Goal: Task Accomplishment & Management: Manage account settings

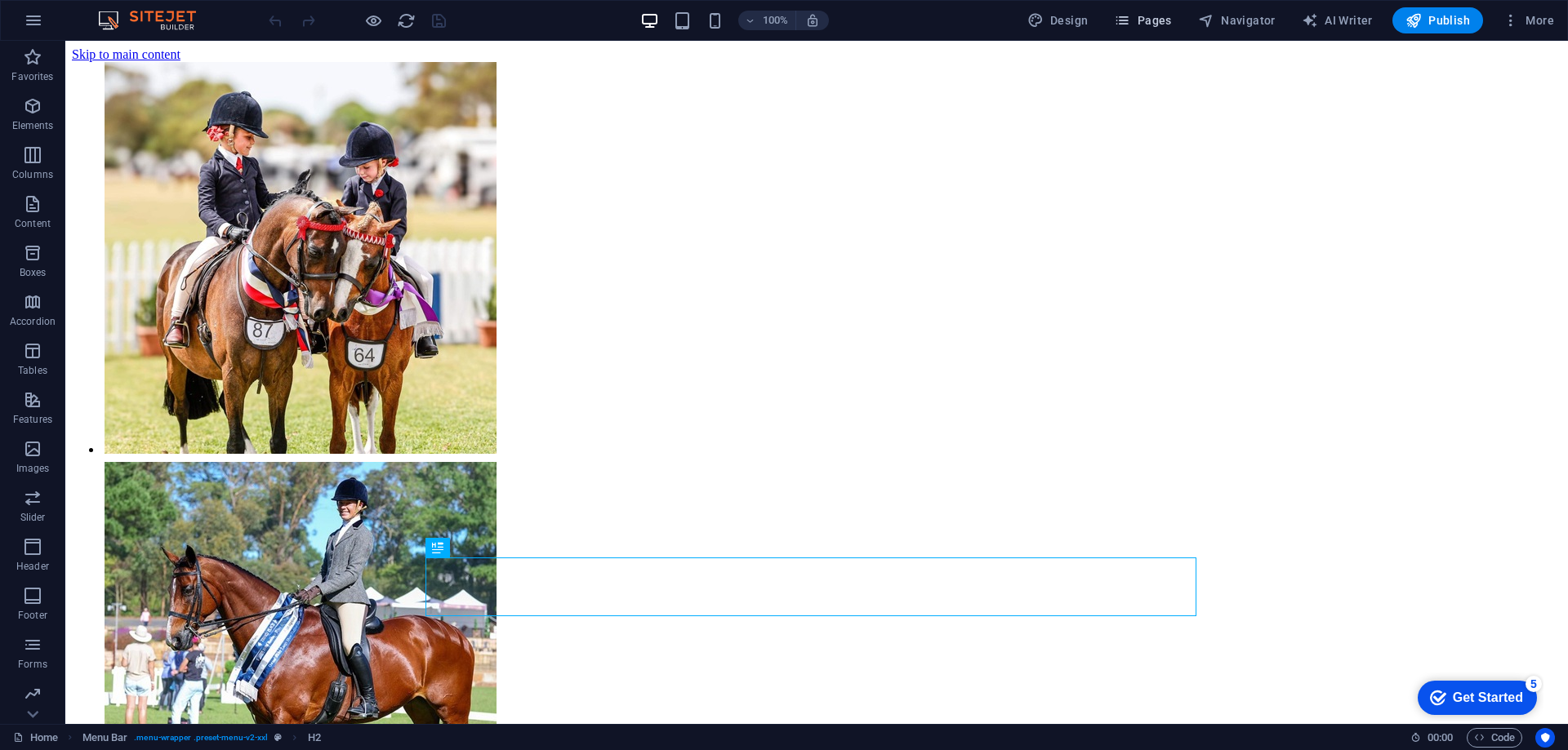
click at [1163, 13] on span "Pages" at bounding box center [1141, 20] width 57 height 17
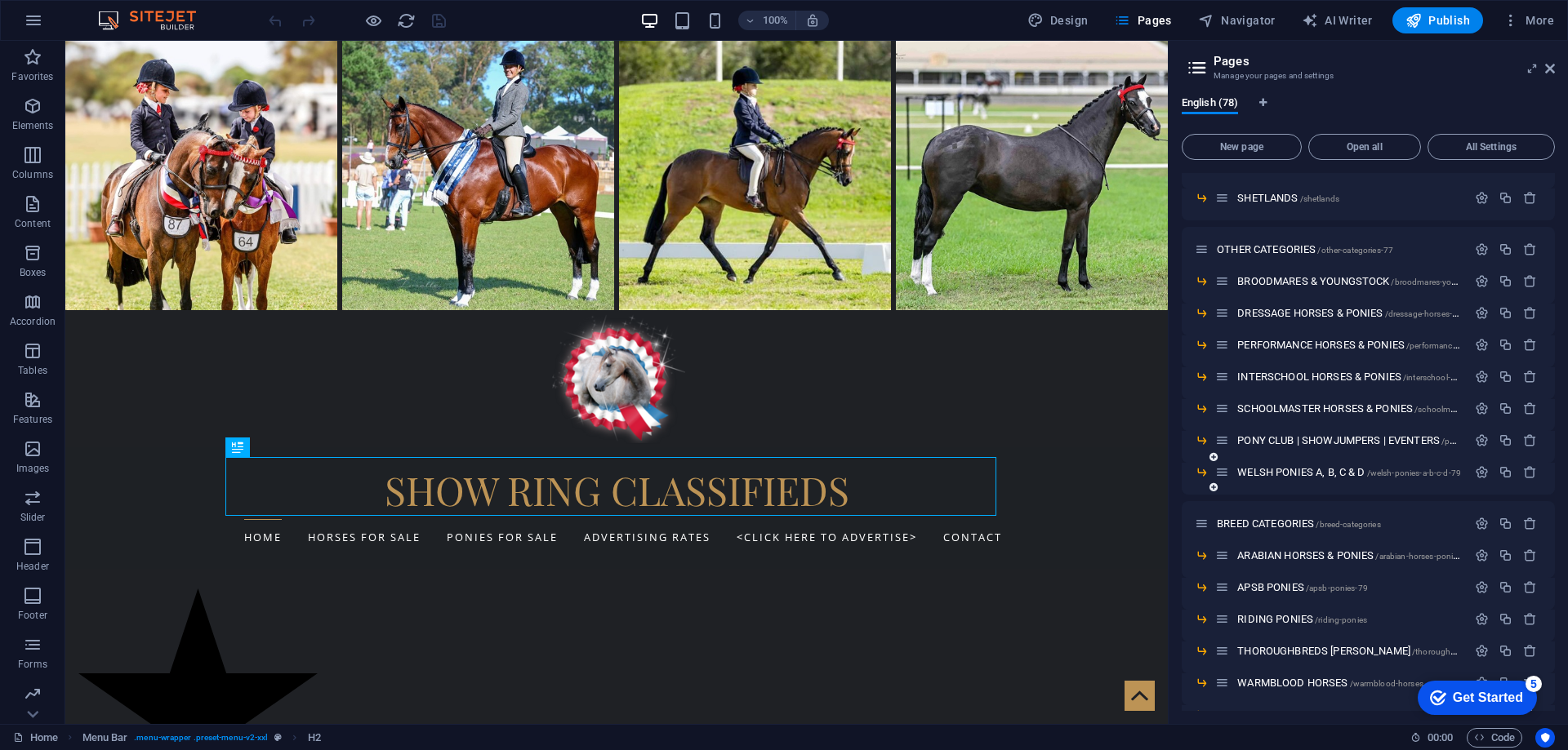
scroll to position [653, 0]
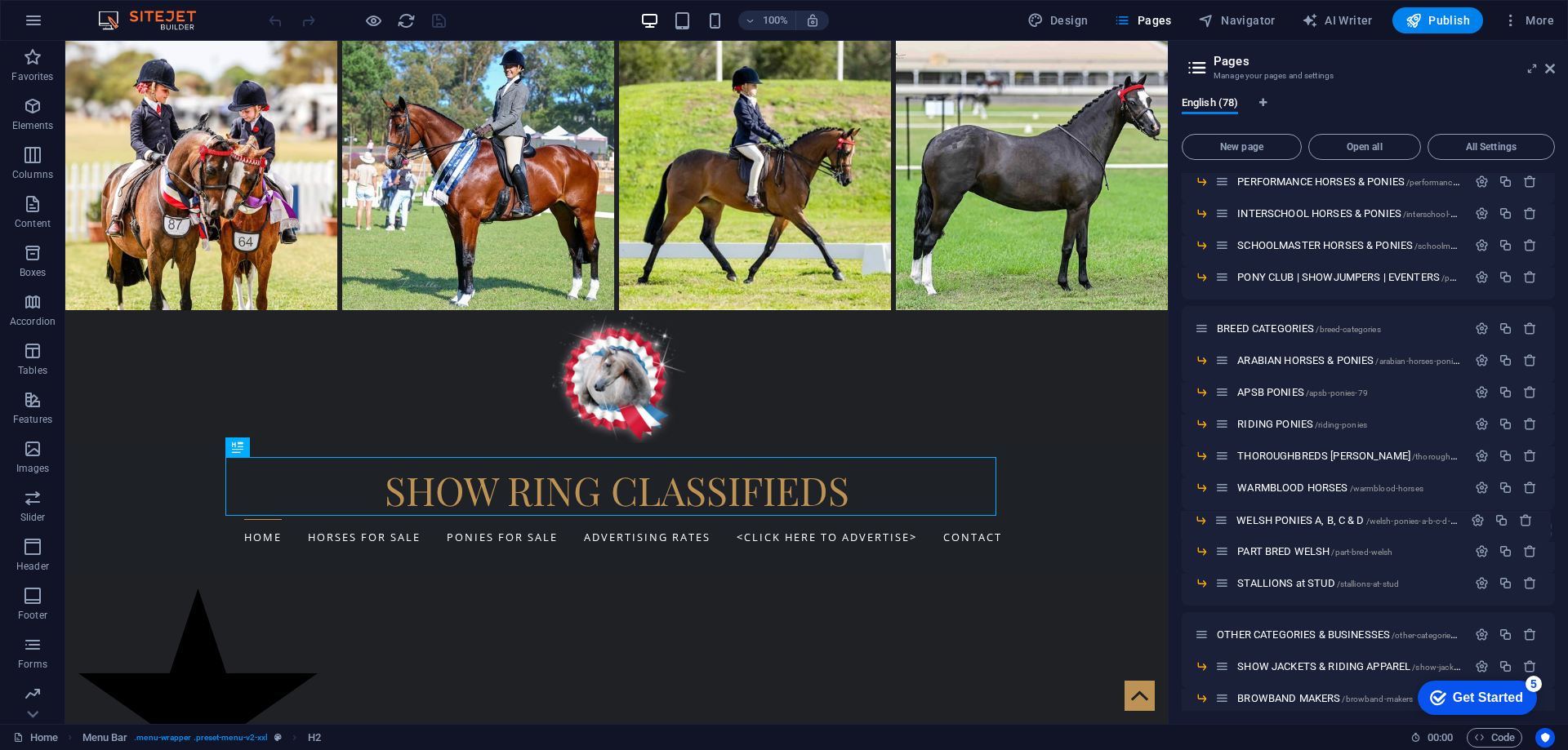
drag, startPoint x: 1220, startPoint y: 312, endPoint x: 1220, endPoint y: 528, distance: 216.0
click at [1276, 454] on span "THOROUGHBREDS [PERSON_NAME] /thoroughbreds-[PERSON_NAME]" at bounding box center [1388, 455] width 302 height 12
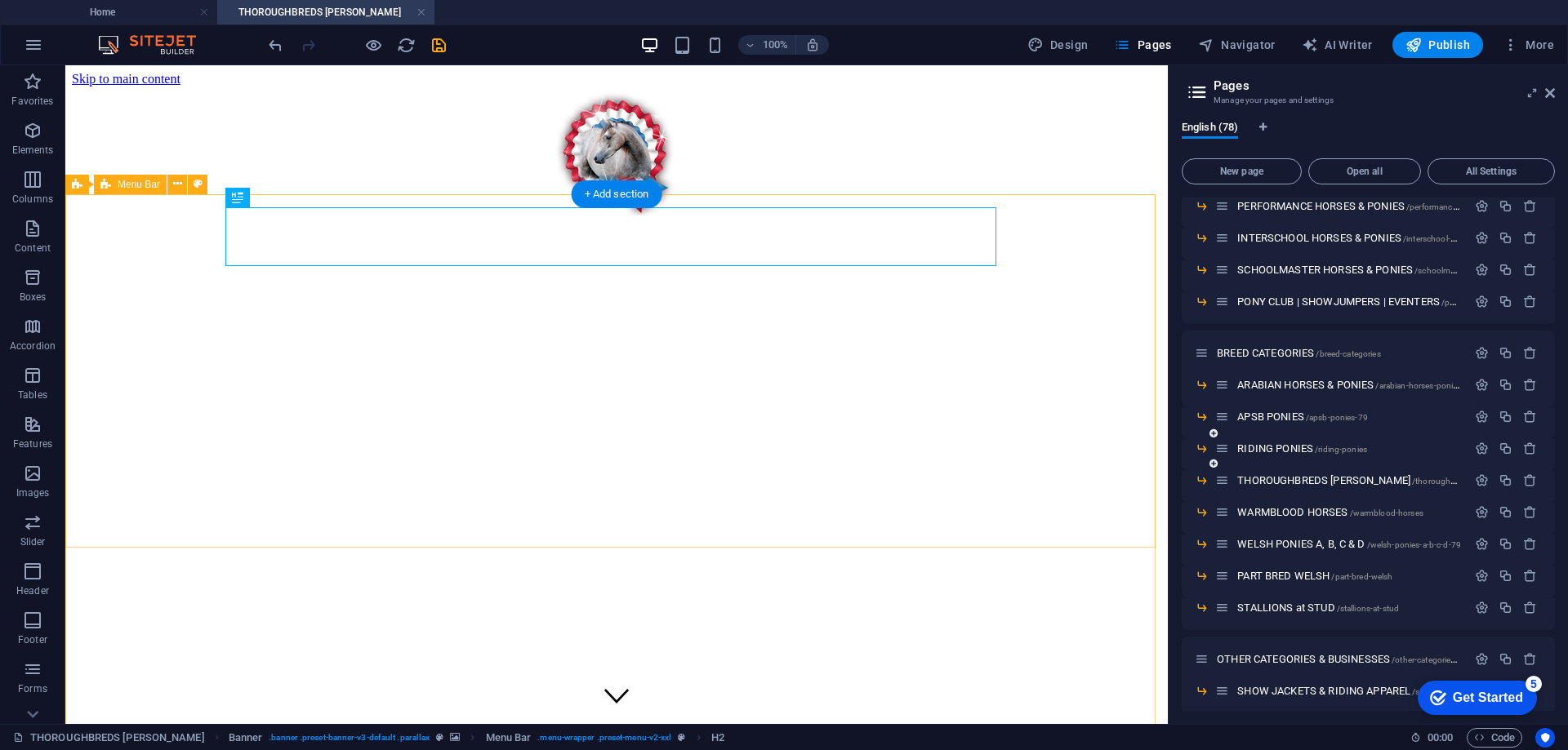
scroll to position [0, 0]
click at [1502, 449] on icon "button" at bounding box center [1505, 448] width 14 height 14
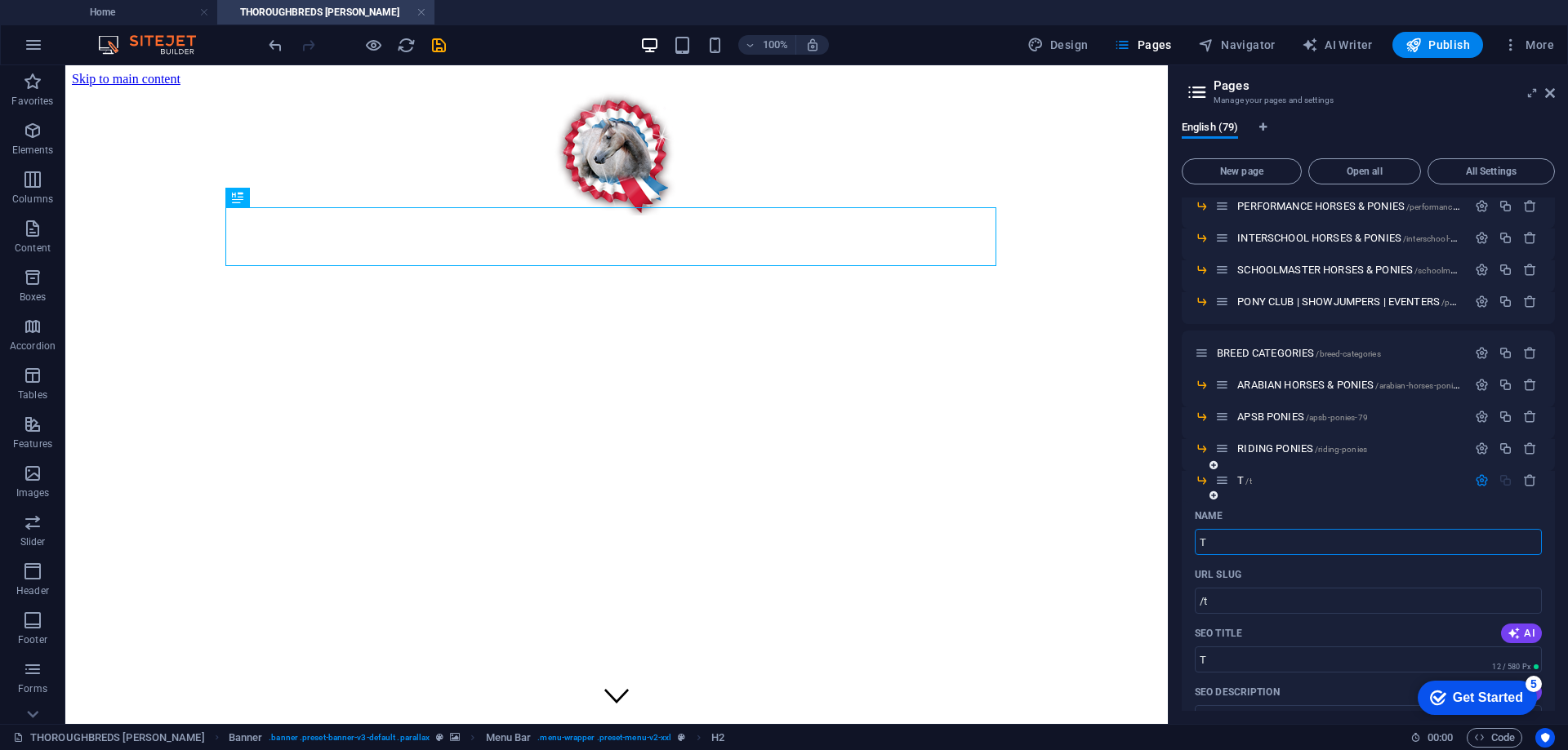
type input "T"
type input "/t"
type input "T"
type input "THOROUGHBREDS [PERSON_NAME]"
type input "/thoroughbreds-[PERSON_NAME]-79"
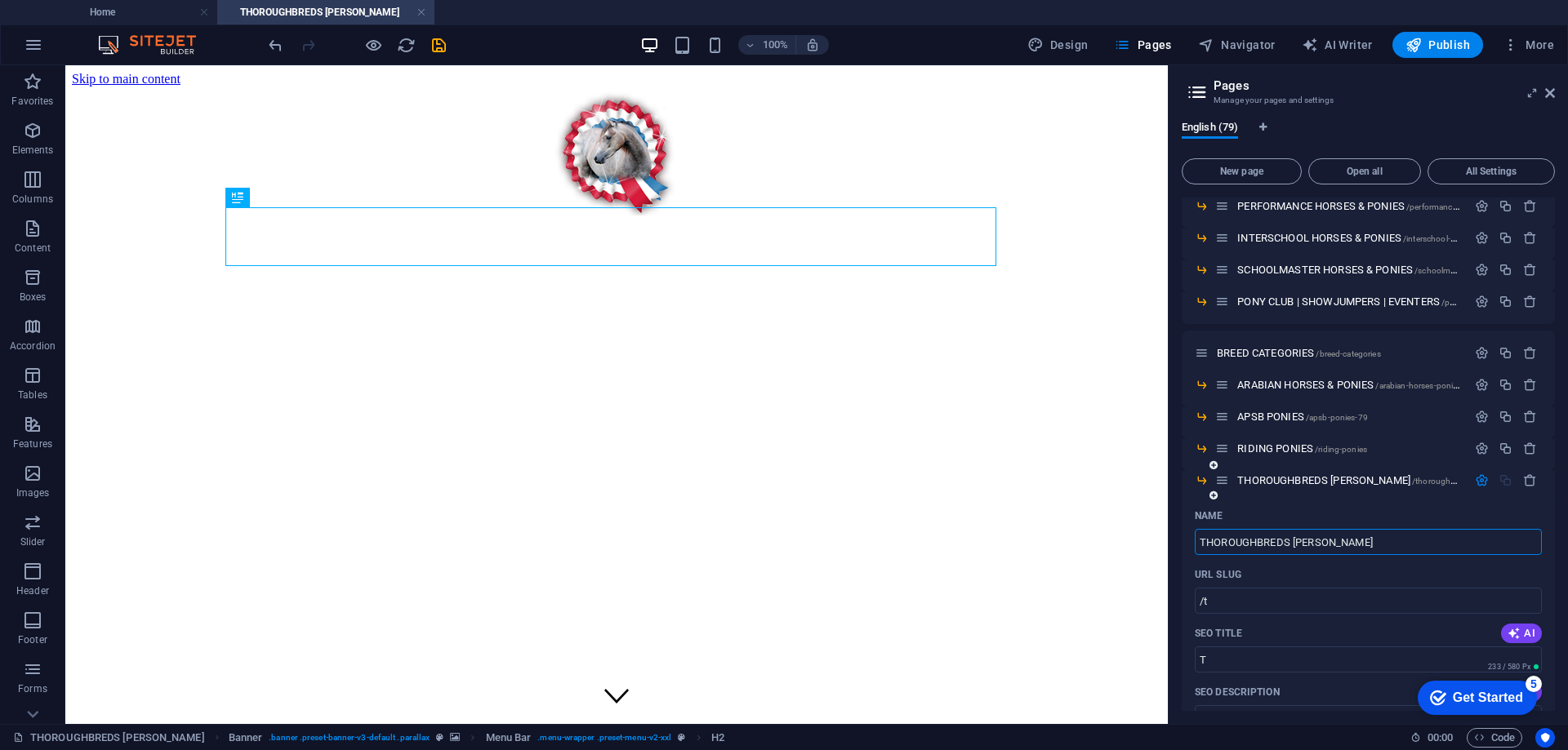
type input "THOROUGHBREDS [PERSON_NAME]"
type input "THOROUGHBREDS [PERSON_NAME] 1"
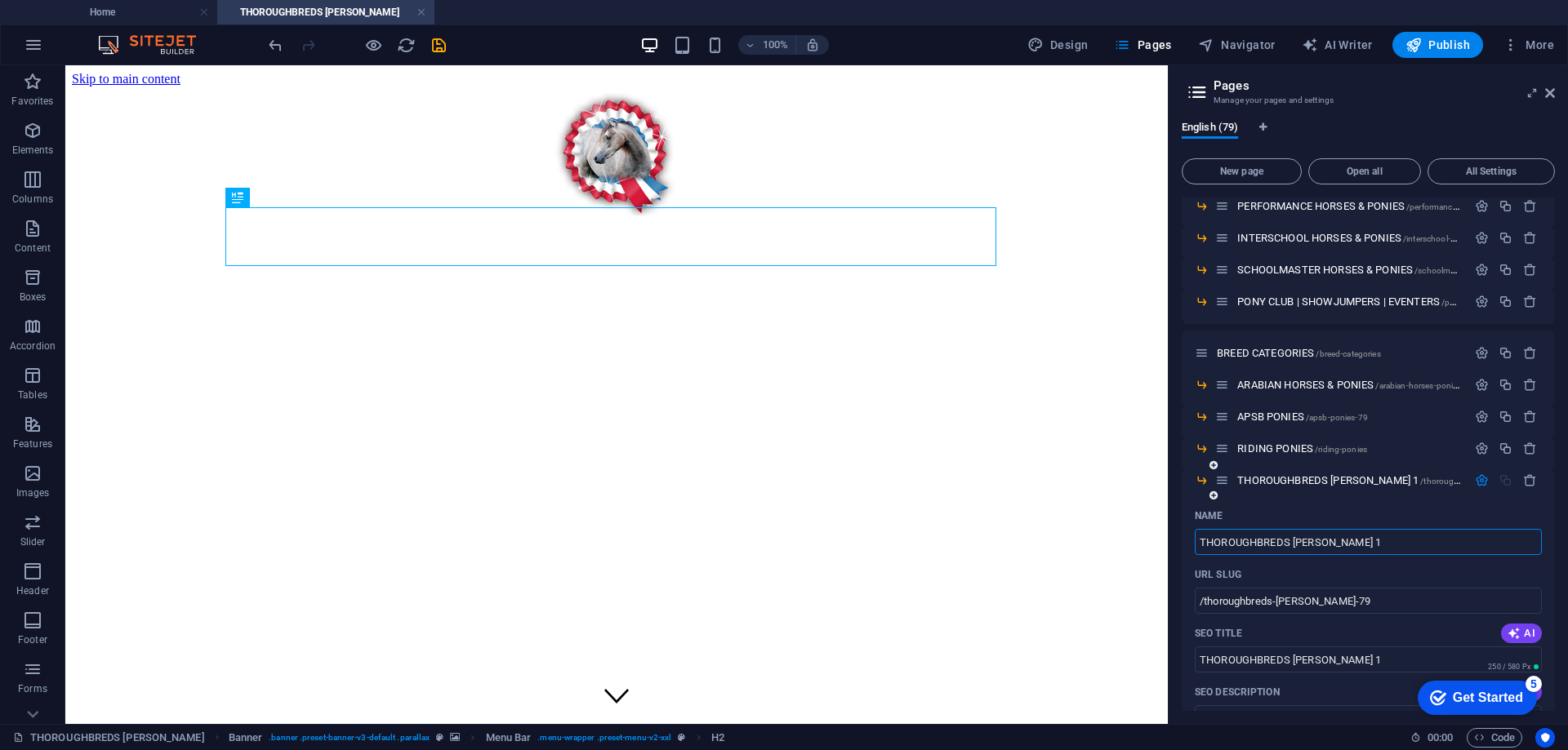
scroll to position [735, 0]
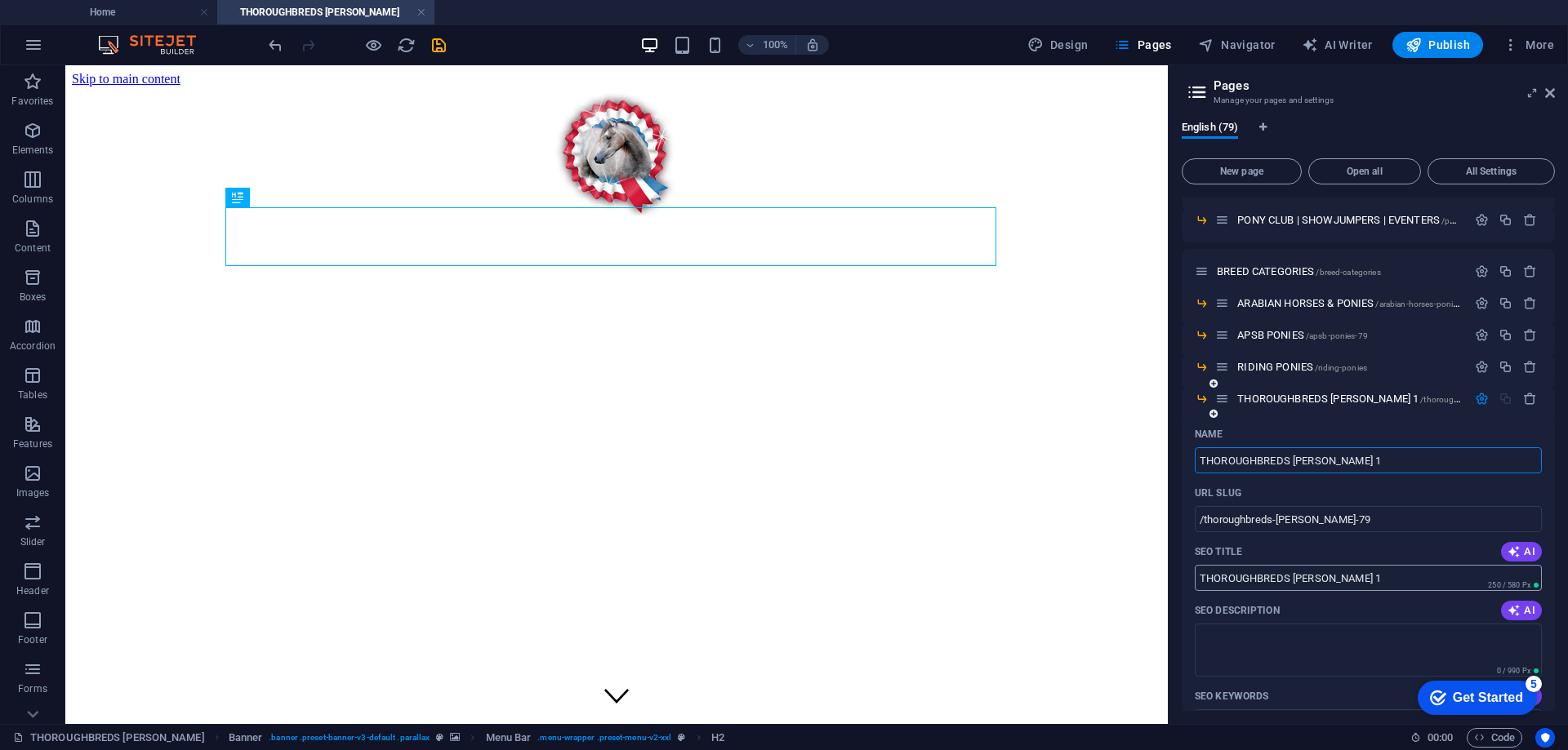
type input "THOROUGHBREDS [PERSON_NAME] 1"
click at [1333, 581] on input "THOROUGHBREDS [PERSON_NAME] 1" at bounding box center [1367, 578] width 347 height 26
type input "THOROUGHBREDS [PERSON_NAME]"
click at [1328, 455] on input "THOROUGHBREDS [PERSON_NAME] 1" at bounding box center [1367, 460] width 347 height 26
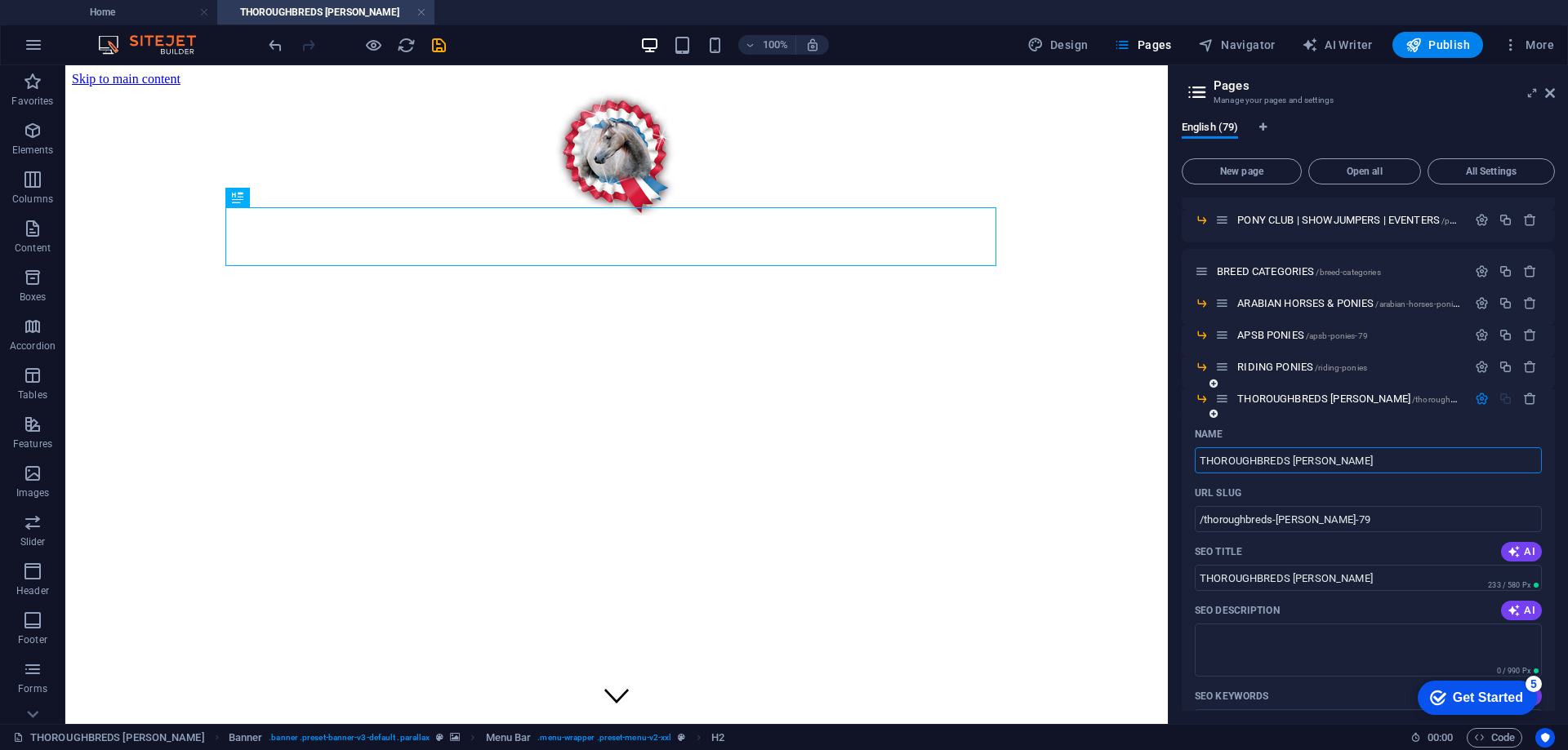
type input "THOROUGHBREDS [PERSON_NAME]"
click at [436, 44] on icon "save" at bounding box center [439, 46] width 19 height 19
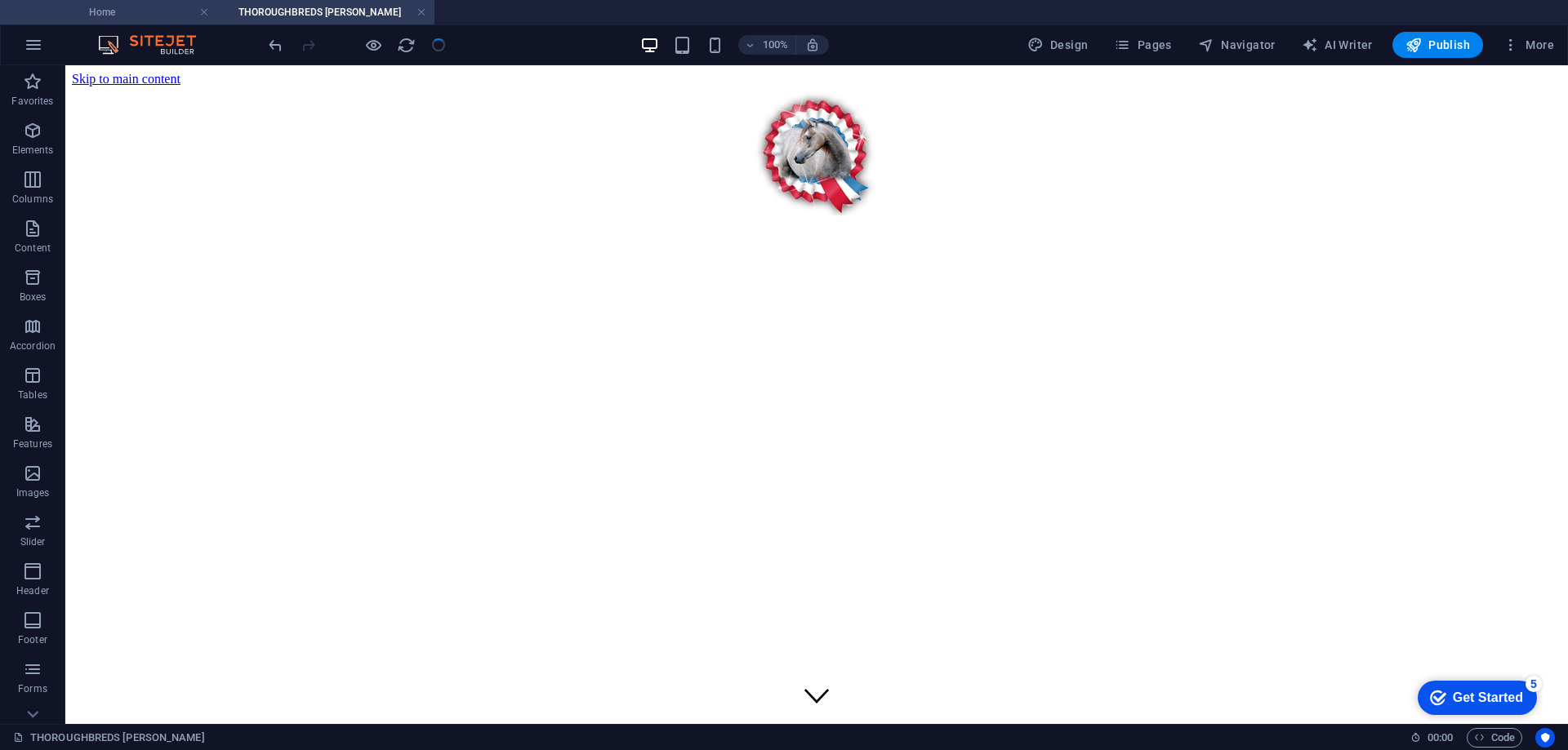
click at [101, 8] on h4 "Home" at bounding box center [109, 12] width 217 height 18
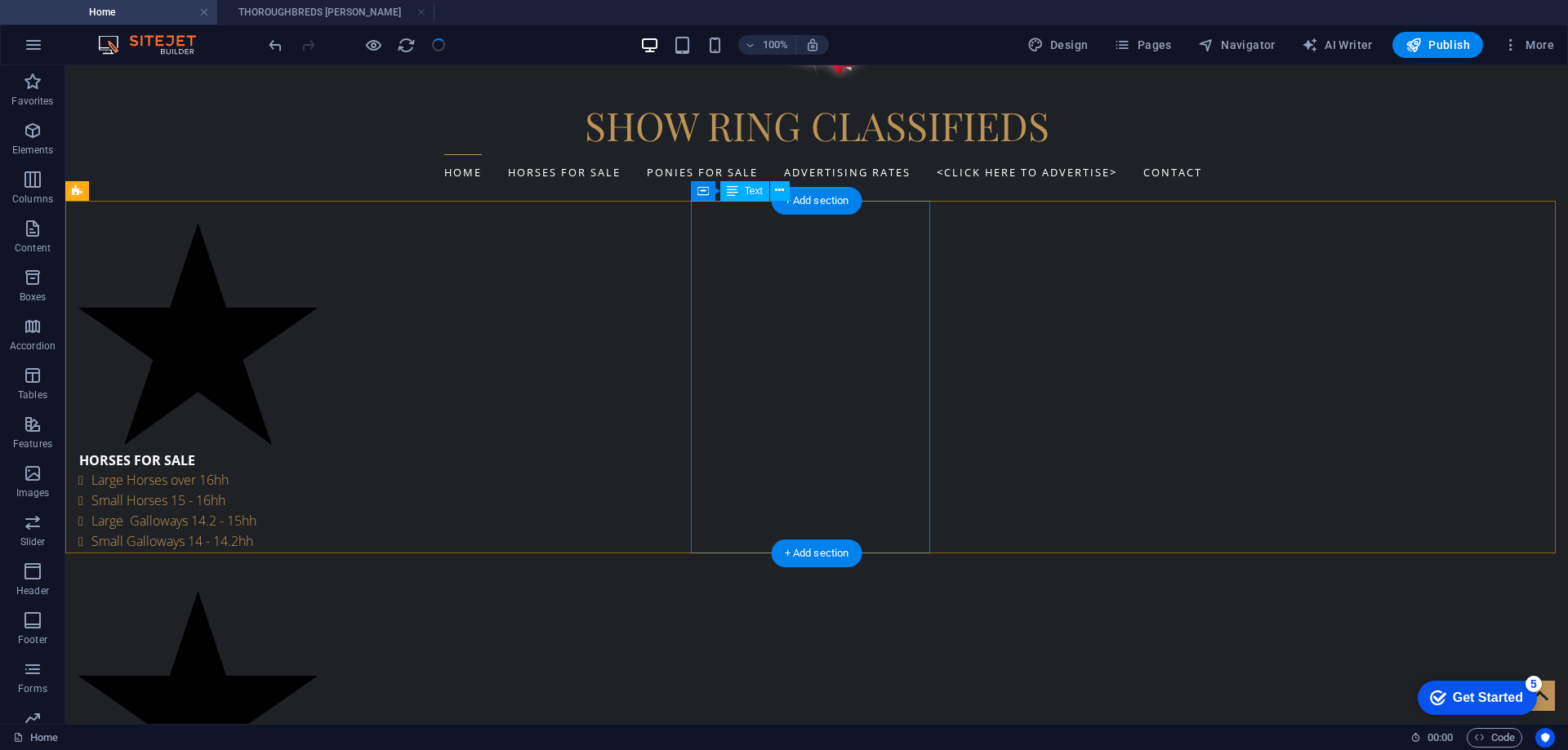
scroll to position [653, 0]
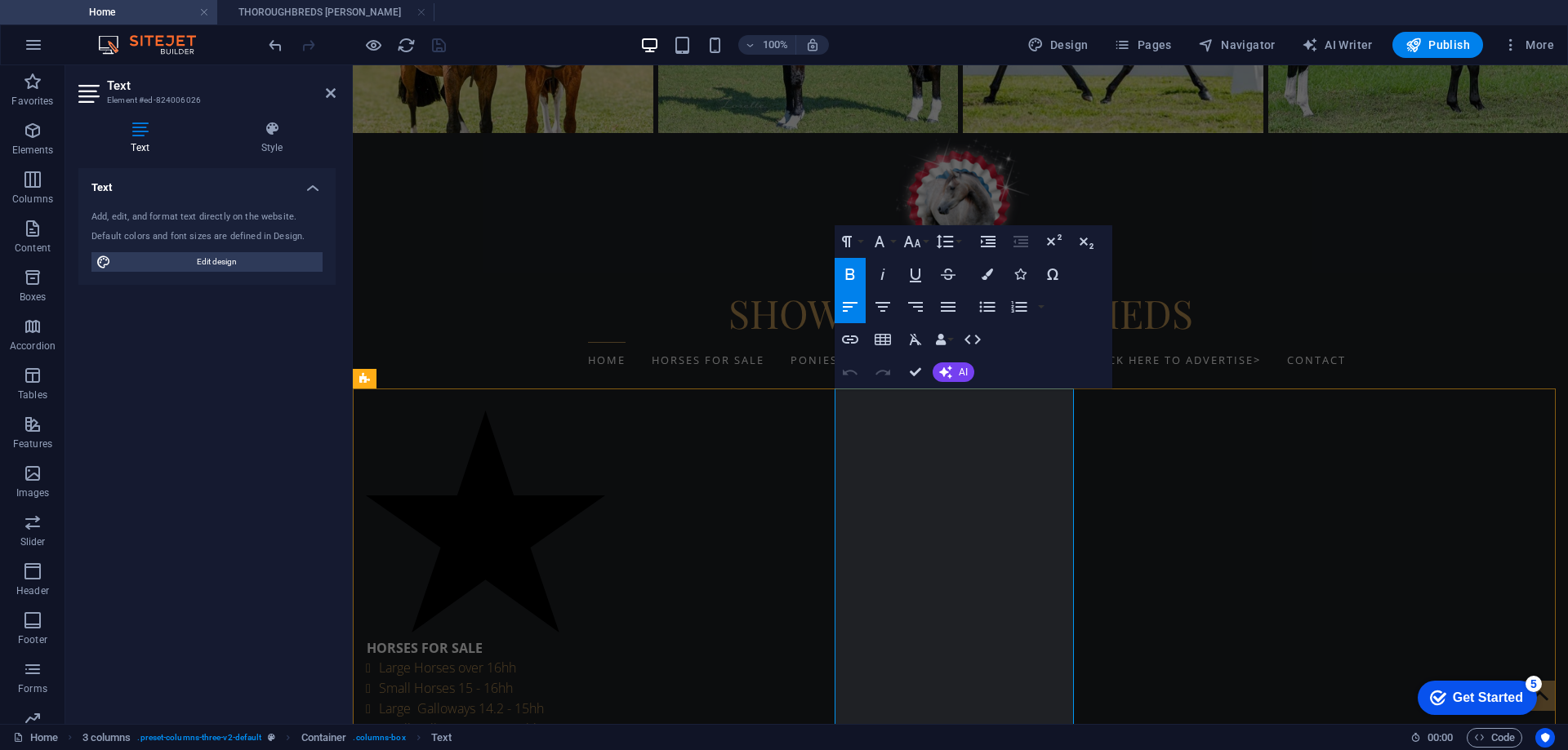
scroll to position [475, 0]
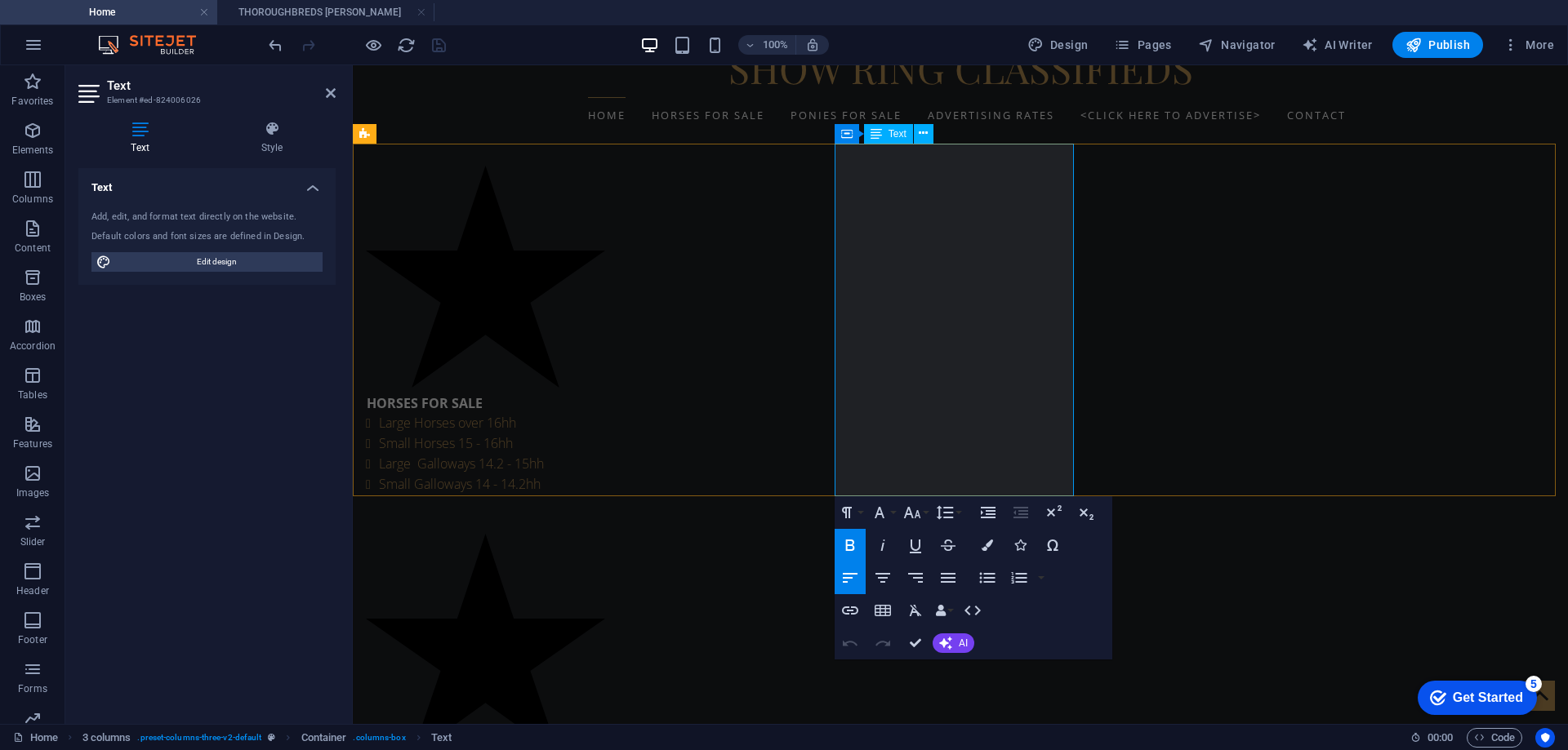
drag, startPoint x: 849, startPoint y: 449, endPoint x: 966, endPoint y: 448, distance: 117.0
drag, startPoint x: 847, startPoint y: 451, endPoint x: 963, endPoint y: 448, distance: 116.0
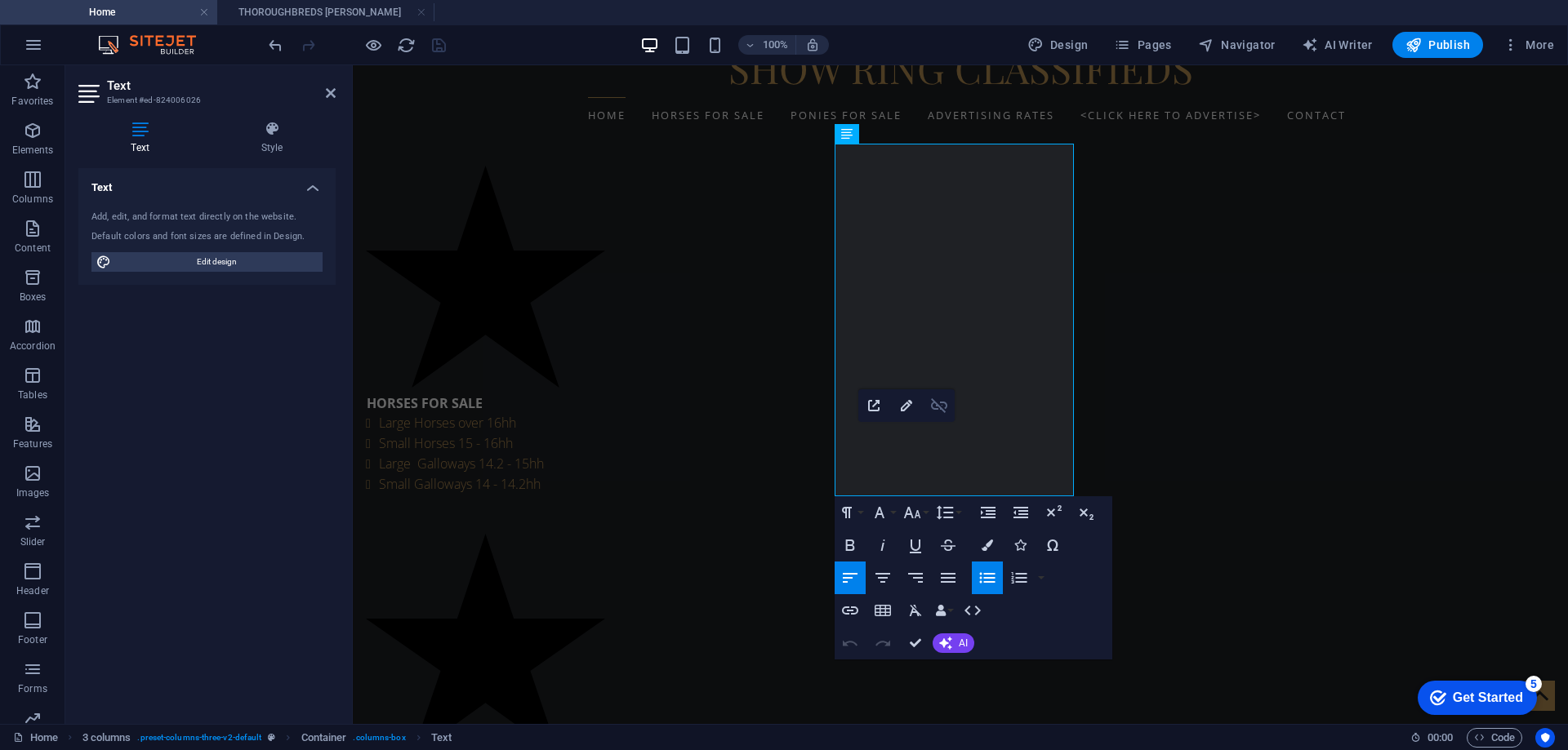
click at [935, 407] on icon "button" at bounding box center [939, 405] width 20 height 20
click at [850, 612] on icon "button" at bounding box center [850, 611] width 20 height 20
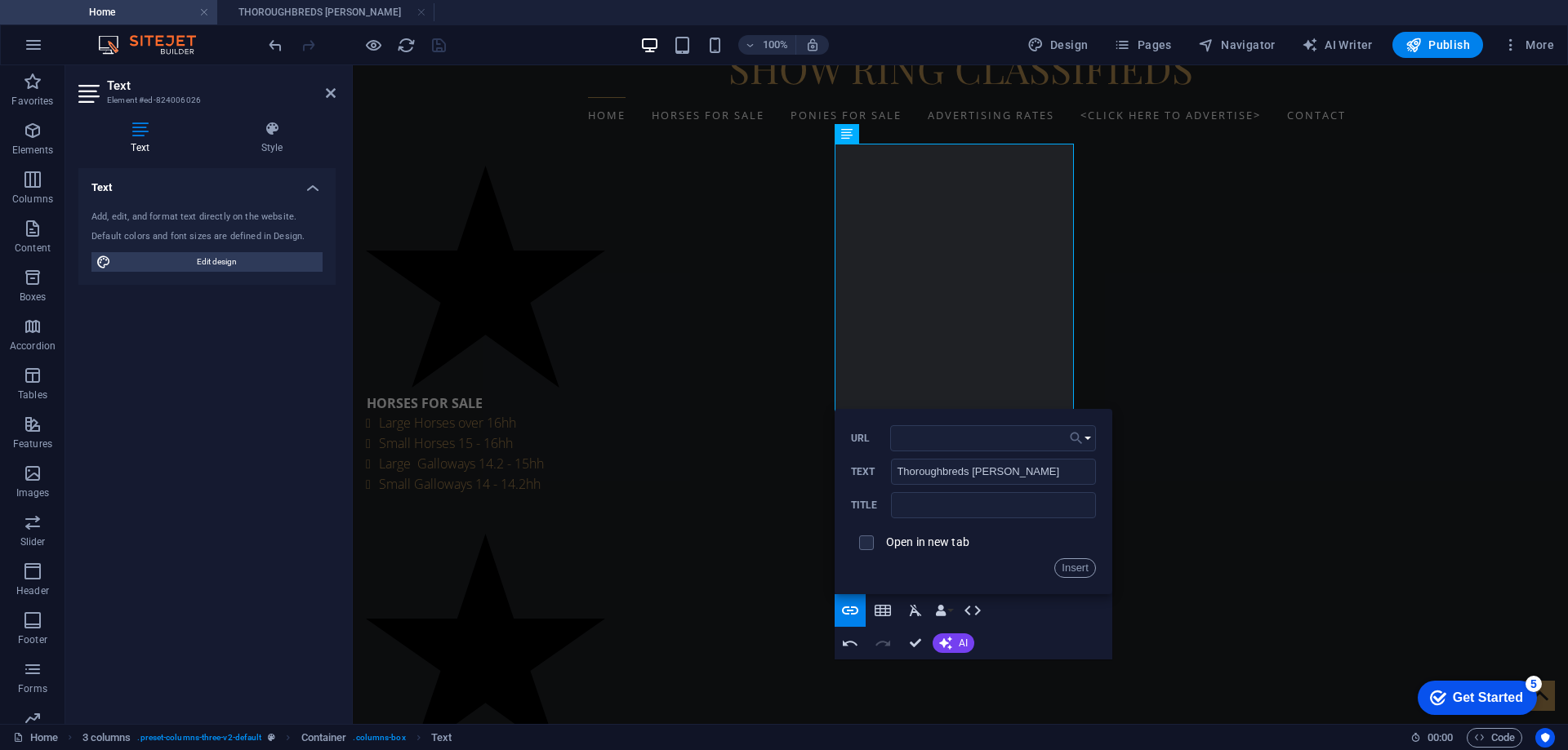
click at [1081, 433] on icon "button" at bounding box center [1076, 438] width 17 height 20
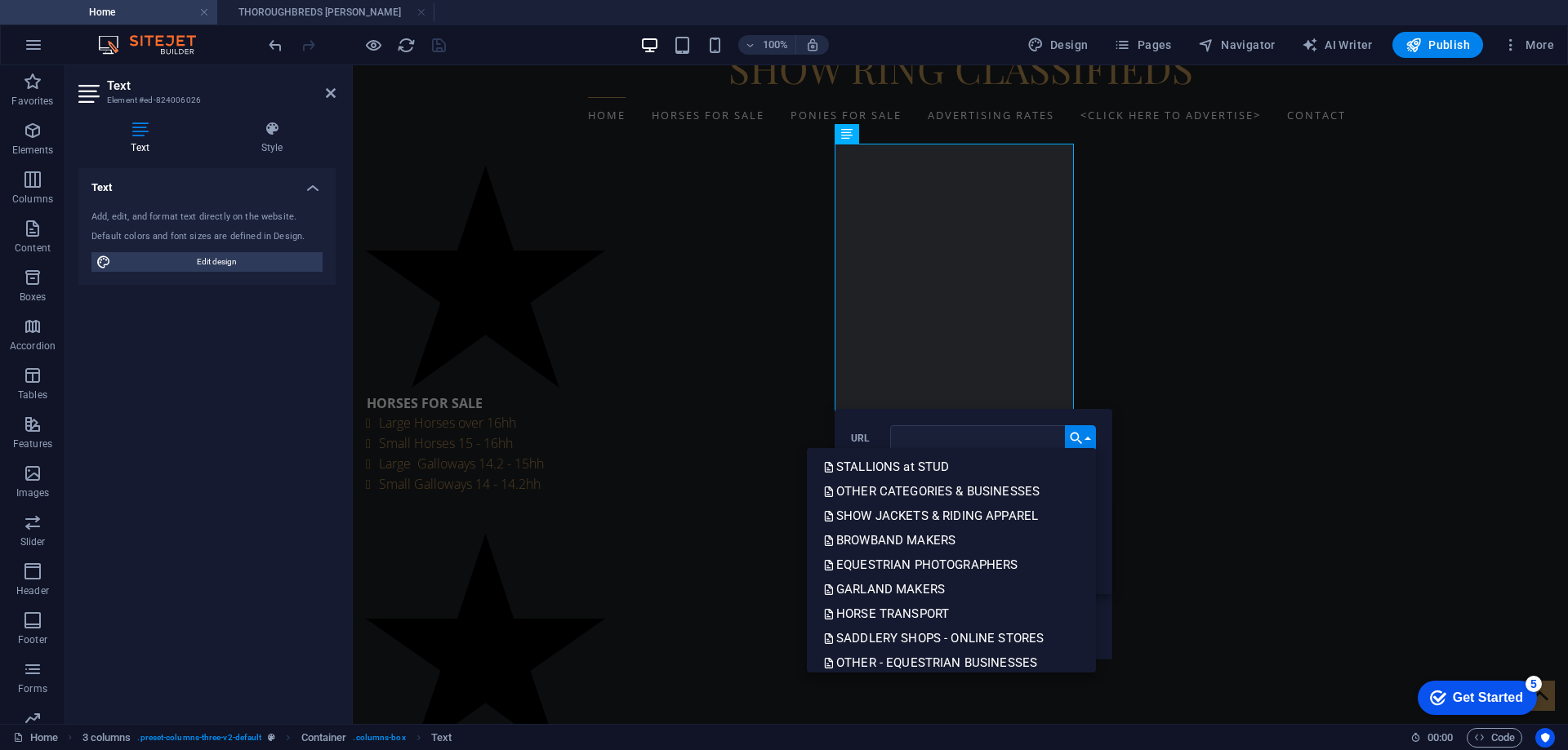
scroll to position [572, 0]
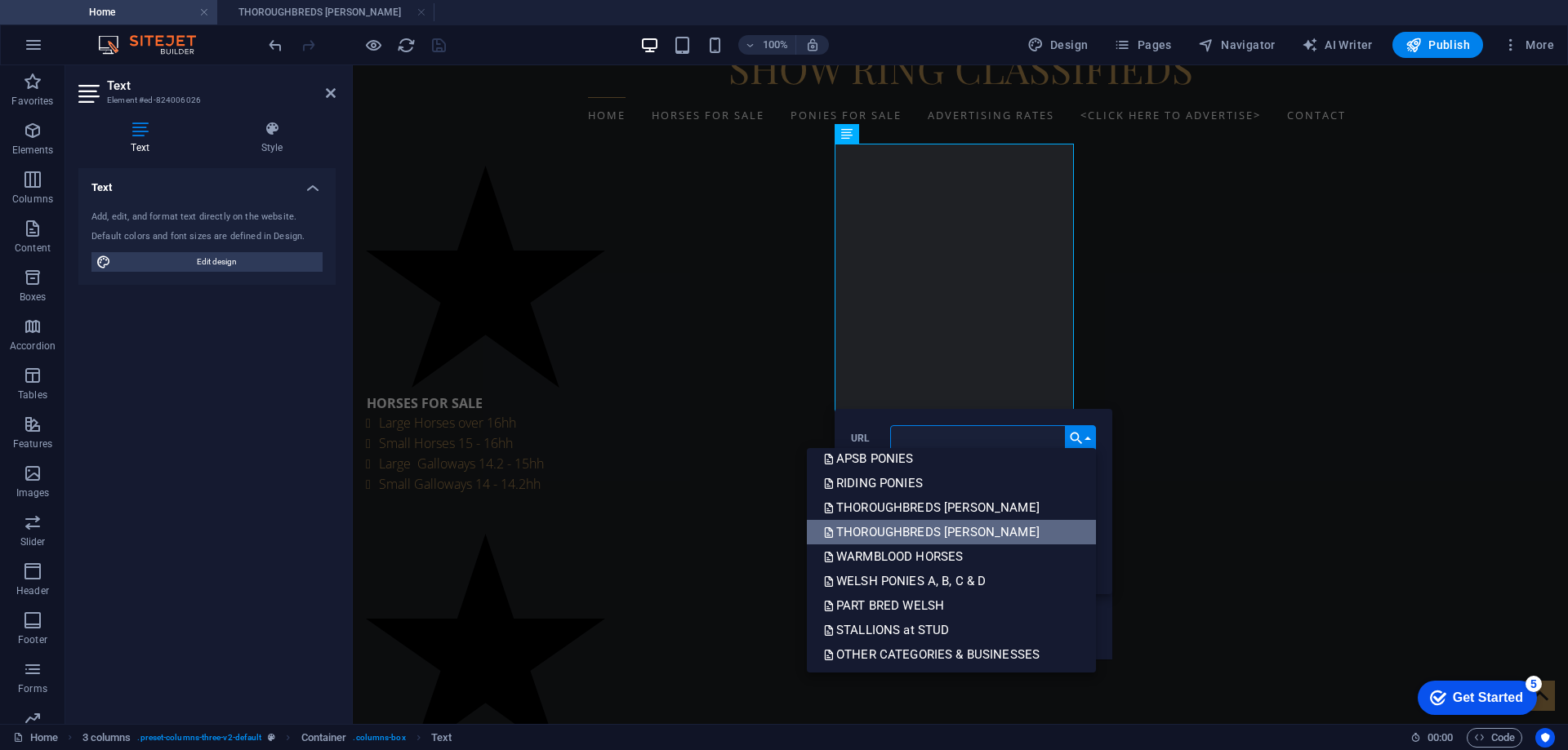
click at [930, 537] on p "THOROUGHBREDS [PERSON_NAME]" at bounding box center [933, 533] width 219 height 24
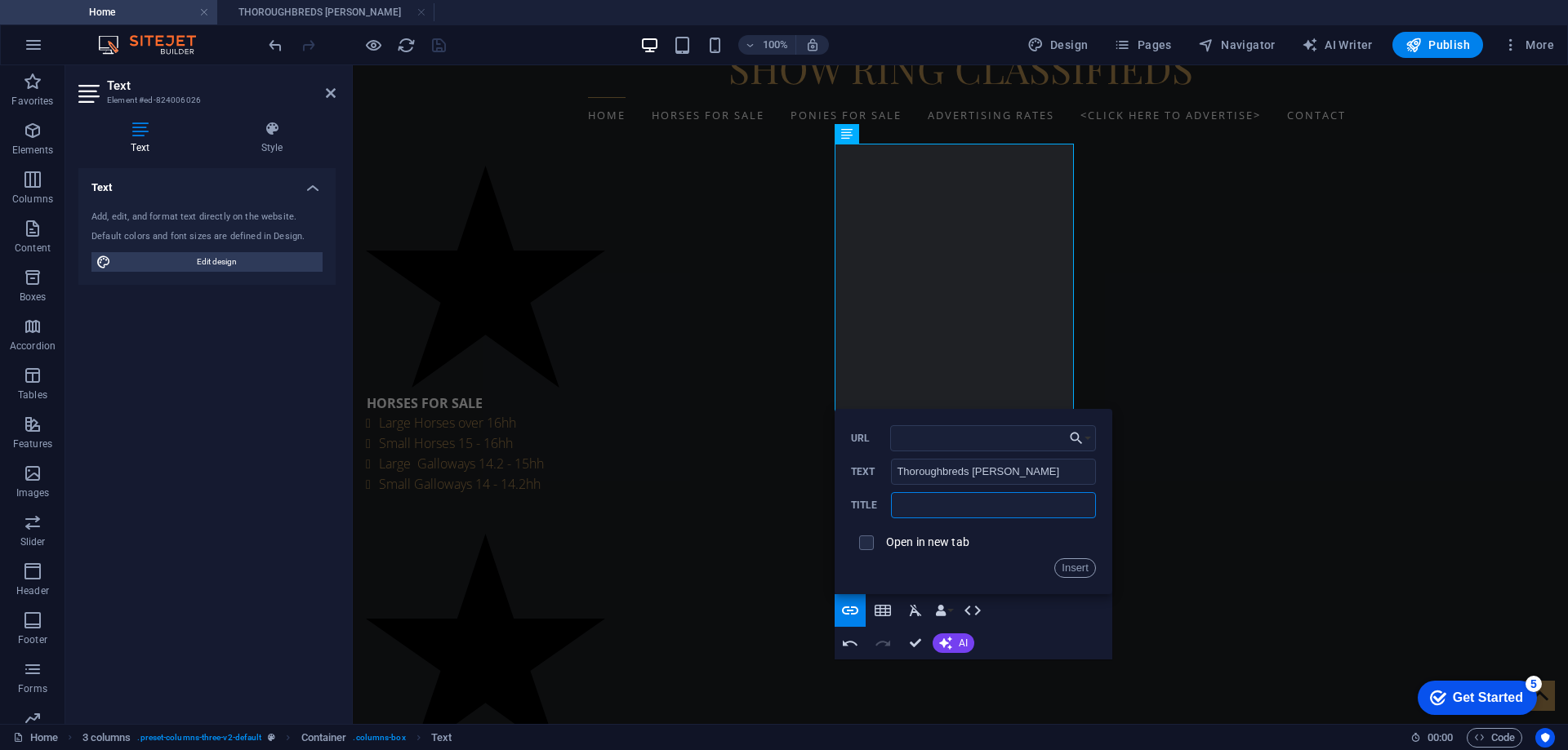
click at [915, 507] on input "text" at bounding box center [993, 506] width 204 height 26
type input "THOROUGHBREDS [PERSON_NAME]"
click at [1074, 564] on button "Insert" at bounding box center [1074, 568] width 42 height 20
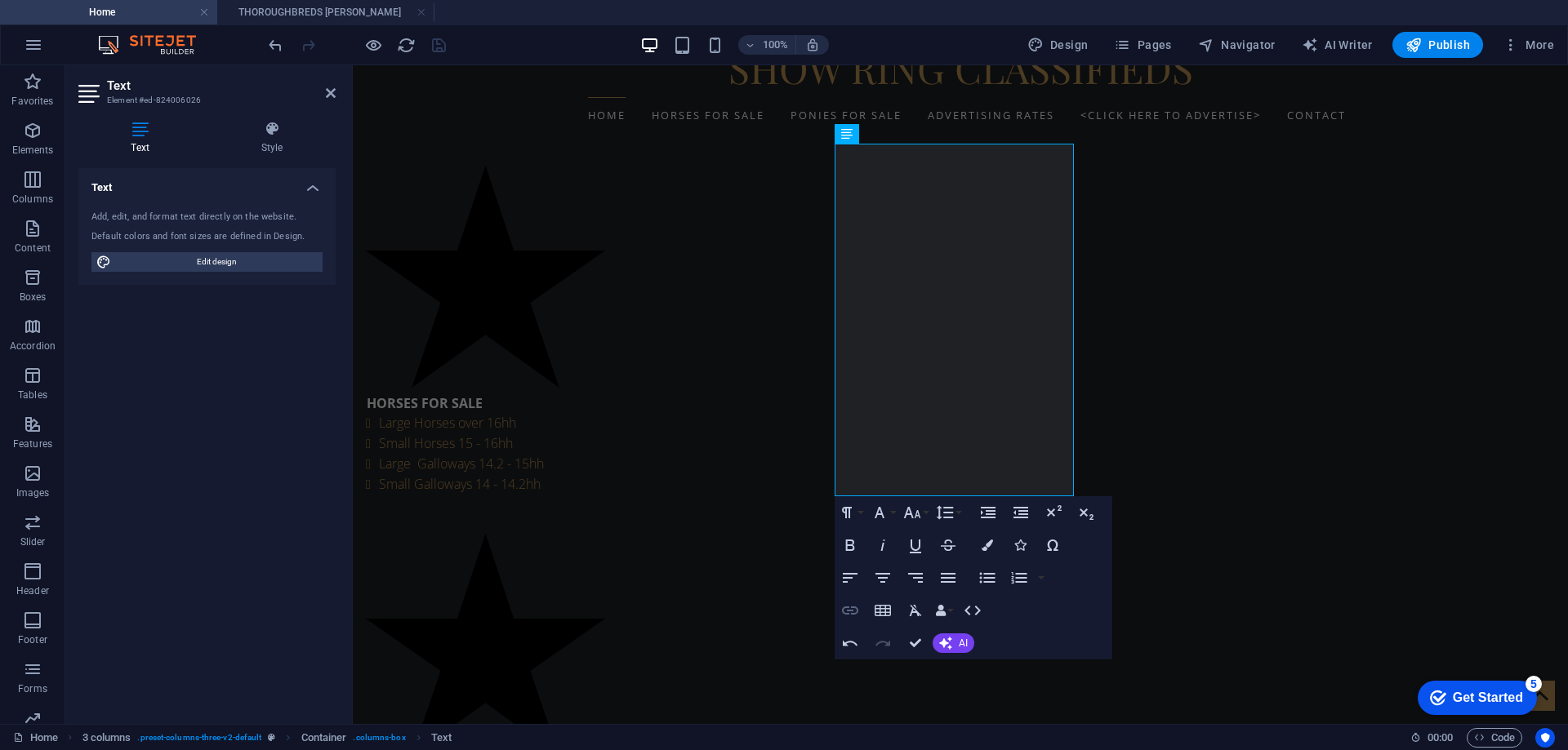
type input "/thoroughbreds-[PERSON_NAME]"
click at [849, 609] on icon "button" at bounding box center [850, 611] width 20 height 20
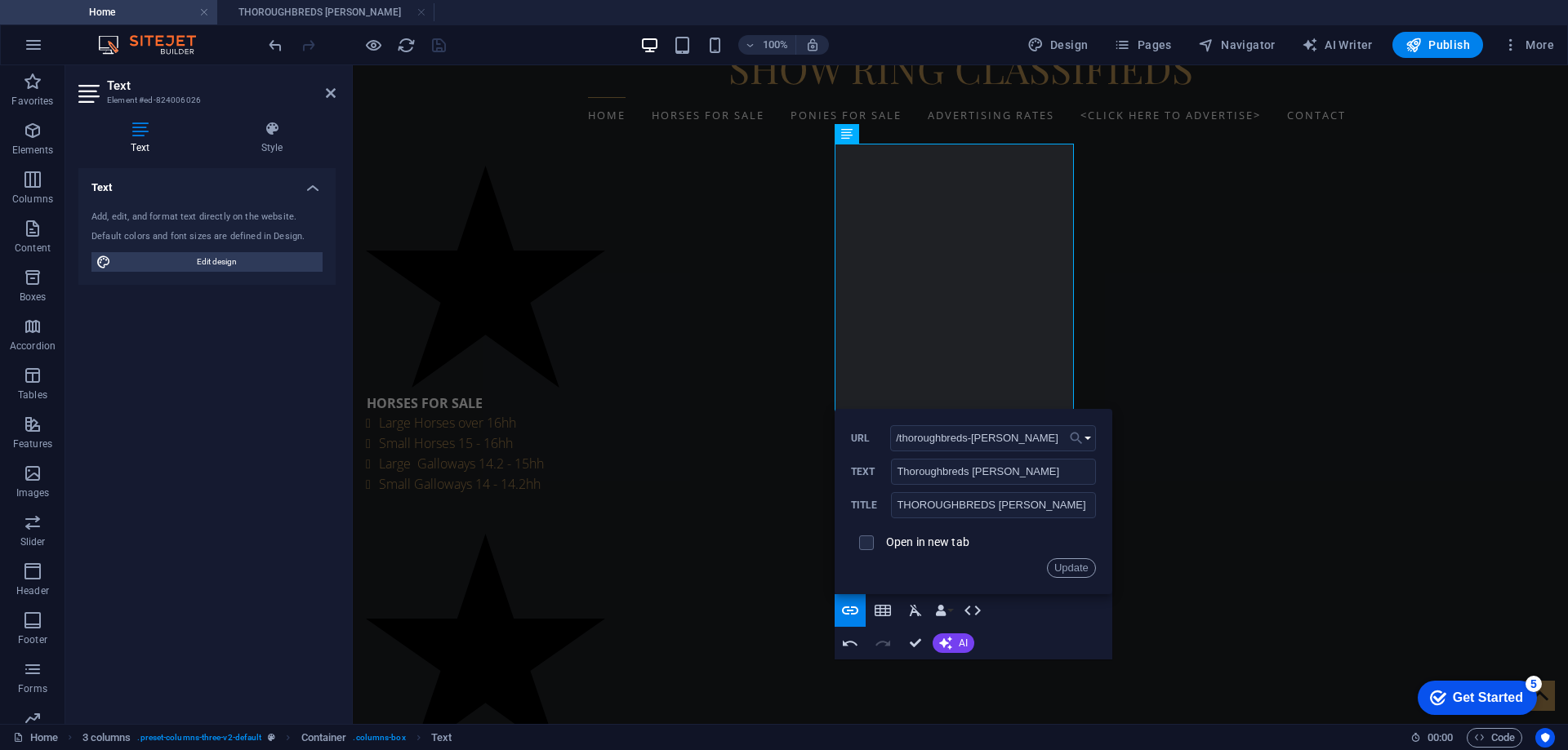
click at [1087, 439] on button "Choose Link" at bounding box center [1080, 439] width 31 height 26
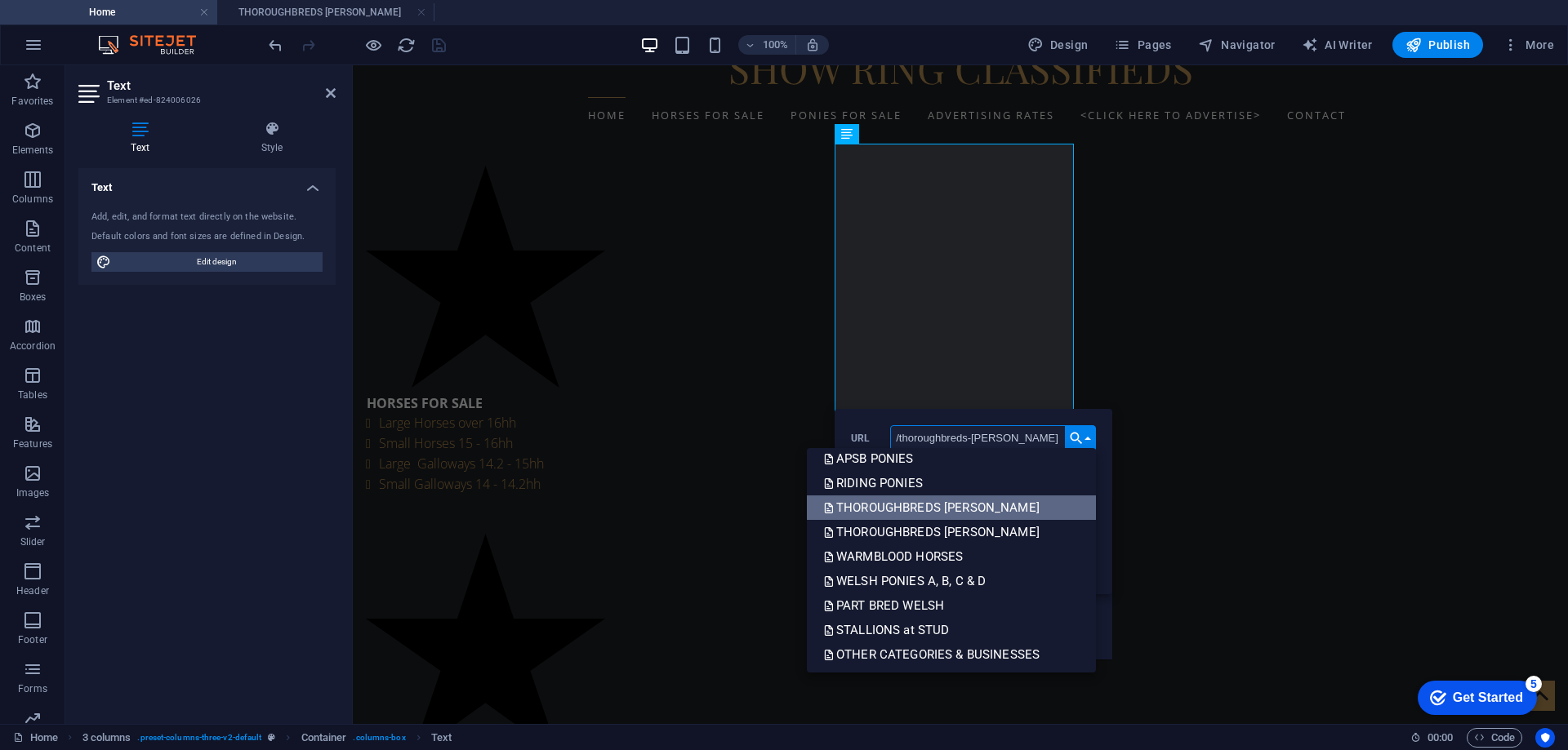
click at [930, 511] on p "THOROUGHBREDS [PERSON_NAME]" at bounding box center [933, 507] width 219 height 24
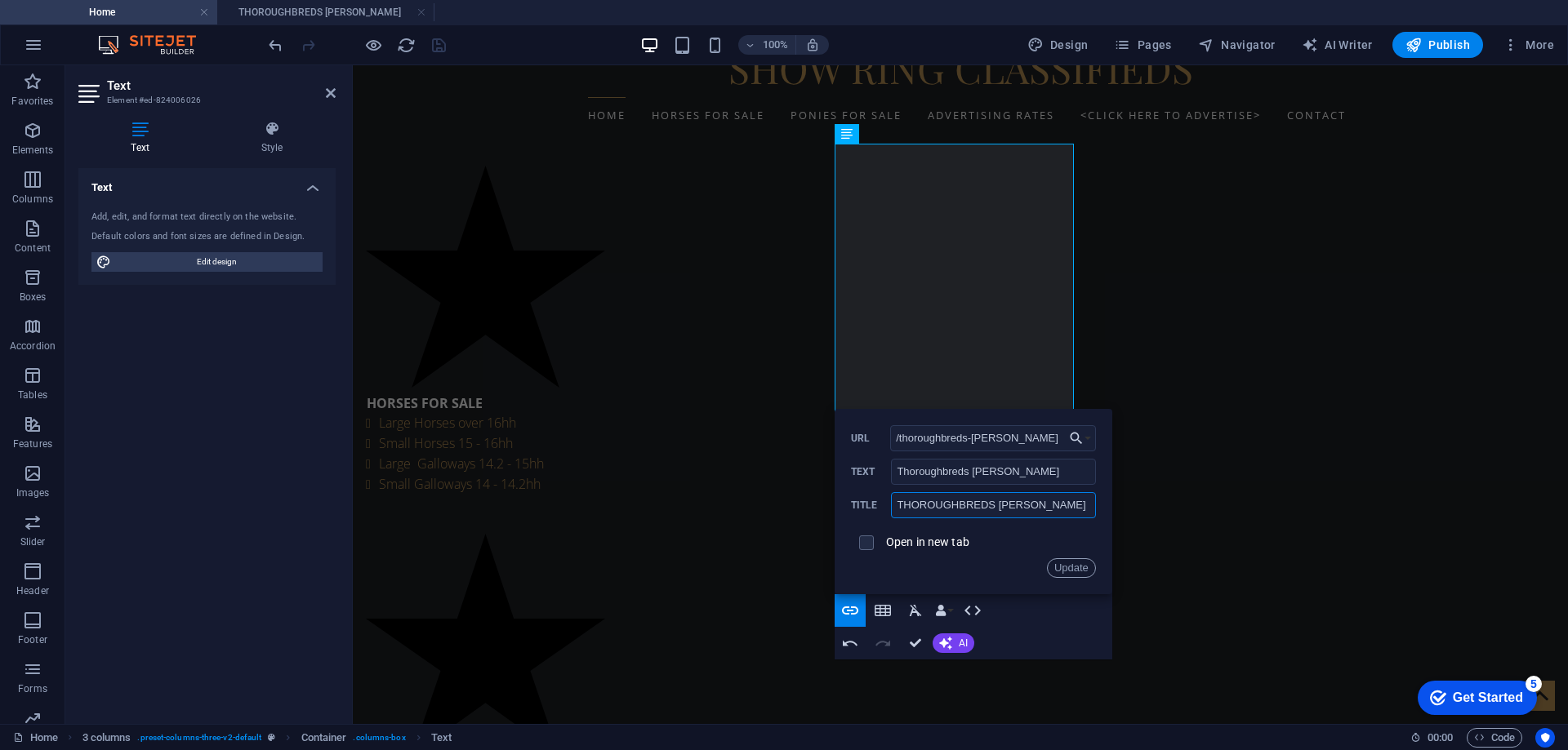
click at [913, 509] on input "THOROUGHBREDS [PERSON_NAME]" at bounding box center [993, 506] width 204 height 26
type input "THOROUGHBREDS [PERSON_NAME]"
click at [1070, 572] on button "Update" at bounding box center [1071, 568] width 49 height 20
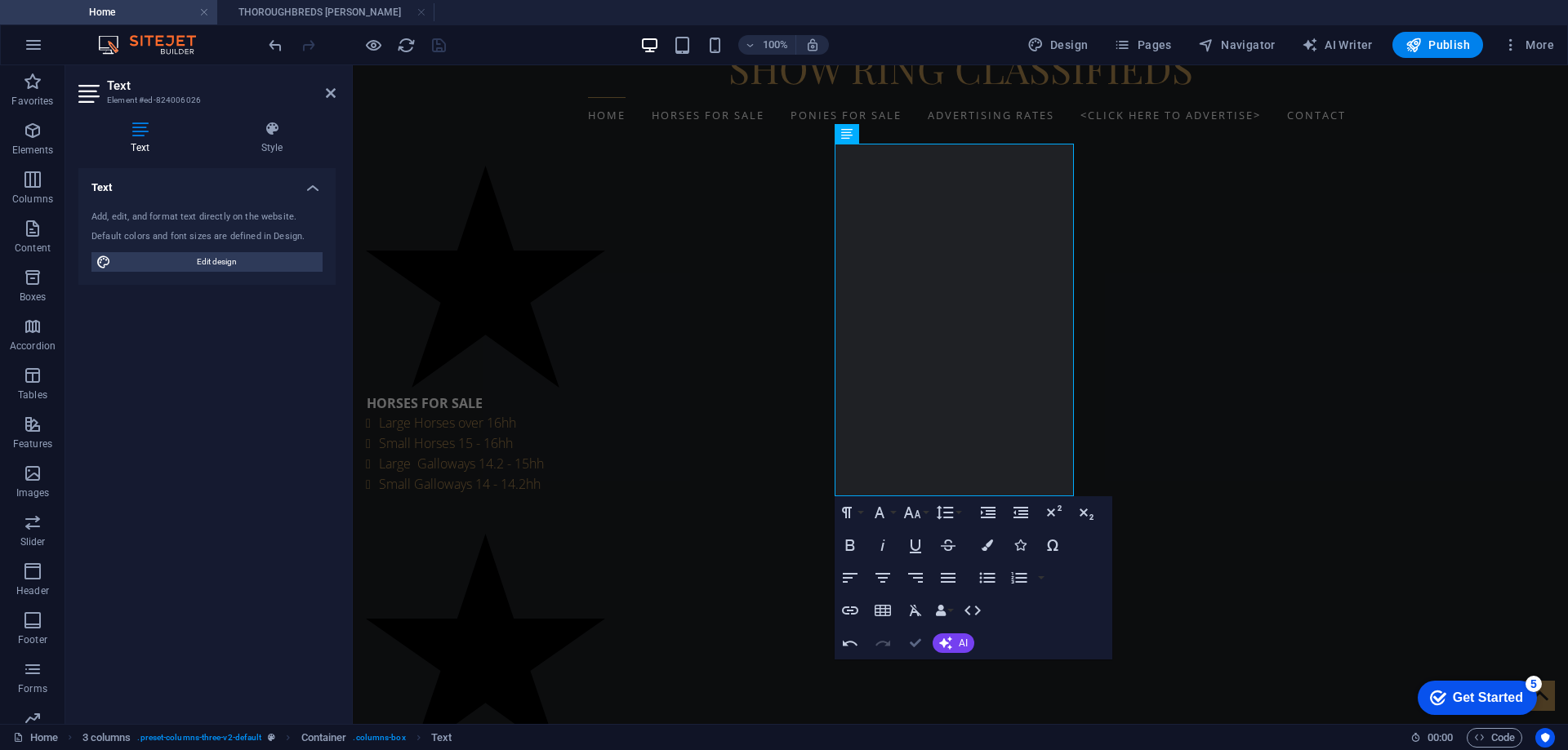
scroll to position [547, 0]
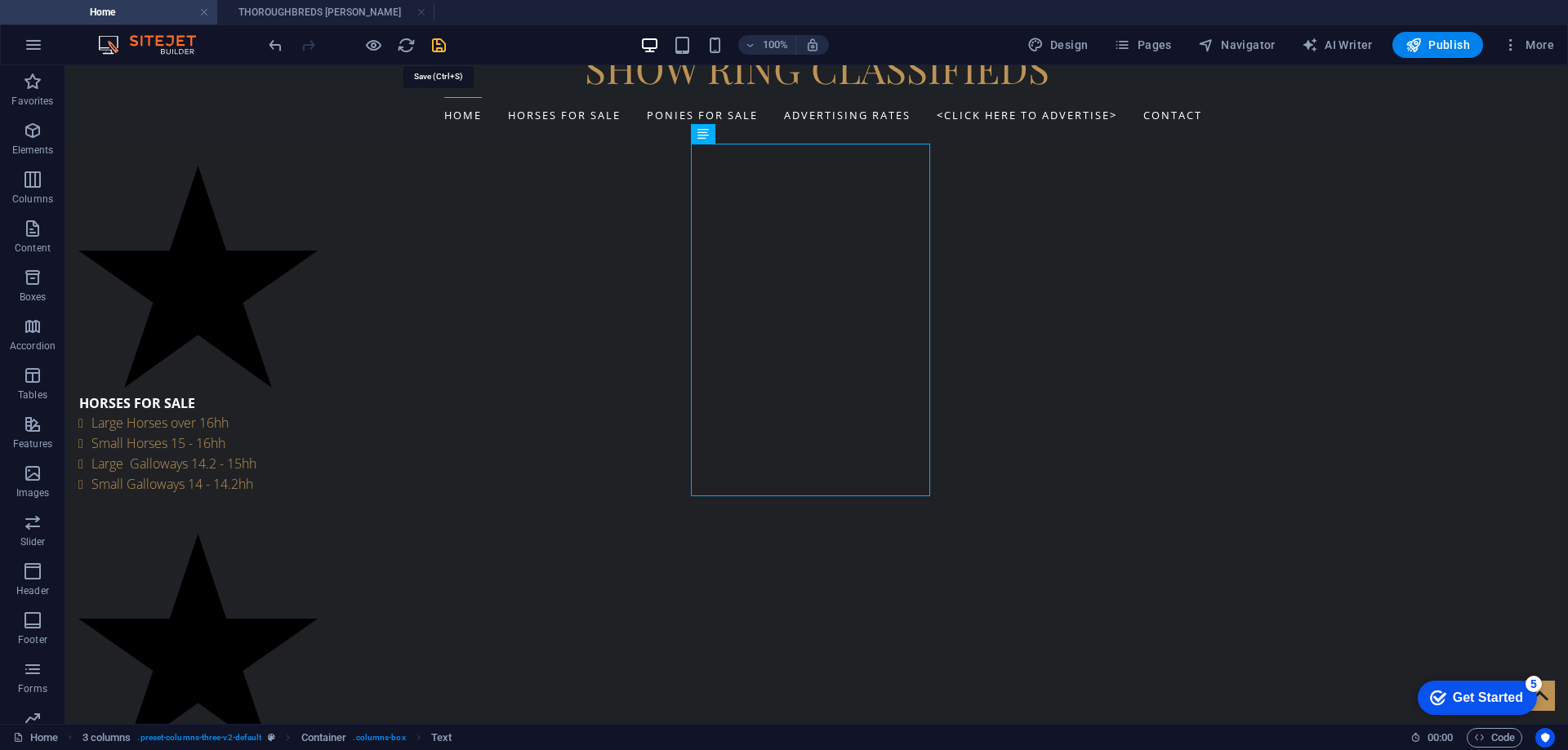
click at [441, 44] on icon "save" at bounding box center [439, 46] width 19 height 19
click at [1145, 45] on span "Pages" at bounding box center [1141, 46] width 57 height 17
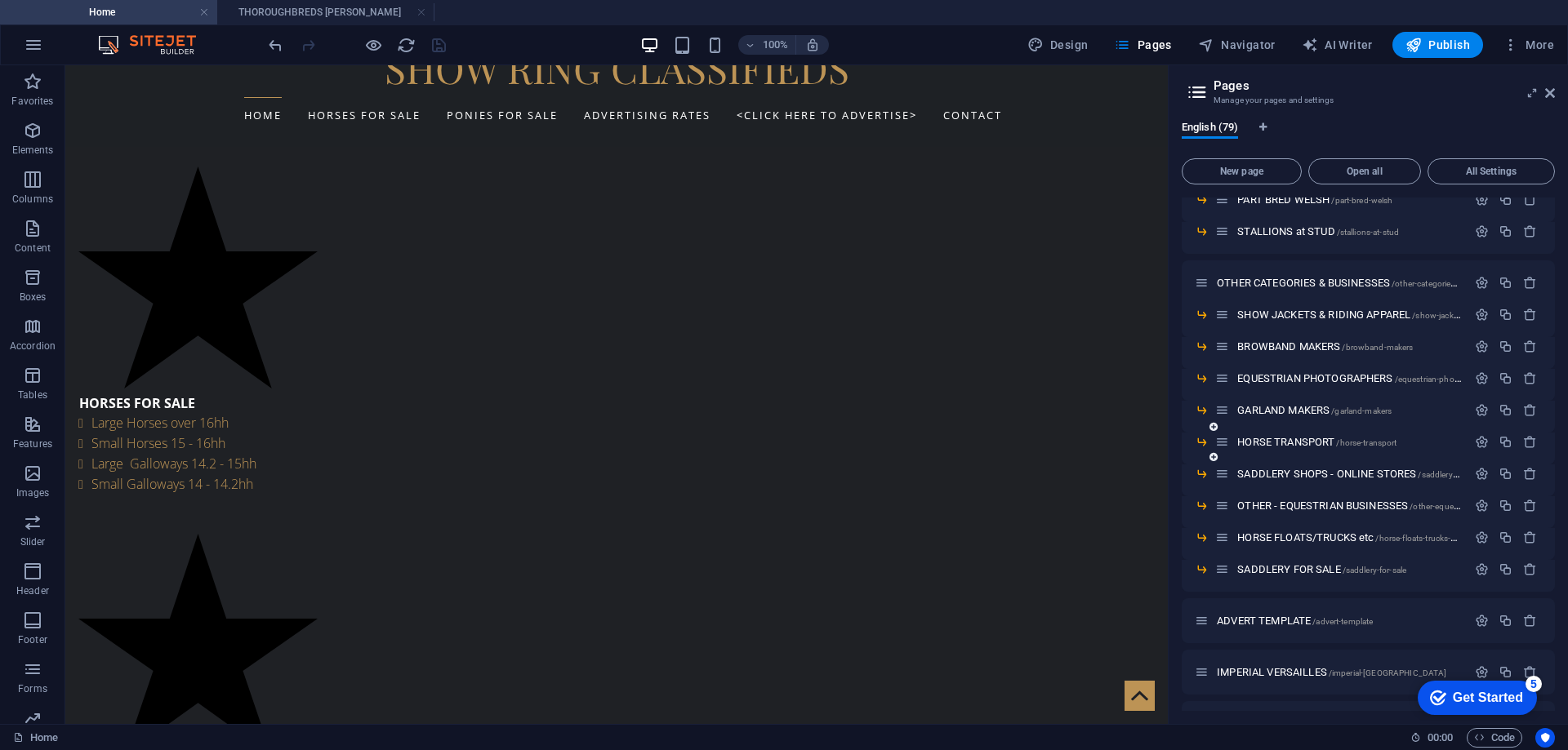
scroll to position [816, 0]
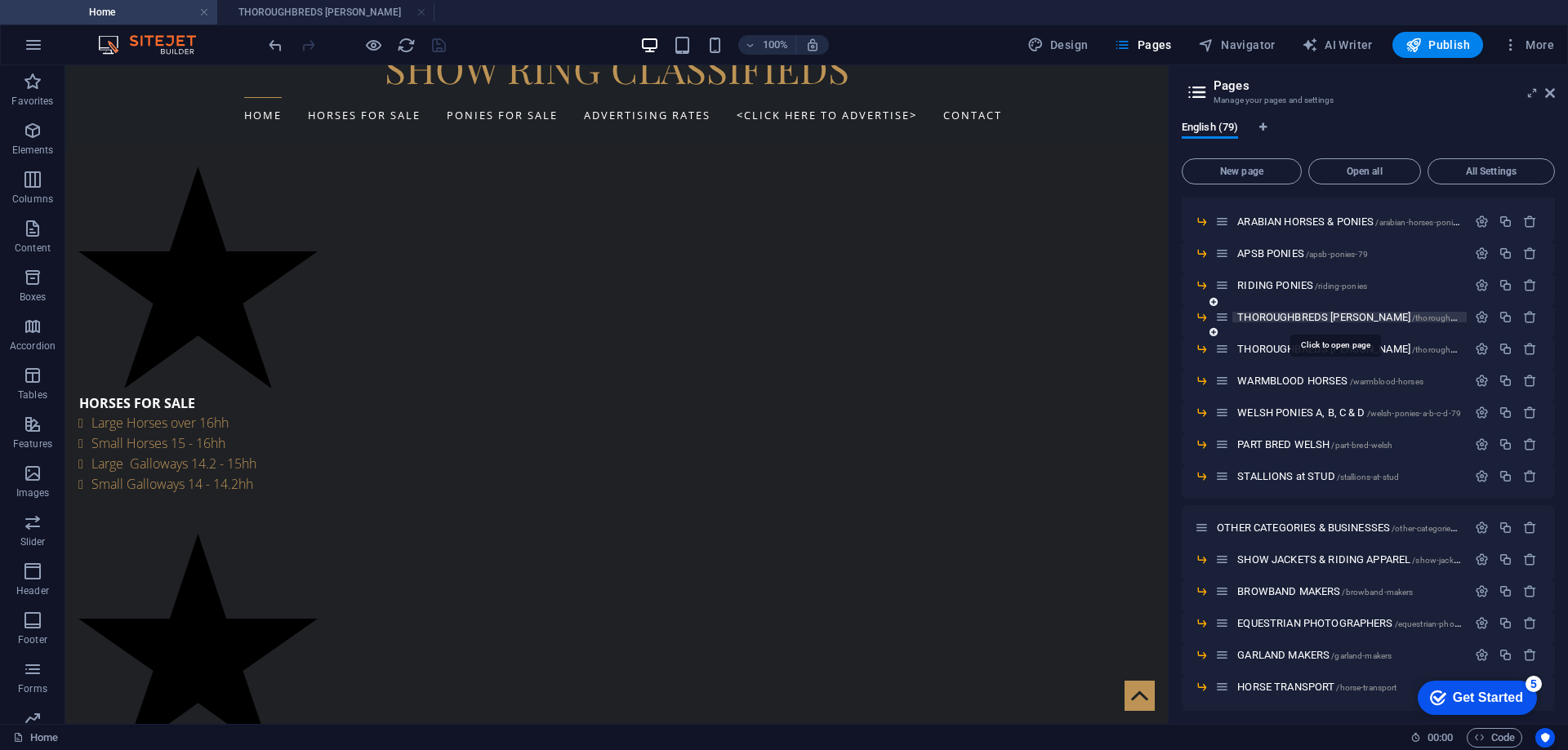
click at [1412, 318] on span "/thoroughbreds-[PERSON_NAME]-79" at bounding box center [1482, 318] width 139 height 9
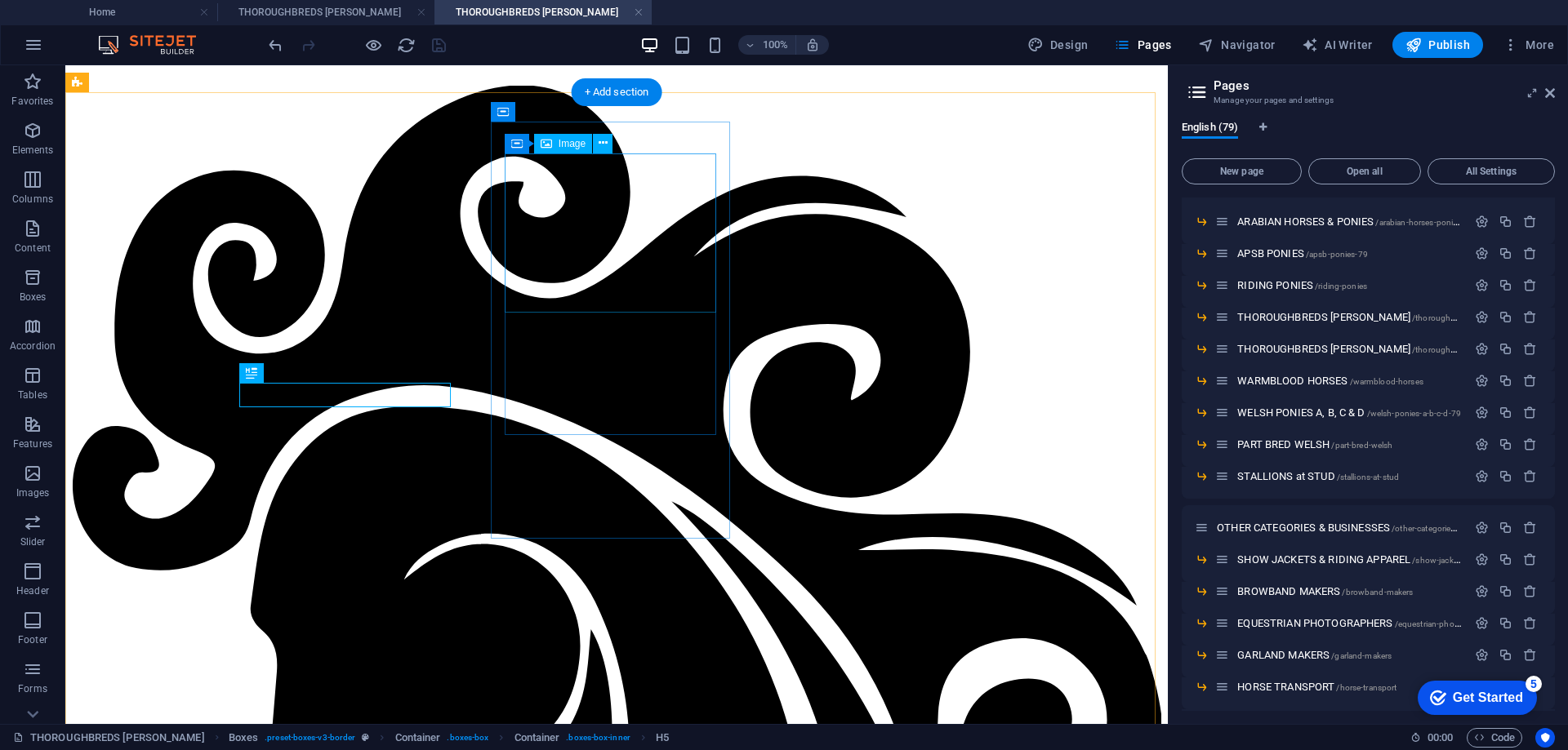
scroll to position [488, 0]
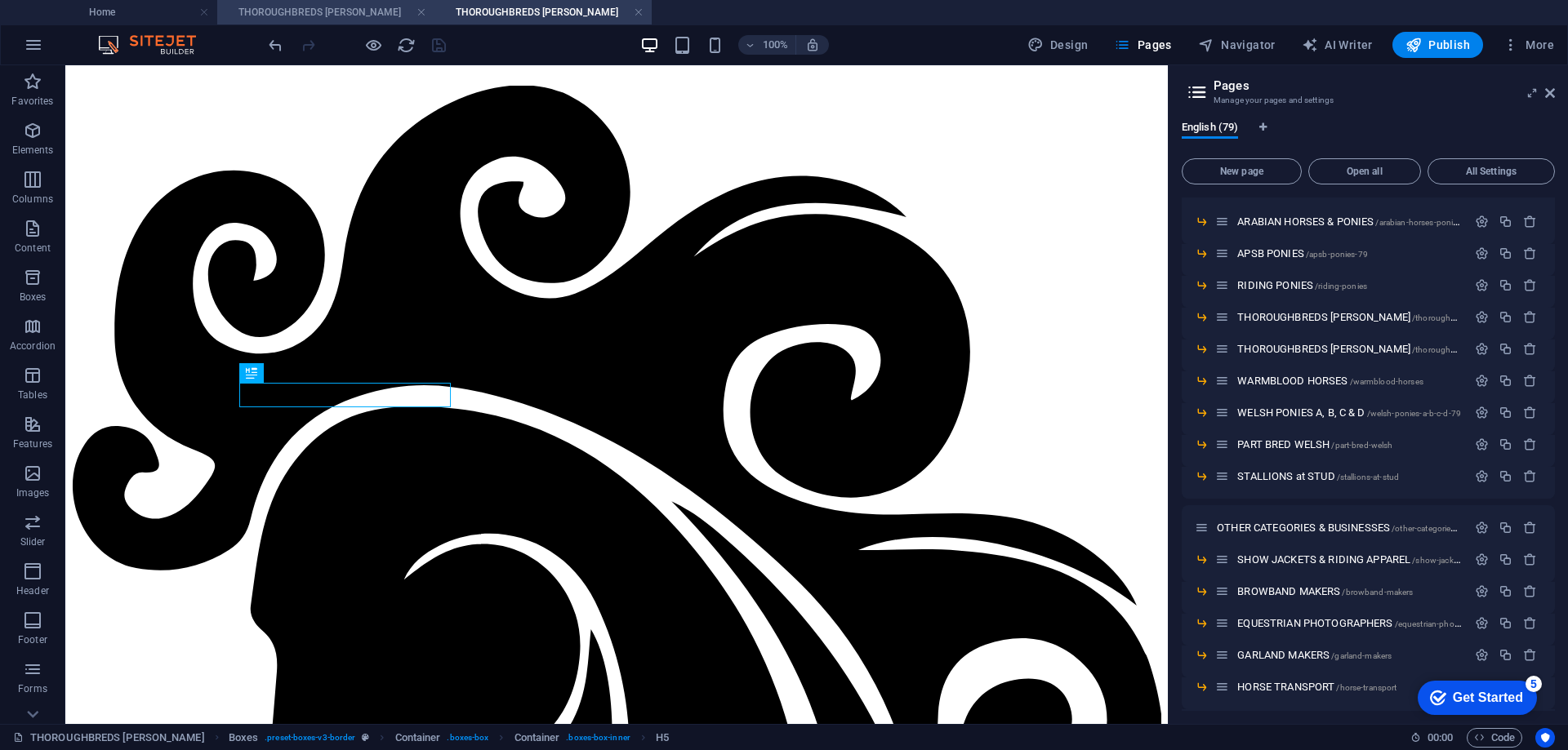
click at [293, 7] on h4 "THOROUGHBREDS [PERSON_NAME]" at bounding box center [326, 12] width 217 height 18
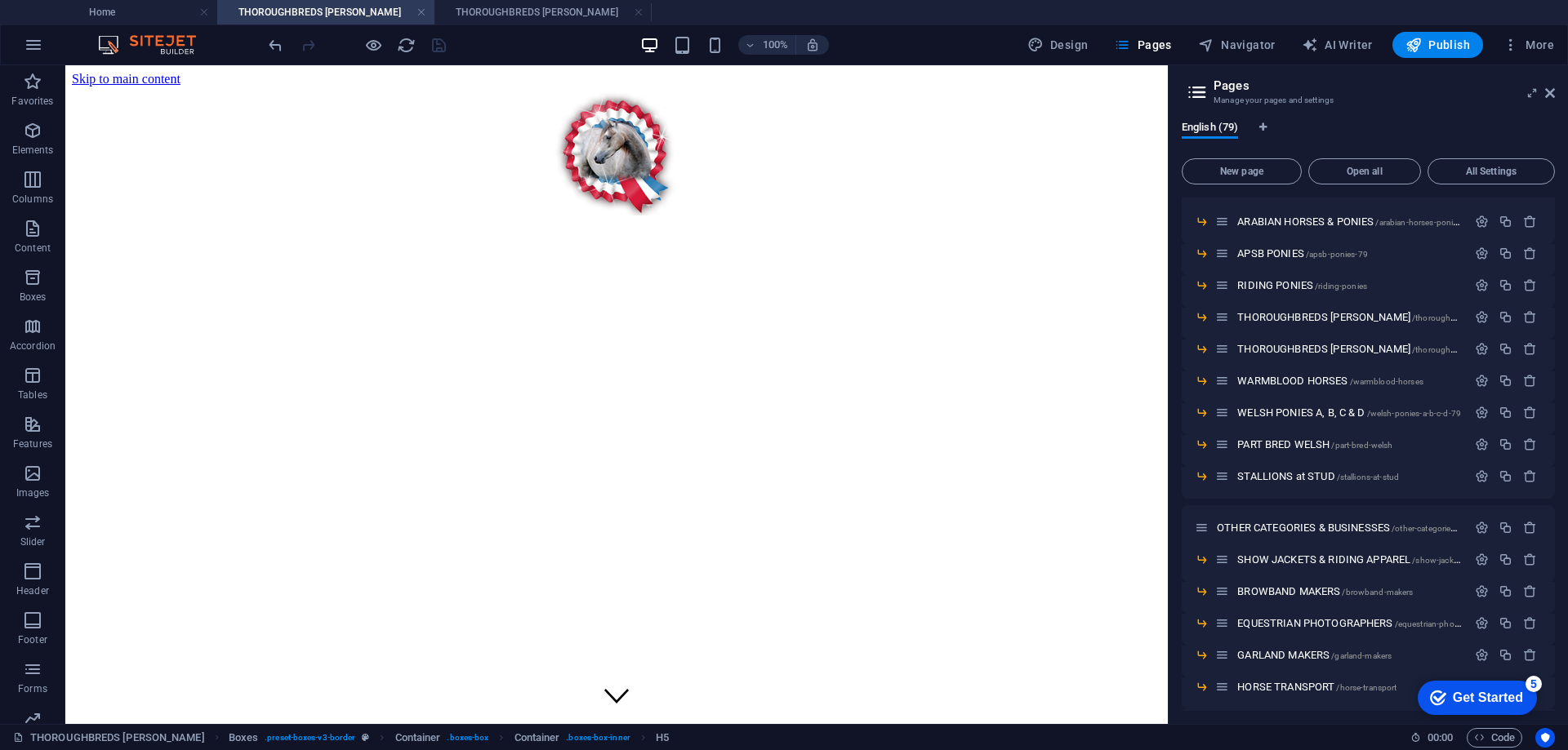
scroll to position [0, 0]
click at [504, 10] on h4 "THOROUGHBREDS [PERSON_NAME]" at bounding box center [543, 12] width 217 height 18
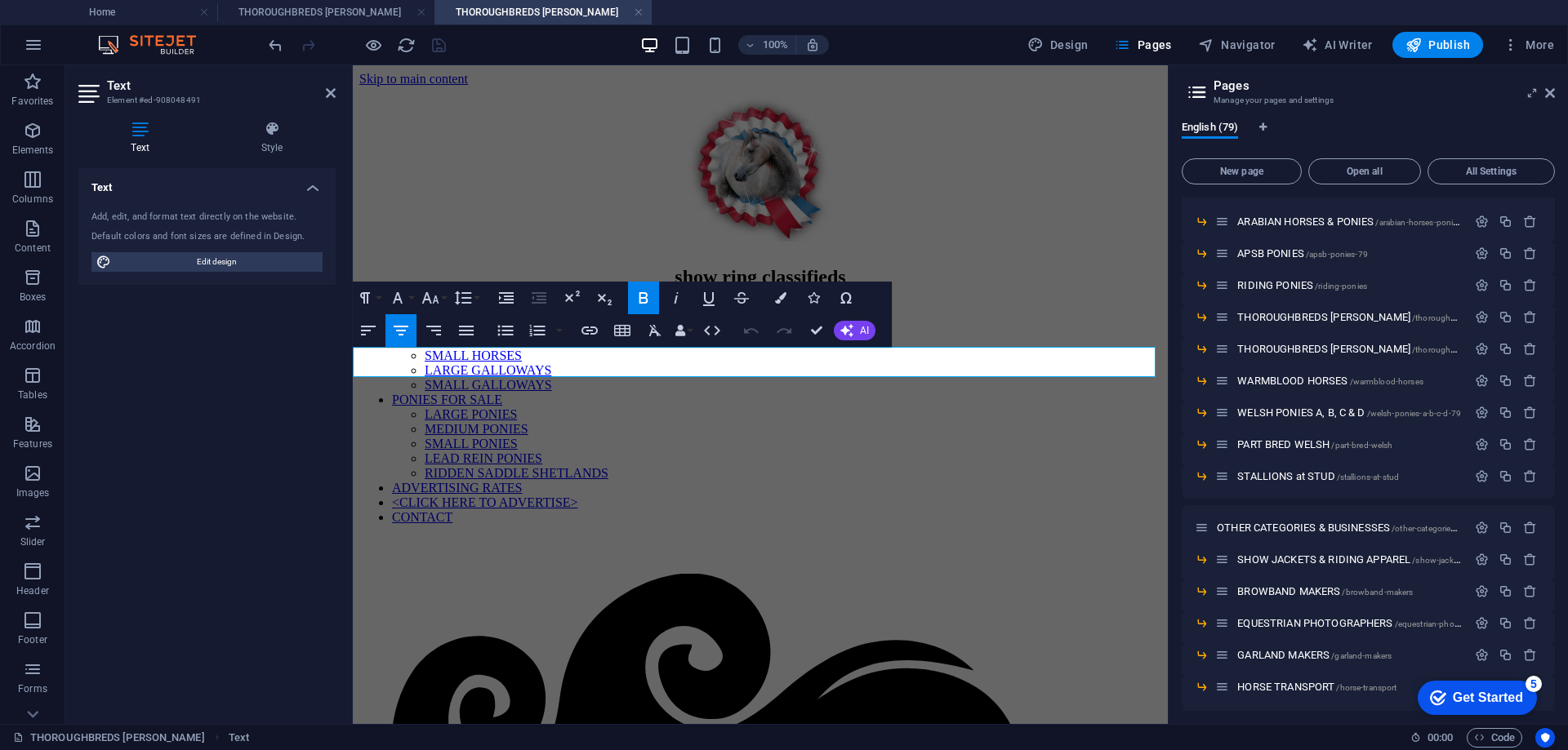
drag, startPoint x: 692, startPoint y: 360, endPoint x: 814, endPoint y: 360, distance: 122.0
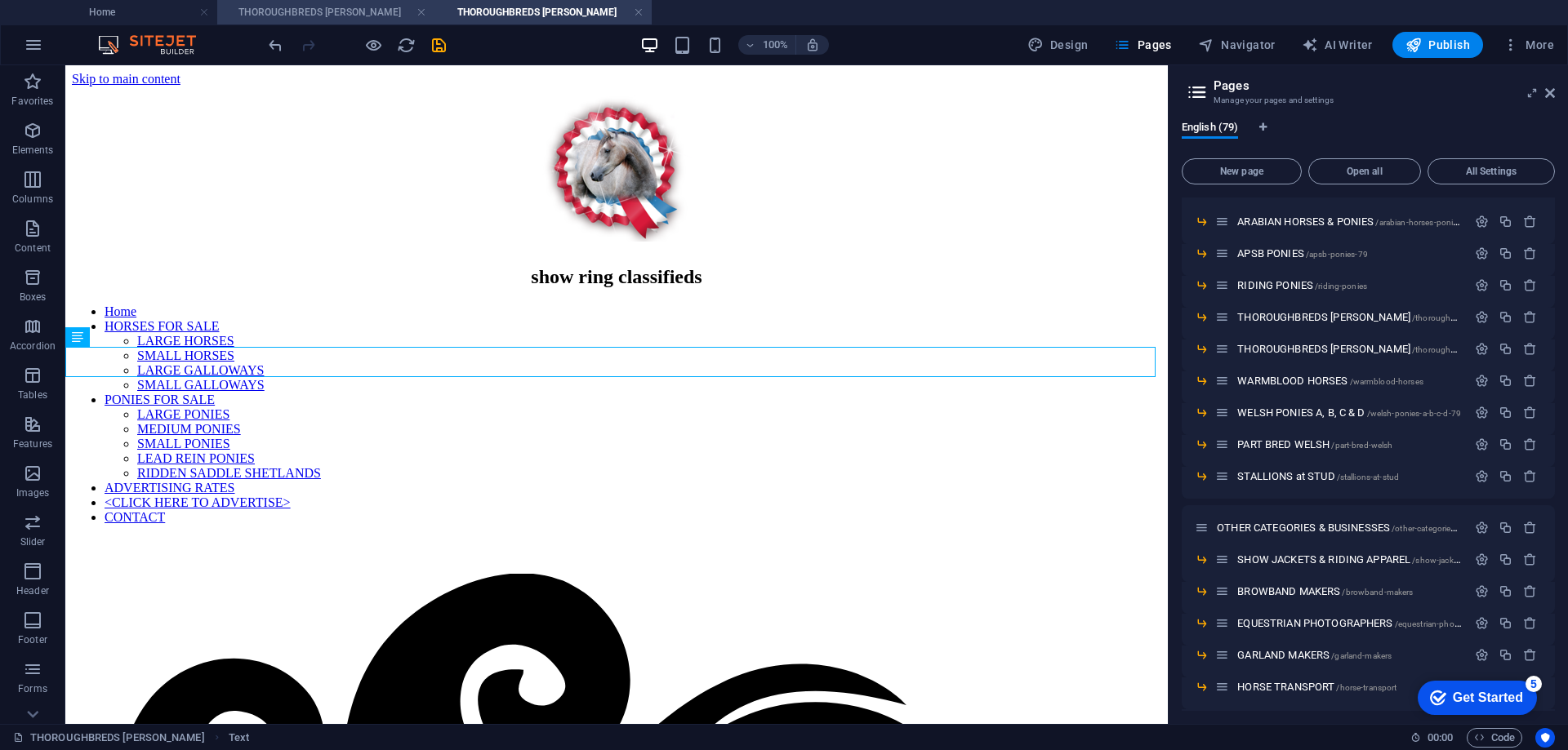
click at [340, 7] on h4 "THOROUGHBREDS [PERSON_NAME]" at bounding box center [326, 12] width 217 height 18
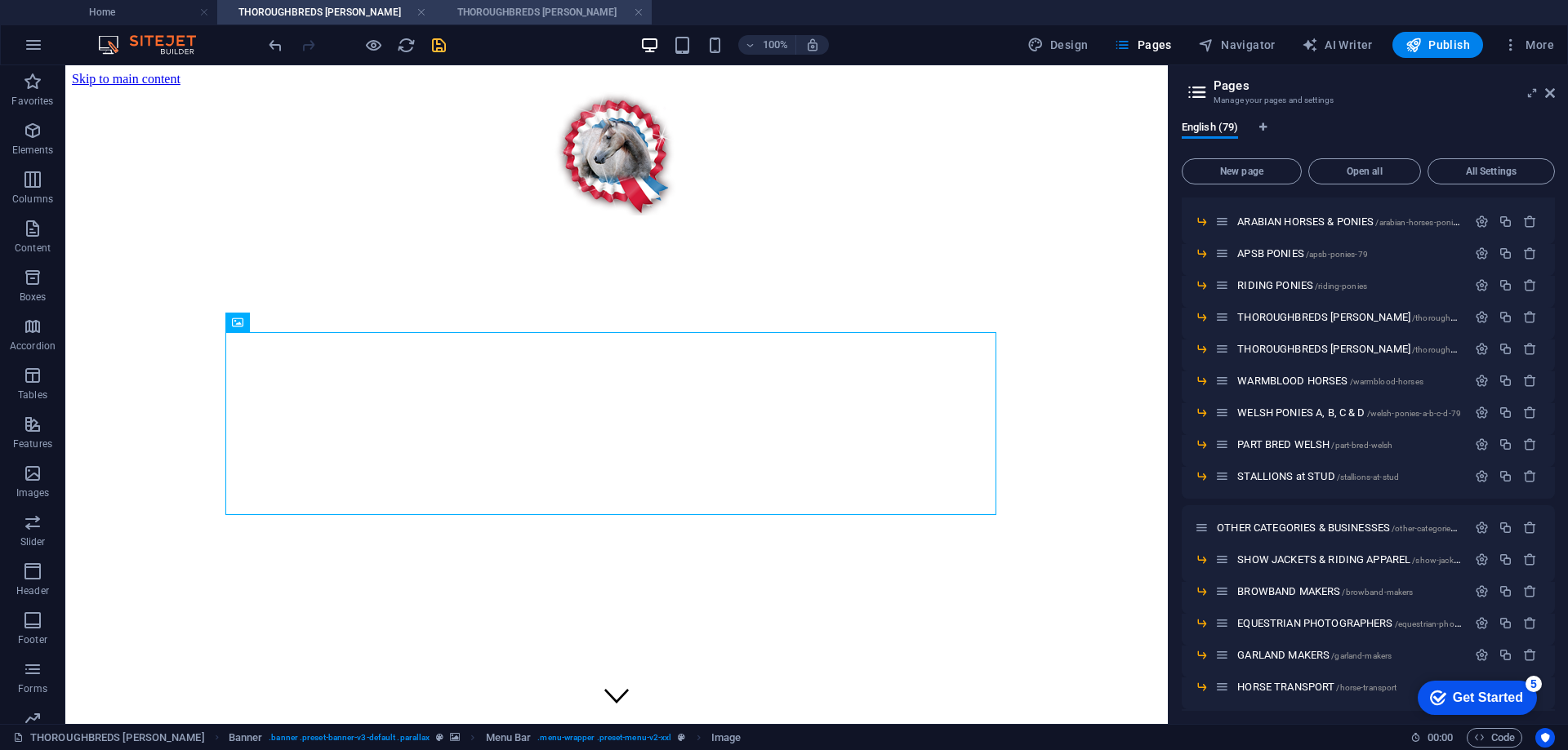
click at [503, 14] on h4 "THOROUGHBREDS [PERSON_NAME]" at bounding box center [543, 12] width 217 height 18
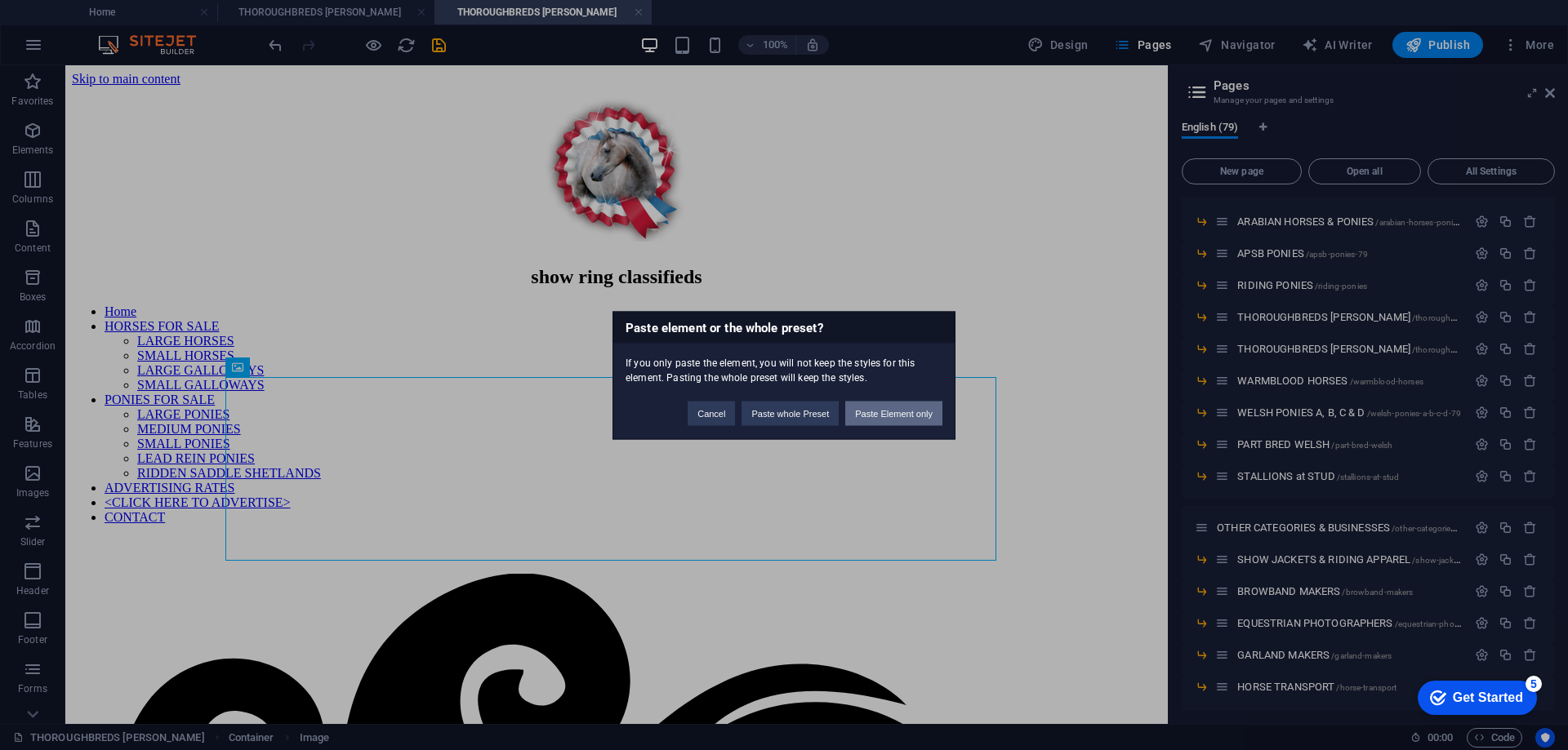
click at [882, 404] on button "Paste Element only" at bounding box center [893, 413] width 98 height 24
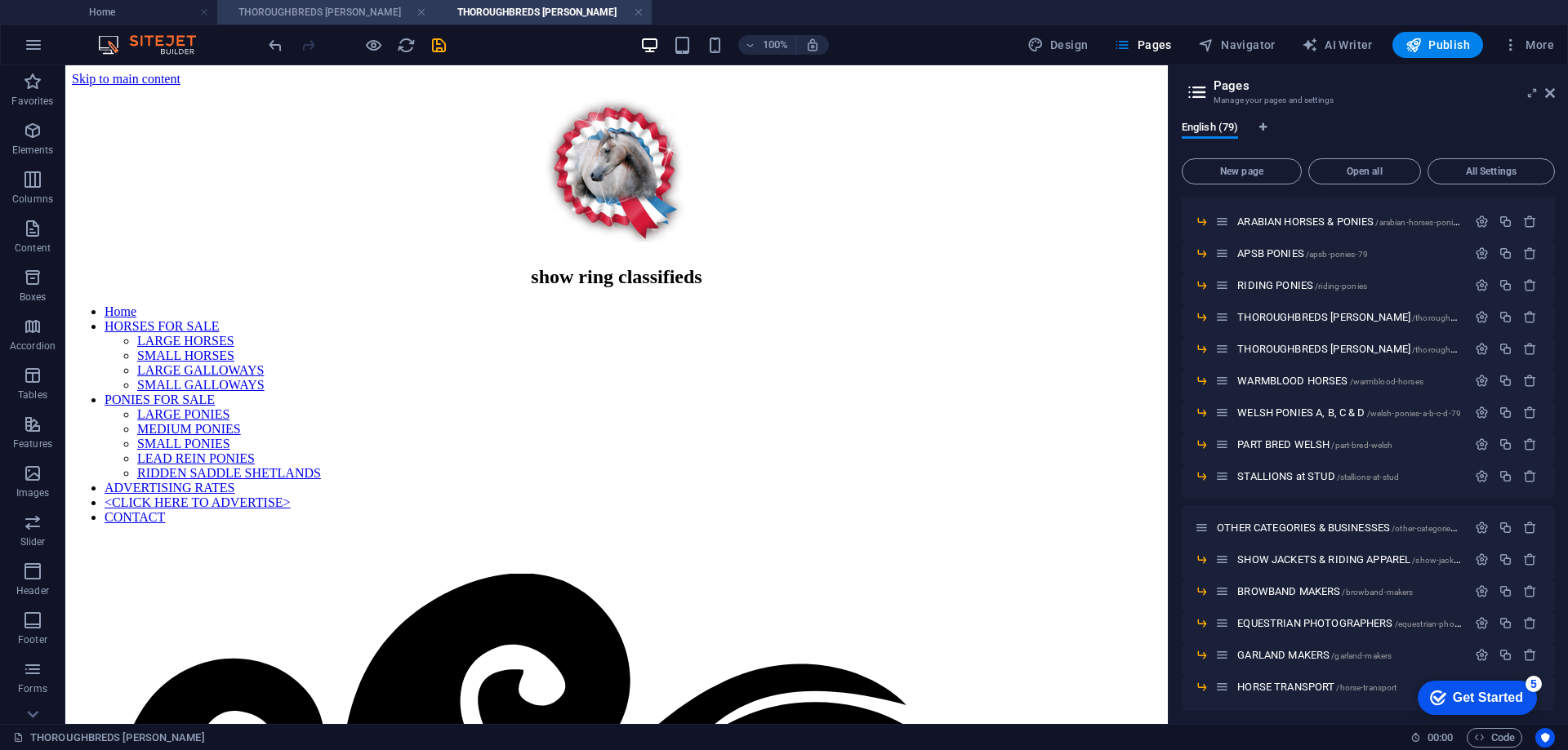
click at [335, 16] on h4 "THOROUGHBREDS [PERSON_NAME]" at bounding box center [326, 12] width 217 height 18
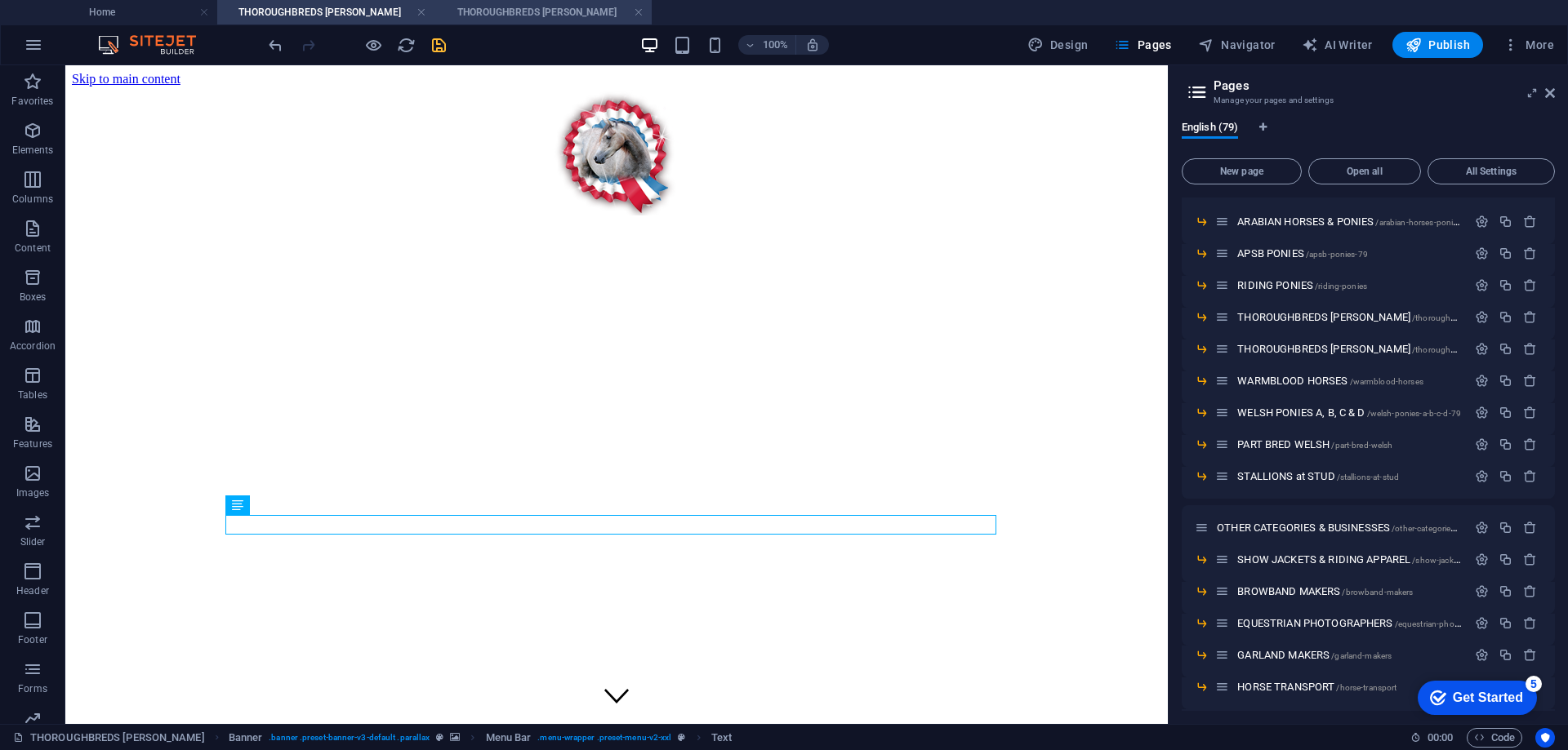
click at [522, 10] on h4 "THOROUGHBREDS [PERSON_NAME]" at bounding box center [543, 12] width 217 height 18
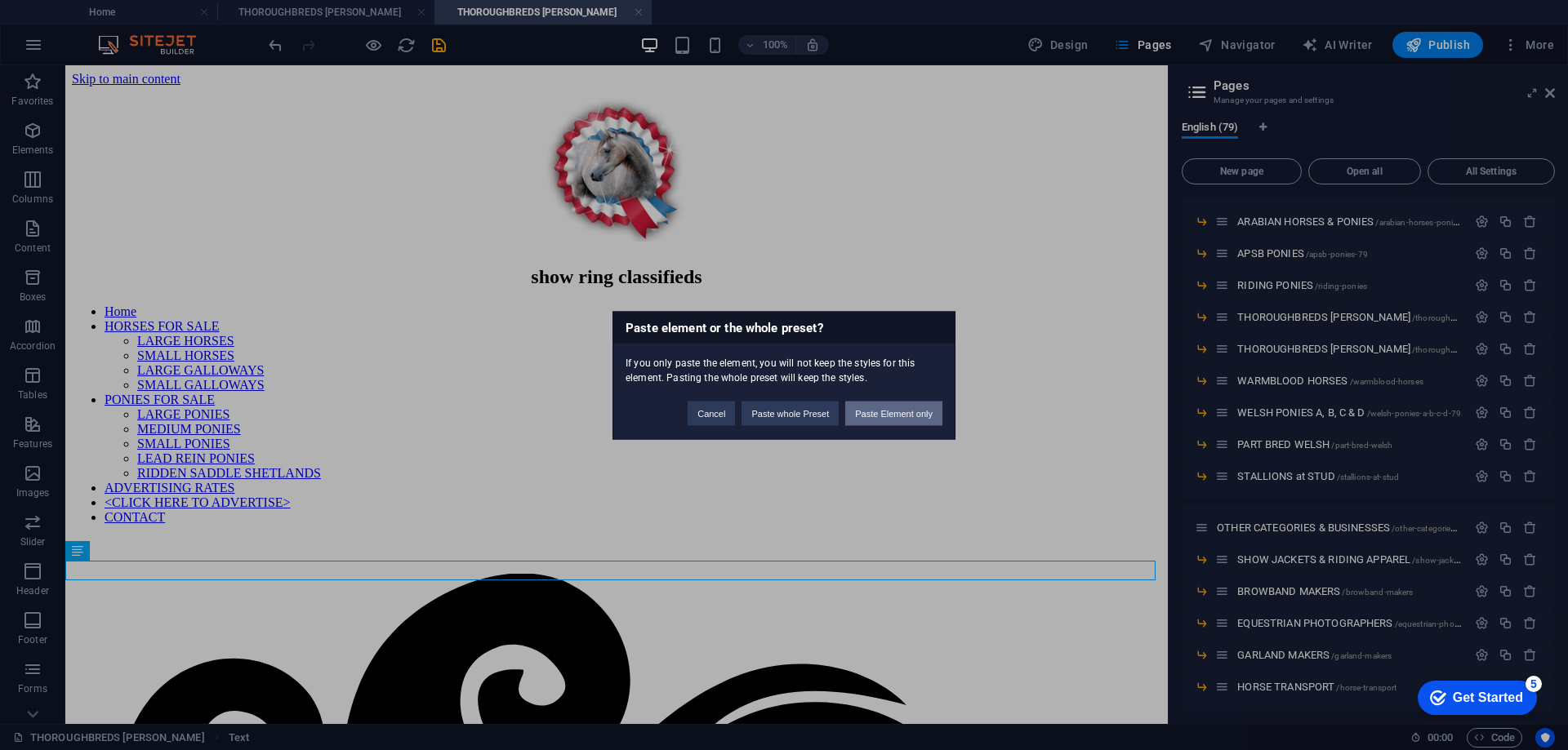
click at [884, 409] on button "Paste Element only" at bounding box center [893, 413] width 98 height 24
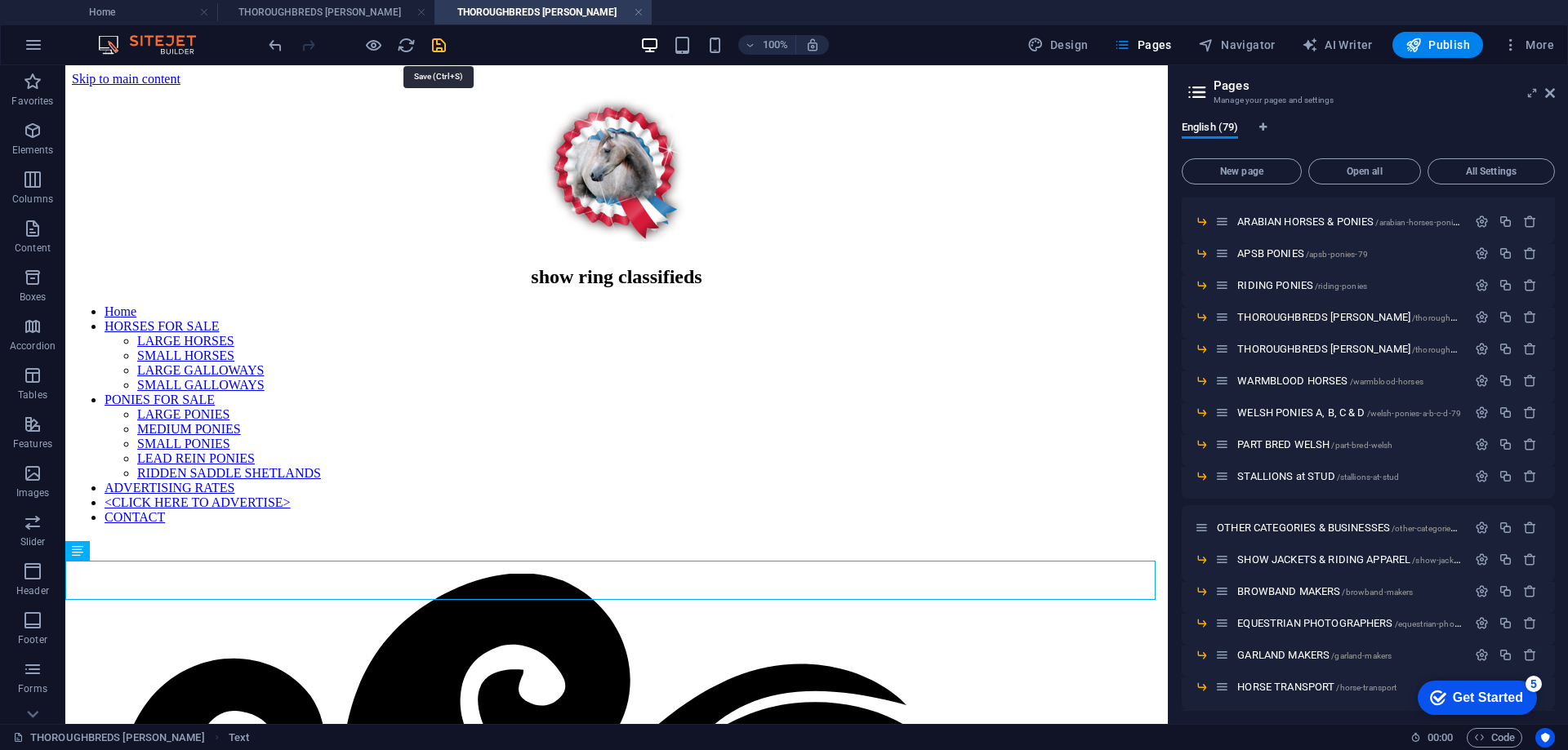
click at [439, 46] on icon "save" at bounding box center [439, 46] width 19 height 19
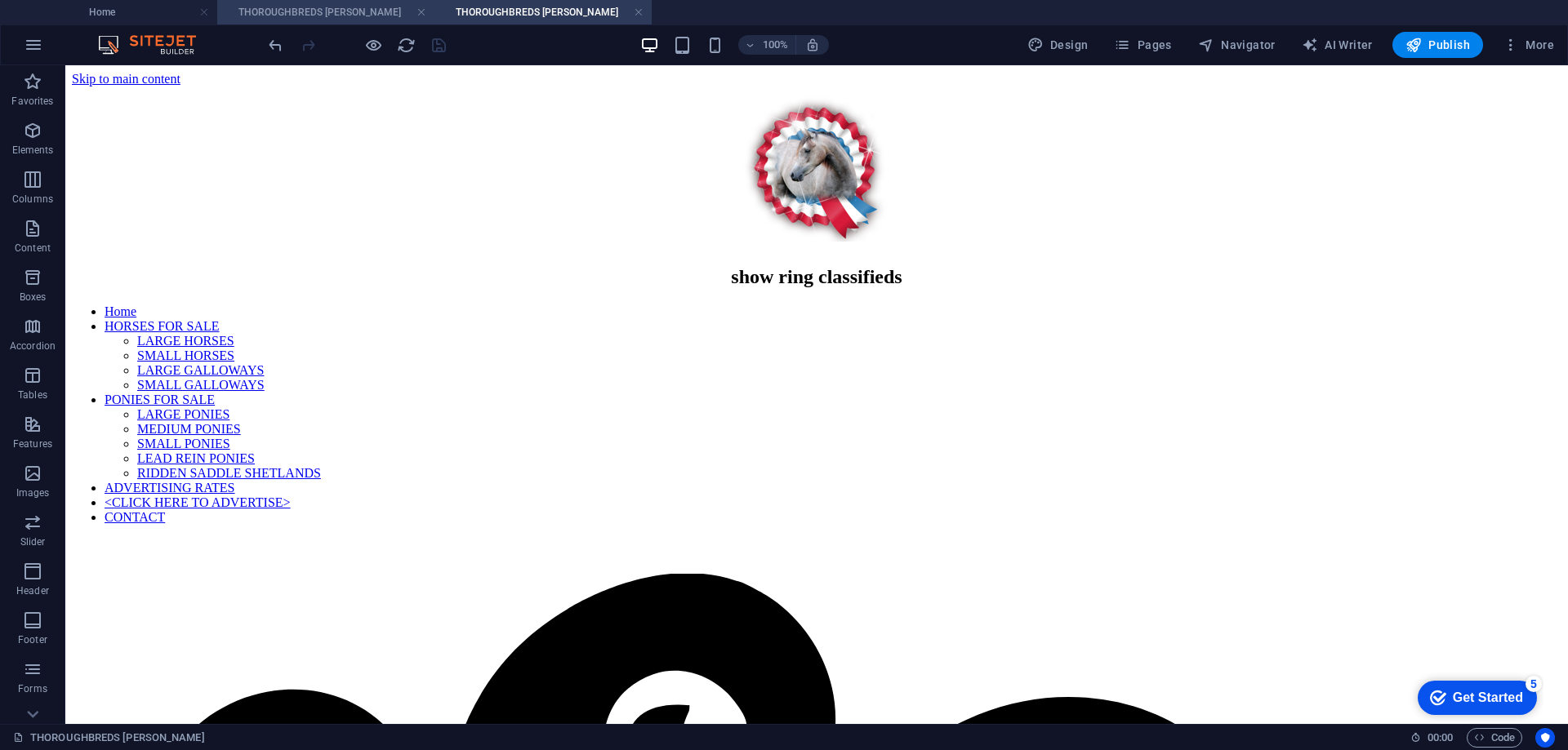
click at [298, 12] on h4 "THOROUGHBREDS [PERSON_NAME]" at bounding box center [326, 12] width 217 height 18
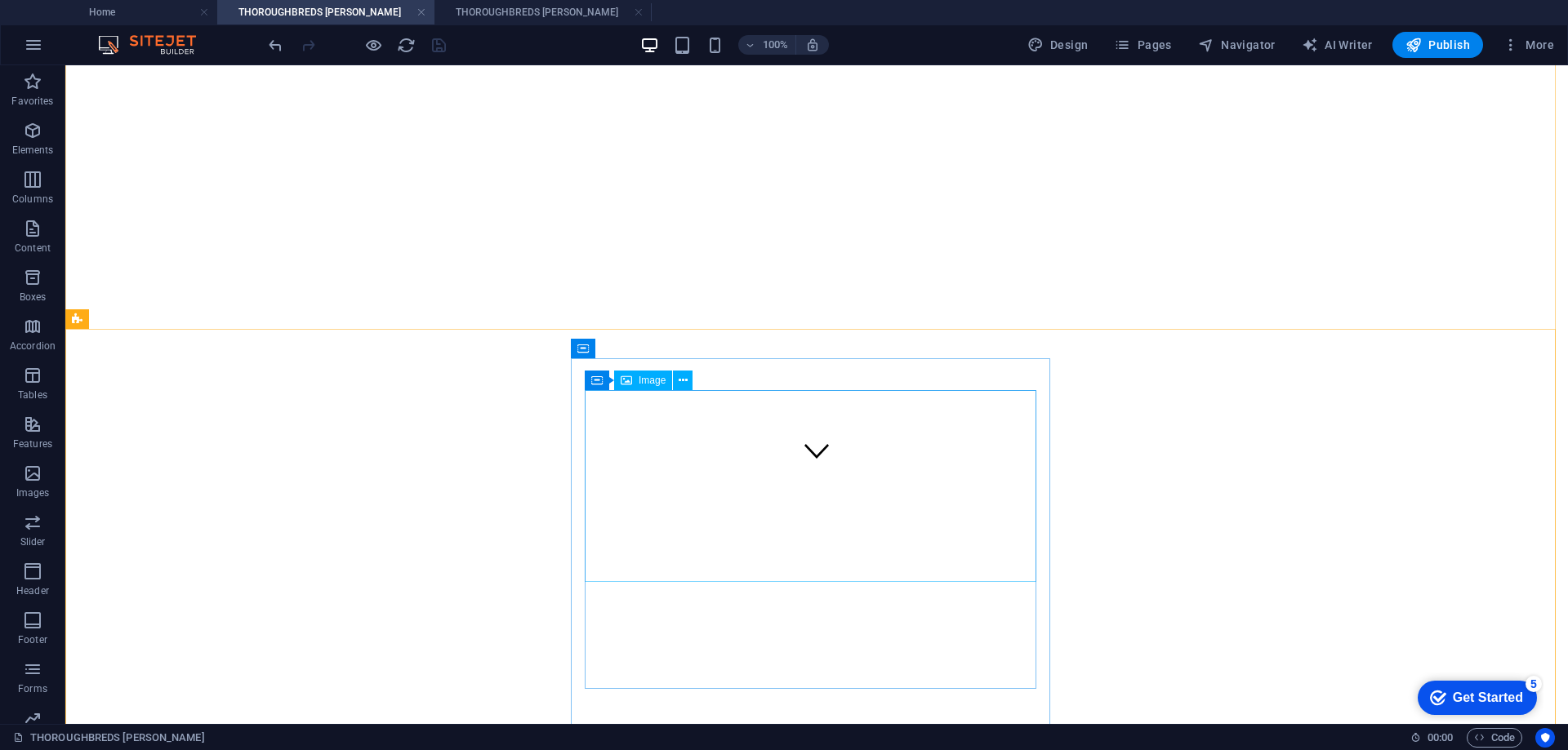
scroll to position [408, 0]
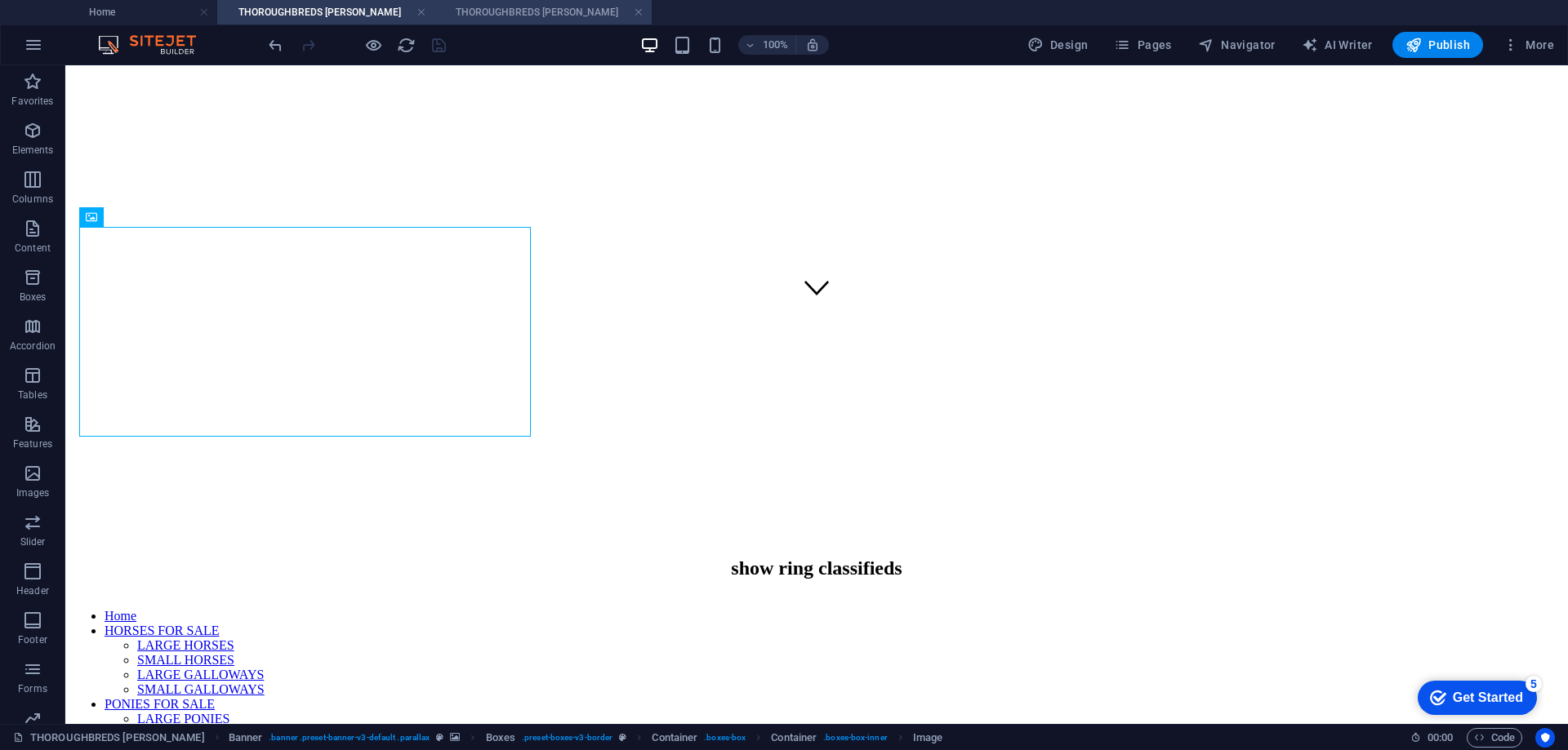
click at [546, 11] on h4 "THOROUGHBREDS [PERSON_NAME]" at bounding box center [543, 12] width 217 height 18
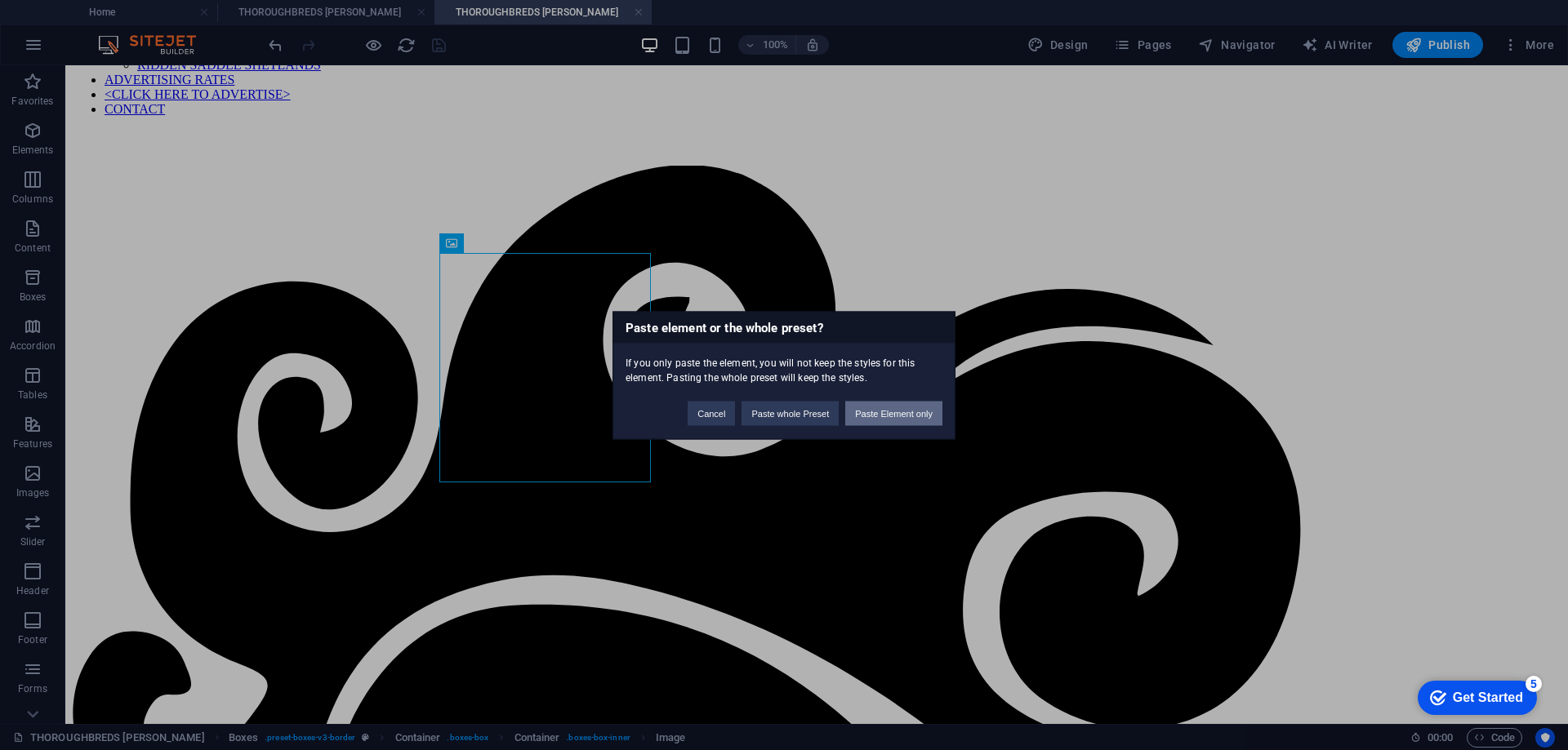
click at [882, 410] on button "Paste Element only" at bounding box center [893, 413] width 98 height 24
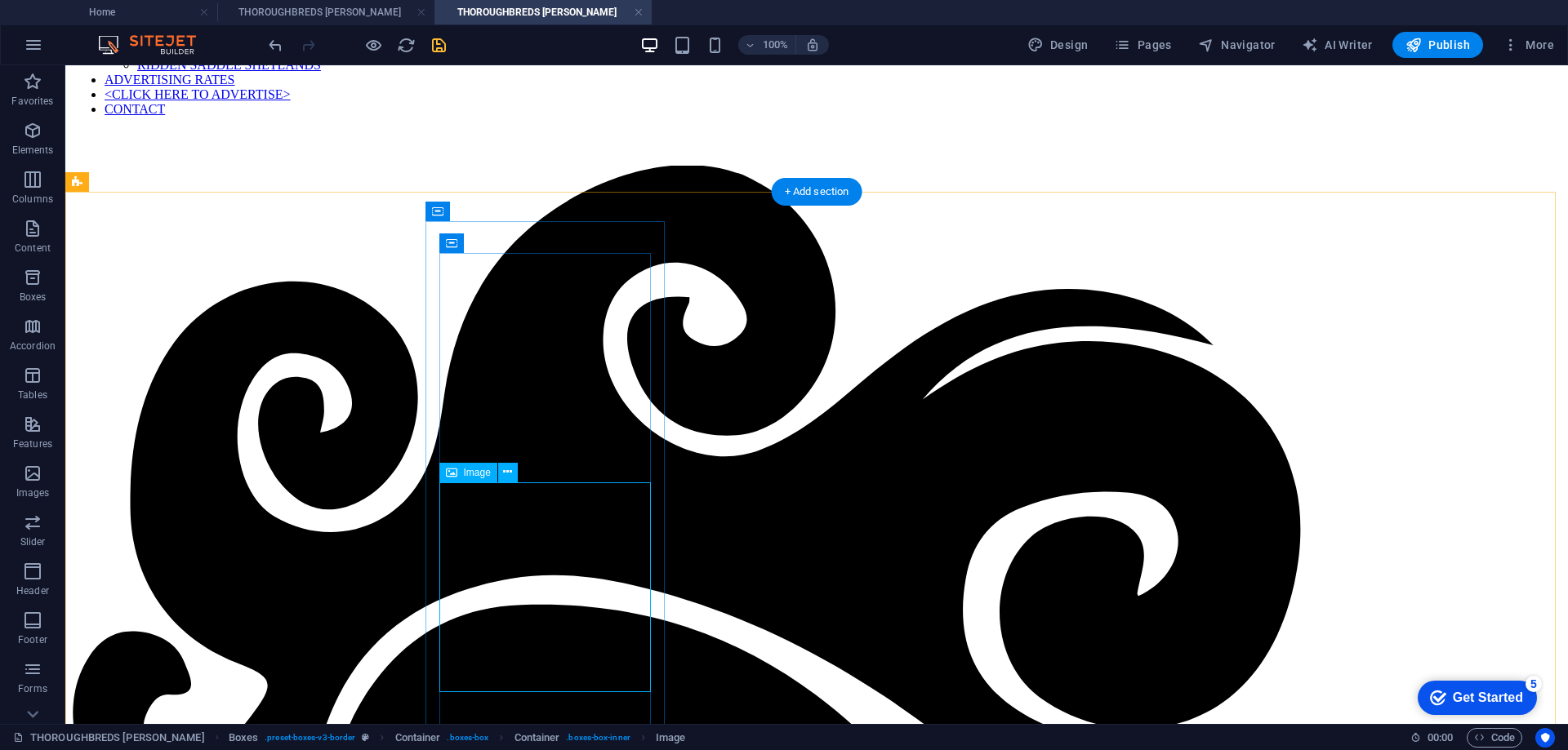
select select "px"
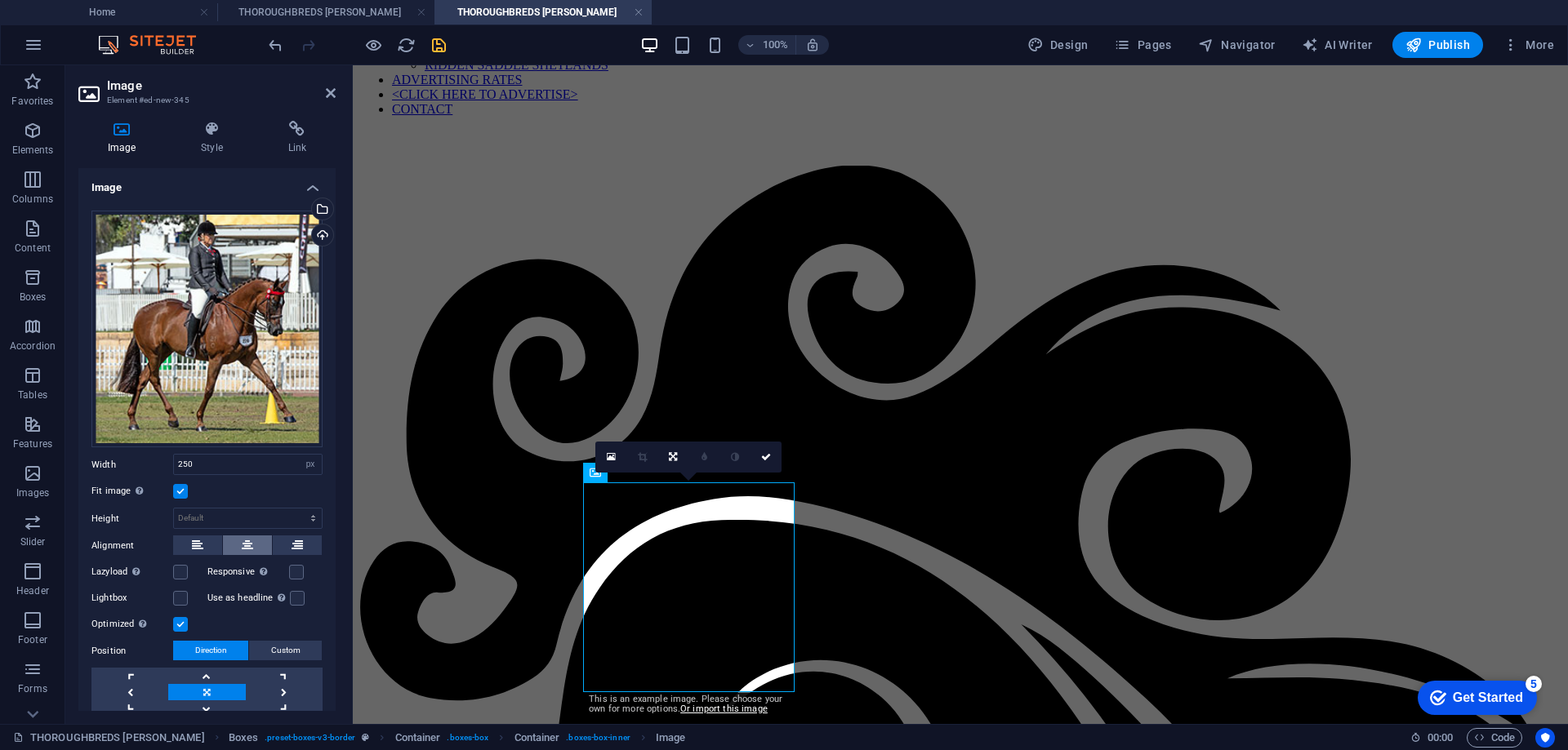
click at [238, 539] on button at bounding box center [247, 545] width 49 height 20
drag, startPoint x: 763, startPoint y: 452, endPoint x: 697, endPoint y: 387, distance: 92.6
click at [763, 453] on icon at bounding box center [766, 457] width 10 height 10
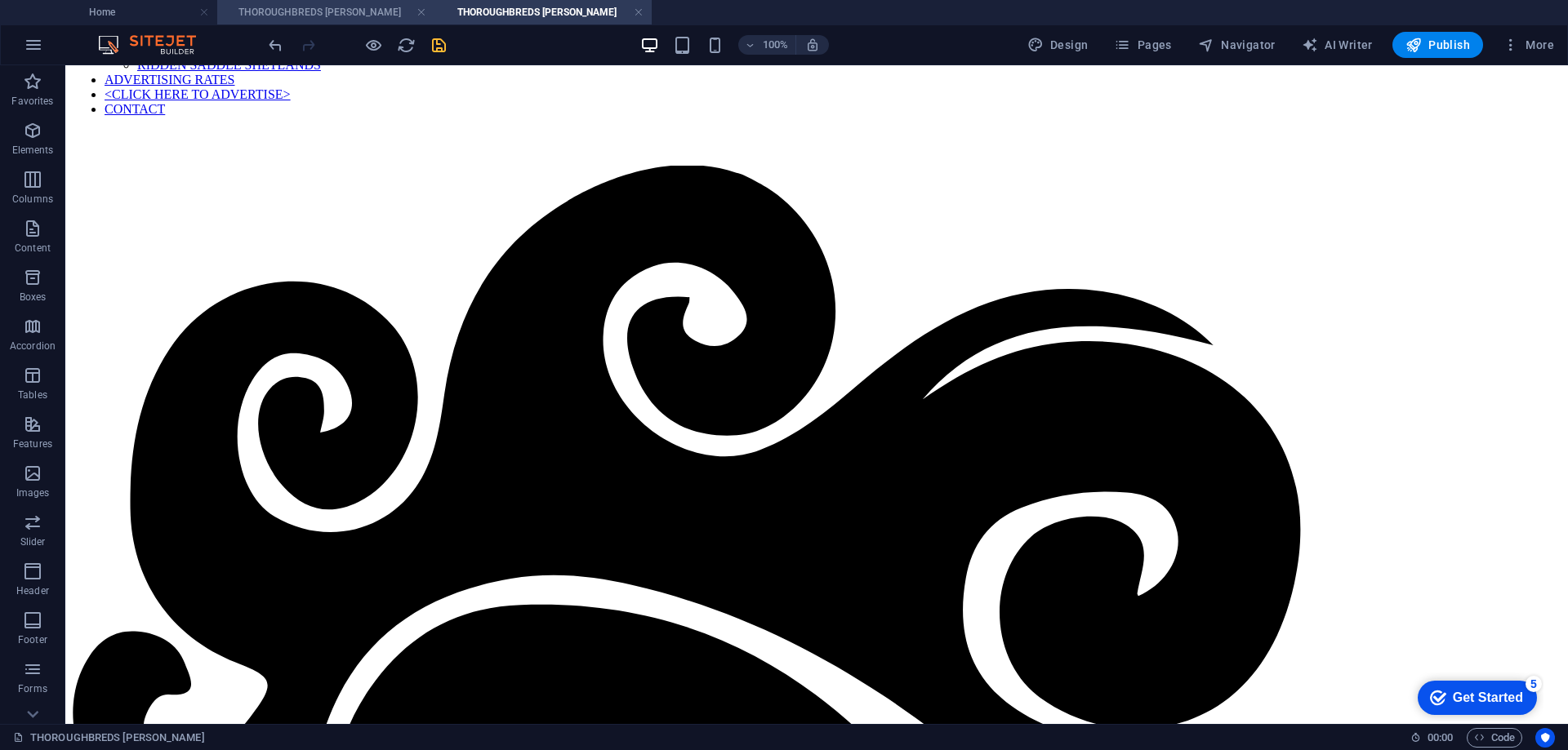
click at [318, 14] on h4 "THOROUGHBREDS [PERSON_NAME]" at bounding box center [326, 12] width 217 height 18
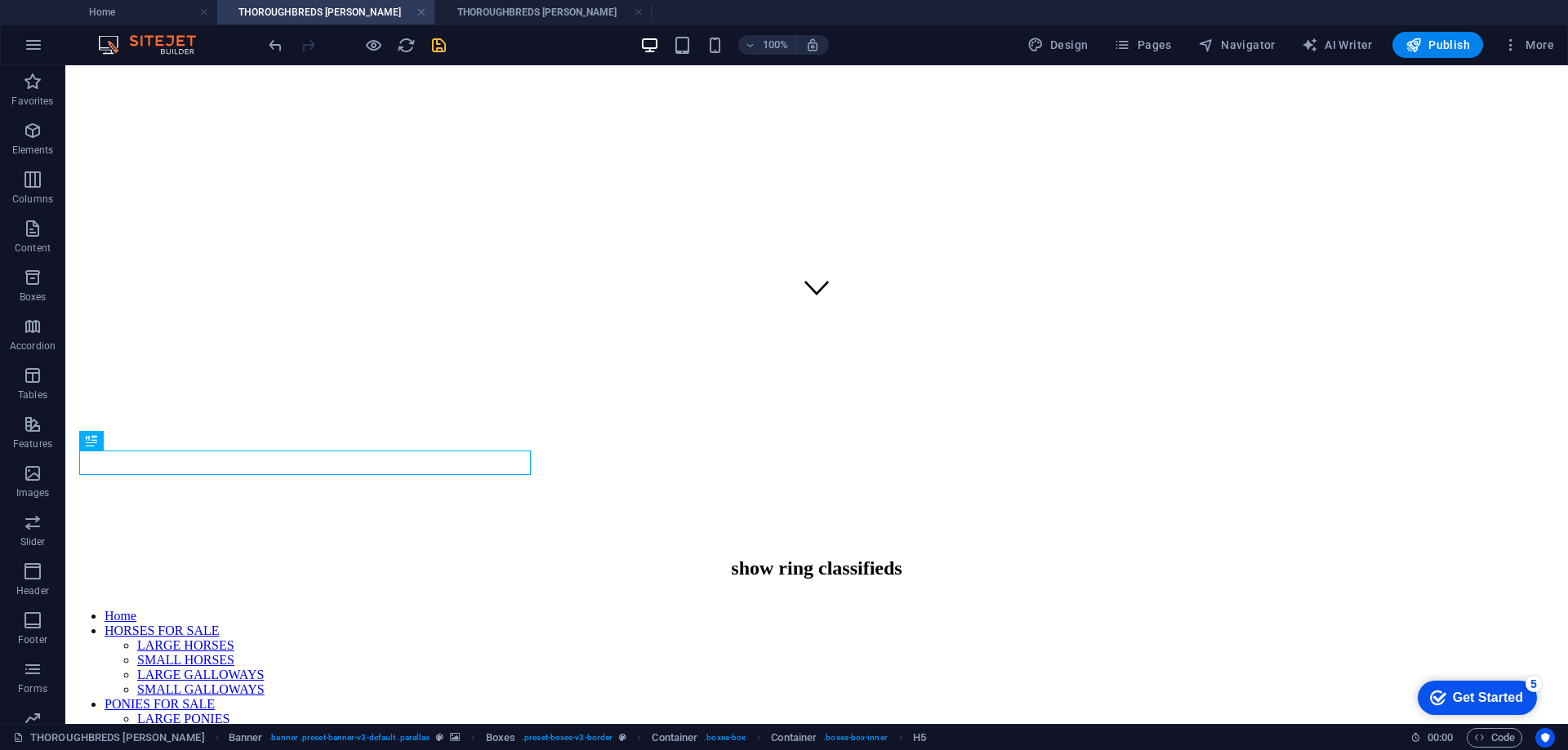
click at [333, 5] on h4 "THOROUGHBREDS [PERSON_NAME]" at bounding box center [326, 12] width 217 height 18
click at [326, 13] on h4 "THOROUGHBREDS [PERSON_NAME]" at bounding box center [326, 12] width 217 height 18
click at [560, 12] on h4 "THOROUGHBREDS [PERSON_NAME]" at bounding box center [543, 12] width 217 height 18
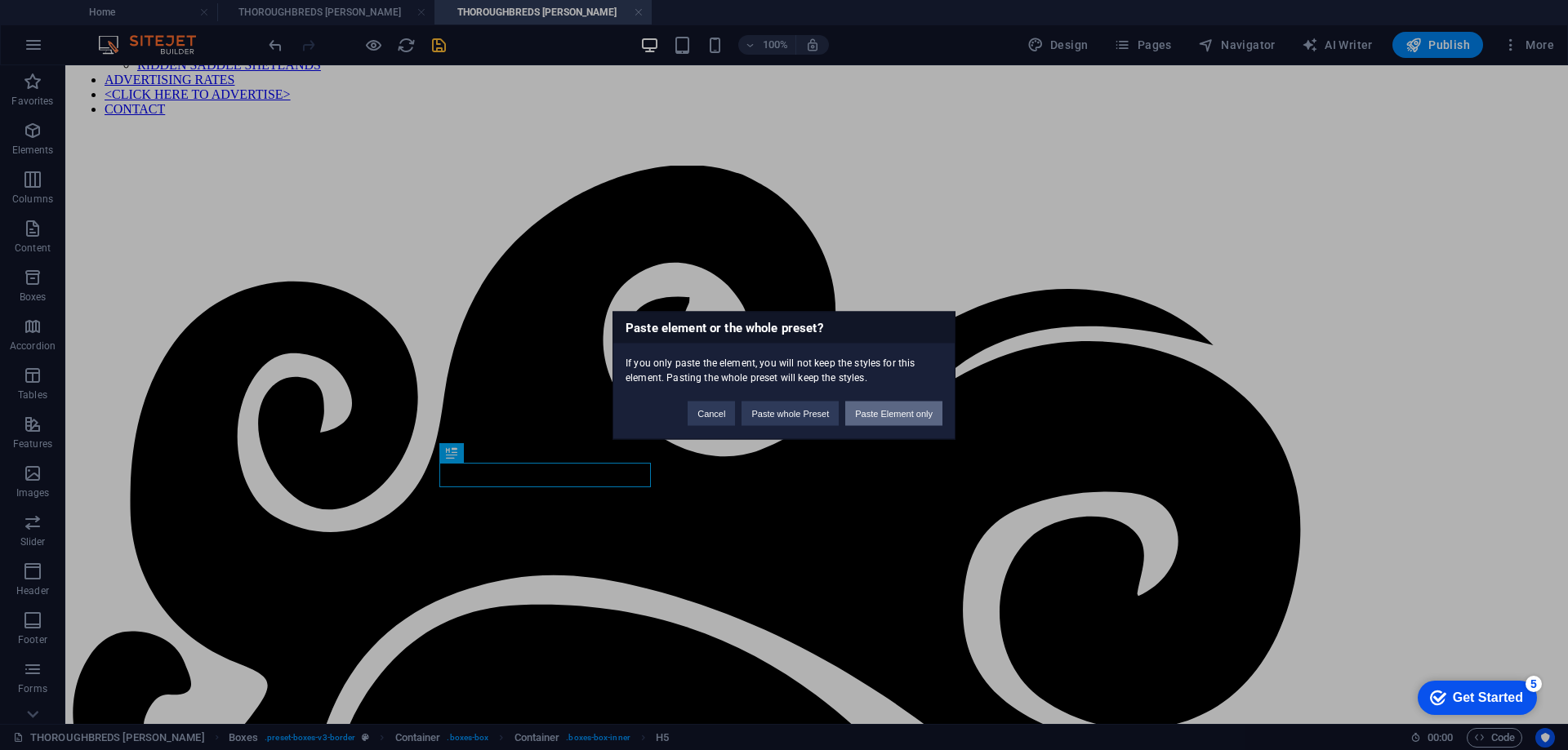
drag, startPoint x: 870, startPoint y: 427, endPoint x: 886, endPoint y: 411, distance: 22.6
click at [882, 416] on div "Paste element or the whole preset? If you only paste the element, you will not …" at bounding box center [784, 375] width 343 height 128
click at [886, 411] on button "Paste Element only" at bounding box center [893, 413] width 98 height 24
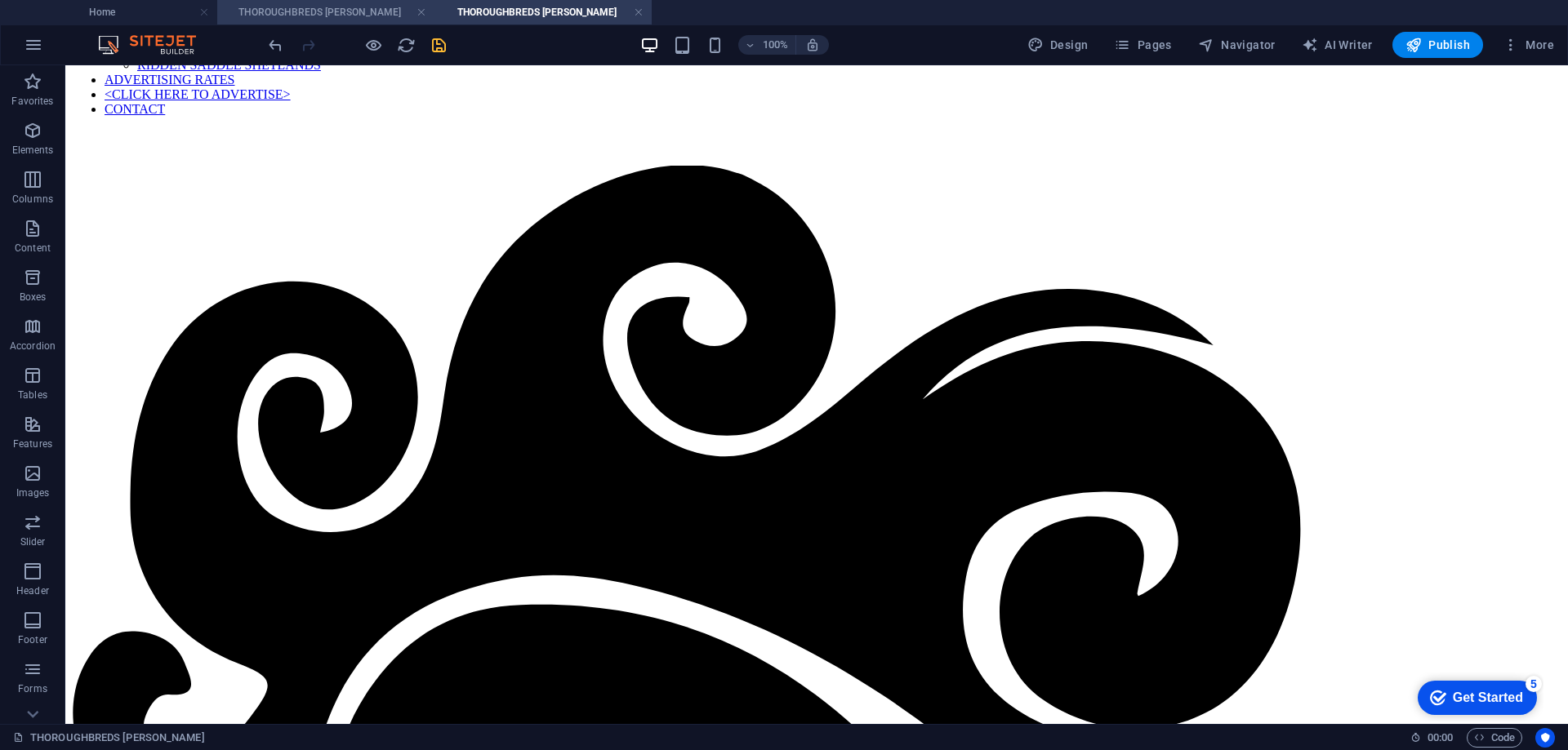
click at [334, 17] on h4 "THOROUGHBREDS [PERSON_NAME]" at bounding box center [326, 12] width 217 height 18
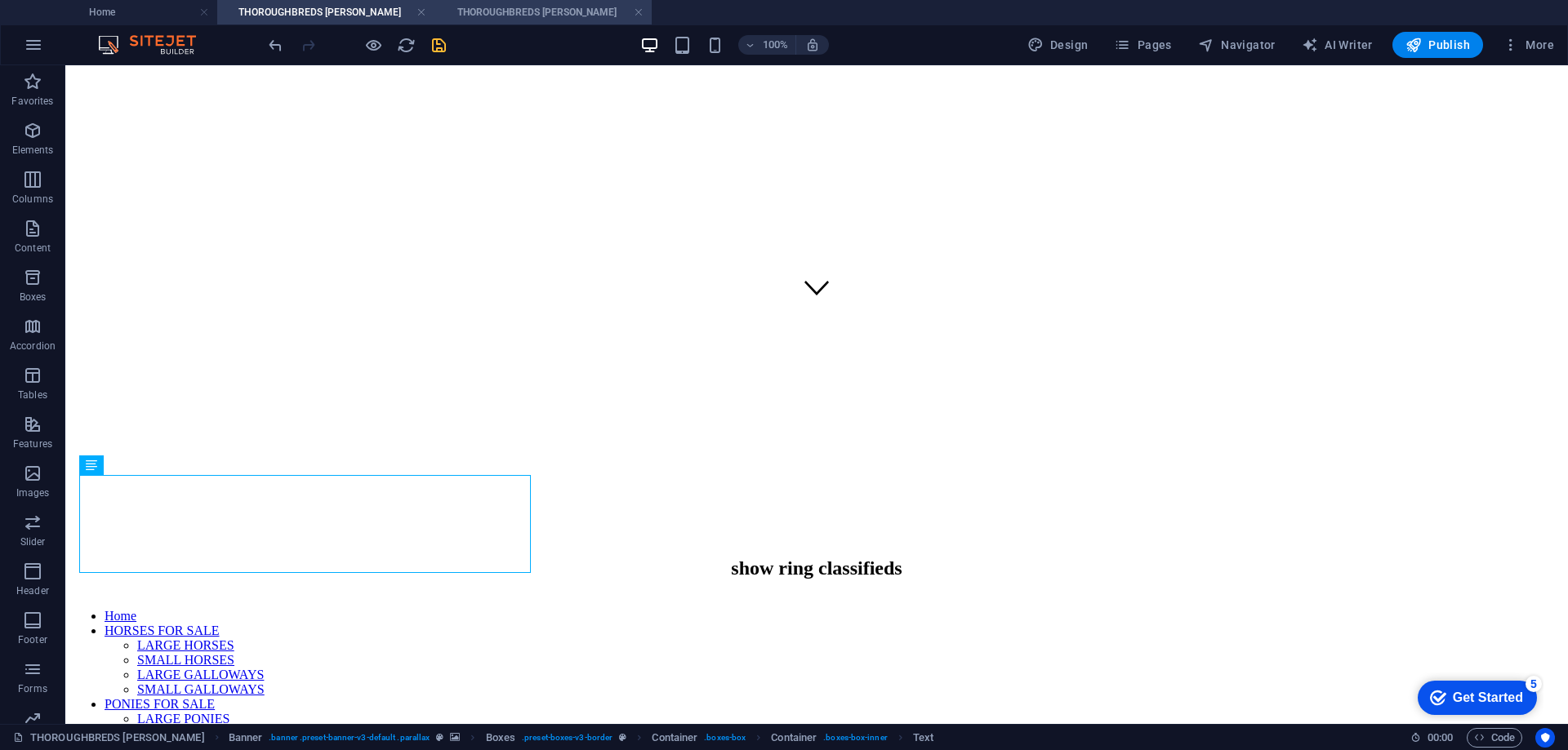
click at [507, 11] on h4 "THOROUGHBREDS [PERSON_NAME]" at bounding box center [543, 12] width 217 height 18
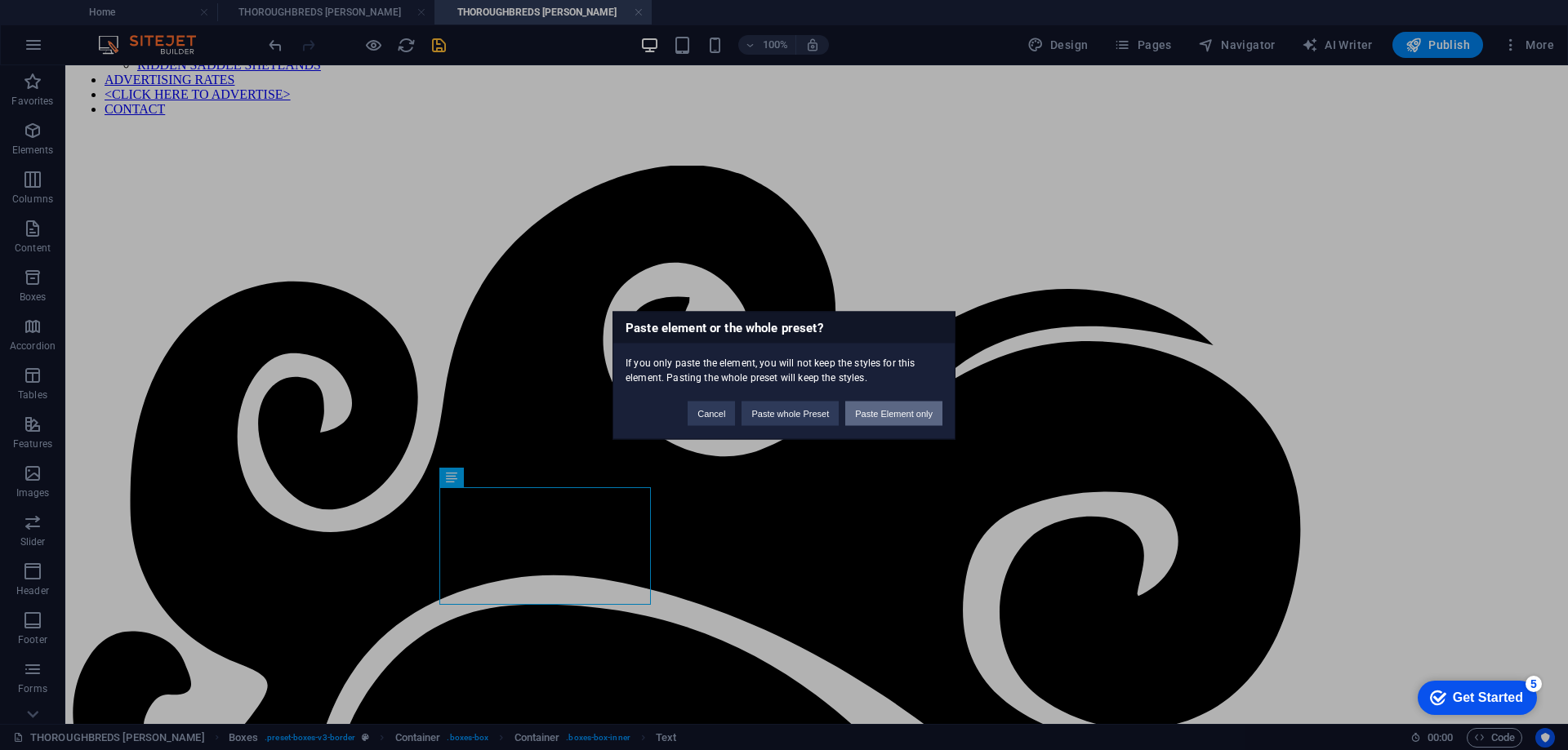
click at [886, 409] on button "Paste Element only" at bounding box center [893, 413] width 98 height 24
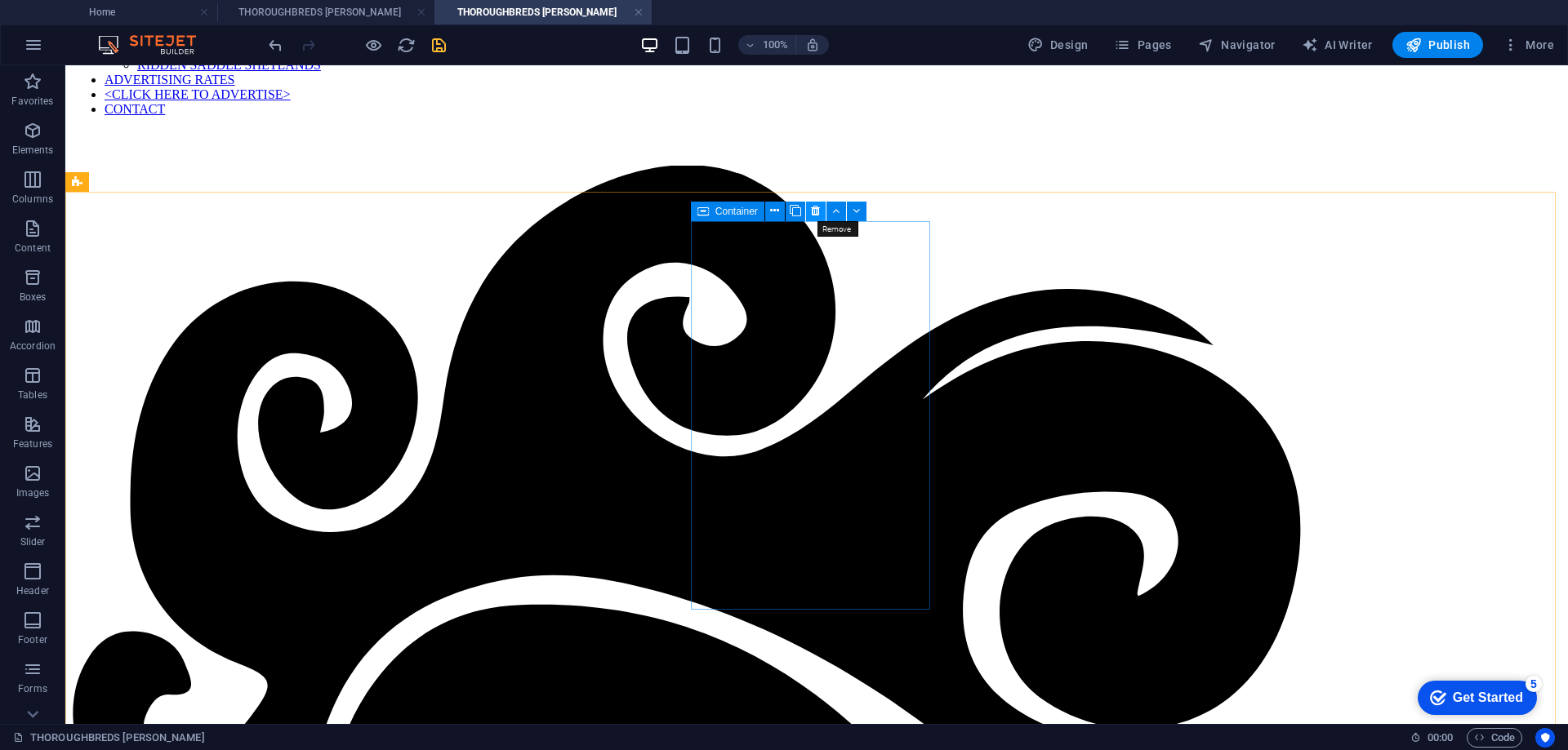
click at [811, 210] on icon at bounding box center [815, 211] width 9 height 17
click at [815, 211] on icon at bounding box center [815, 211] width 9 height 17
click at [814, 204] on icon at bounding box center [815, 211] width 9 height 17
drag, startPoint x: 819, startPoint y: 211, endPoint x: 753, endPoint y: 145, distance: 93.3
click at [819, 211] on icon at bounding box center [815, 211] width 9 height 17
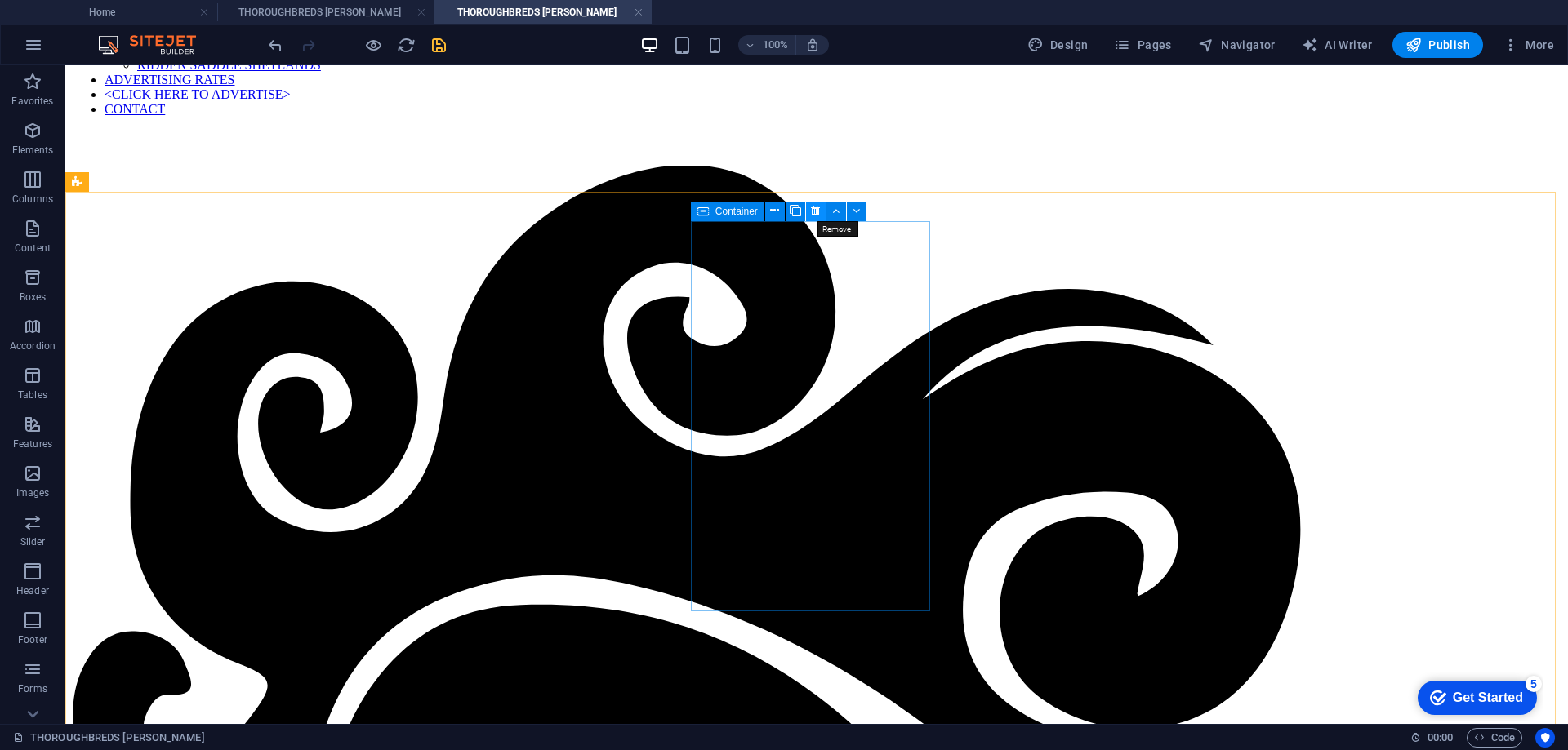
click at [815, 212] on icon at bounding box center [815, 211] width 9 height 17
click at [812, 211] on icon at bounding box center [815, 211] width 9 height 17
click at [811, 211] on icon at bounding box center [815, 211] width 9 height 17
click at [811, 210] on icon at bounding box center [815, 211] width 9 height 17
click at [813, 209] on icon at bounding box center [815, 211] width 9 height 17
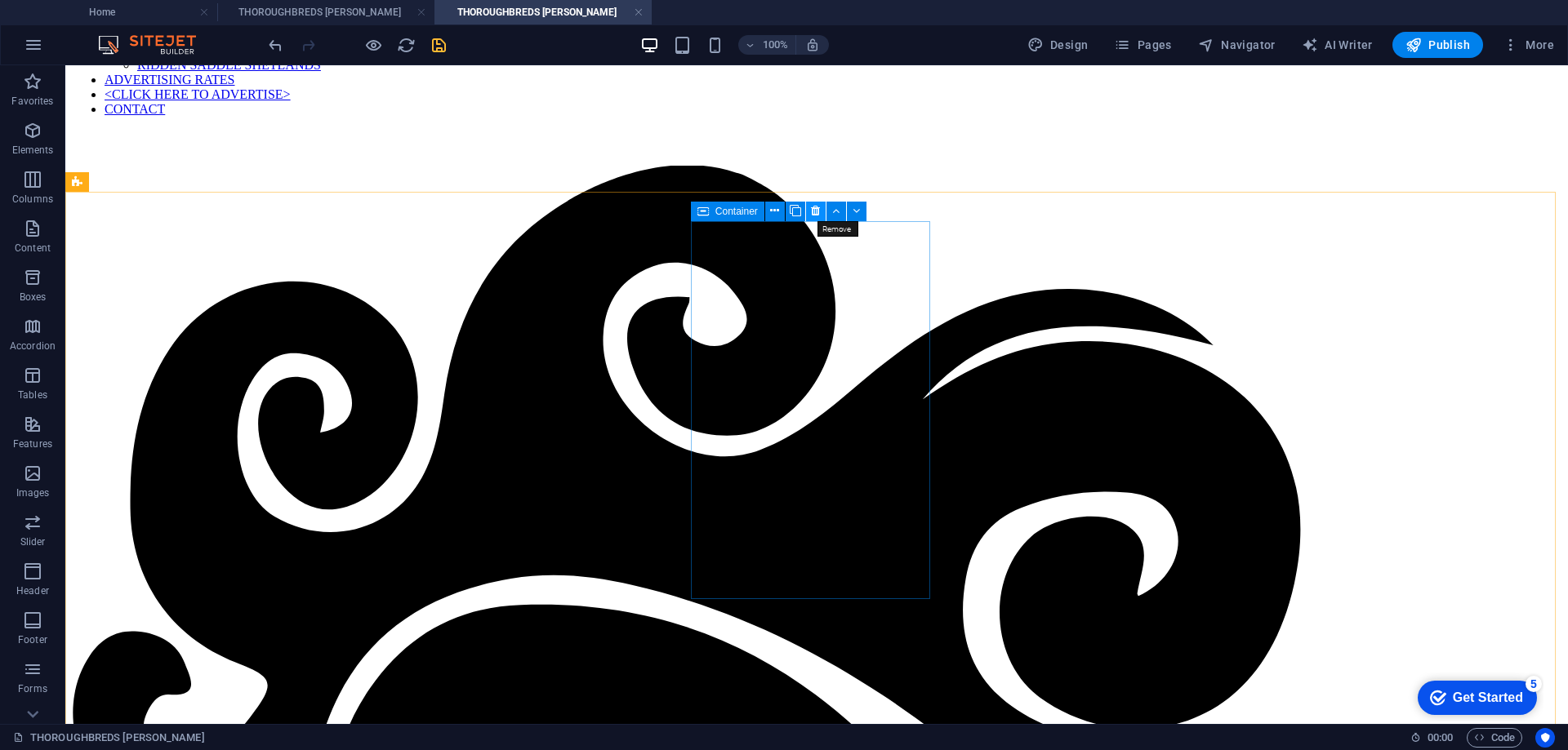
click at [812, 212] on icon at bounding box center [815, 211] width 9 height 17
click at [813, 209] on icon at bounding box center [815, 211] width 9 height 17
click at [813, 210] on icon at bounding box center [815, 211] width 9 height 17
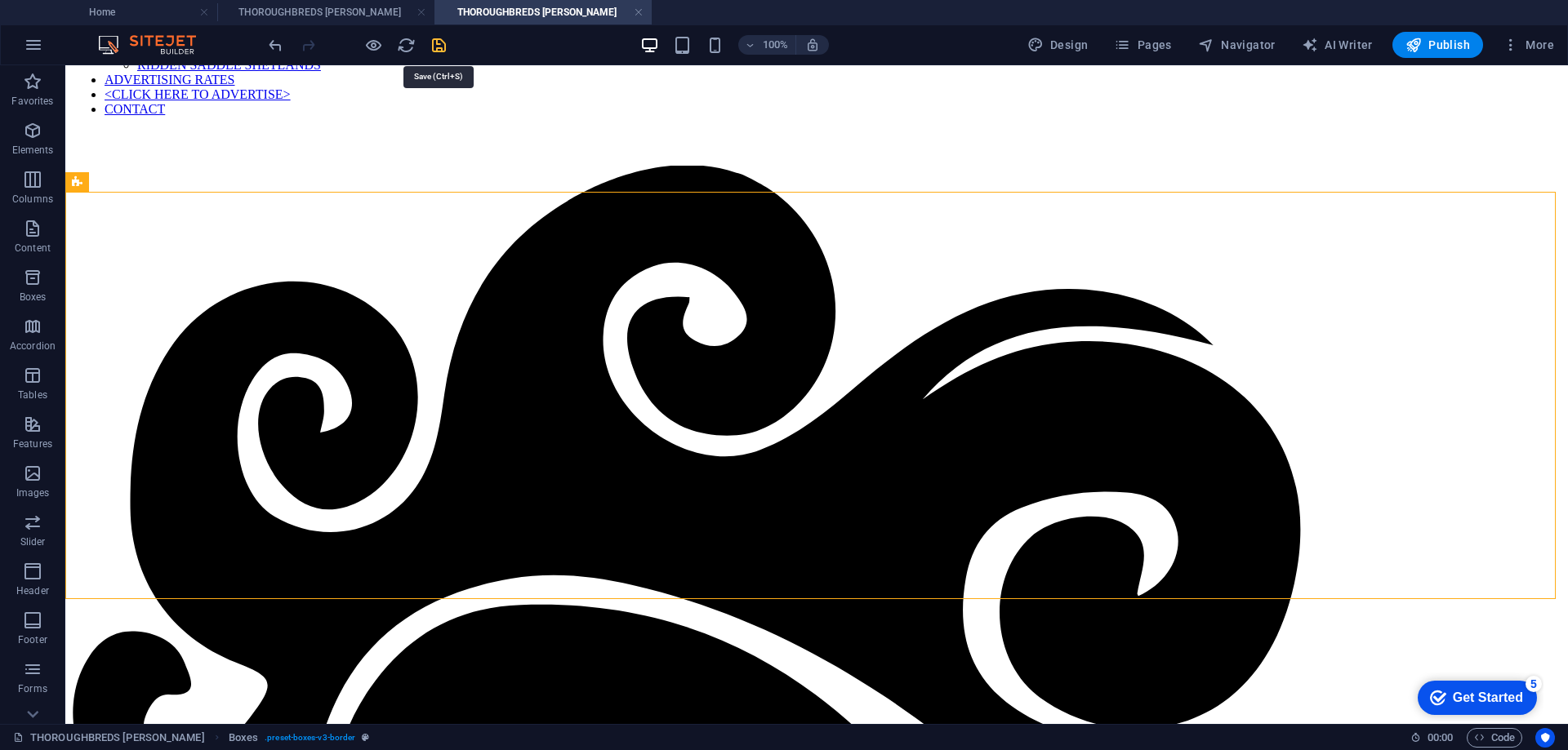
click at [439, 46] on icon "save" at bounding box center [439, 46] width 19 height 19
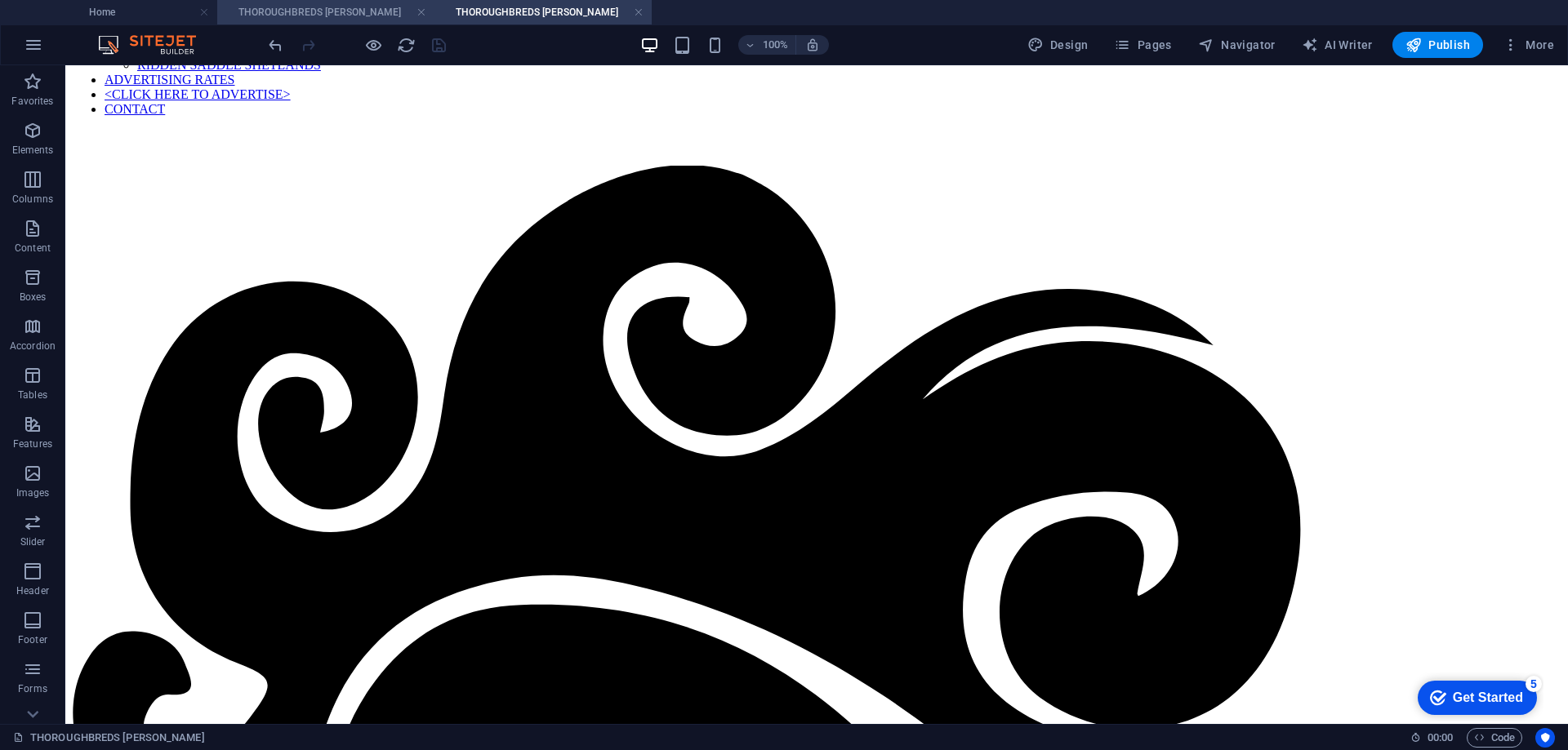
click at [375, 12] on h4 "THOROUGHBREDS [PERSON_NAME]" at bounding box center [326, 12] width 217 height 18
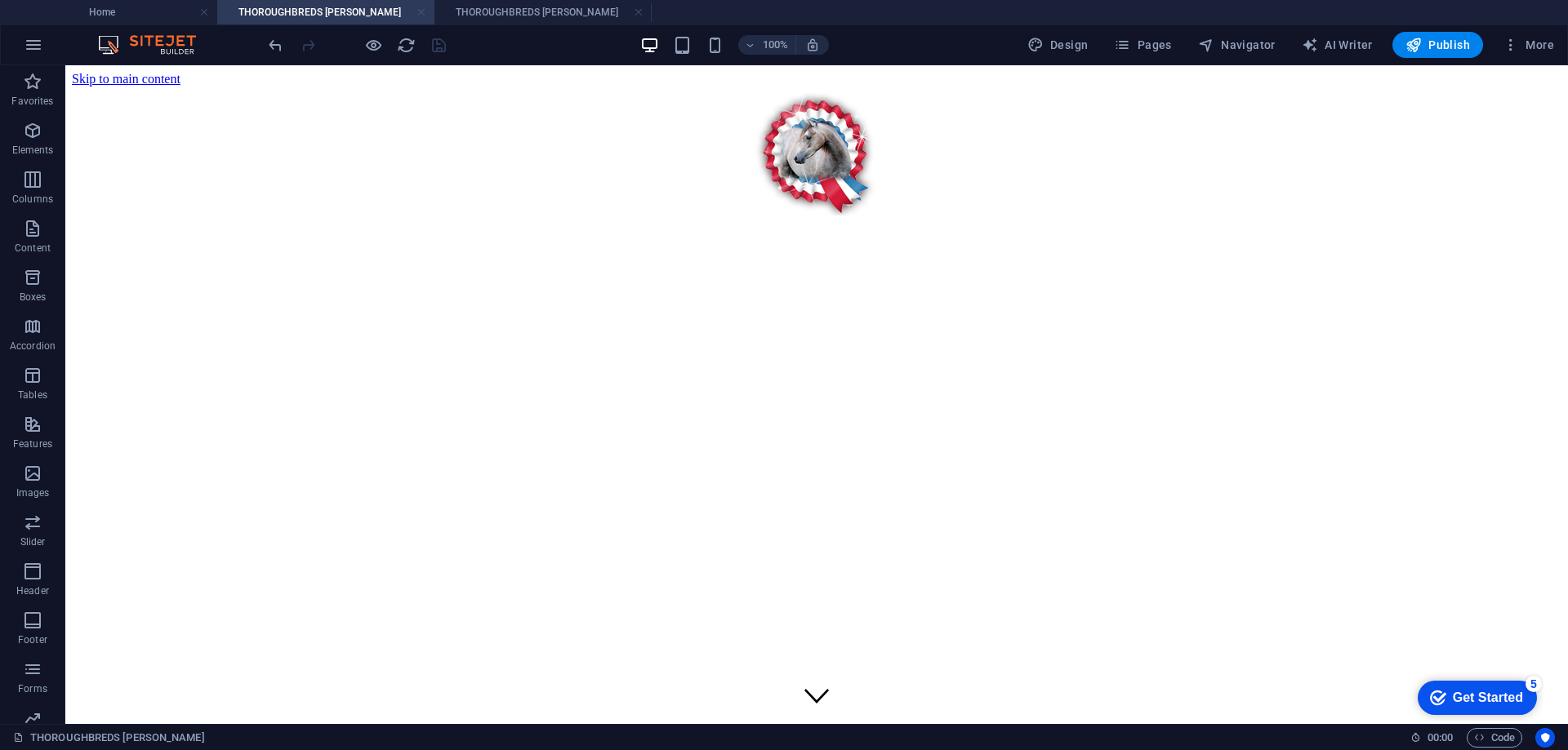
click at [420, 14] on link at bounding box center [421, 12] width 10 height 16
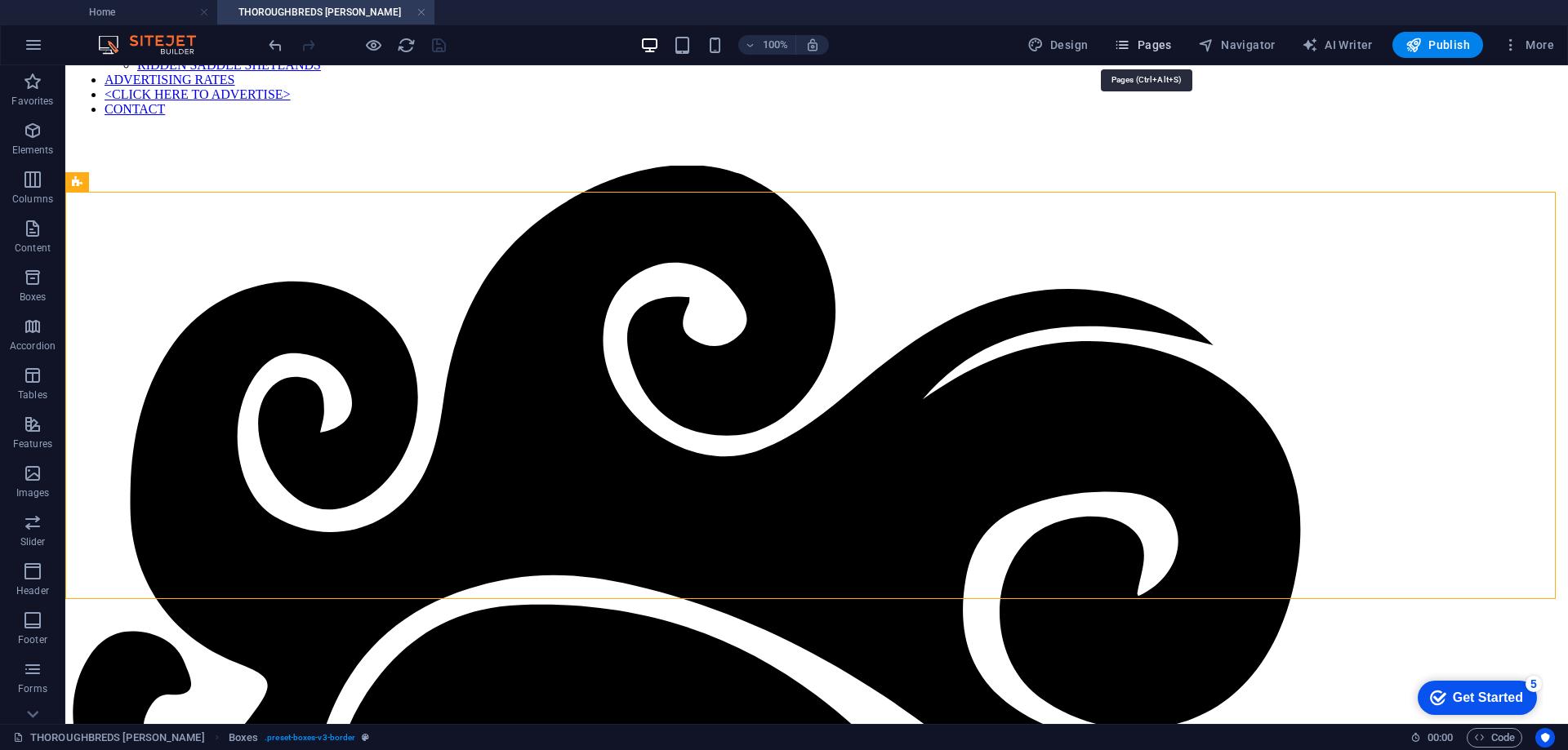
click at [1154, 40] on span "Pages" at bounding box center [1141, 46] width 57 height 17
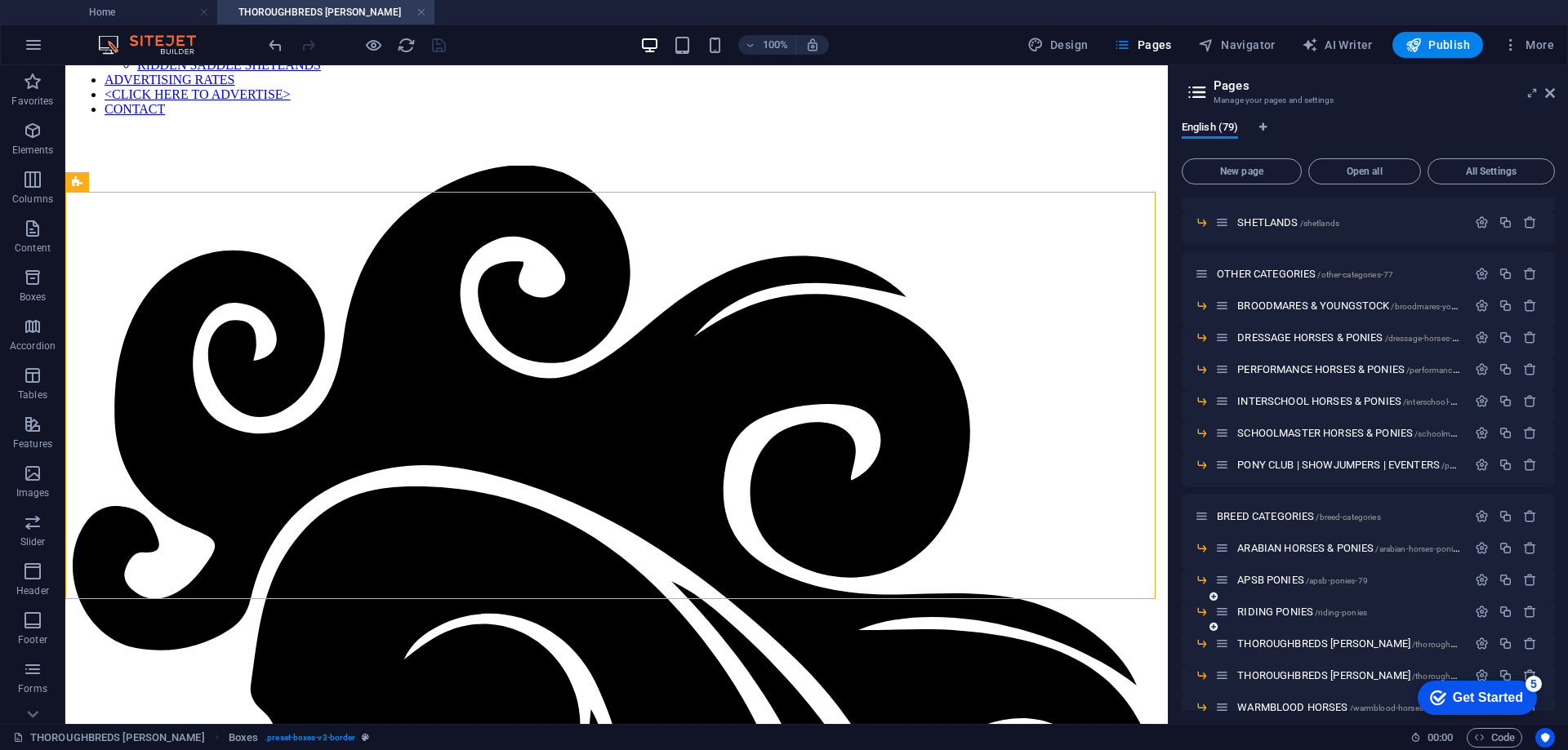
scroll to position [572, 0]
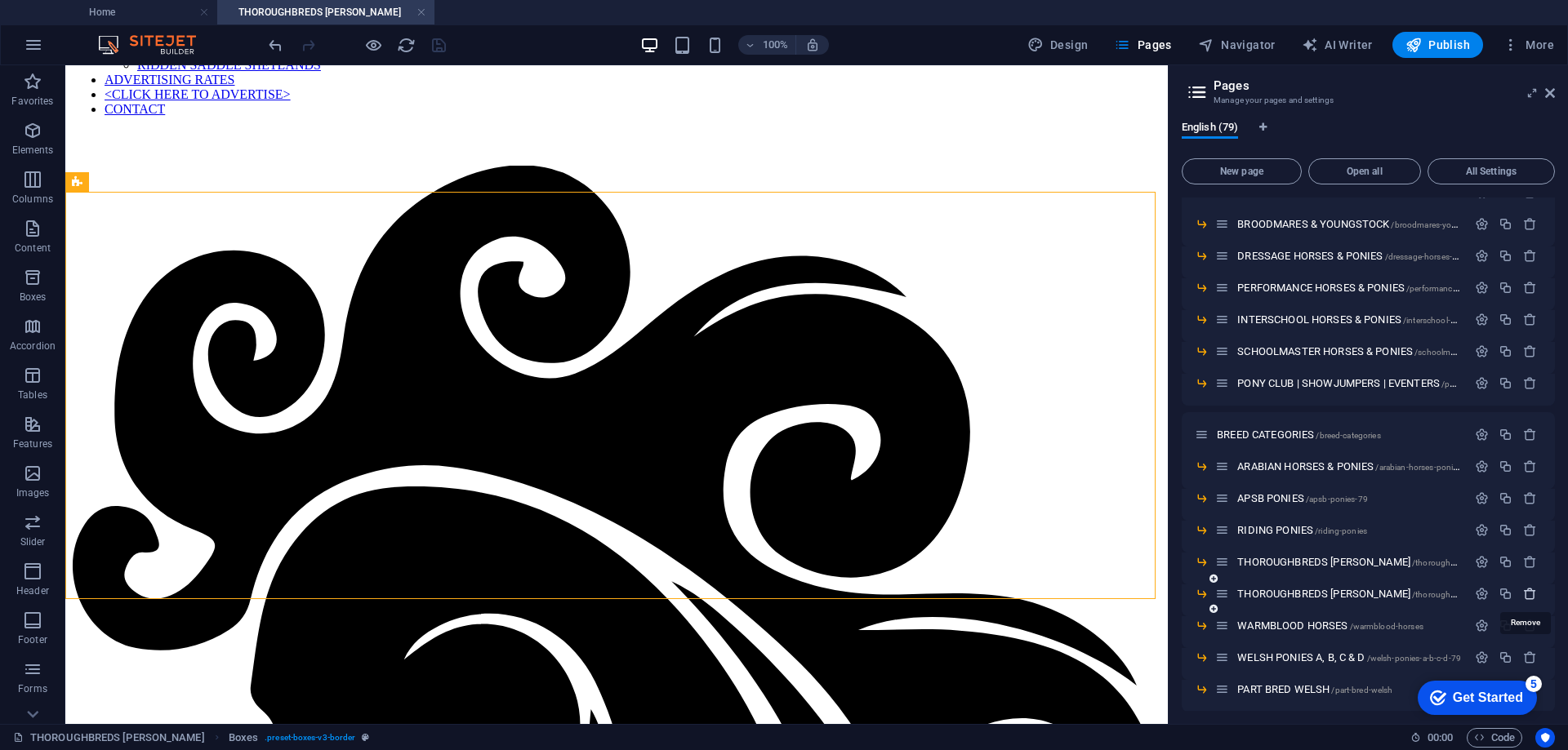
click at [1527, 596] on icon "button" at bounding box center [1529, 594] width 14 height 14
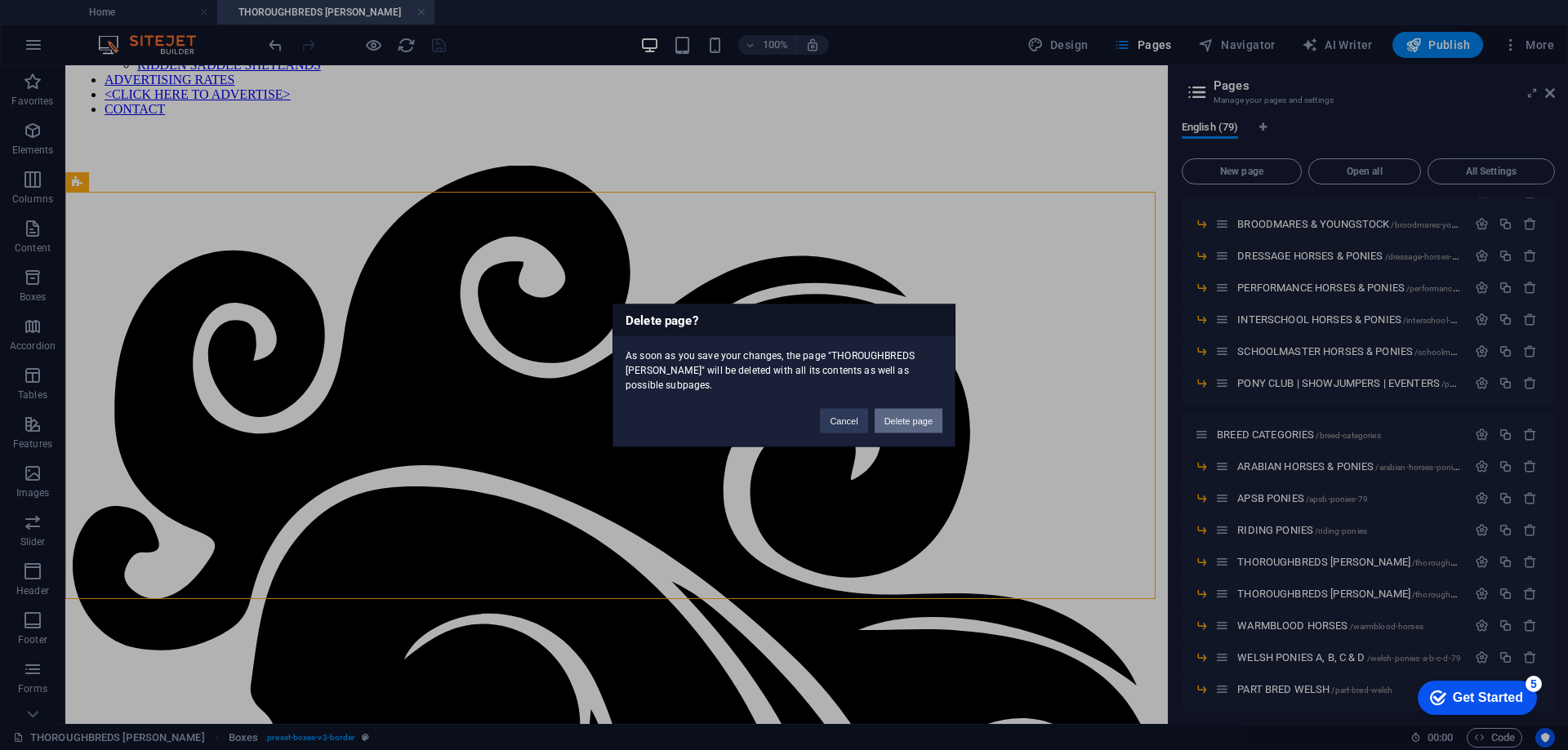
click at [908, 416] on button "Delete page" at bounding box center [908, 420] width 68 height 24
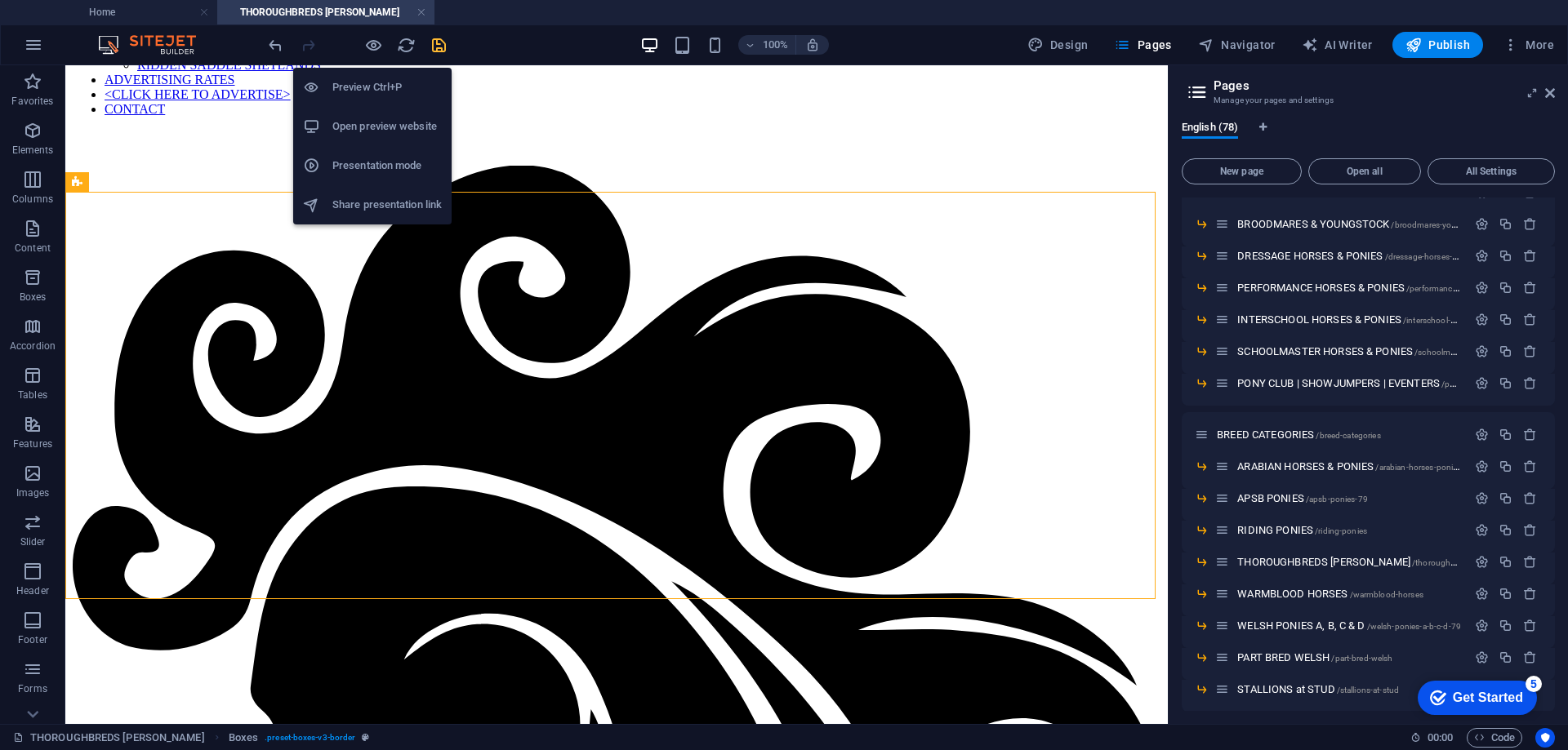
click at [355, 125] on h6 "Open preview website" at bounding box center [388, 126] width 110 height 20
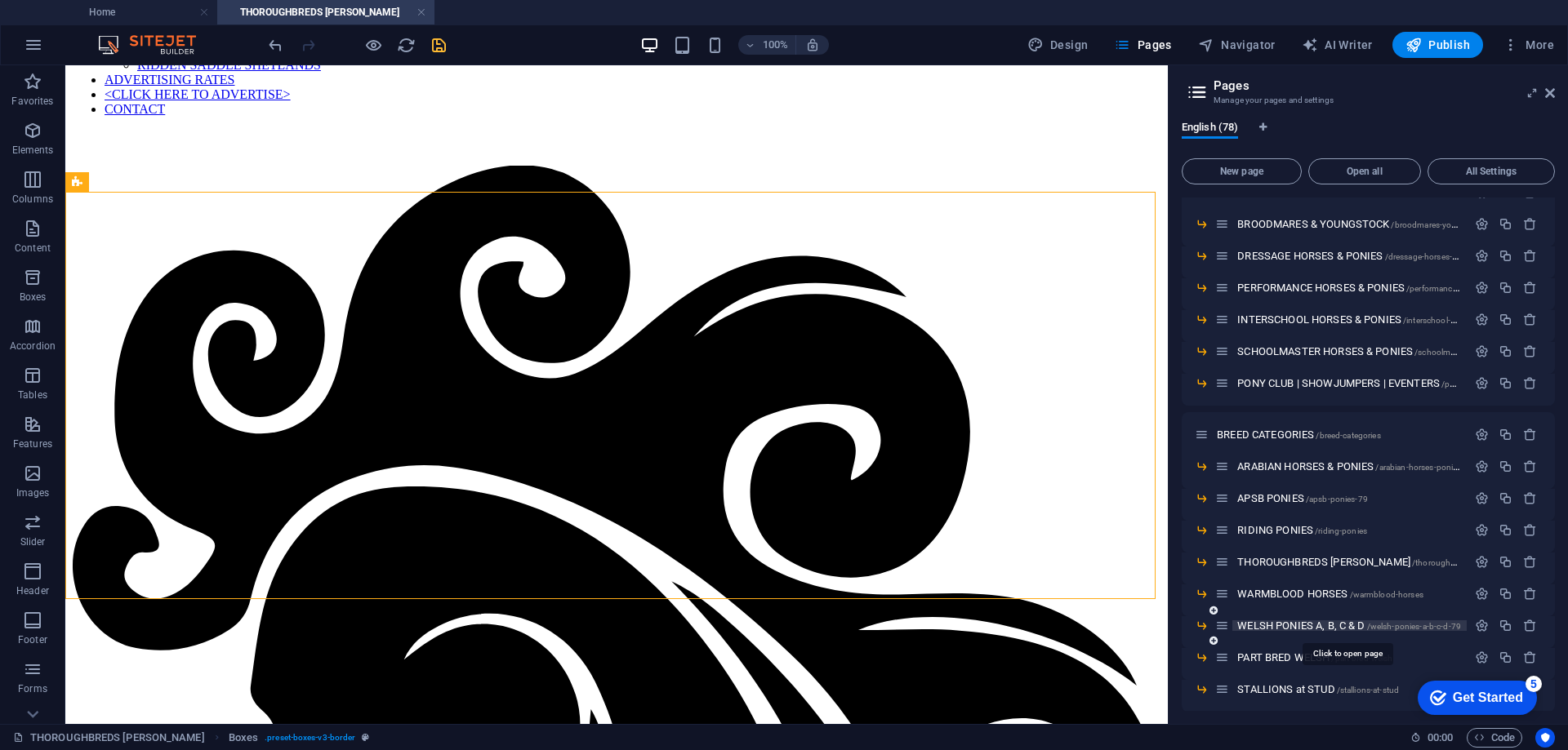
scroll to position [735, 0]
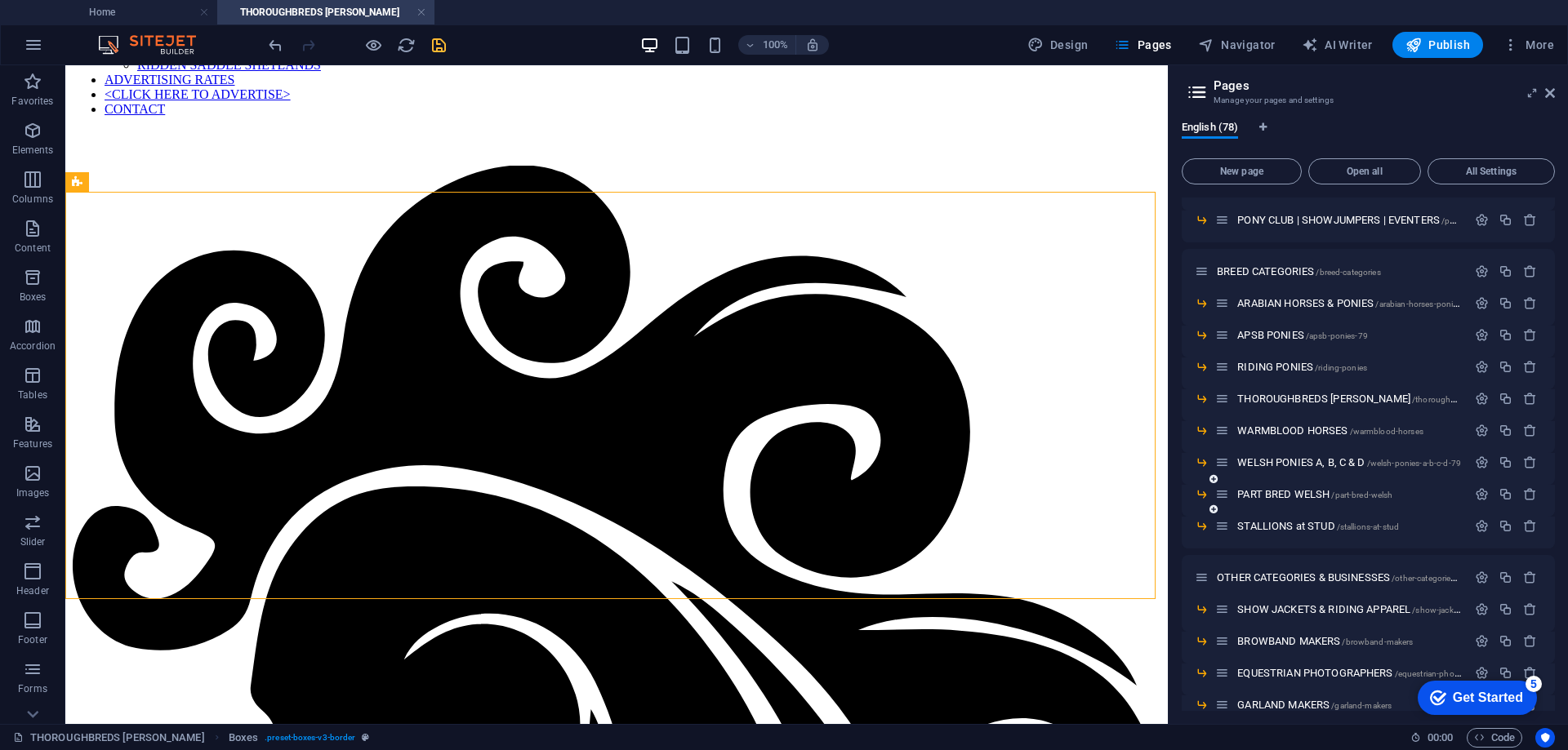
click at [1220, 497] on icon at bounding box center [1221, 493] width 14 height 14
click at [420, 9] on link at bounding box center [421, 12] width 10 height 16
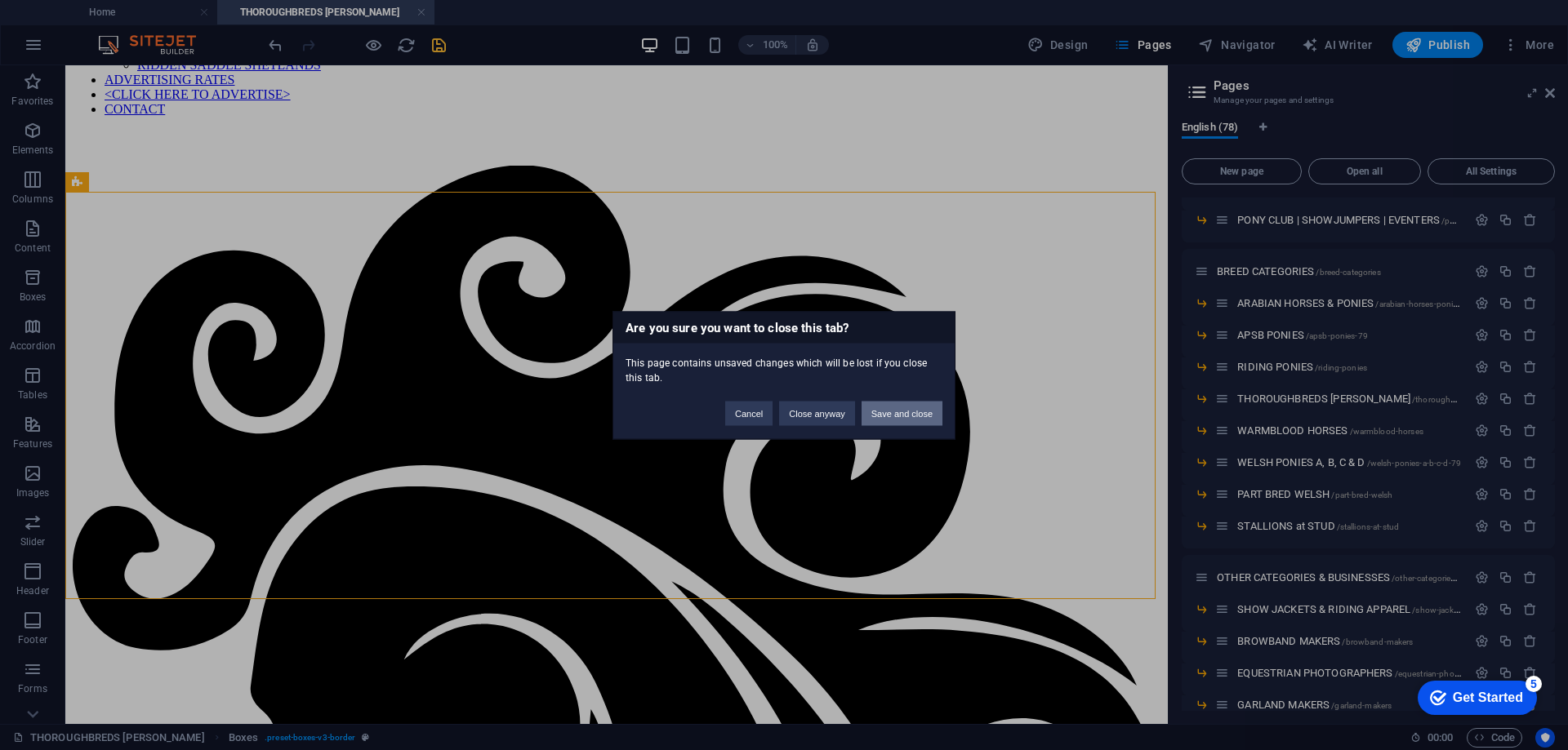
drag, startPoint x: 890, startPoint y: 415, endPoint x: 810, endPoint y: 349, distance: 103.7
click at [890, 415] on button "Save and close" at bounding box center [902, 413] width 81 height 24
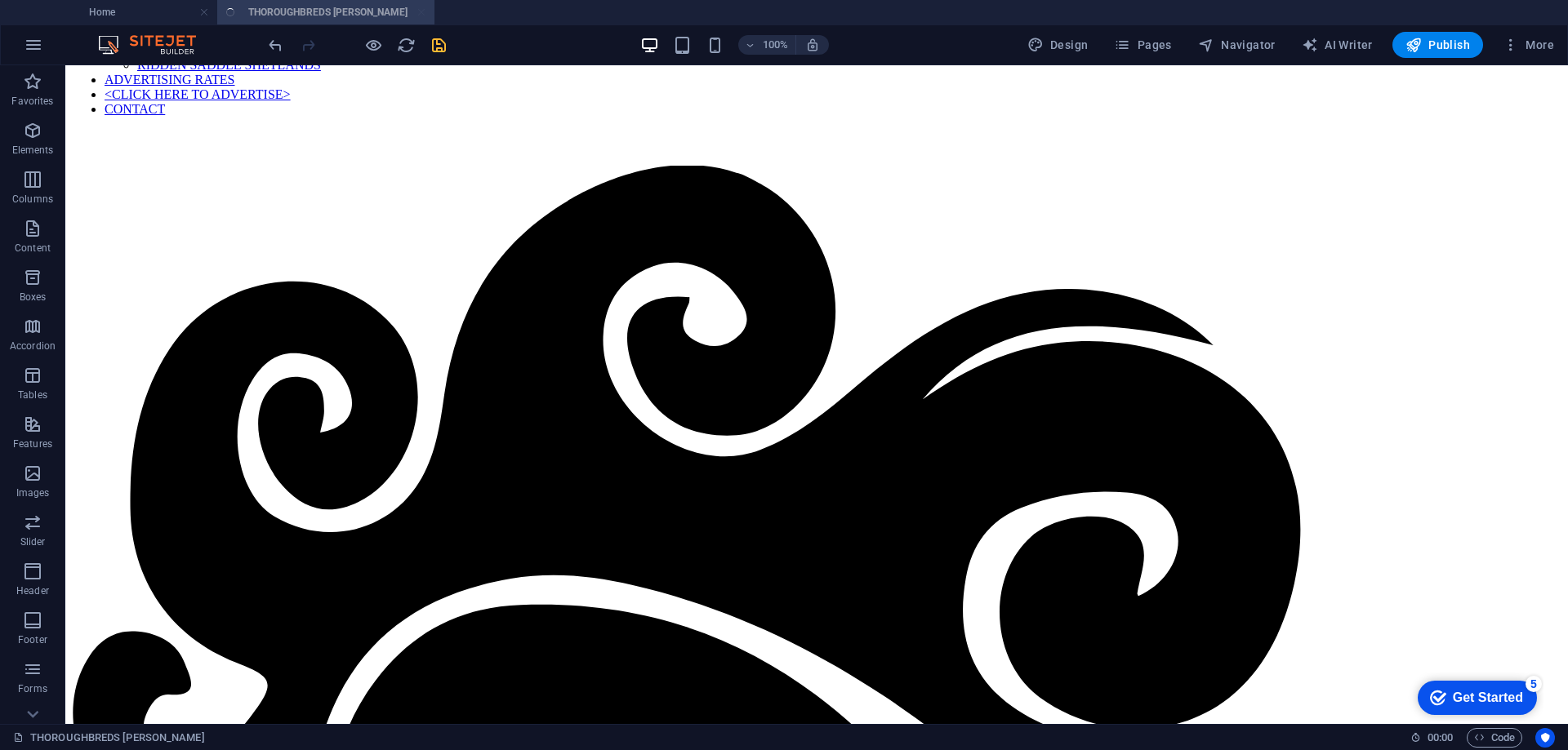
scroll to position [447, 0]
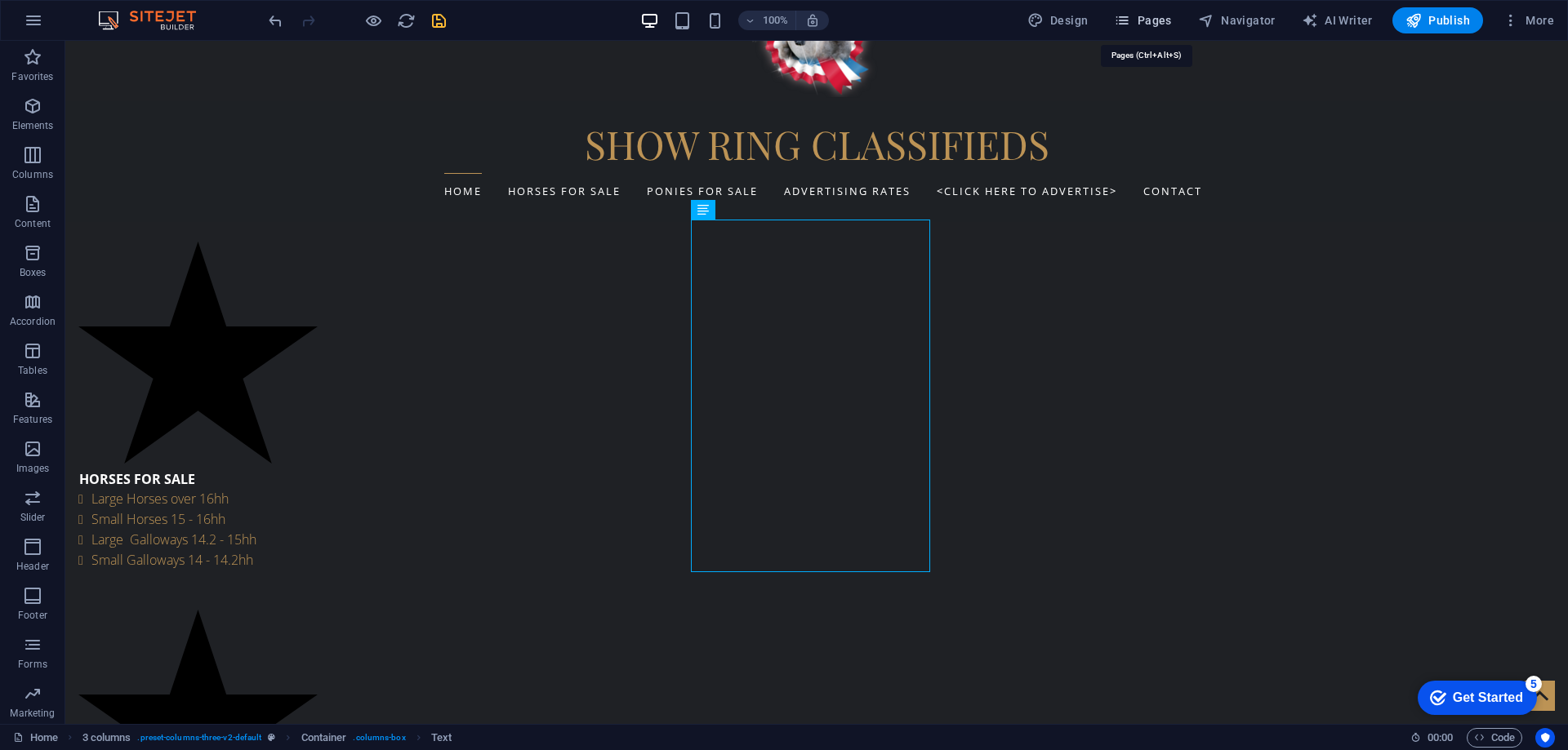
drag, startPoint x: 1139, startPoint y: 19, endPoint x: 1077, endPoint y: 54, distance: 71.2
click at [1139, 19] on span "Pages" at bounding box center [1141, 20] width 57 height 17
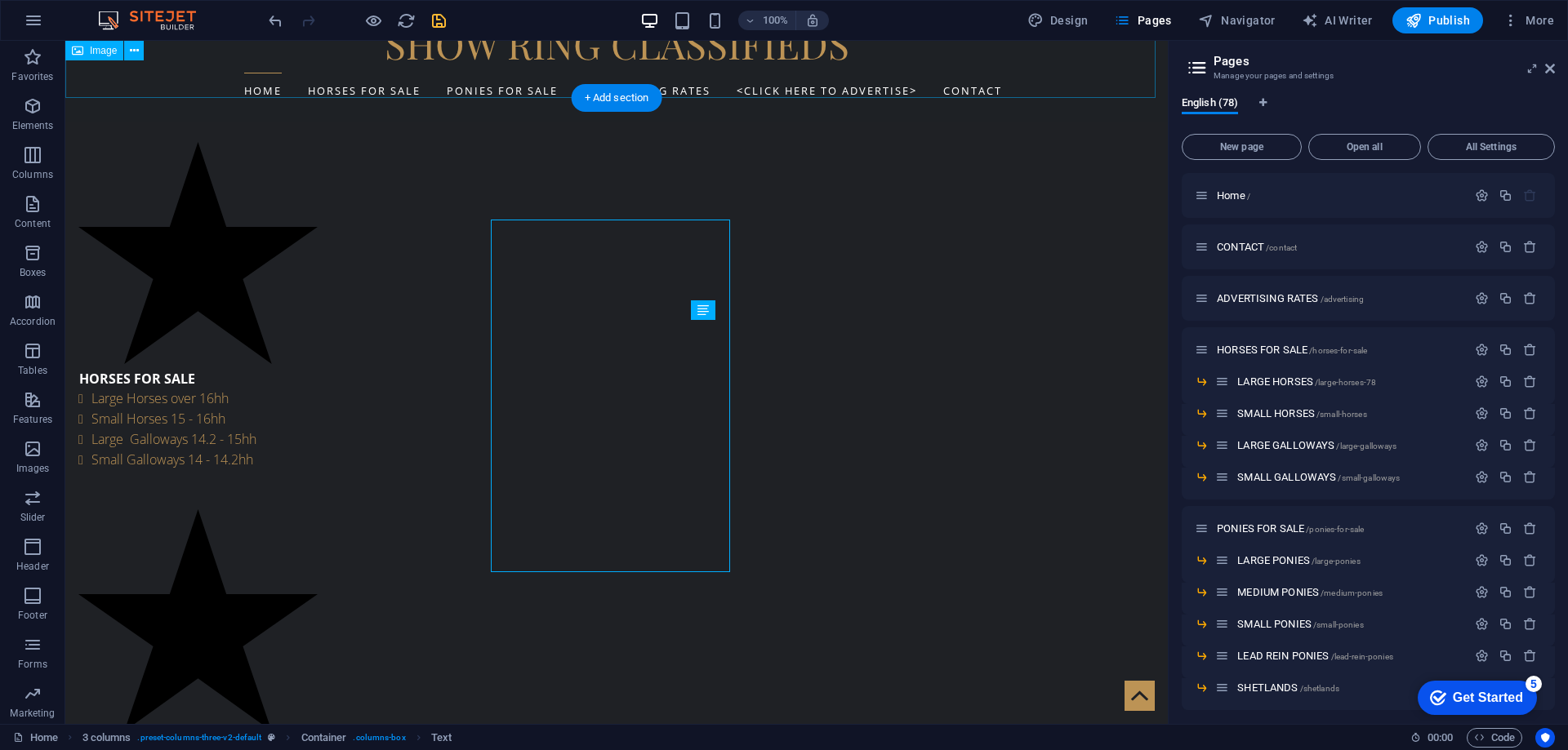
scroll to position [346, 0]
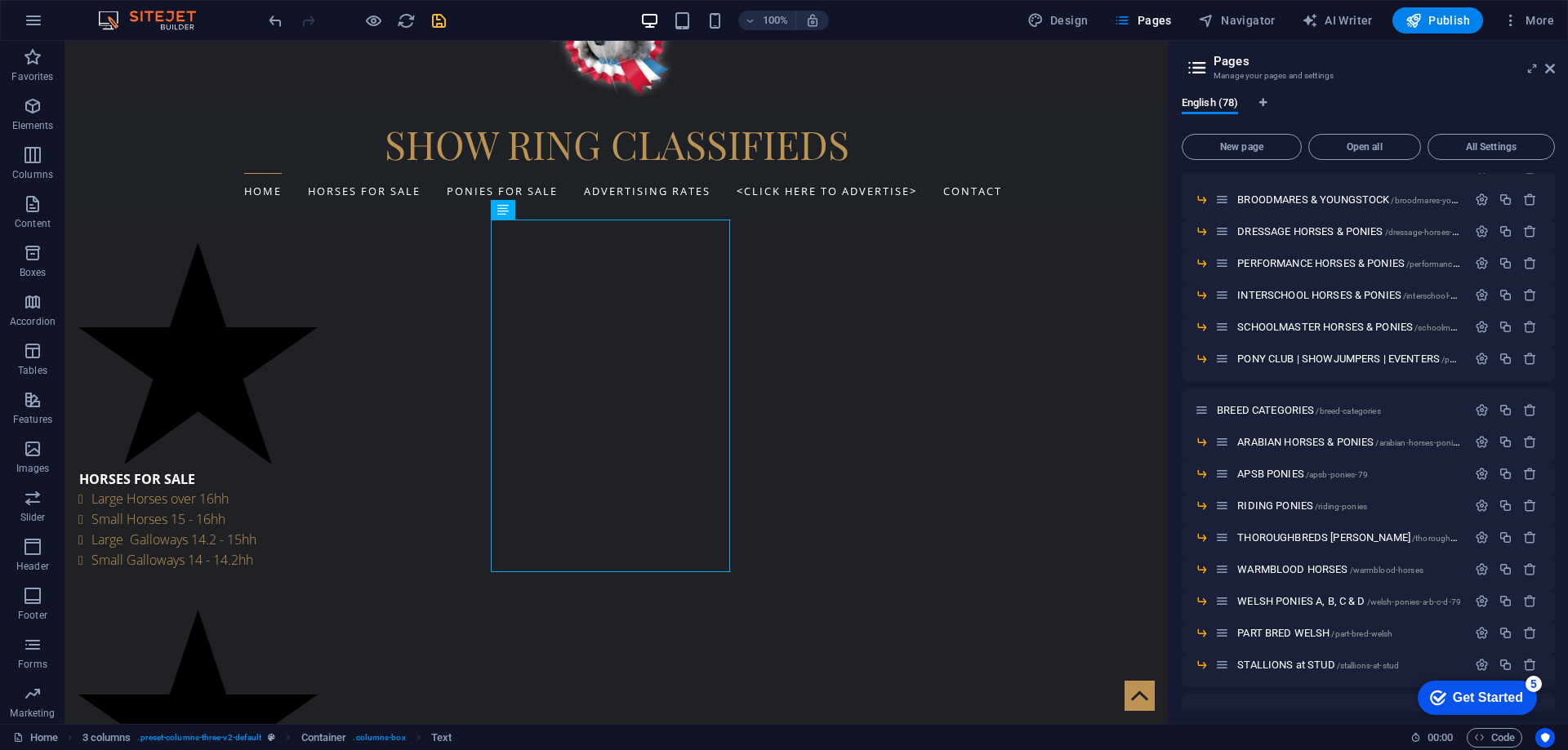
scroll to position [653, 0]
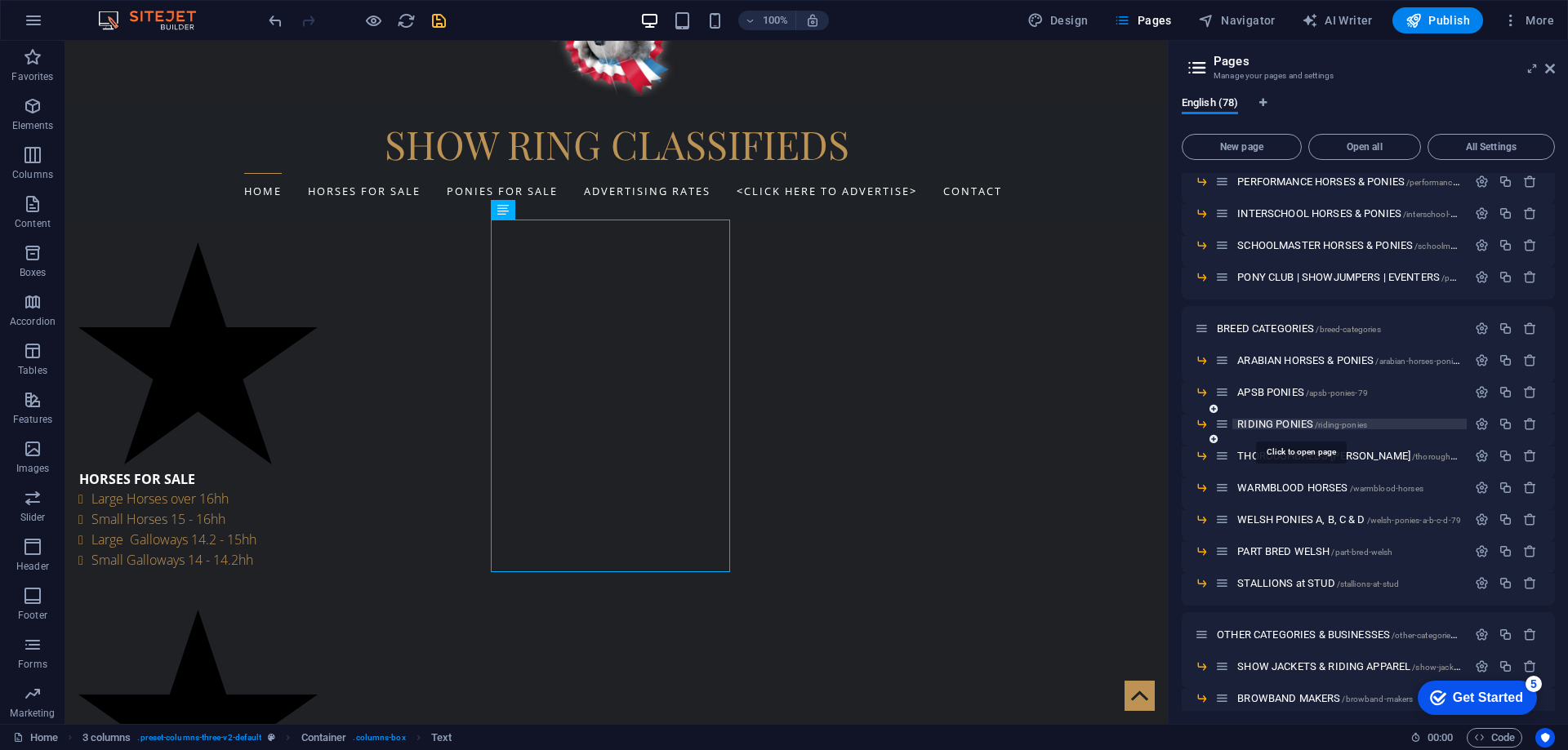
click at [1300, 420] on span "RIDING PONIES /riding-ponies" at bounding box center [1302, 424] width 130 height 12
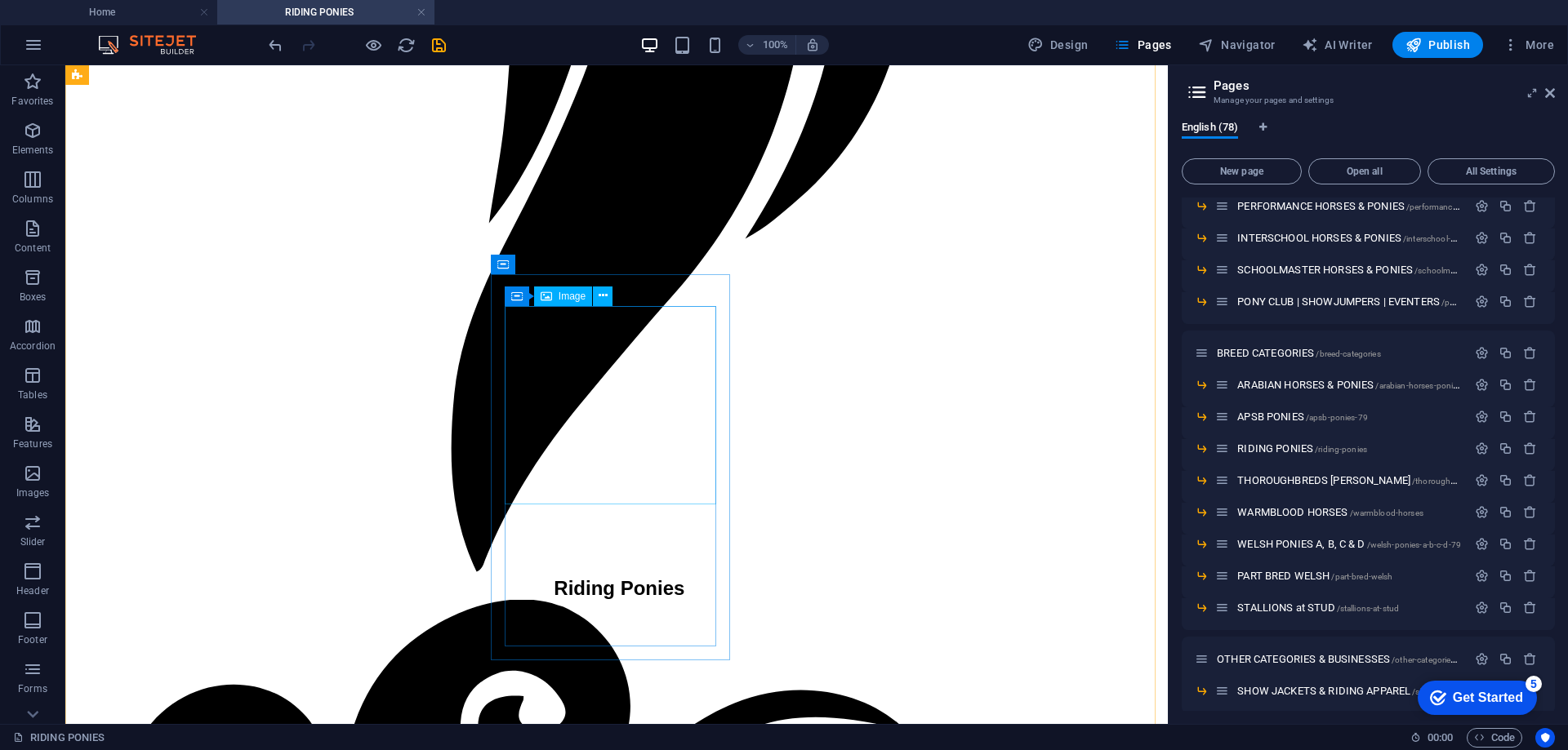
scroll to position [1305, 0]
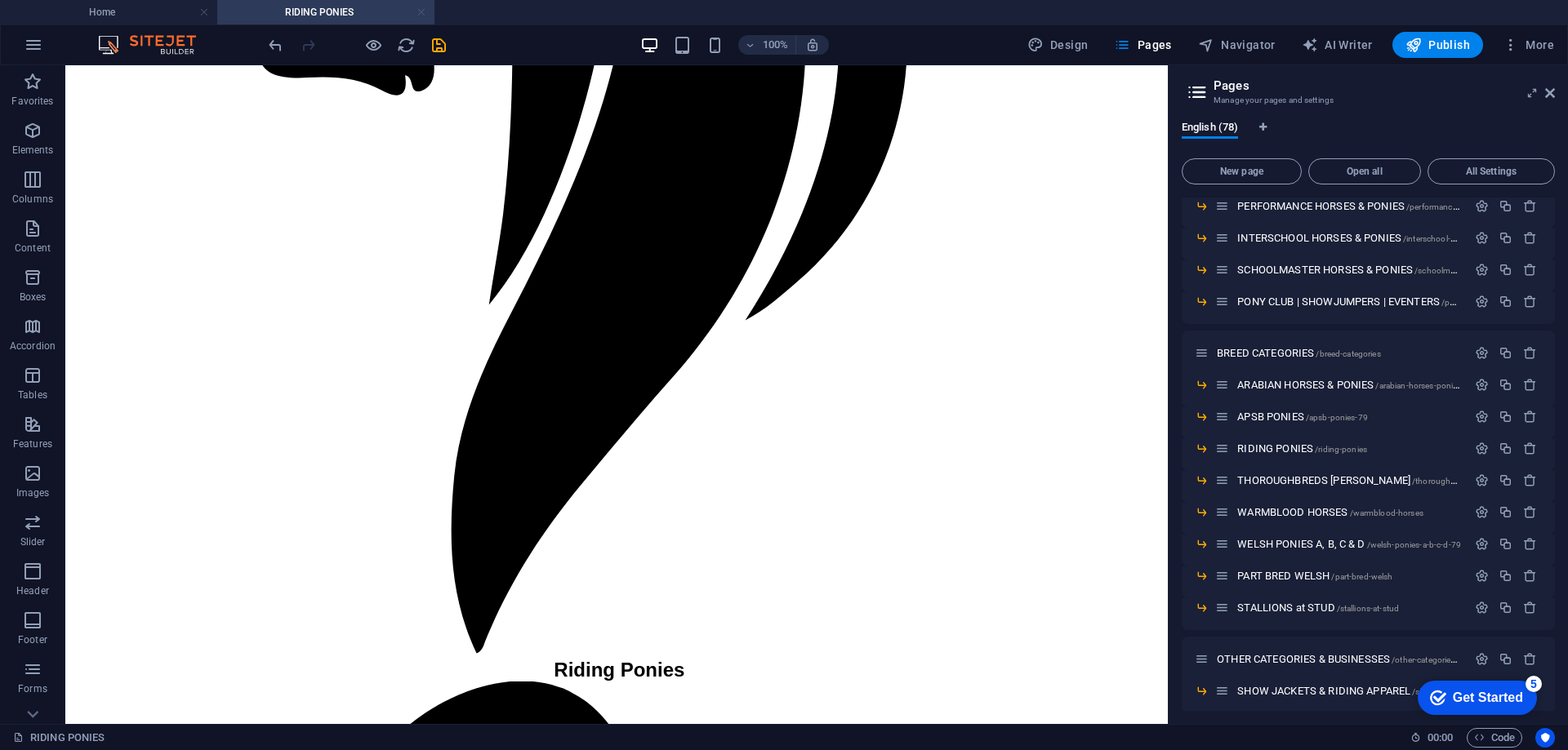
click at [426, 11] on link at bounding box center [421, 12] width 10 height 16
click at [0, 0] on div at bounding box center [0, 0] width 0 height 0
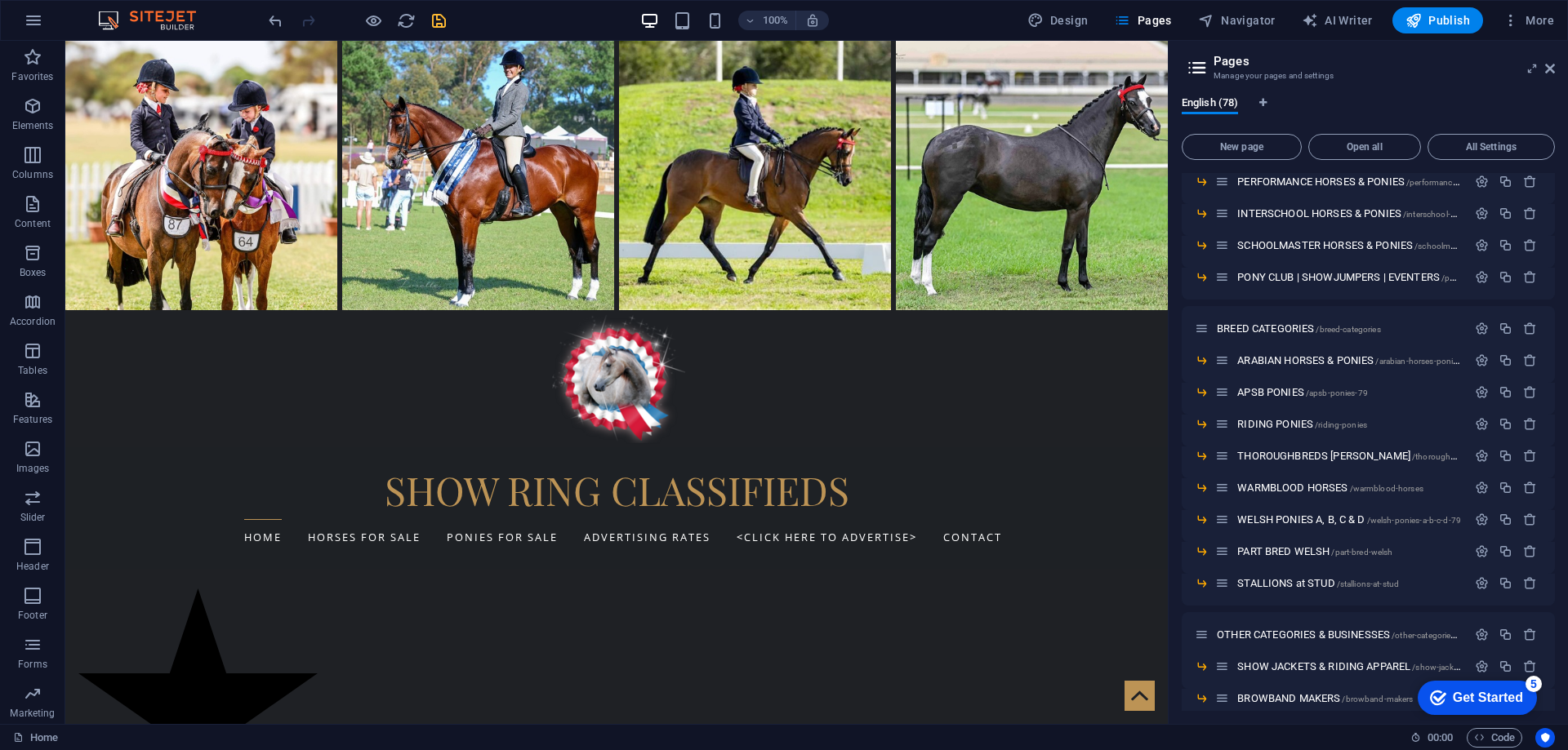
scroll to position [346, 0]
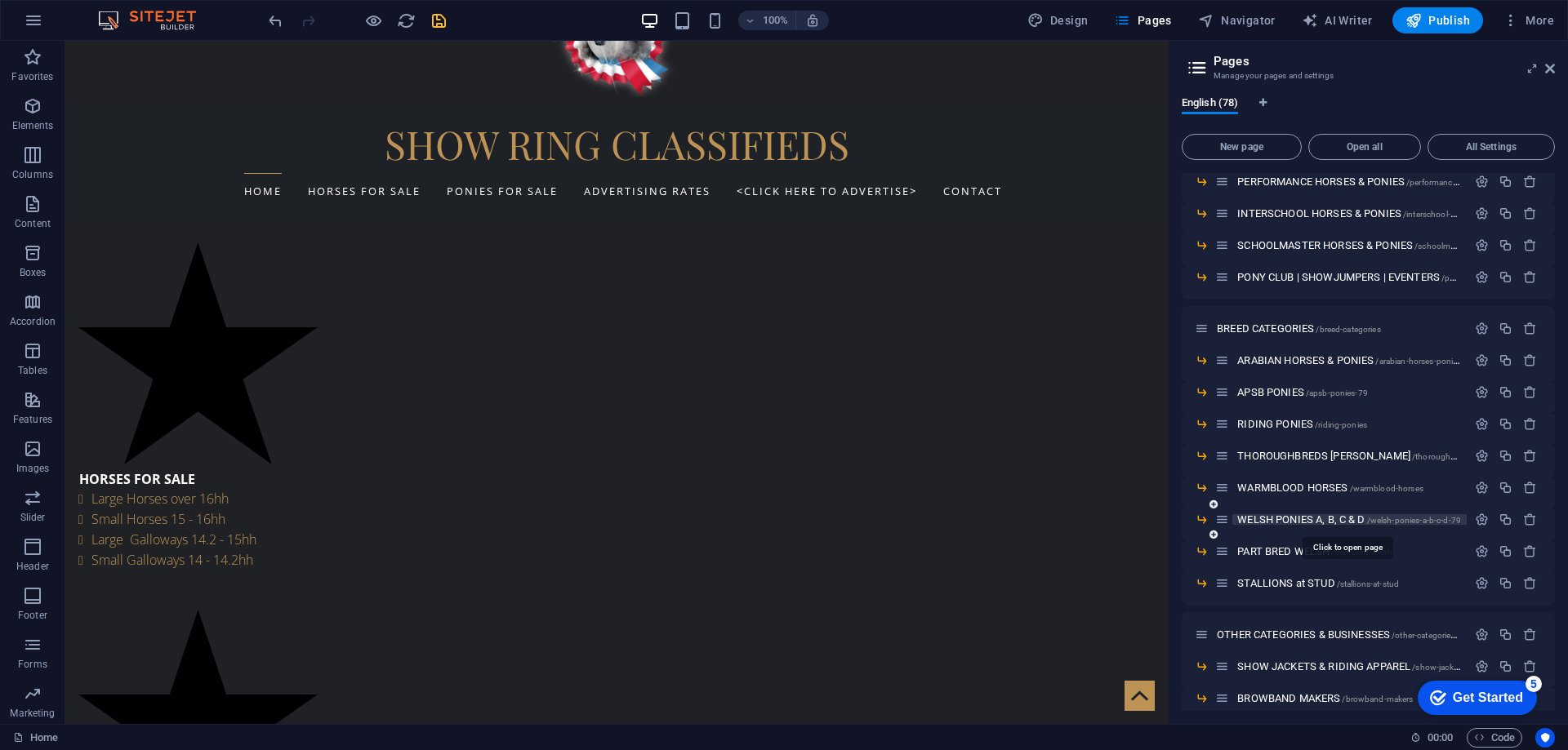
click at [1311, 523] on span "WELSH PONIES A, B, C & D /welsh-ponies-a-b-c-d-79" at bounding box center [1349, 520] width 224 height 12
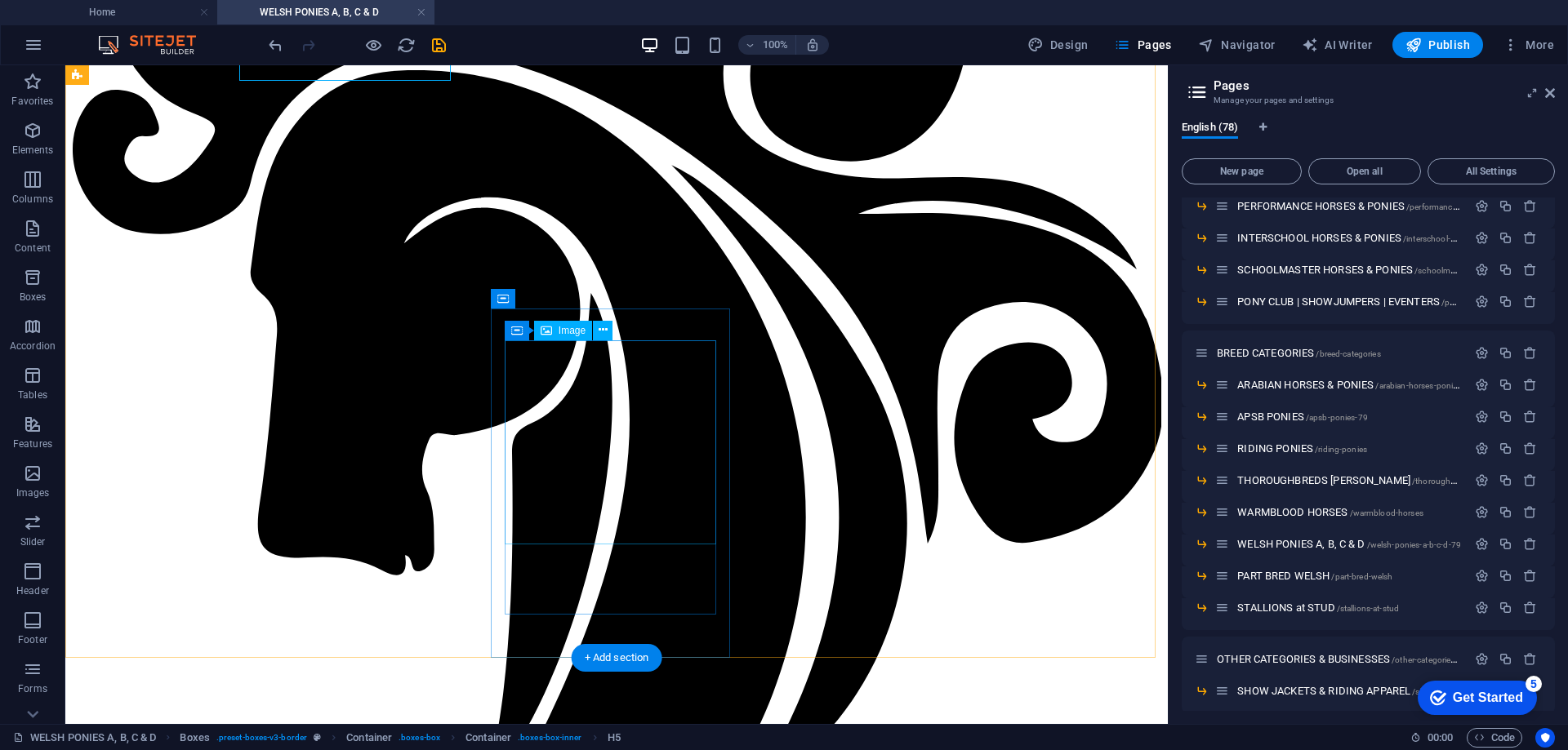
scroll to position [498, 0]
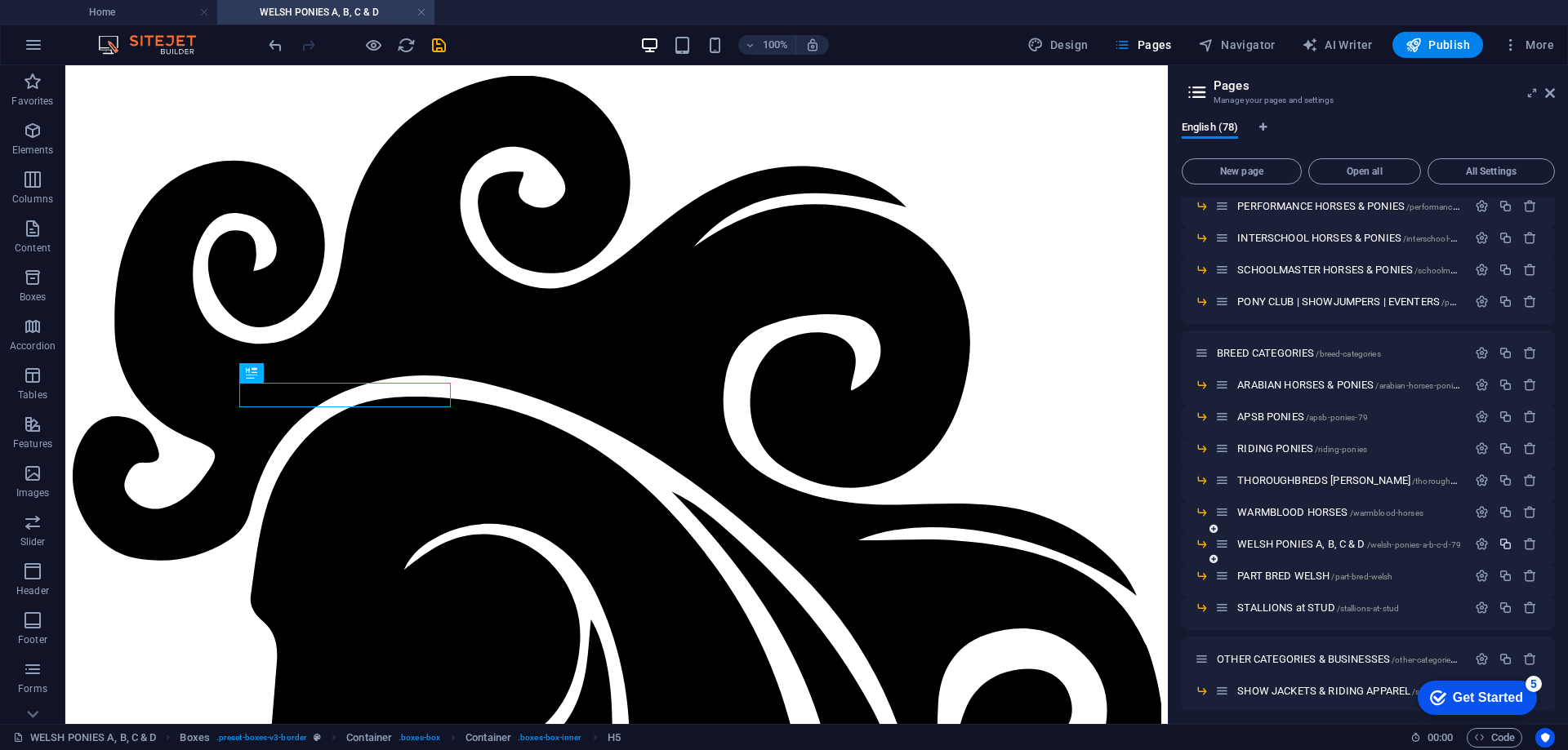
click at [1505, 542] on icon "button" at bounding box center [1505, 544] width 14 height 14
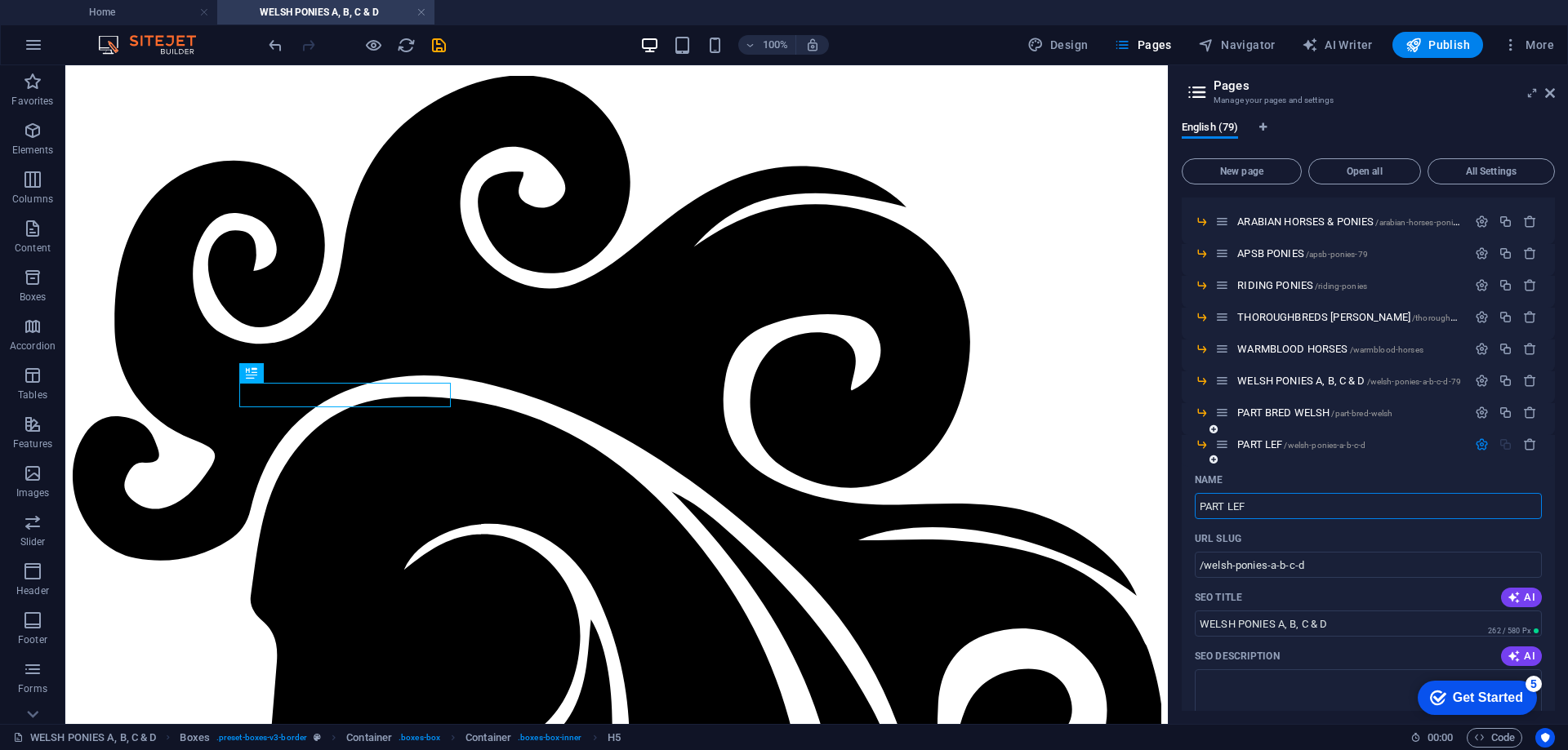
click at [1261, 501] on input "PART LEF" at bounding box center [1367, 507] width 347 height 26
drag, startPoint x: 1259, startPoint y: 508, endPoint x: 1231, endPoint y: 508, distance: 28.0
click at [1231, 508] on input "PART LEF" at bounding box center [1367, 507] width 347 height 26
type input "PART BRED WELSH"
click at [1311, 563] on input "/welsh-ponies-a-b-c-d" at bounding box center [1367, 565] width 347 height 26
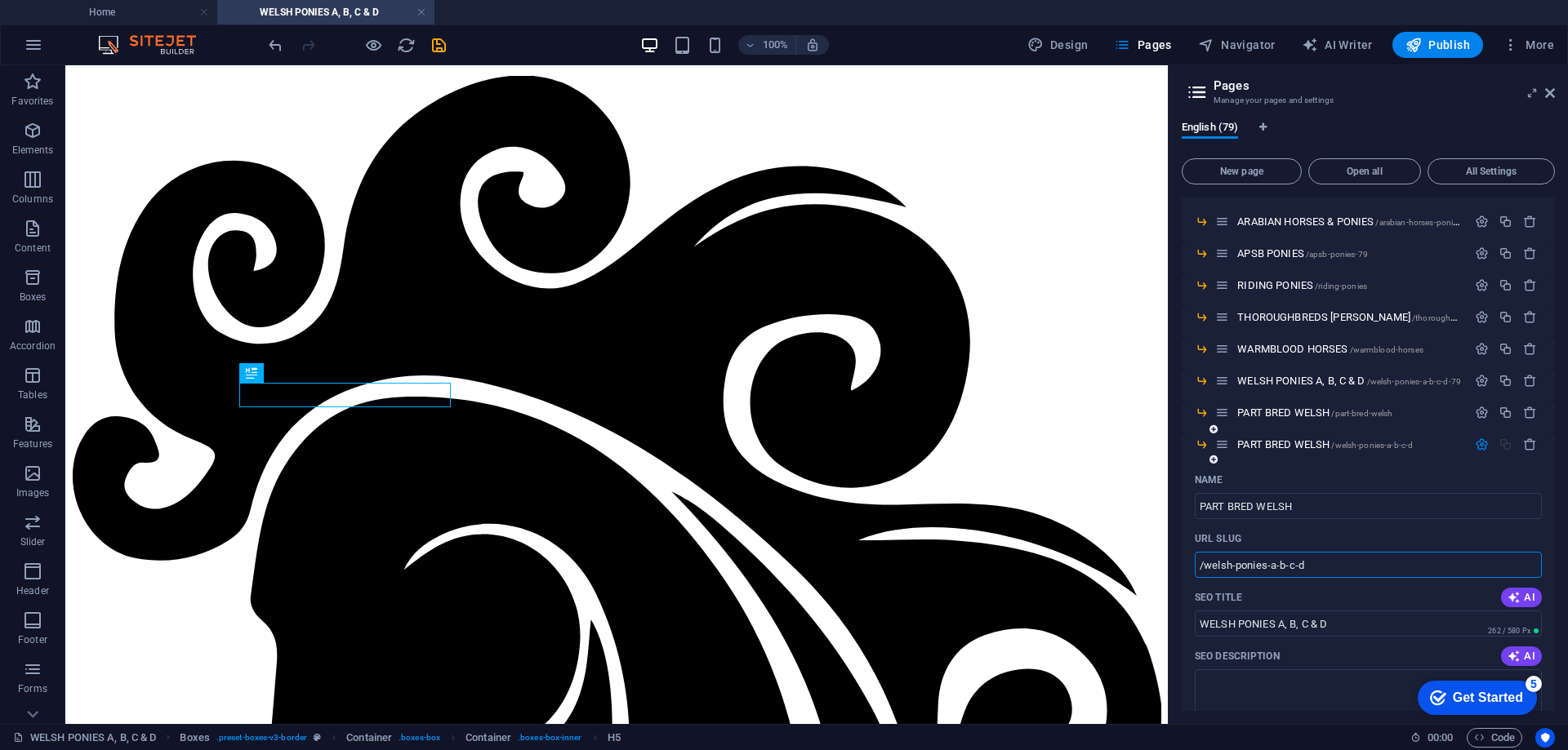
scroll to position [980, 0]
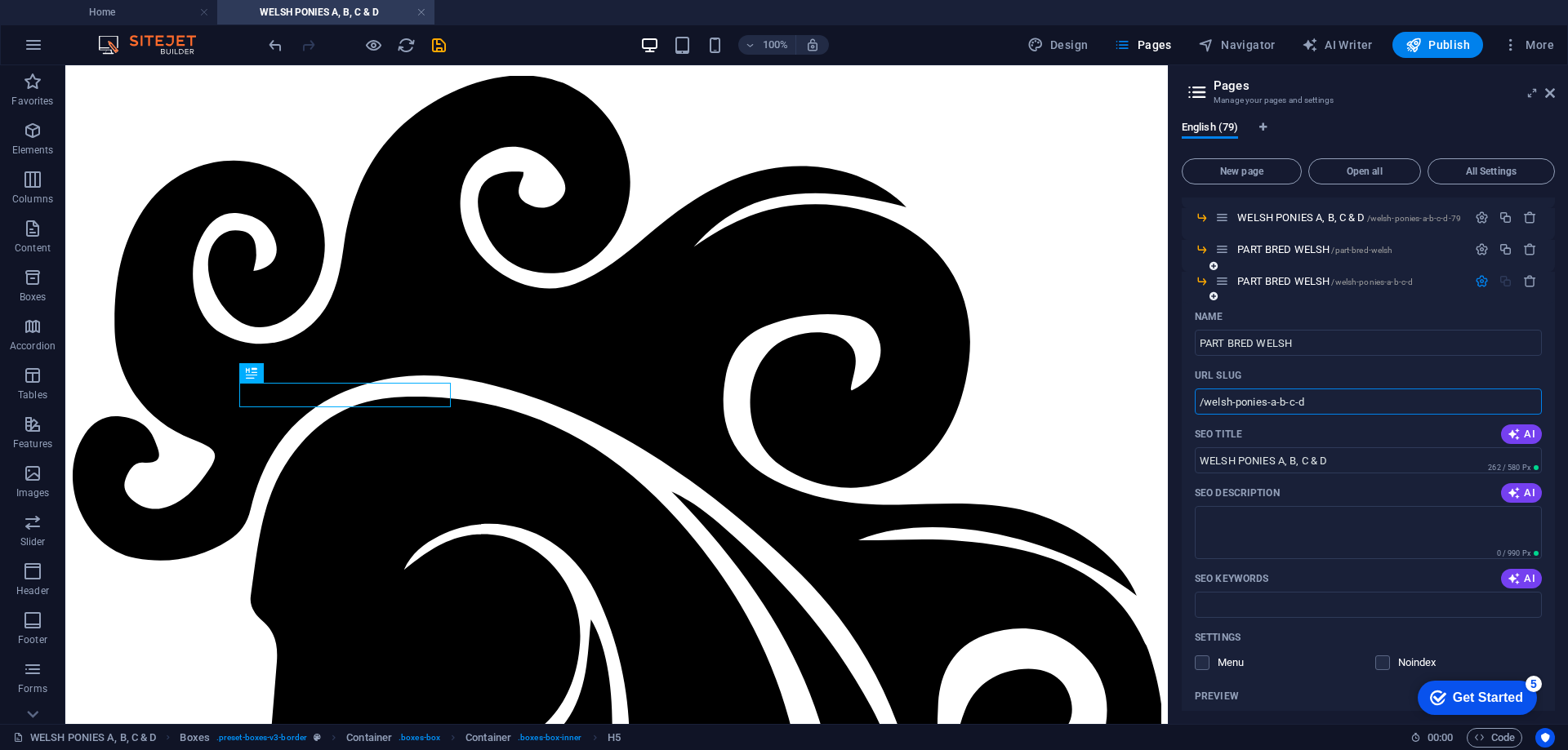
click at [1316, 393] on input "/welsh-ponies-a-b-c-d" at bounding box center [1367, 401] width 347 height 26
drag, startPoint x: 1398, startPoint y: 467, endPoint x: 1109, endPoint y: 388, distance: 299.6
click at [1351, 414] on div "Name PART BRED WELSH ​ URL SLUG /welsh-ponies-a-b-c-d ​ SEO Title [PERSON_NAME]…" at bounding box center [1367, 599] width 373 height 592
click at [1280, 306] on div "Name" at bounding box center [1367, 317] width 347 height 26
click at [1525, 282] on icon "button" at bounding box center [1529, 281] width 14 height 14
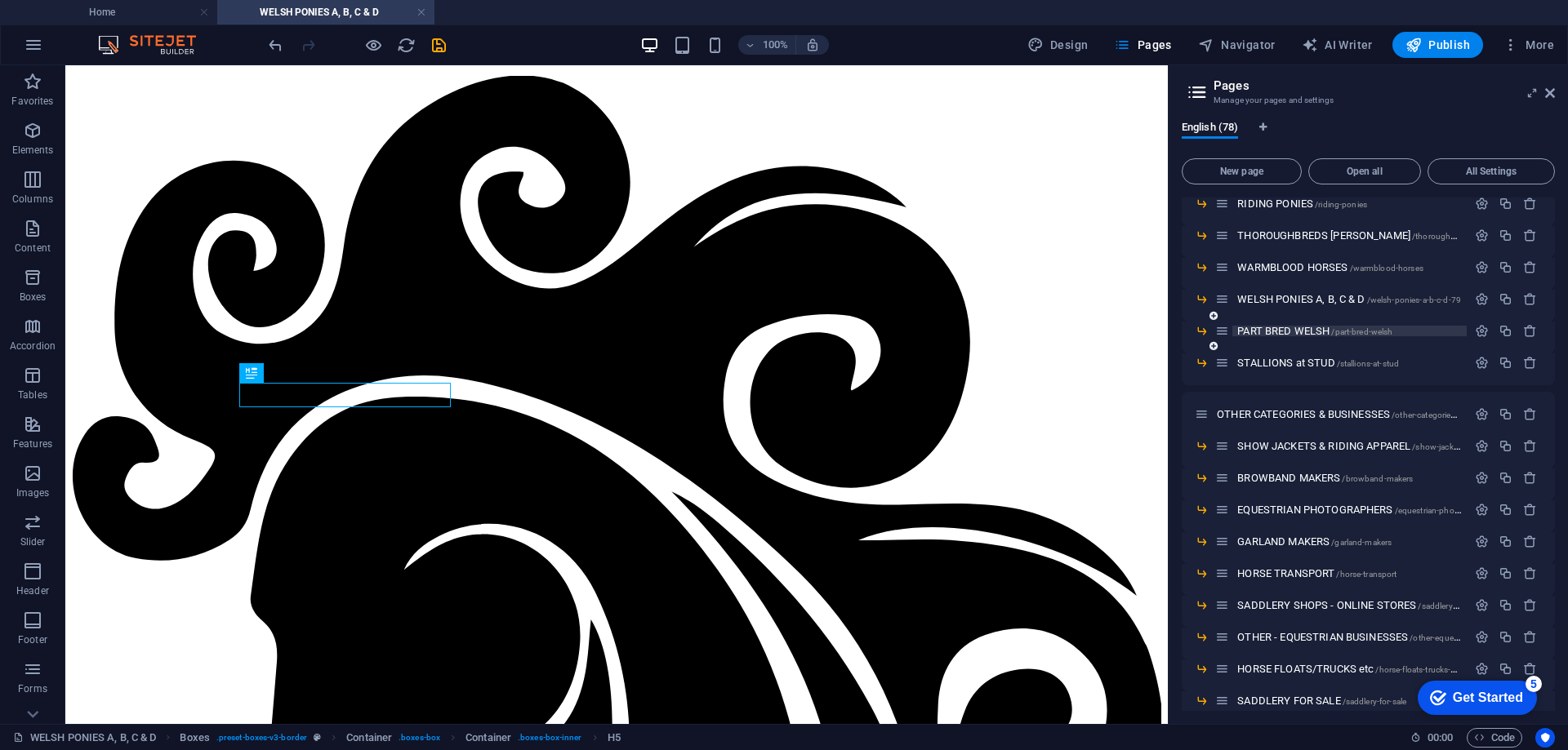
scroll to position [816, 0]
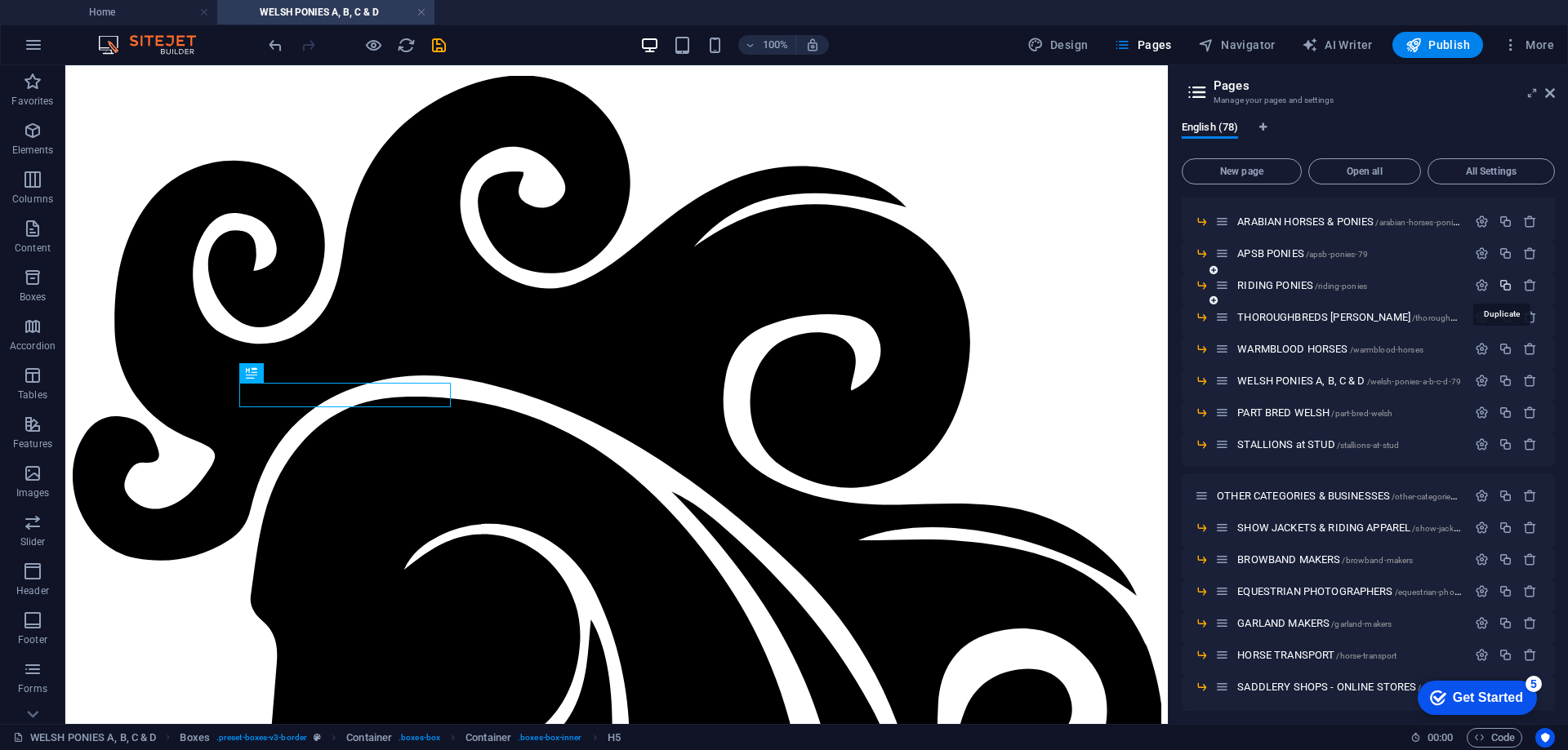
click at [1505, 286] on icon "button" at bounding box center [1505, 285] width 14 height 14
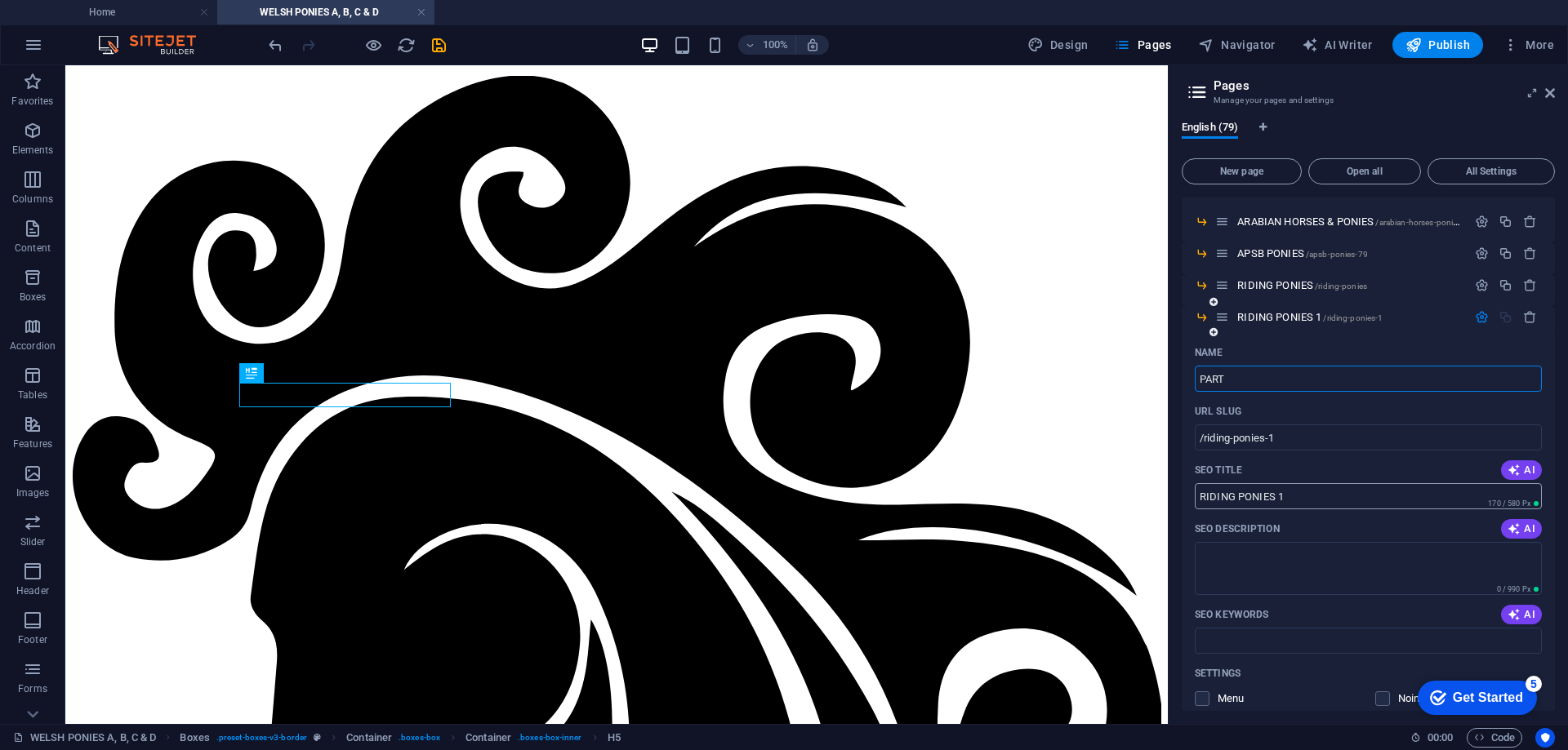
type input "PART"
type input "/part"
type input "PART"
type input "PART BRED WELSH"
type input "/part-bred-welsh-79"
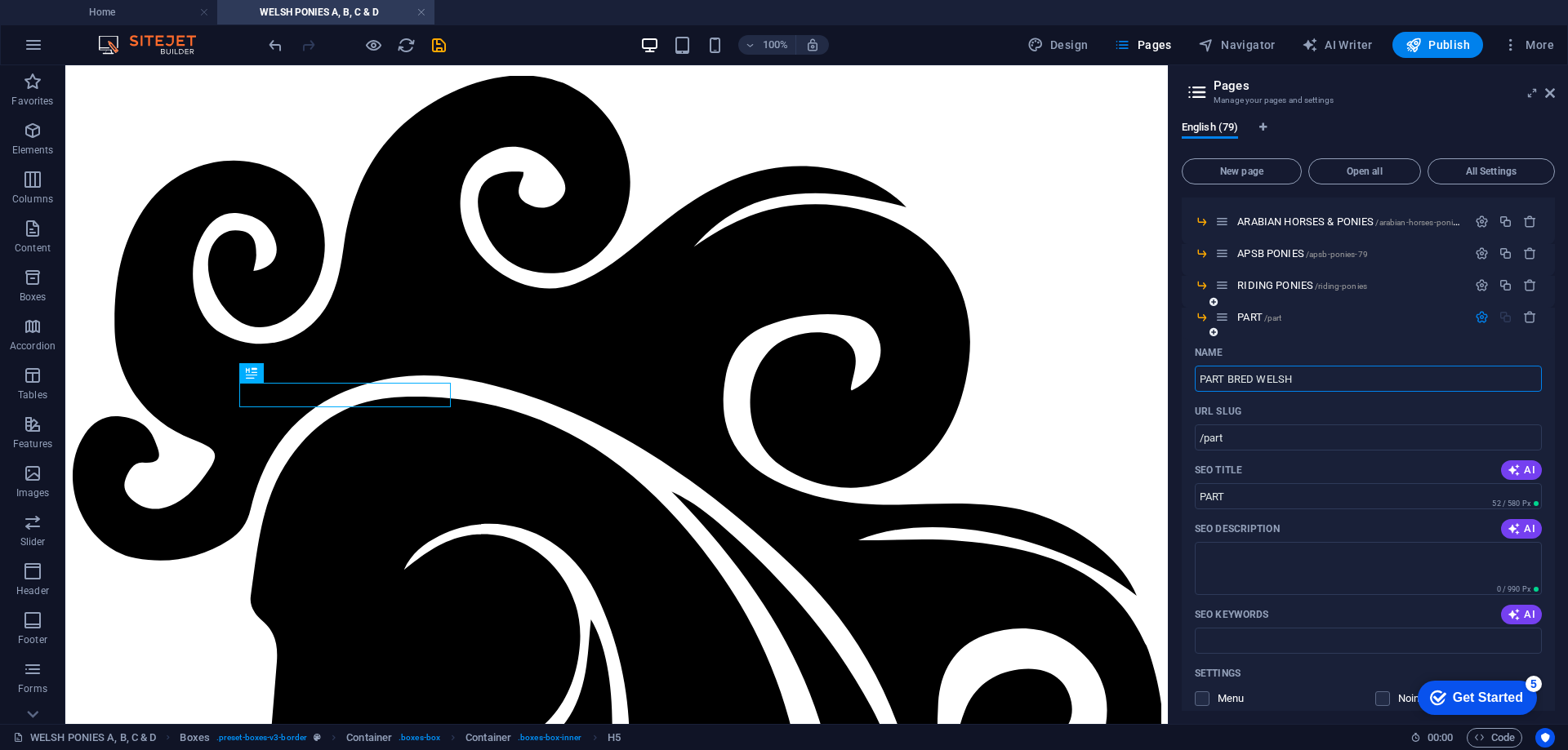
type input "PART BRED WELSH"
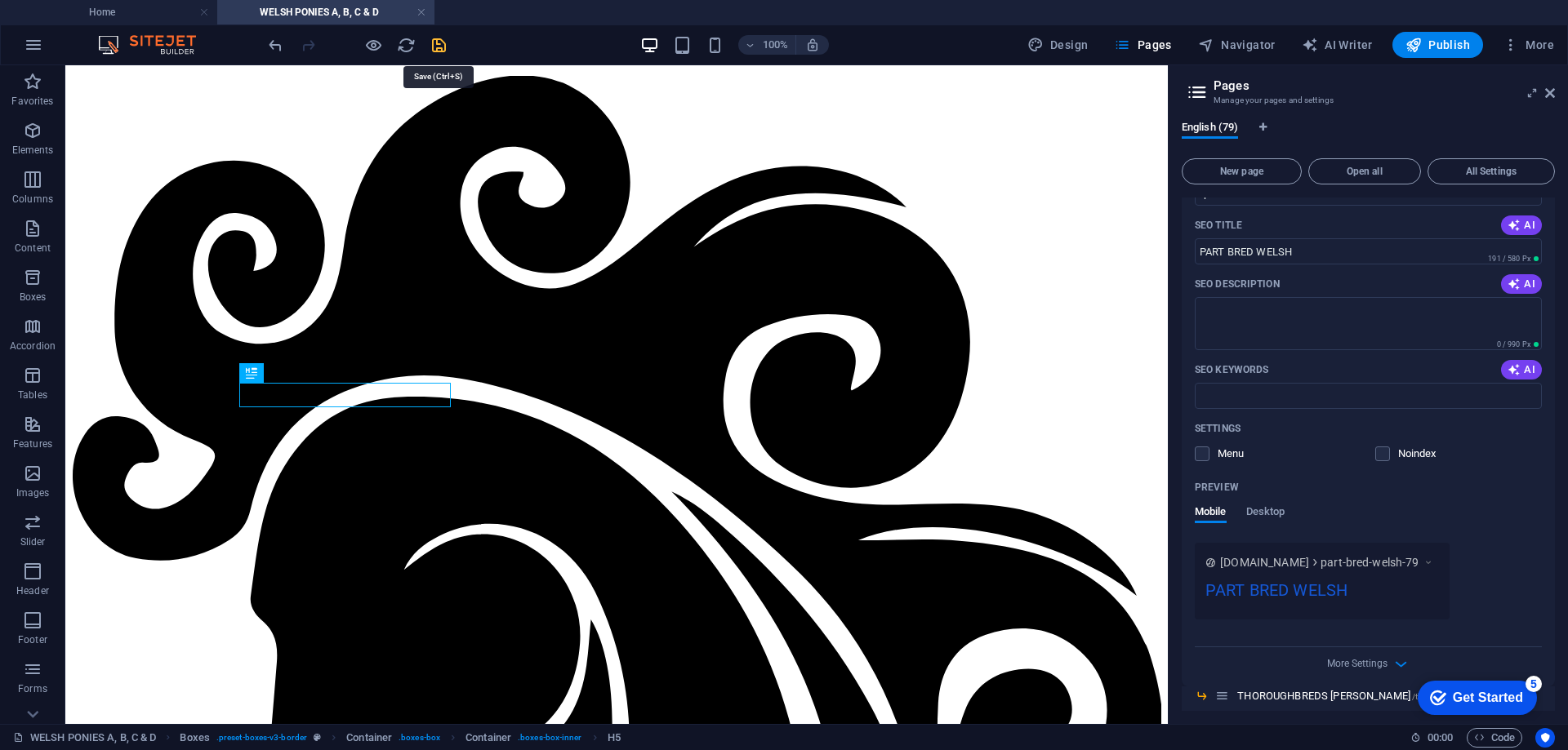
click at [438, 50] on icon "save" at bounding box center [439, 46] width 19 height 19
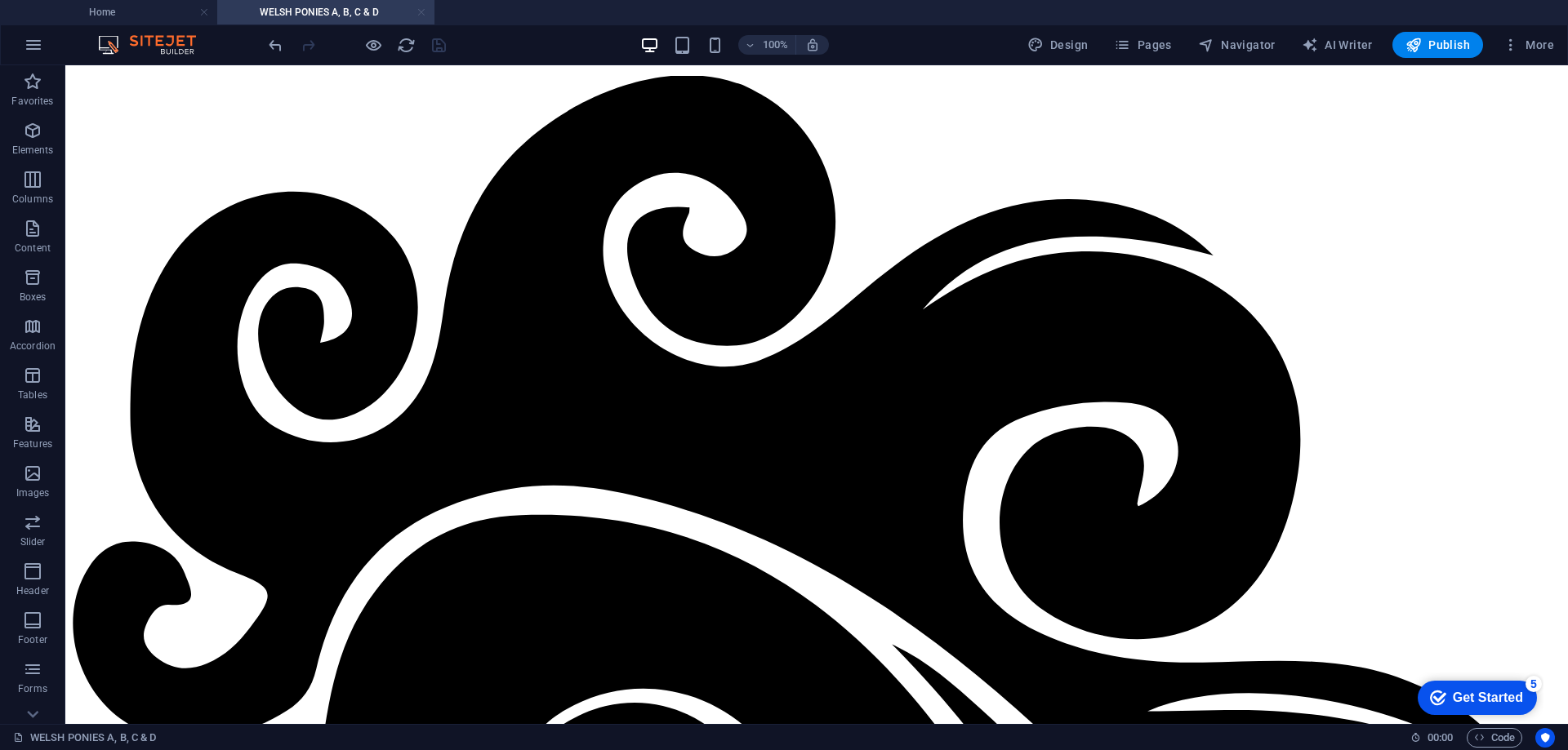
click at [421, 9] on link at bounding box center [421, 12] width 10 height 16
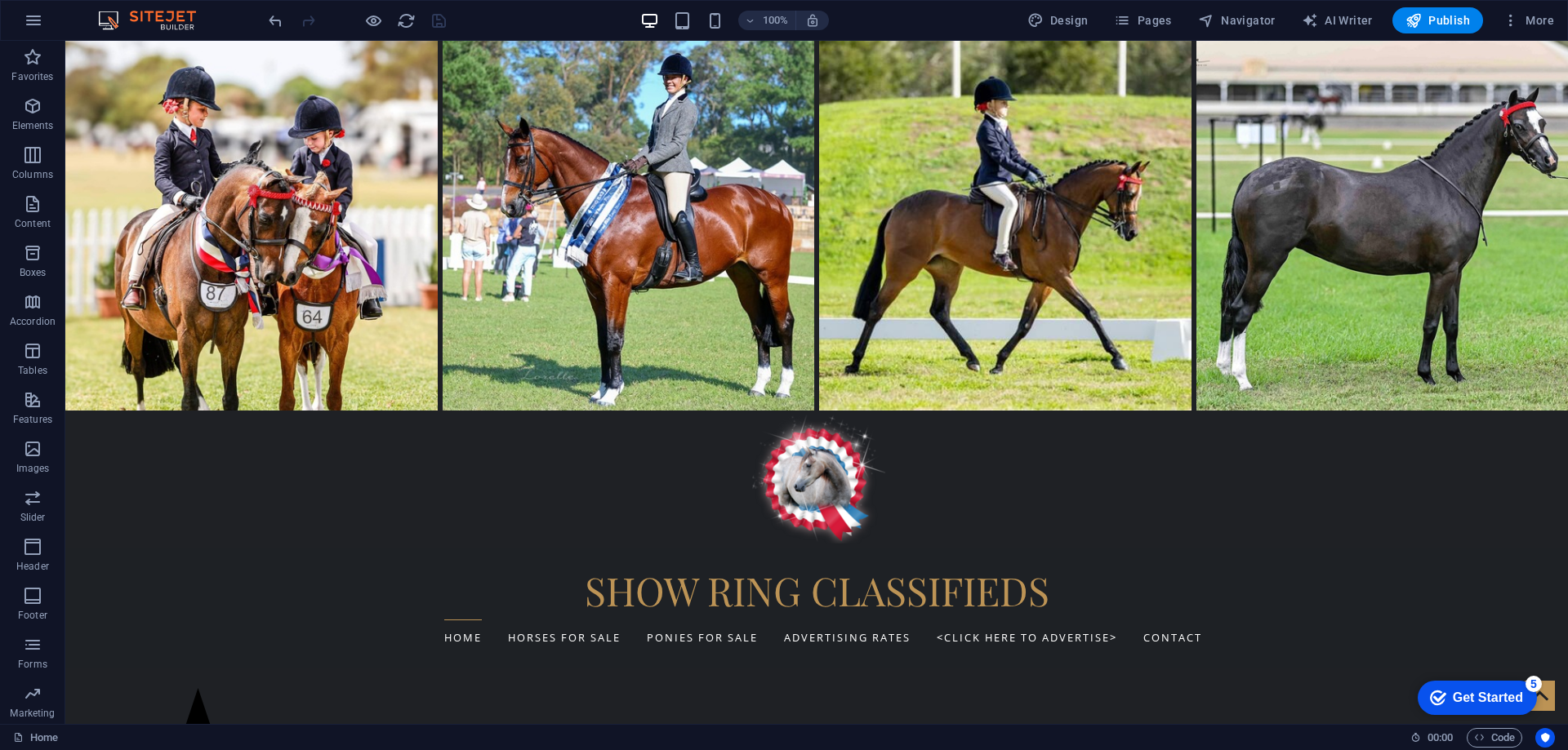
scroll to position [346, 0]
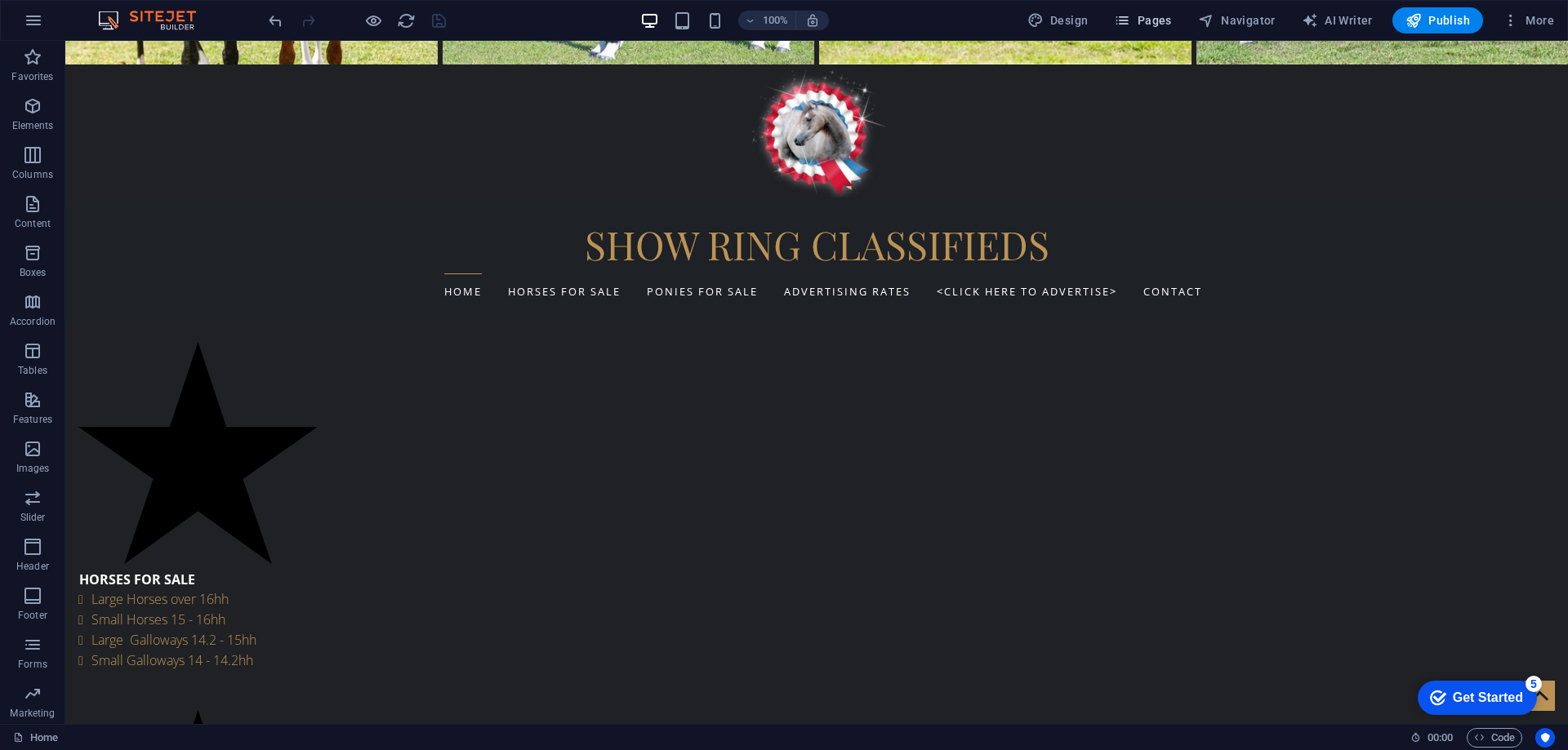
click at [1155, 13] on span "Pages" at bounding box center [1141, 20] width 57 height 17
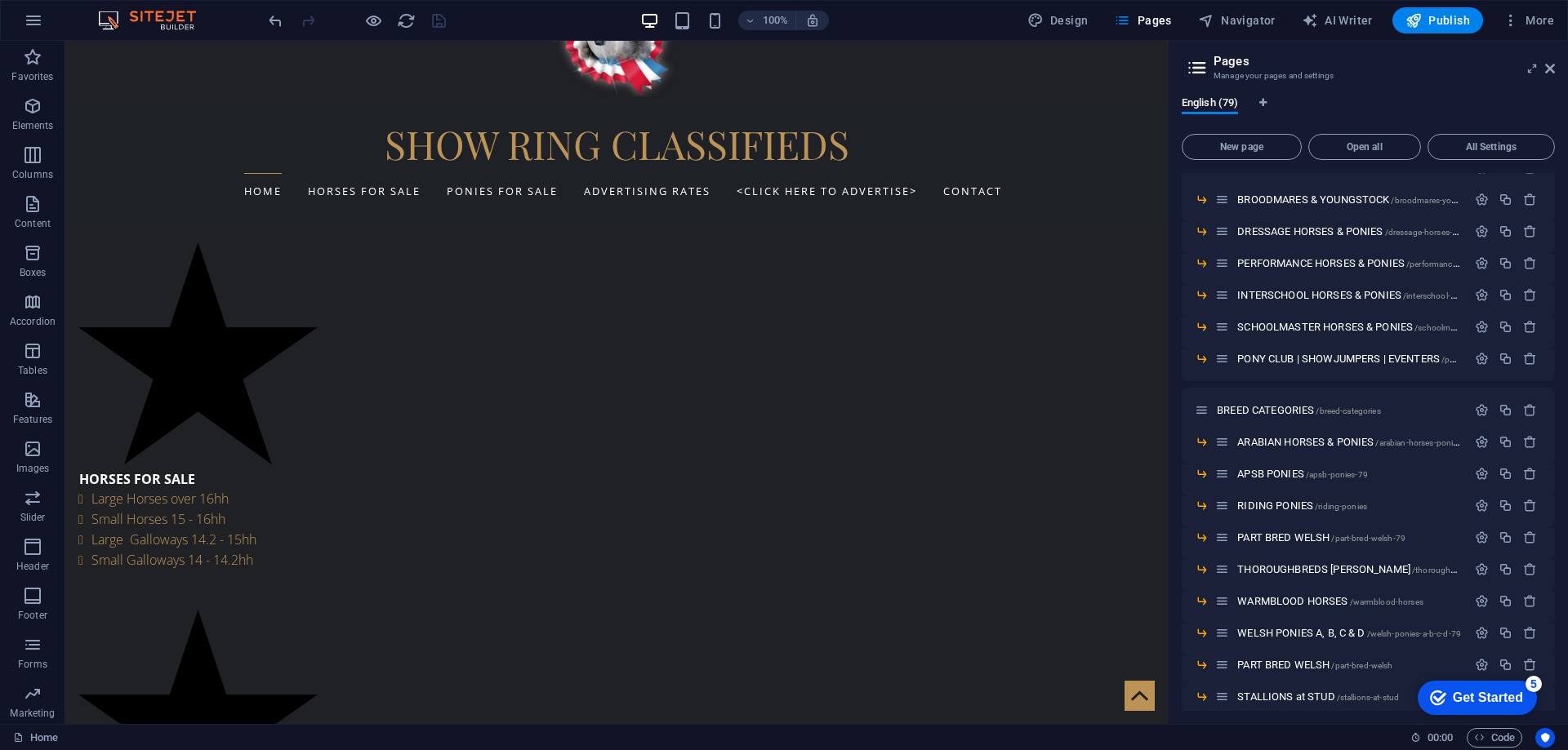
scroll to position [735, 0]
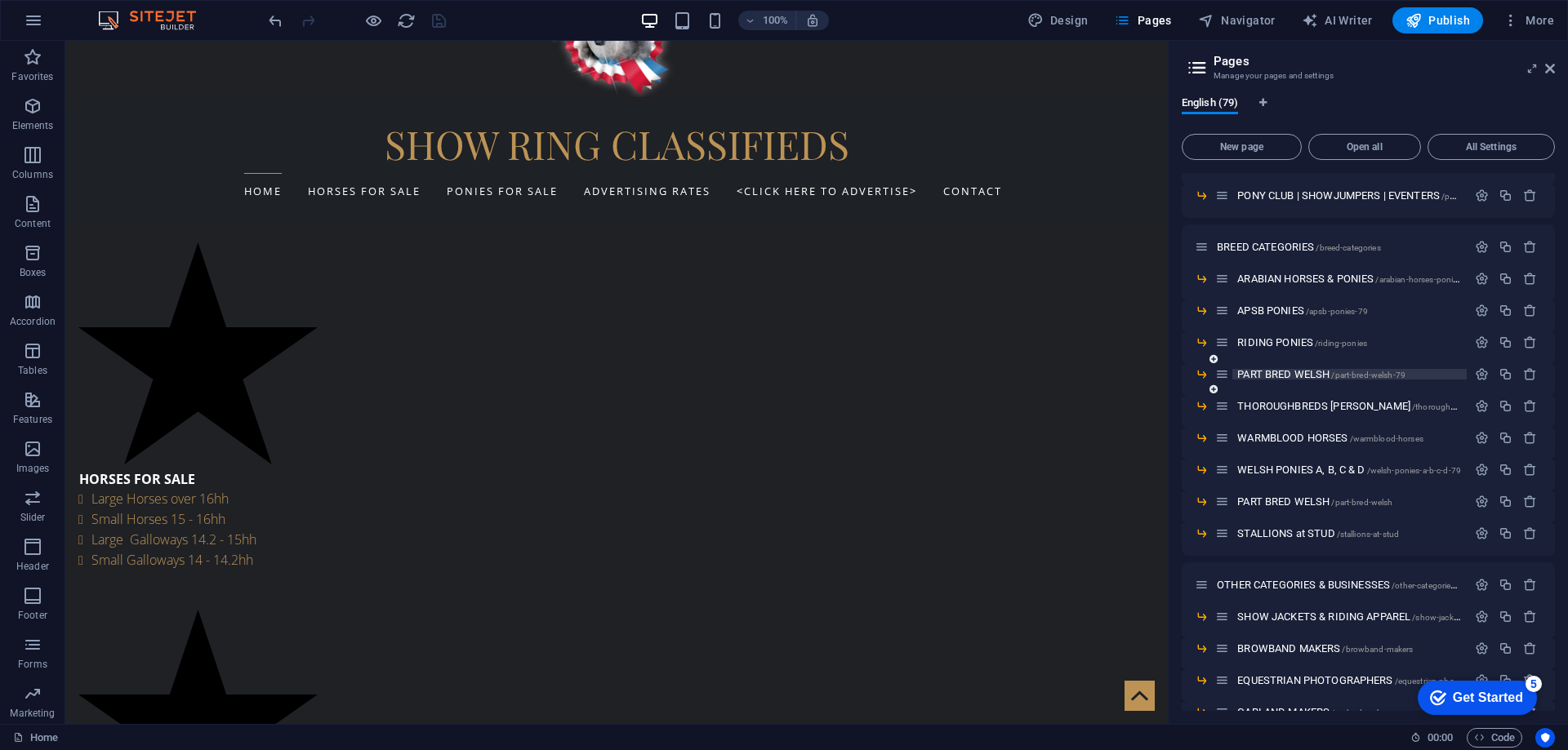
click at [1293, 375] on span "PART BRED WELSH /part-bred-welsh-79" at bounding box center [1321, 374] width 168 height 12
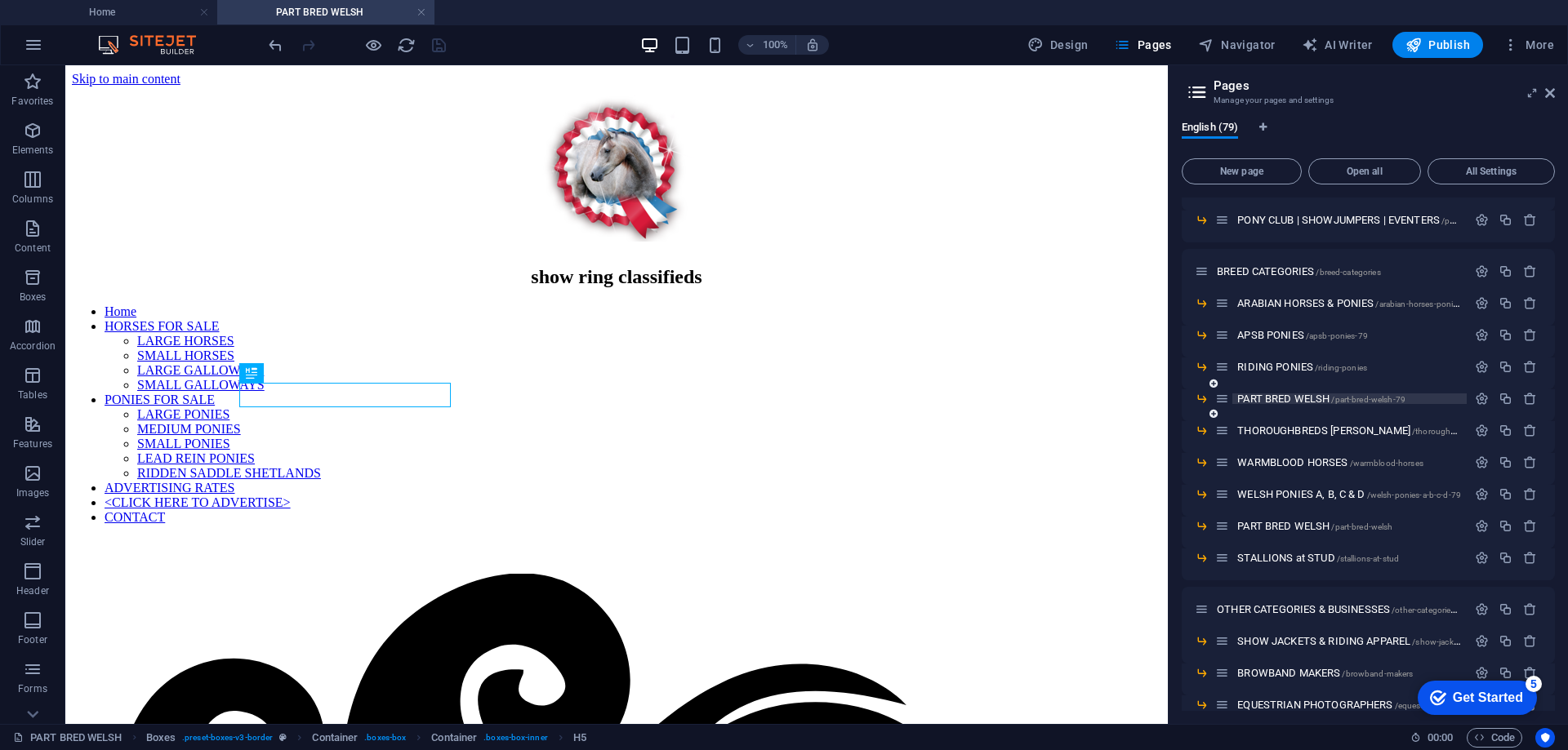
scroll to position [488, 0]
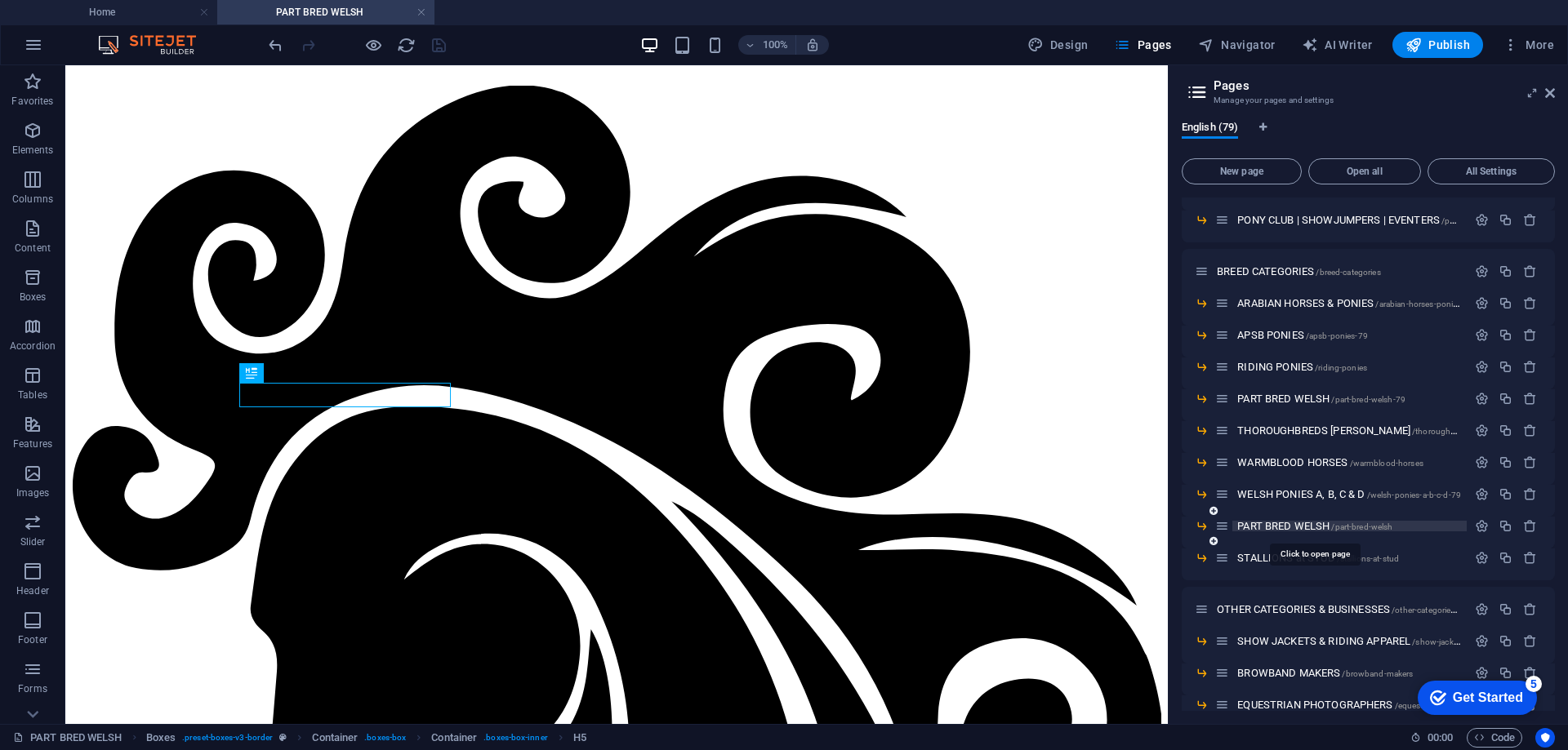
click at [1275, 526] on span "PART BRED WELSH /part-bred-welsh" at bounding box center [1314, 526] width 155 height 12
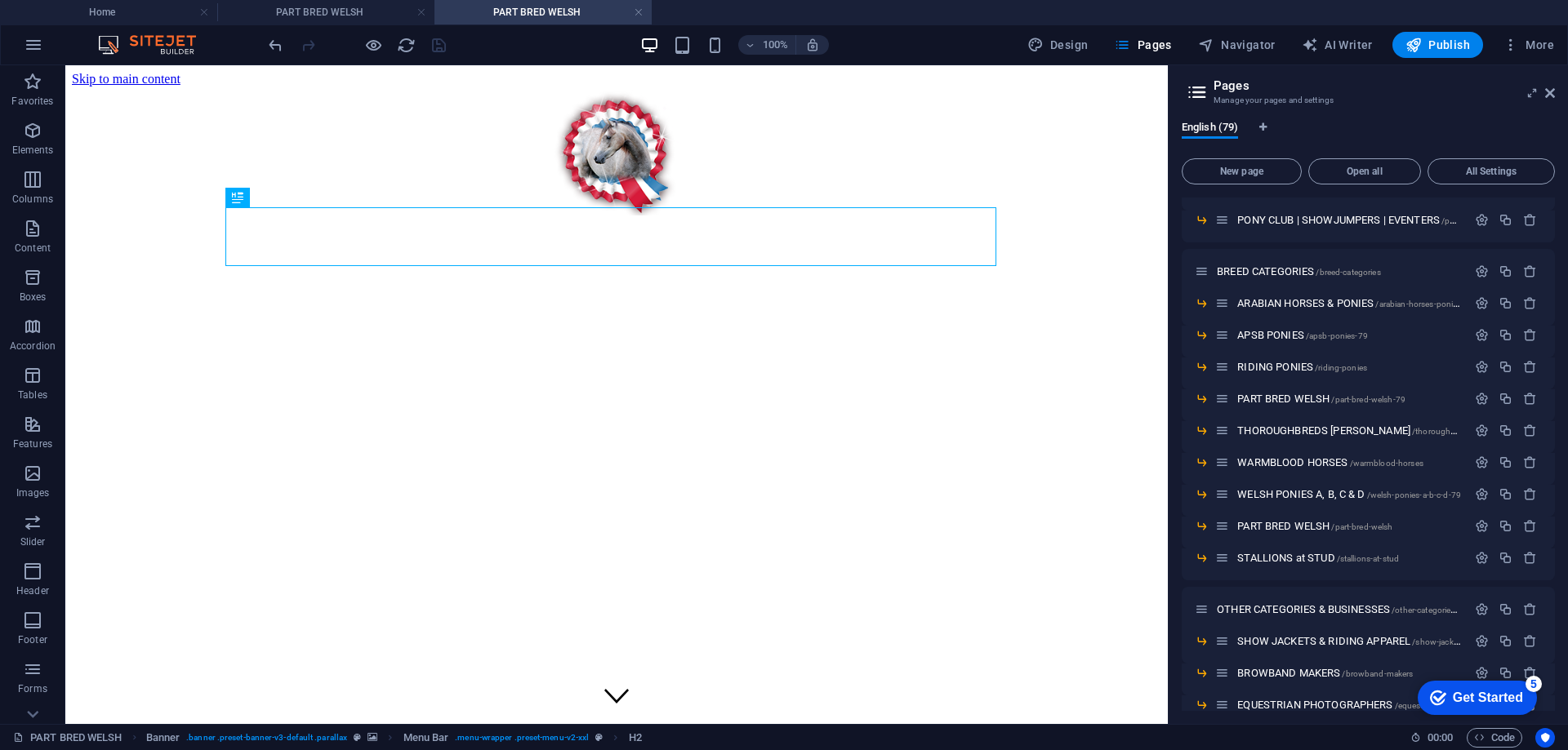
scroll to position [0, 0]
drag, startPoint x: 525, startPoint y: 10, endPoint x: 299, endPoint y: 10, distance: 226.0
click at [514, 7] on h4 "PART BRED WELSH" at bounding box center [543, 12] width 217 height 18
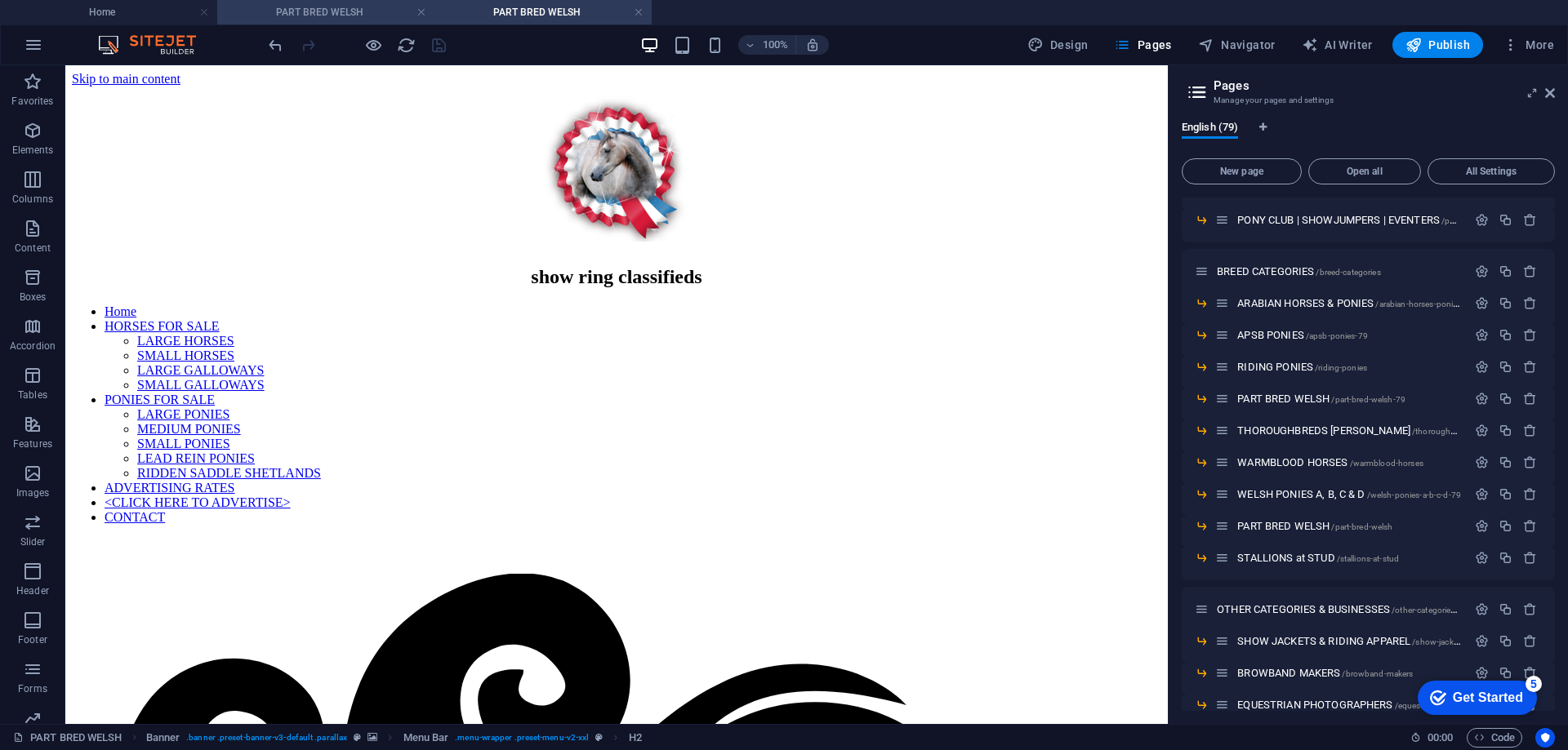
click at [321, 11] on h4 "PART BRED WELSH" at bounding box center [326, 12] width 217 height 18
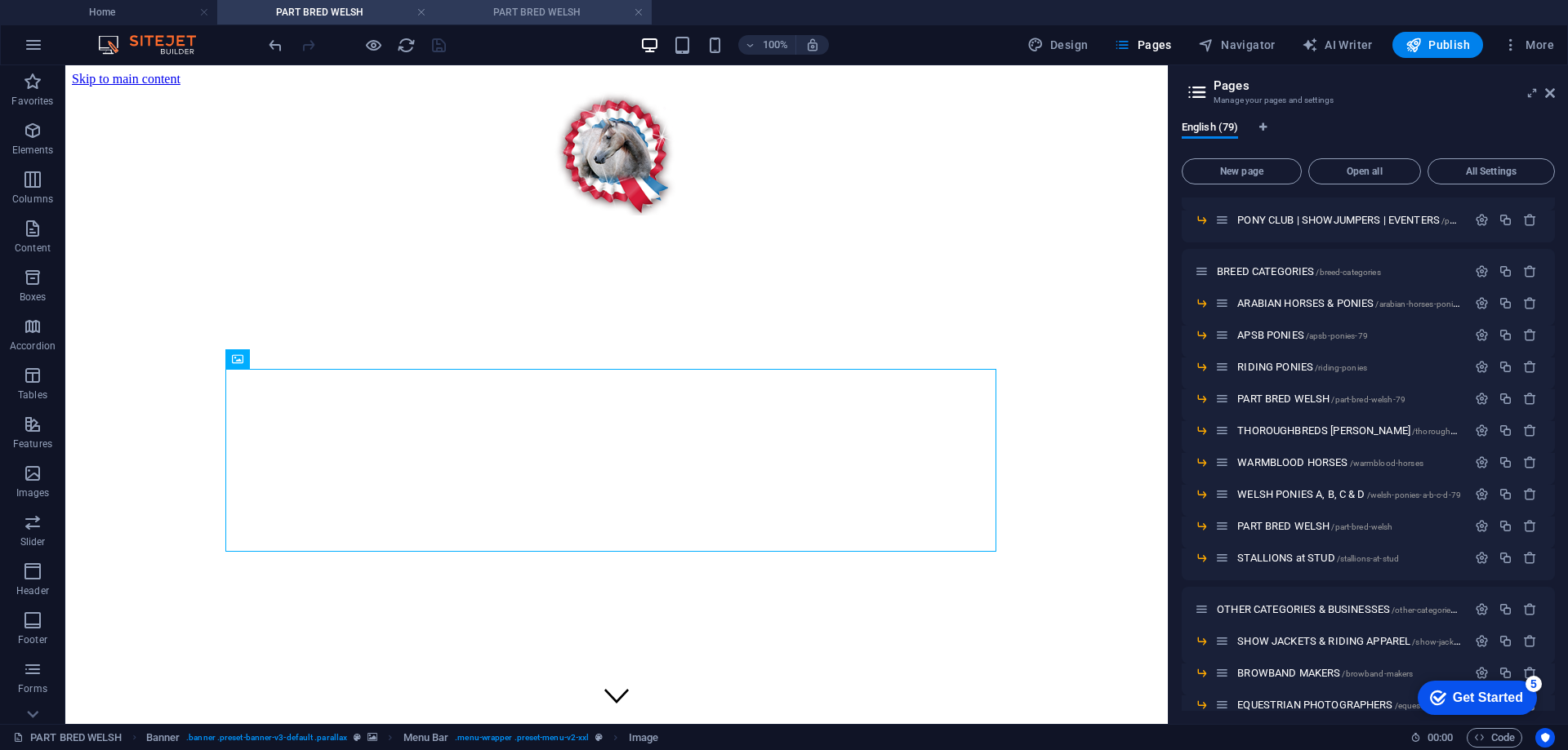
click at [520, 12] on h4 "PART BRED WELSH" at bounding box center [543, 12] width 217 height 18
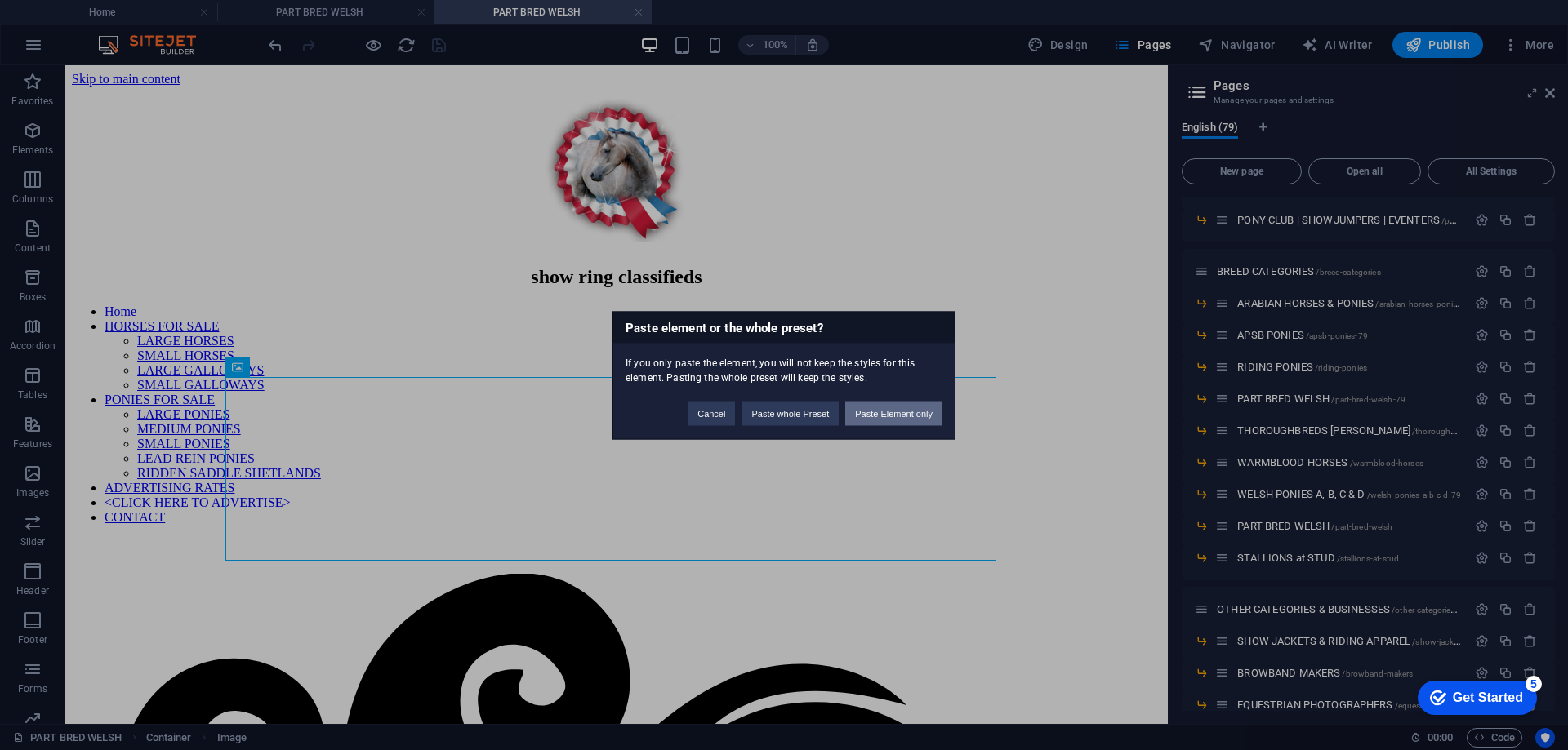
click at [881, 413] on button "Paste Element only" at bounding box center [893, 413] width 98 height 24
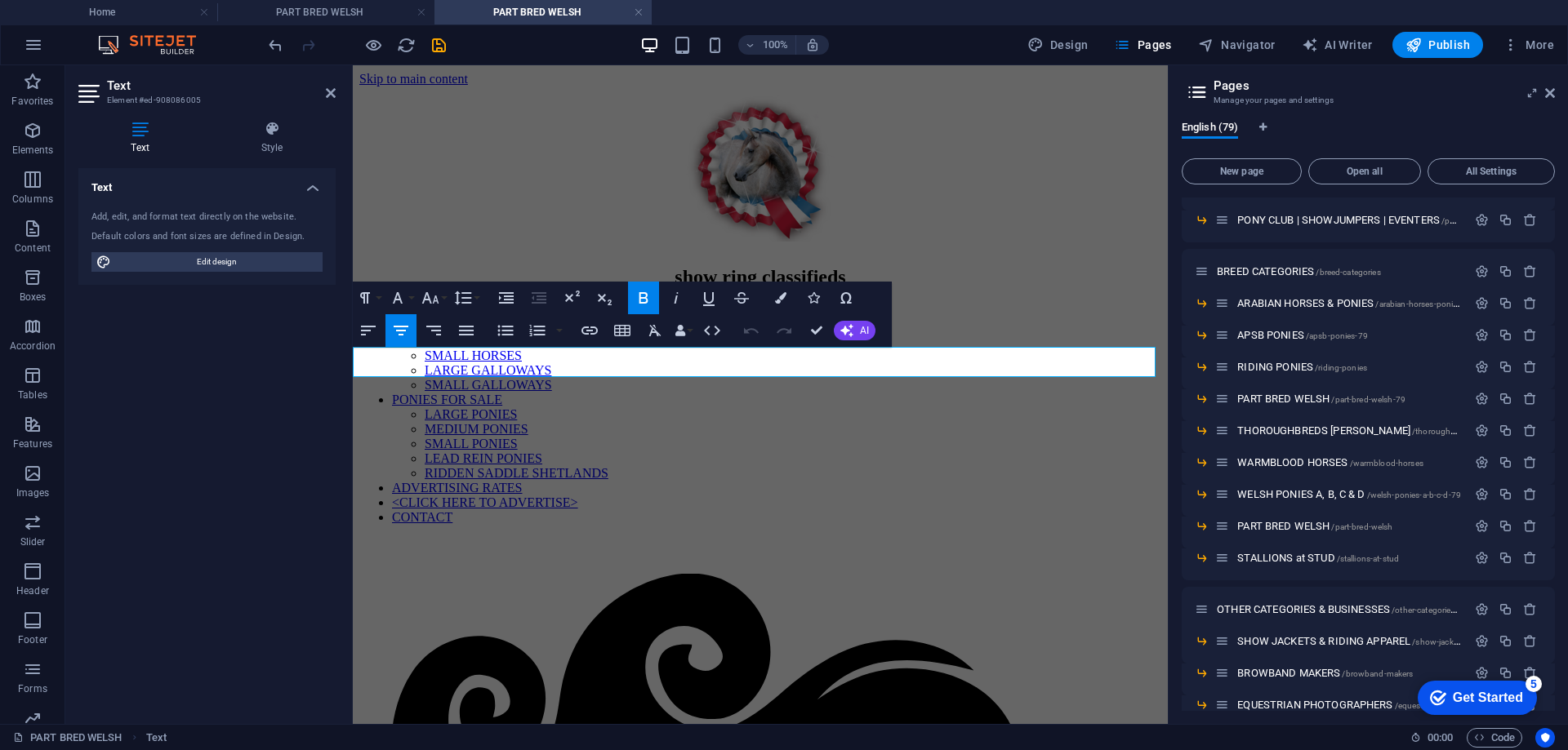
drag, startPoint x: 691, startPoint y: 362, endPoint x: 816, endPoint y: 362, distance: 125.0
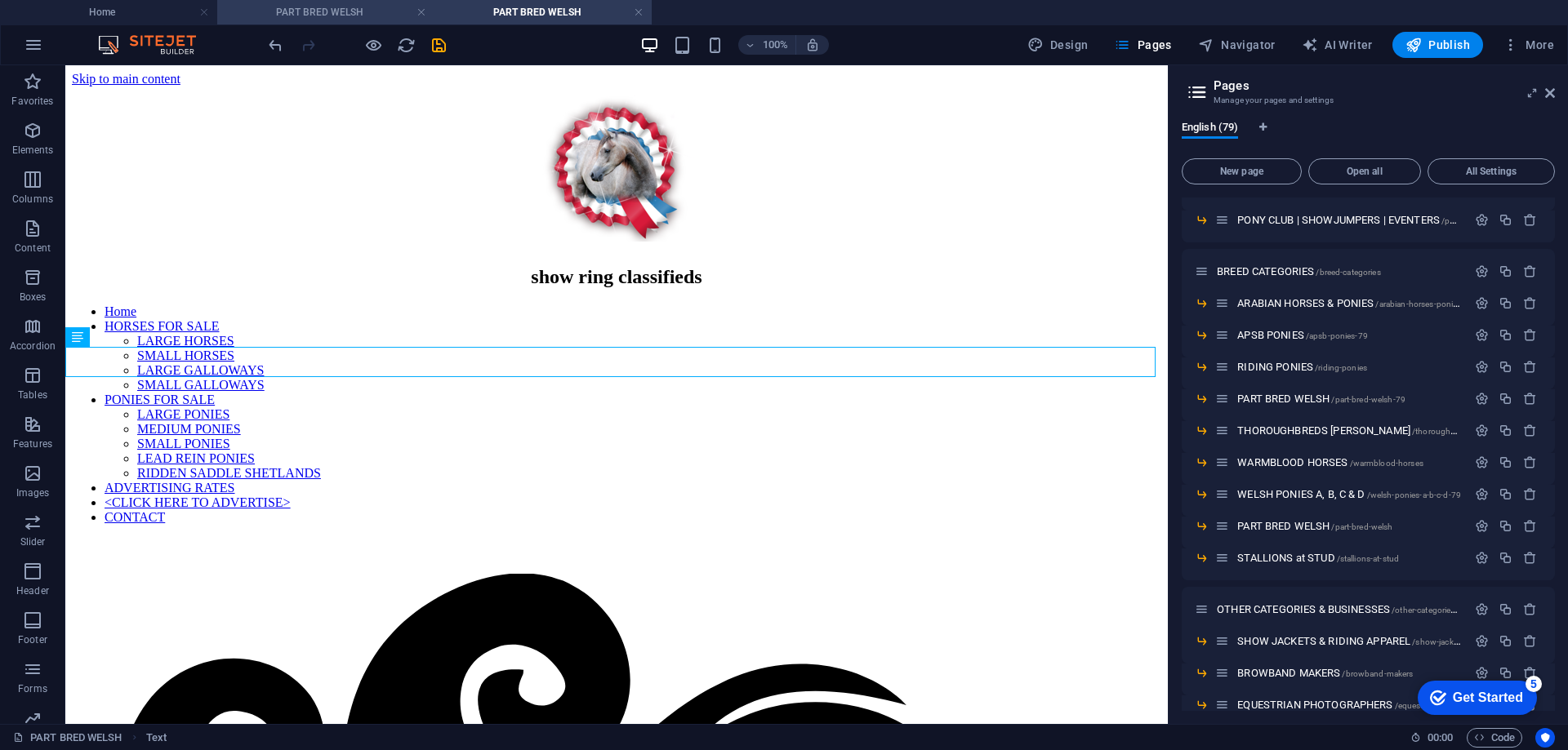
click at [292, 12] on h4 "PART BRED WELSH" at bounding box center [326, 12] width 217 height 18
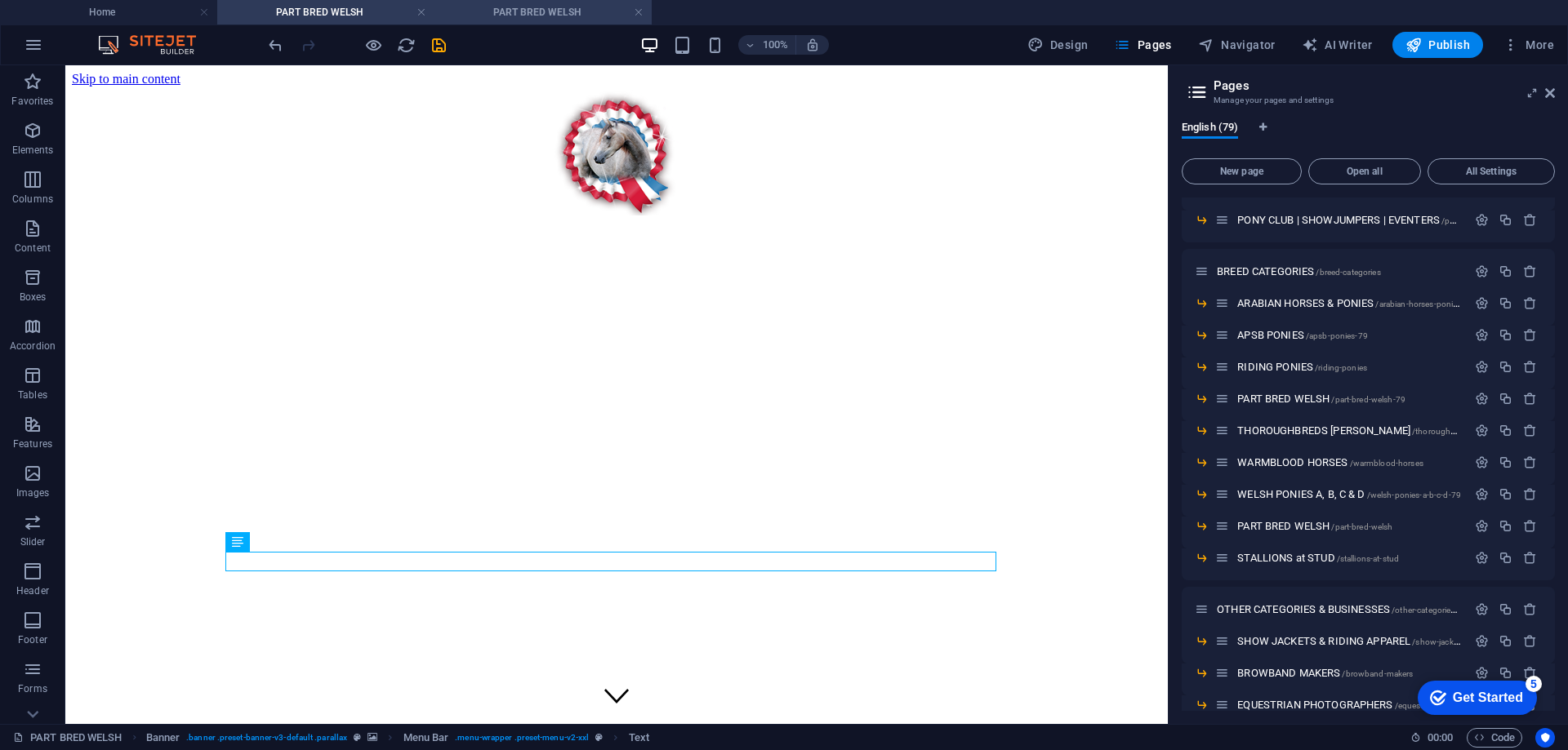
click at [527, 11] on h4 "PART BRED WELSH" at bounding box center [543, 12] width 217 height 18
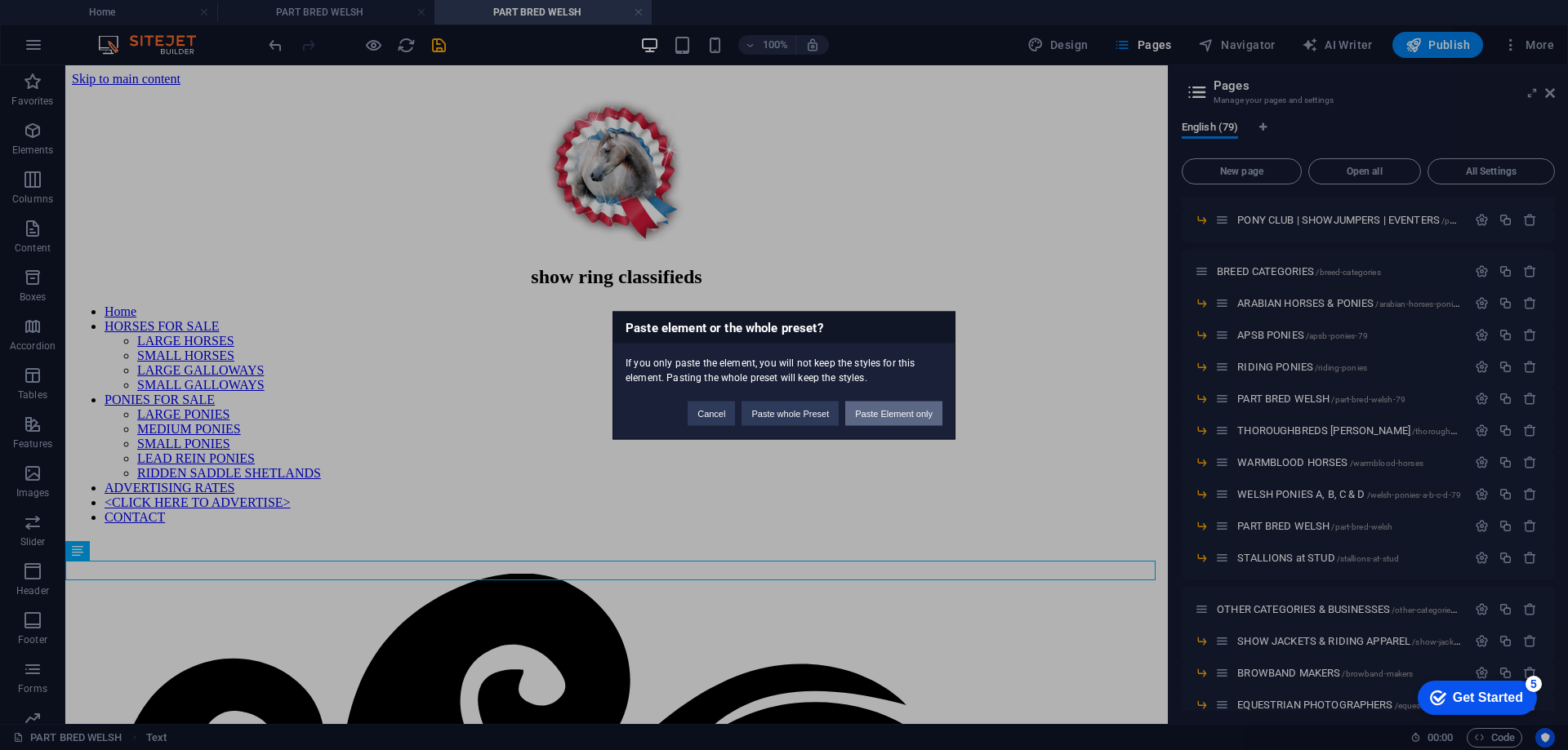
drag, startPoint x: 881, startPoint y: 412, endPoint x: 815, endPoint y: 346, distance: 93.3
click at [881, 412] on button "Paste Element only" at bounding box center [893, 413] width 98 height 24
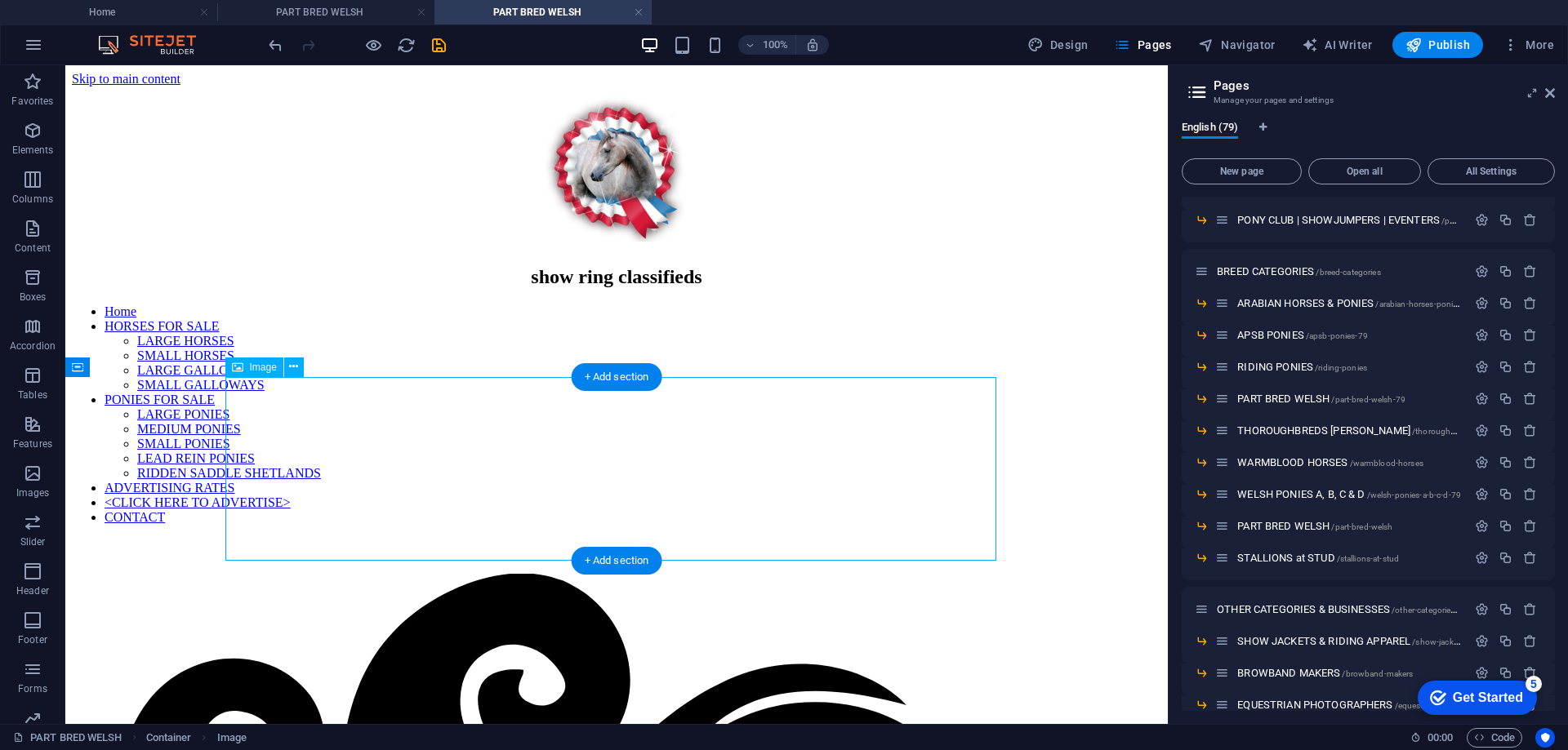
scroll to position [245, 0]
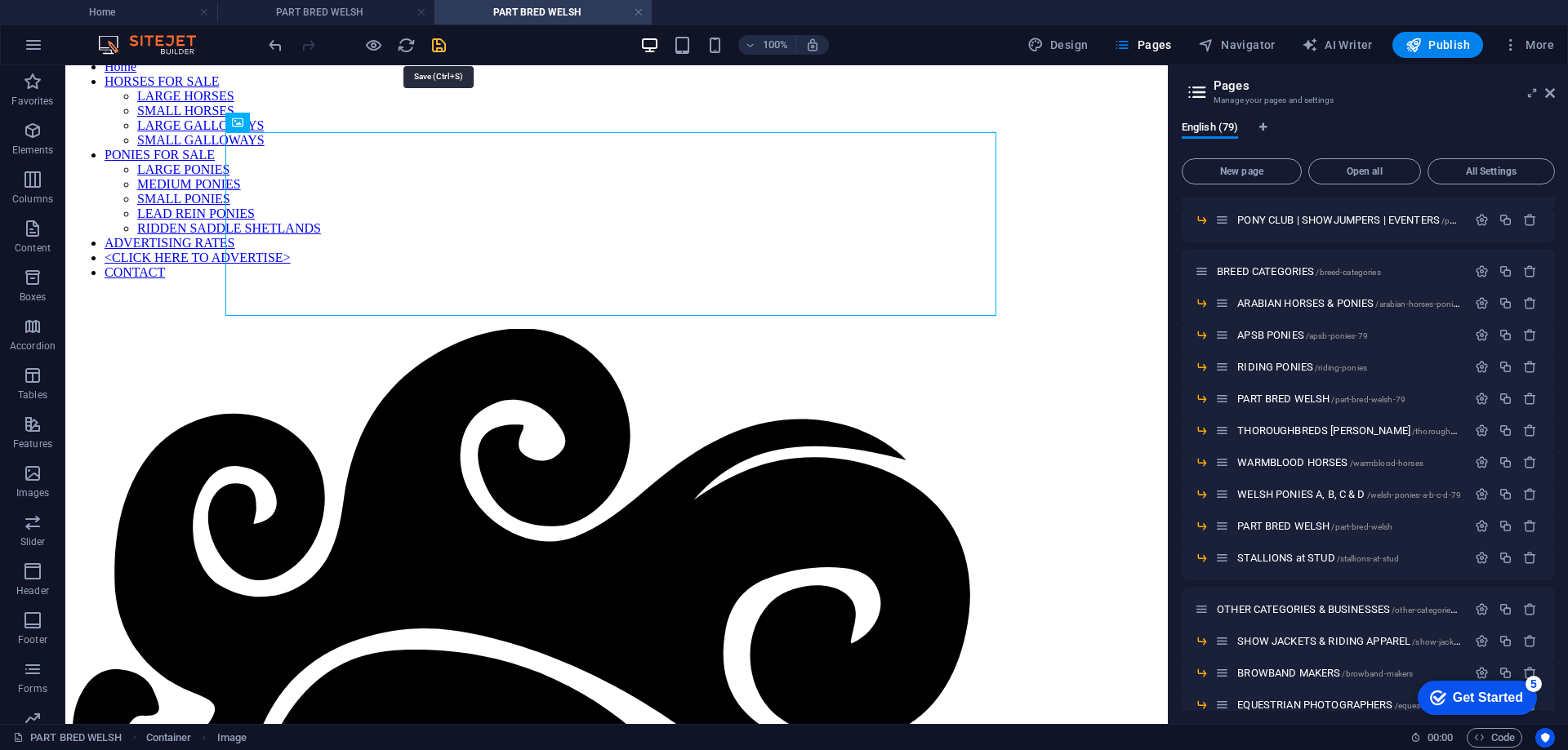
click at [439, 44] on icon "save" at bounding box center [439, 46] width 19 height 19
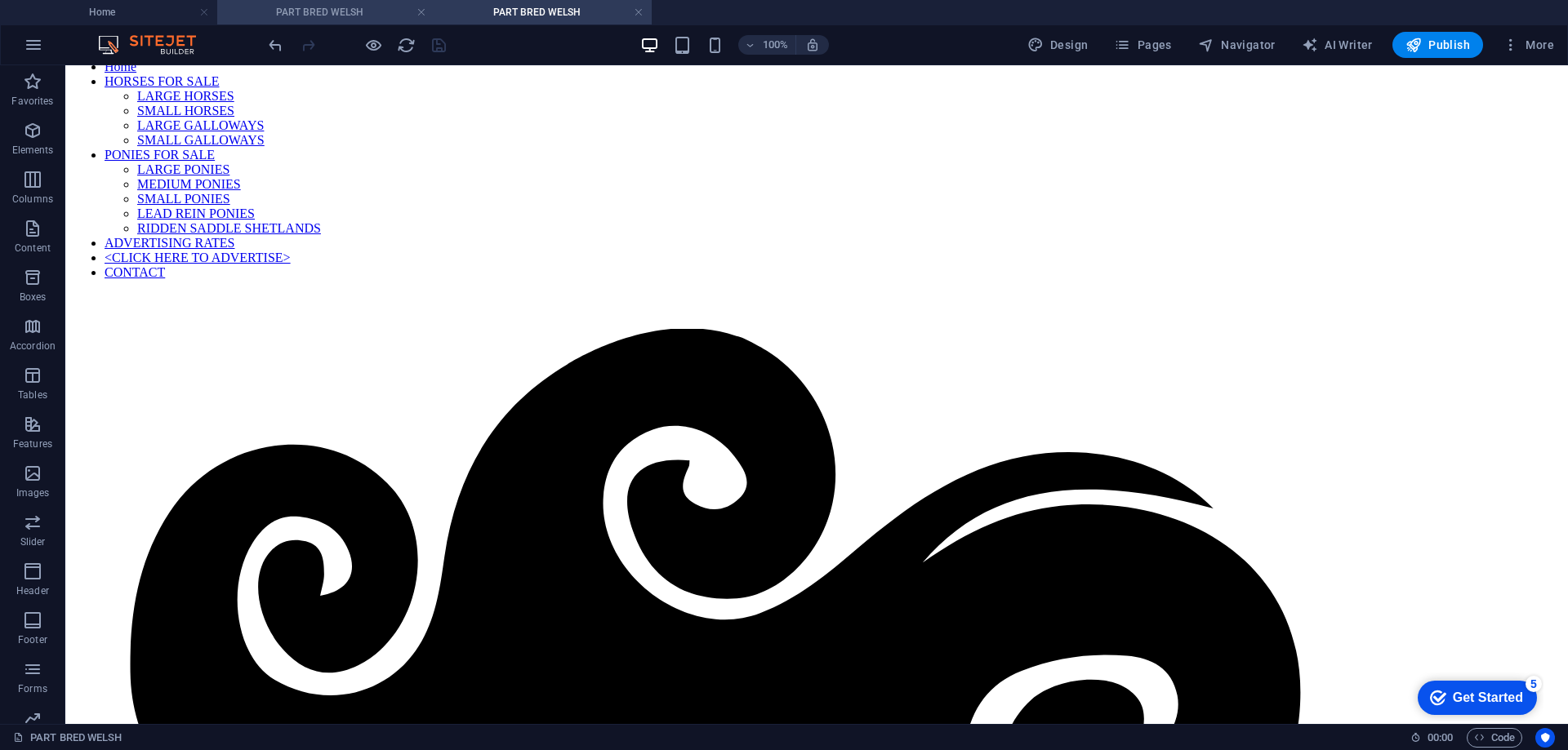
click at [306, 9] on h4 "PART BRED WELSH" at bounding box center [326, 12] width 217 height 18
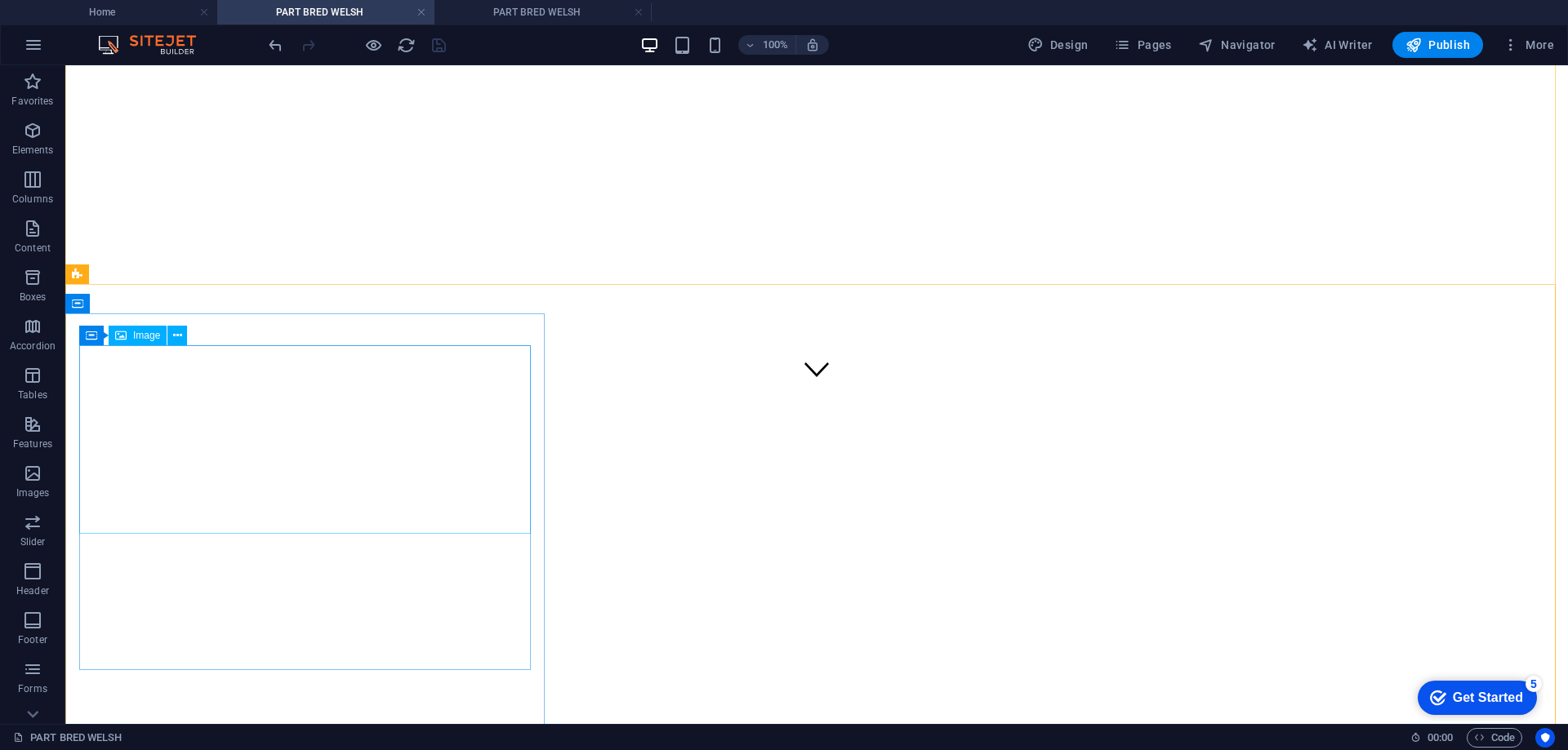
scroll to position [490, 0]
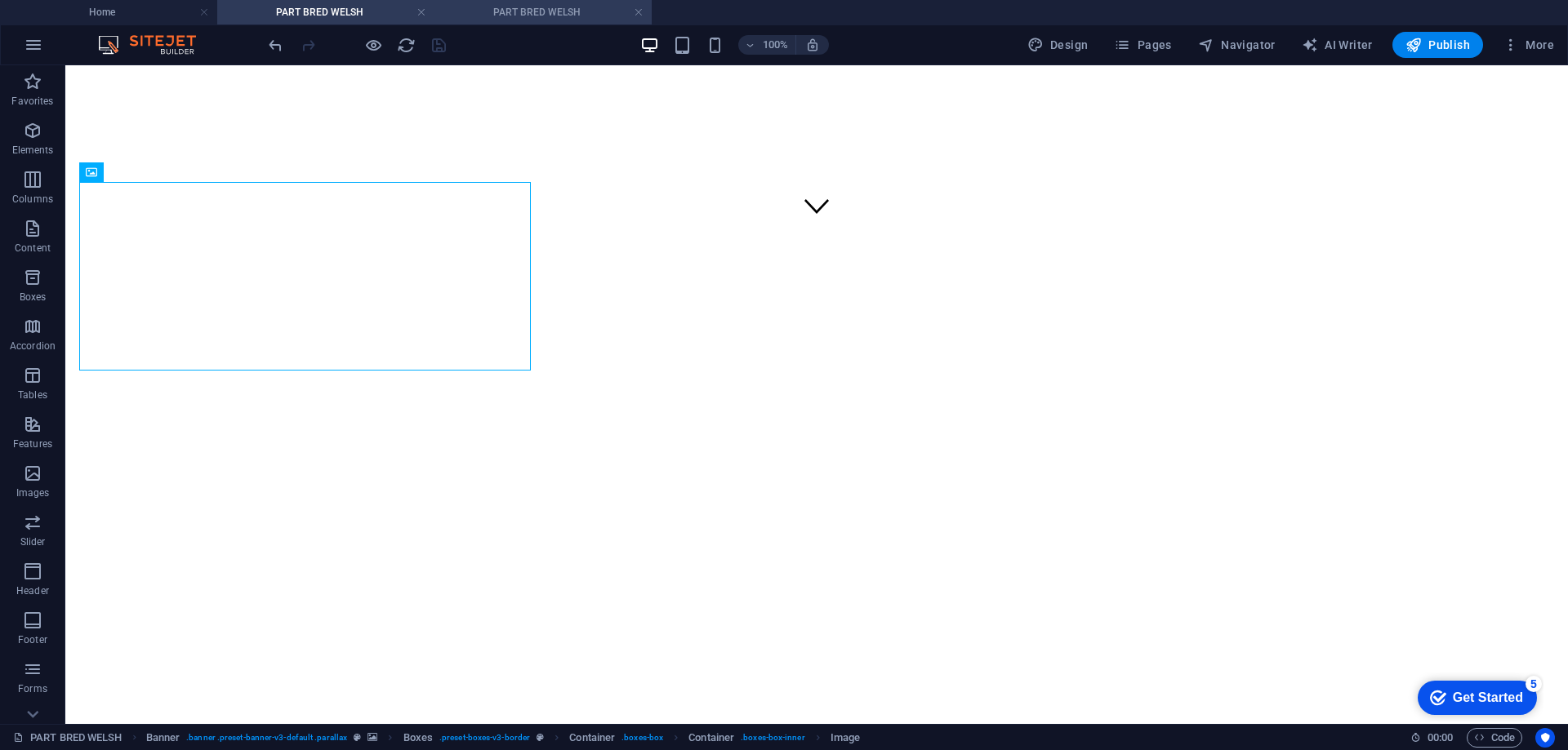
click at [485, 10] on h4 "PART BRED WELSH" at bounding box center [543, 12] width 217 height 18
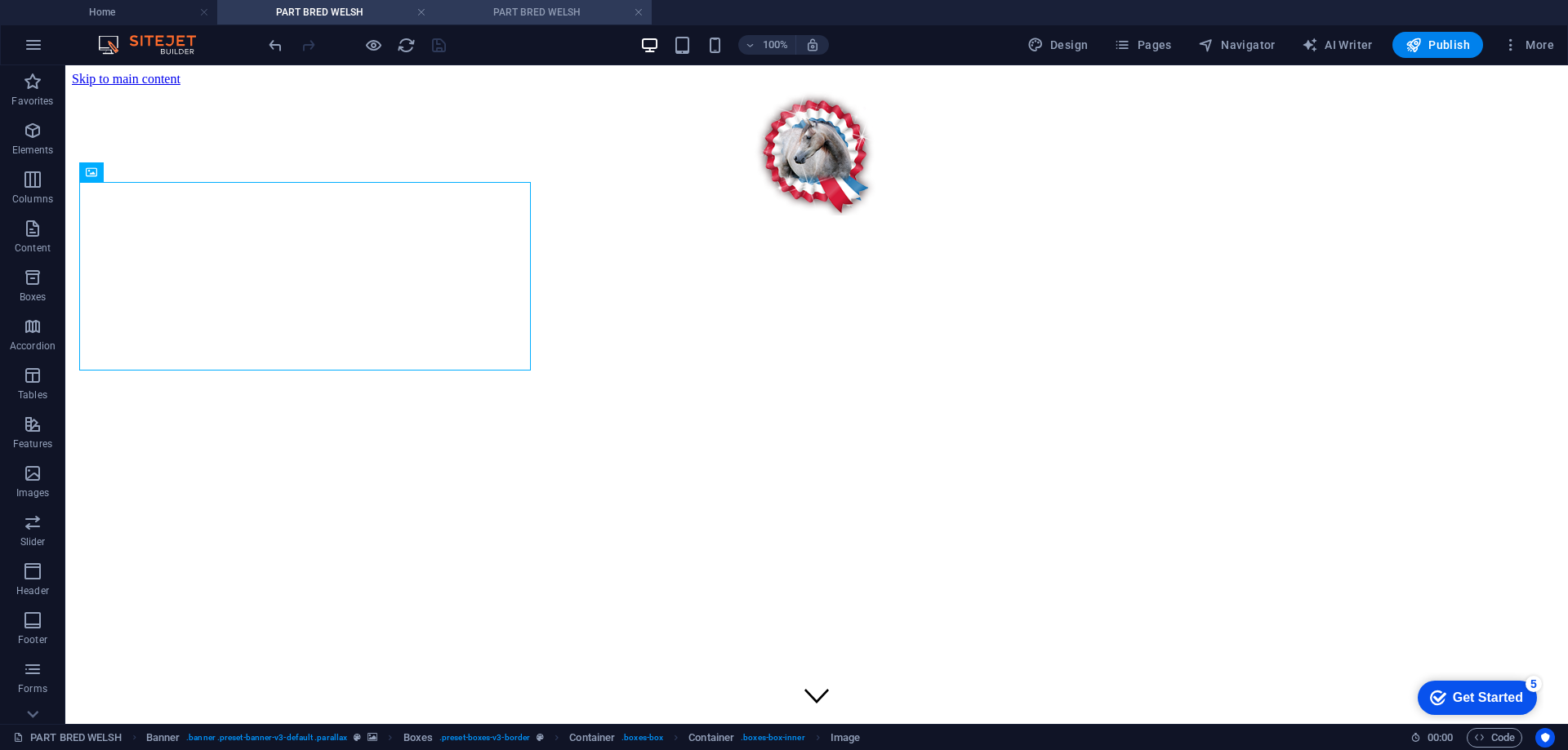
scroll to position [245, 0]
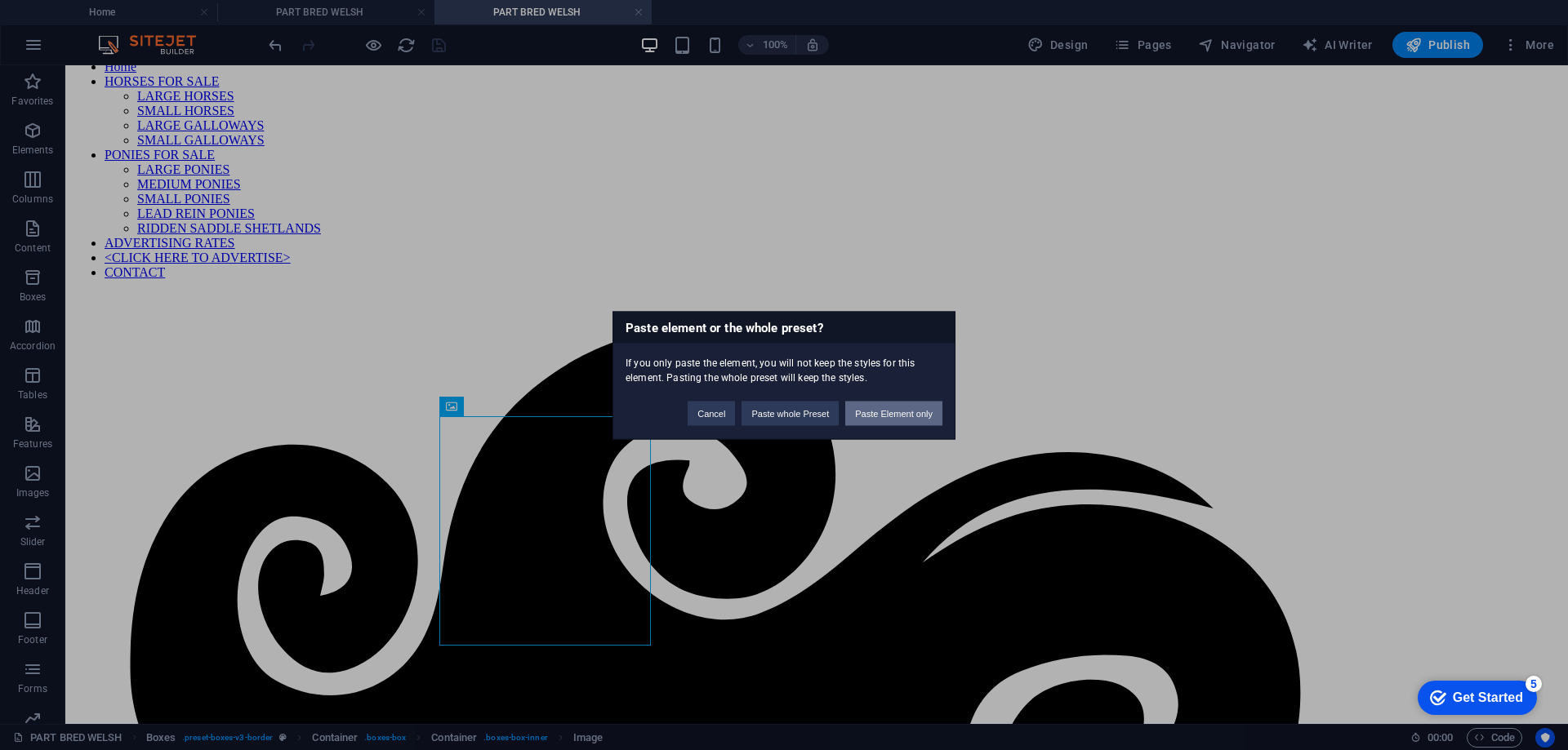
click at [883, 413] on button "Paste Element only" at bounding box center [893, 413] width 98 height 24
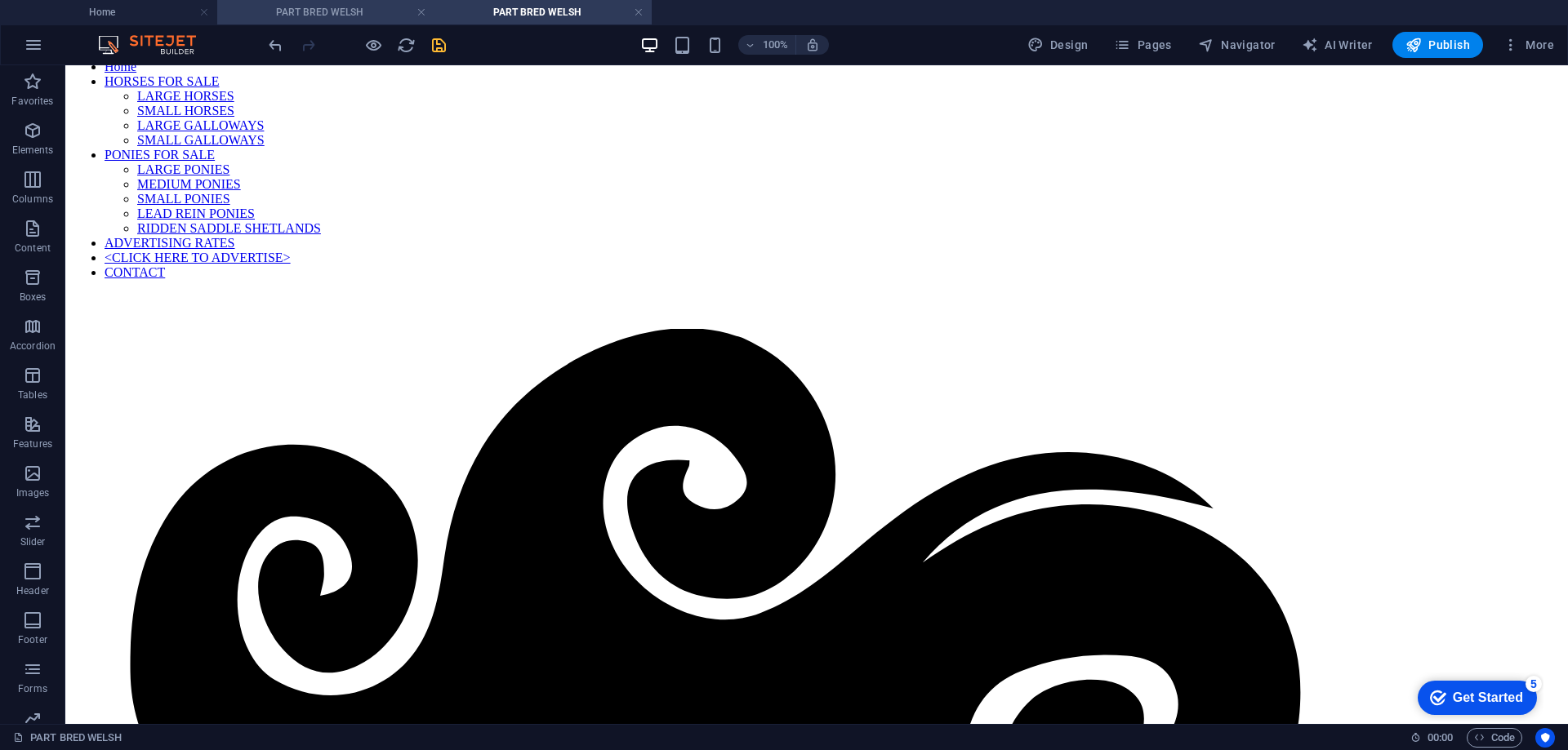
click at [295, 9] on h4 "PART BRED WELSH" at bounding box center [326, 12] width 217 height 18
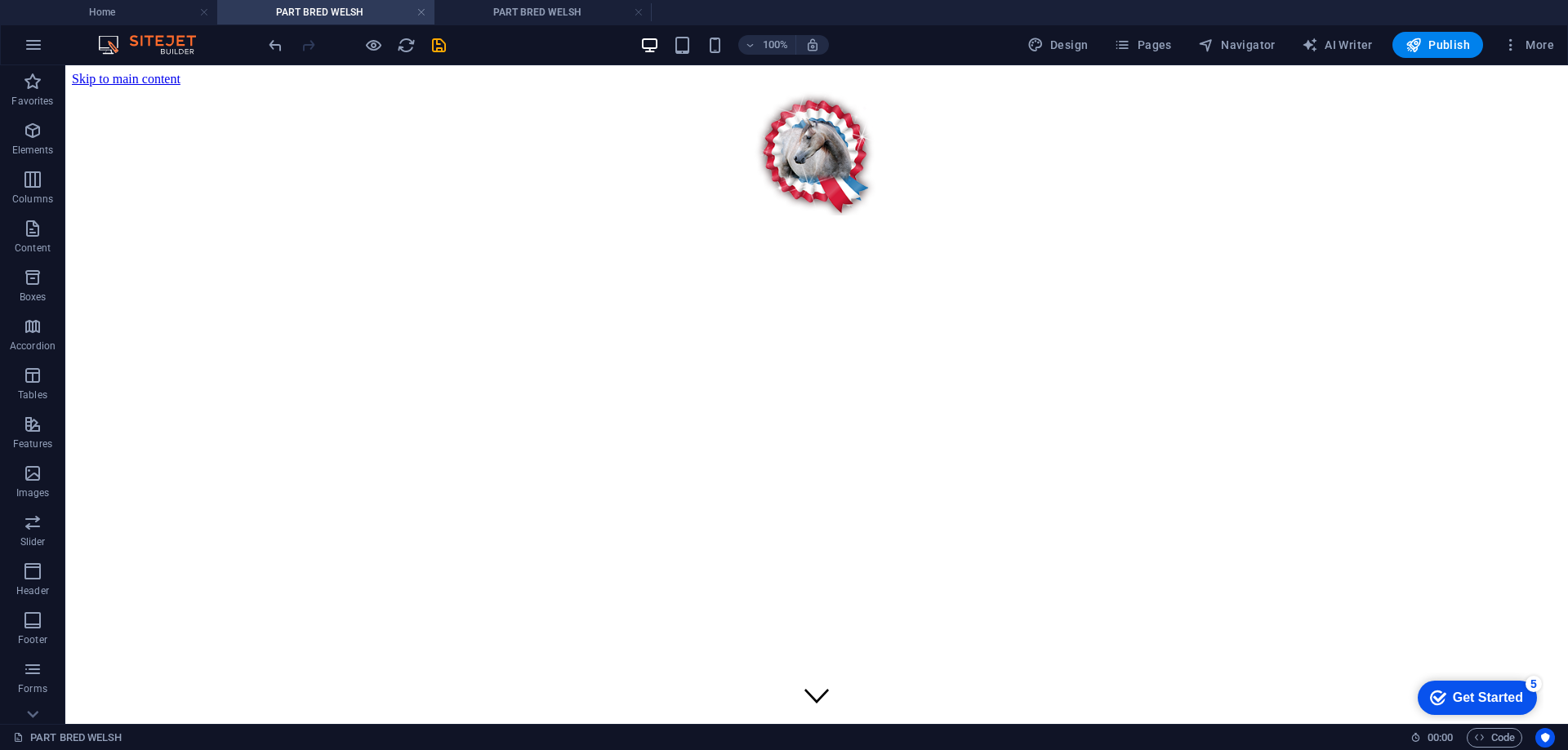
scroll to position [490, 0]
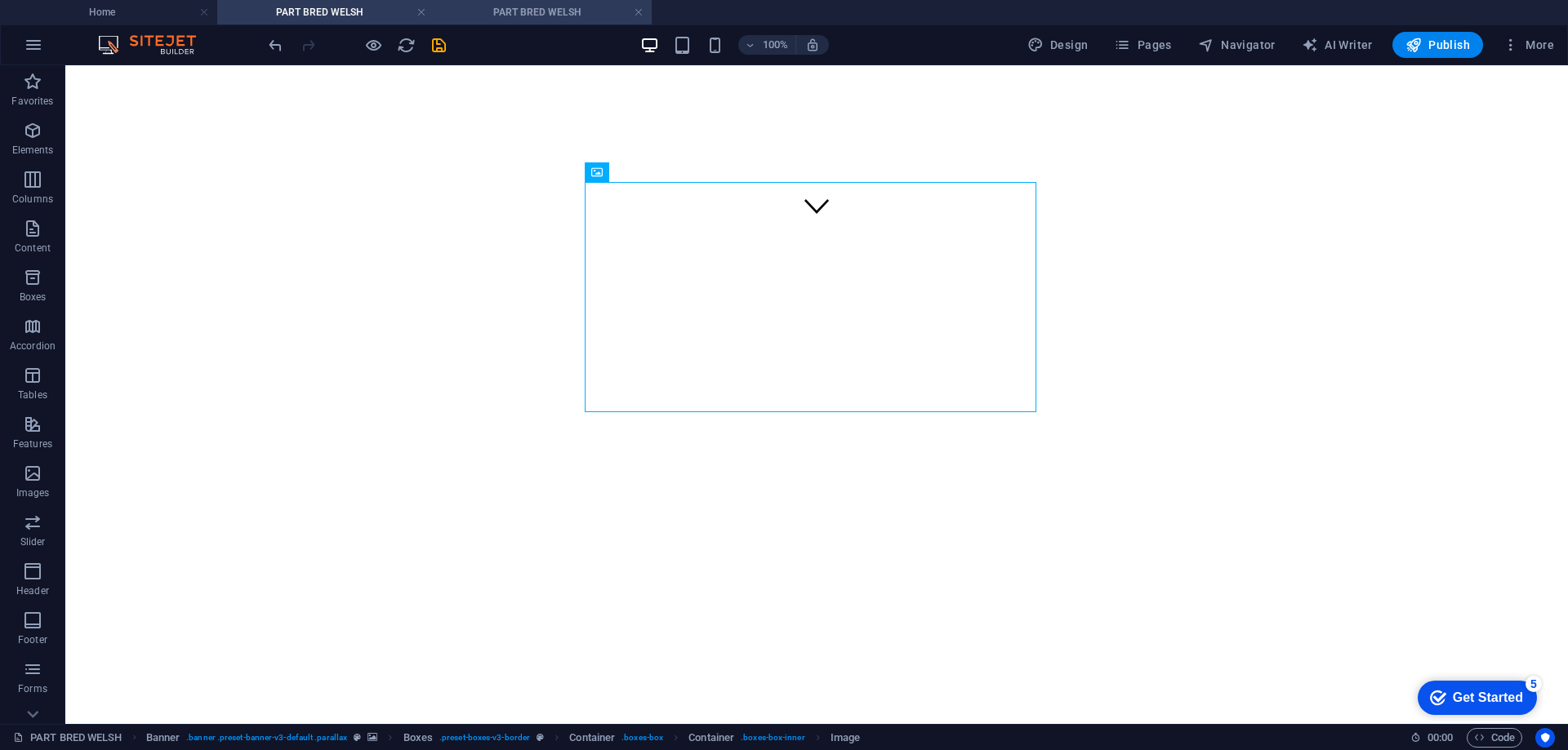
click at [530, 2] on li "PART BRED WELSH" at bounding box center [543, 12] width 217 height 24
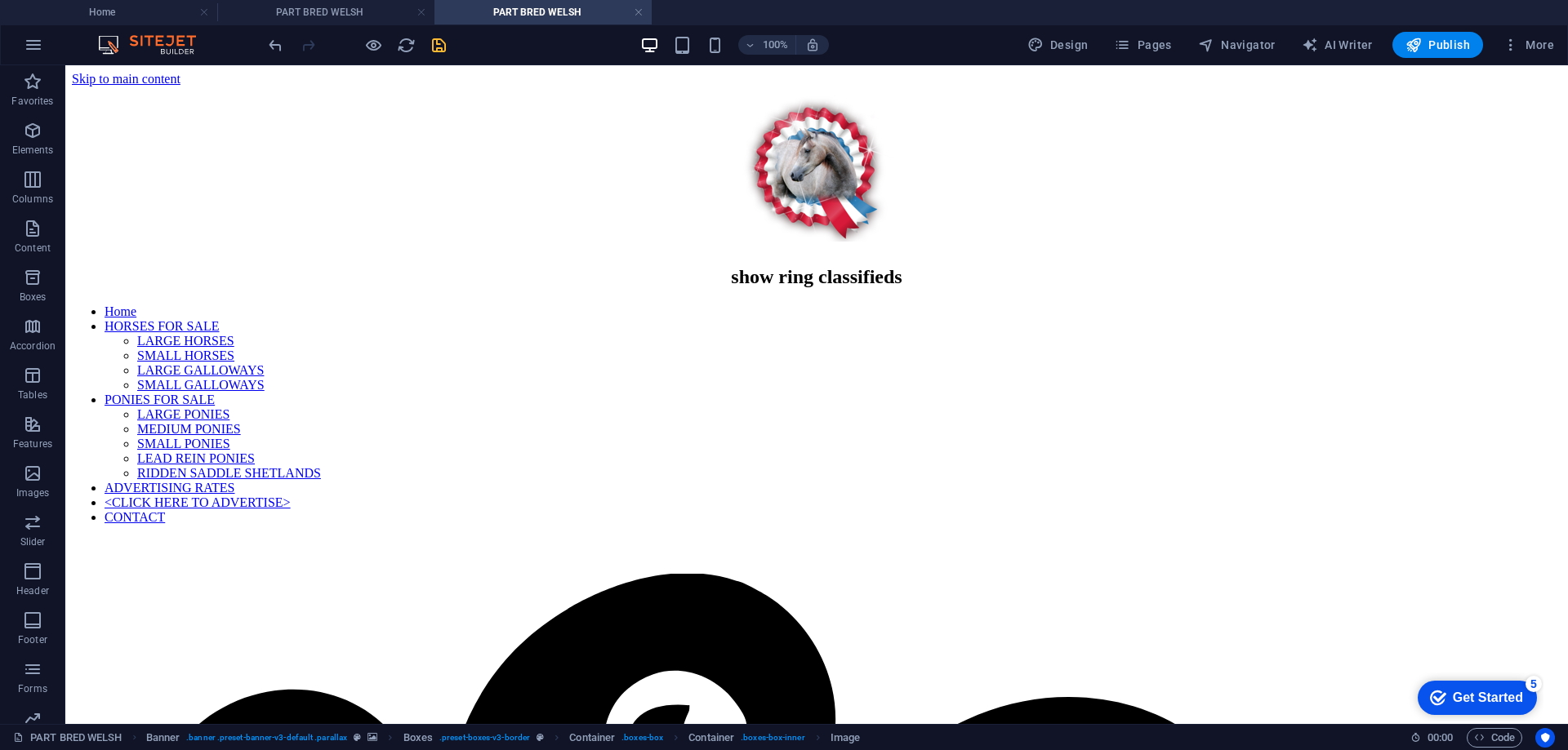
scroll to position [245, 0]
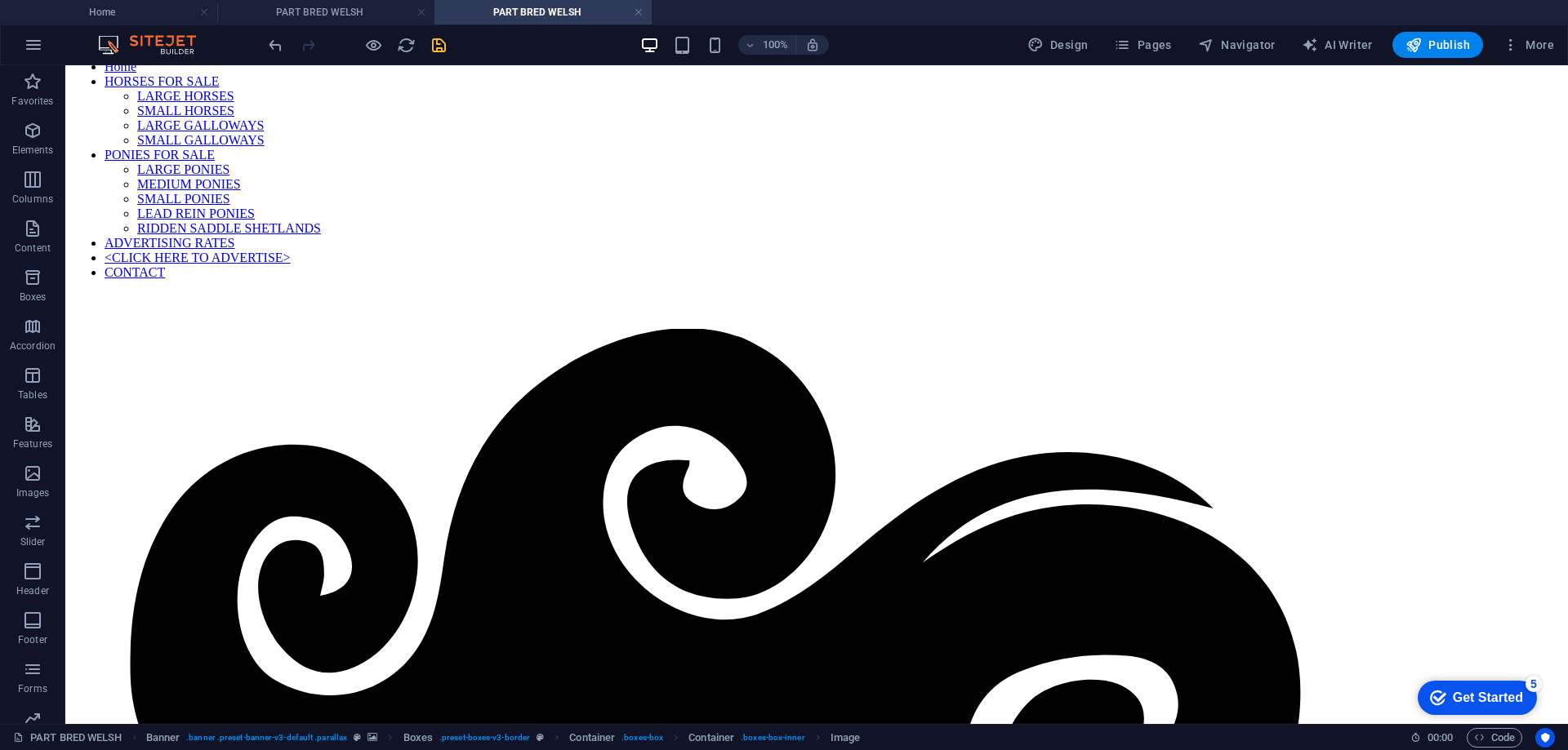
click at [527, 9] on h4 "PART BRED WELSH" at bounding box center [543, 12] width 217 height 18
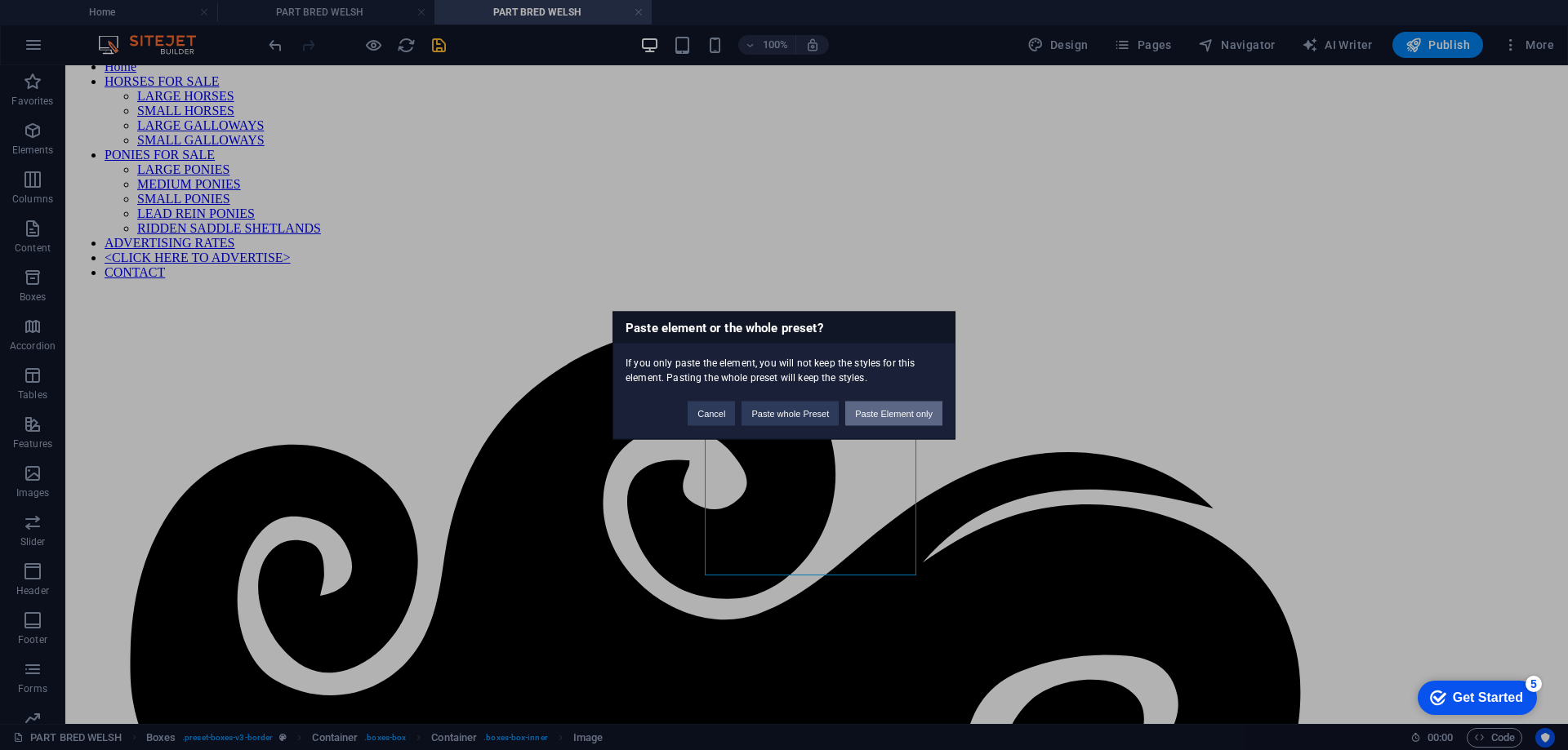
click at [913, 414] on button "Paste Element only" at bounding box center [893, 413] width 98 height 24
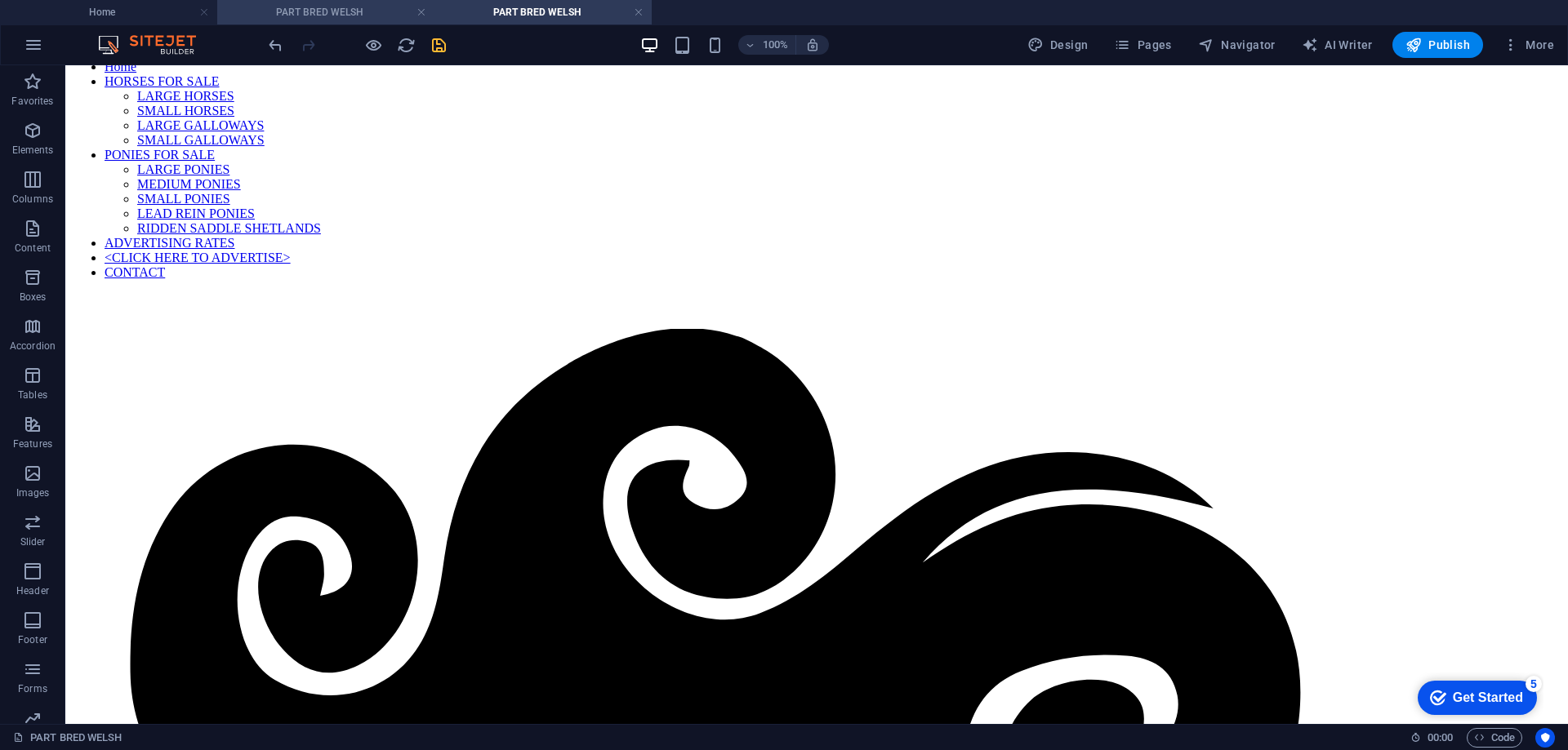
click at [304, 9] on h4 "PART BRED WELSH" at bounding box center [326, 12] width 217 height 18
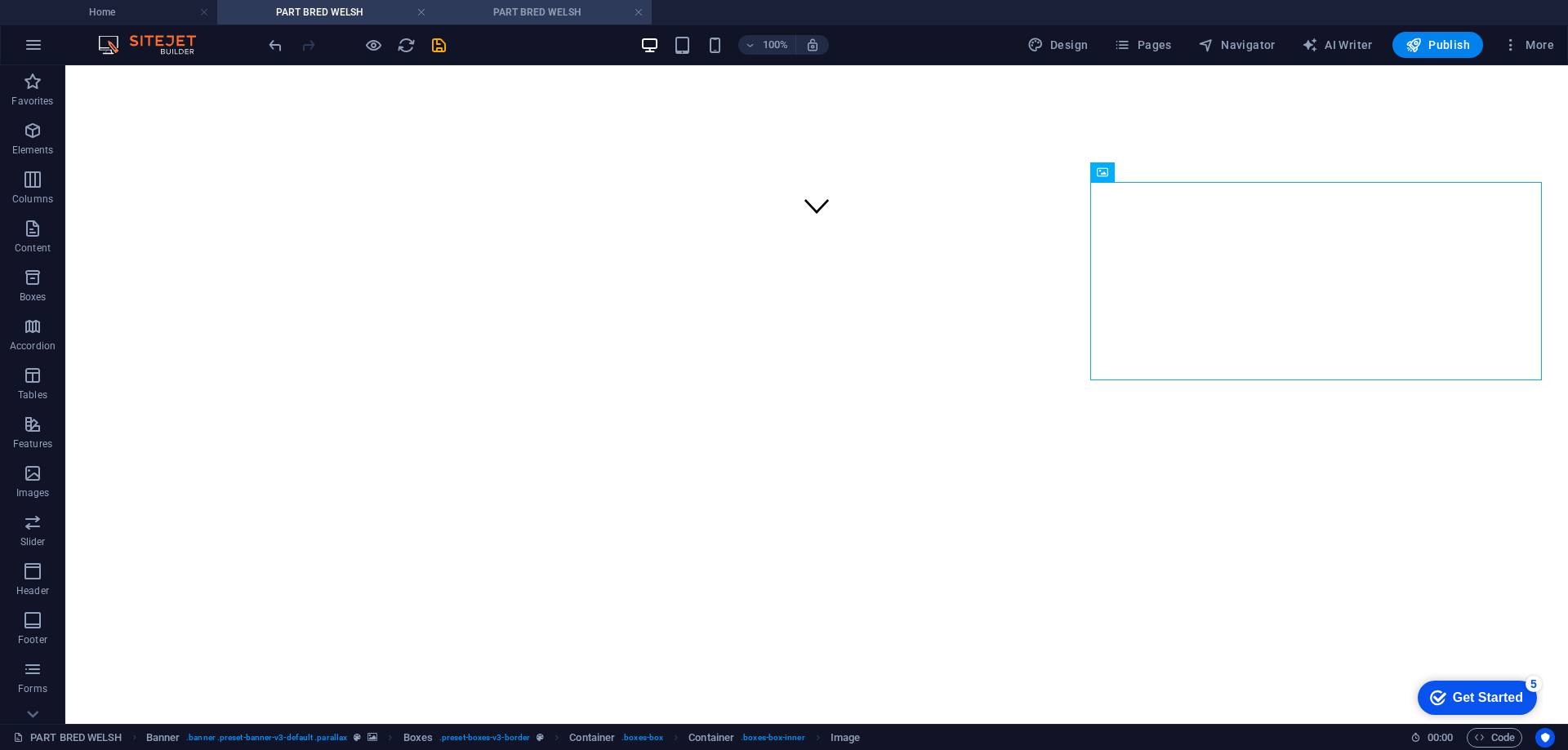
click at [573, 5] on h4 "PART BRED WELSH" at bounding box center [543, 12] width 217 height 18
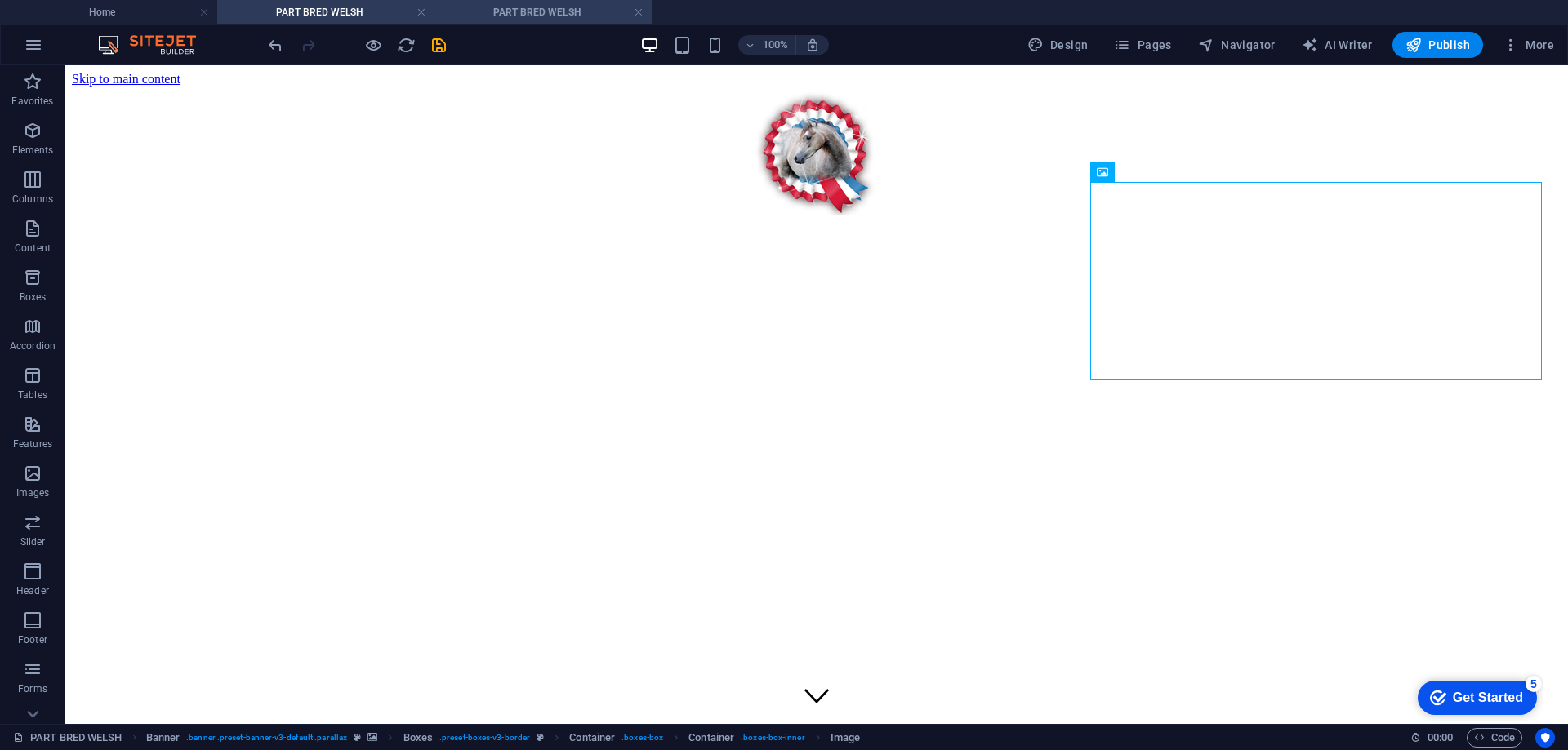
scroll to position [245, 0]
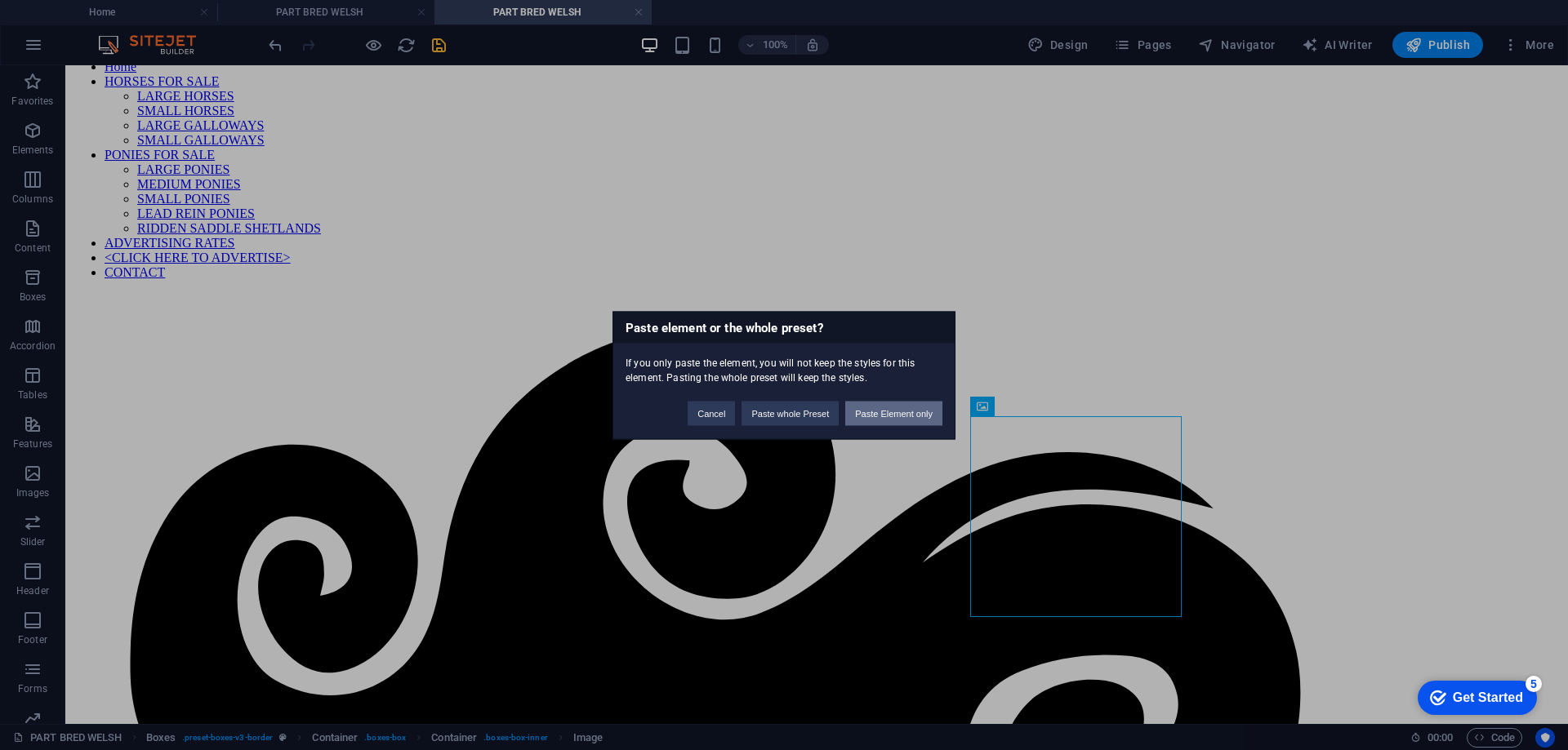
click at [917, 414] on button "Paste Element only" at bounding box center [893, 413] width 98 height 24
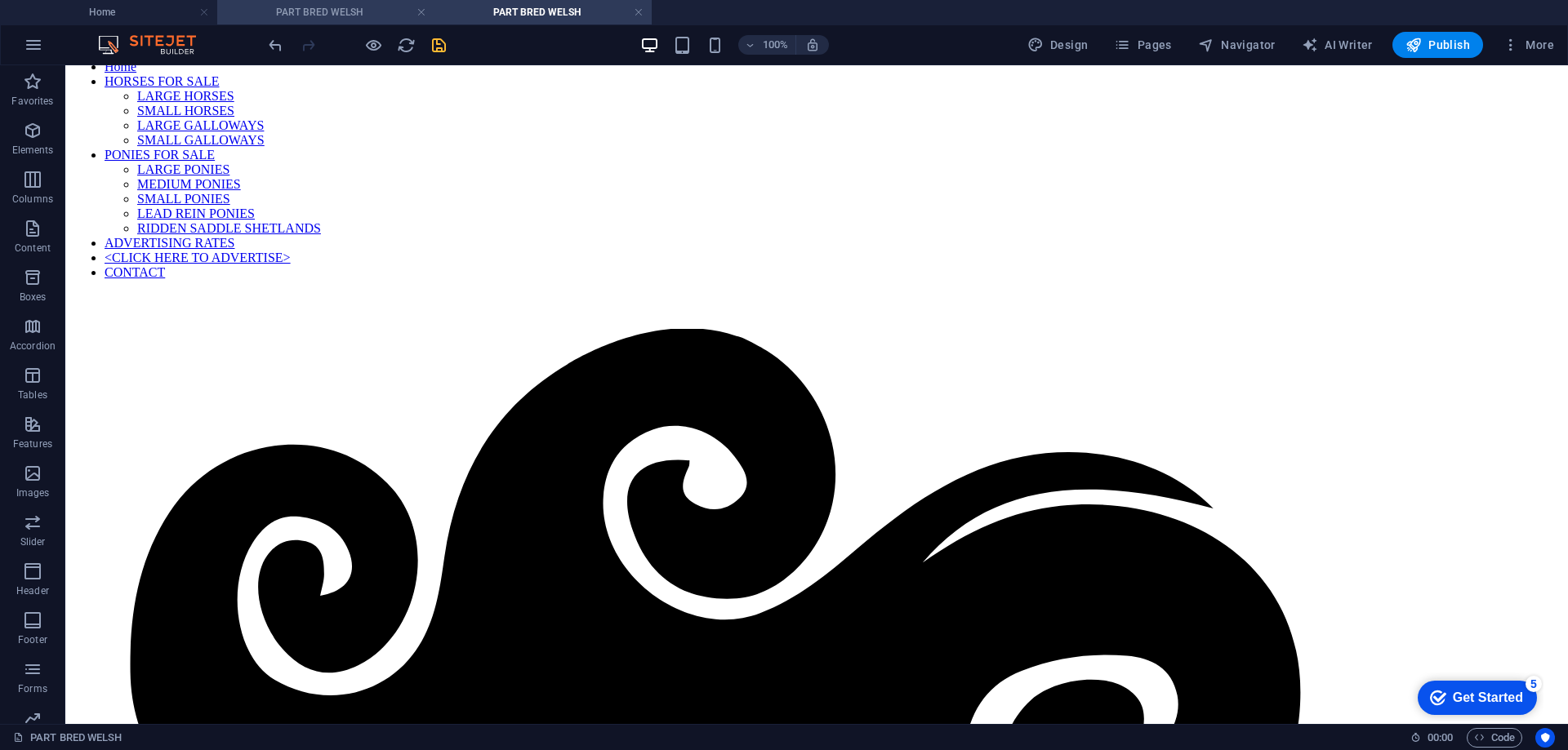
click at [328, 7] on h4 "PART BRED WELSH" at bounding box center [326, 12] width 217 height 18
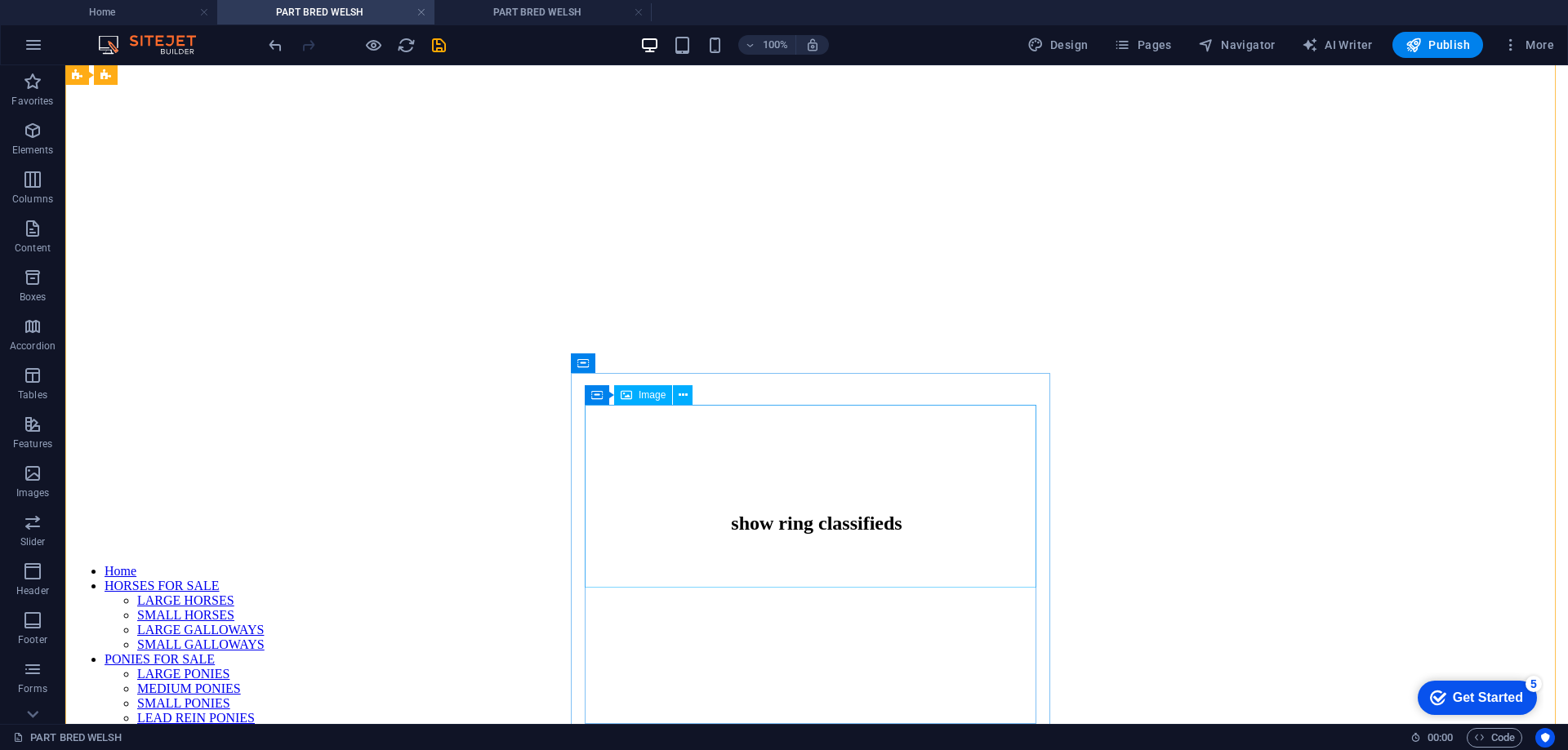
scroll to position [980, 0]
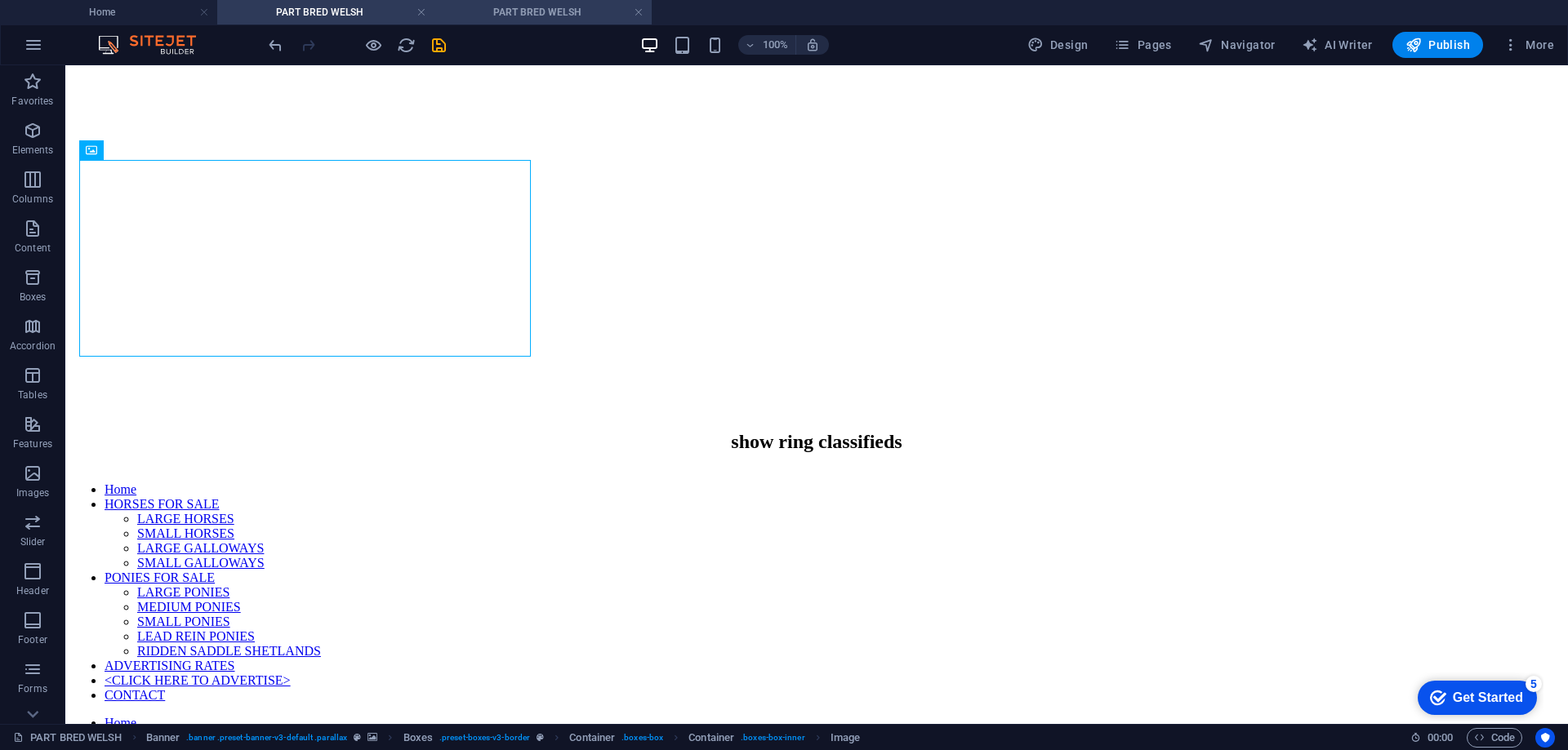
click at [547, 12] on h4 "PART BRED WELSH" at bounding box center [543, 12] width 217 height 18
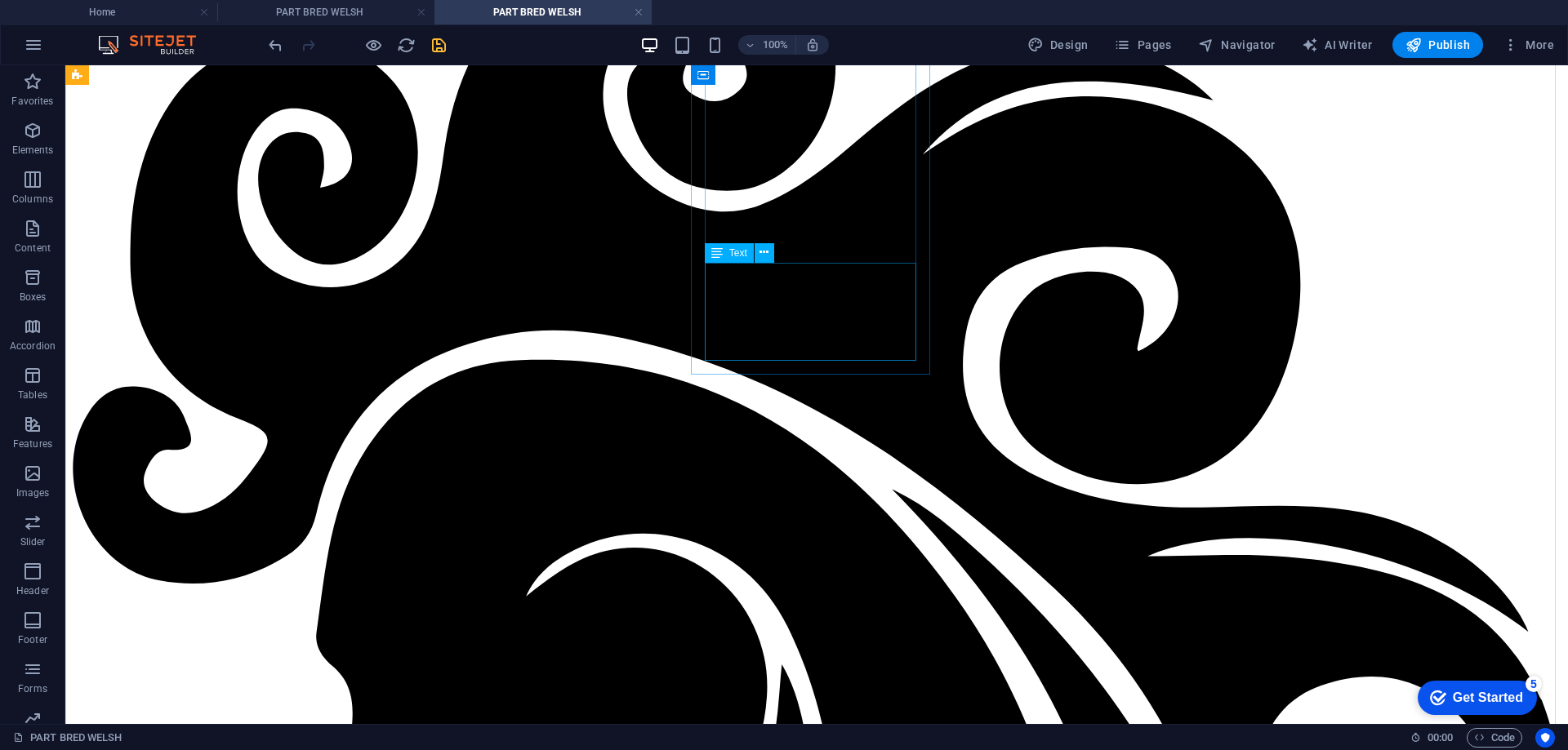
scroll to position [735, 0]
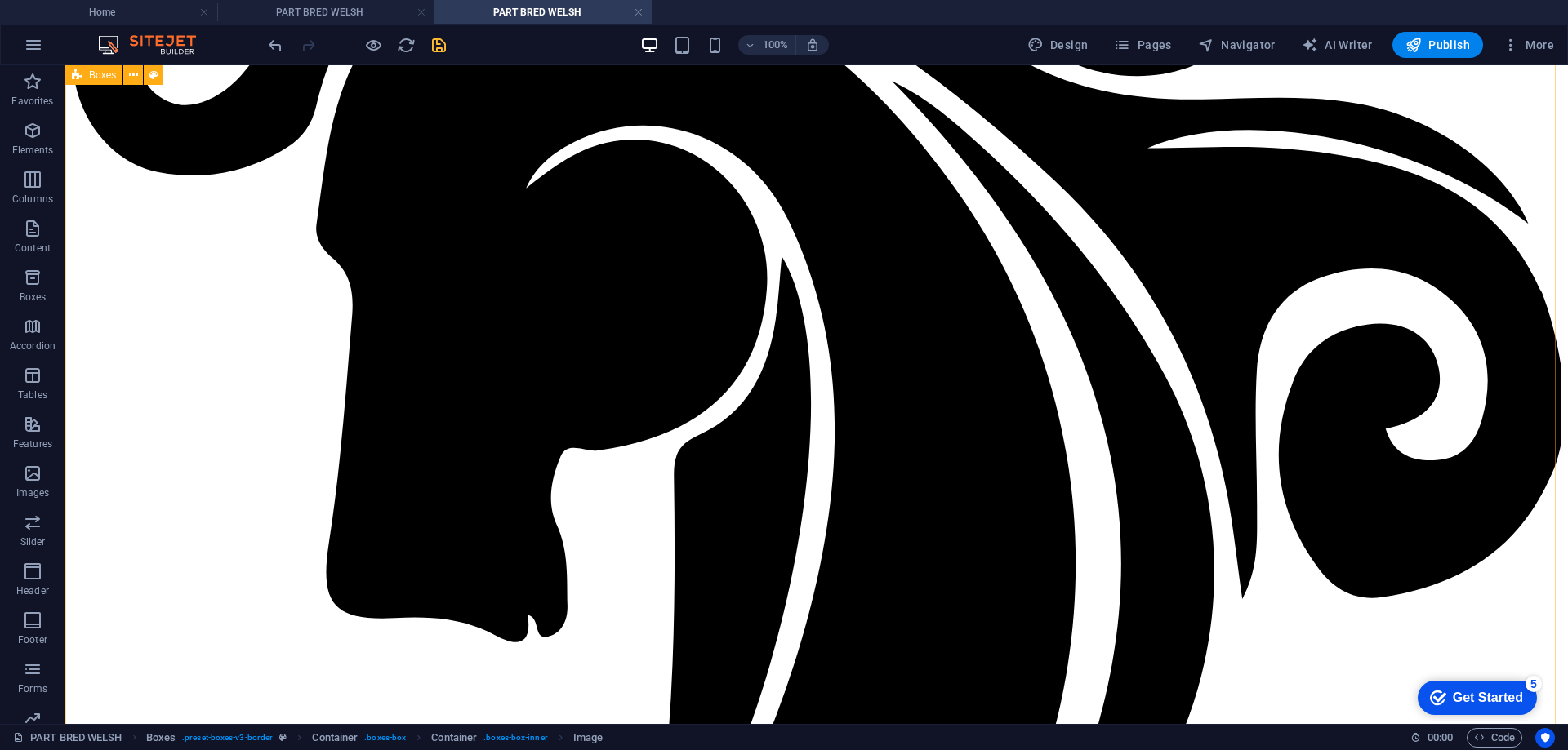
scroll to position [1307, 0]
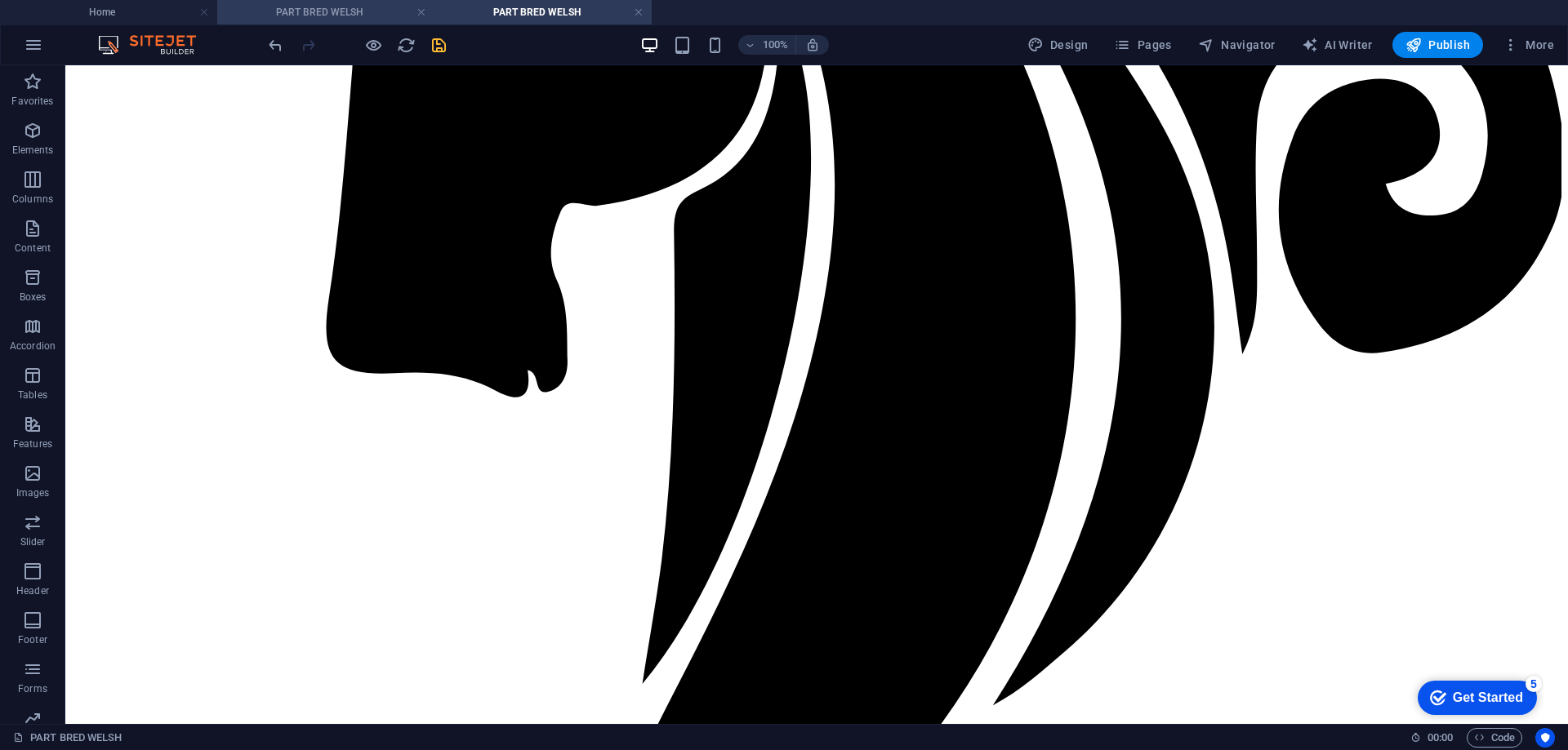
click at [338, 8] on h4 "PART BRED WELSH" at bounding box center [326, 12] width 217 height 18
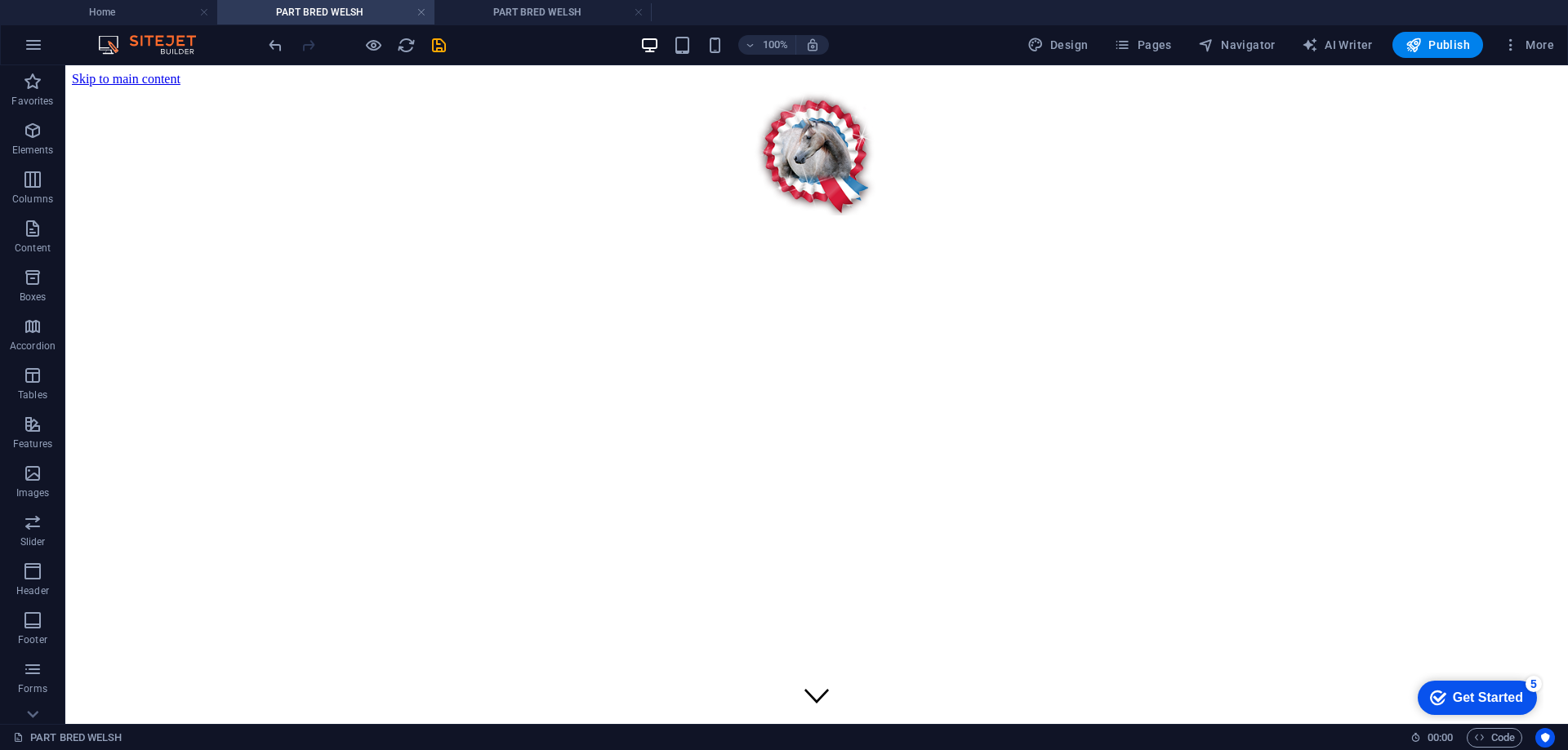
scroll to position [980, 0]
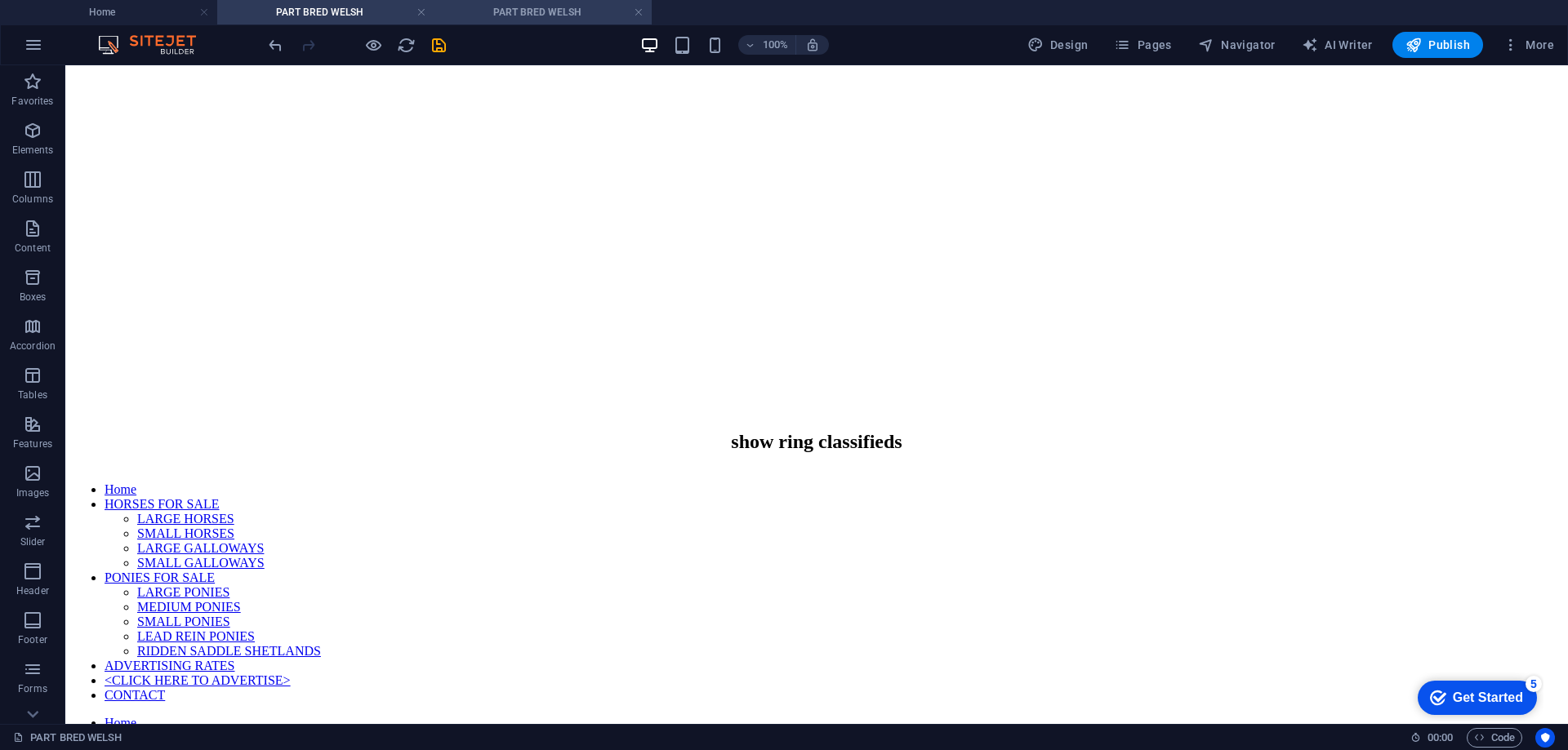
click at [521, 10] on h4 "PART BRED WELSH" at bounding box center [543, 12] width 217 height 18
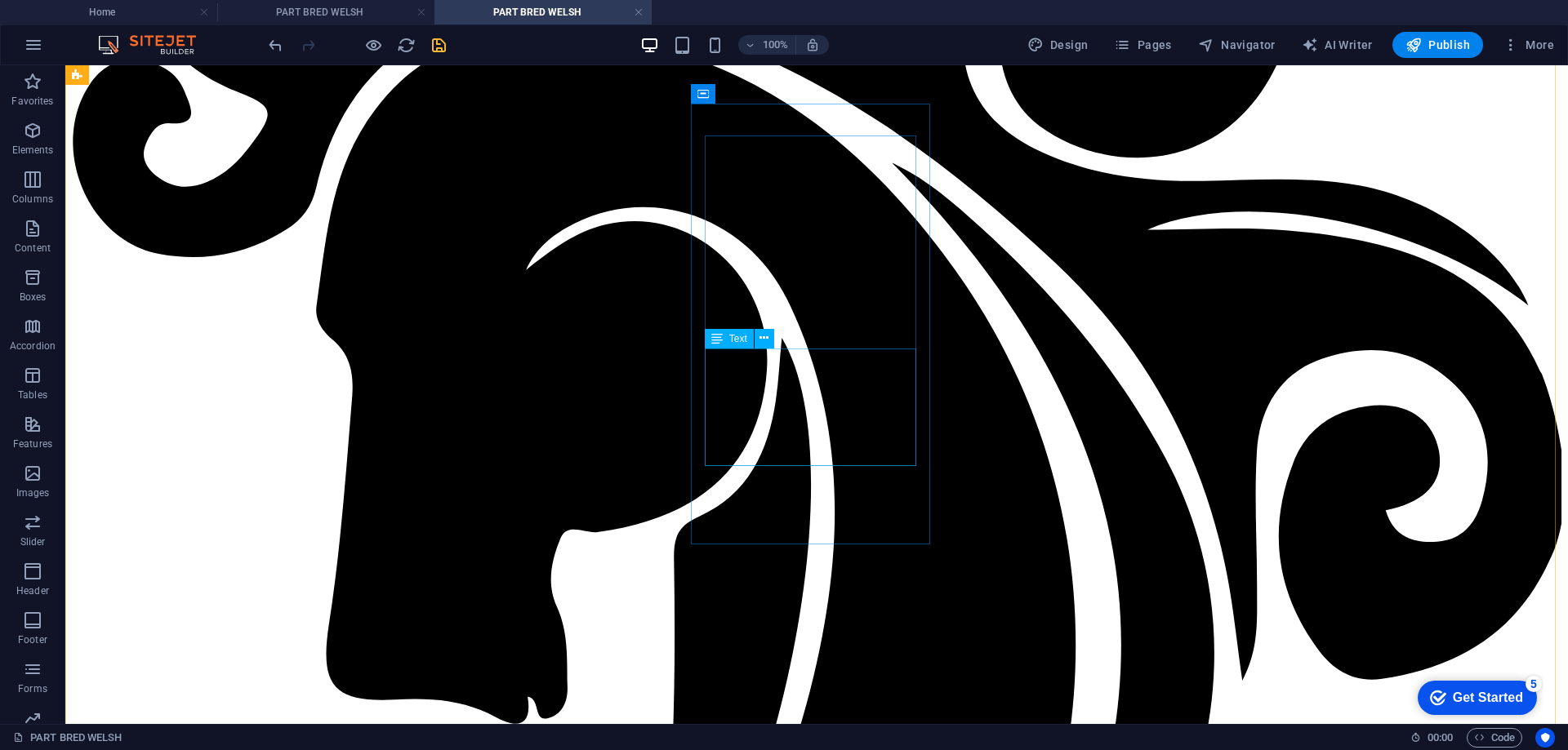
scroll to position [735, 0]
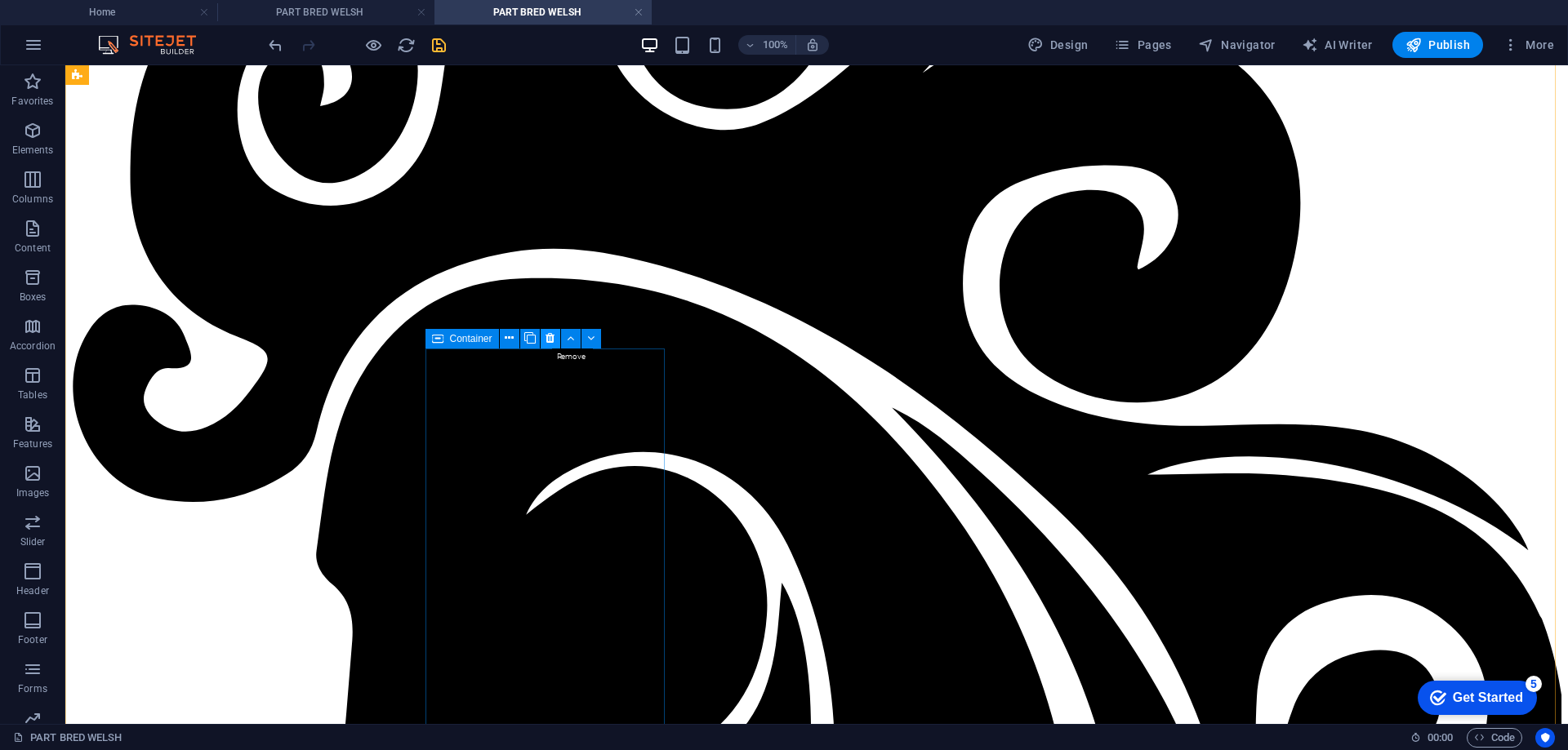
drag, startPoint x: 550, startPoint y: 338, endPoint x: 485, endPoint y: 273, distance: 91.9
click at [550, 338] on icon at bounding box center [550, 338] width 9 height 17
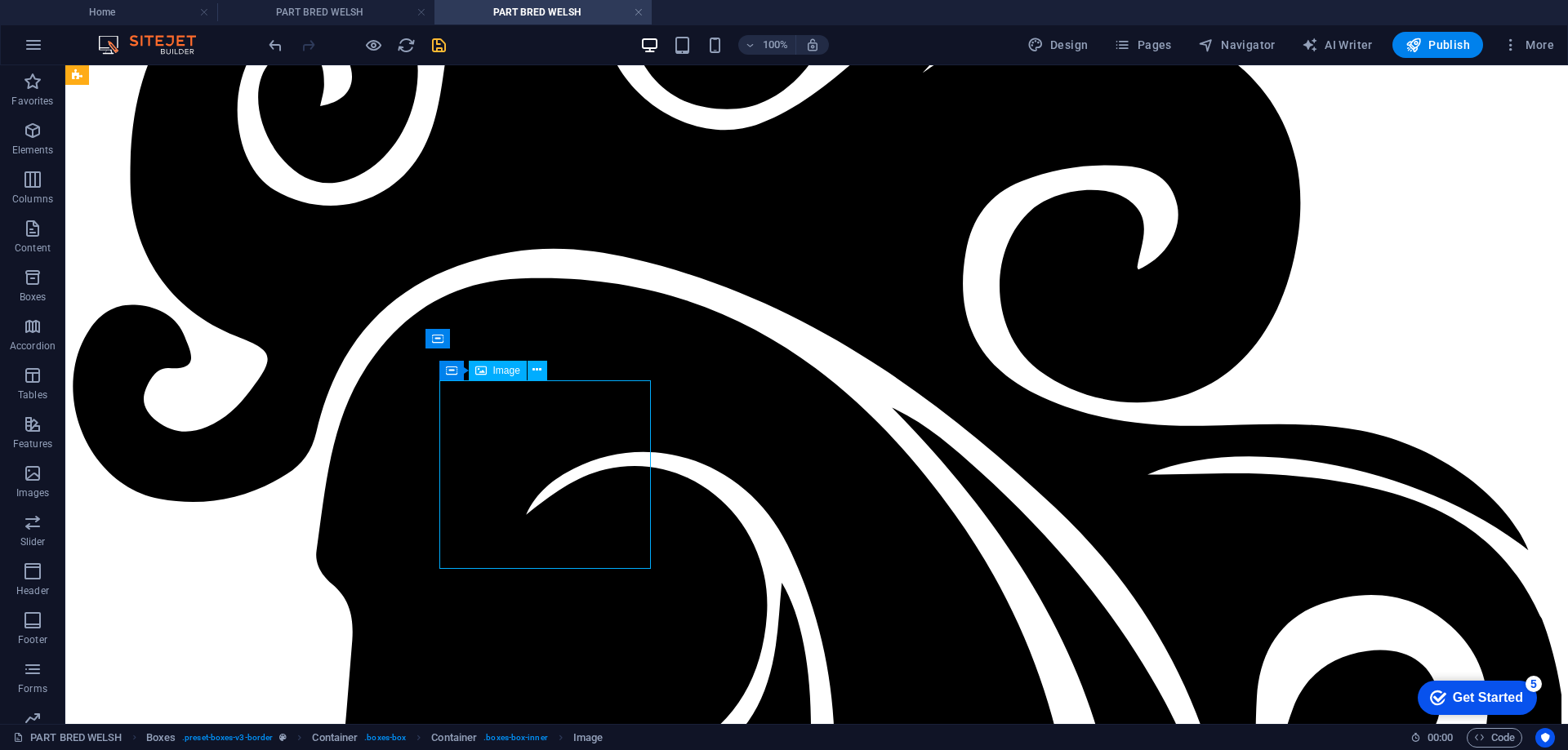
select select "px"
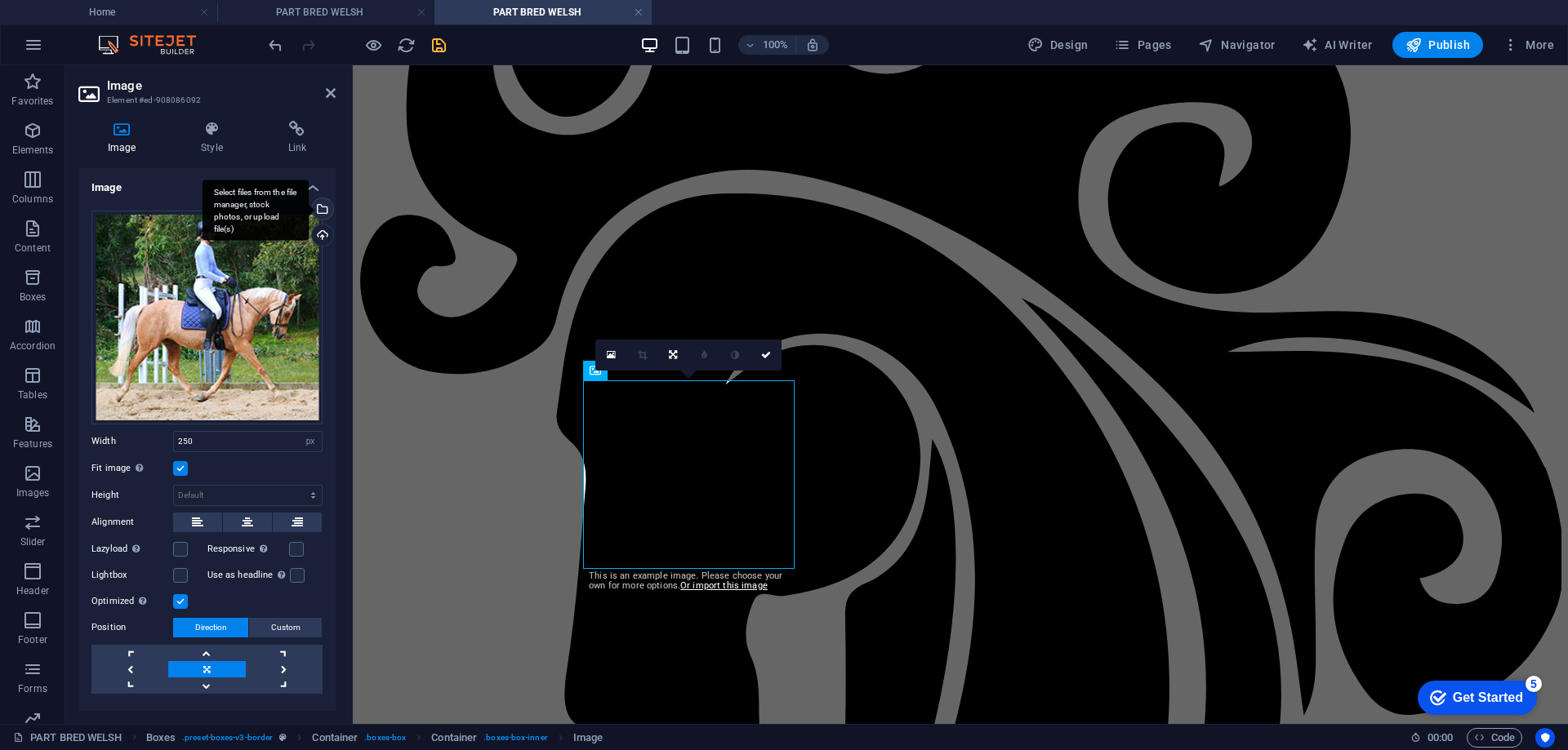
click at [319, 210] on div "Select files from the file manager, stock photos, or upload file(s)" at bounding box center [321, 210] width 24 height 24
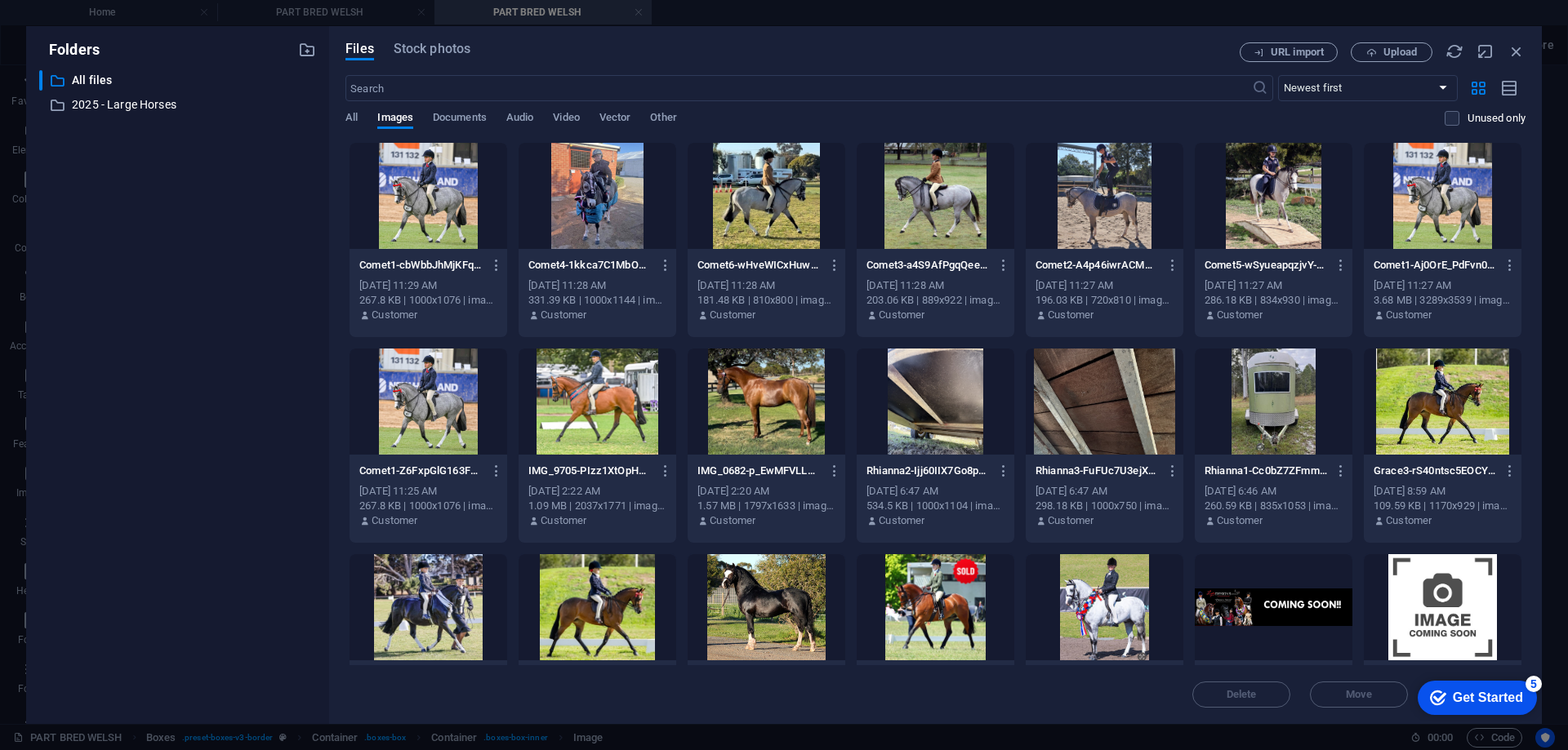
click at [1416, 595] on div at bounding box center [1443, 607] width 158 height 106
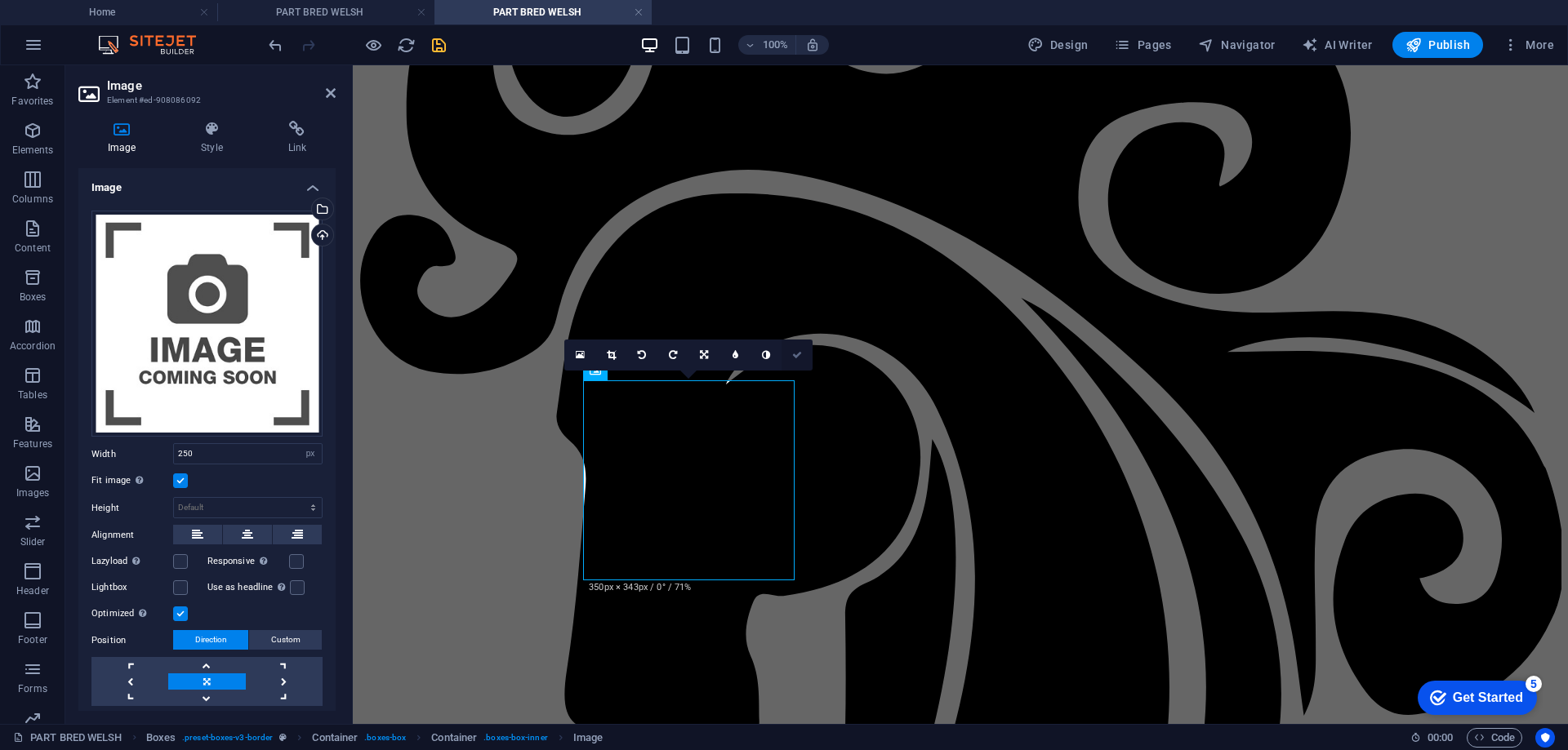
click at [794, 353] on icon at bounding box center [797, 355] width 10 height 10
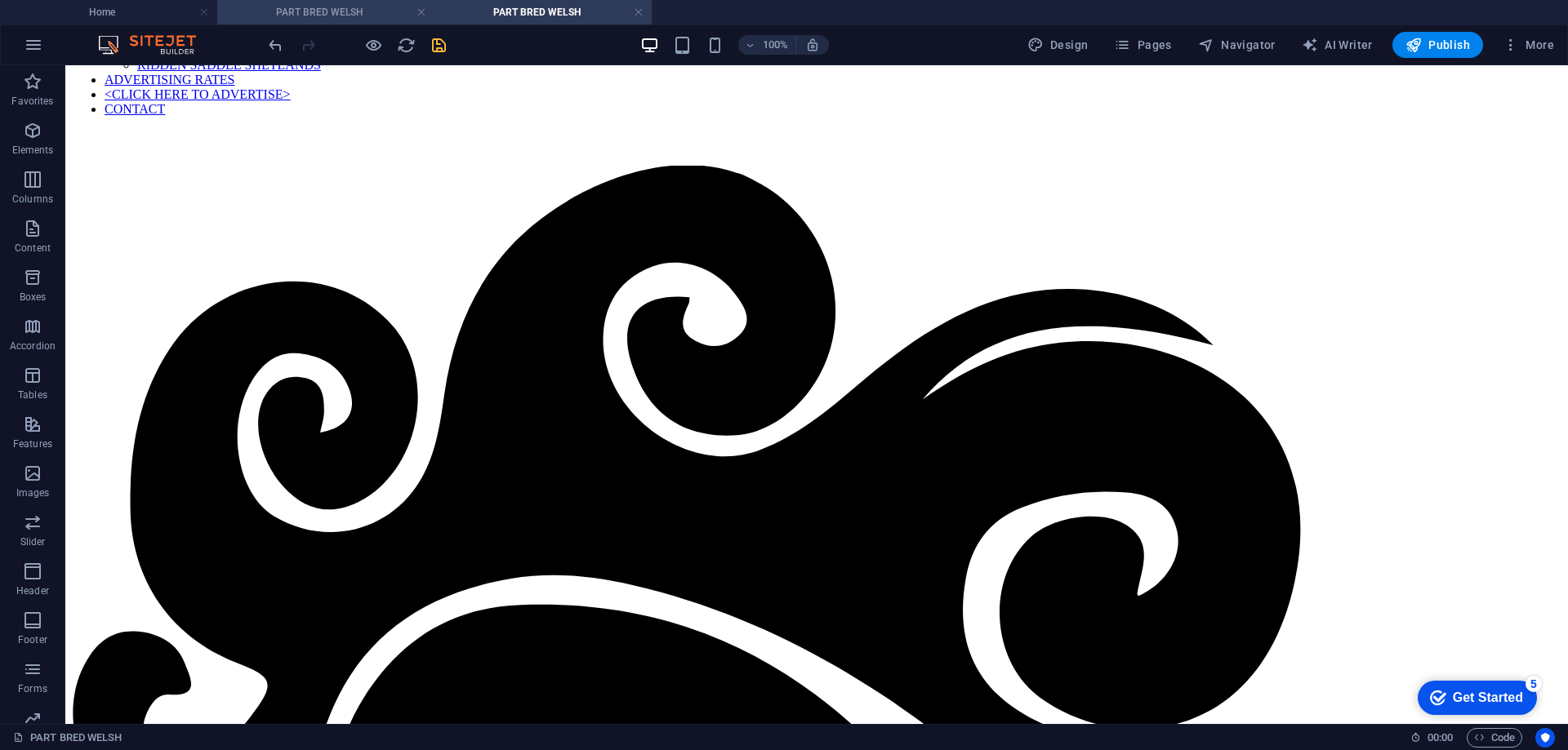
click at [340, 8] on h4 "PART BRED WELSH" at bounding box center [326, 12] width 217 height 18
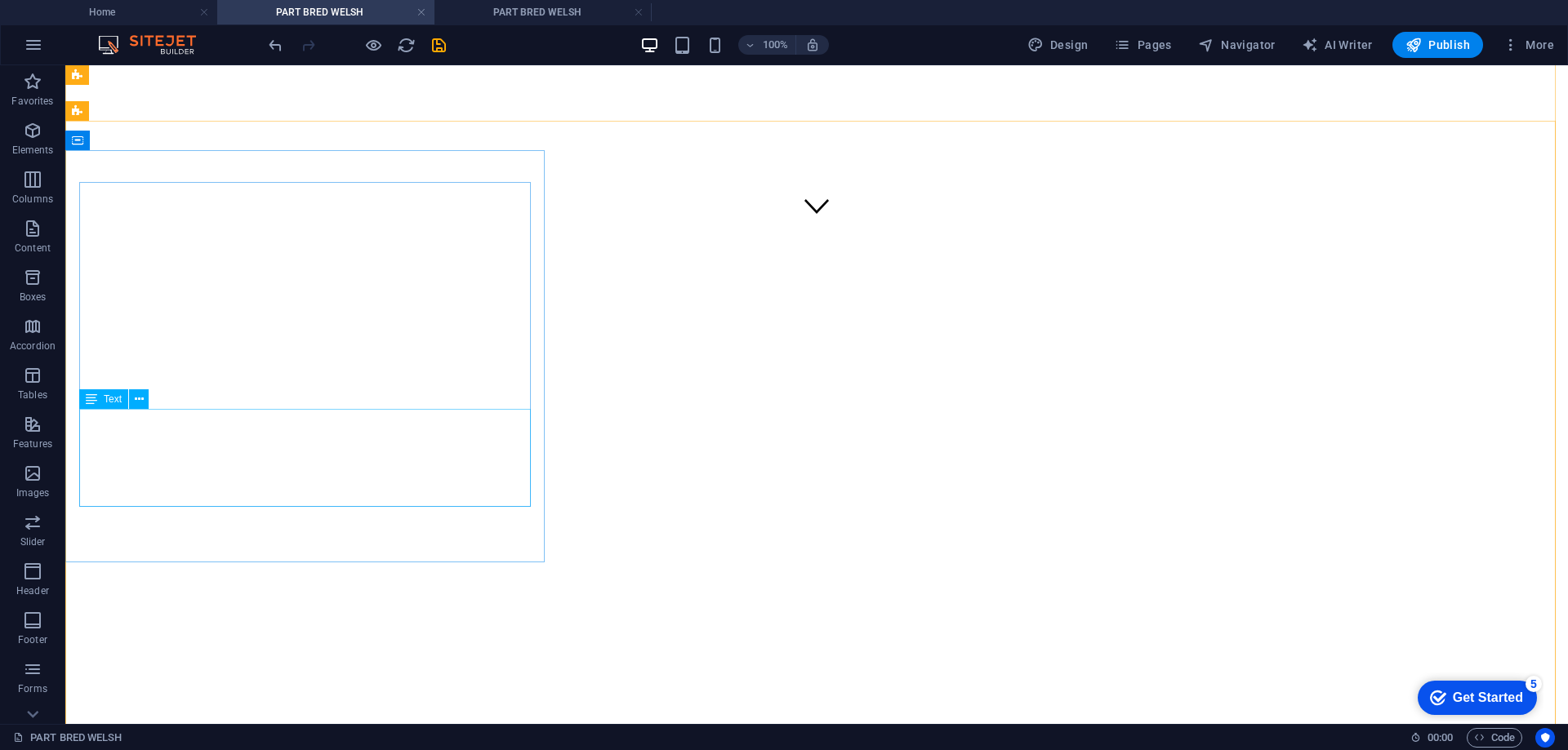
scroll to position [816, 0]
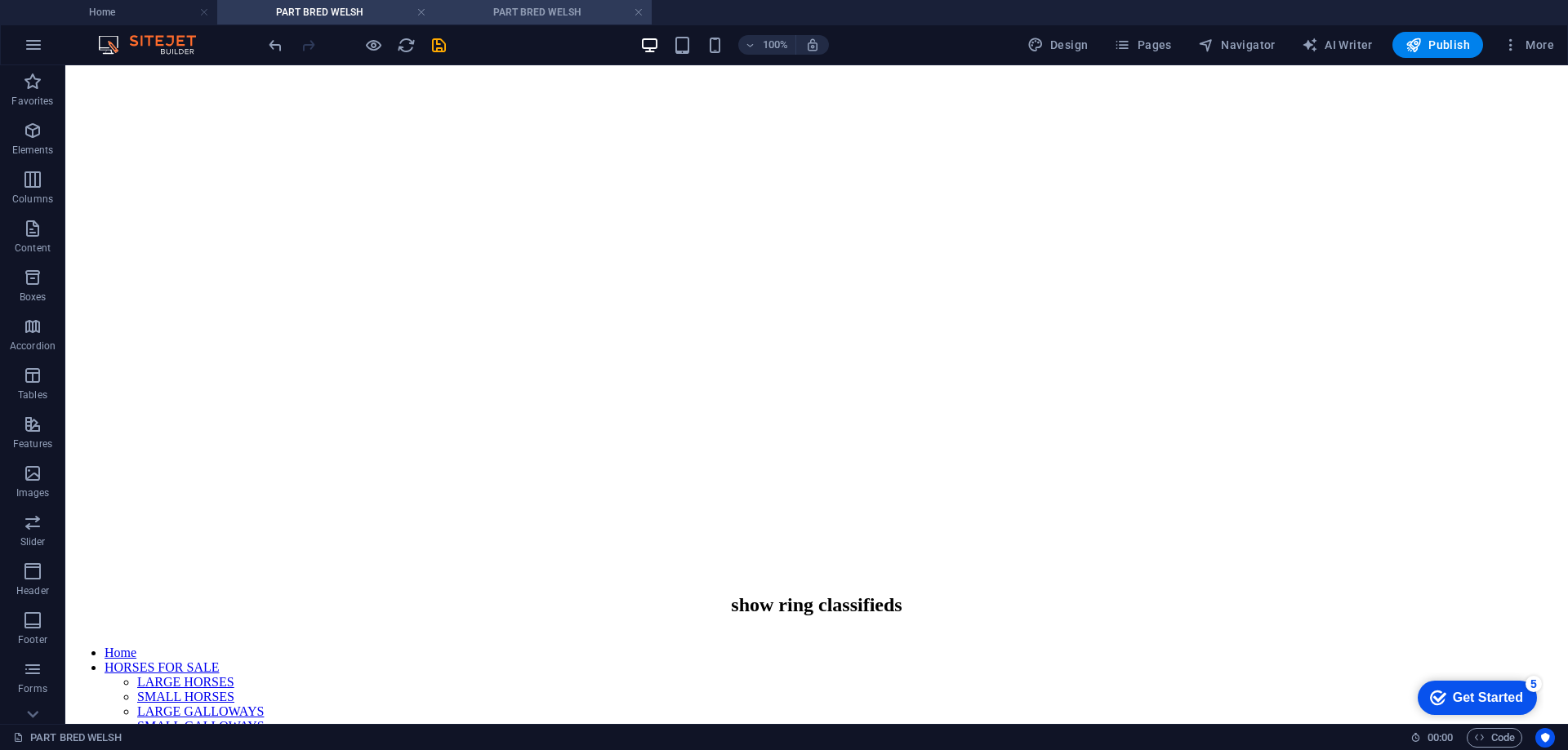
click at [481, 7] on h4 "PART BRED WELSH" at bounding box center [543, 12] width 217 height 18
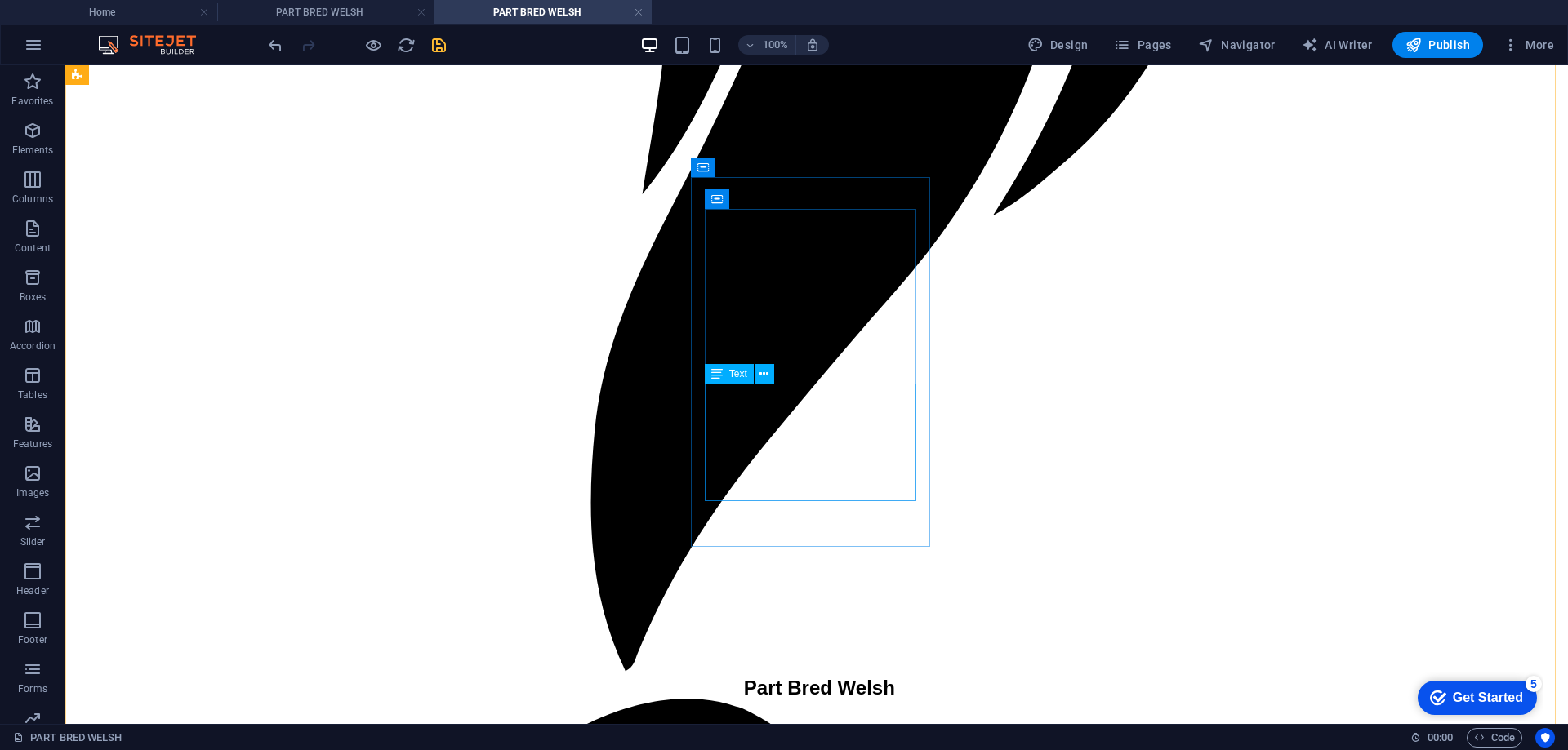
scroll to position [1715, 0]
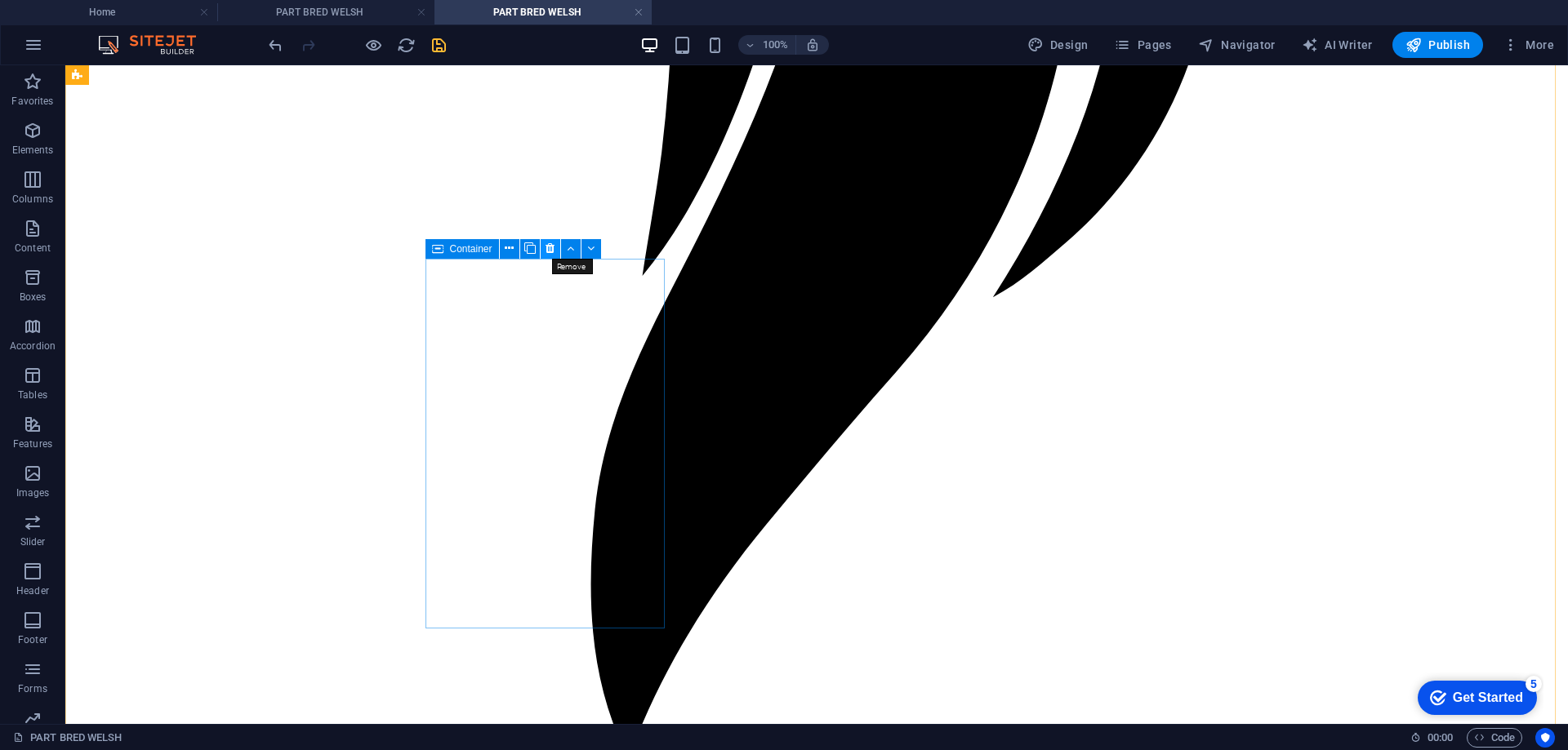
click at [549, 250] on icon at bounding box center [550, 248] width 9 height 17
click at [548, 247] on icon at bounding box center [550, 248] width 9 height 17
click at [552, 247] on icon at bounding box center [550, 248] width 9 height 17
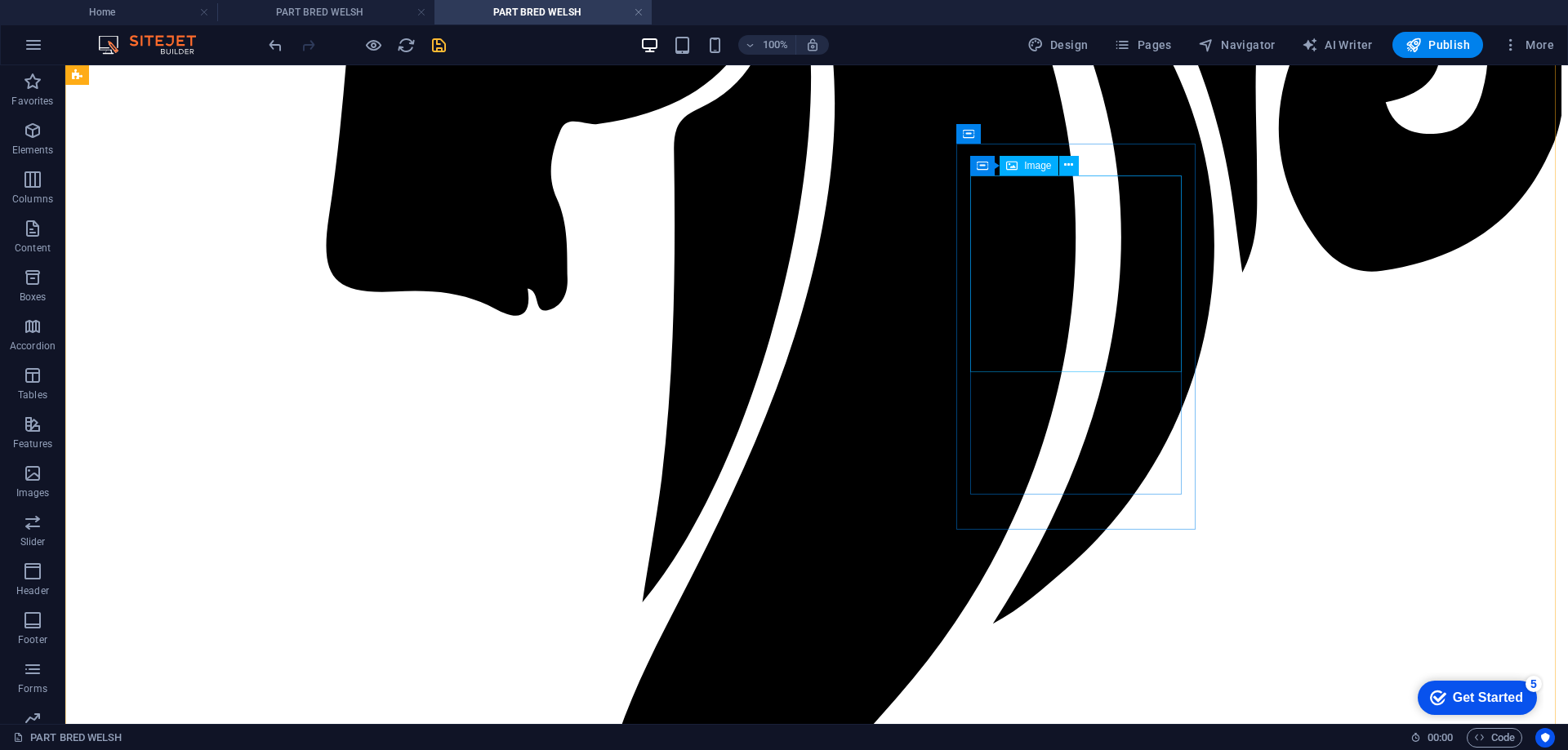
scroll to position [1307, 0]
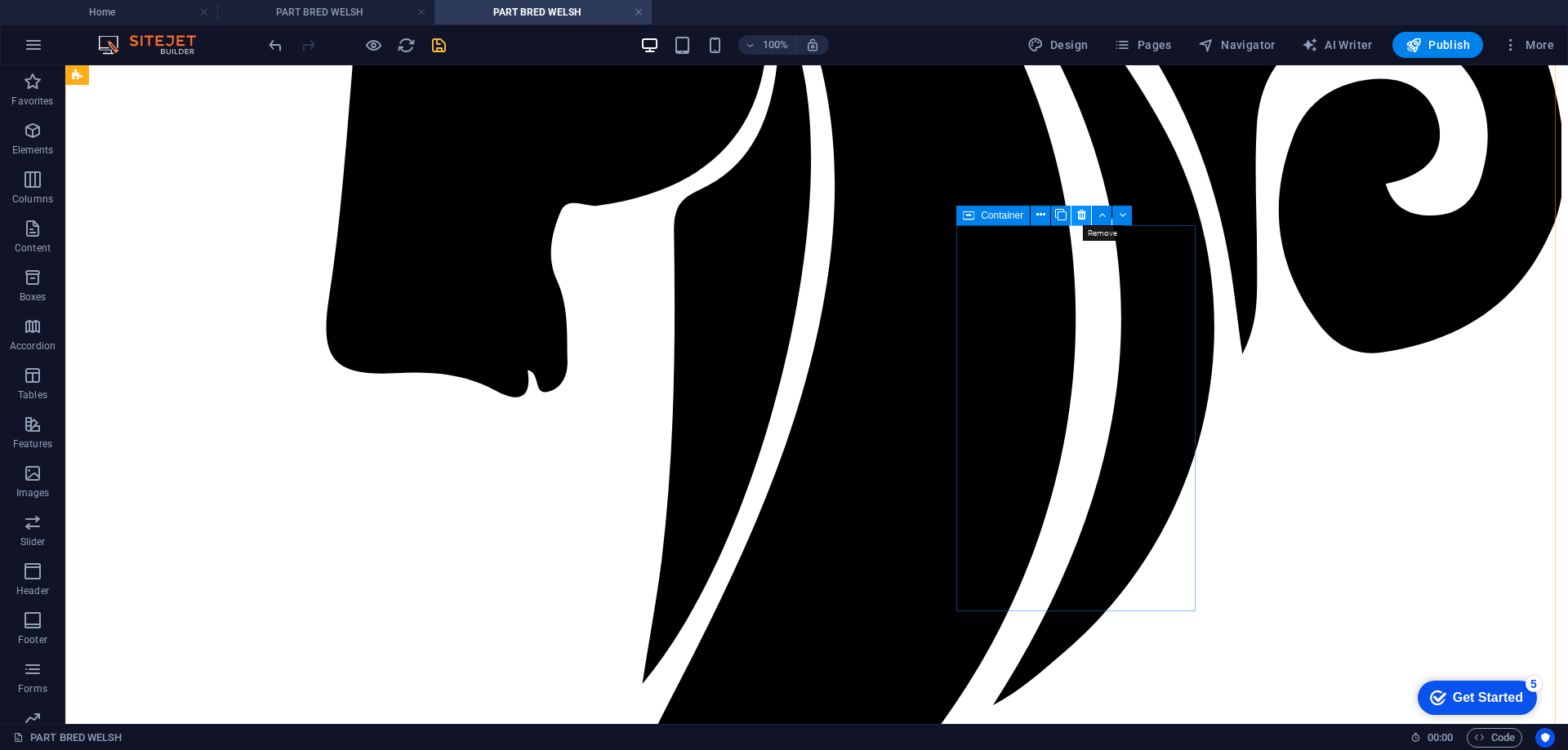
click at [1078, 217] on icon at bounding box center [1082, 215] width 9 height 17
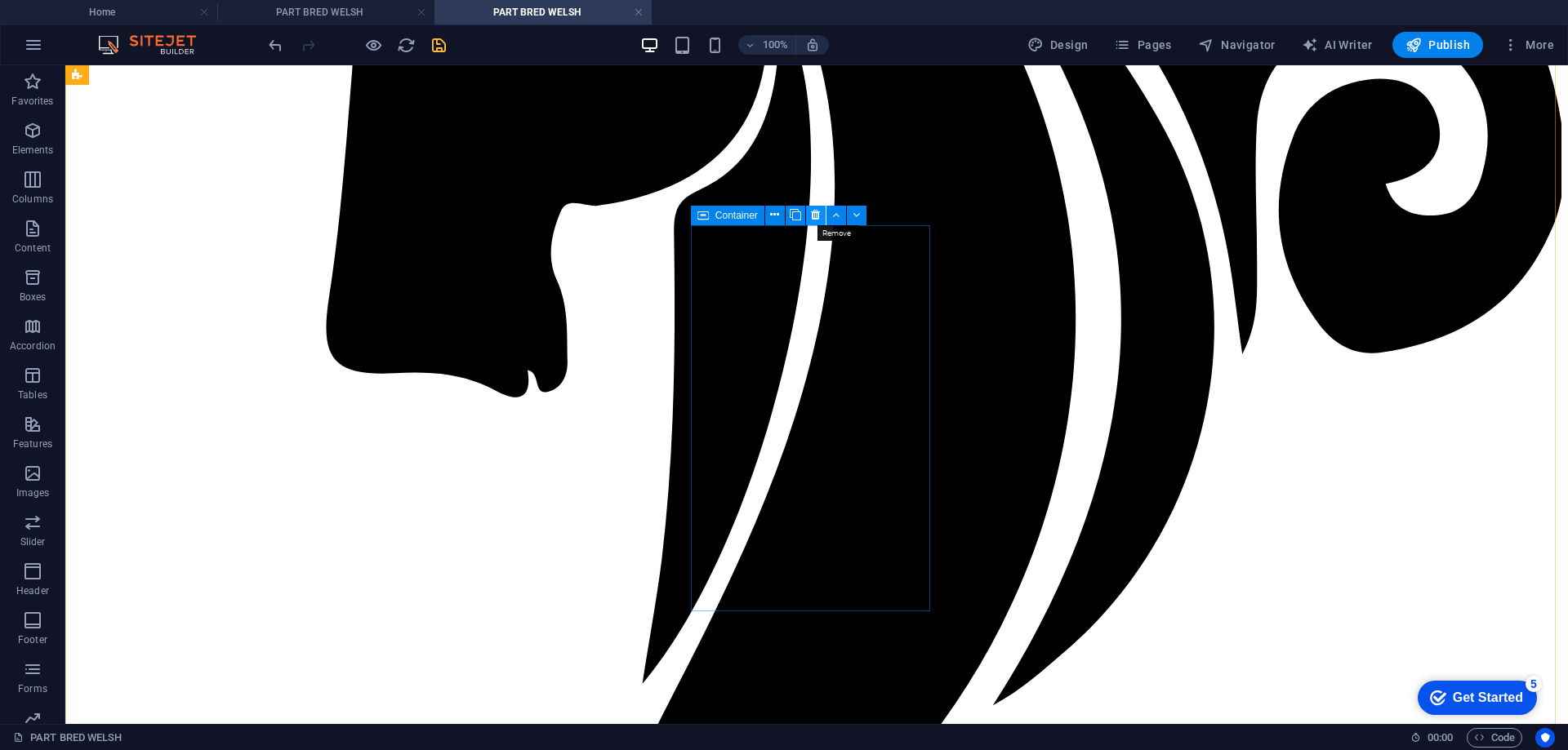
click at [816, 214] on icon at bounding box center [815, 215] width 9 height 17
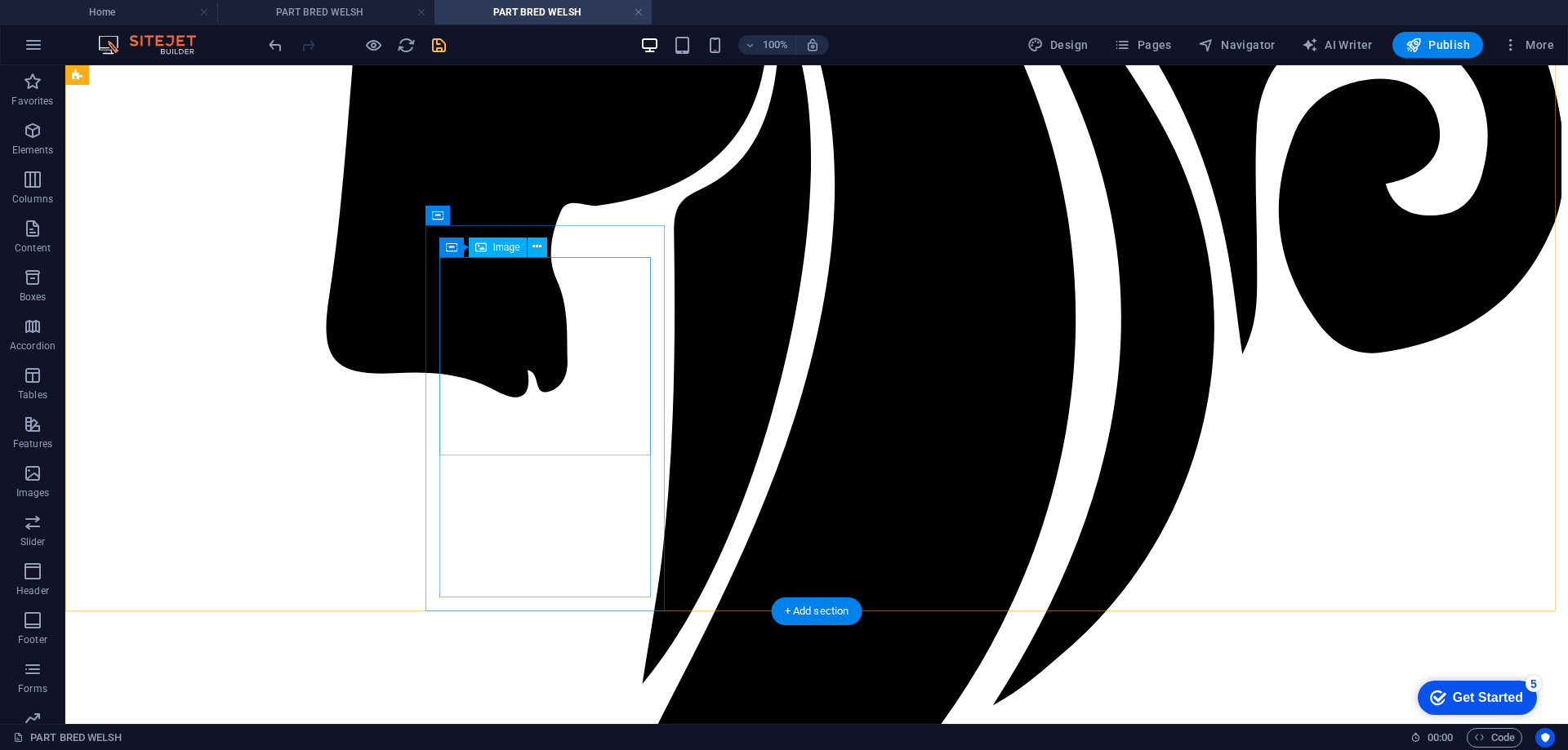
scroll to position [1143, 0]
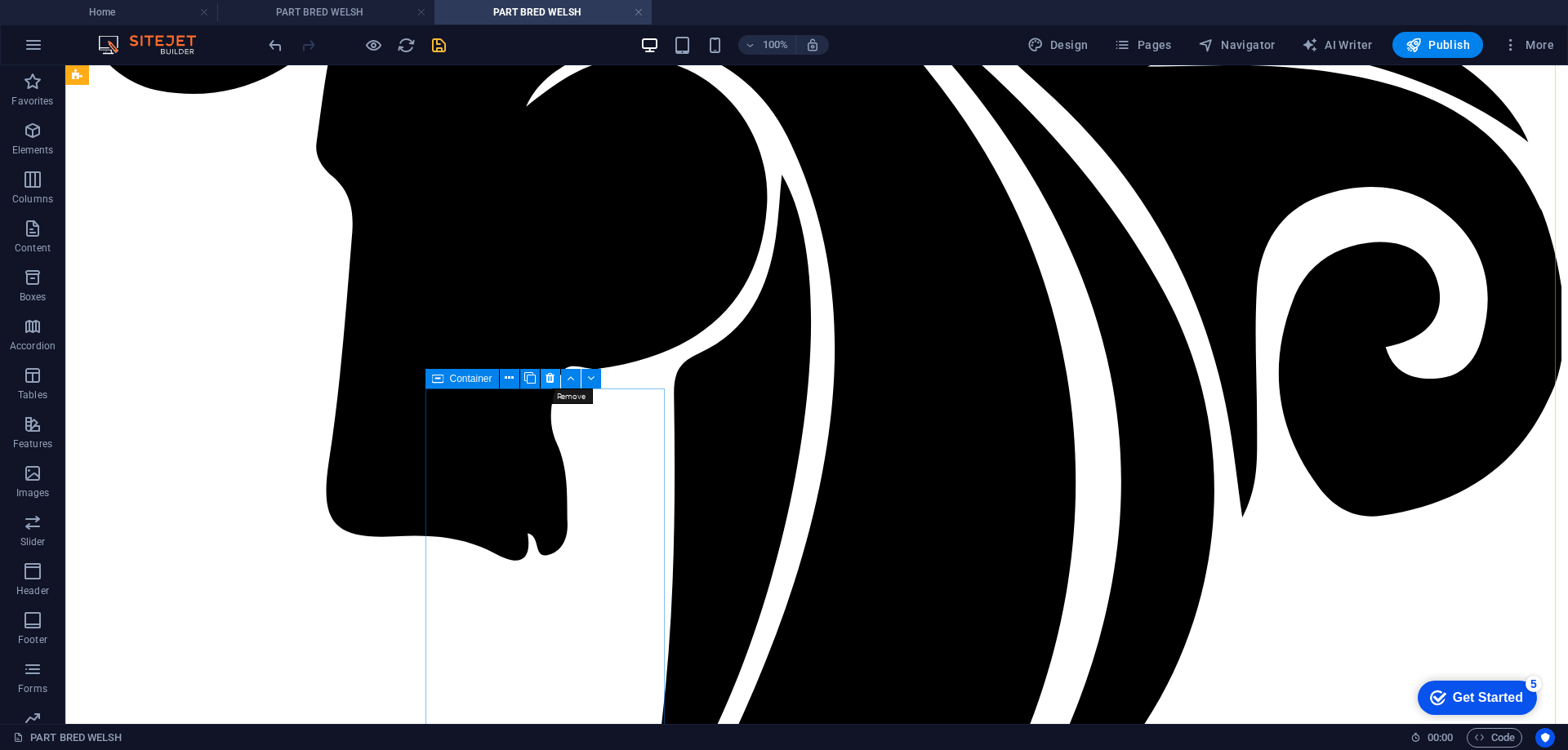
click at [547, 379] on icon at bounding box center [550, 378] width 9 height 17
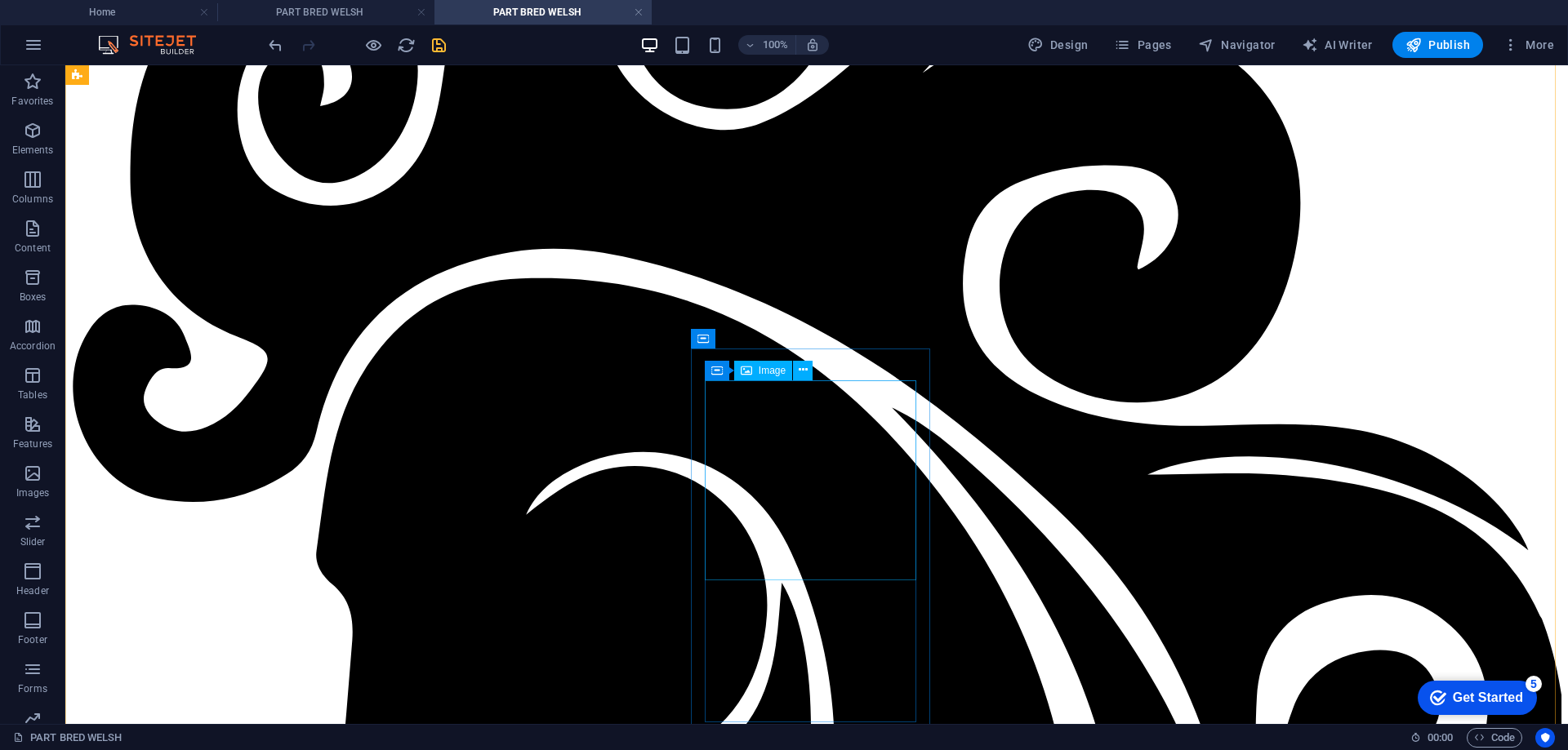
scroll to position [326, 0]
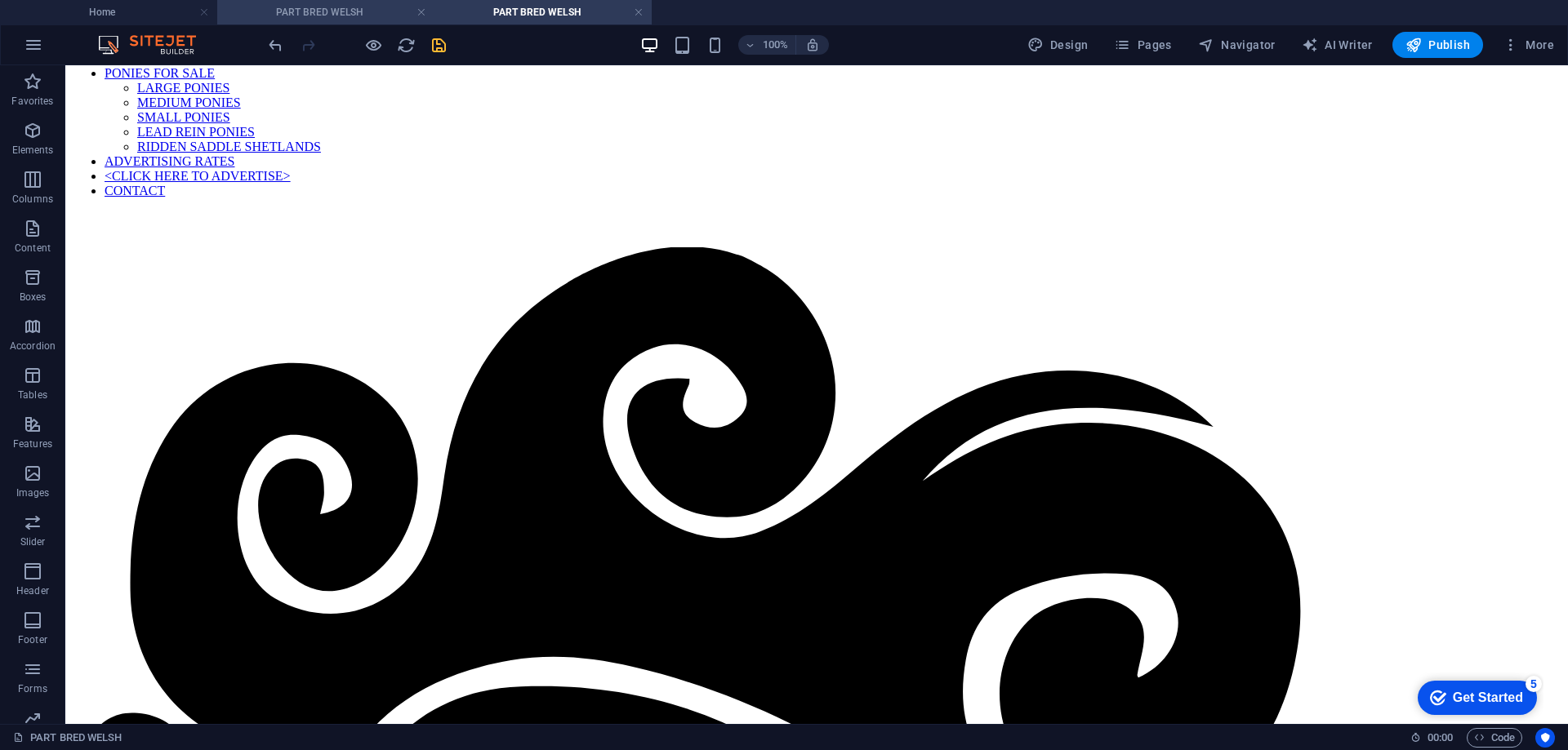
click at [289, 9] on h4 "PART BRED WELSH" at bounding box center [326, 12] width 217 height 18
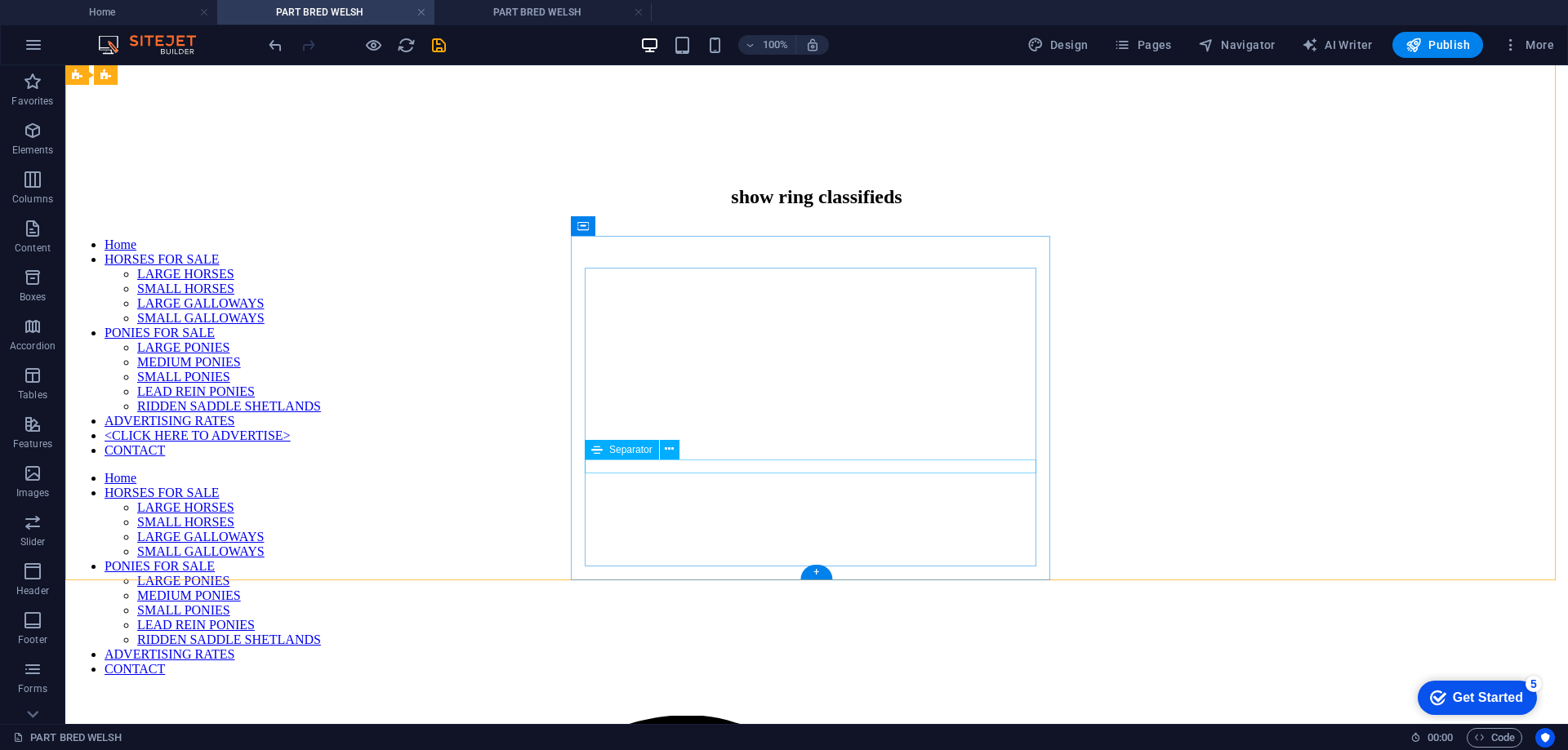
scroll to position [1307, 0]
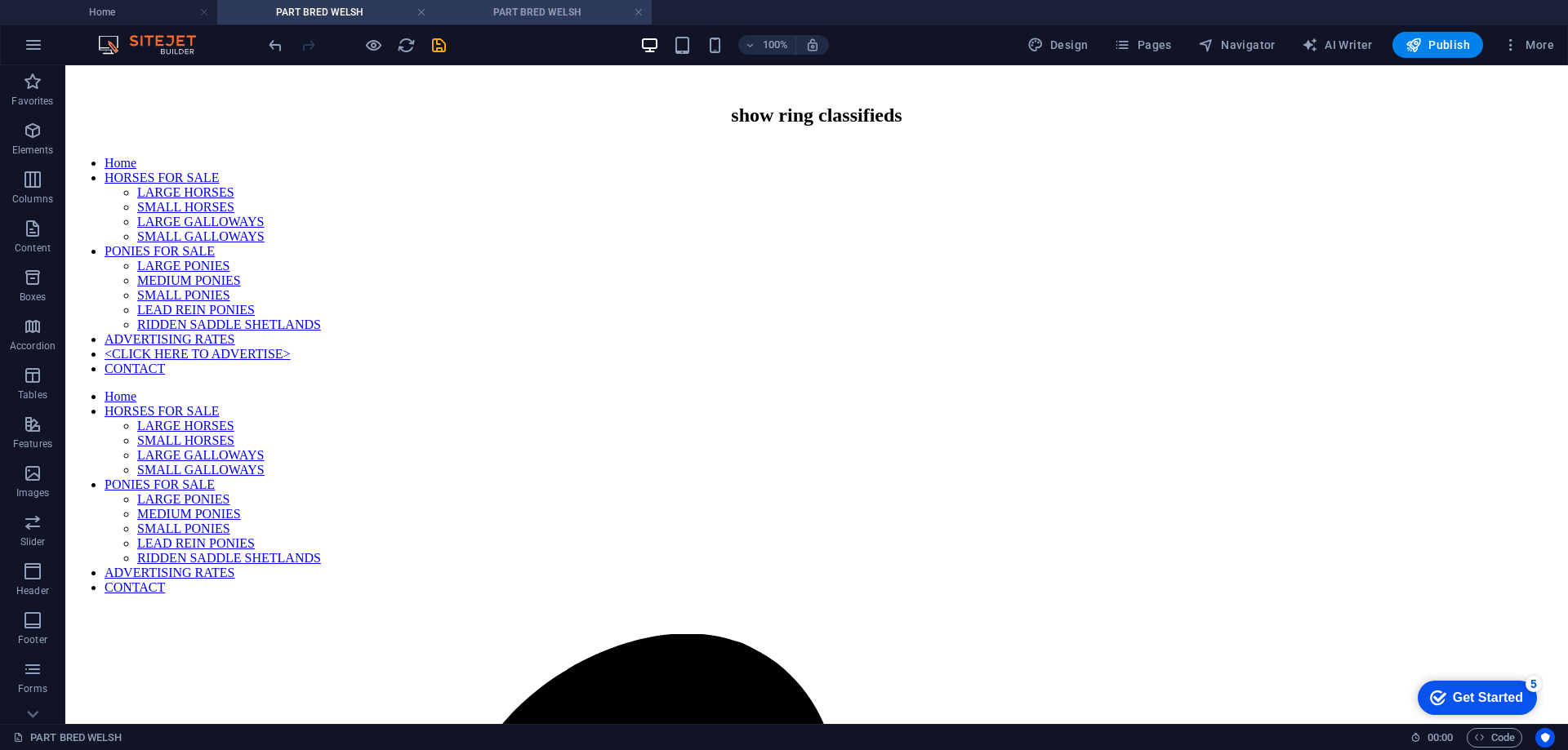
click at [501, 9] on h4 "PART BRED WELSH" at bounding box center [543, 12] width 217 height 18
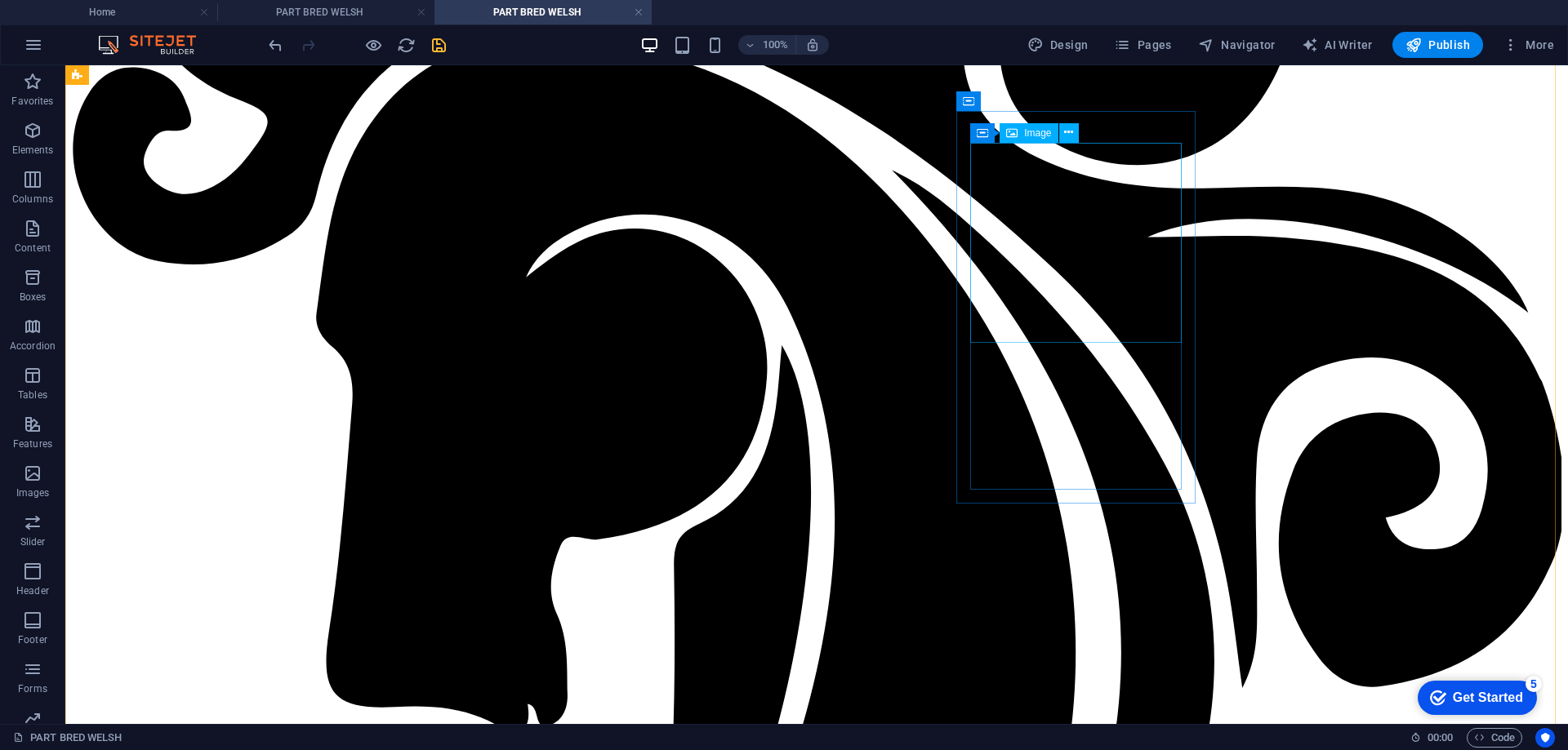
scroll to position [728, 0]
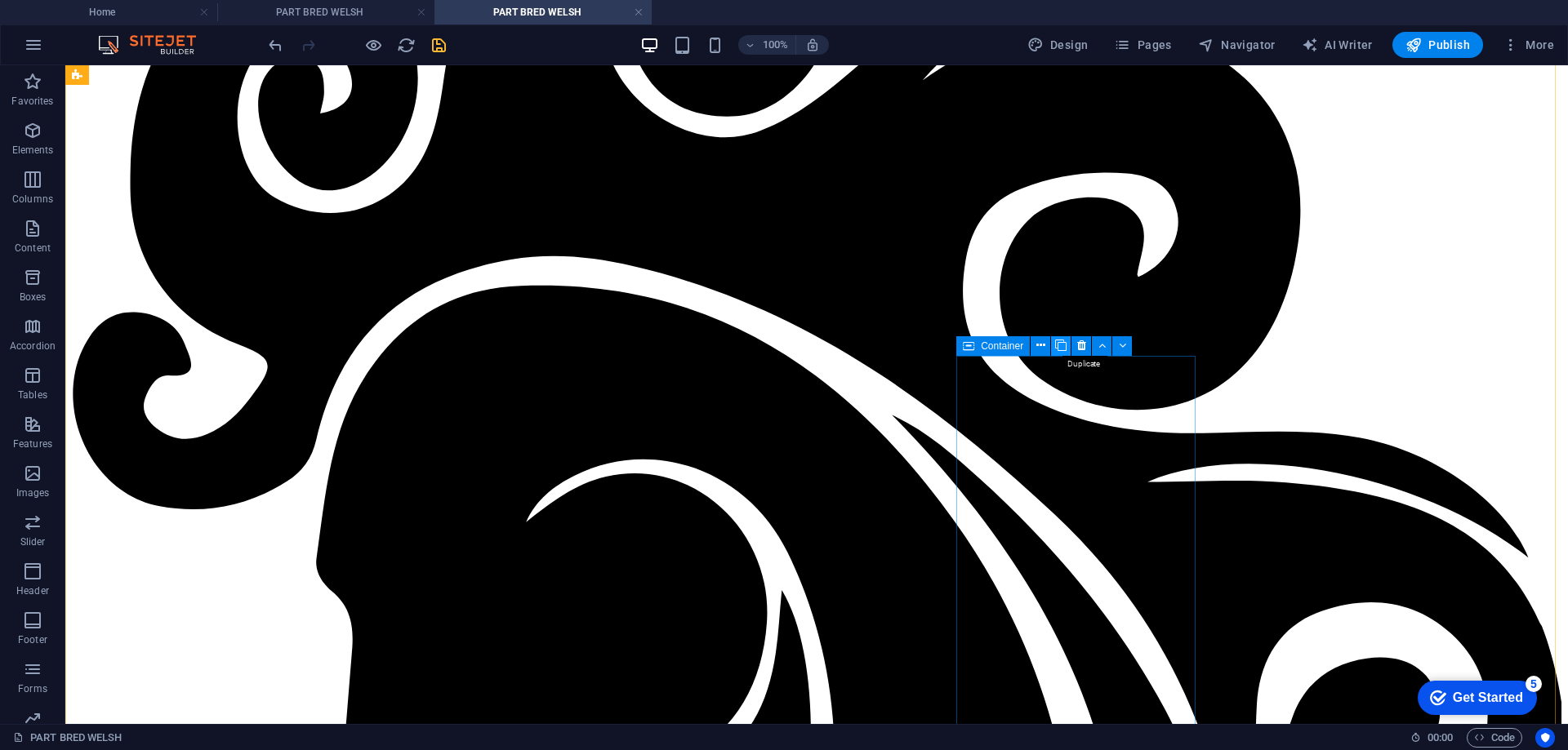
click at [1061, 346] on icon at bounding box center [1061, 346] width 11 height 17
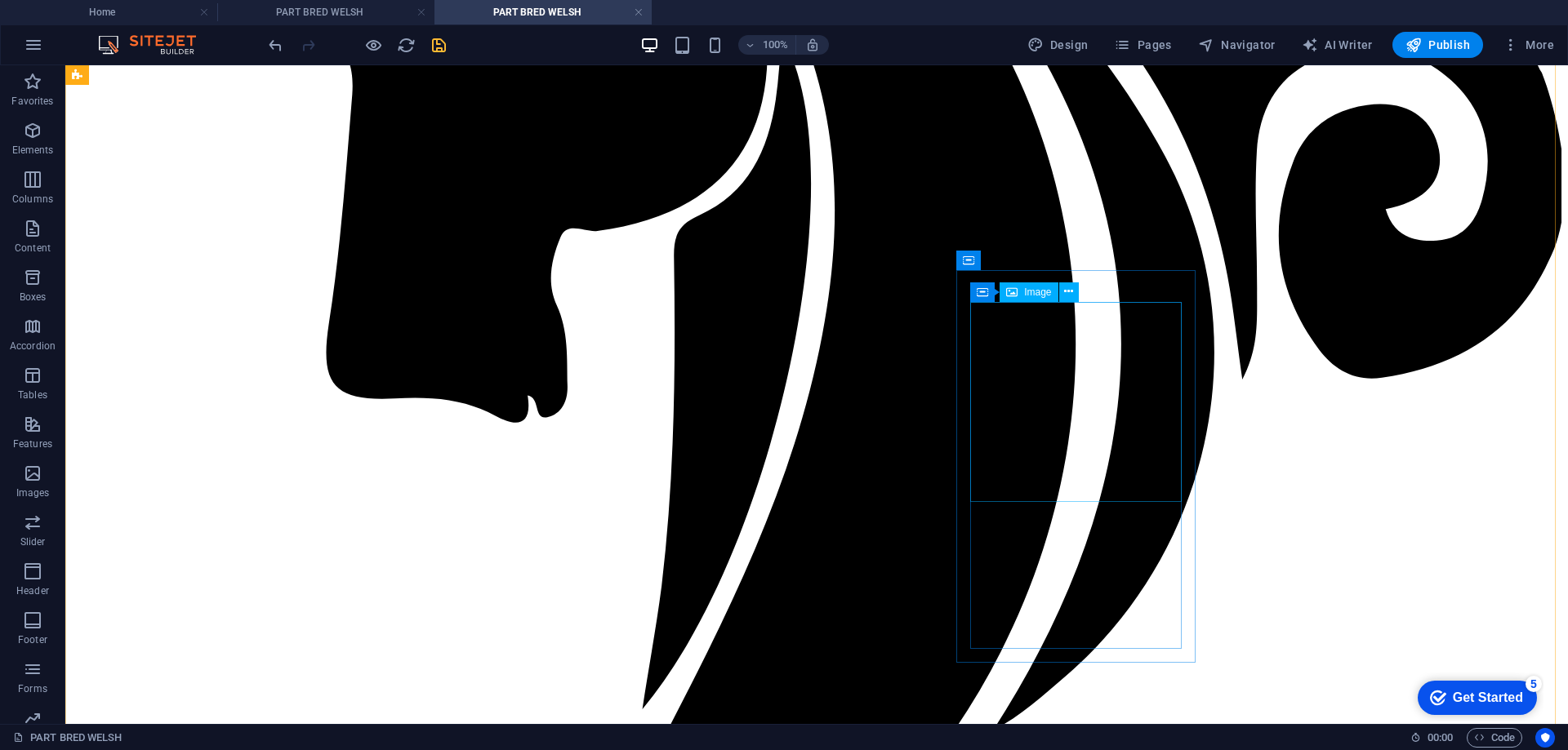
scroll to position [1334, 0]
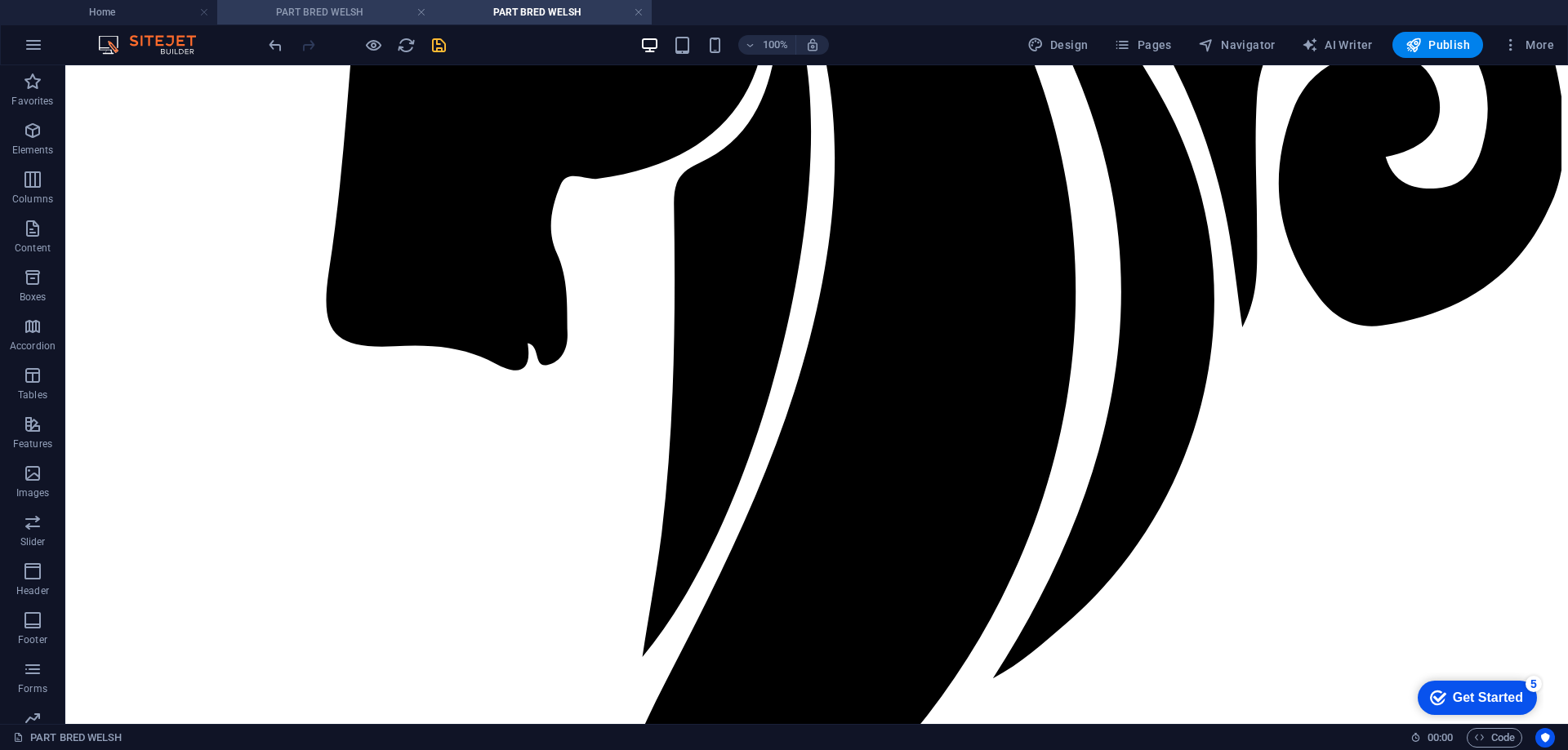
click at [312, 10] on h4 "PART BRED WELSH" at bounding box center [326, 12] width 217 height 18
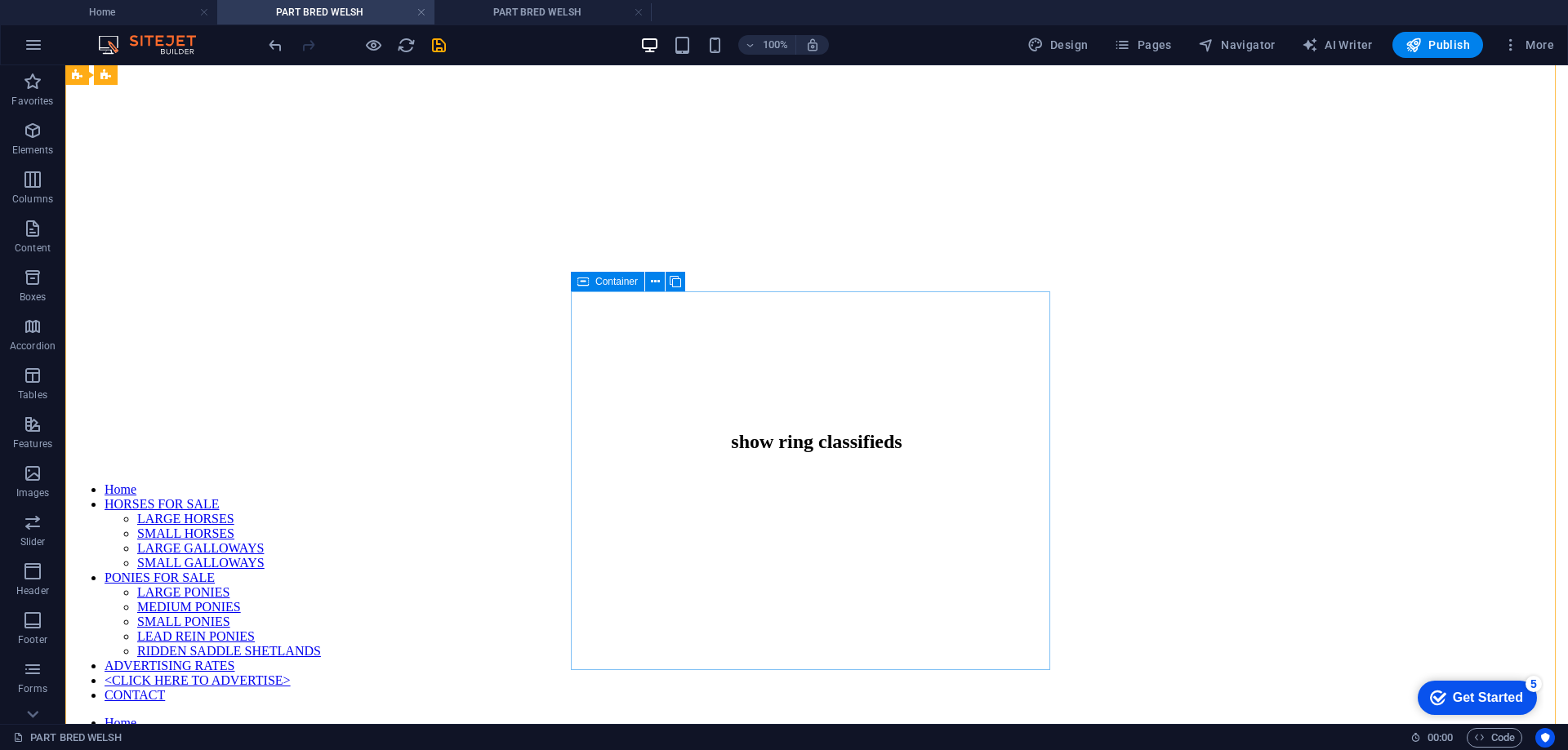
scroll to position [816, 0]
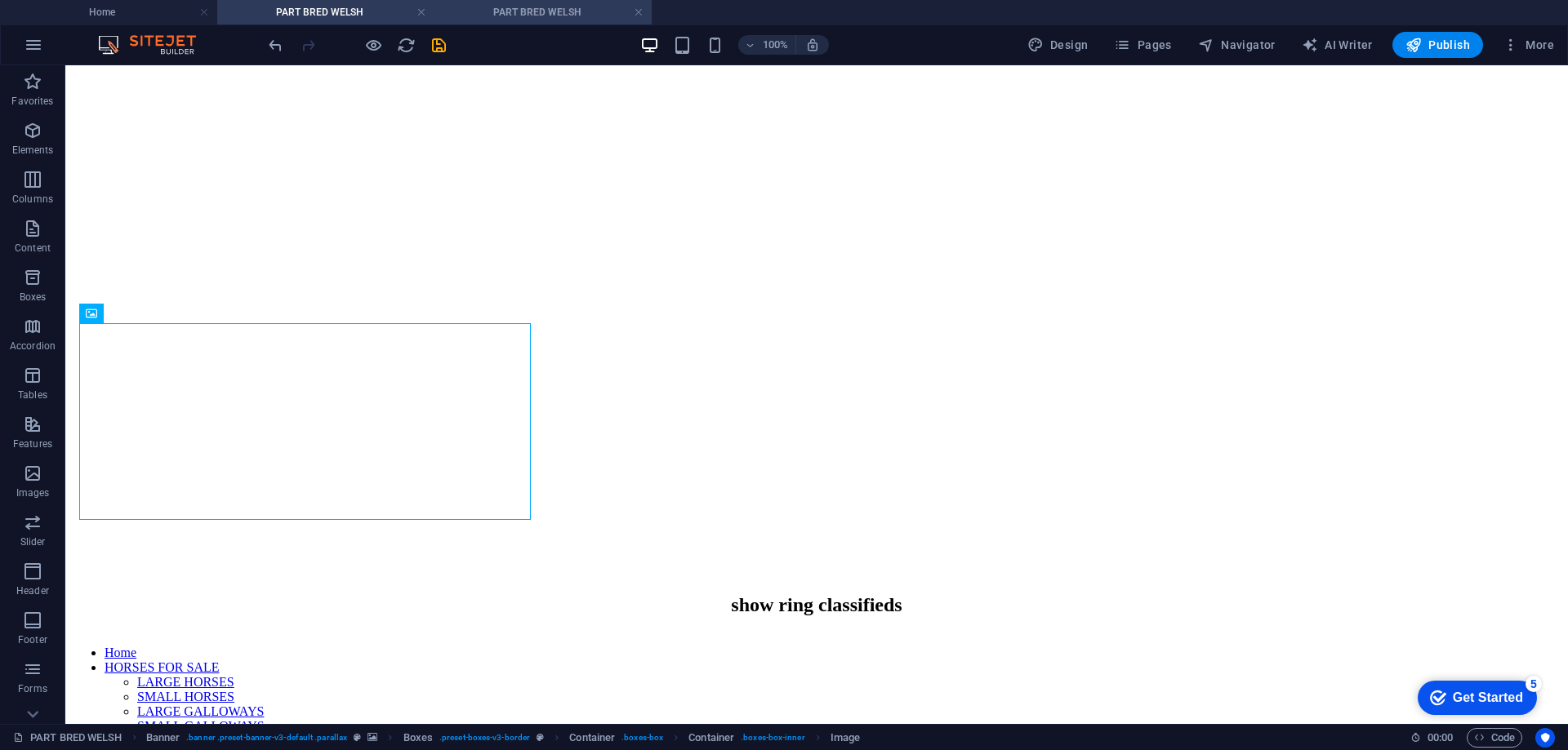
click at [505, 11] on h4 "PART BRED WELSH" at bounding box center [543, 12] width 217 height 18
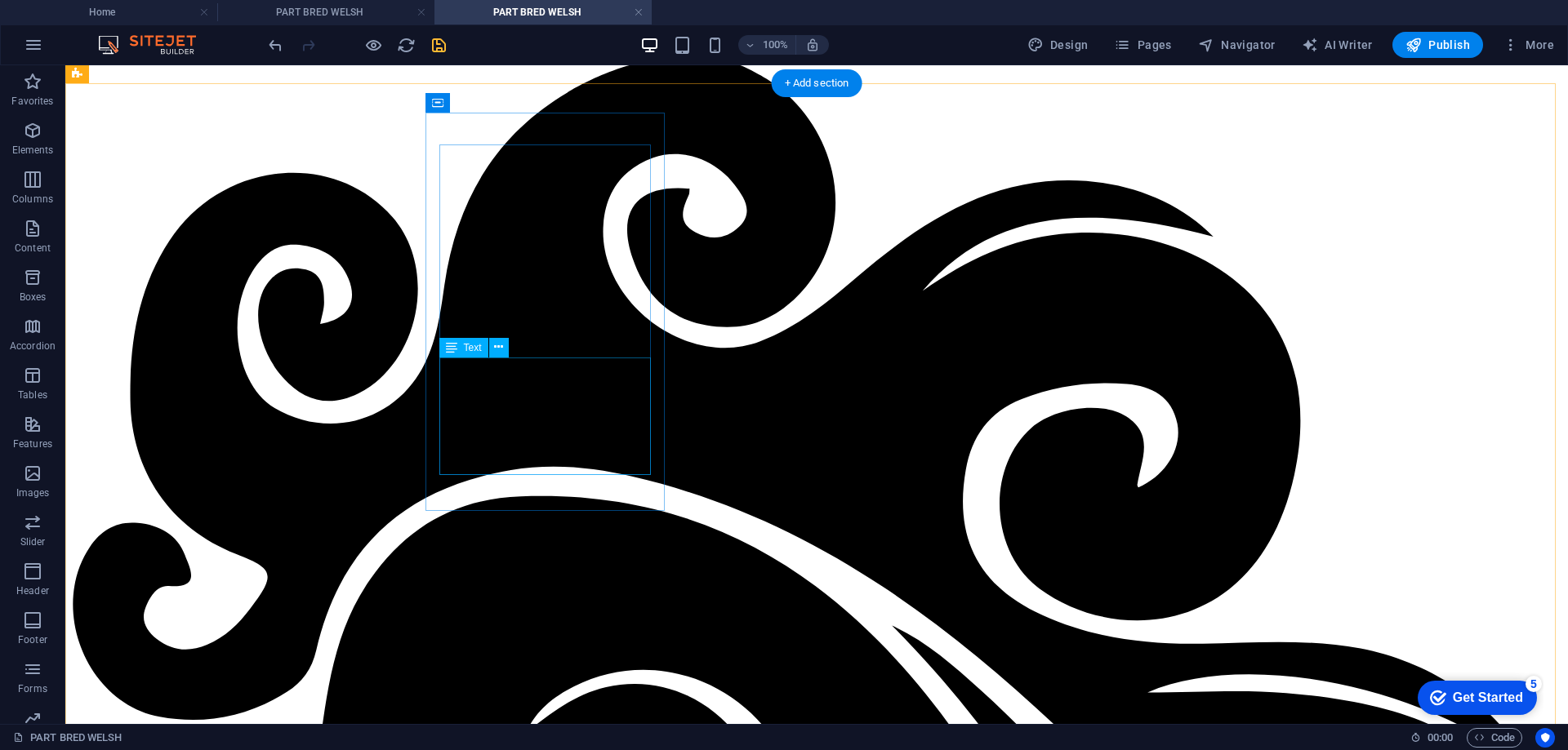
scroll to position [762, 0]
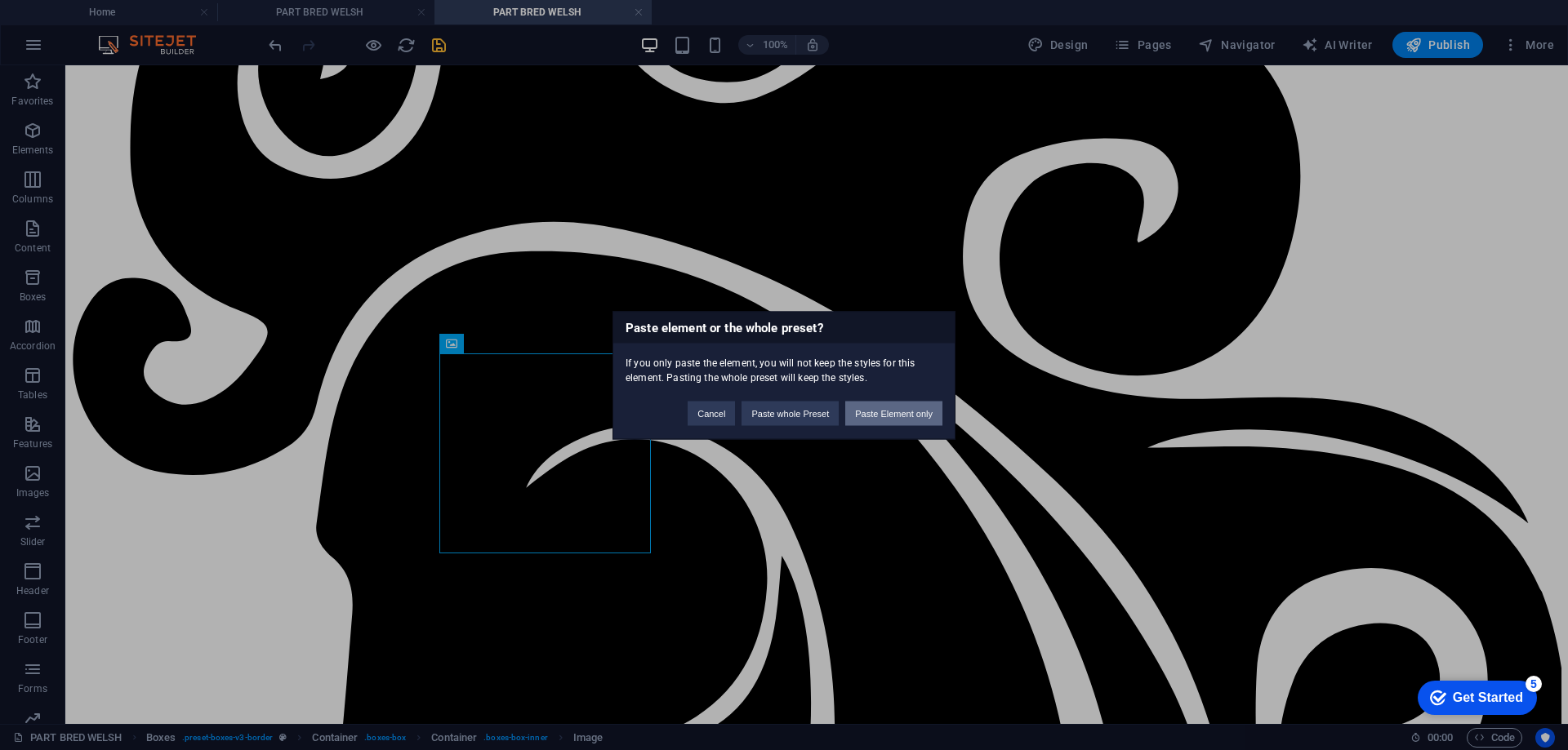
click at [881, 411] on button "Paste Element only" at bounding box center [893, 413] width 98 height 24
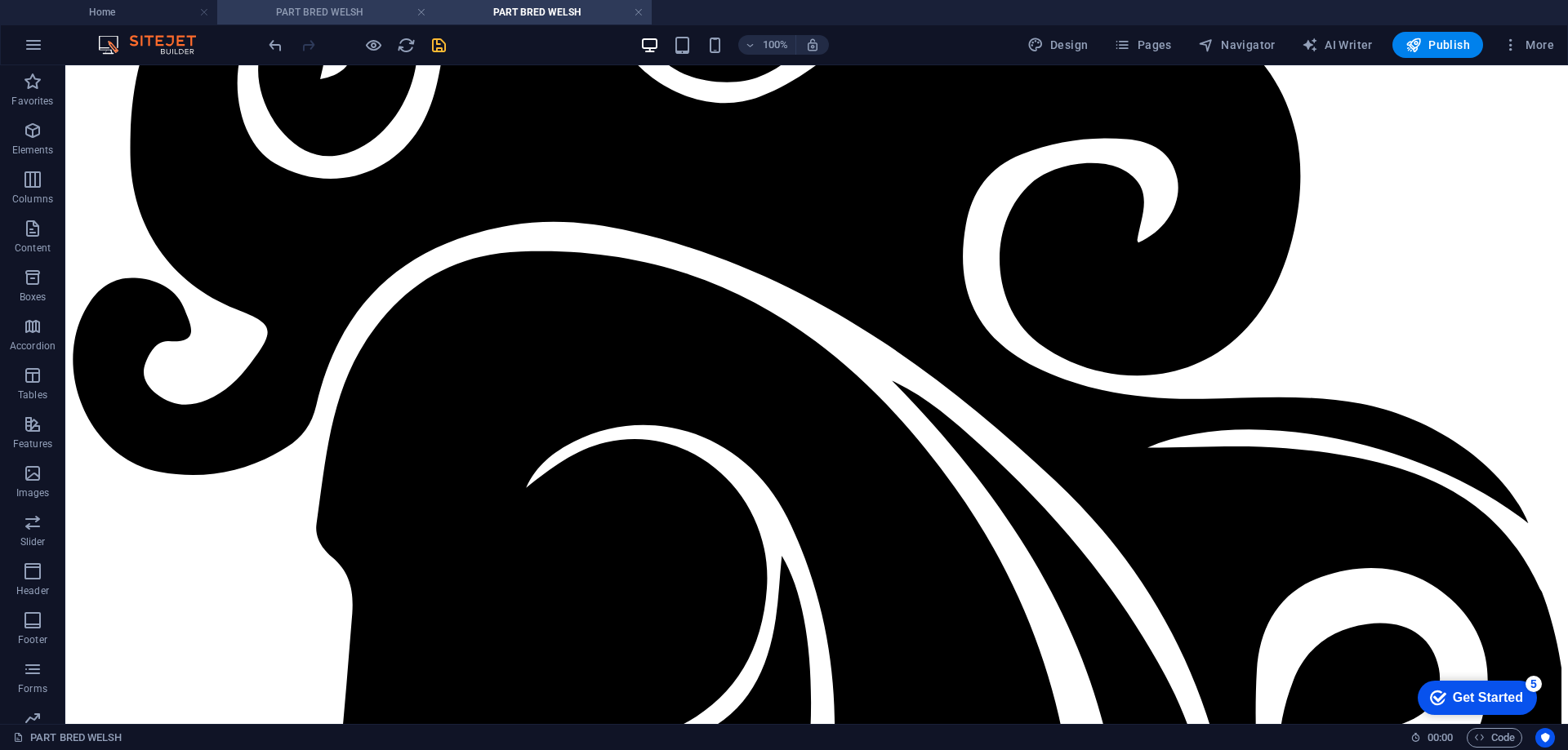
click at [354, 11] on h4 "PART BRED WELSH" at bounding box center [326, 12] width 217 height 18
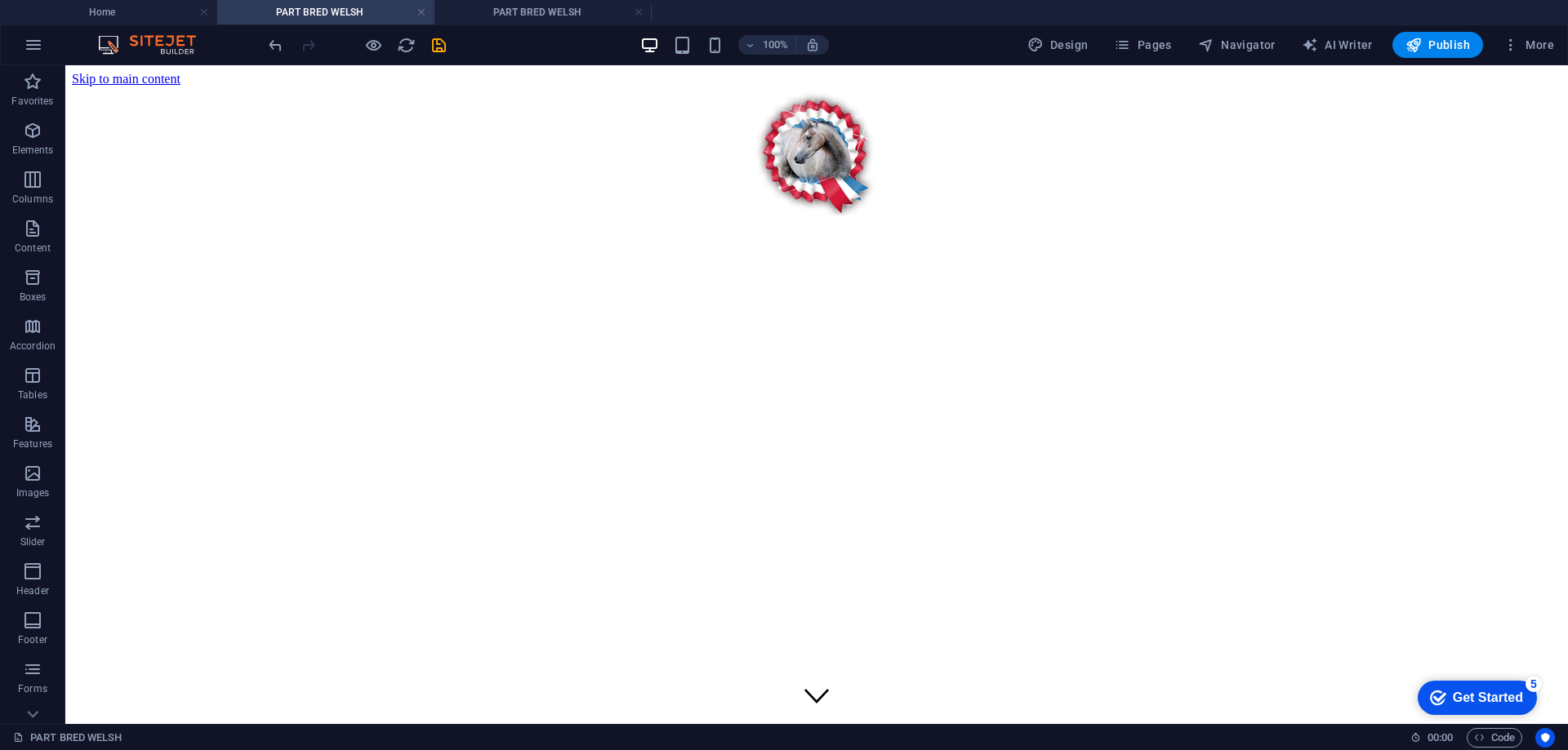
scroll to position [816, 0]
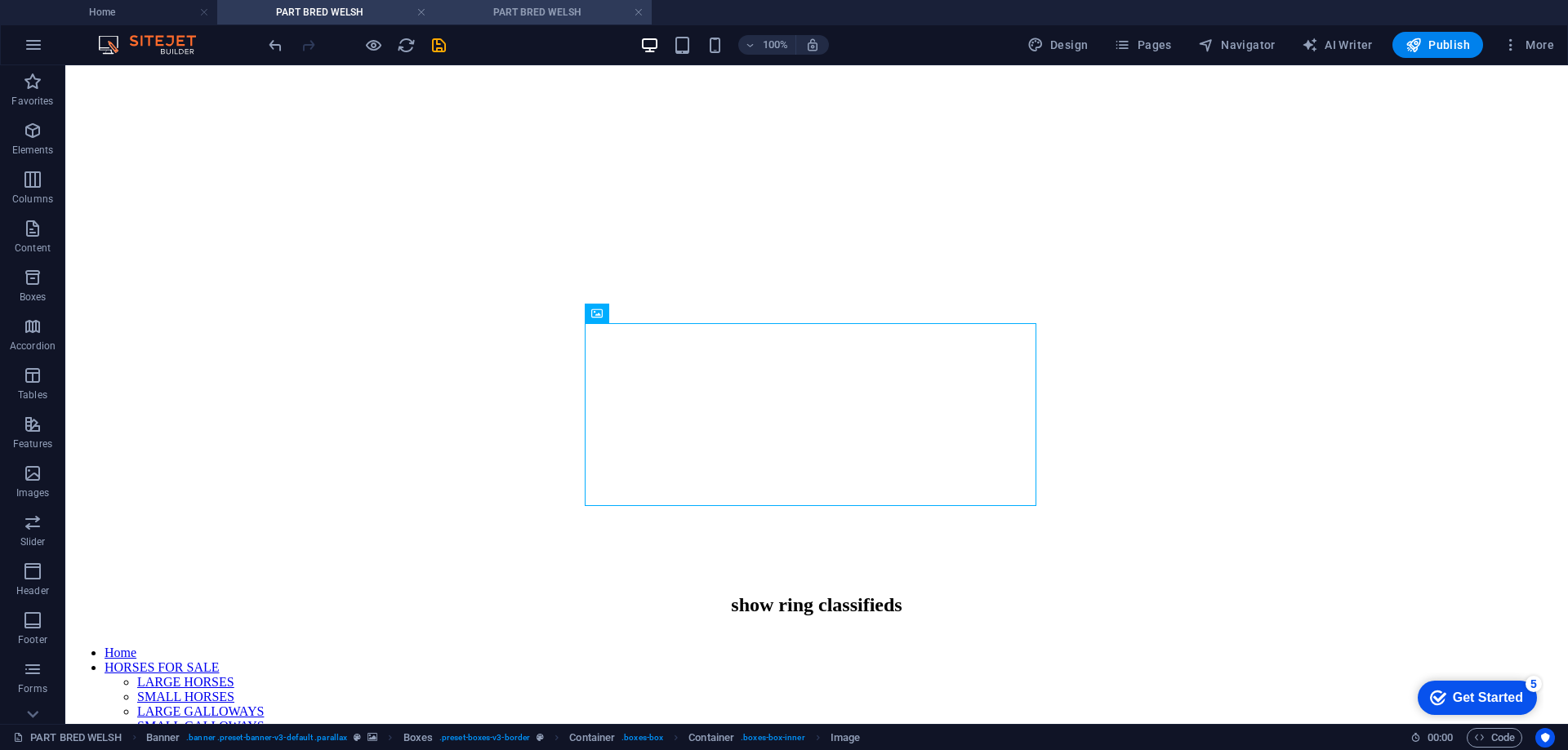
click at [512, 14] on h4 "PART BRED WELSH" at bounding box center [543, 12] width 217 height 18
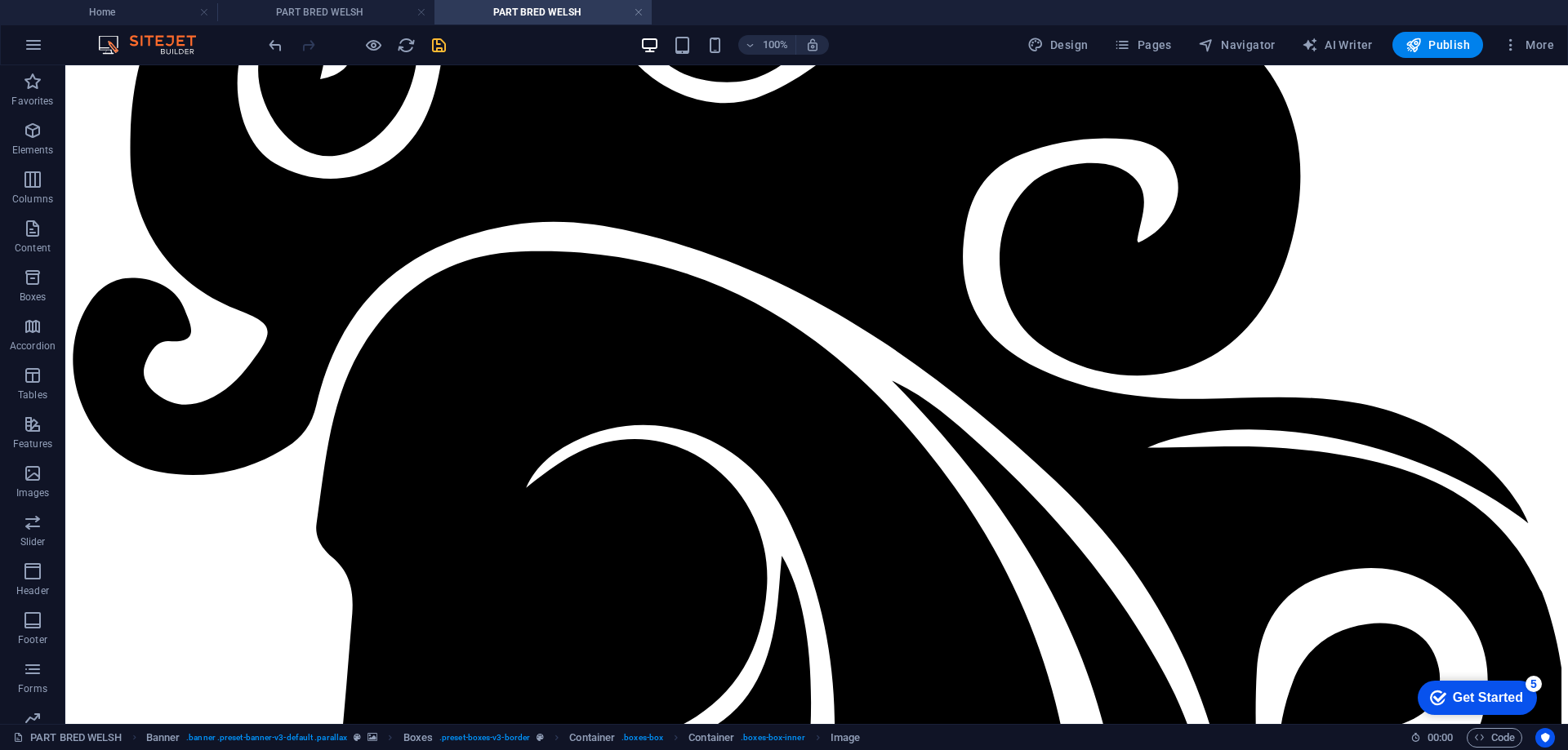
scroll to position [0, 0]
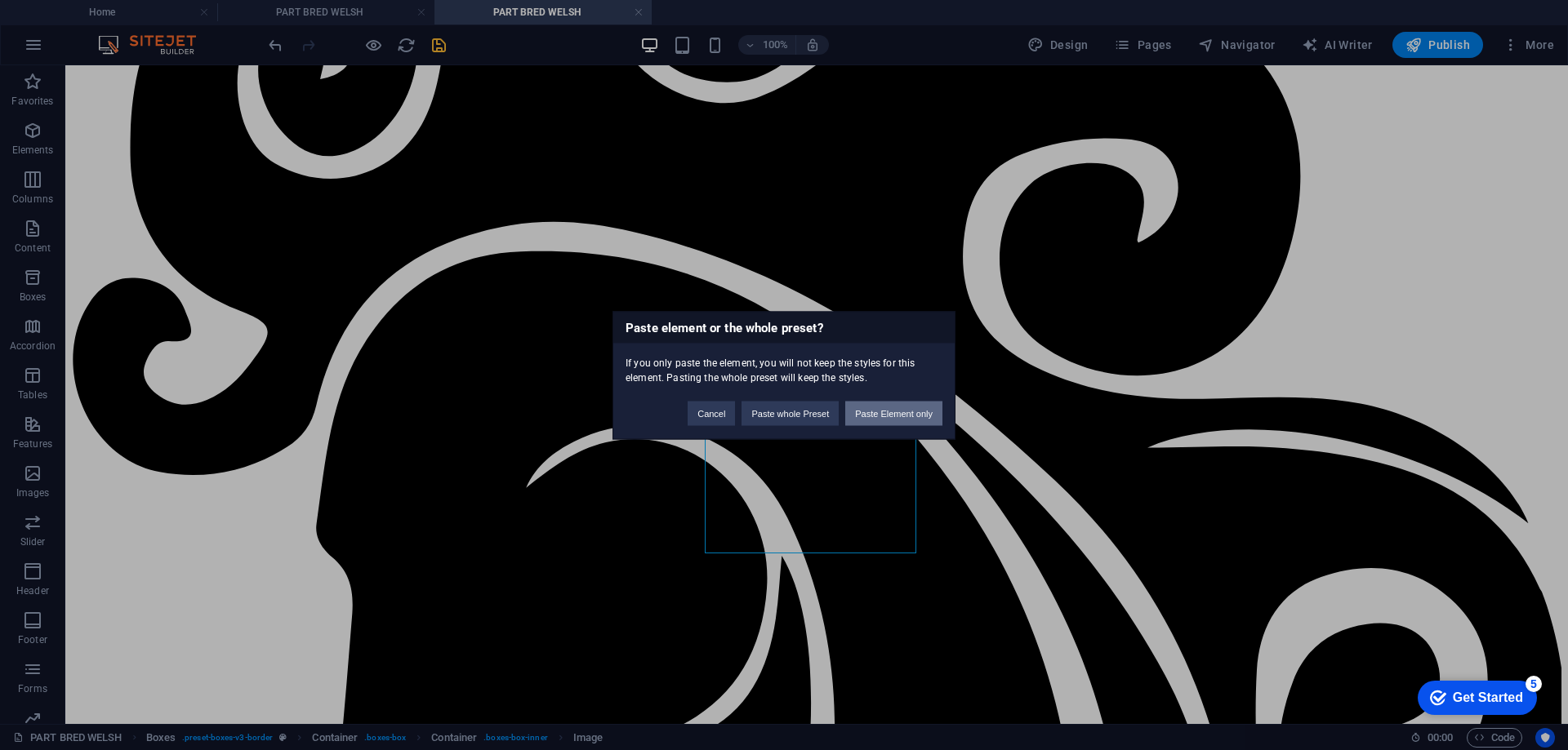
click at [904, 414] on button "Paste Element only" at bounding box center [893, 413] width 98 height 24
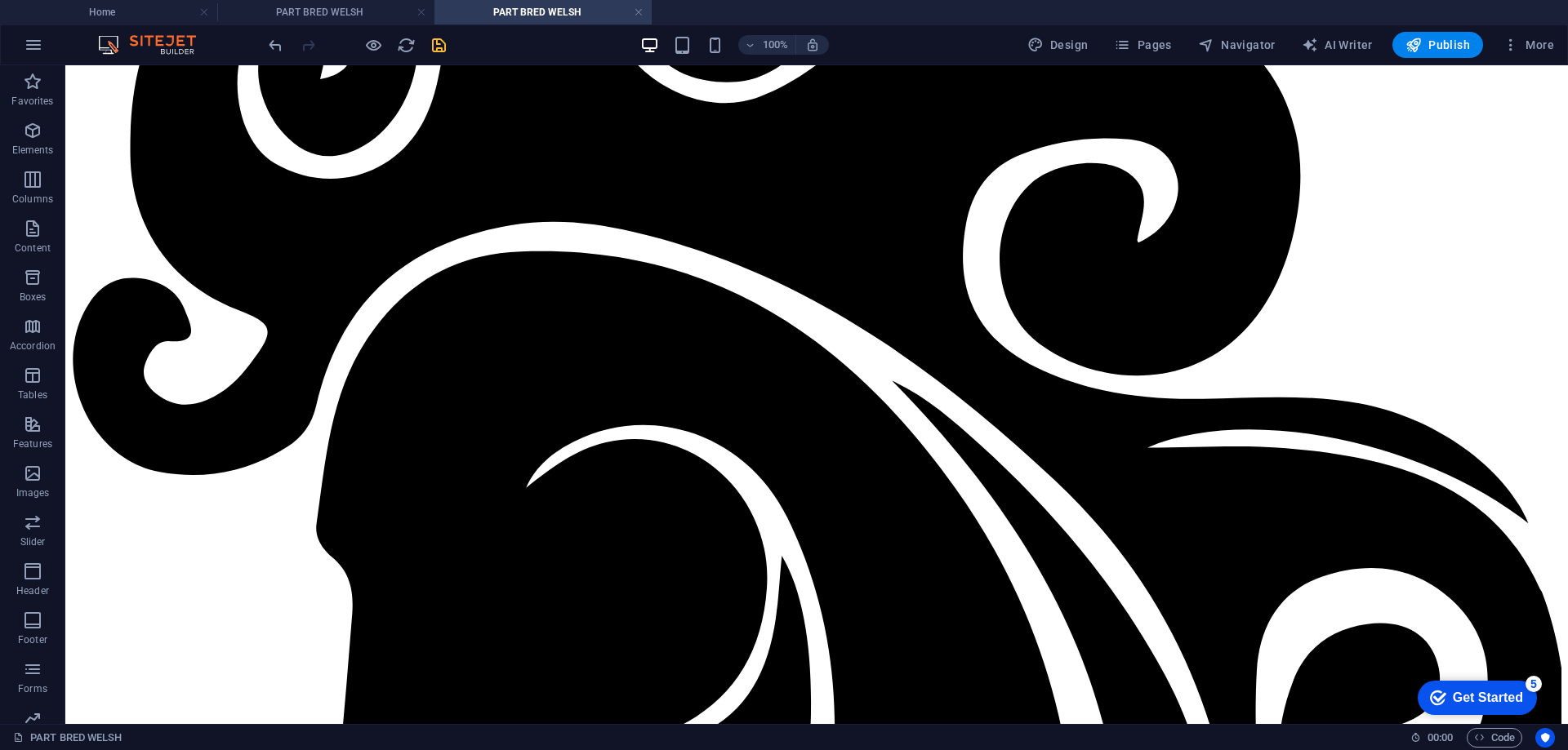
click at [292, 9] on h4 "PART BRED WELSH" at bounding box center [326, 12] width 217 height 18
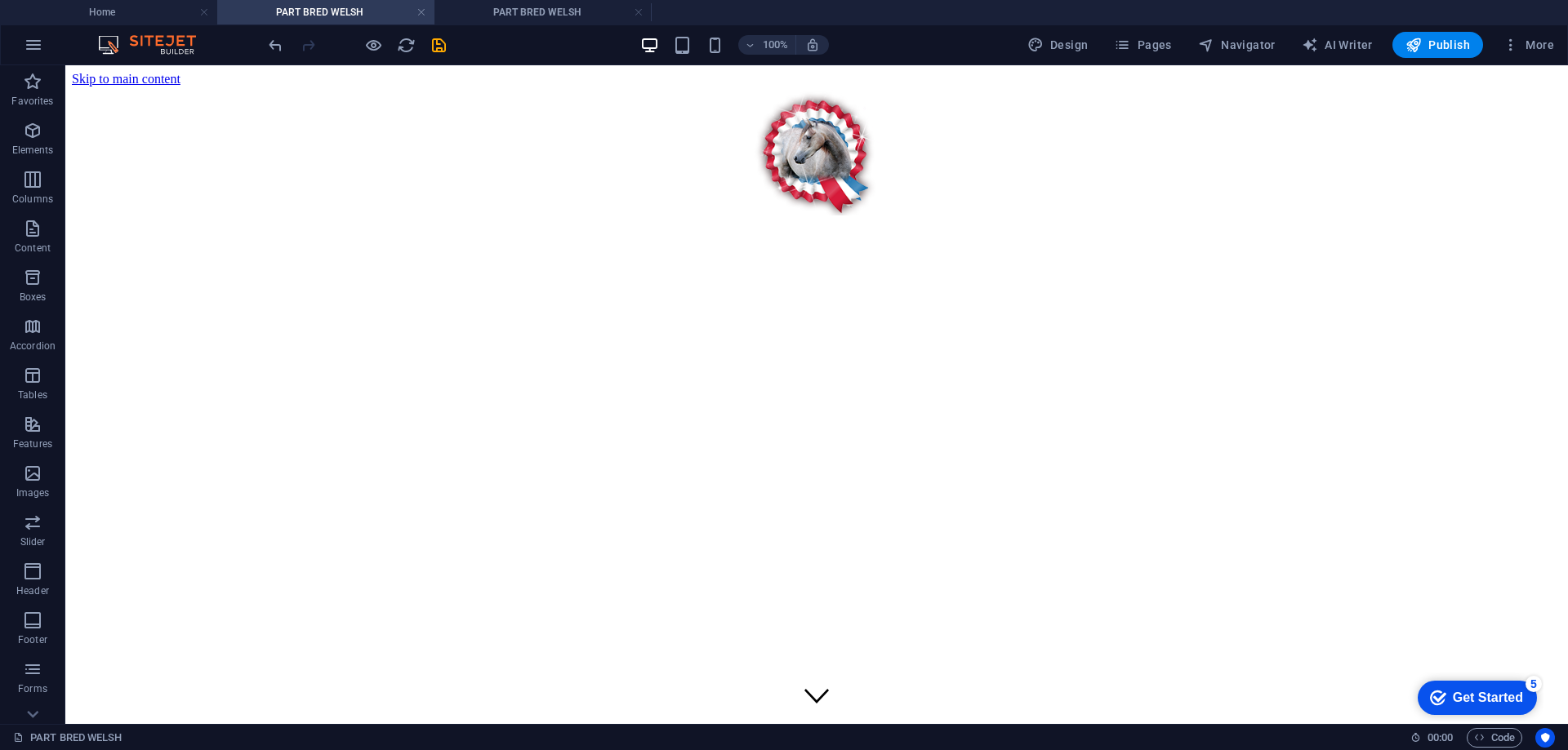
scroll to position [816, 0]
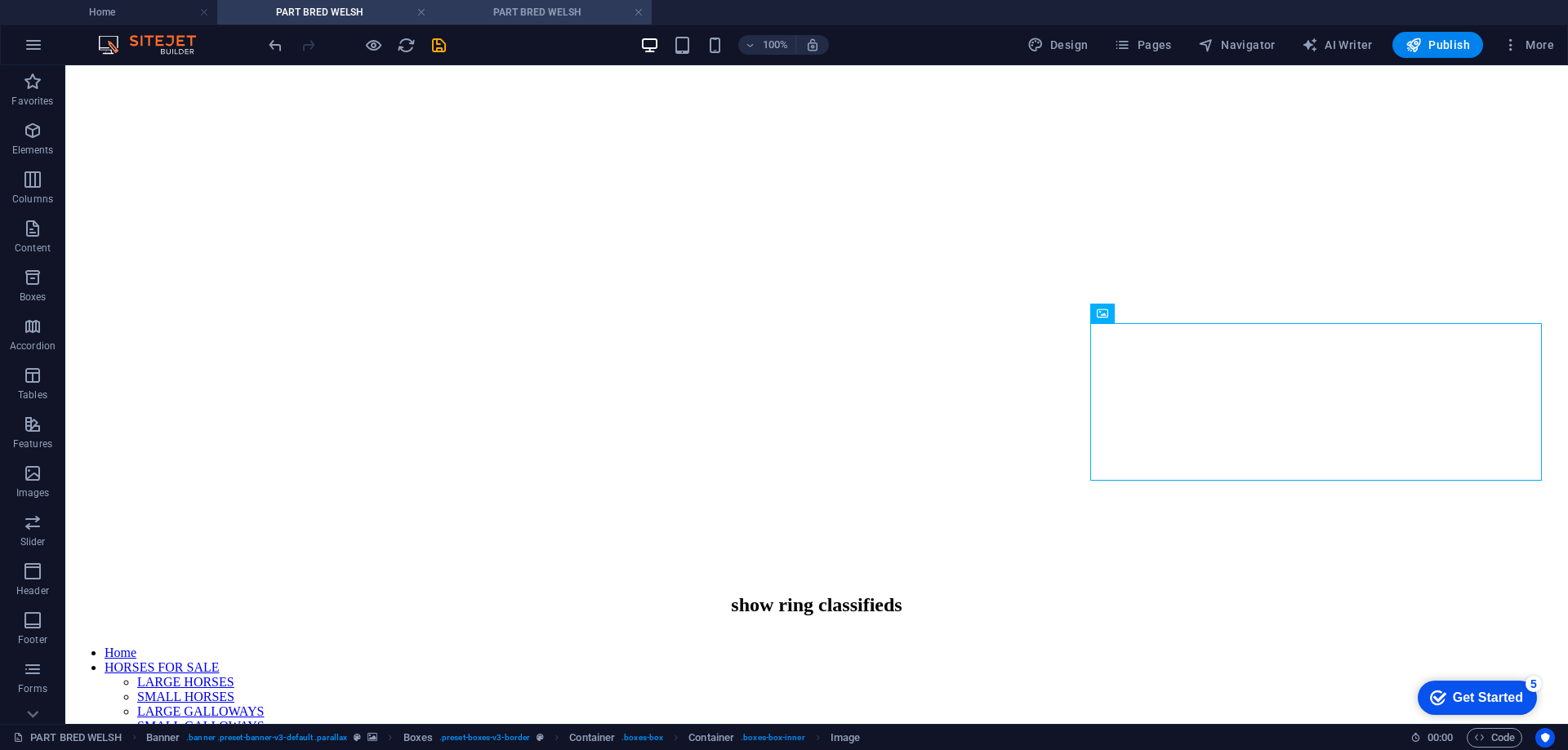
click at [550, 12] on h4 "PART BRED WELSH" at bounding box center [543, 12] width 217 height 18
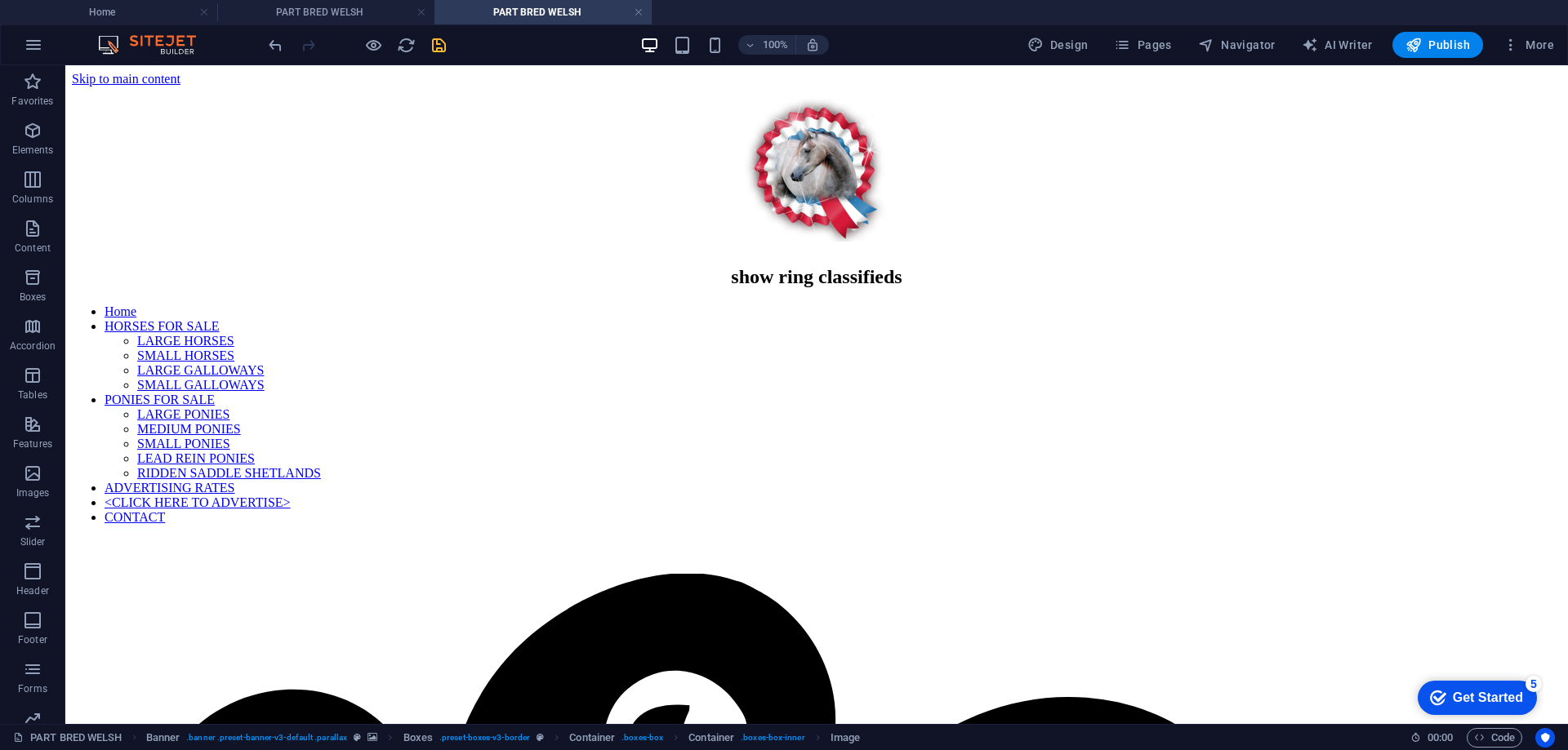
scroll to position [0, 0]
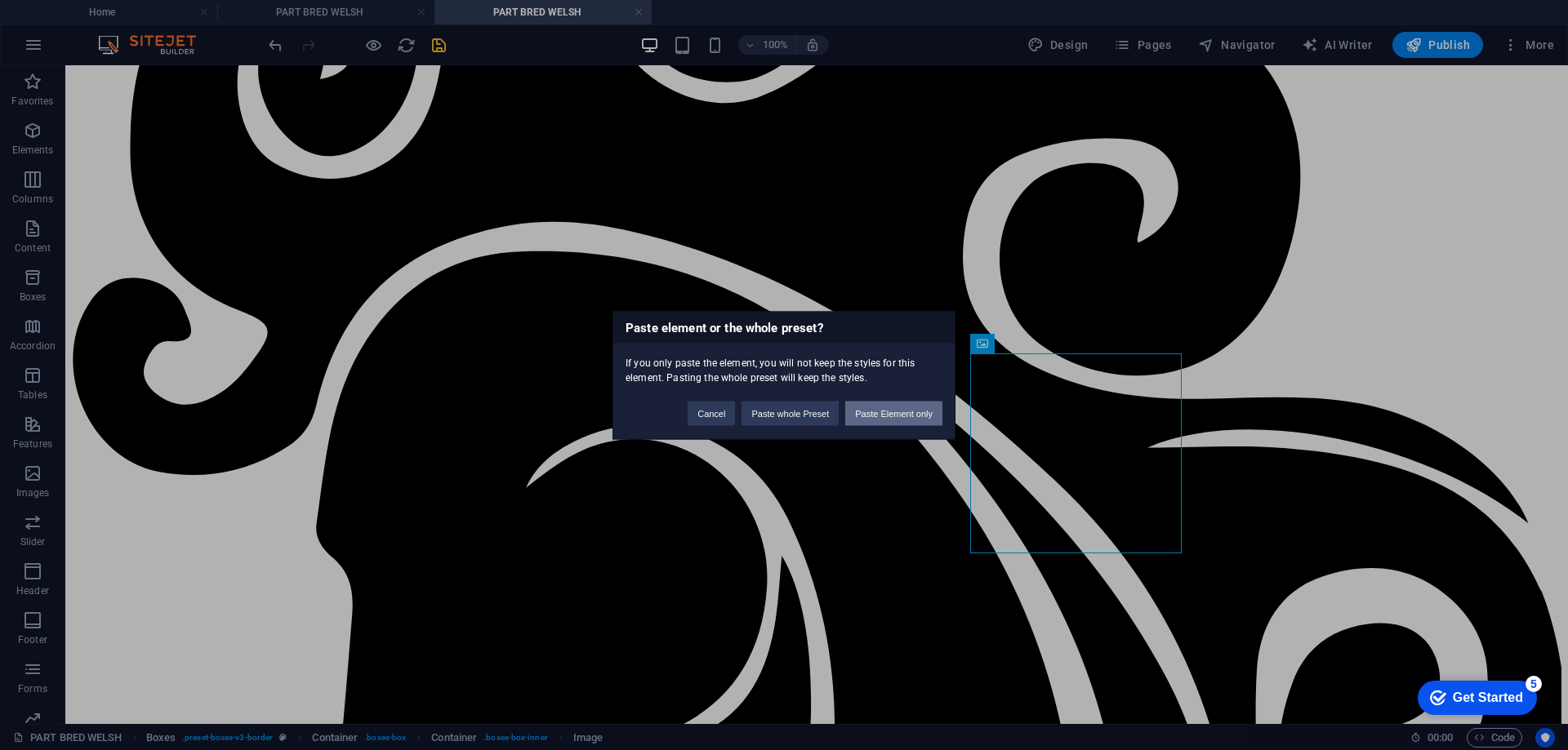
click at [884, 412] on button "Paste Element only" at bounding box center [893, 413] width 98 height 24
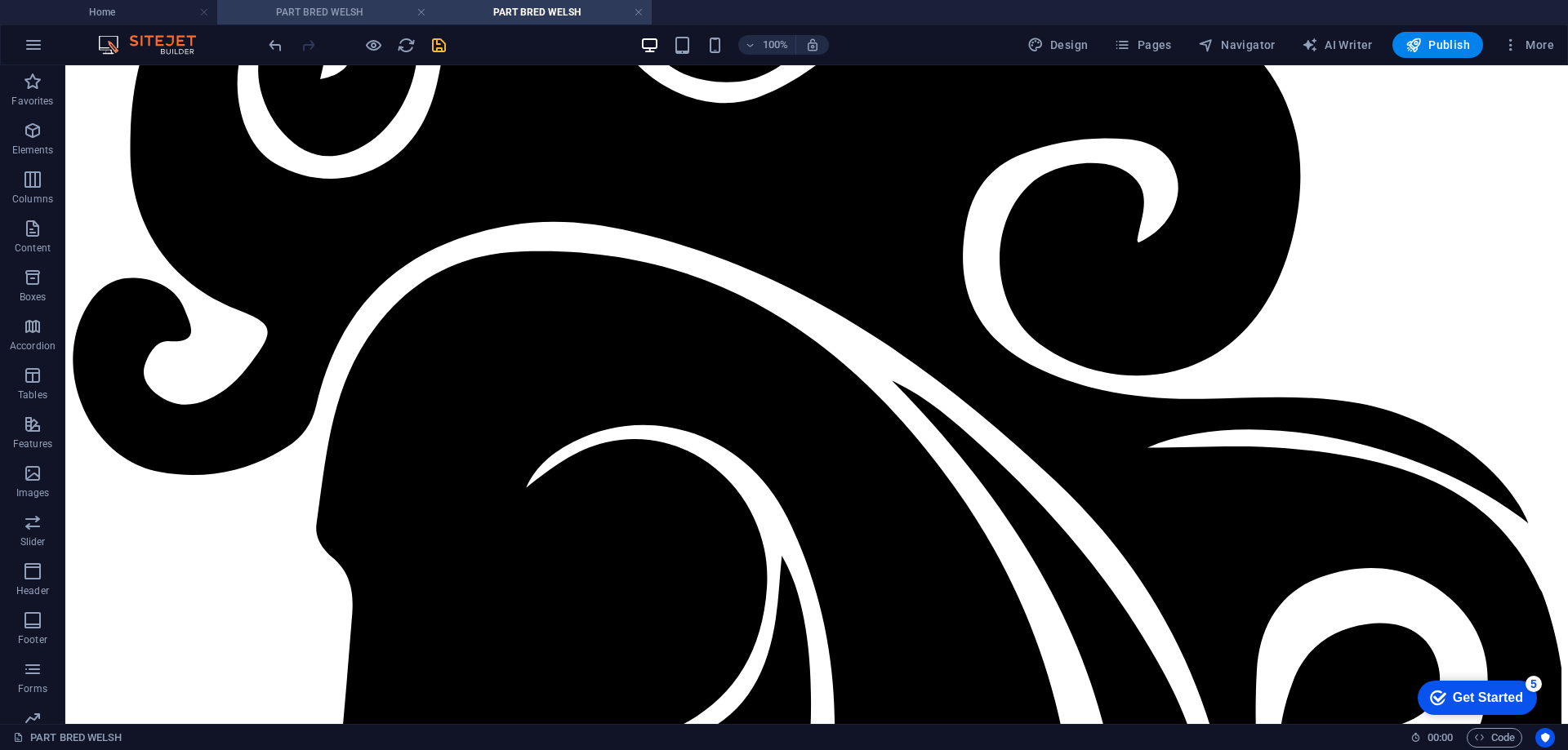
click at [346, 5] on h4 "PART BRED WELSH" at bounding box center [326, 12] width 217 height 18
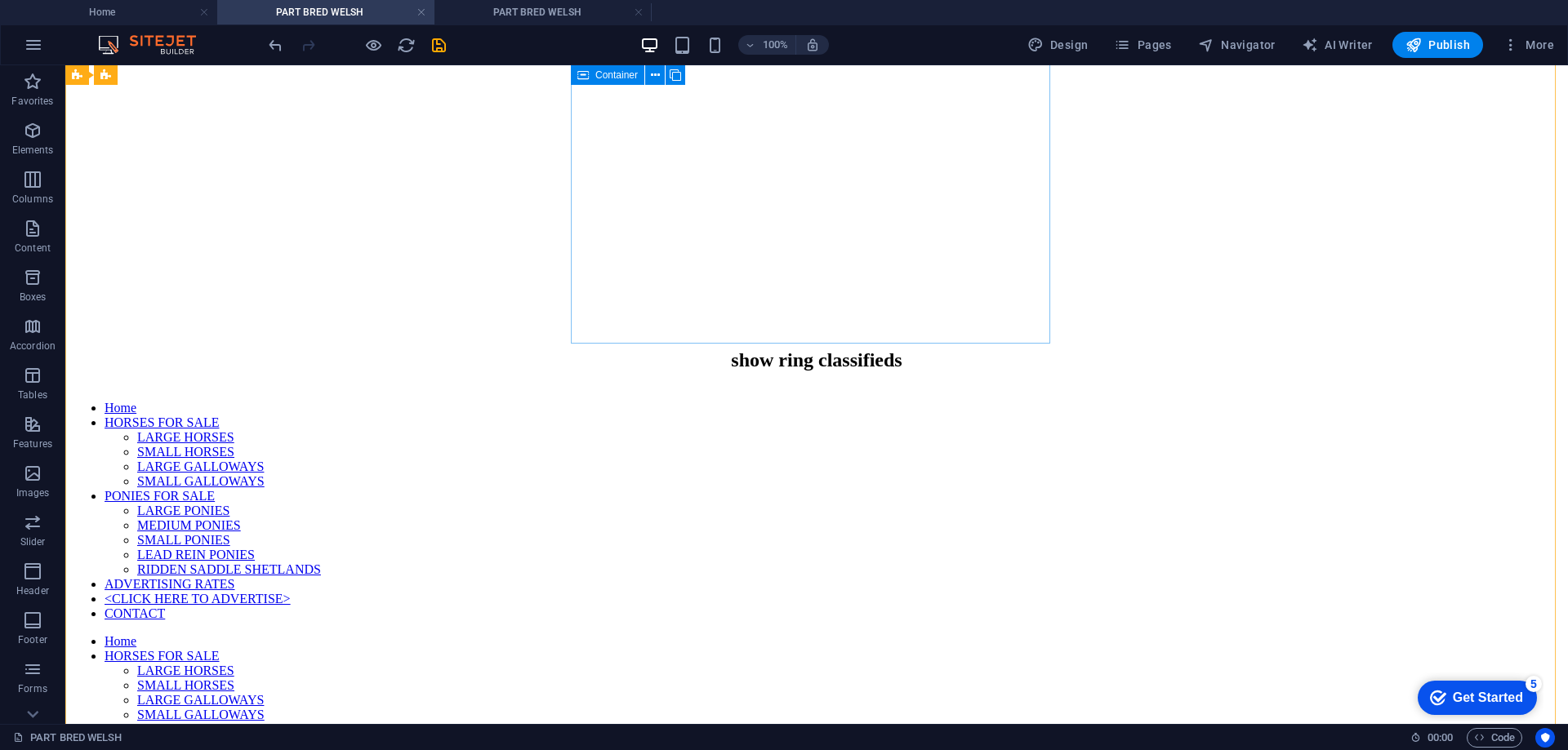
scroll to position [1225, 0]
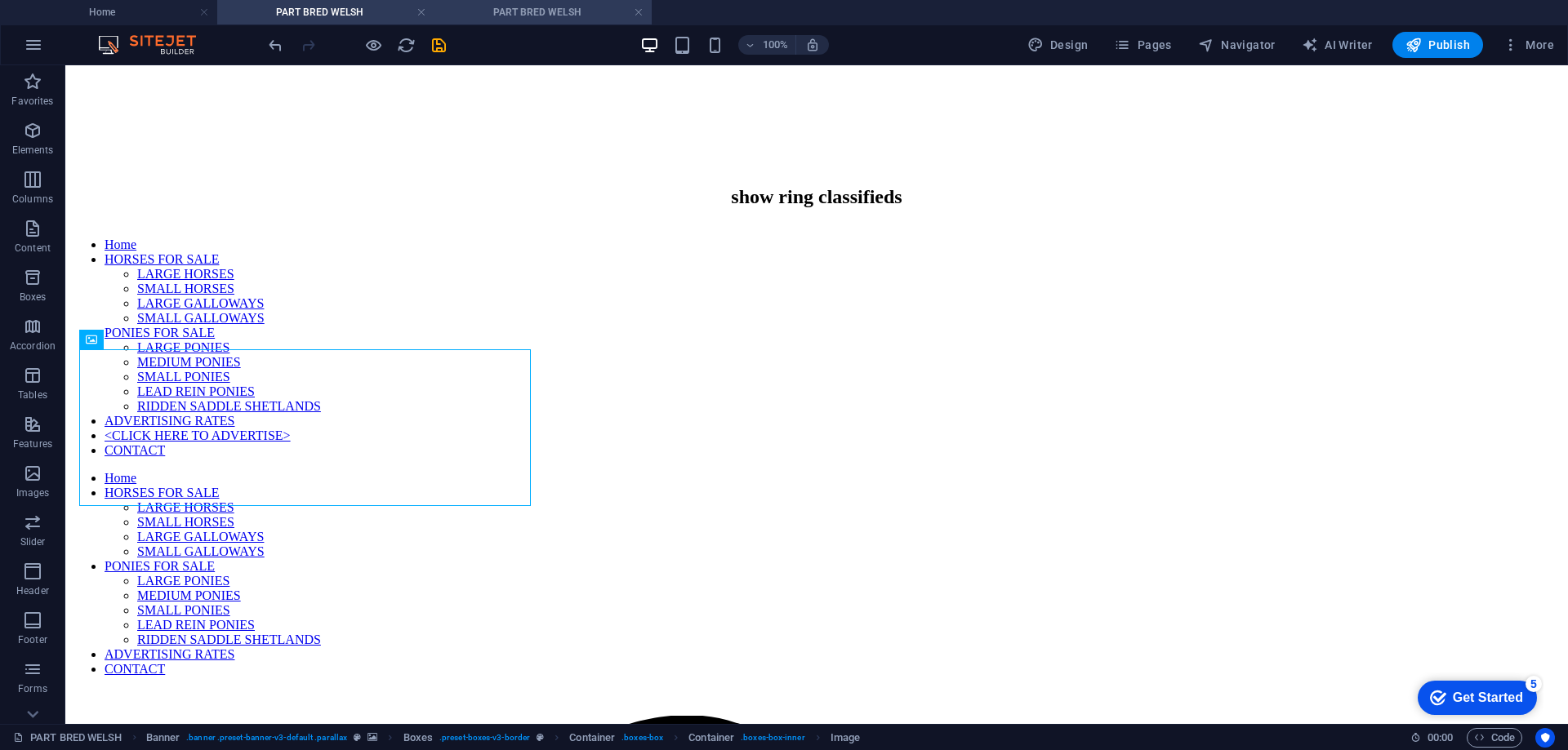
click at [529, 16] on h4 "PART BRED WELSH" at bounding box center [543, 12] width 217 height 18
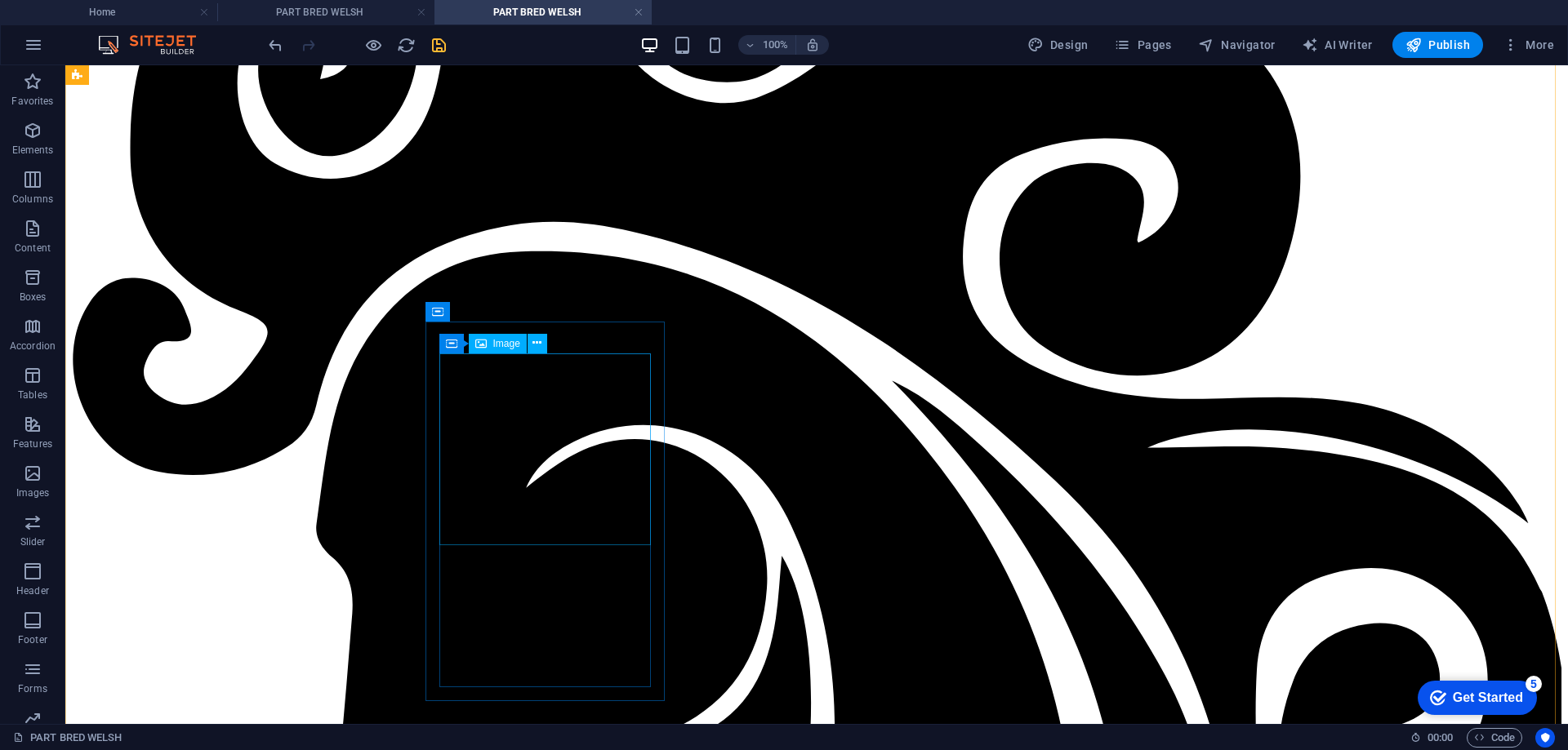
scroll to position [1170, 0]
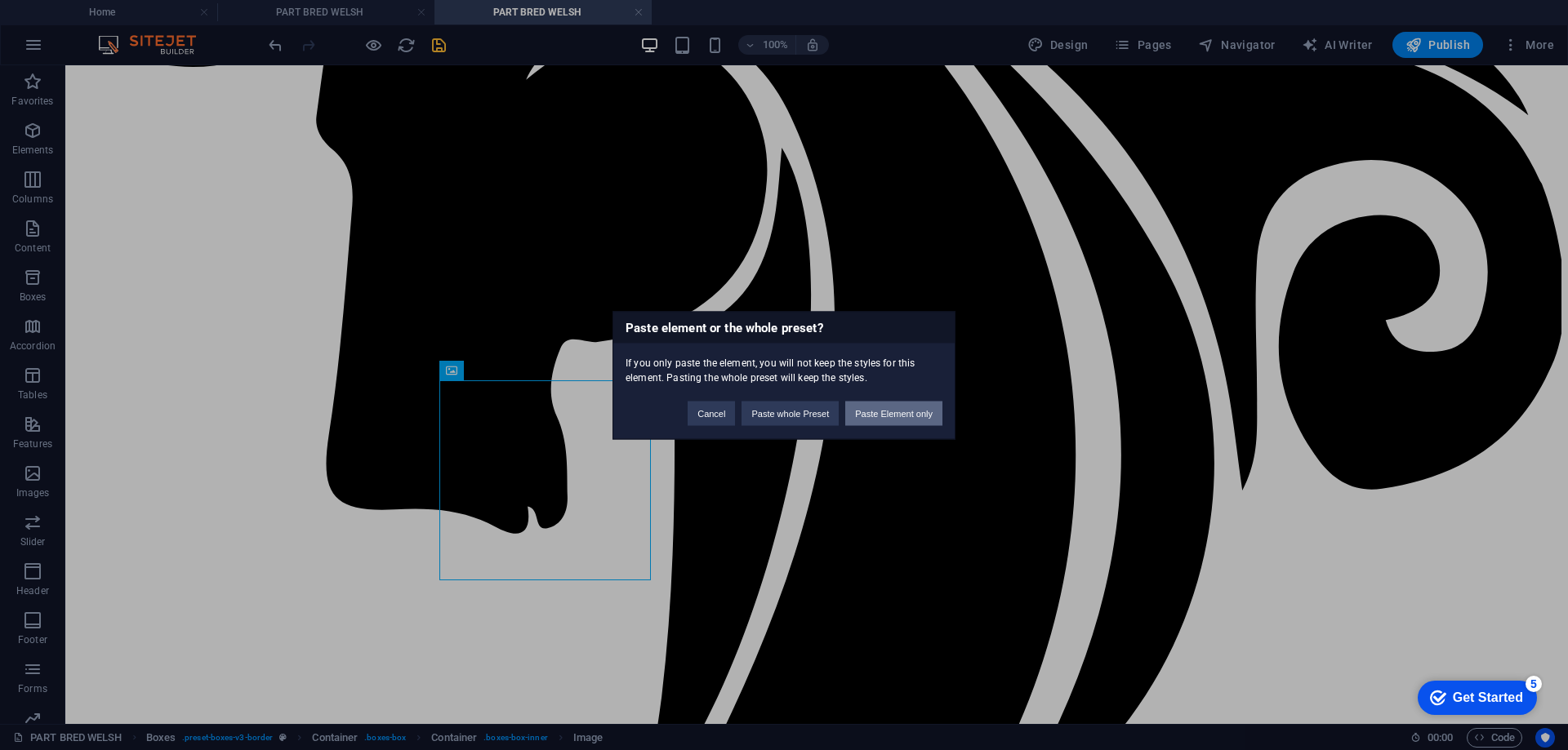
click at [902, 415] on button "Paste Element only" at bounding box center [893, 413] width 98 height 24
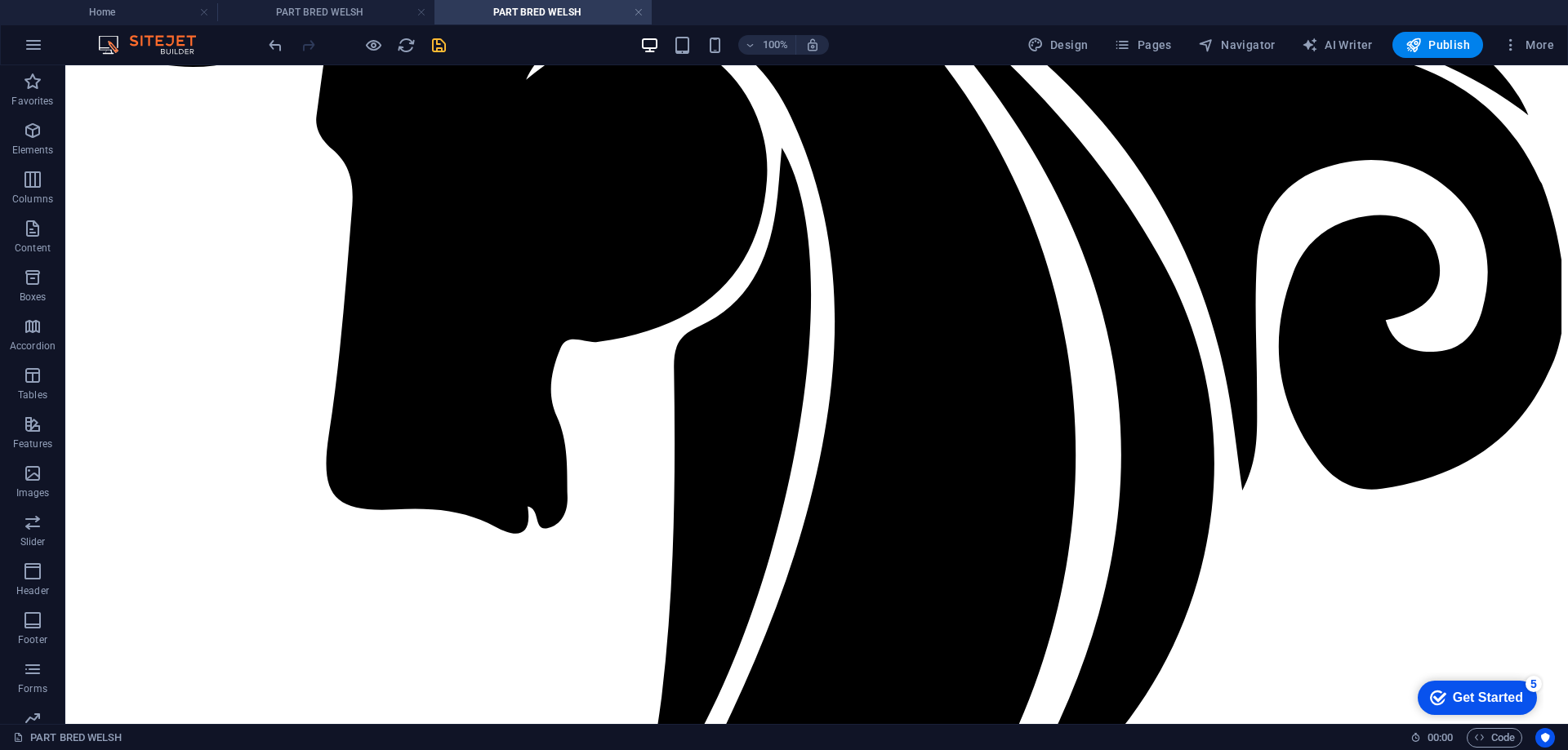
click at [437, 46] on icon "save" at bounding box center [439, 46] width 19 height 19
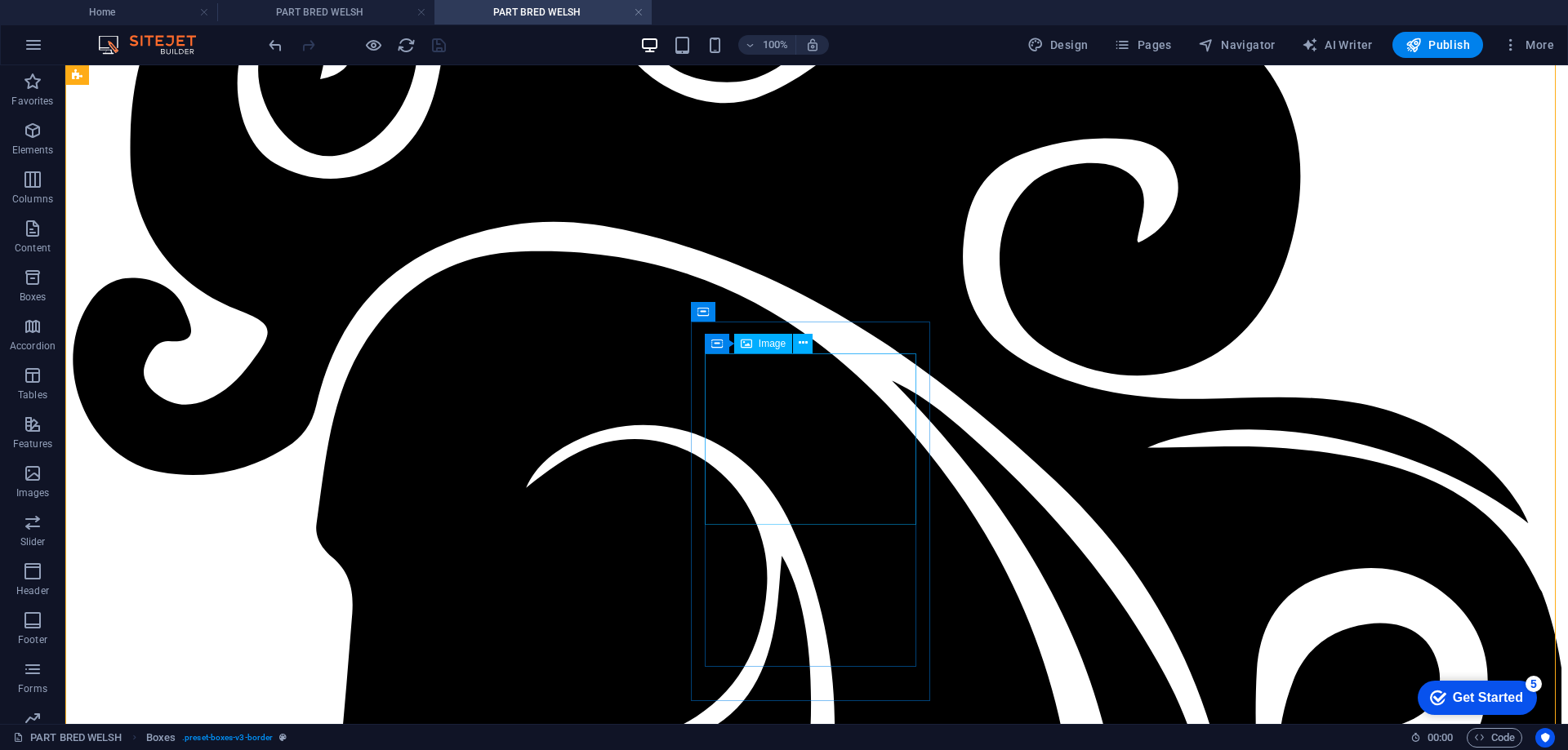
scroll to position [353, 0]
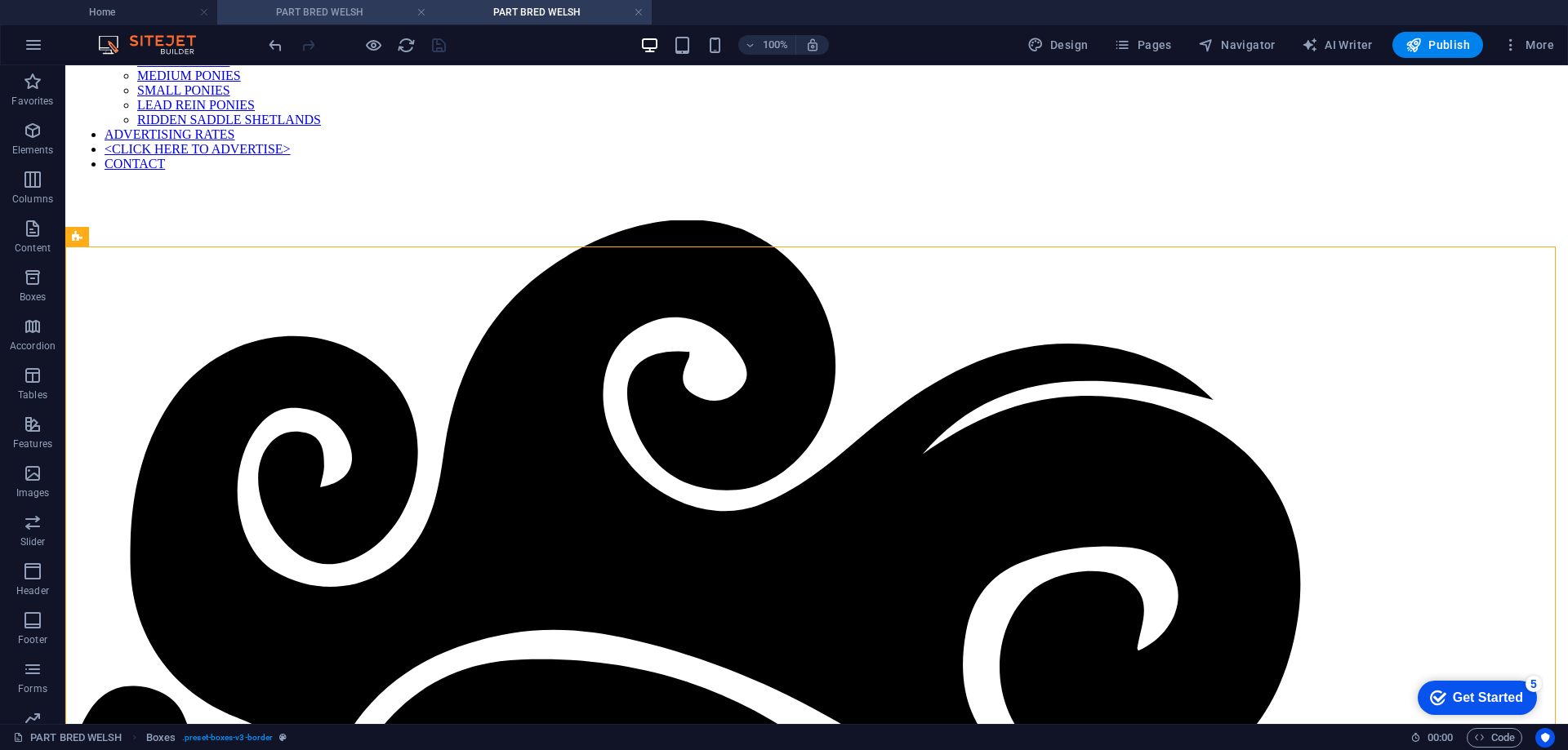
click at [332, 7] on h4 "PART BRED WELSH" at bounding box center [326, 12] width 217 height 18
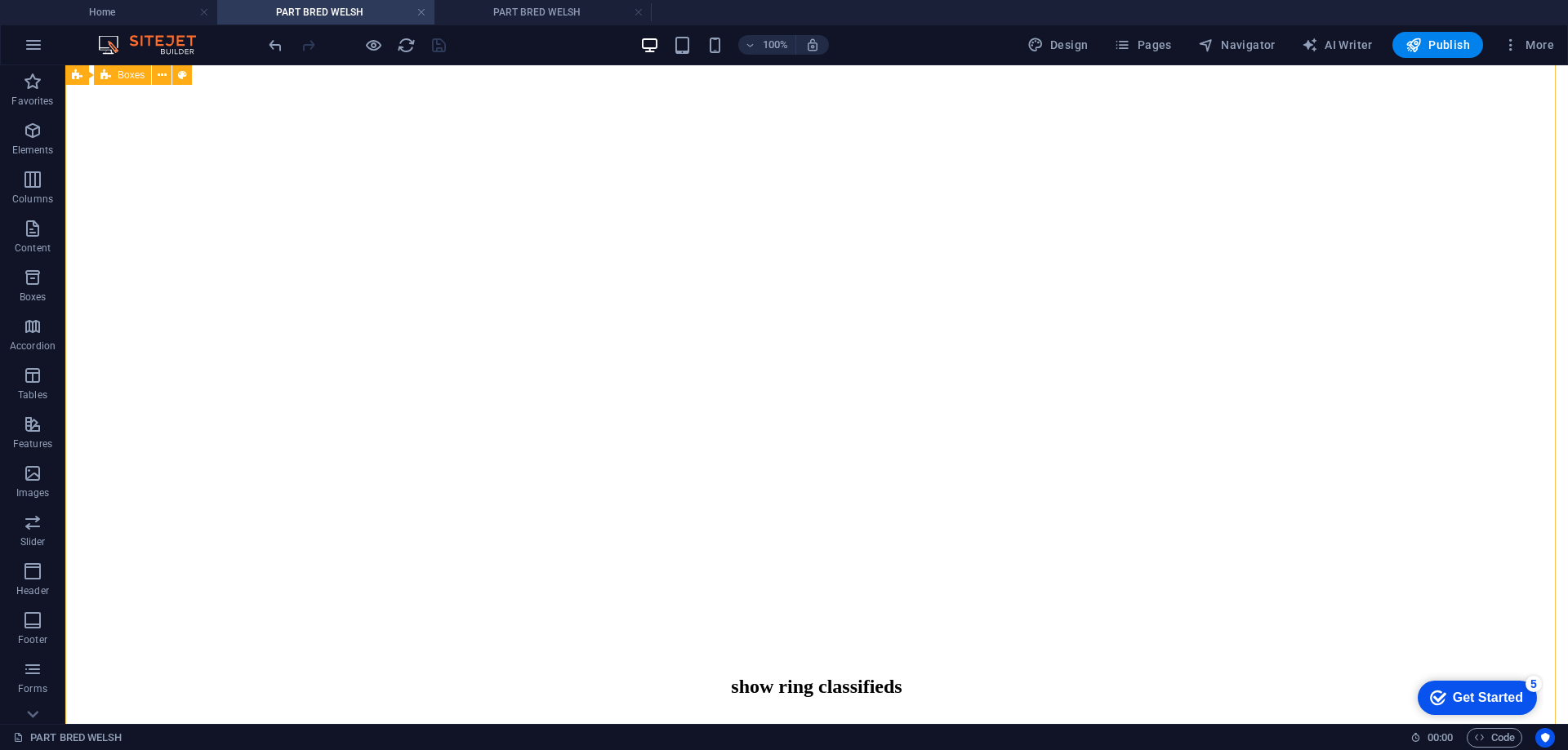
scroll to position [653, 0]
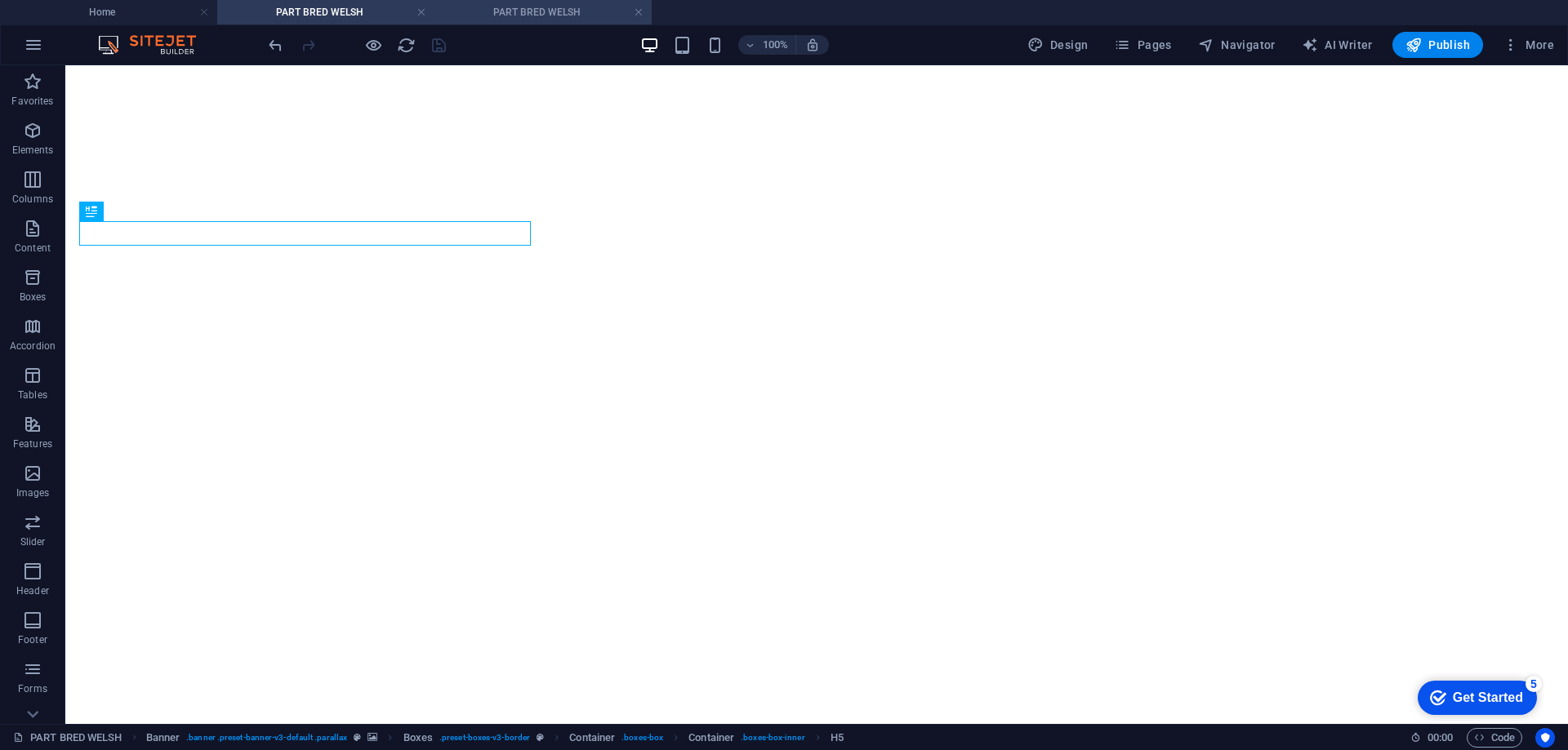
click at [514, 4] on h4 "PART BRED WELSH" at bounding box center [543, 12] width 217 height 18
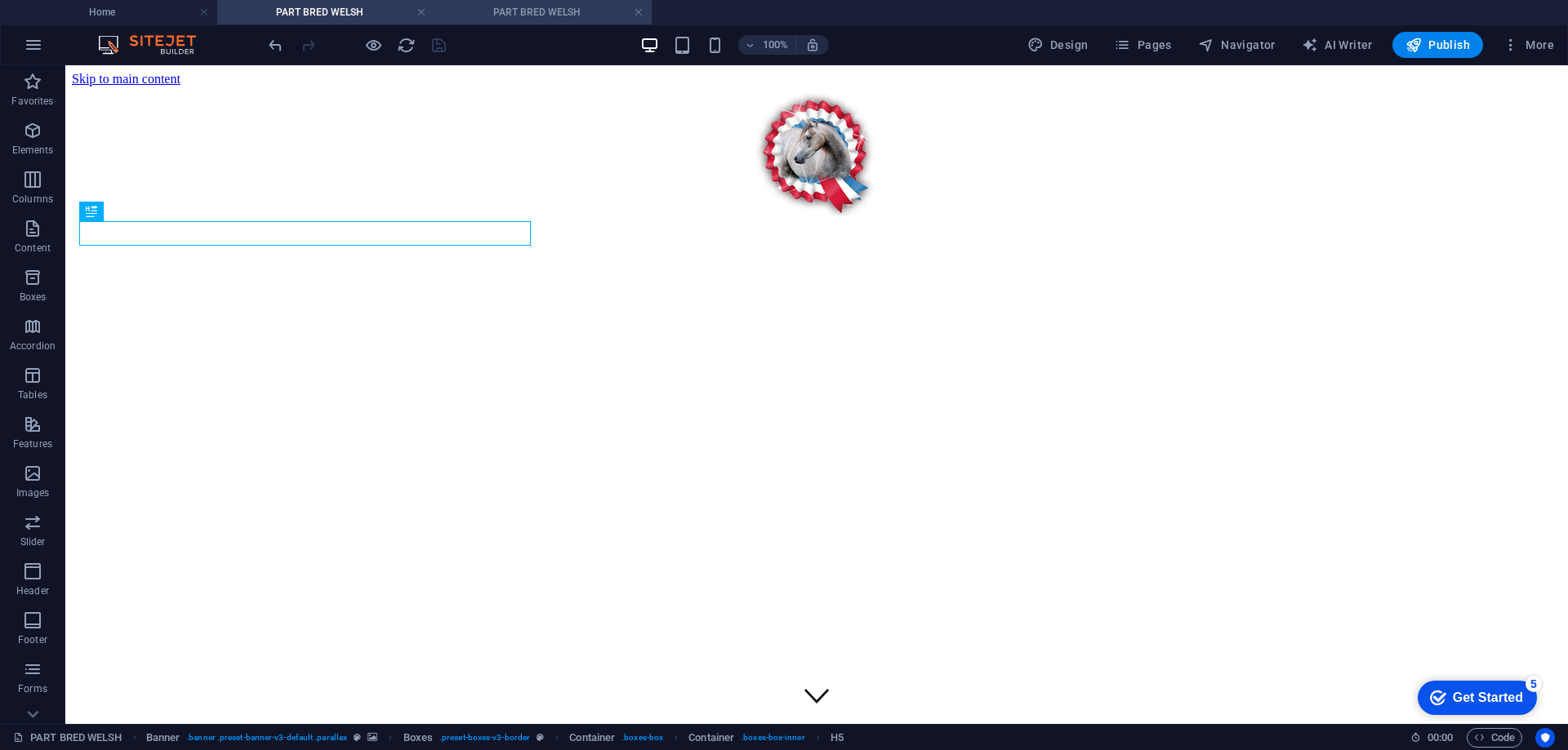
scroll to position [353, 0]
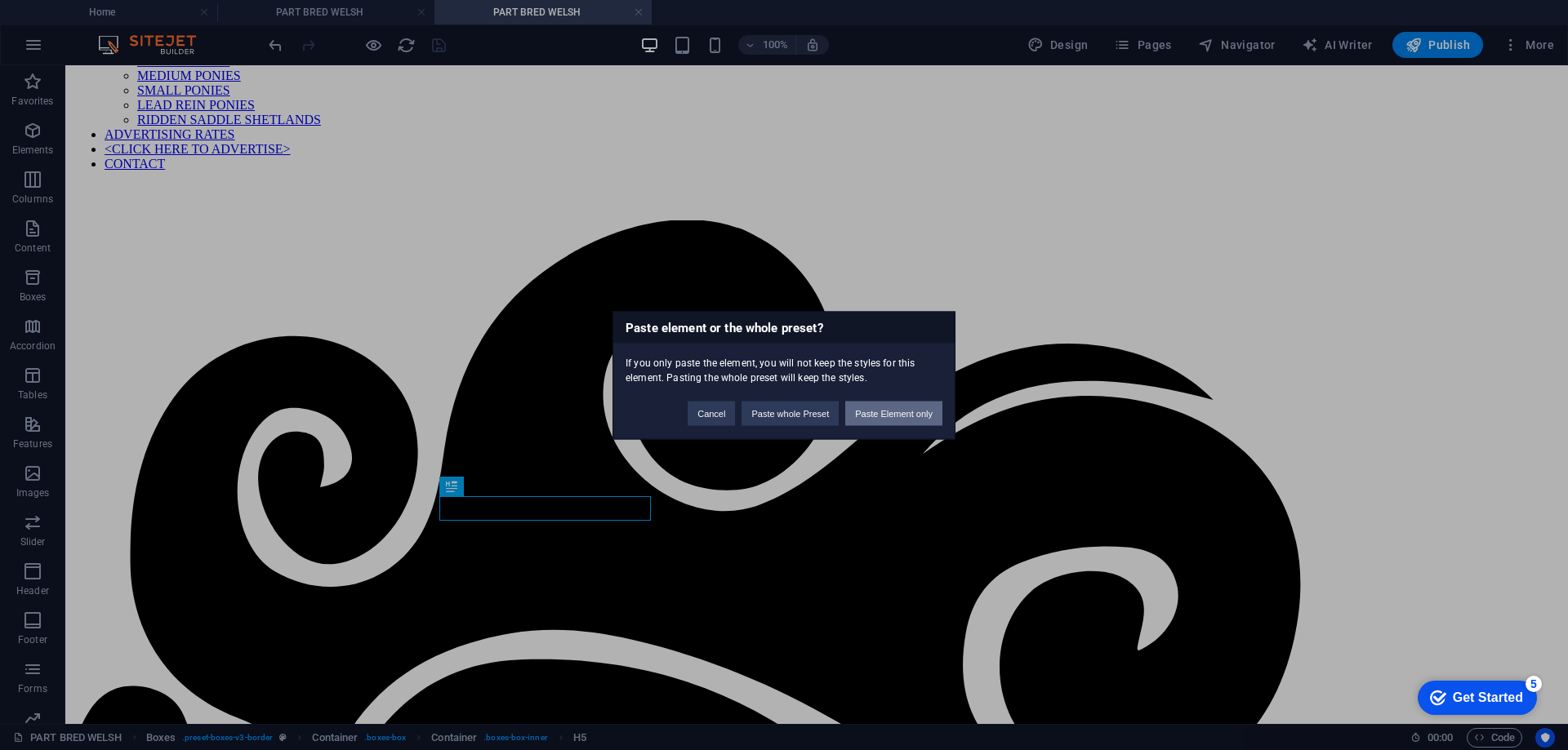
click at [879, 415] on button "Paste Element only" at bounding box center [893, 413] width 98 height 24
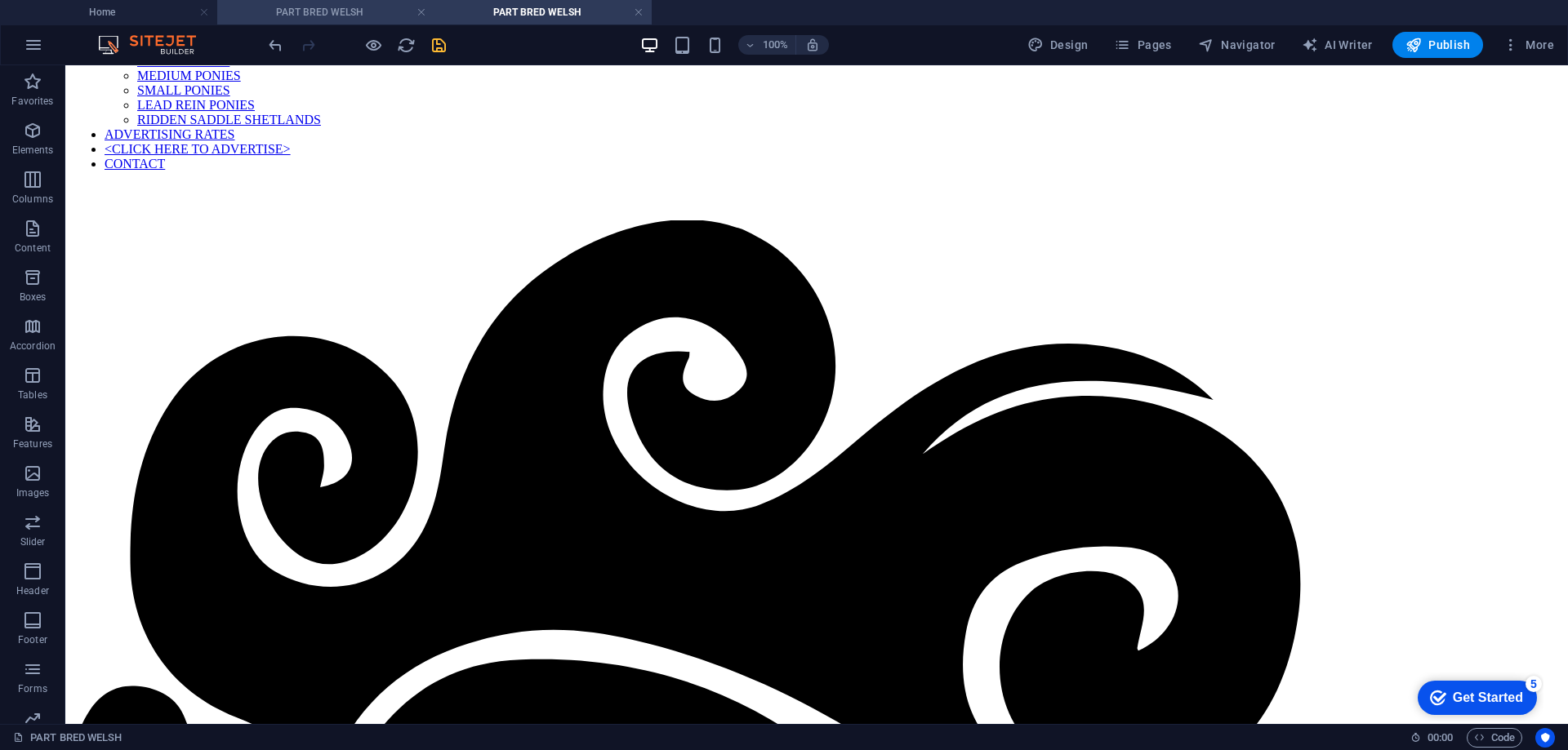
click at [307, 10] on h4 "PART BRED WELSH" at bounding box center [326, 12] width 217 height 18
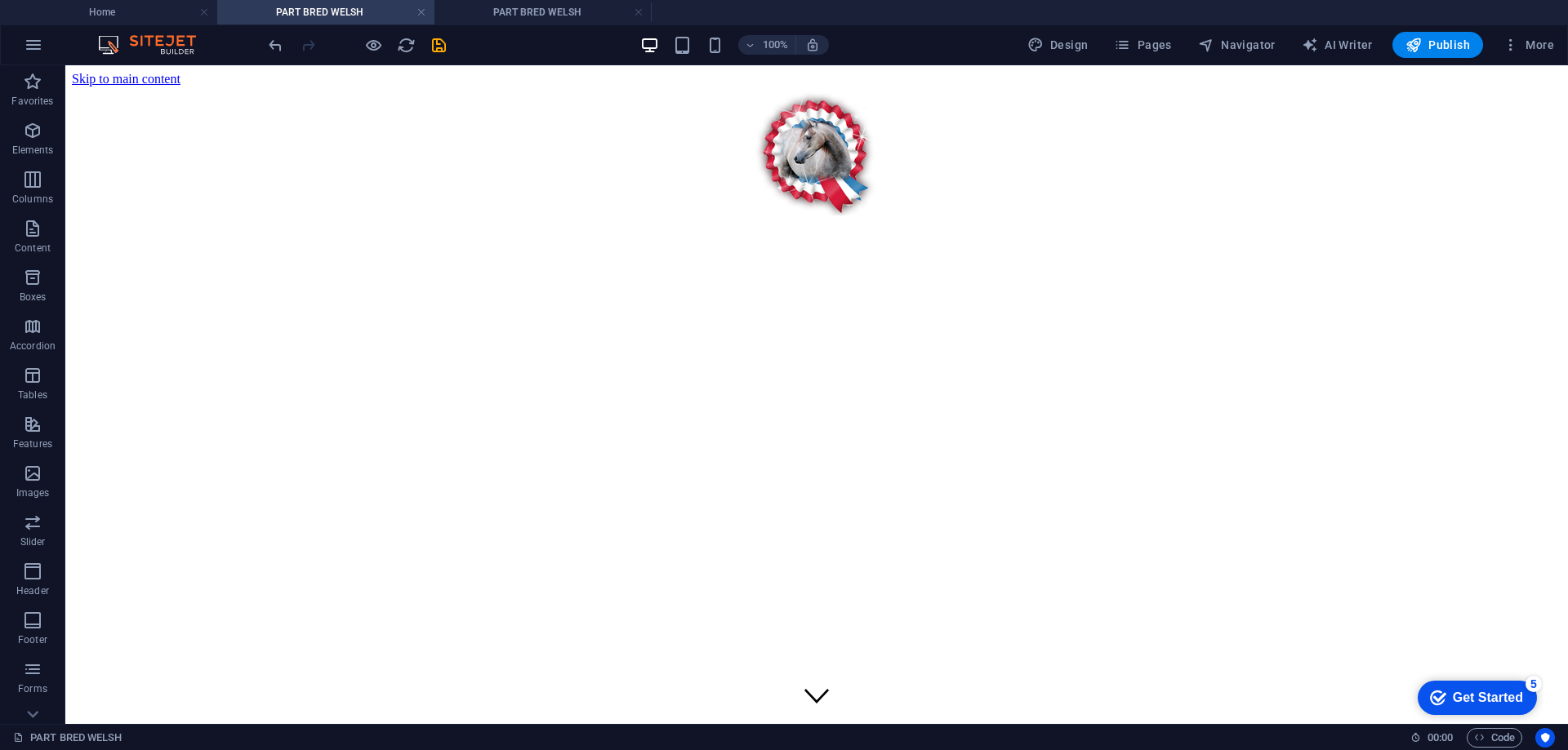
scroll to position [653, 0]
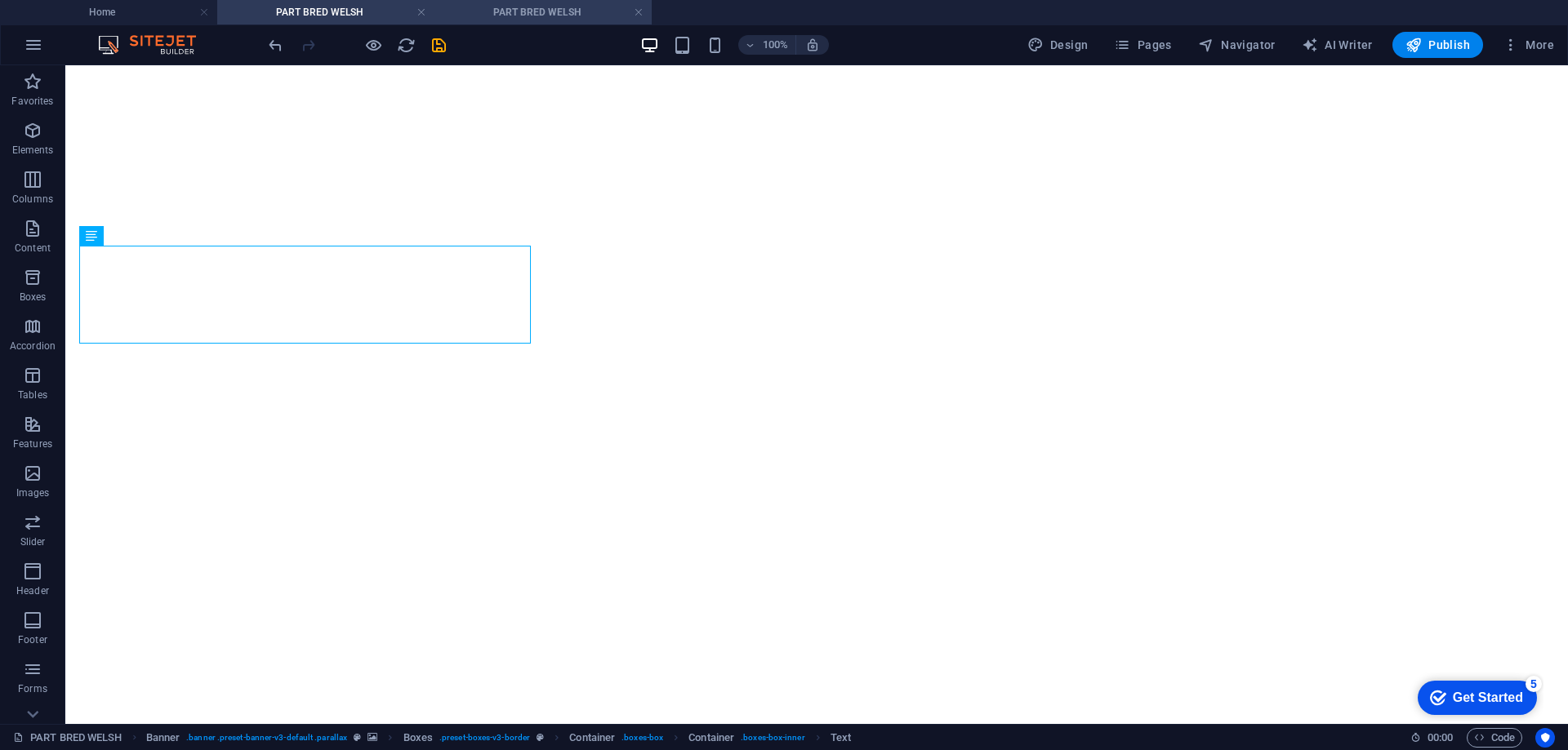
click at [547, 10] on h4 "PART BRED WELSH" at bounding box center [543, 12] width 217 height 18
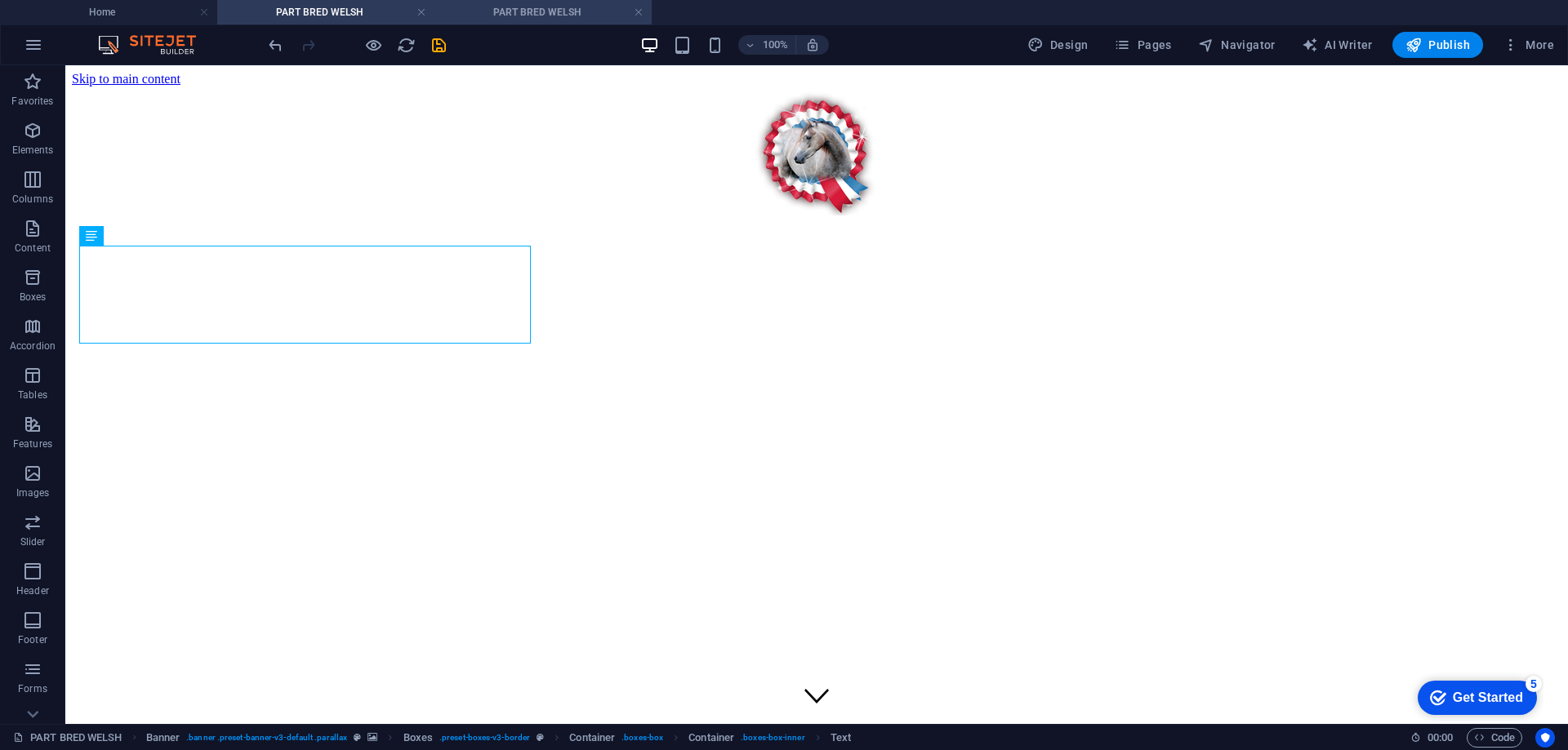
scroll to position [353, 0]
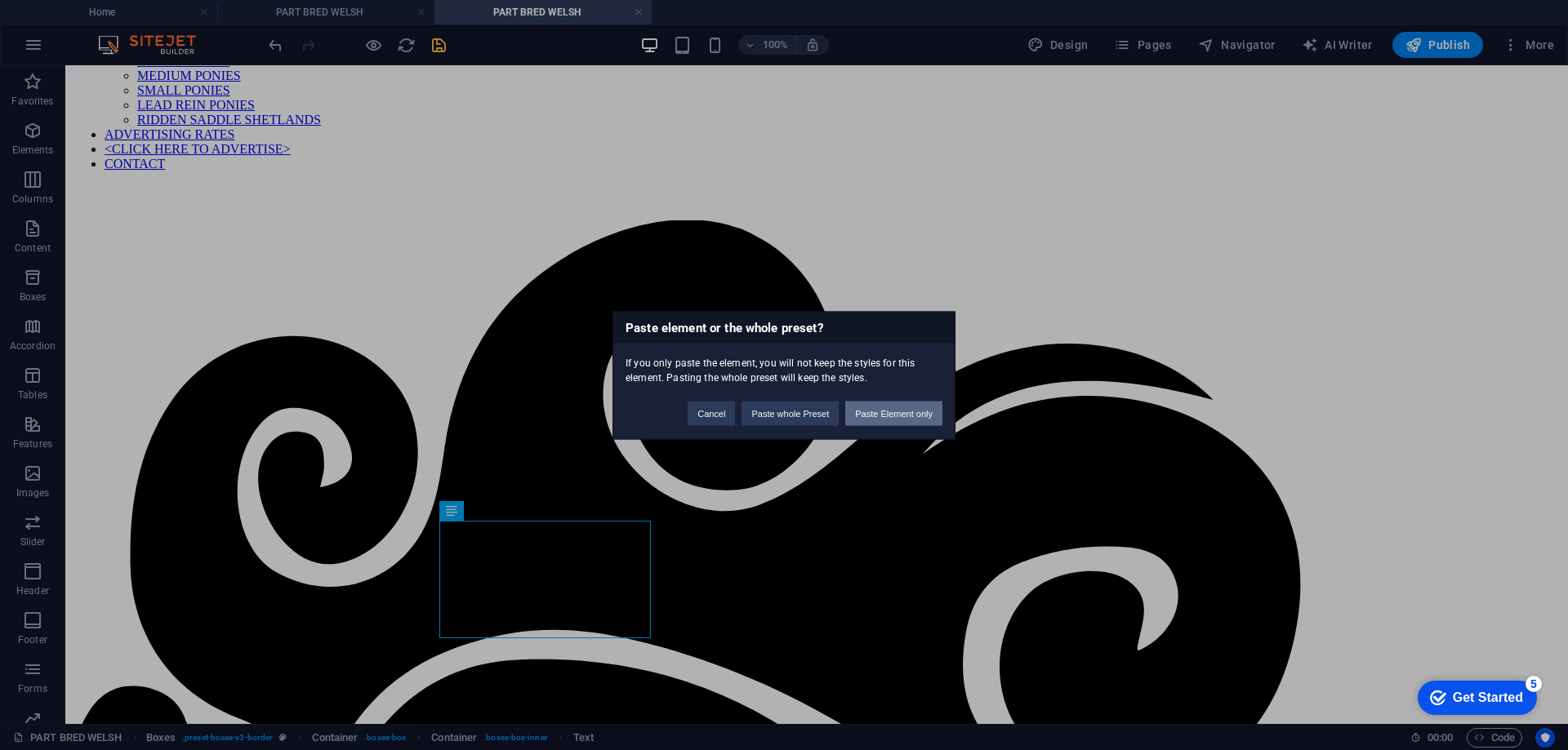
click at [891, 412] on button "Paste Element only" at bounding box center [893, 413] width 98 height 24
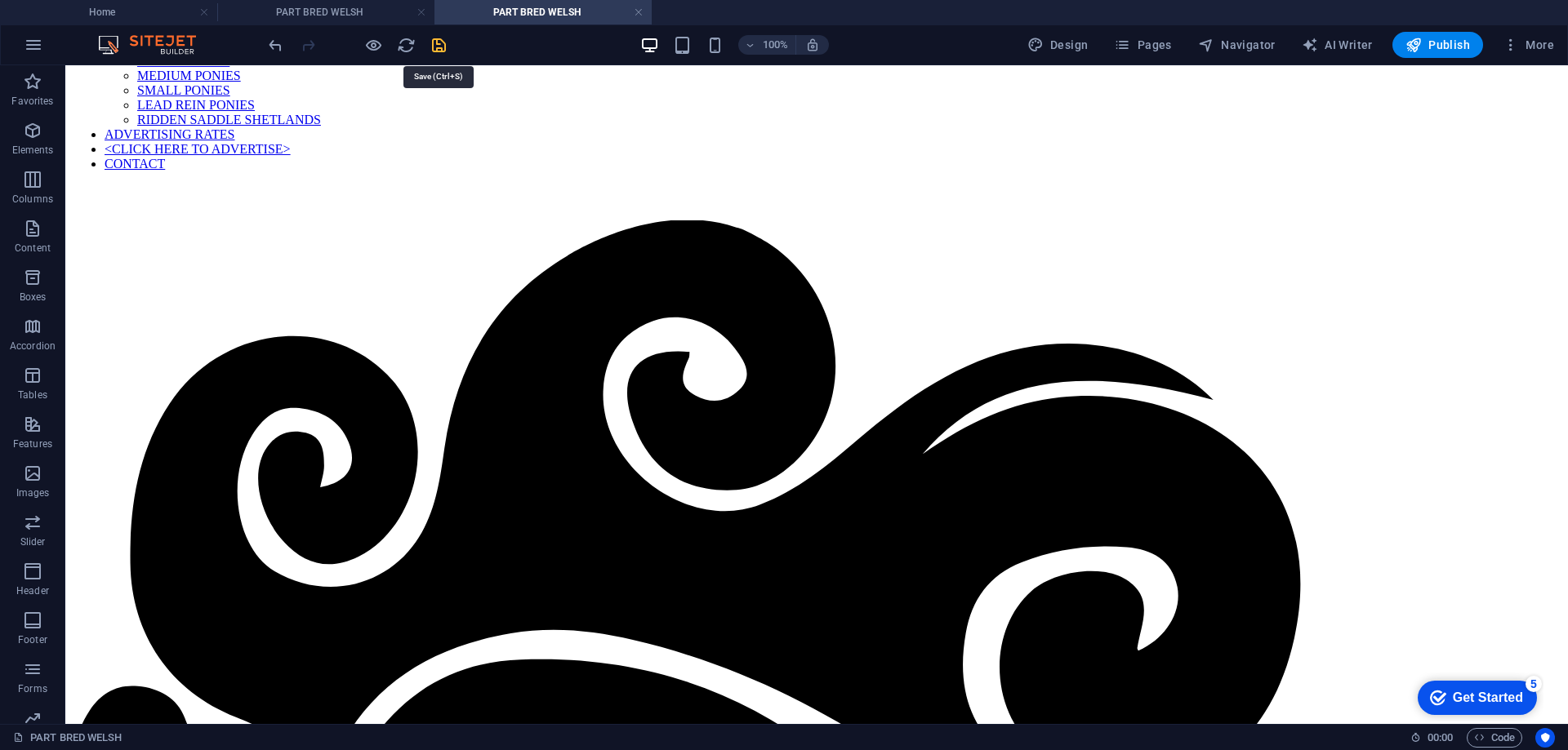
click at [435, 45] on icon "save" at bounding box center [439, 46] width 19 height 19
click at [313, 11] on h4 "PART BRED WELSH" at bounding box center [326, 12] width 217 height 18
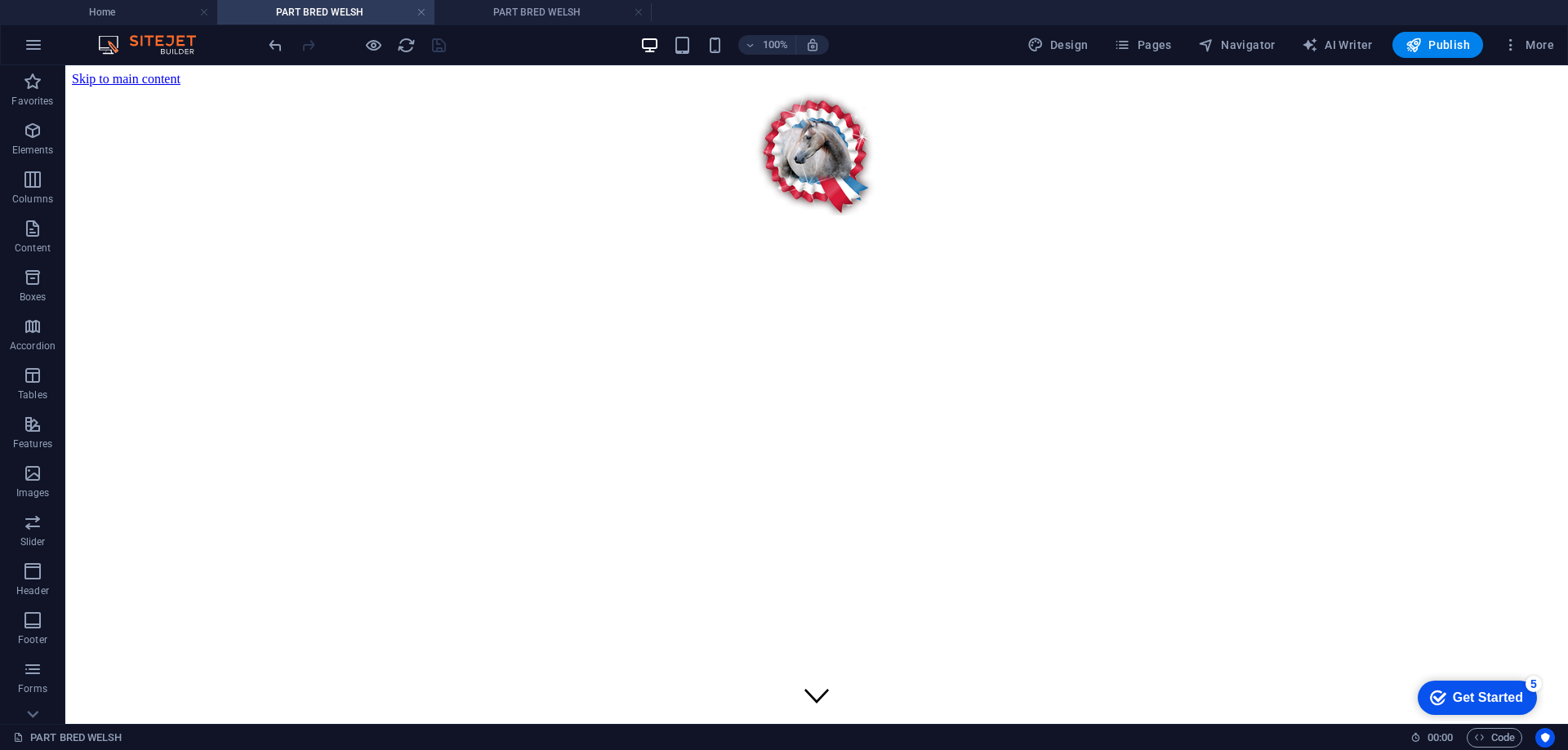
scroll to position [653, 0]
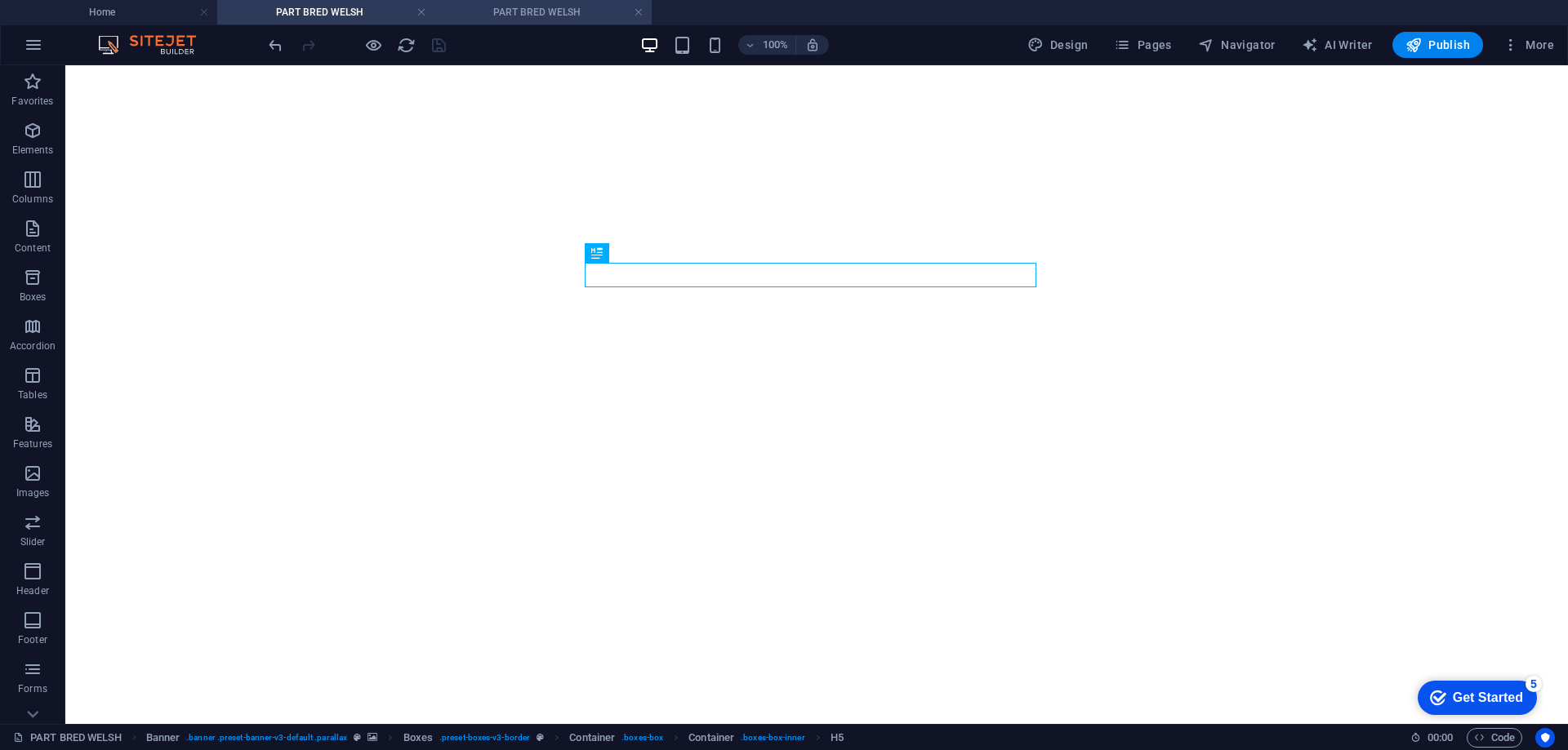
click at [526, 9] on h4 "PART BRED WELSH" at bounding box center [543, 12] width 217 height 18
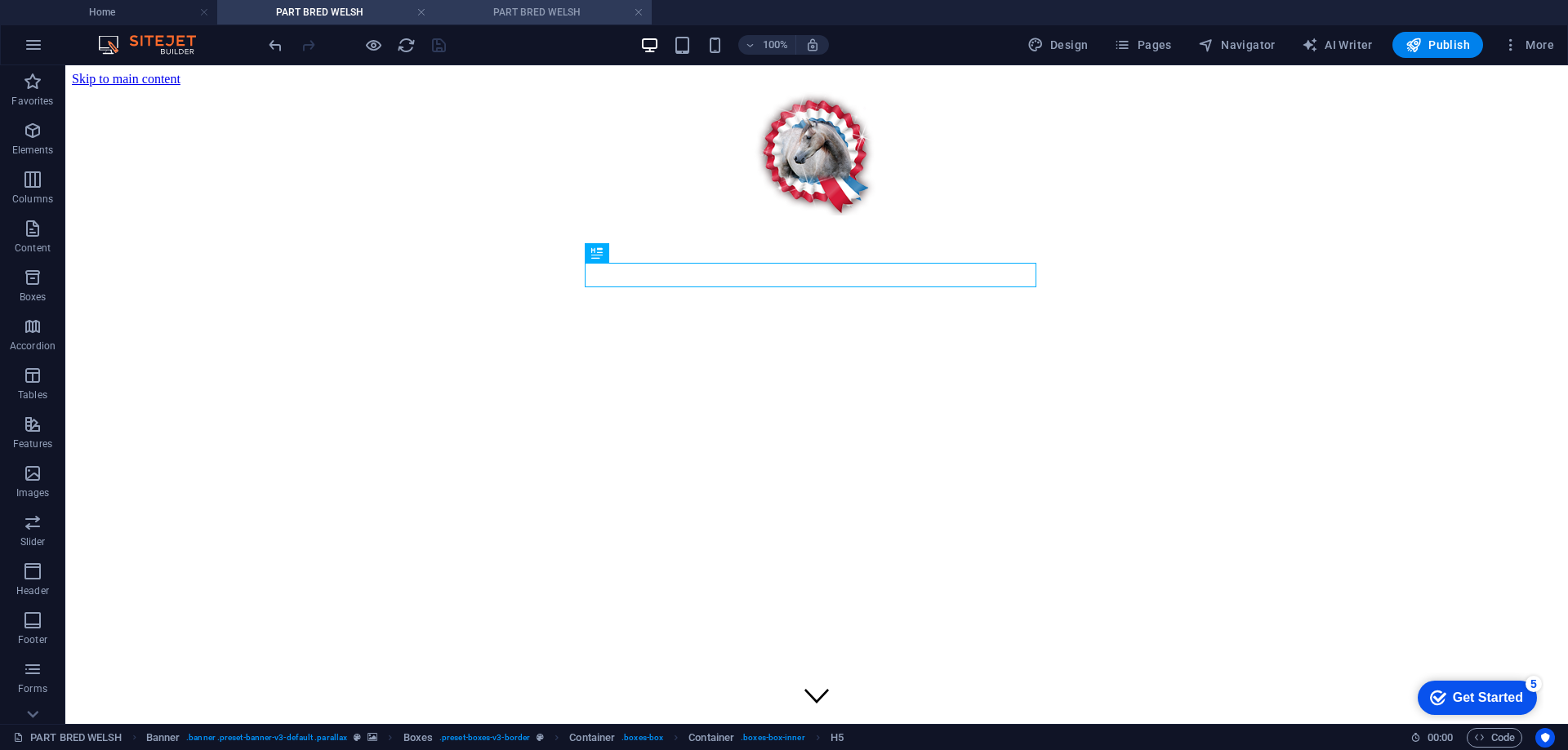
scroll to position [353, 0]
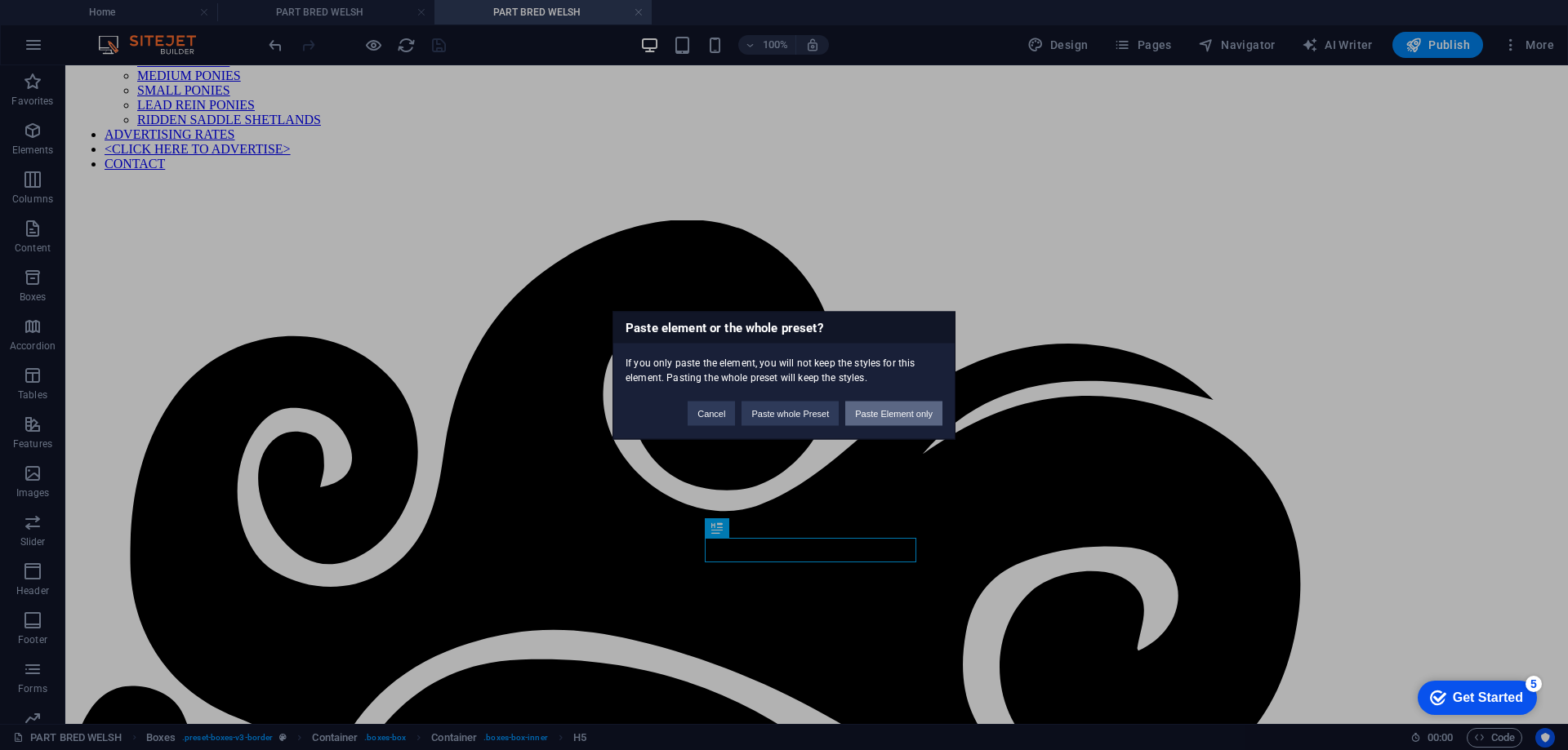
click at [920, 406] on button "Paste Element only" at bounding box center [893, 413] width 98 height 24
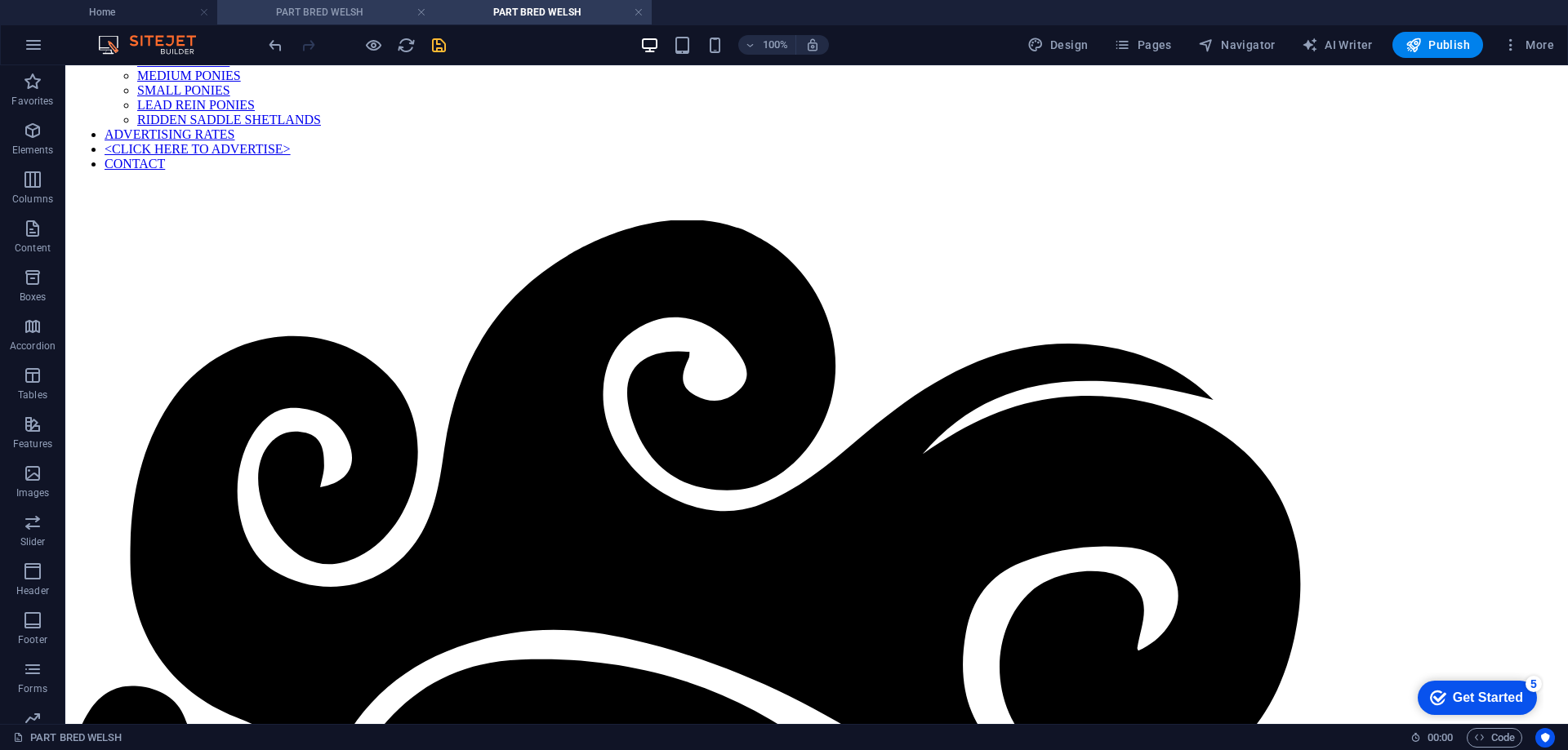
click at [319, 8] on h4 "PART BRED WELSH" at bounding box center [326, 12] width 217 height 18
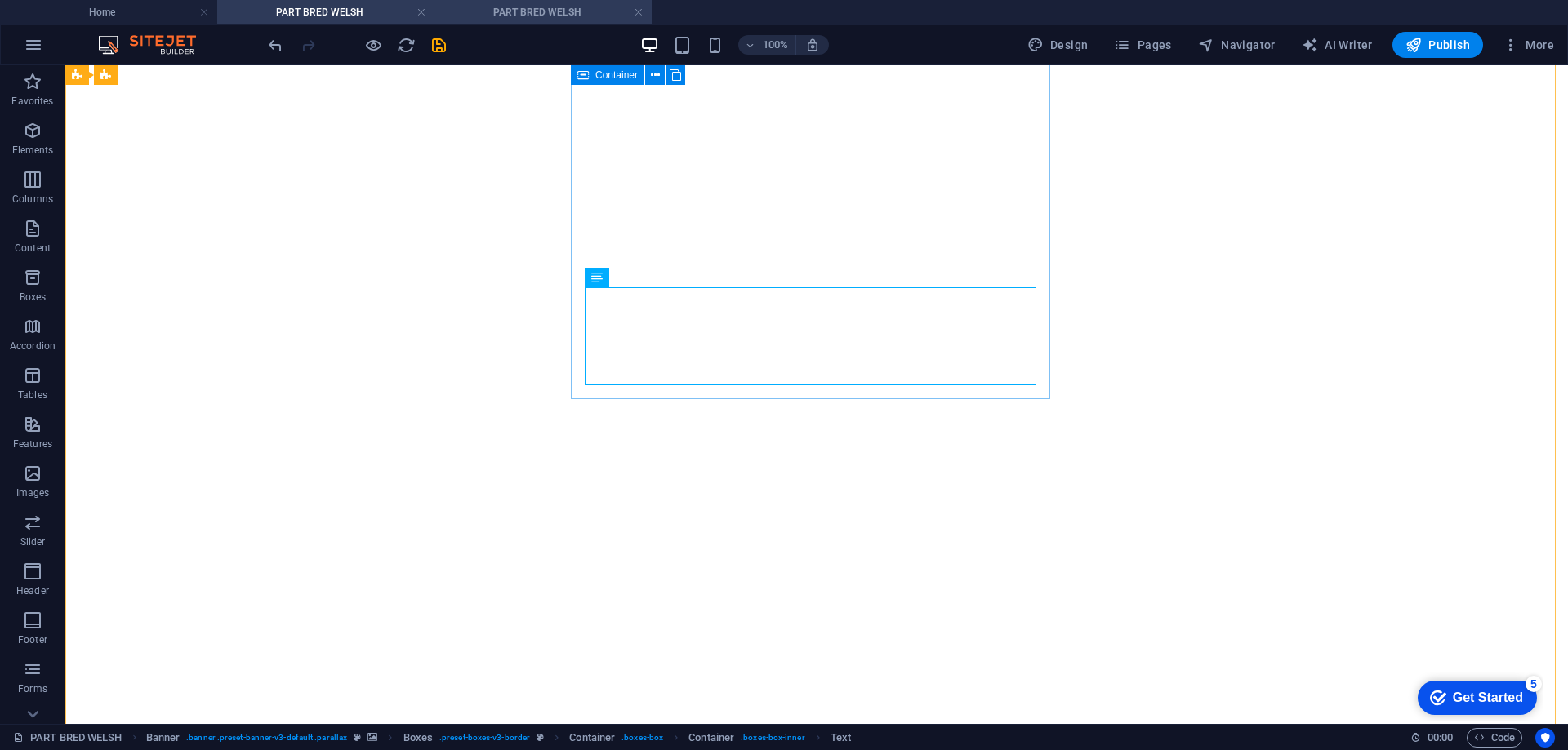
click at [528, 9] on h4 "PART BRED WELSH" at bounding box center [543, 12] width 217 height 18
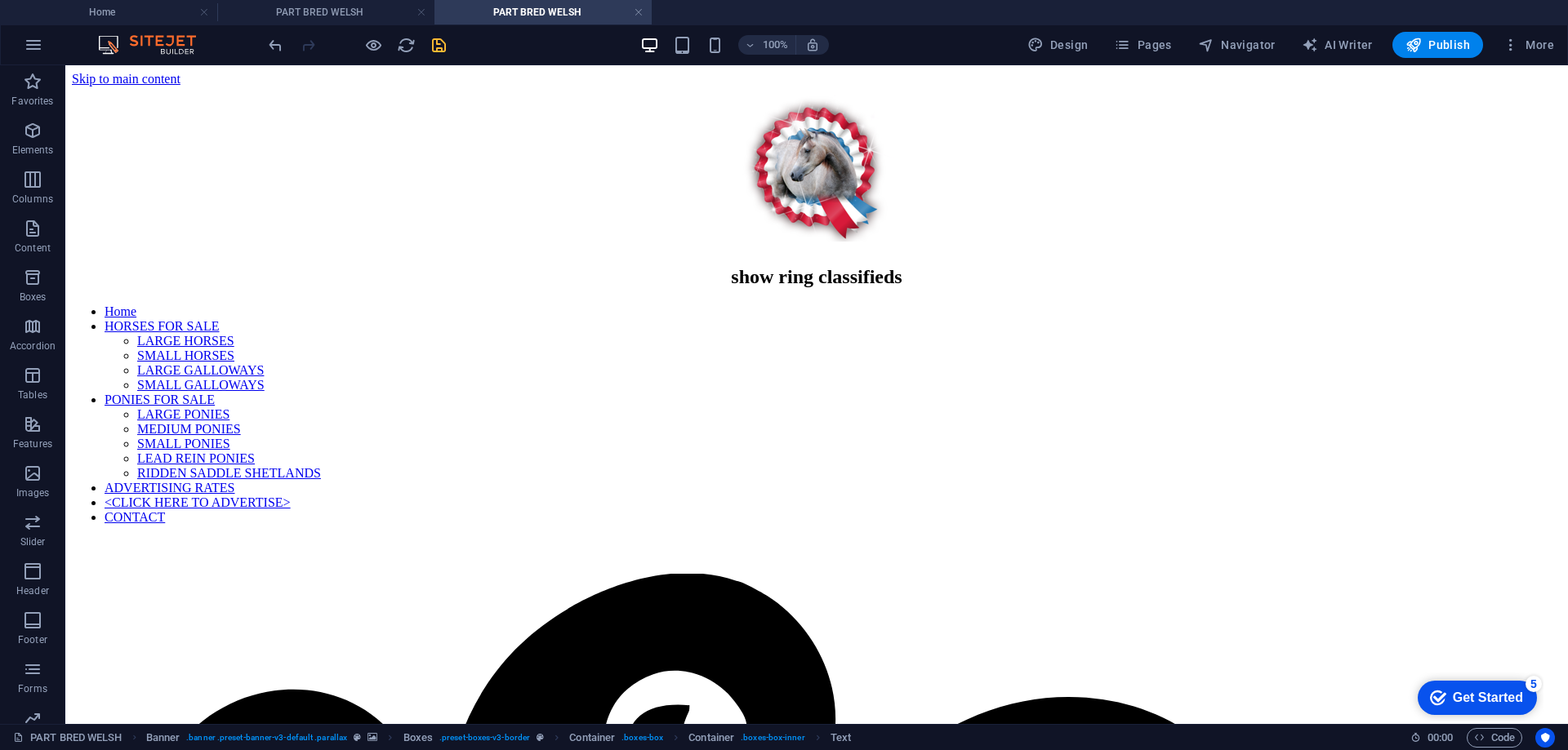
scroll to position [353, 0]
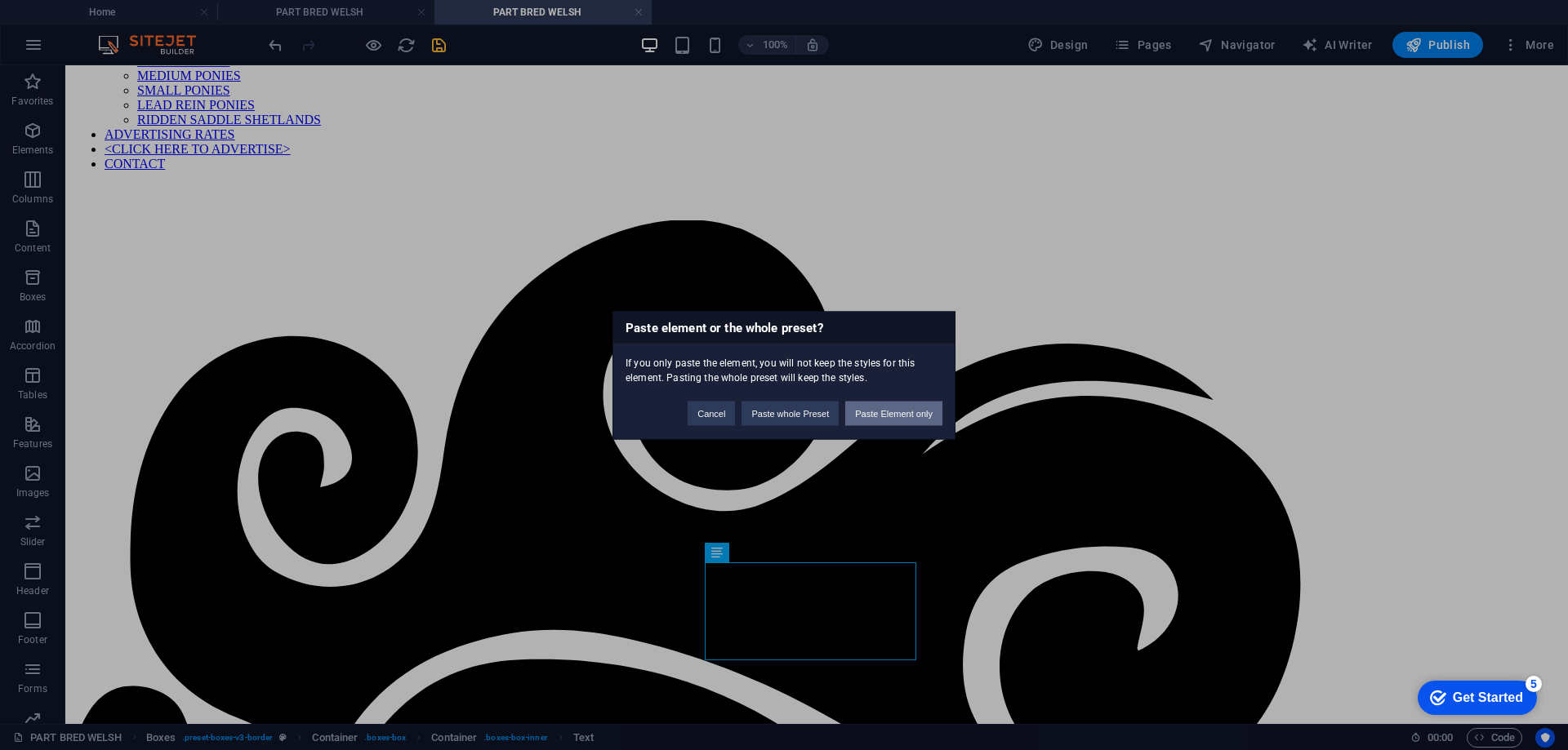
click at [895, 414] on button "Paste Element only" at bounding box center [893, 413] width 98 height 24
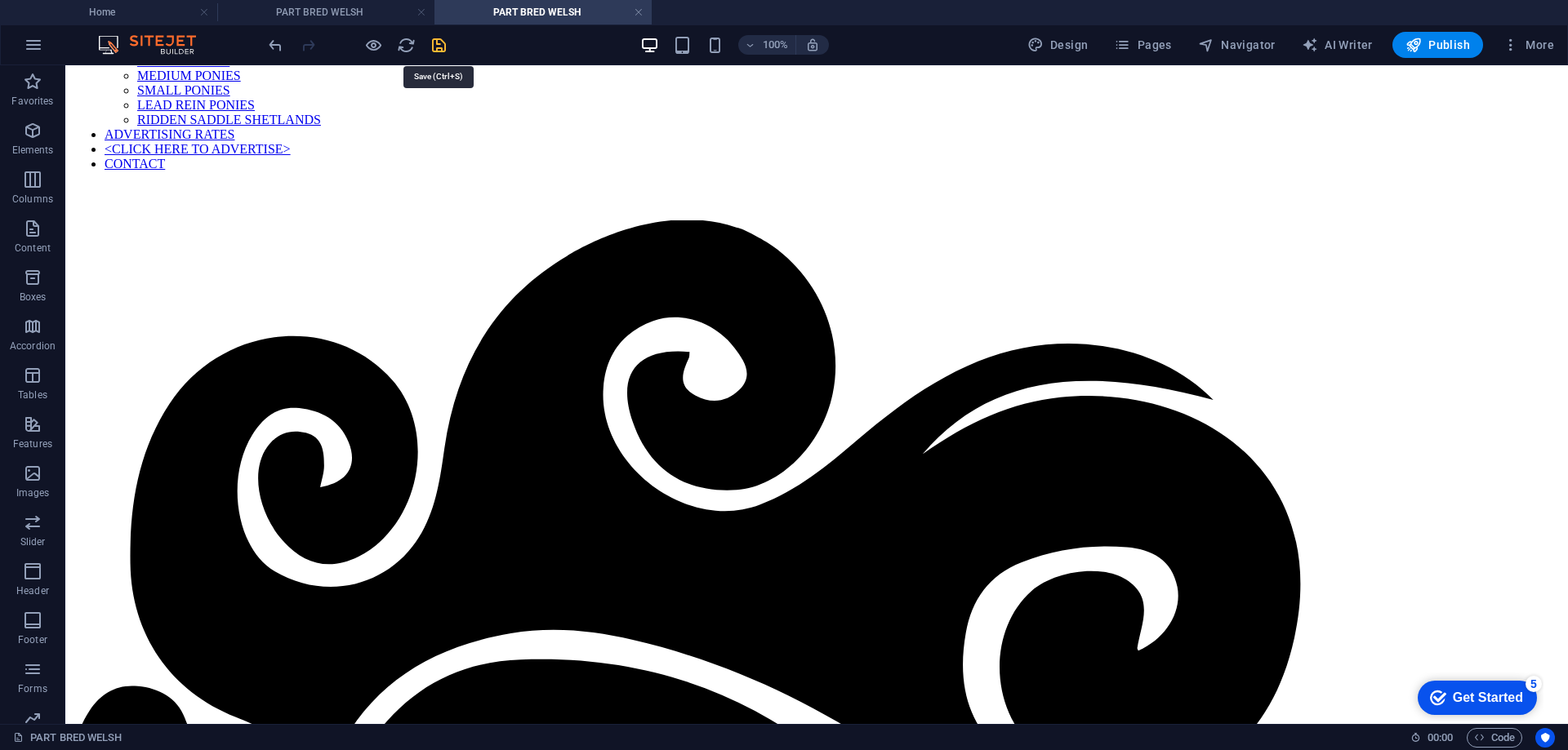
click at [439, 48] on icon "save" at bounding box center [439, 46] width 19 height 19
click at [322, 13] on h4 "PART BRED WELSH" at bounding box center [326, 12] width 217 height 18
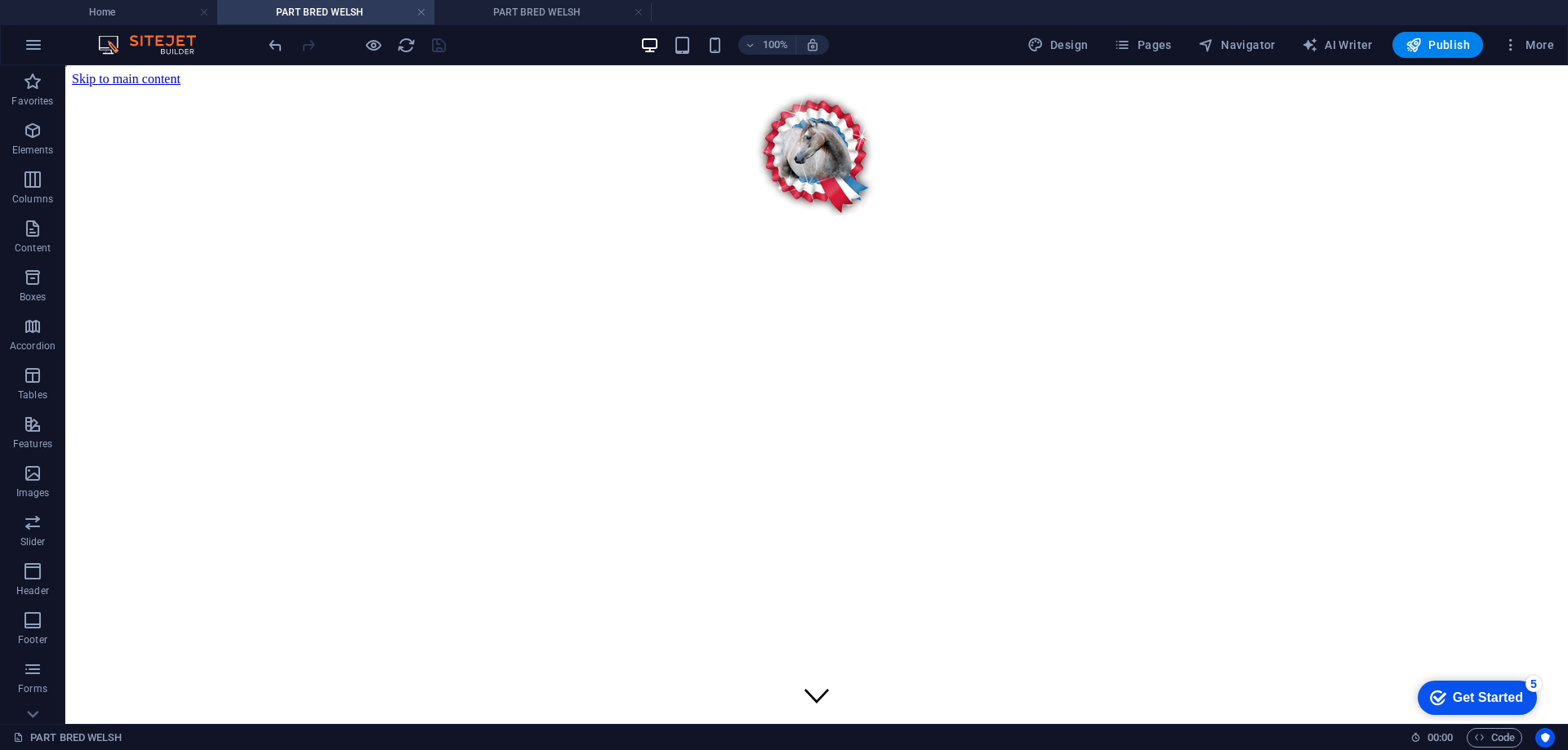
scroll to position [653, 0]
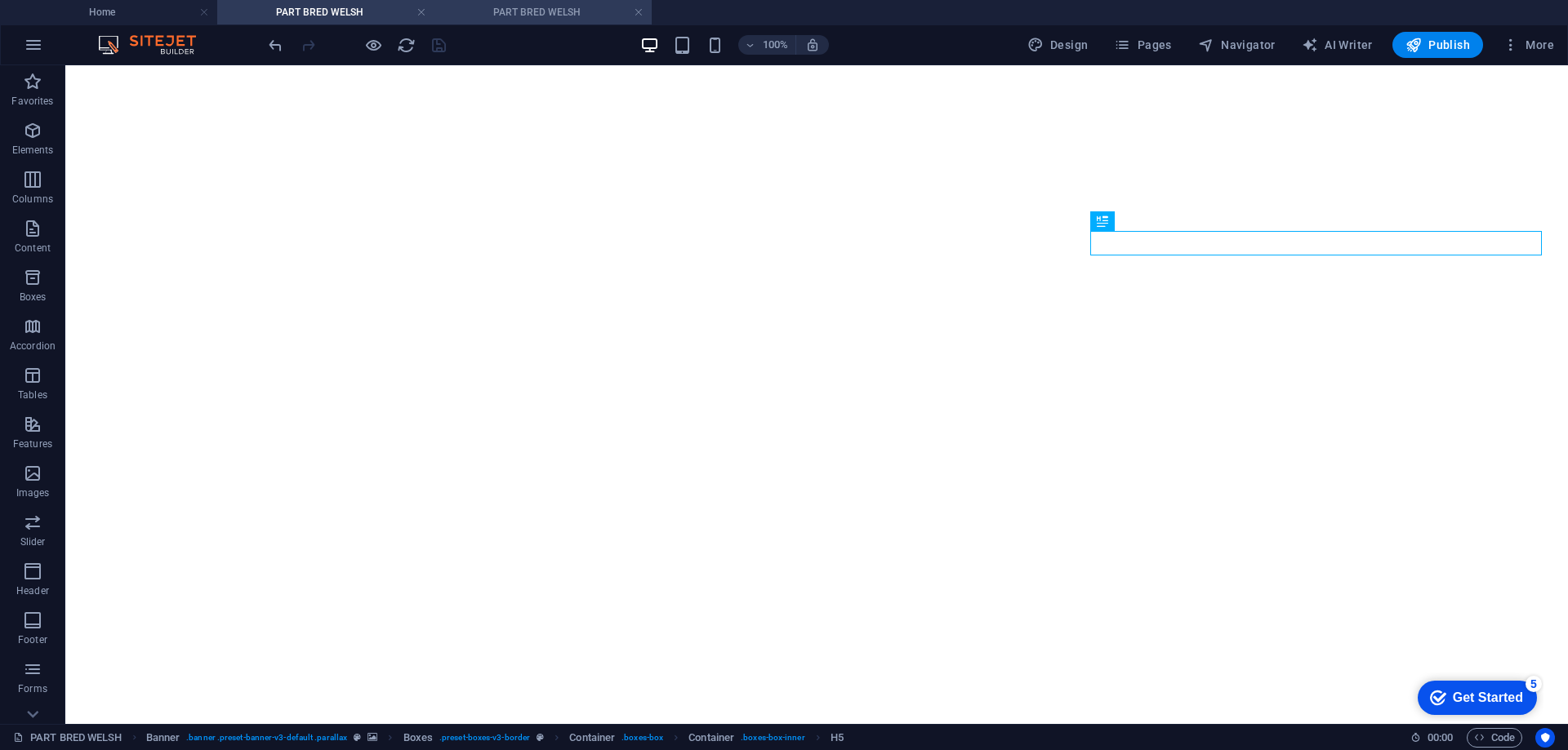
click at [552, 7] on h4 "PART BRED WELSH" at bounding box center [543, 12] width 217 height 18
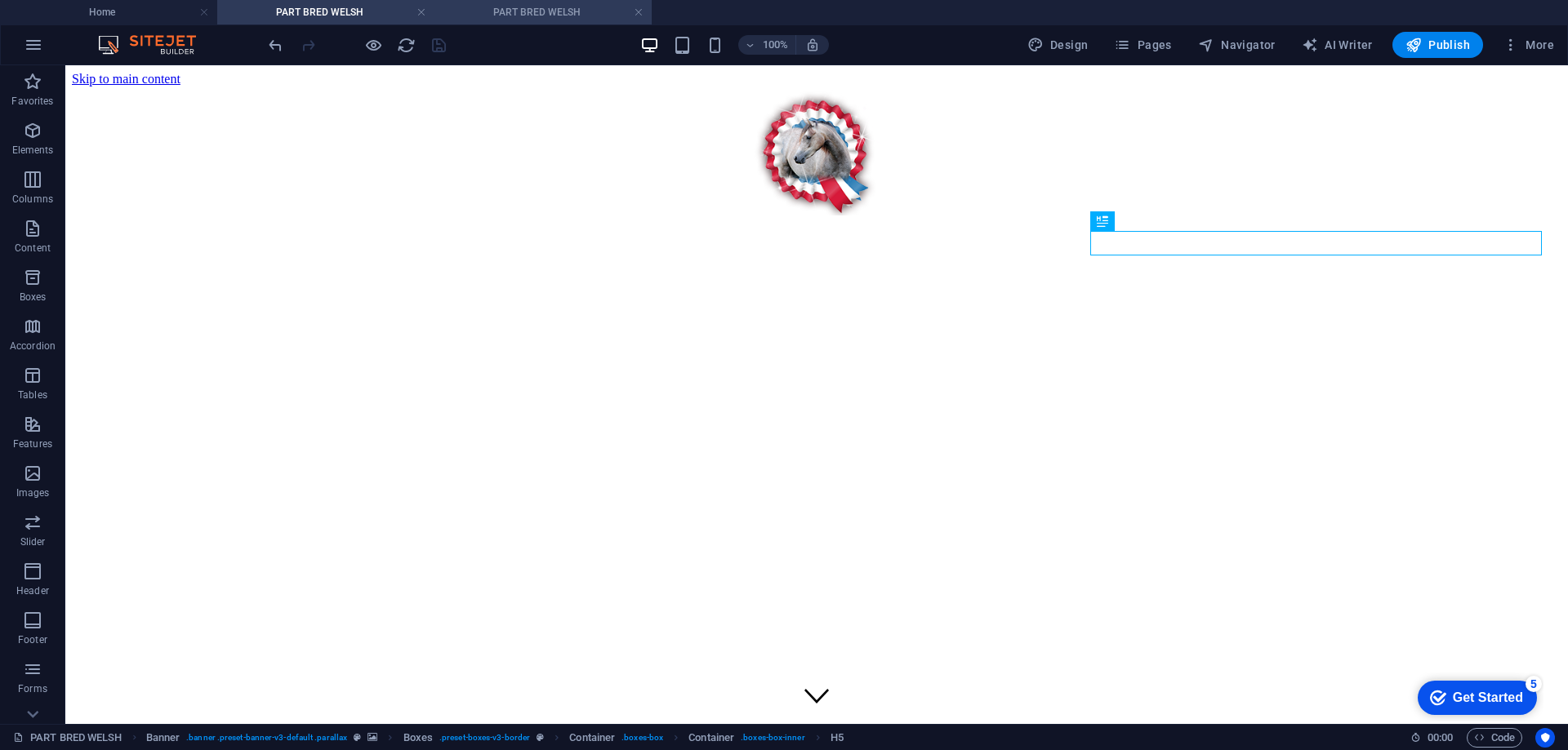
scroll to position [353, 0]
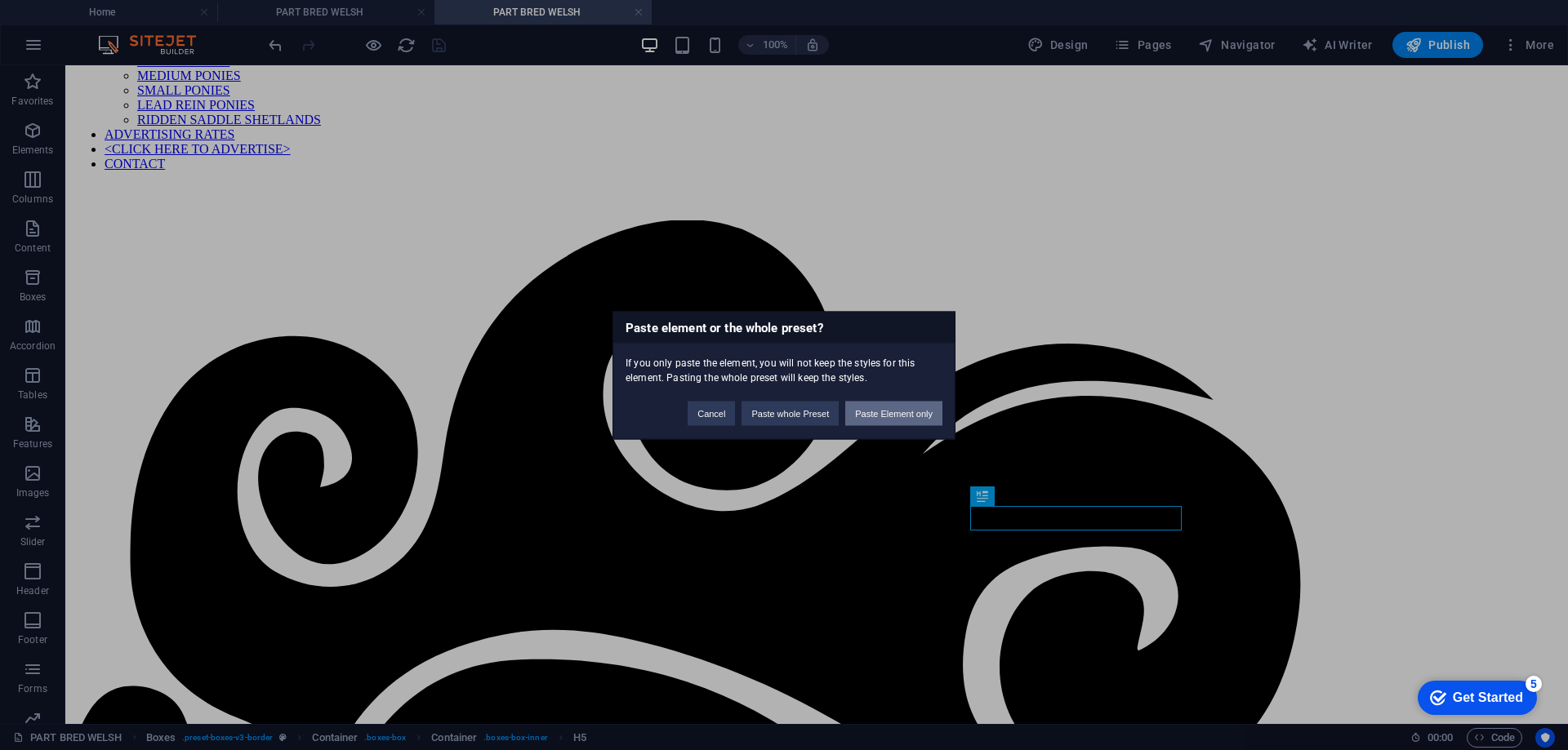
click at [863, 411] on button "Paste Element only" at bounding box center [893, 413] width 98 height 24
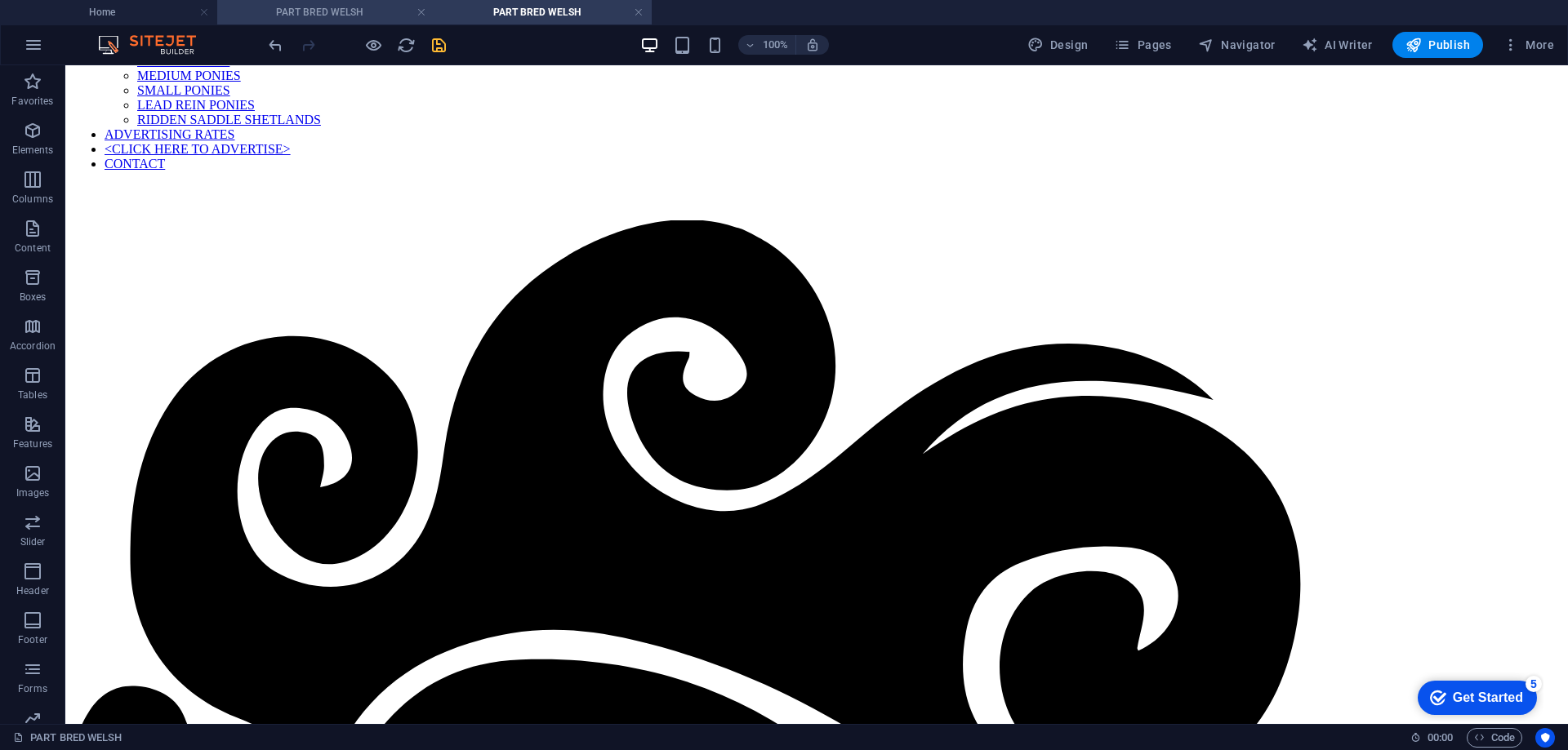
click at [311, 12] on h4 "PART BRED WELSH" at bounding box center [326, 12] width 217 height 18
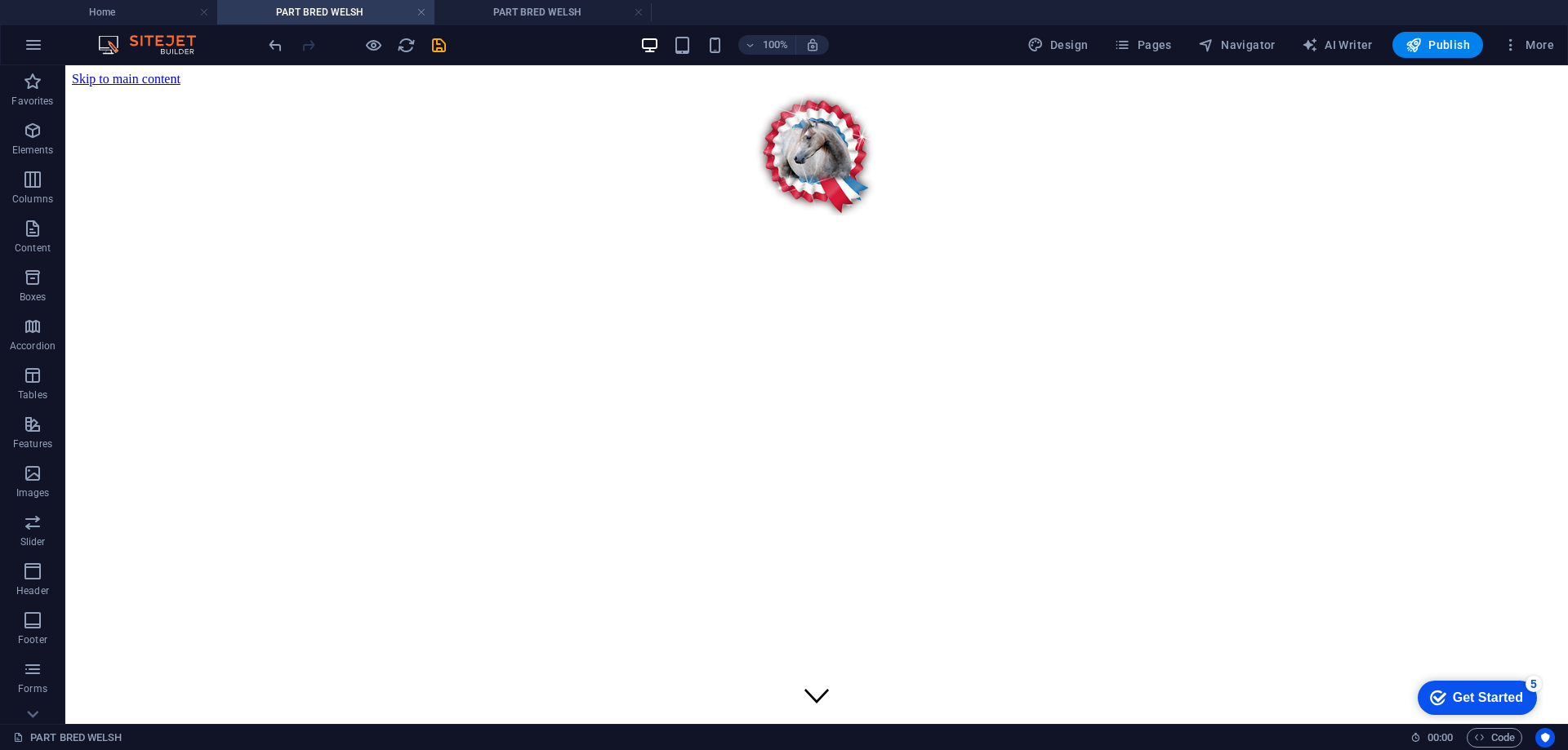
scroll to position [653, 0]
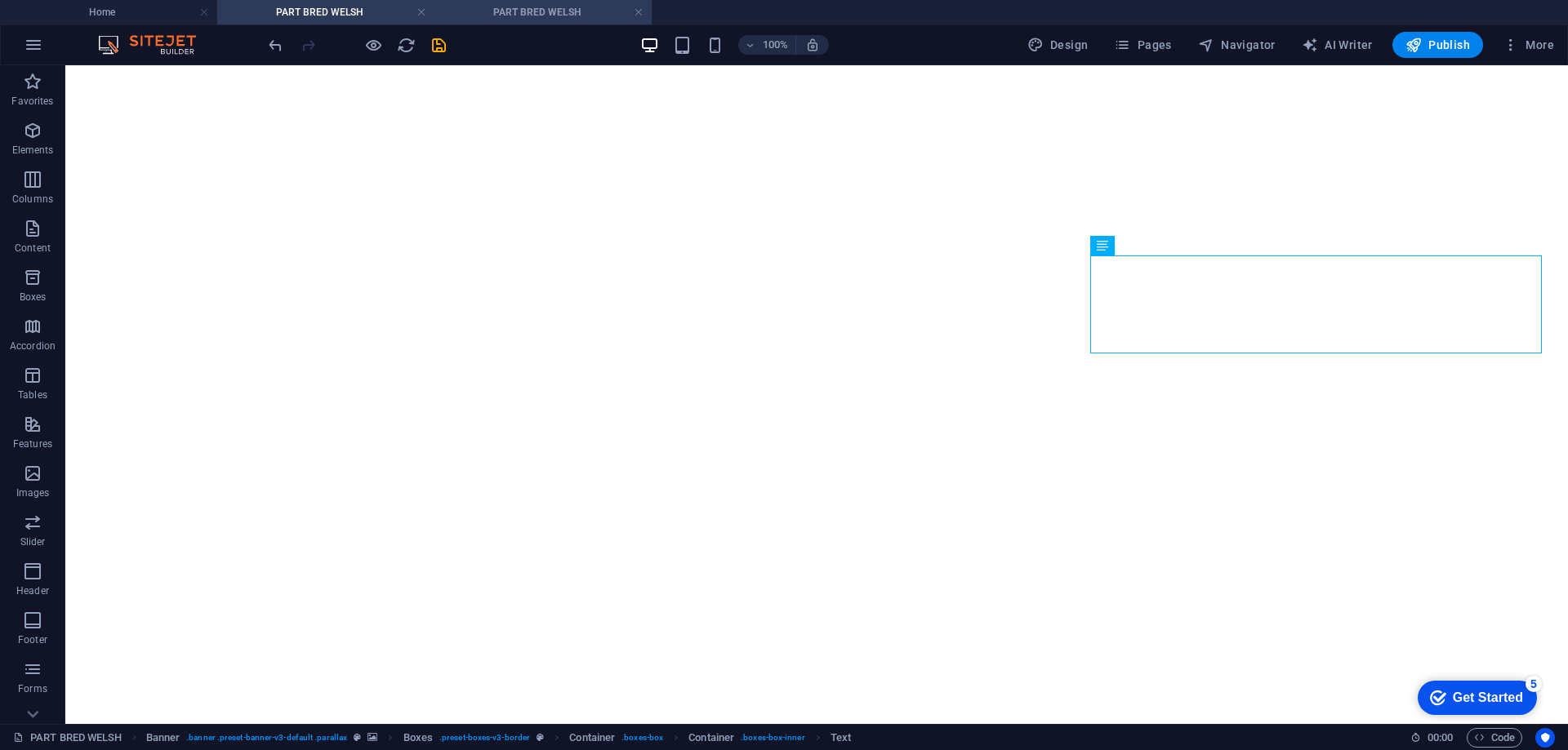
click at [587, 10] on h4 "PART BRED WELSH" at bounding box center [543, 12] width 217 height 18
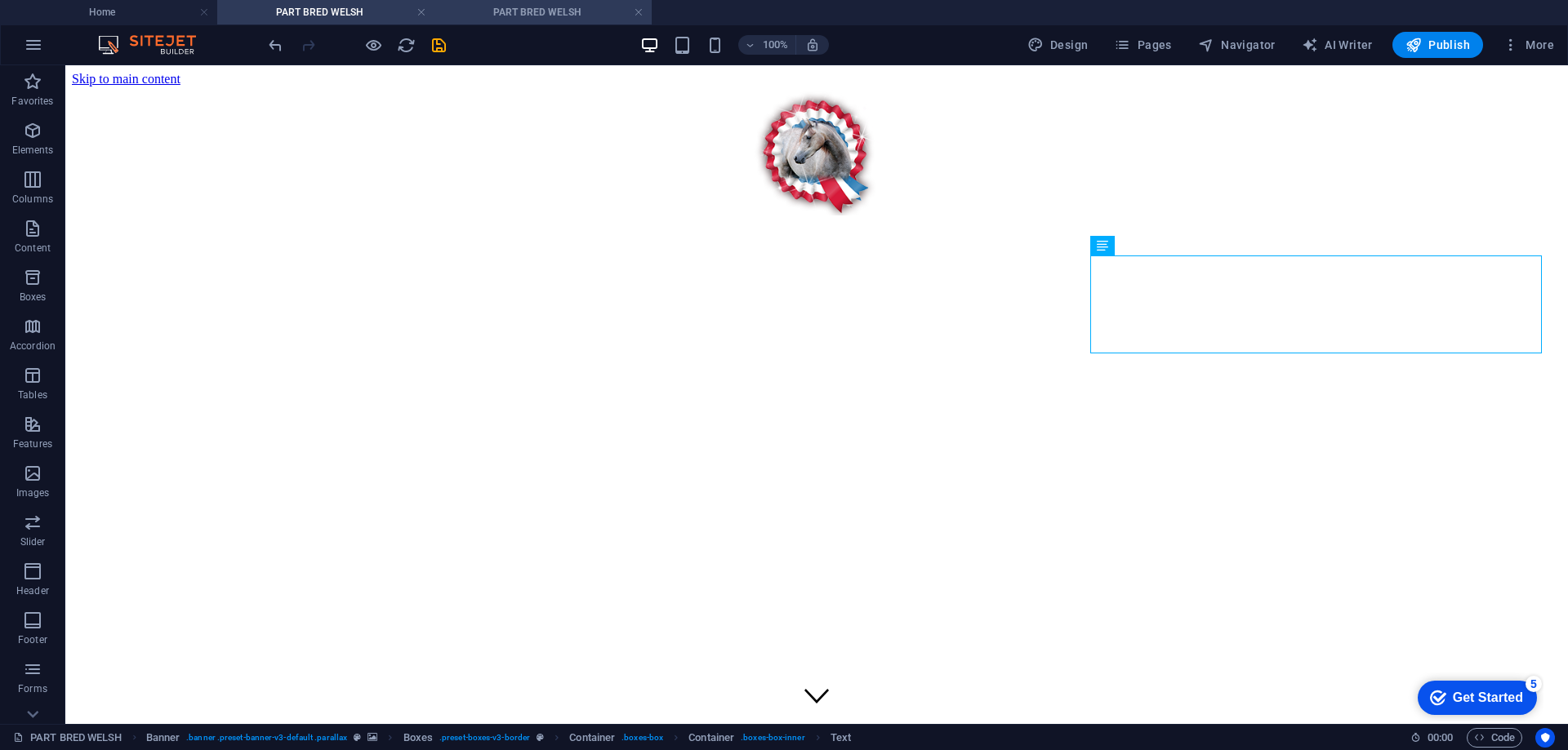
scroll to position [353, 0]
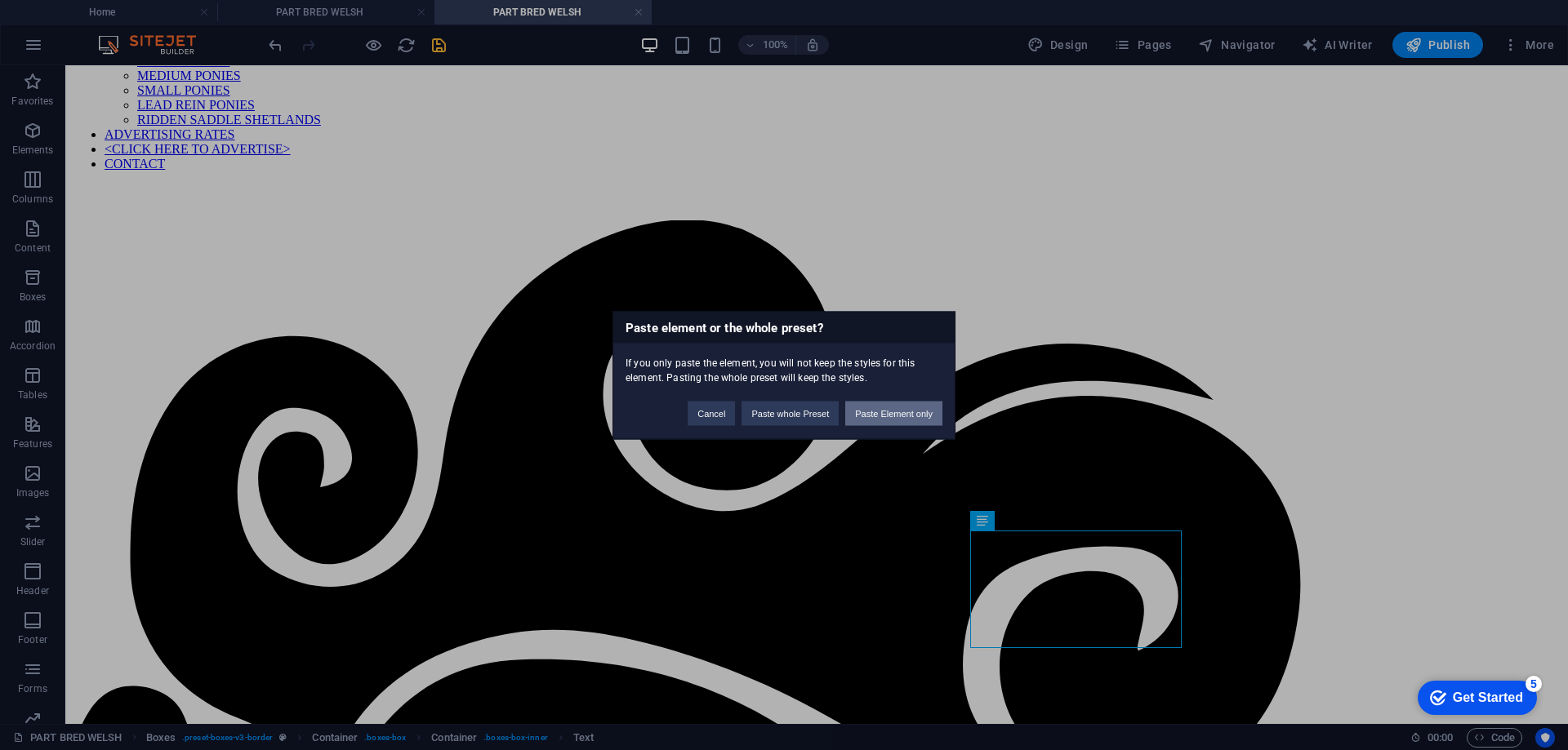
drag, startPoint x: 918, startPoint y: 411, endPoint x: 891, endPoint y: 402, distance: 28.5
click at [918, 411] on button "Paste Element only" at bounding box center [893, 413] width 98 height 24
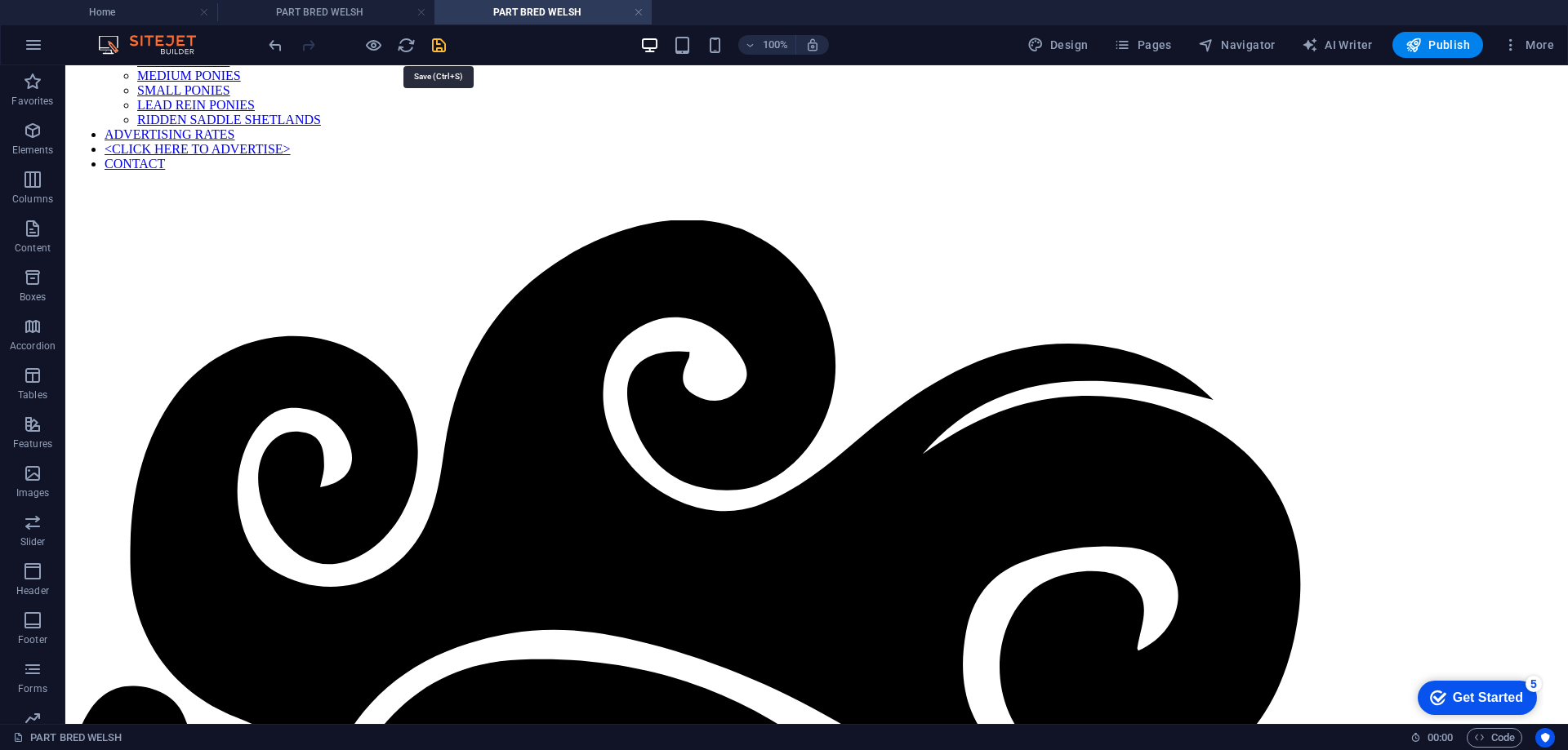
click at [436, 50] on icon "save" at bounding box center [439, 46] width 19 height 19
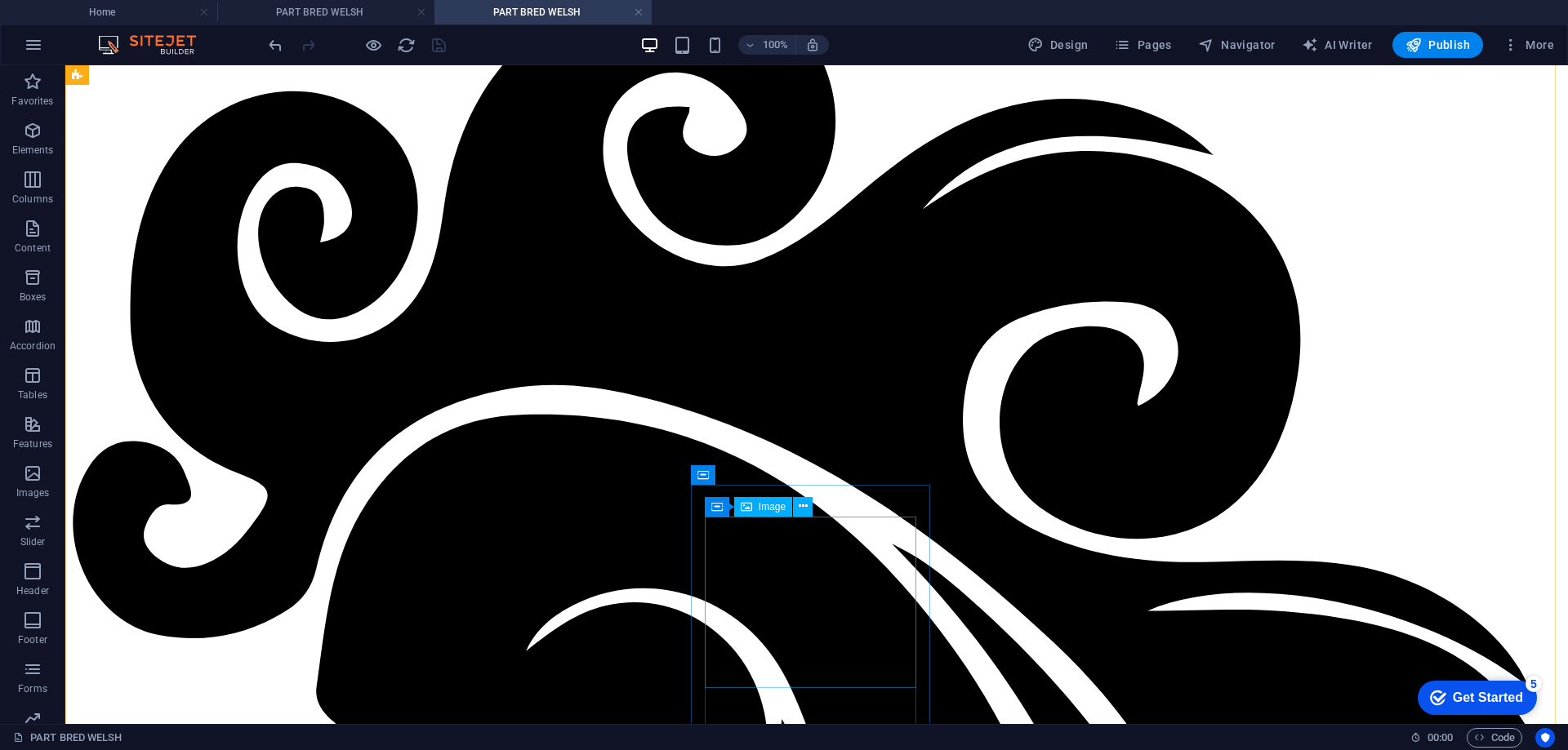
scroll to position [762, 0]
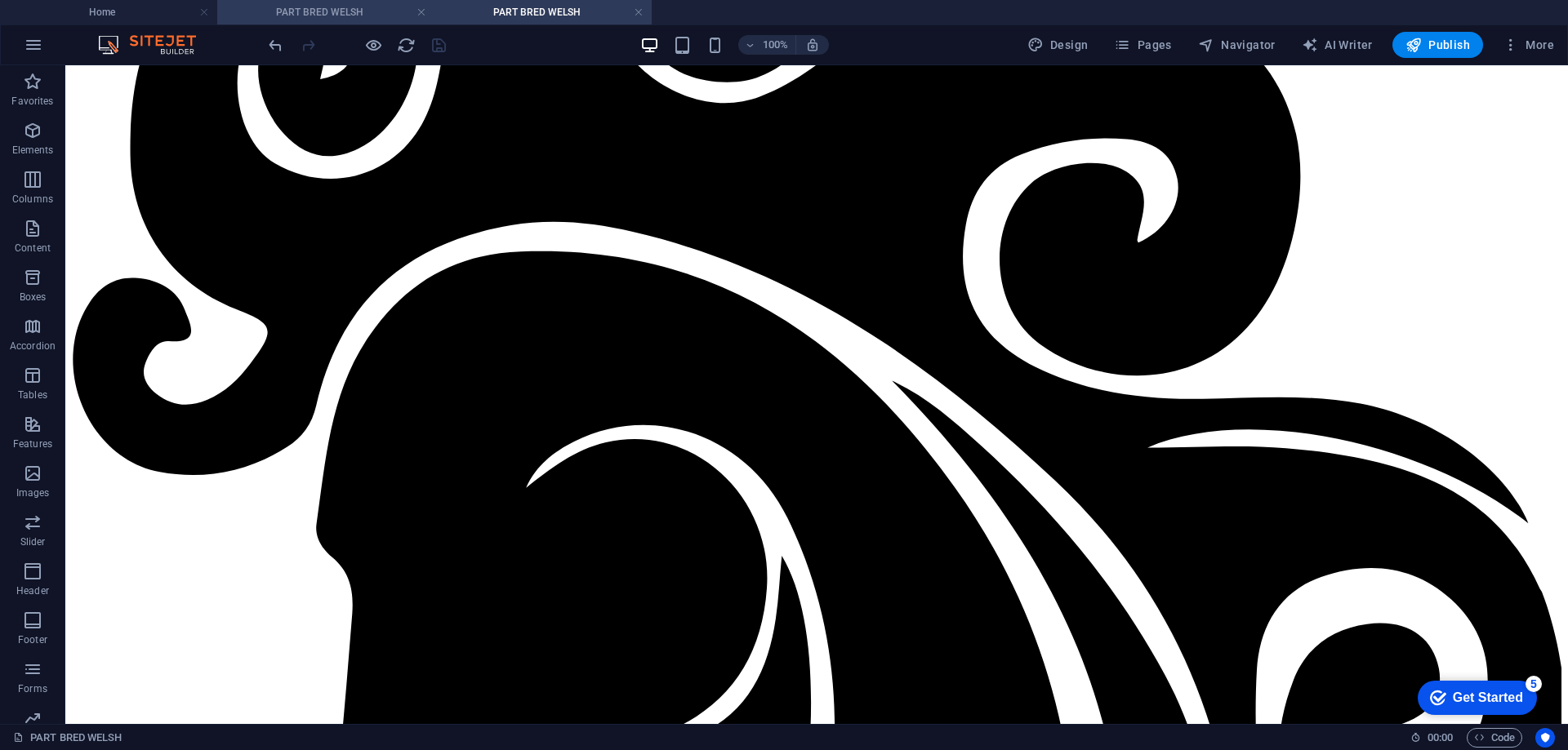
click at [306, 8] on h4 "PART BRED WELSH" at bounding box center [326, 12] width 217 height 18
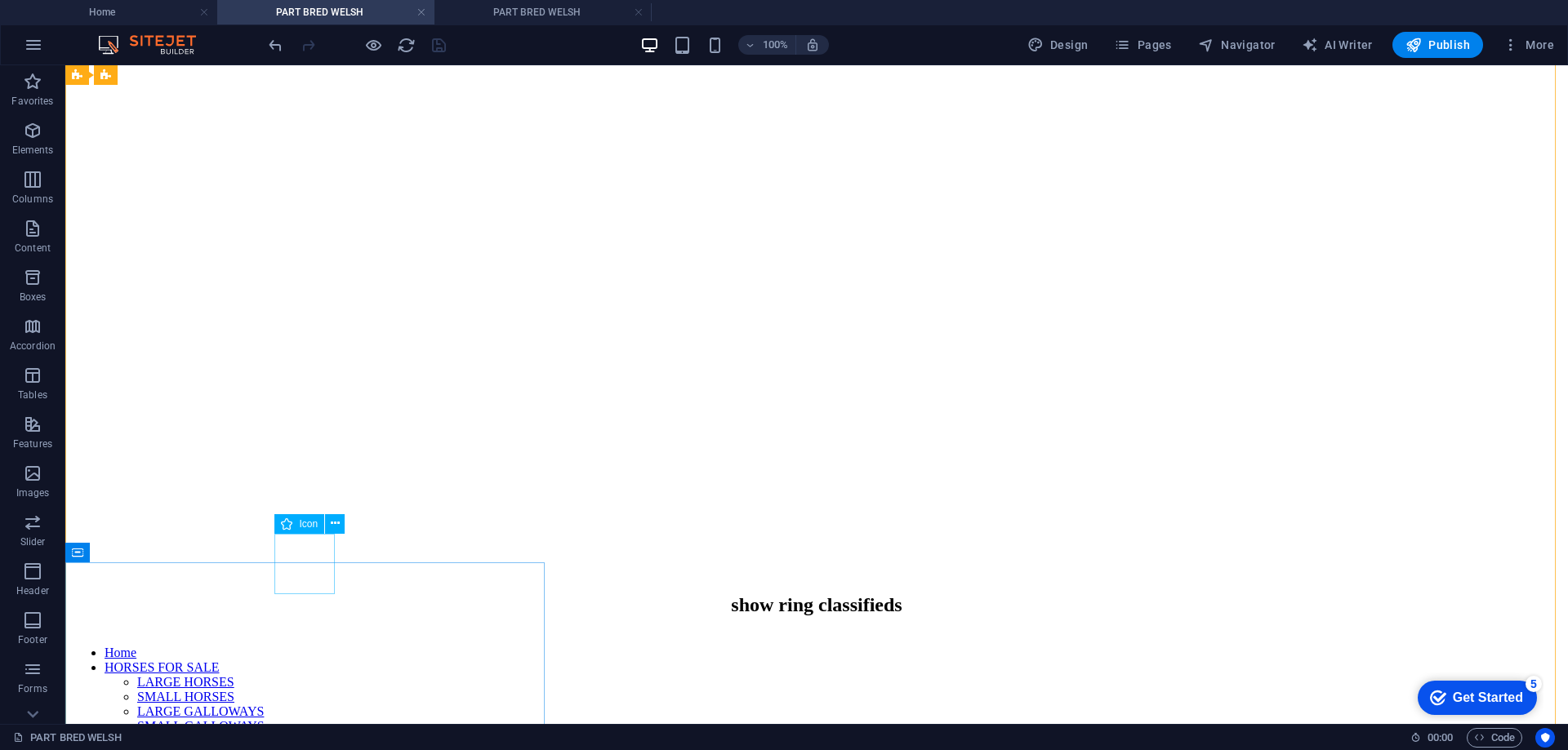
scroll to position [1061, 0]
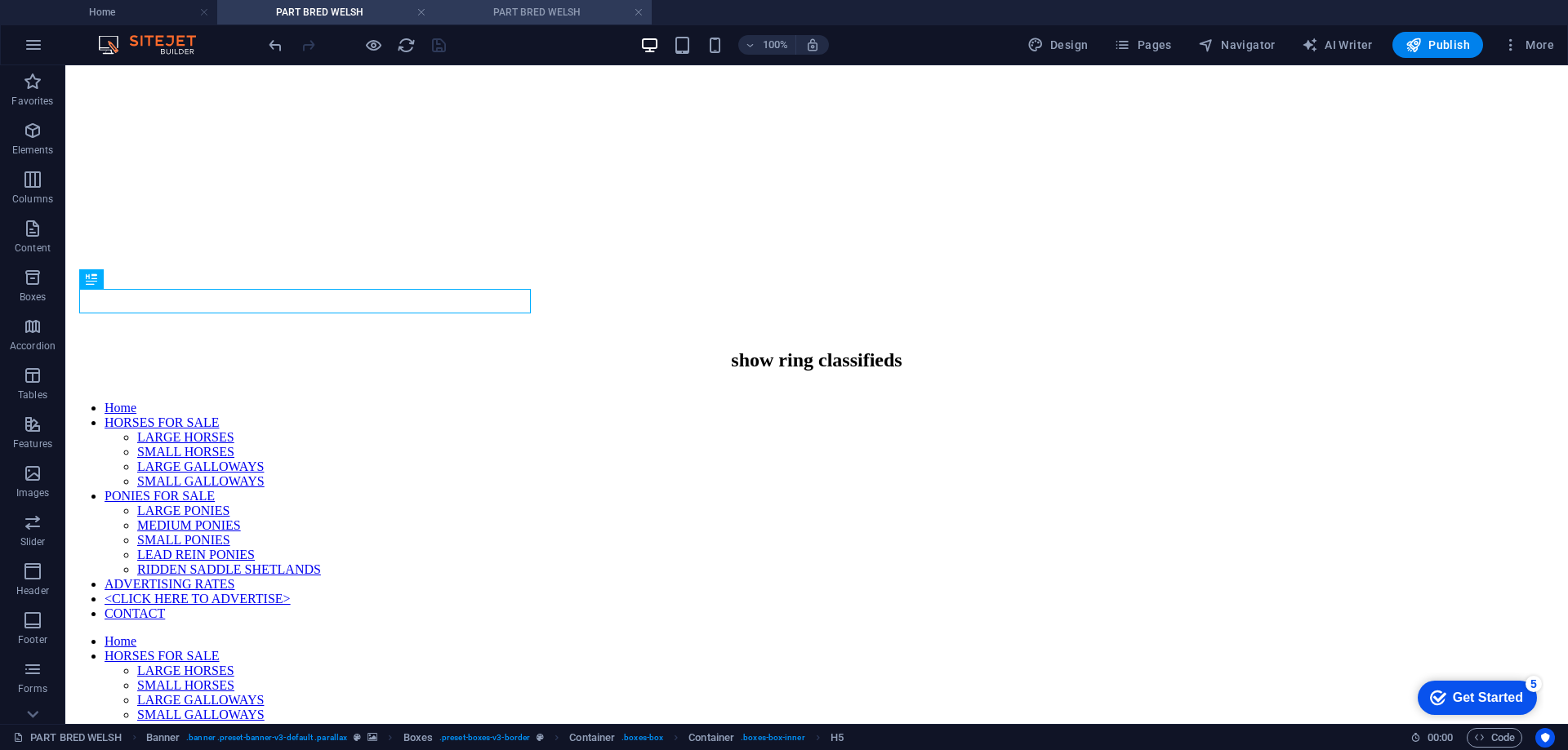
click at [536, 8] on h4 "PART BRED WELSH" at bounding box center [543, 12] width 217 height 18
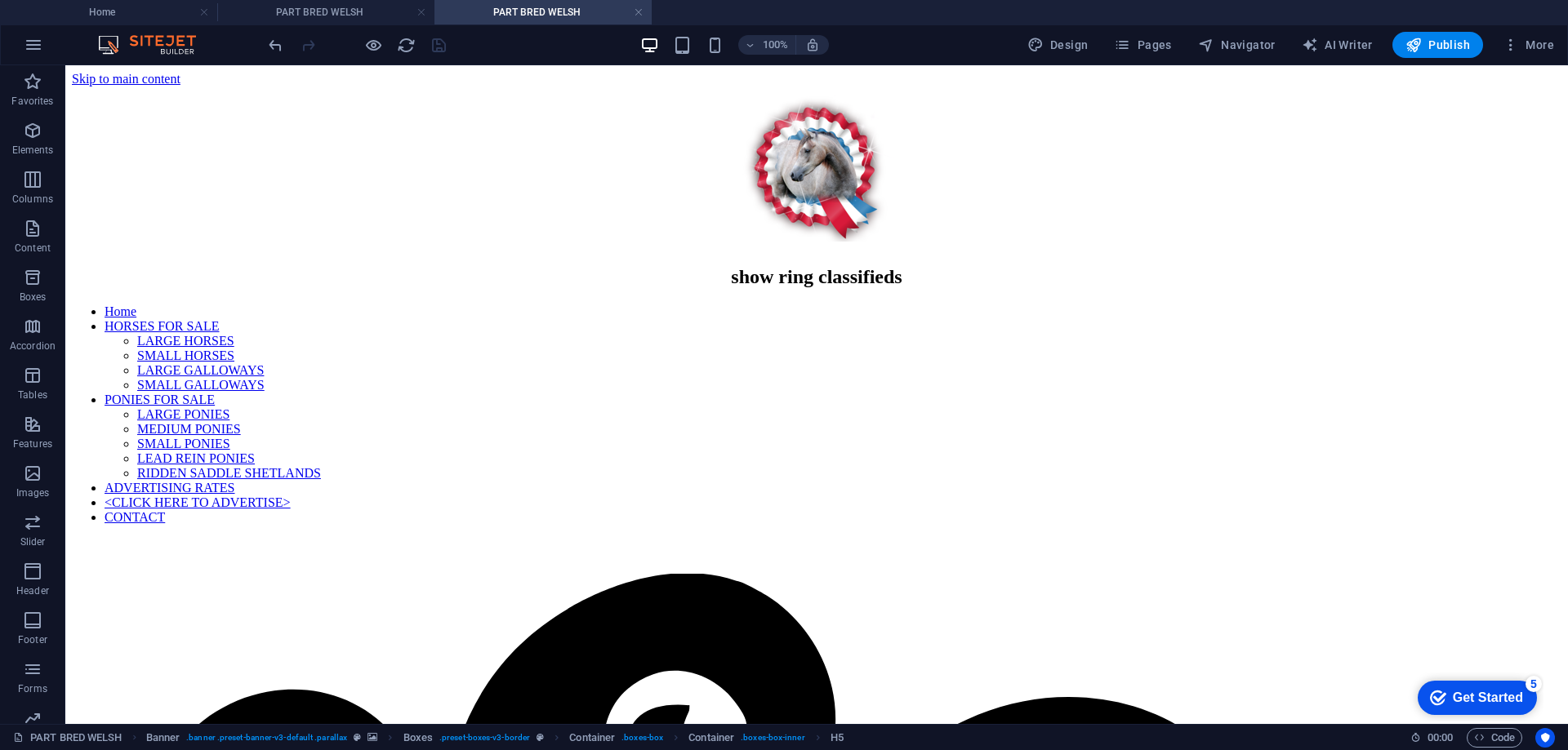
scroll to position [762, 0]
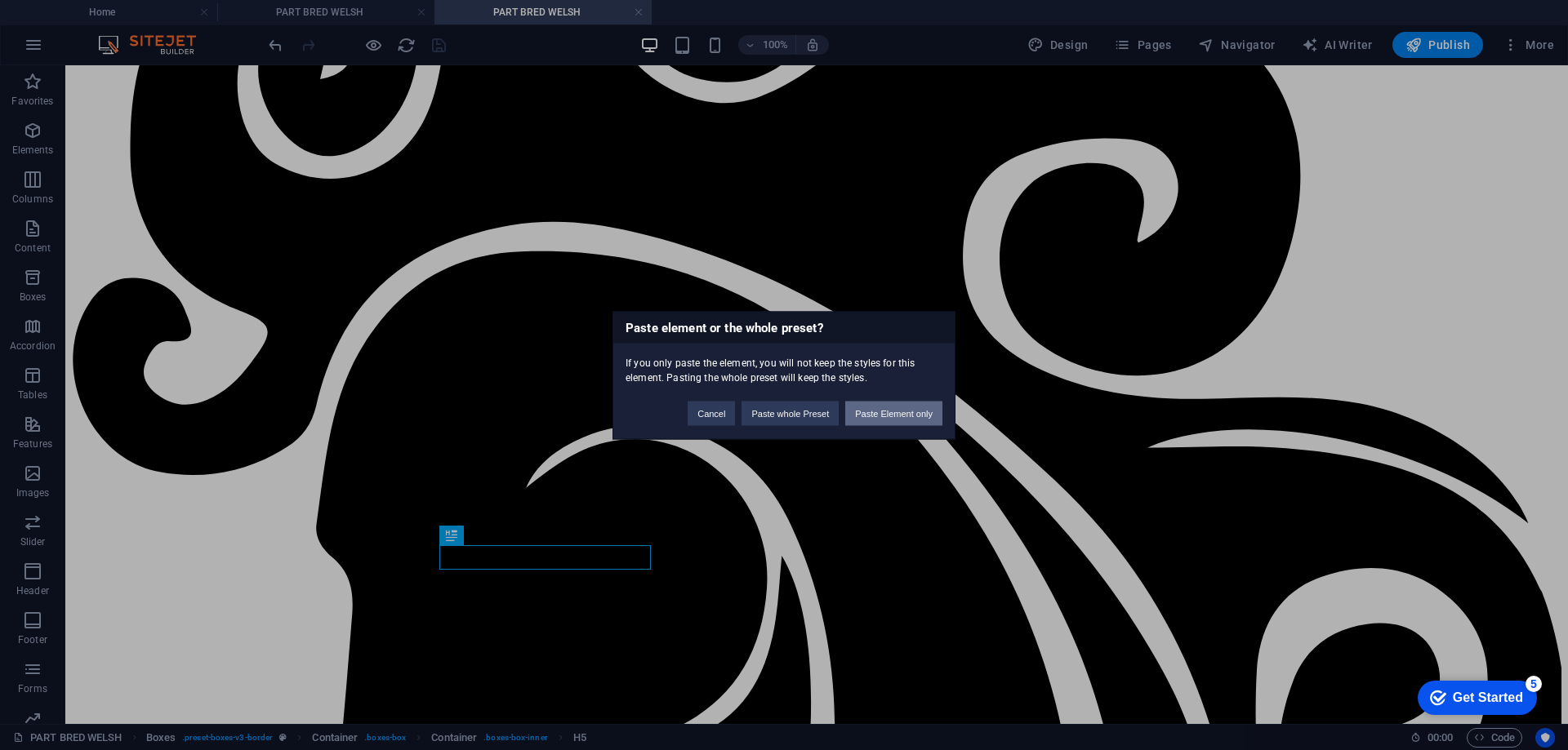
click at [907, 413] on button "Paste Element only" at bounding box center [893, 413] width 98 height 24
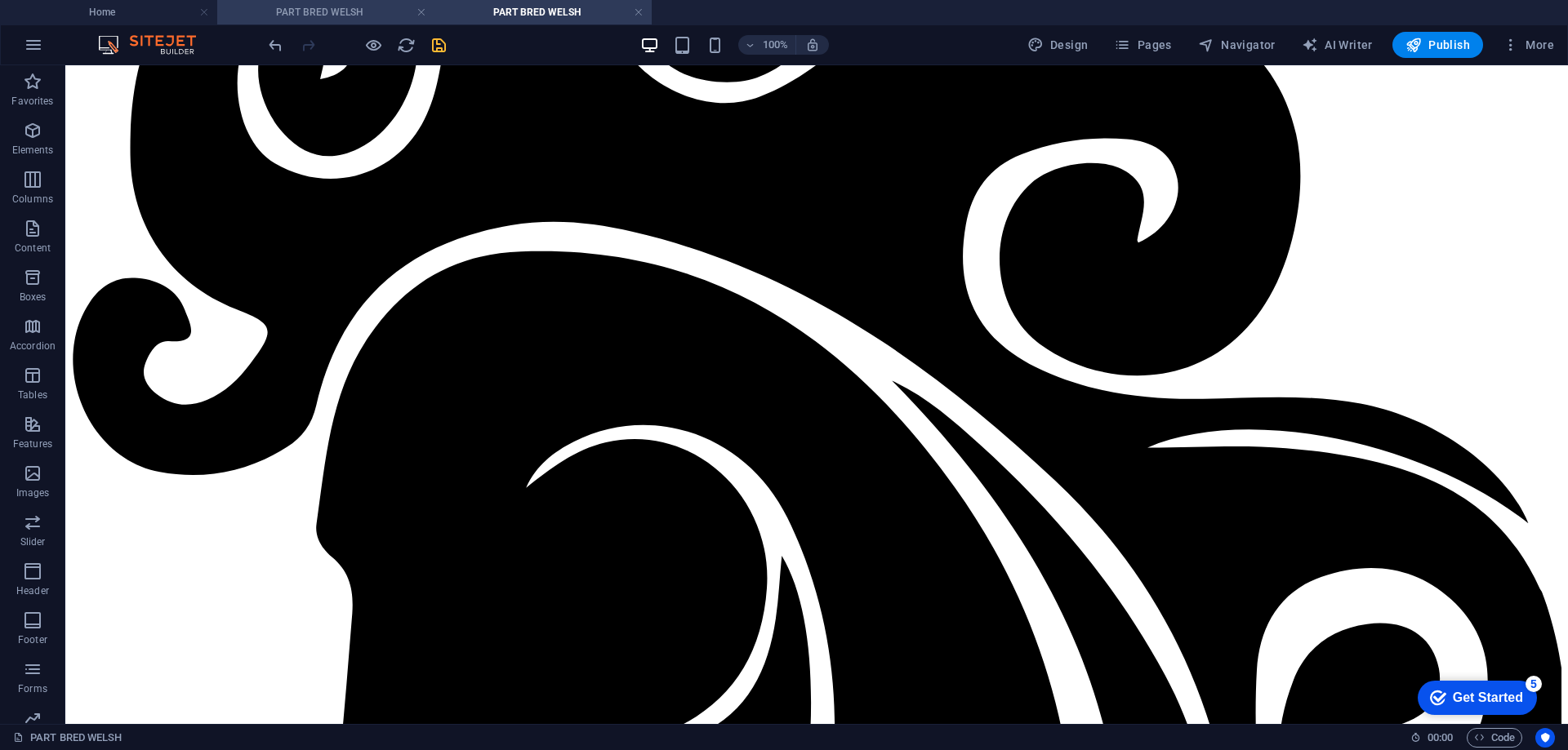
click at [310, 12] on h4 "PART BRED WELSH" at bounding box center [326, 12] width 217 height 18
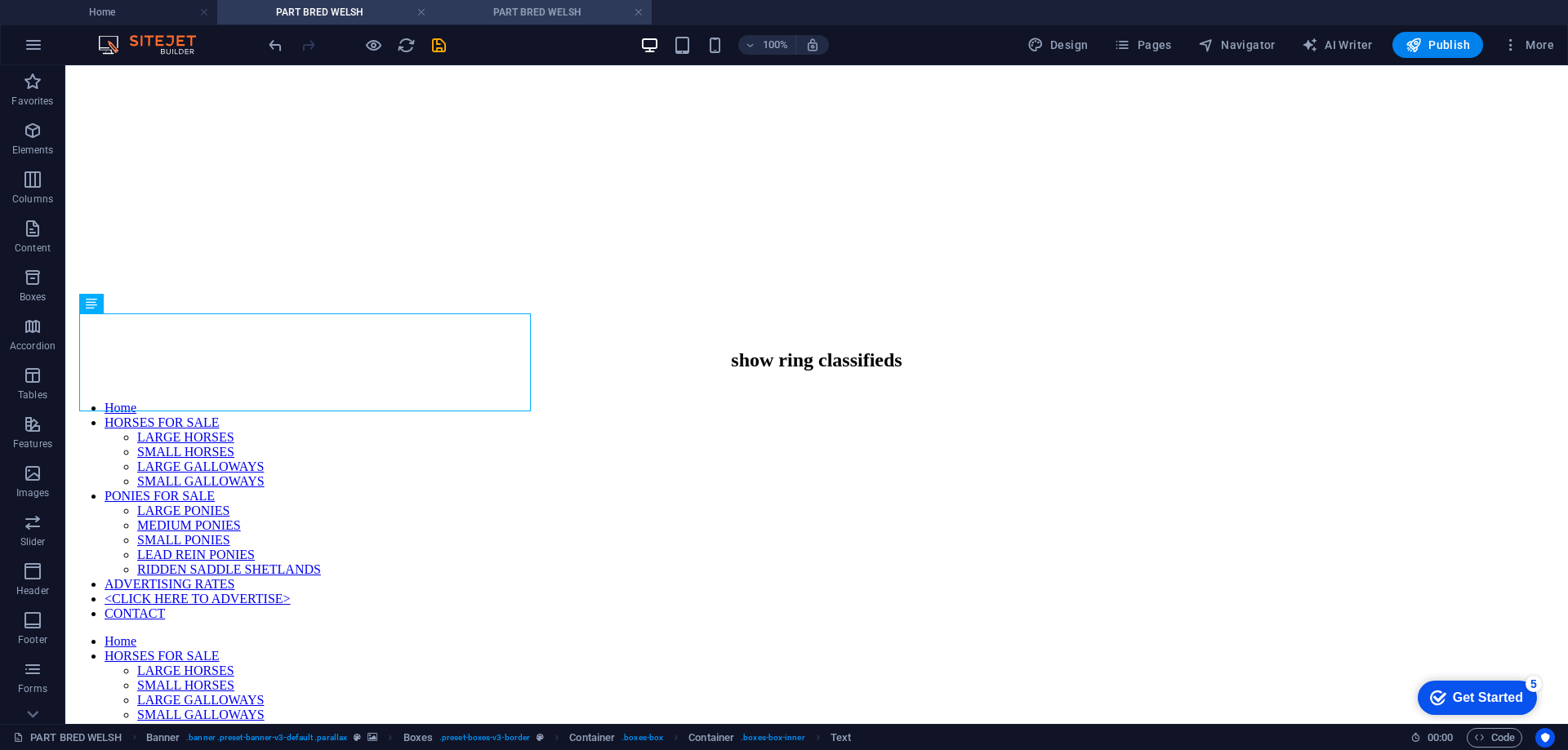
click at [487, 11] on h4 "PART BRED WELSH" at bounding box center [543, 12] width 217 height 18
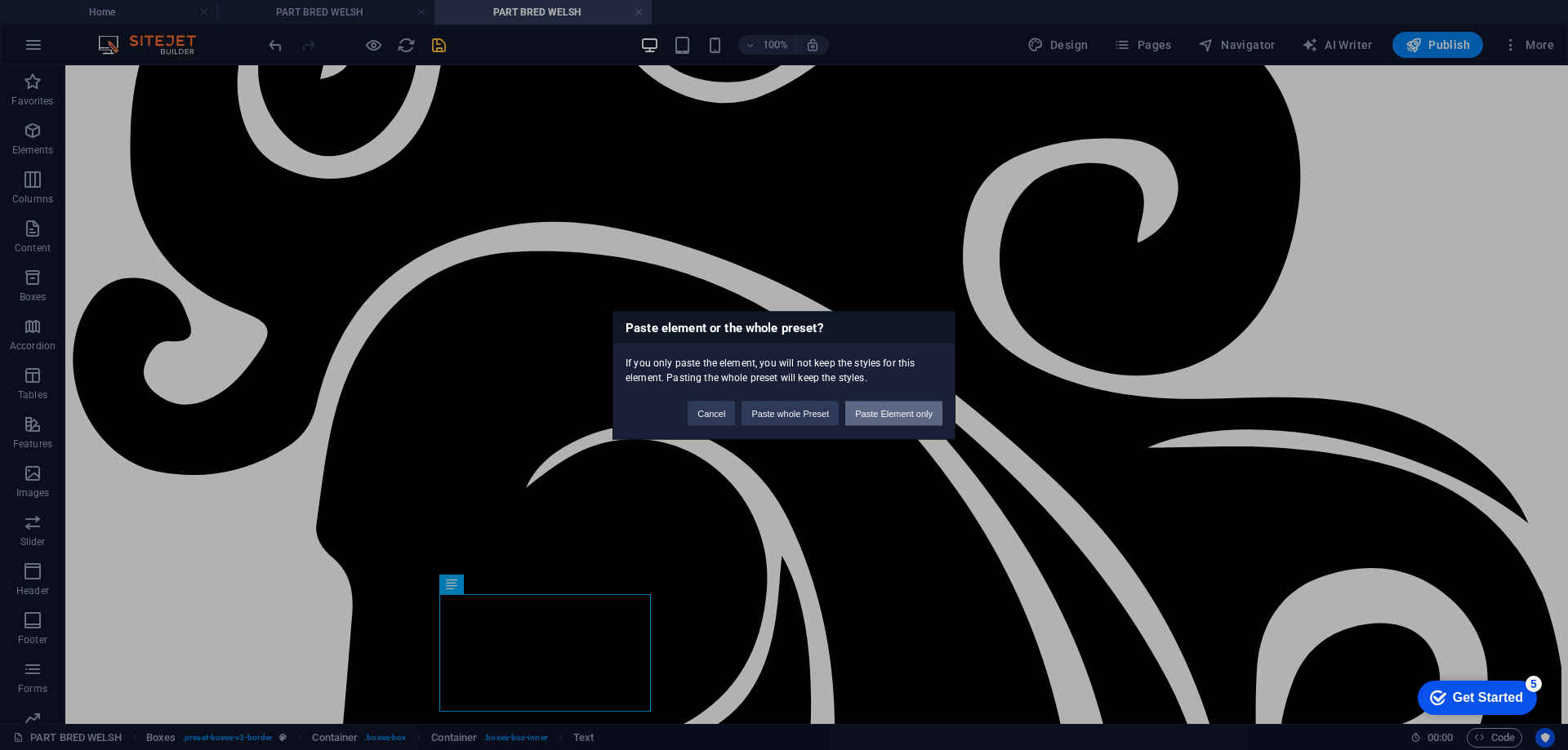
click at [876, 414] on button "Paste Element only" at bounding box center [893, 413] width 98 height 24
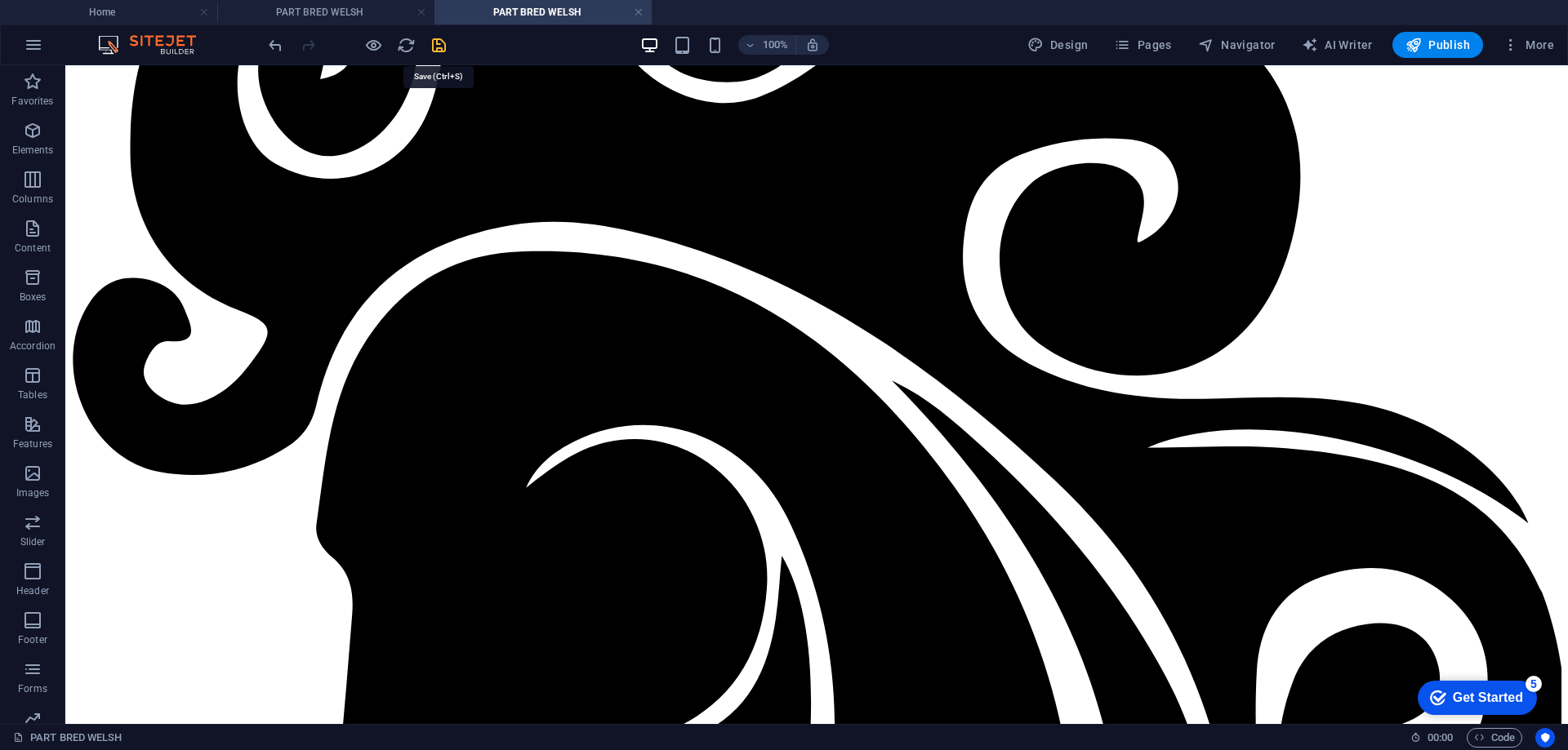
click at [437, 45] on icon "save" at bounding box center [439, 46] width 19 height 19
click at [297, 9] on h4 "PART BRED WELSH" at bounding box center [326, 12] width 217 height 18
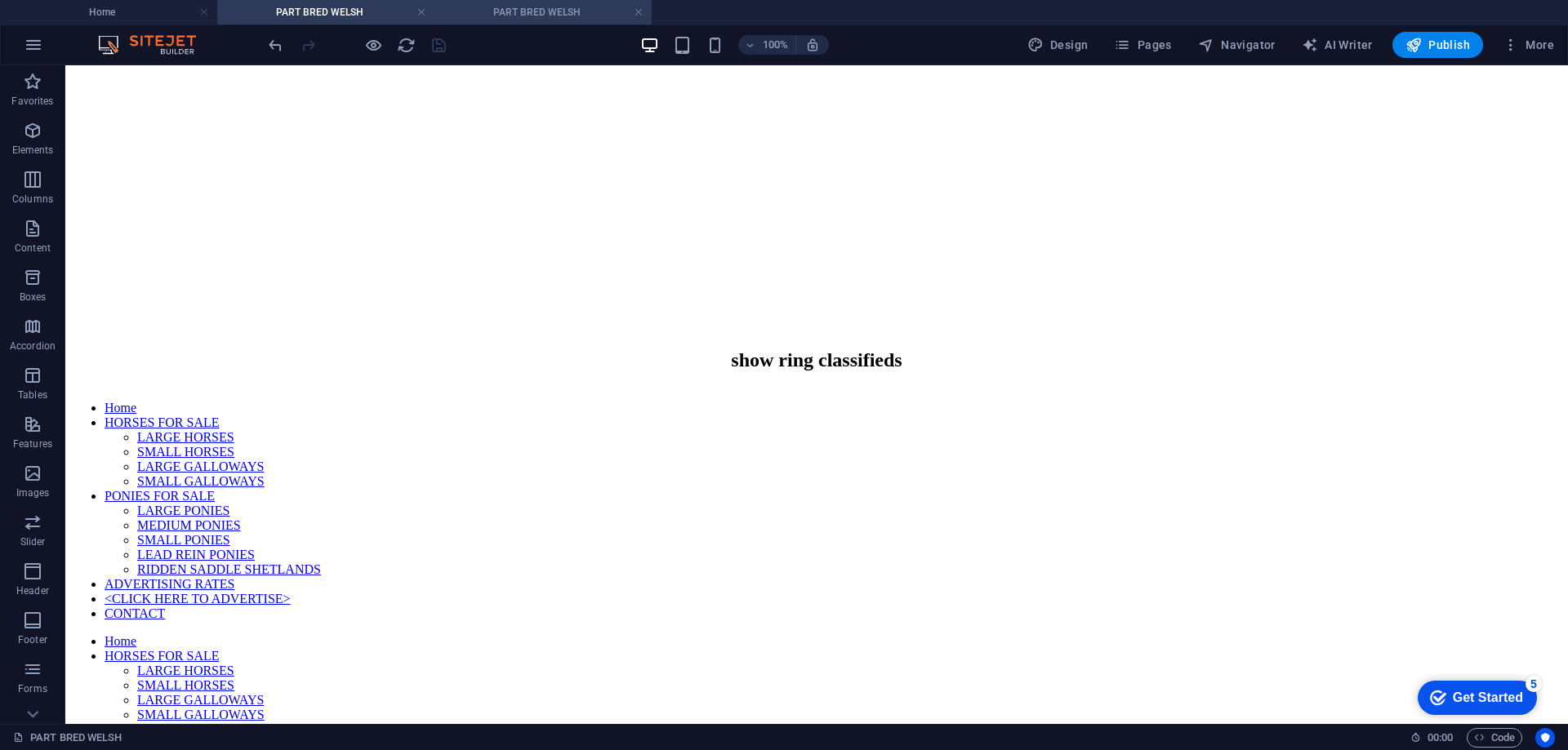
click at [524, 11] on h4 "PART BRED WELSH" at bounding box center [543, 12] width 217 height 18
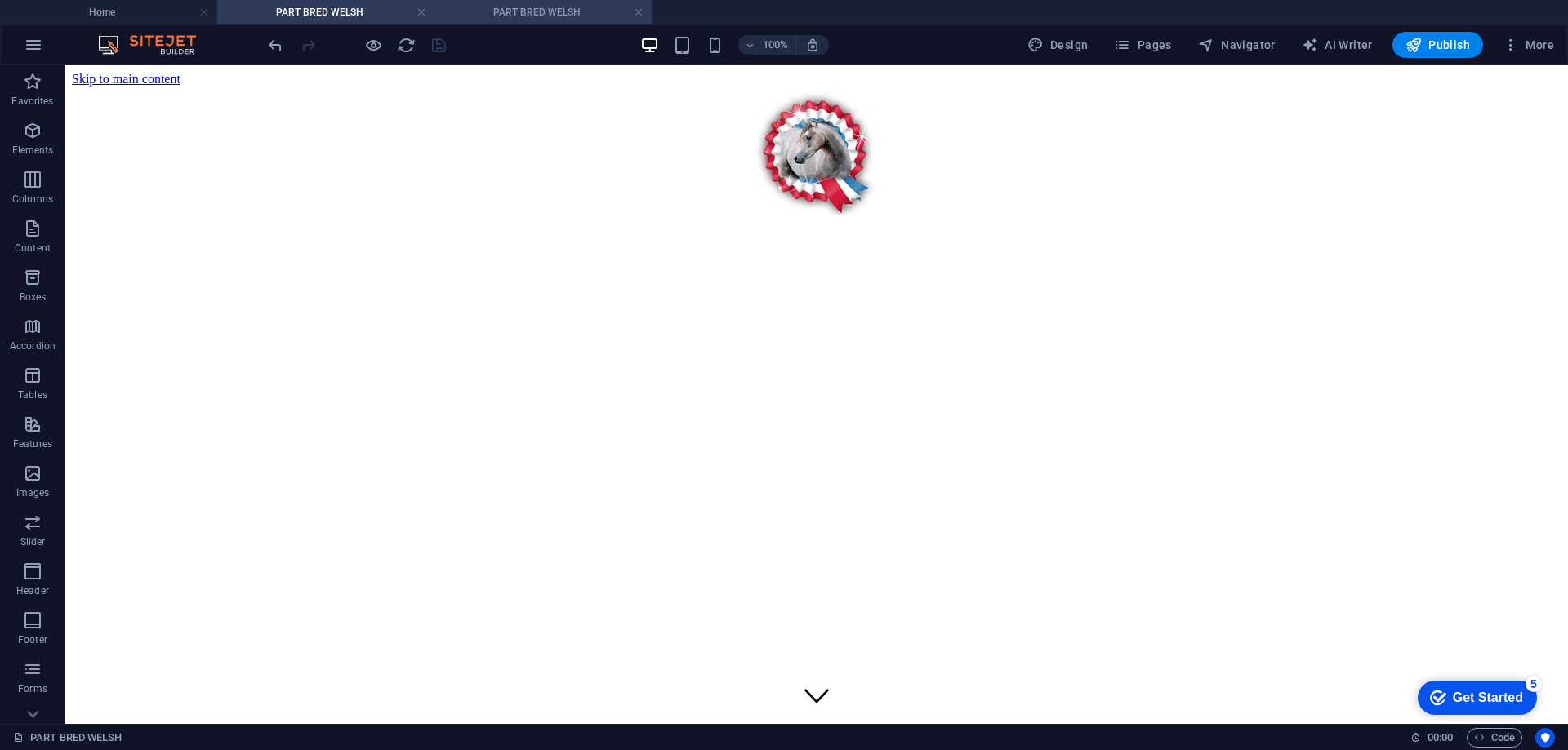
scroll to position [762, 0]
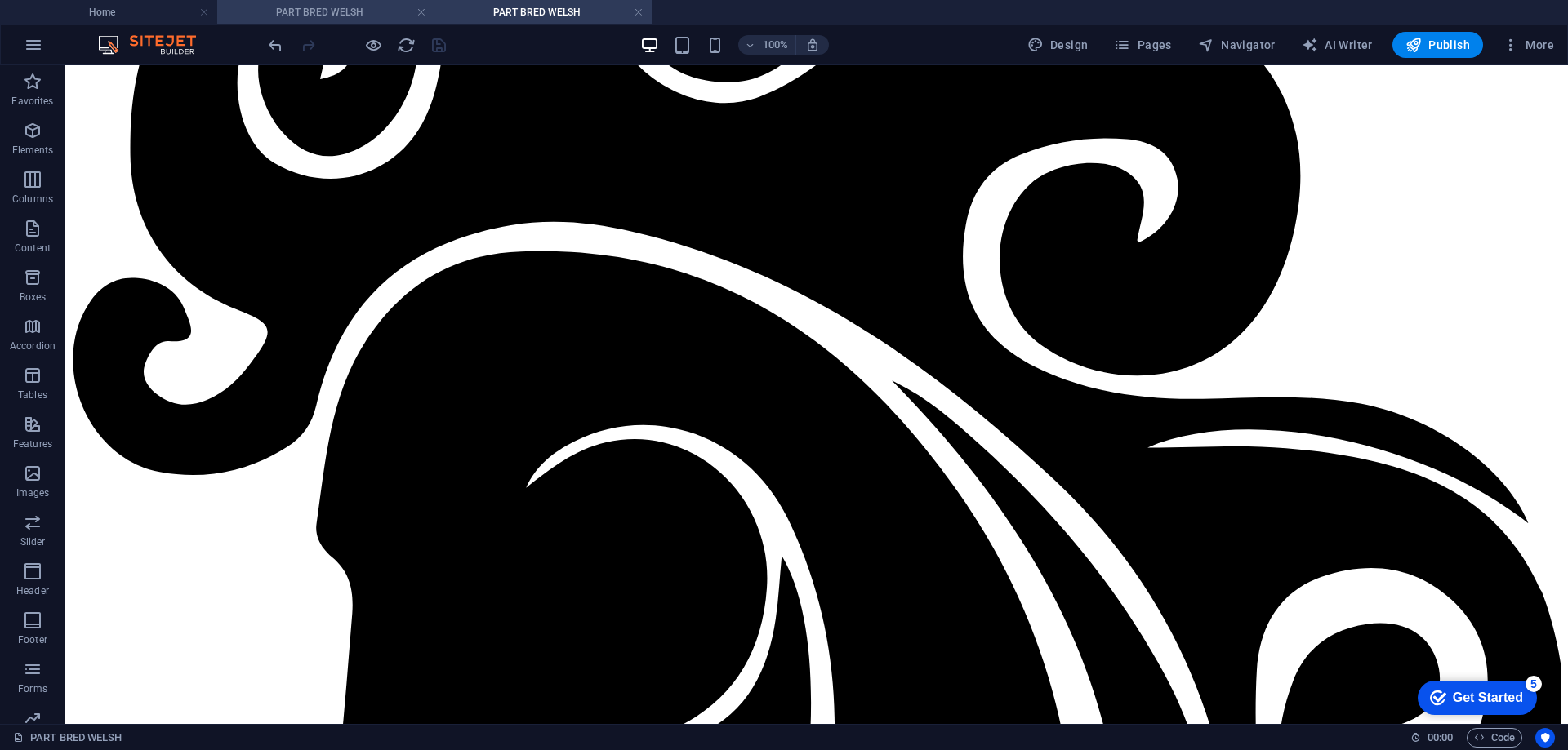
click at [333, 6] on h4 "PART BRED WELSH" at bounding box center [326, 12] width 217 height 18
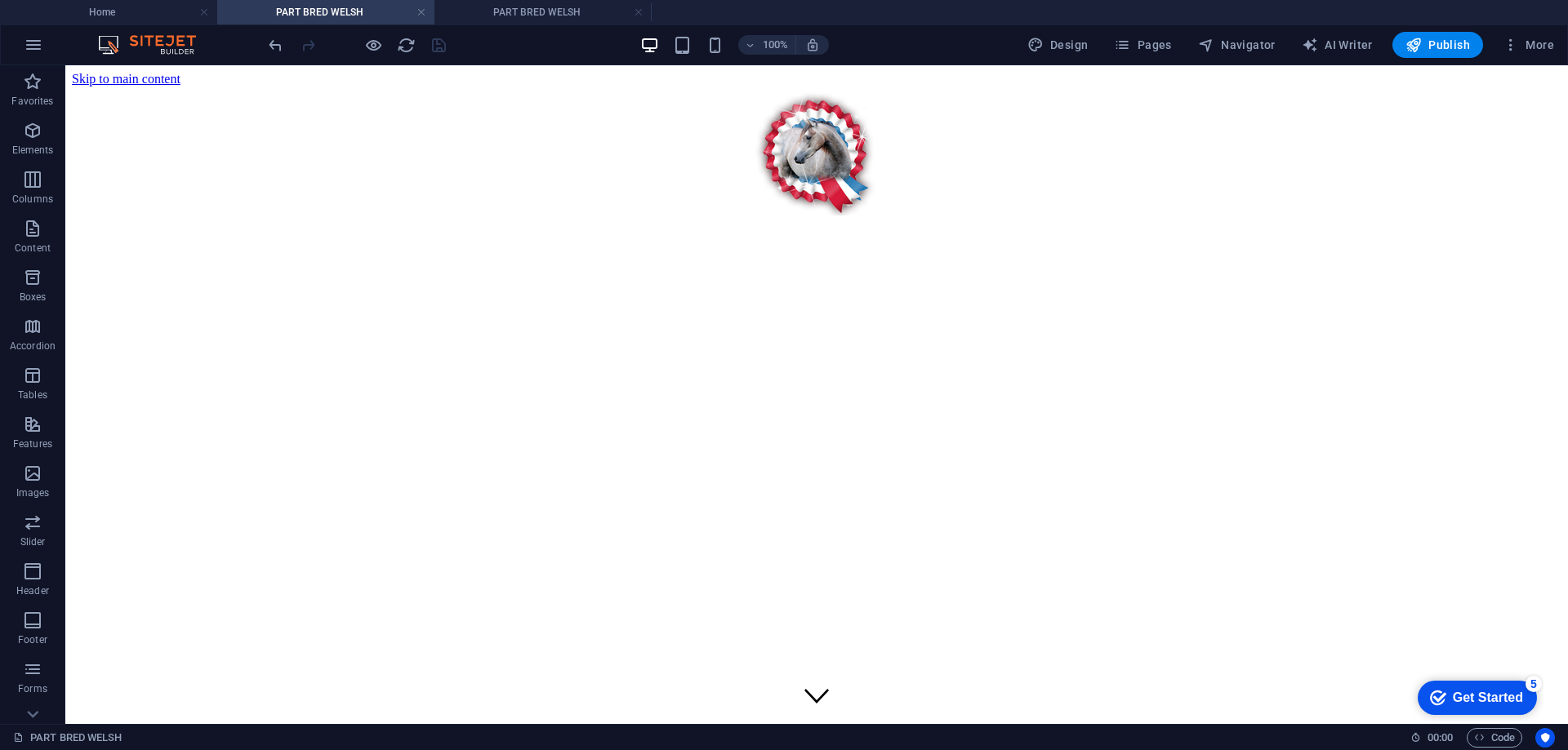
scroll to position [1061, 0]
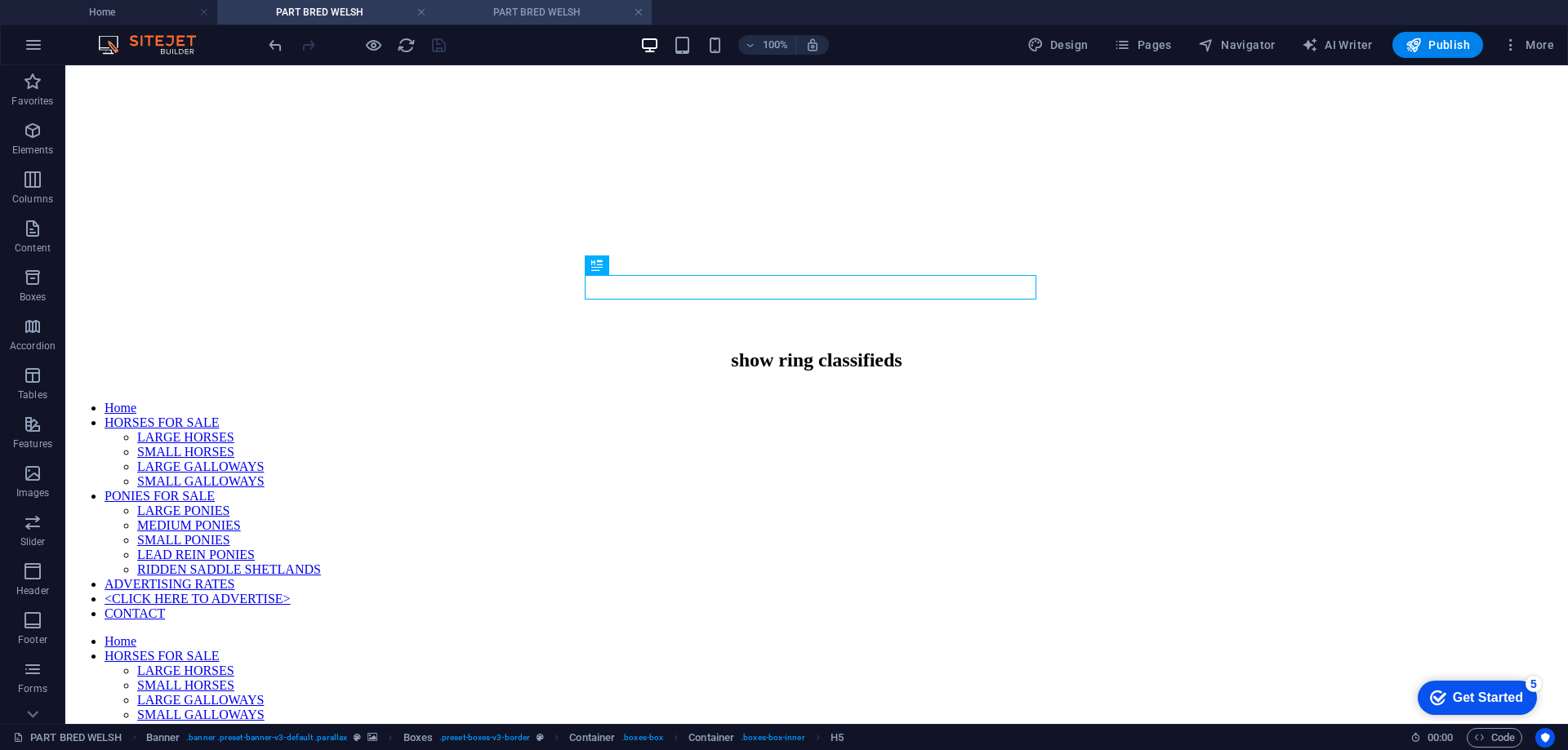
click at [523, 6] on h4 "PART BRED WELSH" at bounding box center [543, 12] width 217 height 18
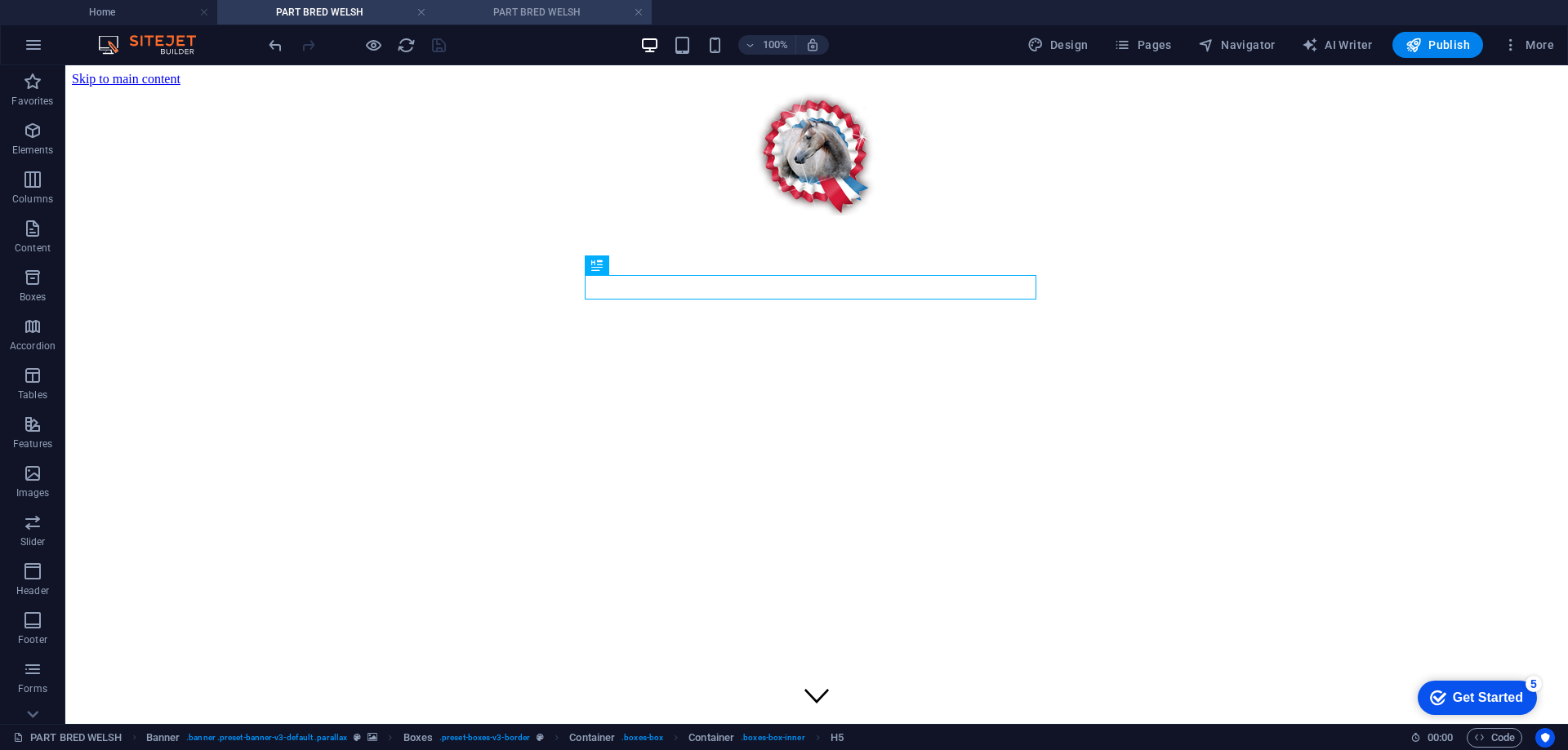
scroll to position [762, 0]
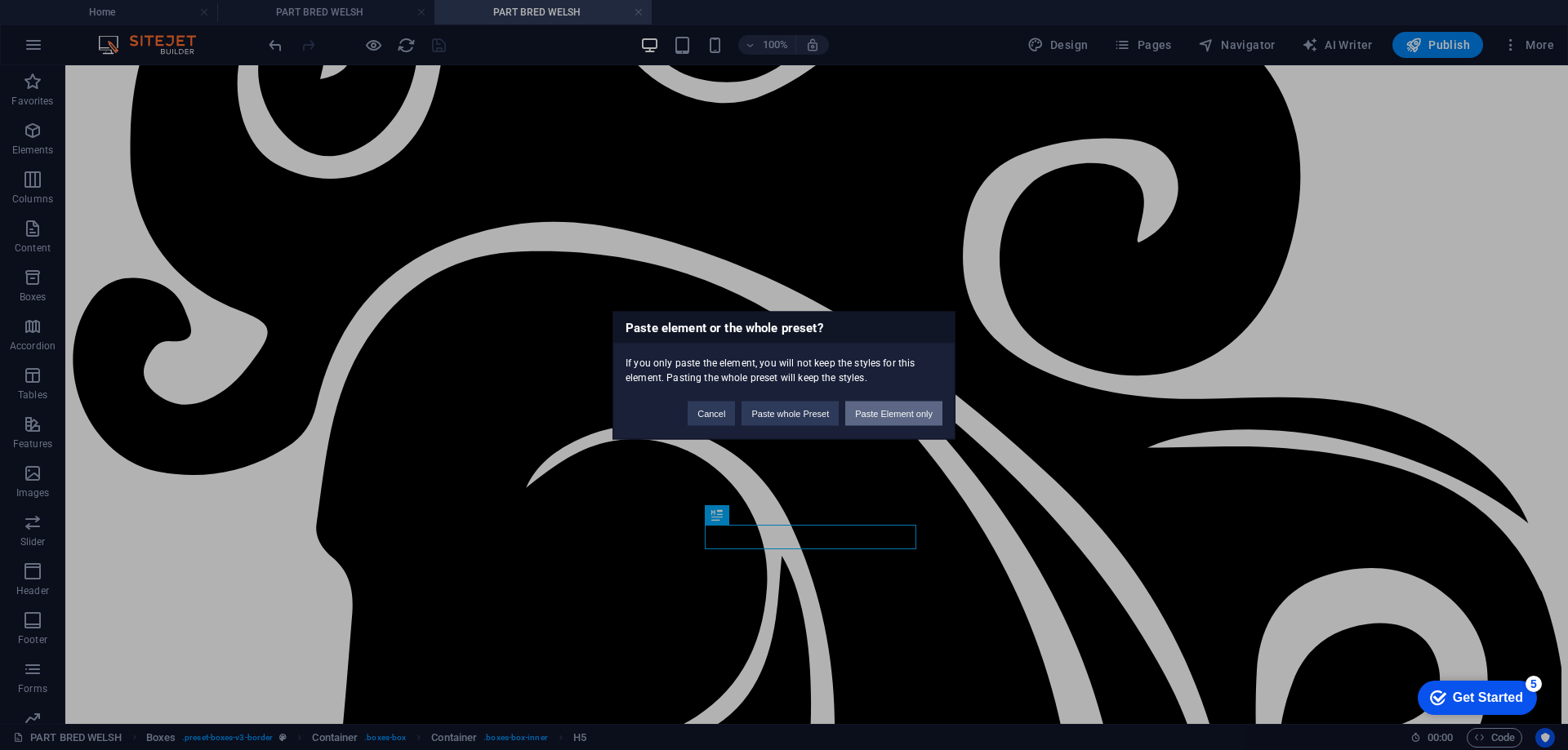
click at [898, 405] on button "Paste Element only" at bounding box center [893, 413] width 98 height 24
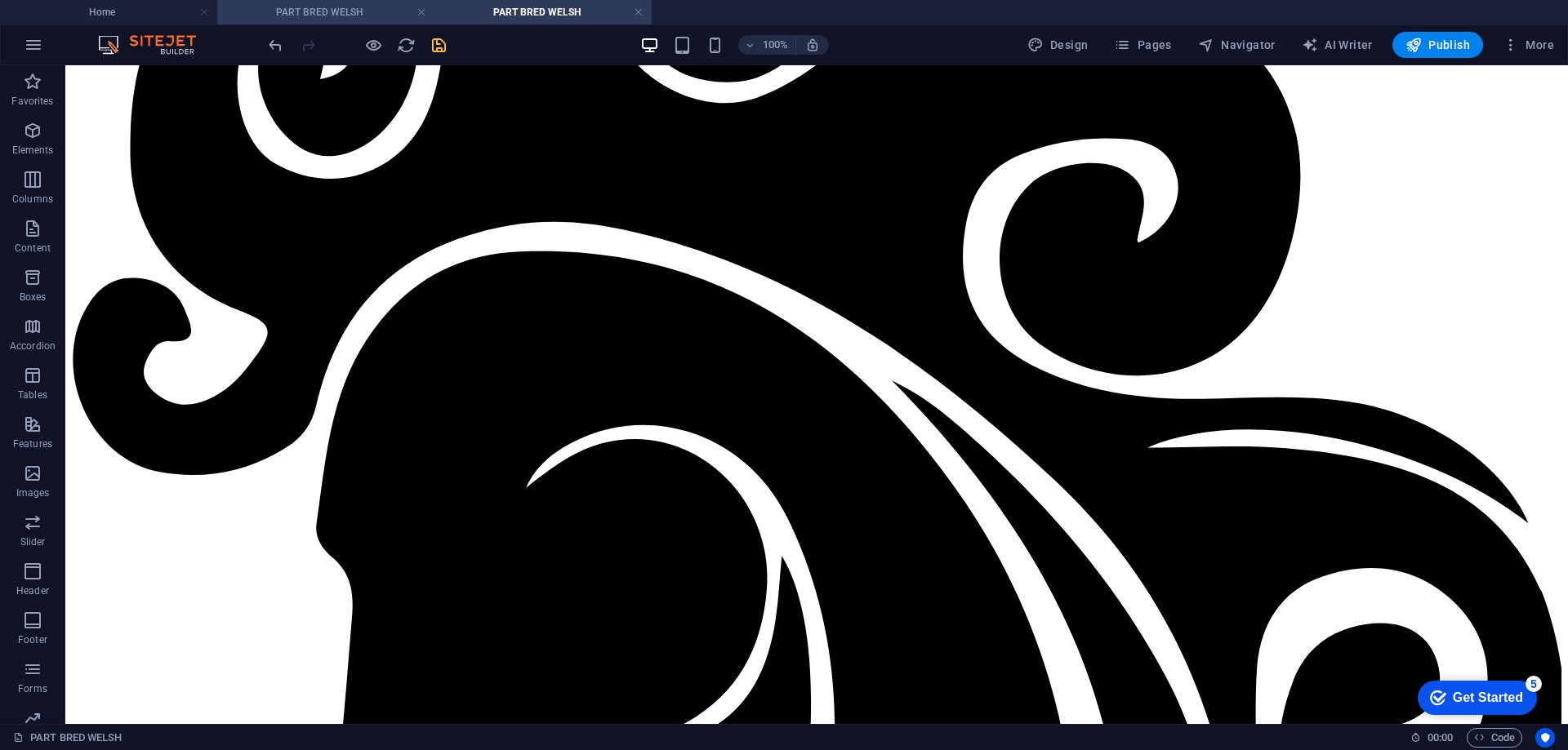
click at [307, 4] on h4 "PART BRED WELSH" at bounding box center [326, 12] width 217 height 18
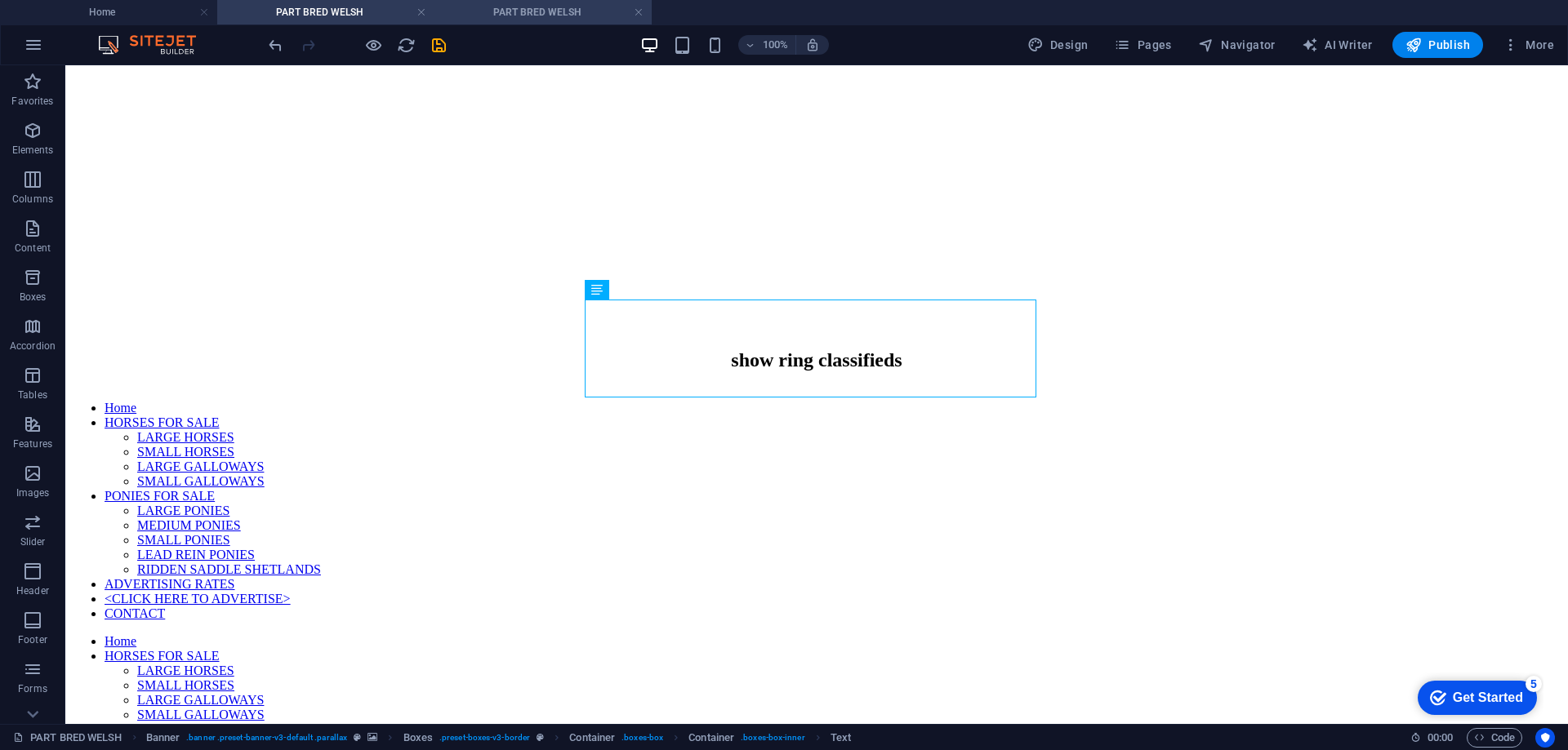
click at [547, 18] on h4 "PART BRED WELSH" at bounding box center [543, 12] width 217 height 18
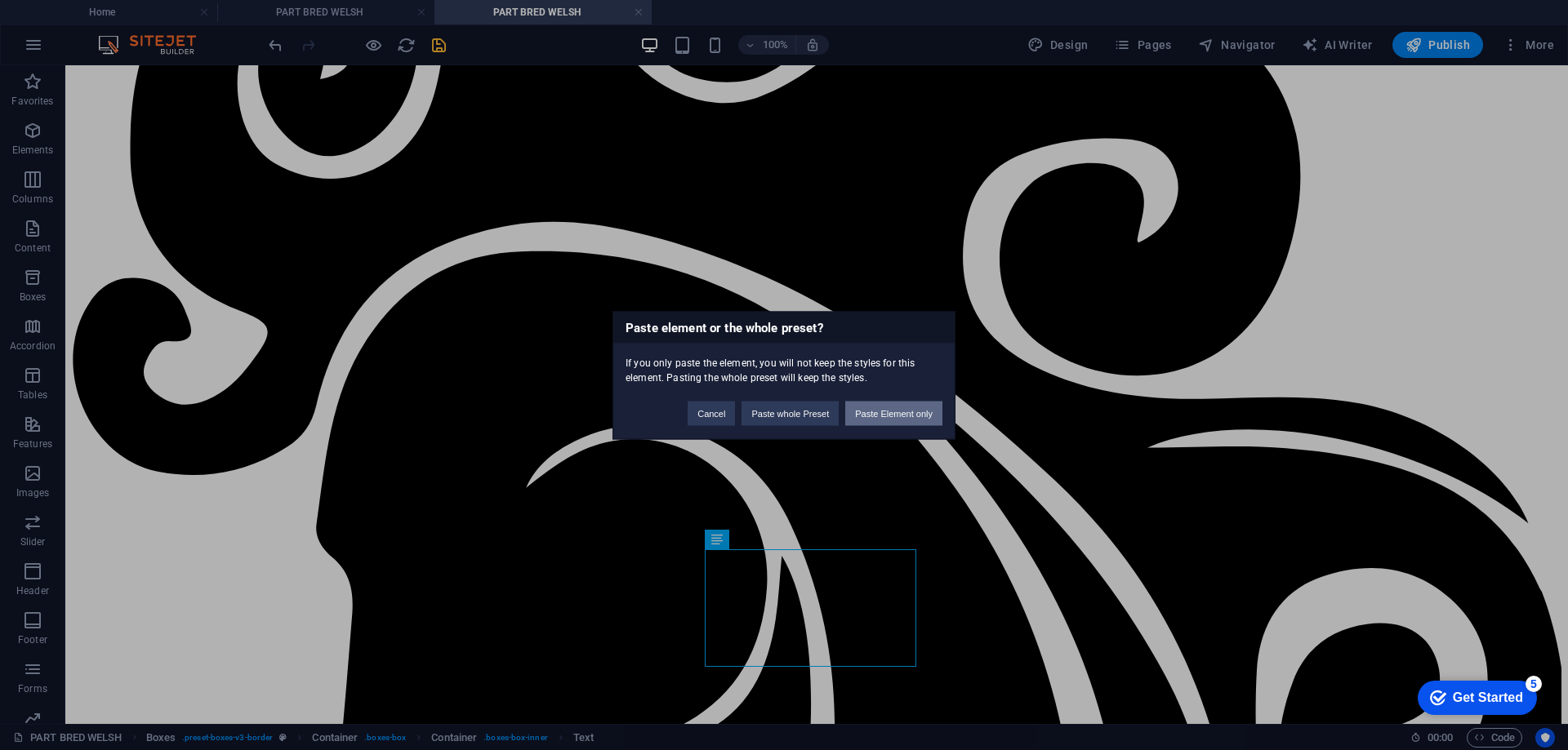
click at [915, 417] on button "Paste Element only" at bounding box center [893, 413] width 98 height 24
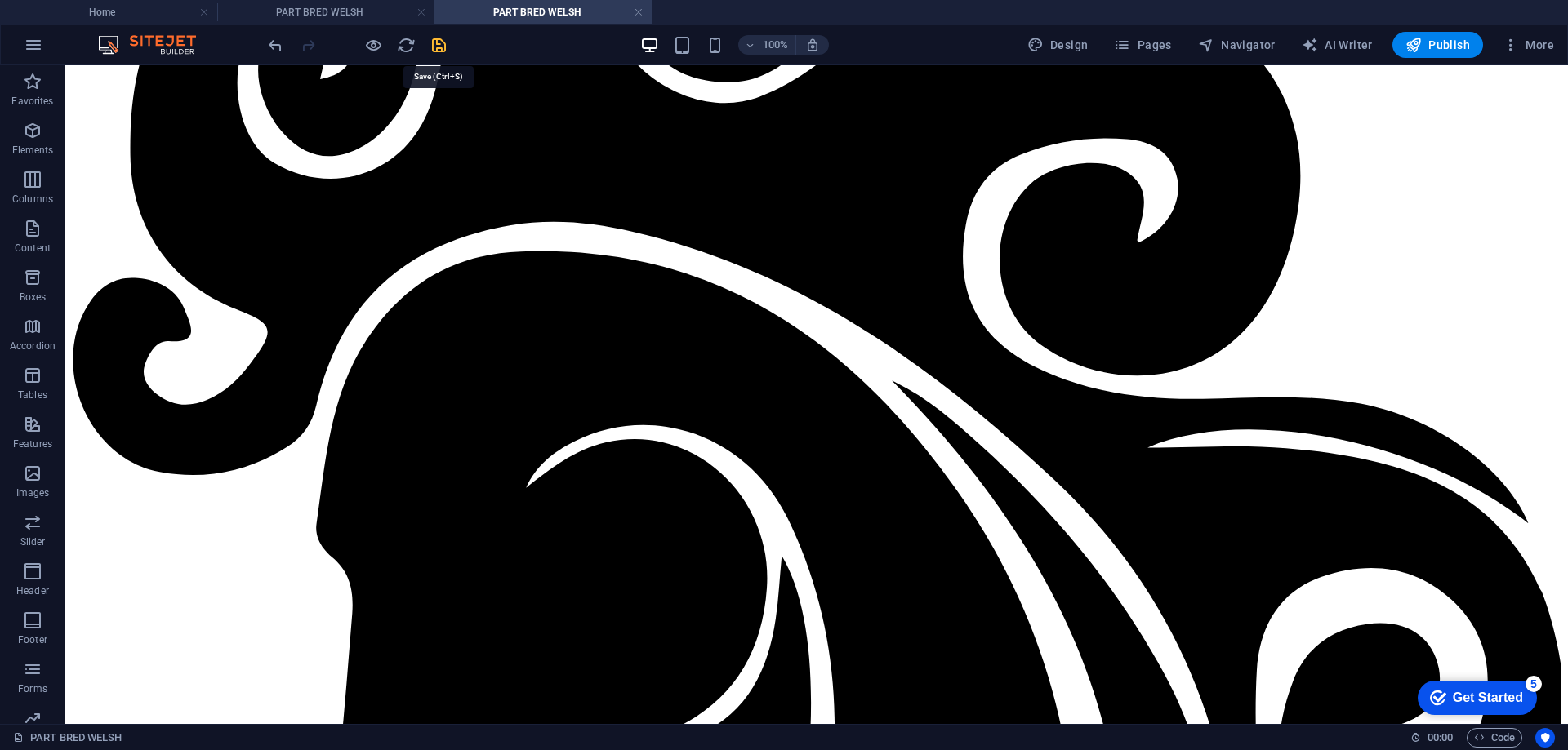
click at [437, 43] on icon "save" at bounding box center [439, 46] width 19 height 19
click at [277, 12] on h4 "PART BRED WELSH" at bounding box center [326, 12] width 217 height 18
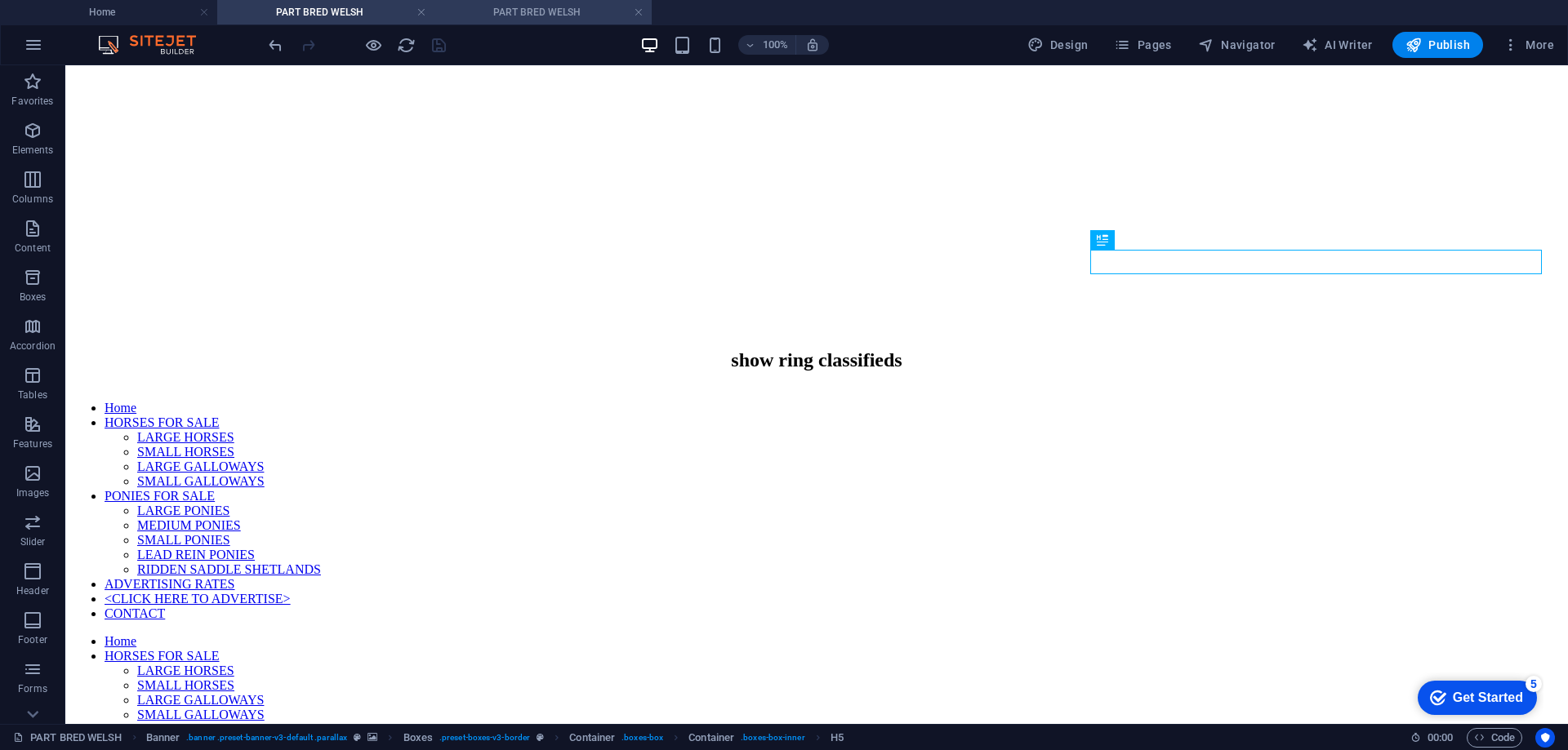
click at [528, 12] on h4 "PART BRED WELSH" at bounding box center [543, 12] width 217 height 18
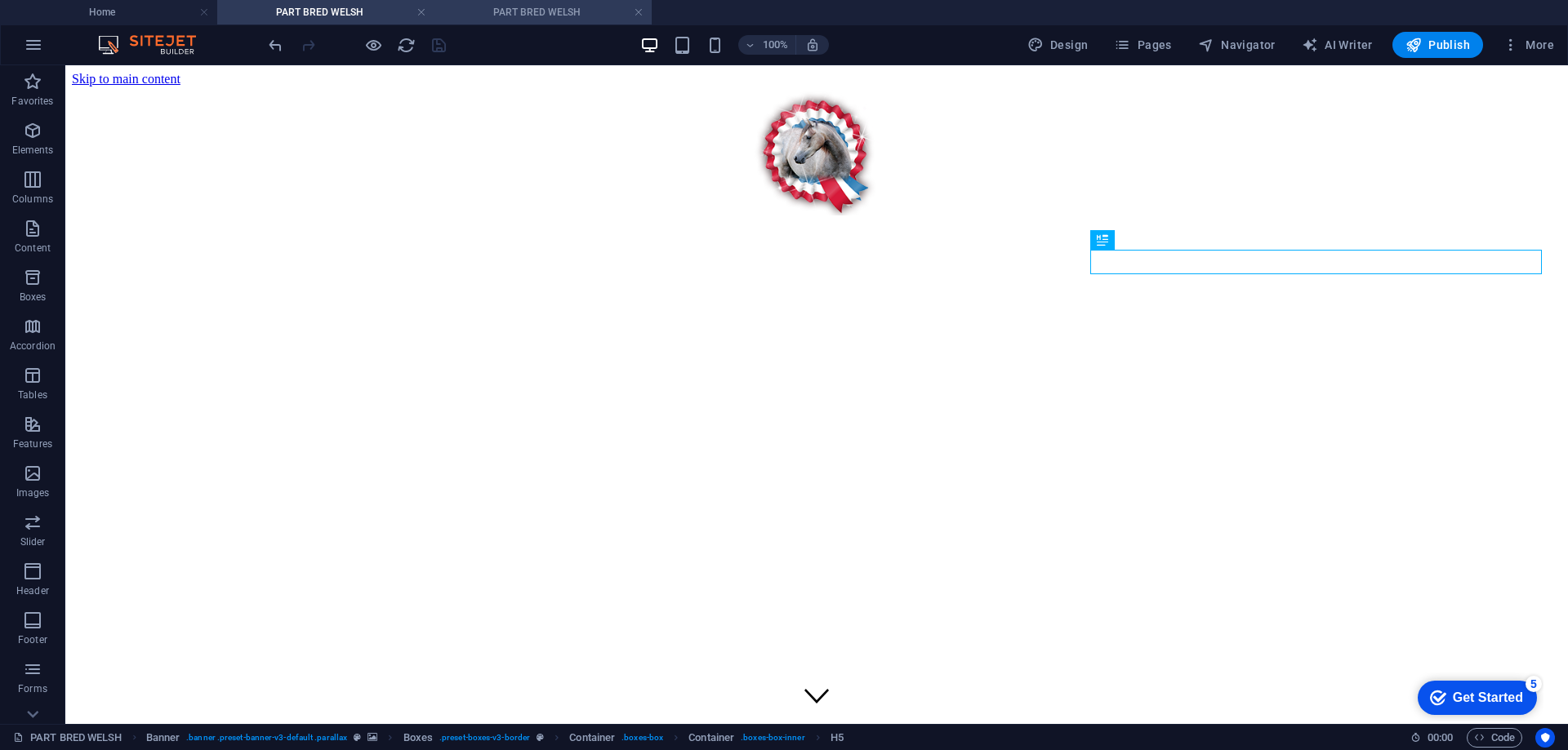
scroll to position [762, 0]
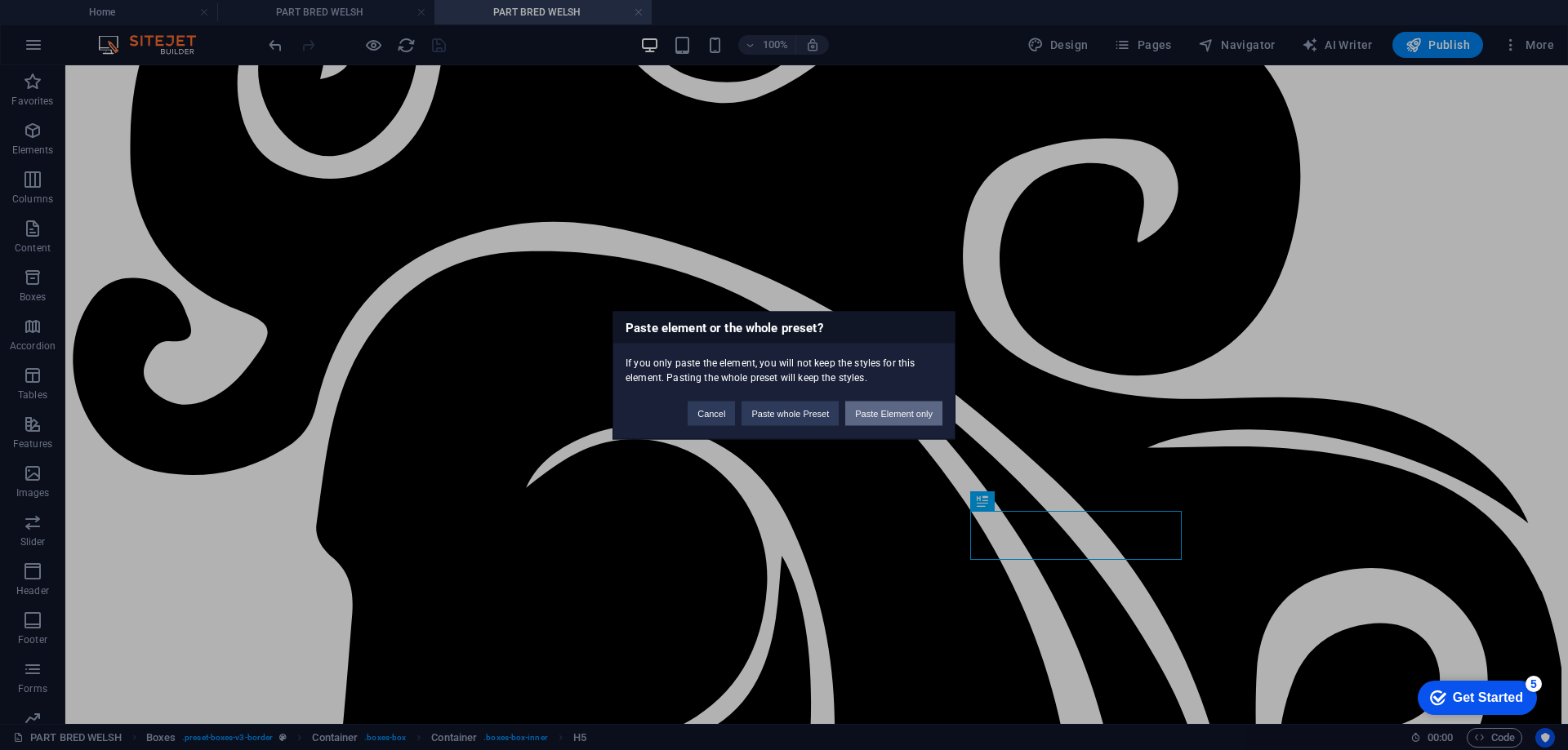
click at [894, 419] on button "Paste Element only" at bounding box center [893, 413] width 98 height 24
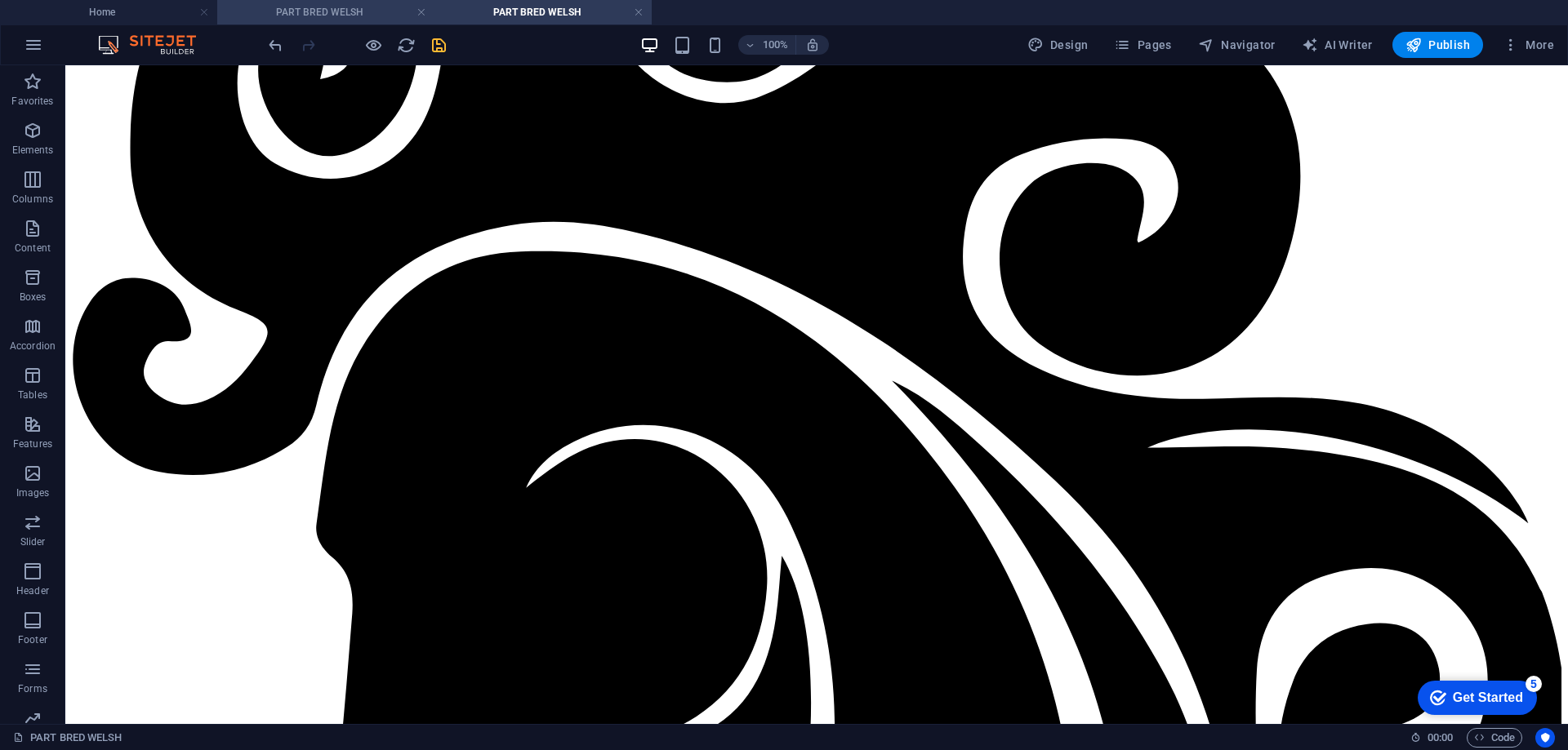
click at [334, 9] on h4 "PART BRED WELSH" at bounding box center [326, 12] width 217 height 18
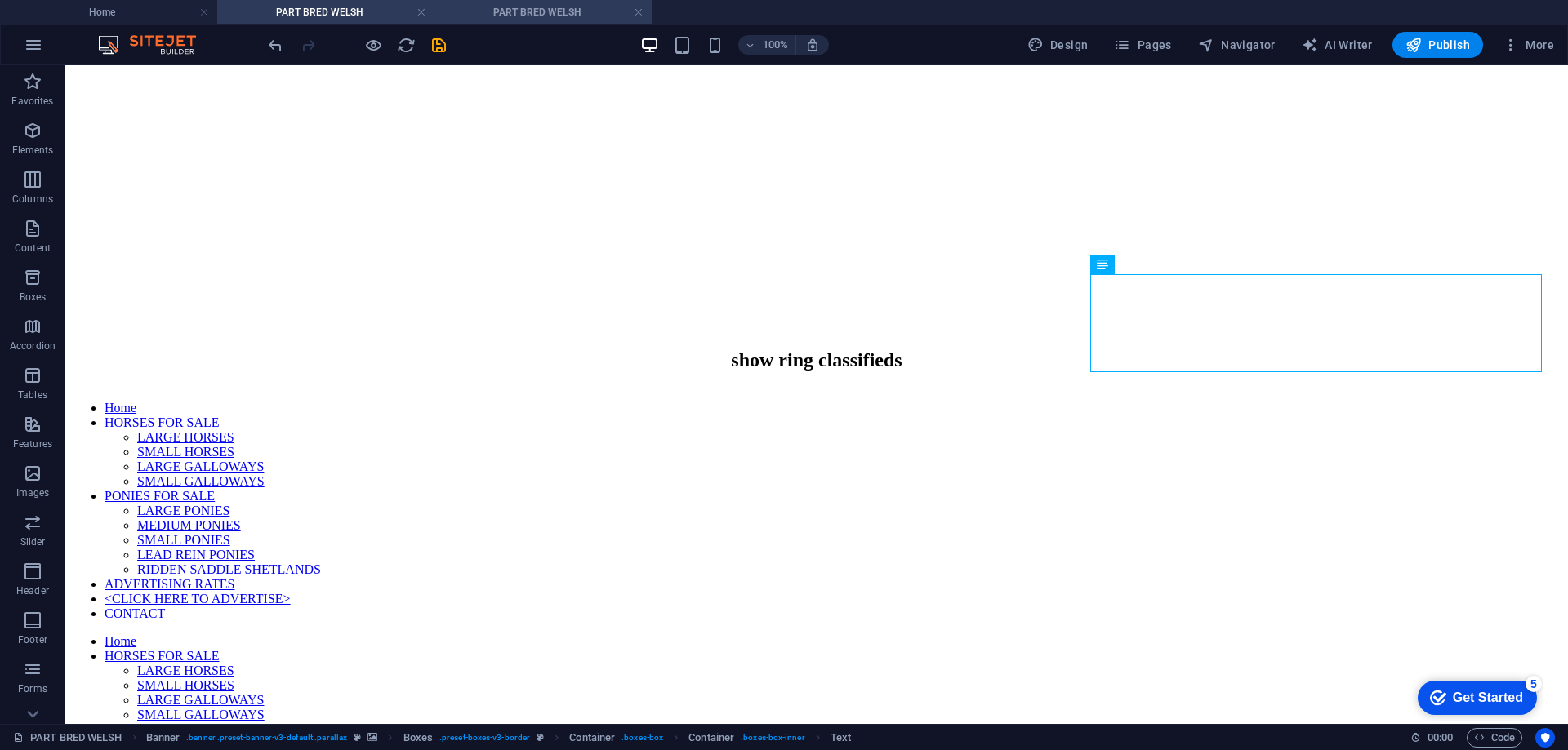
click at [527, 9] on h4 "PART BRED WELSH" at bounding box center [543, 12] width 217 height 18
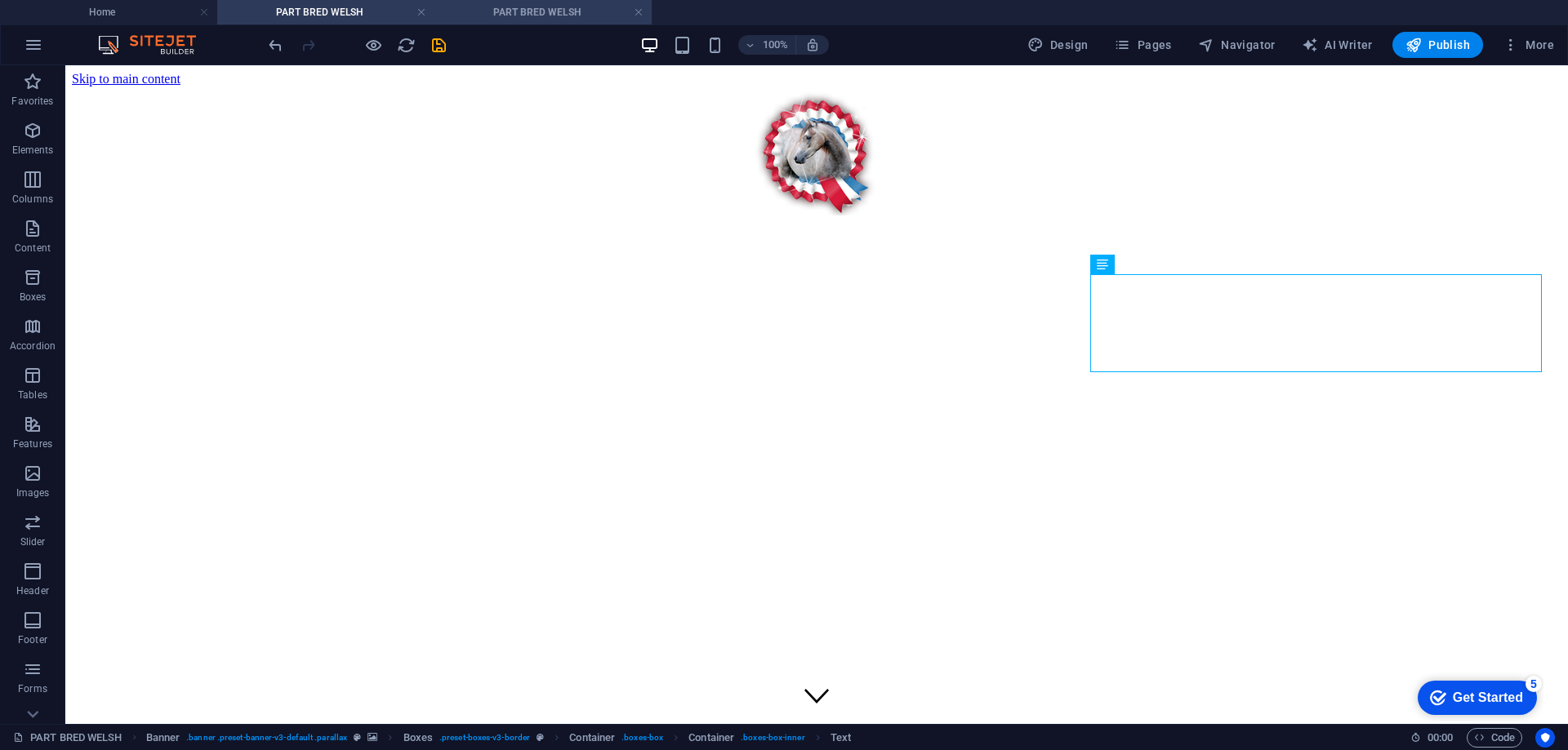
scroll to position [762, 0]
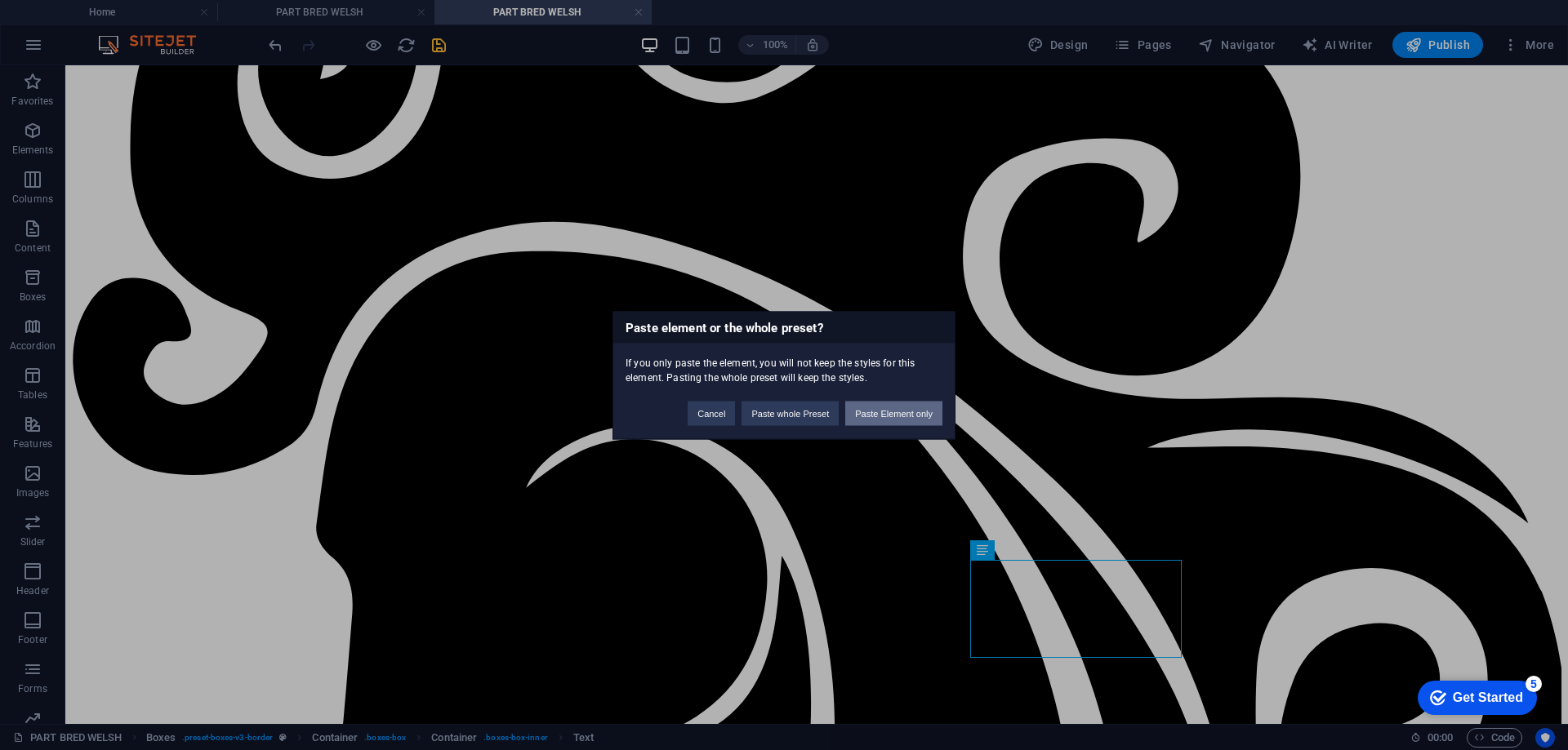
click at [907, 407] on button "Paste Element only" at bounding box center [893, 413] width 98 height 24
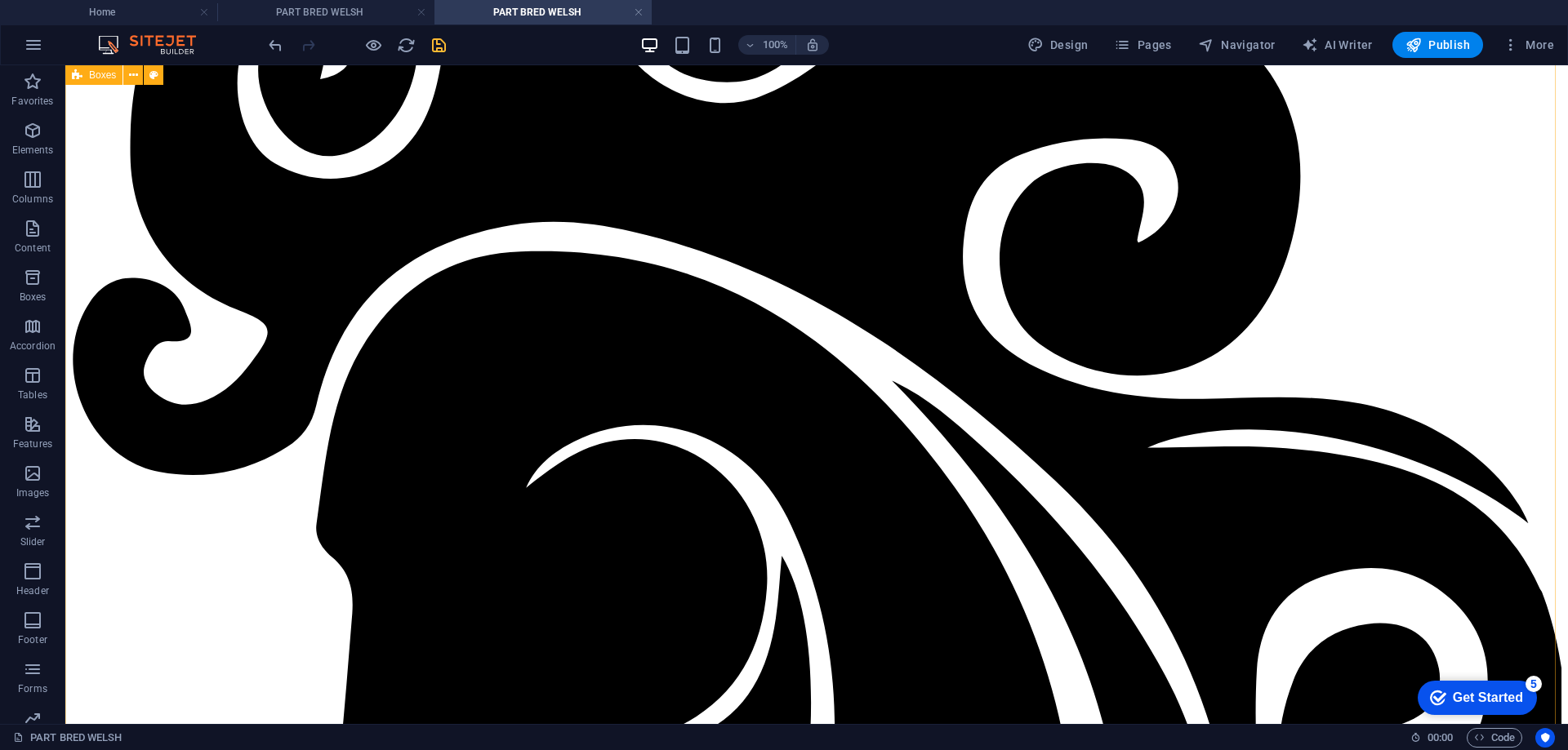
click at [291, 8] on h4 "PART BRED WELSH" at bounding box center [326, 12] width 217 height 18
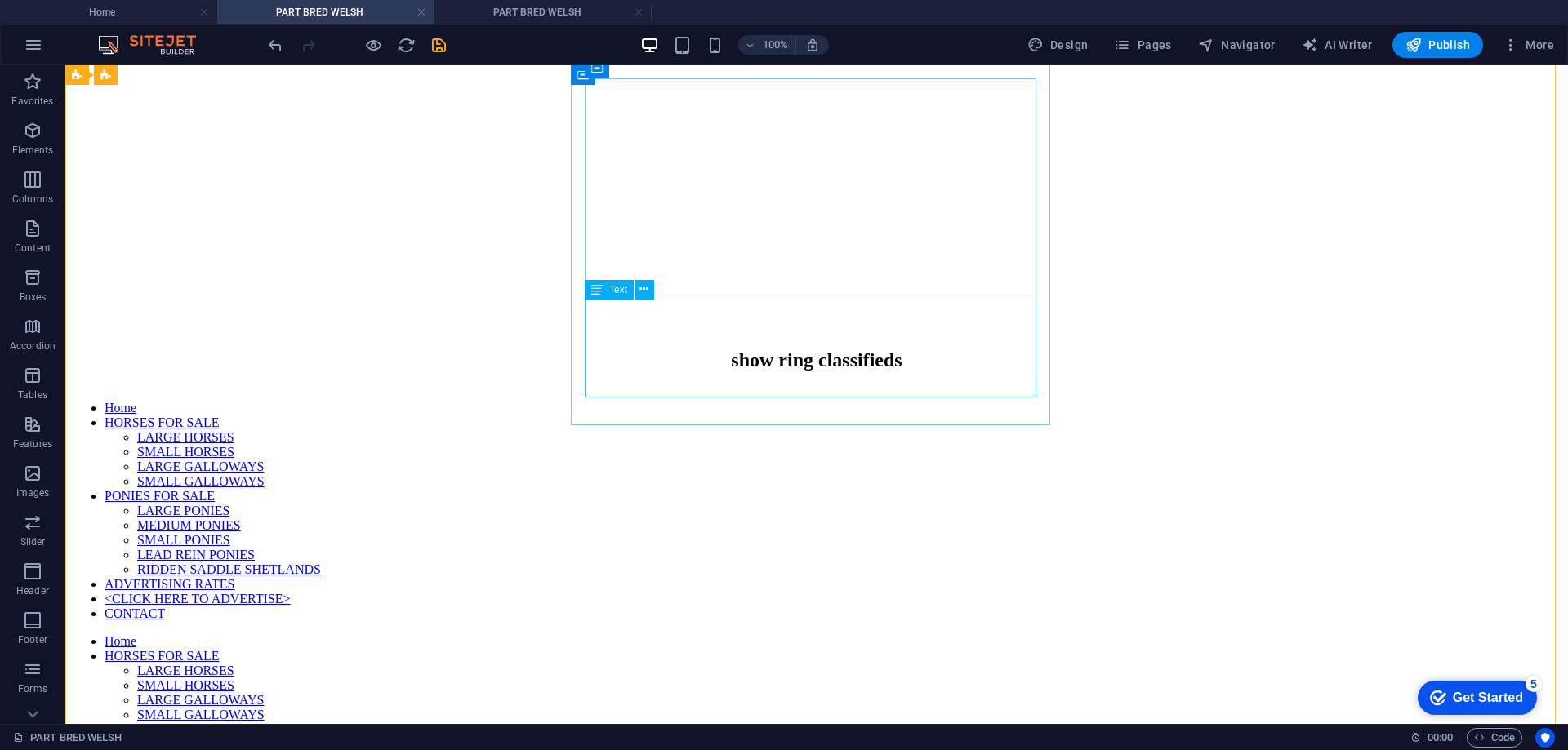
scroll to position [1354, 0]
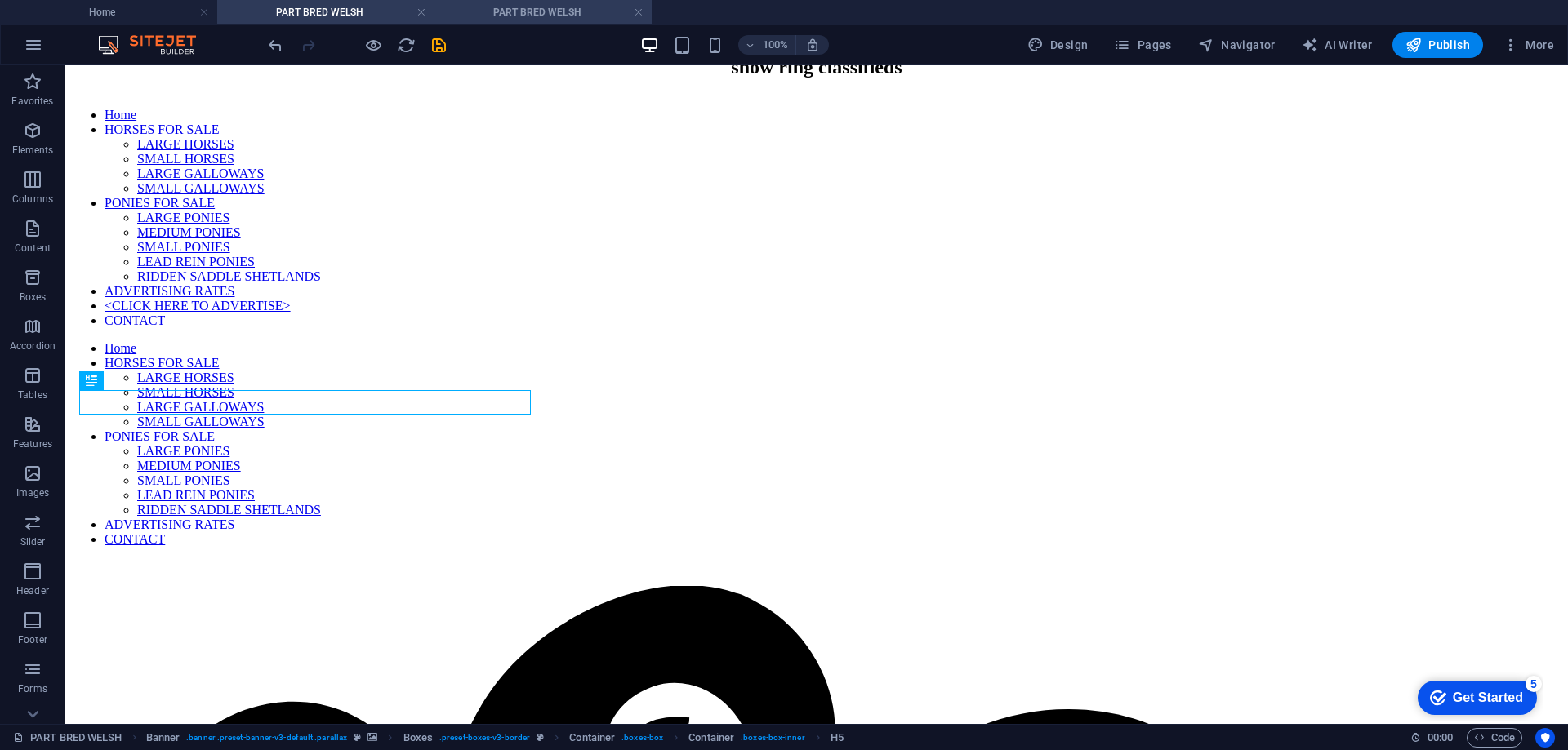
click at [559, 10] on h4 "PART BRED WELSH" at bounding box center [543, 12] width 217 height 18
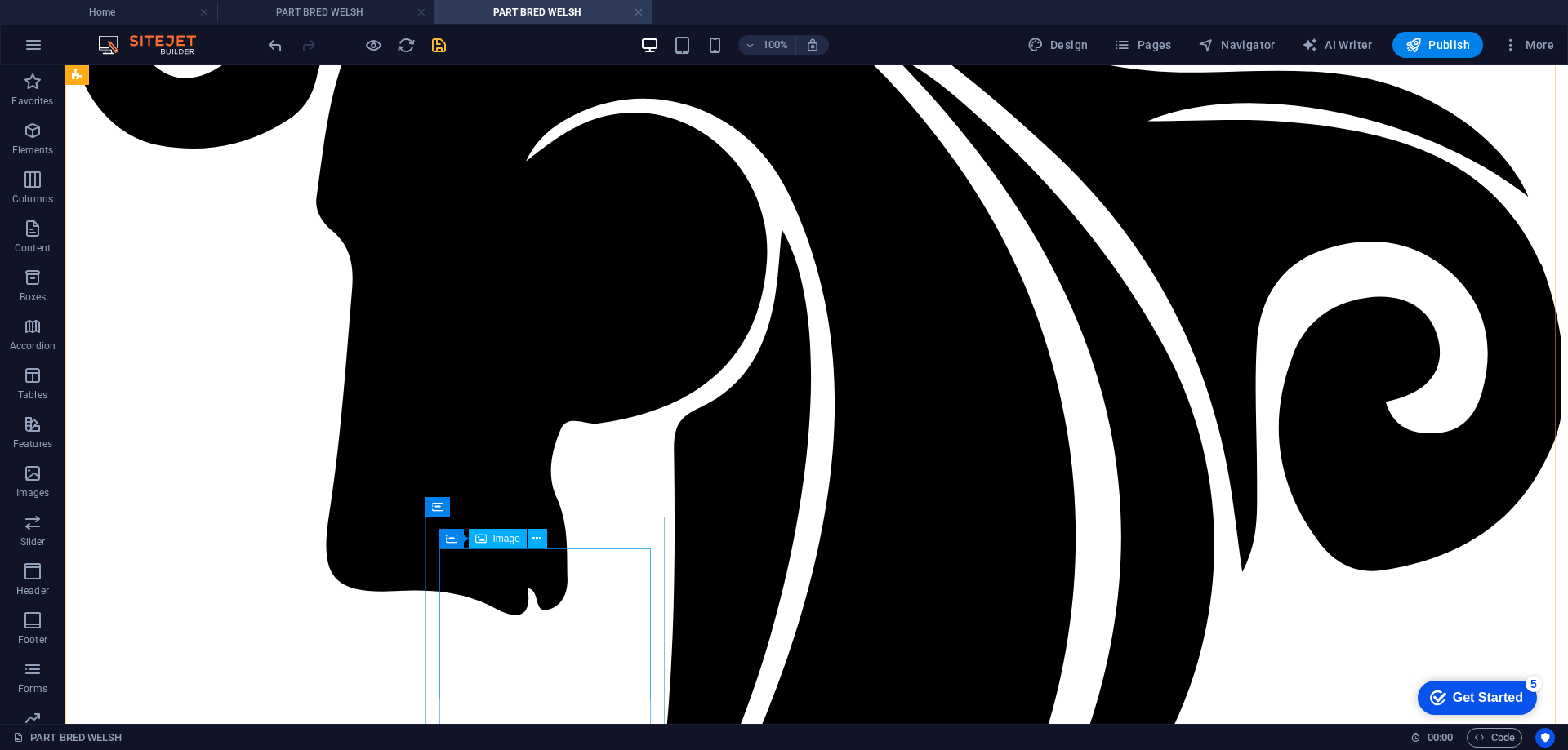
scroll to position [1170, 0]
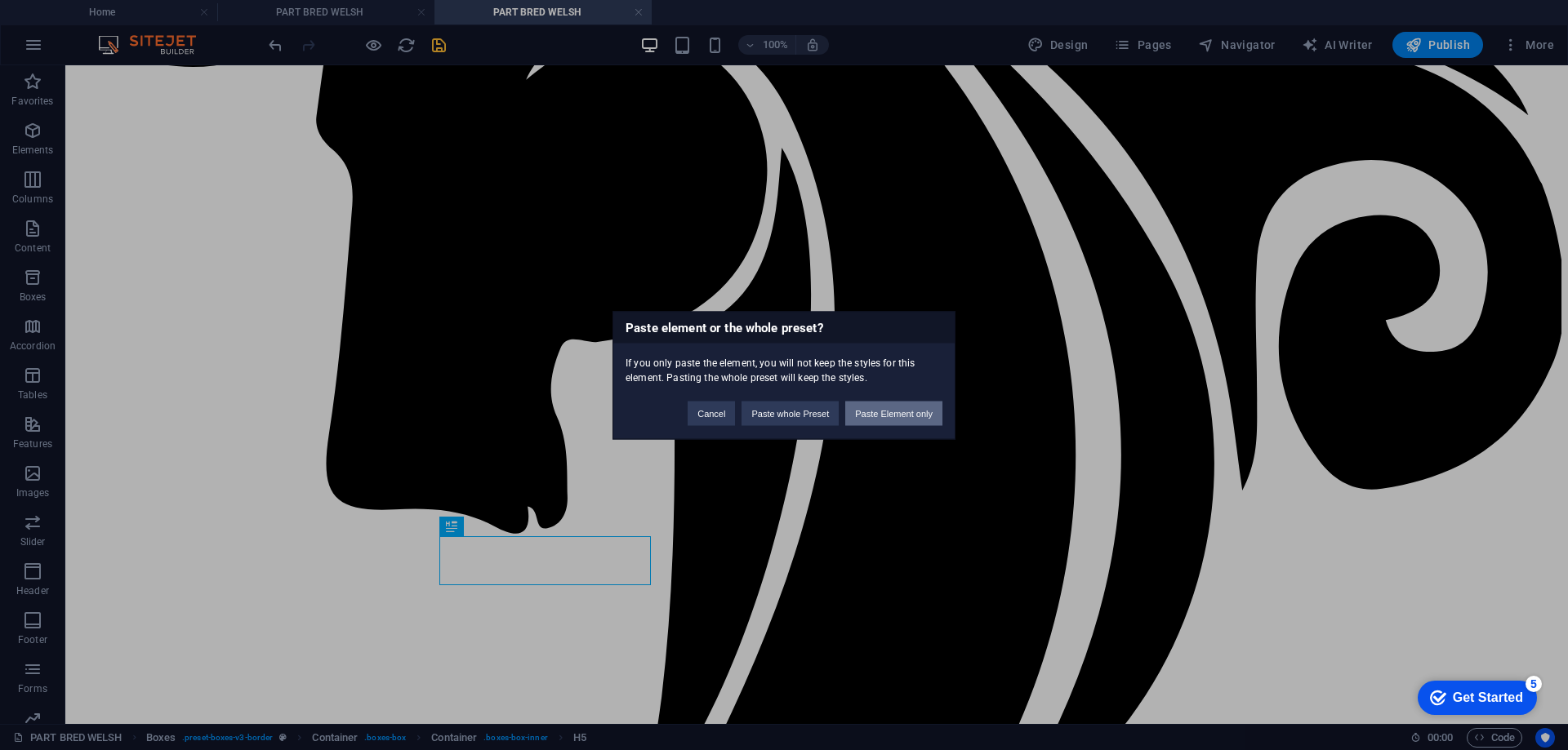
click at [896, 413] on button "Paste Element only" at bounding box center [893, 413] width 98 height 24
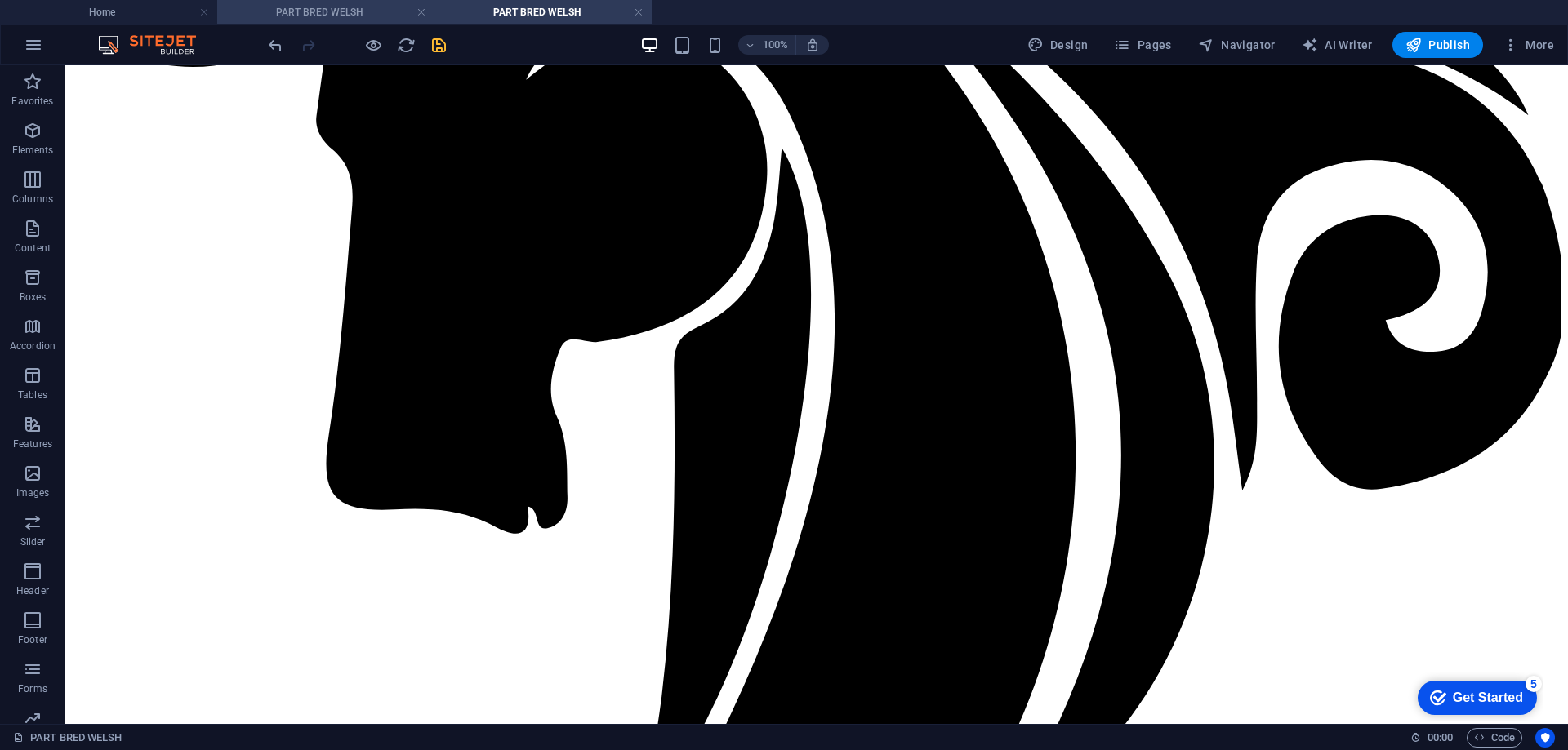
click at [311, 6] on h4 "PART BRED WELSH" at bounding box center [326, 12] width 217 height 18
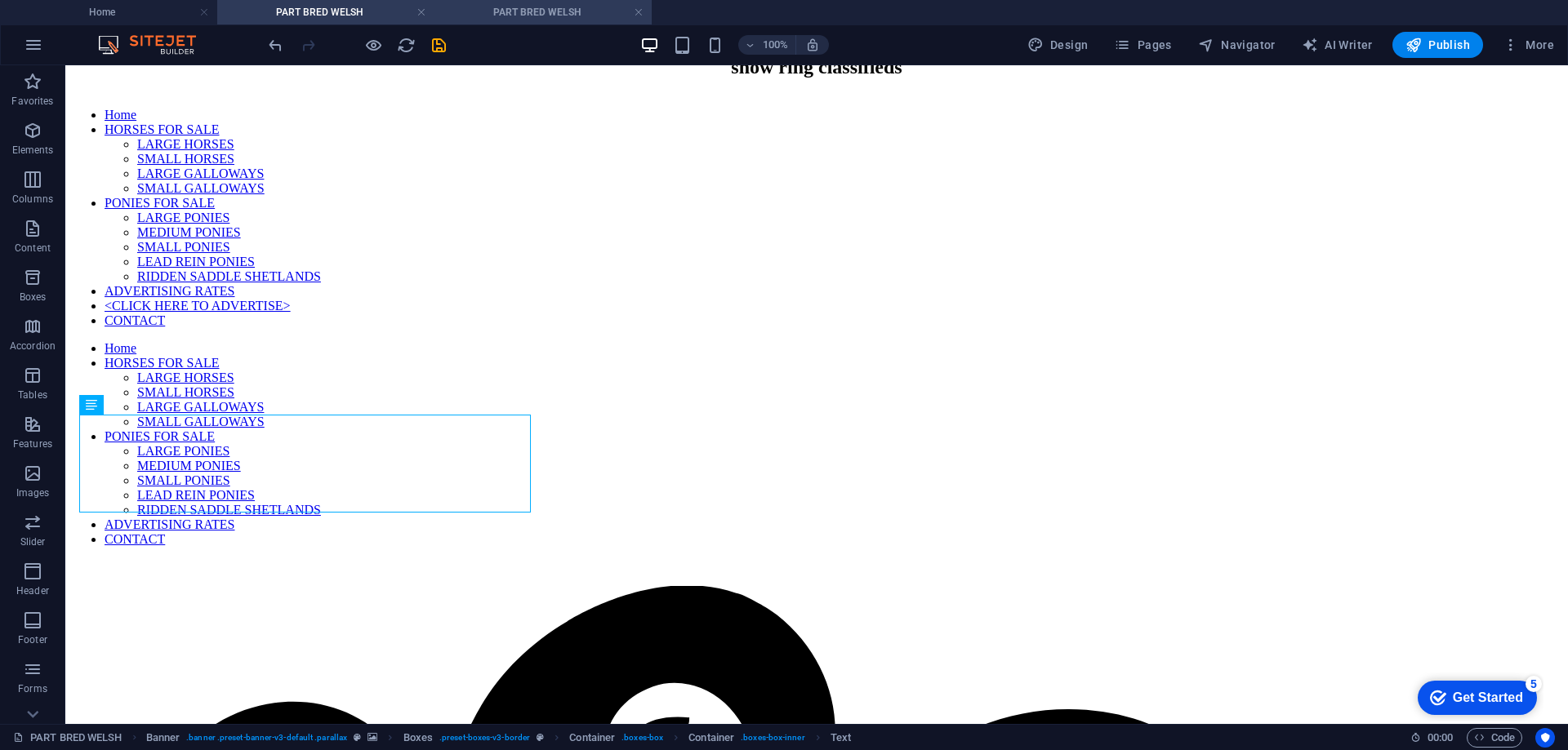
click at [526, 6] on h4 "PART BRED WELSH" at bounding box center [543, 12] width 217 height 18
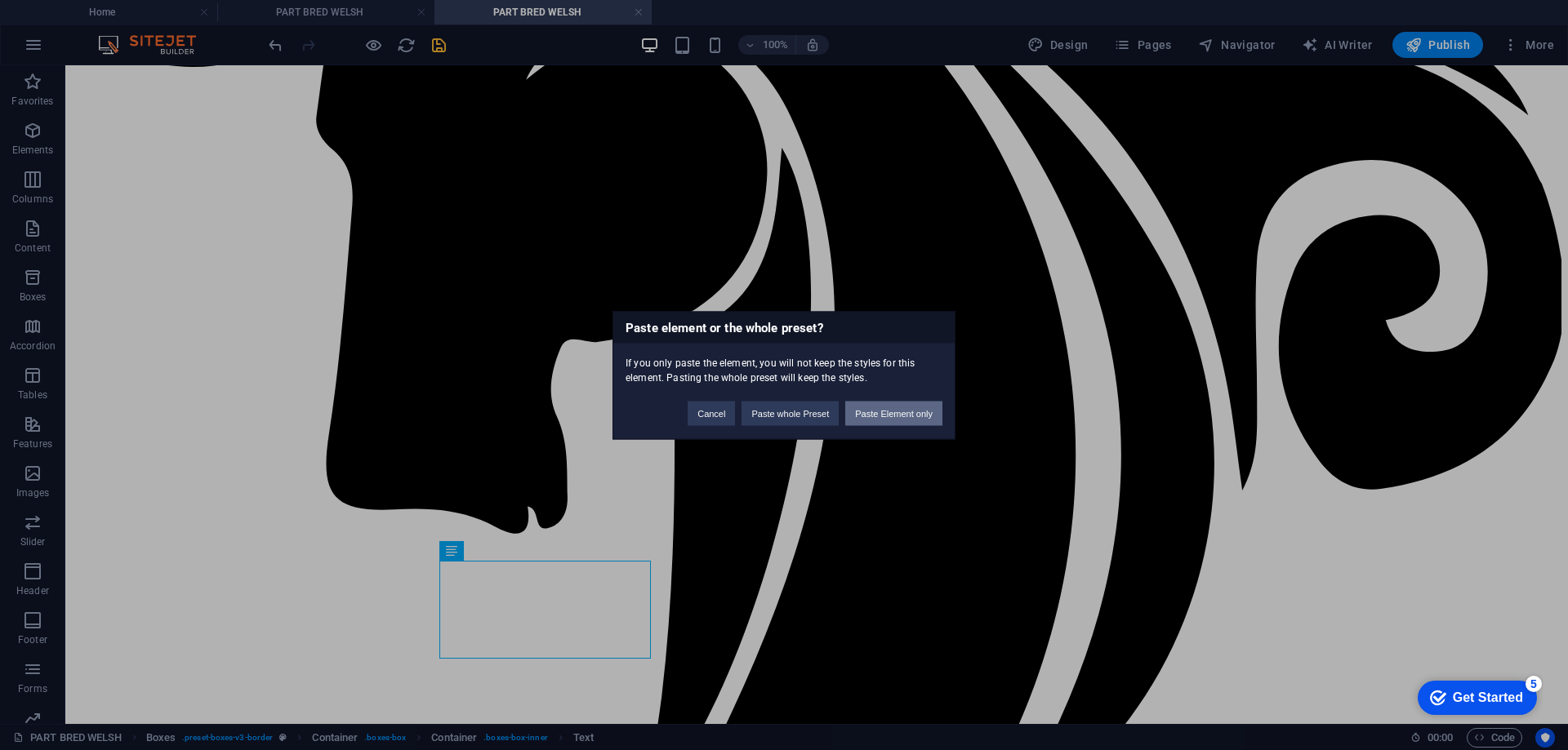
click at [884, 415] on button "Paste Element only" at bounding box center [893, 413] width 98 height 24
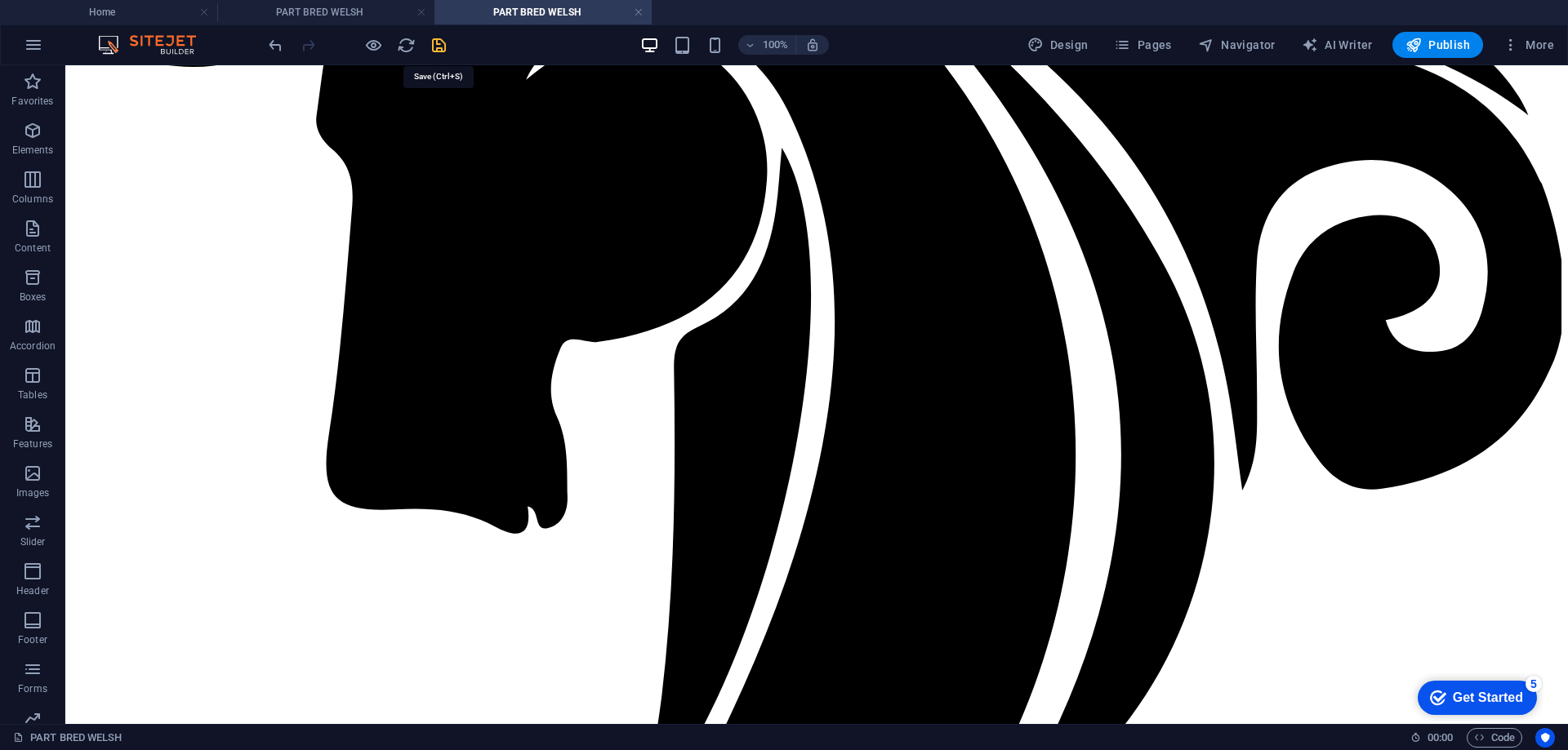
click at [436, 48] on icon "save" at bounding box center [439, 46] width 19 height 19
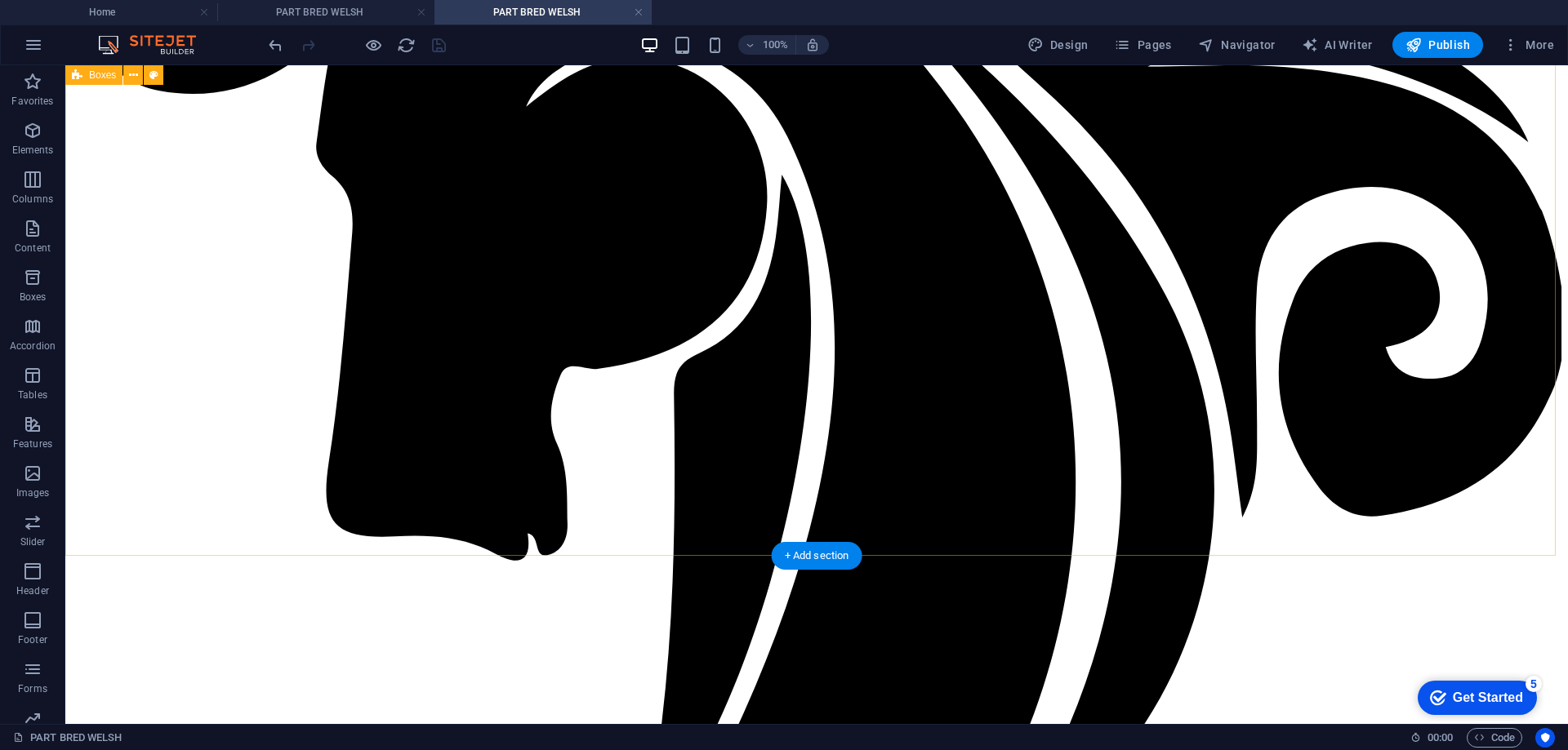
scroll to position [1309, 0]
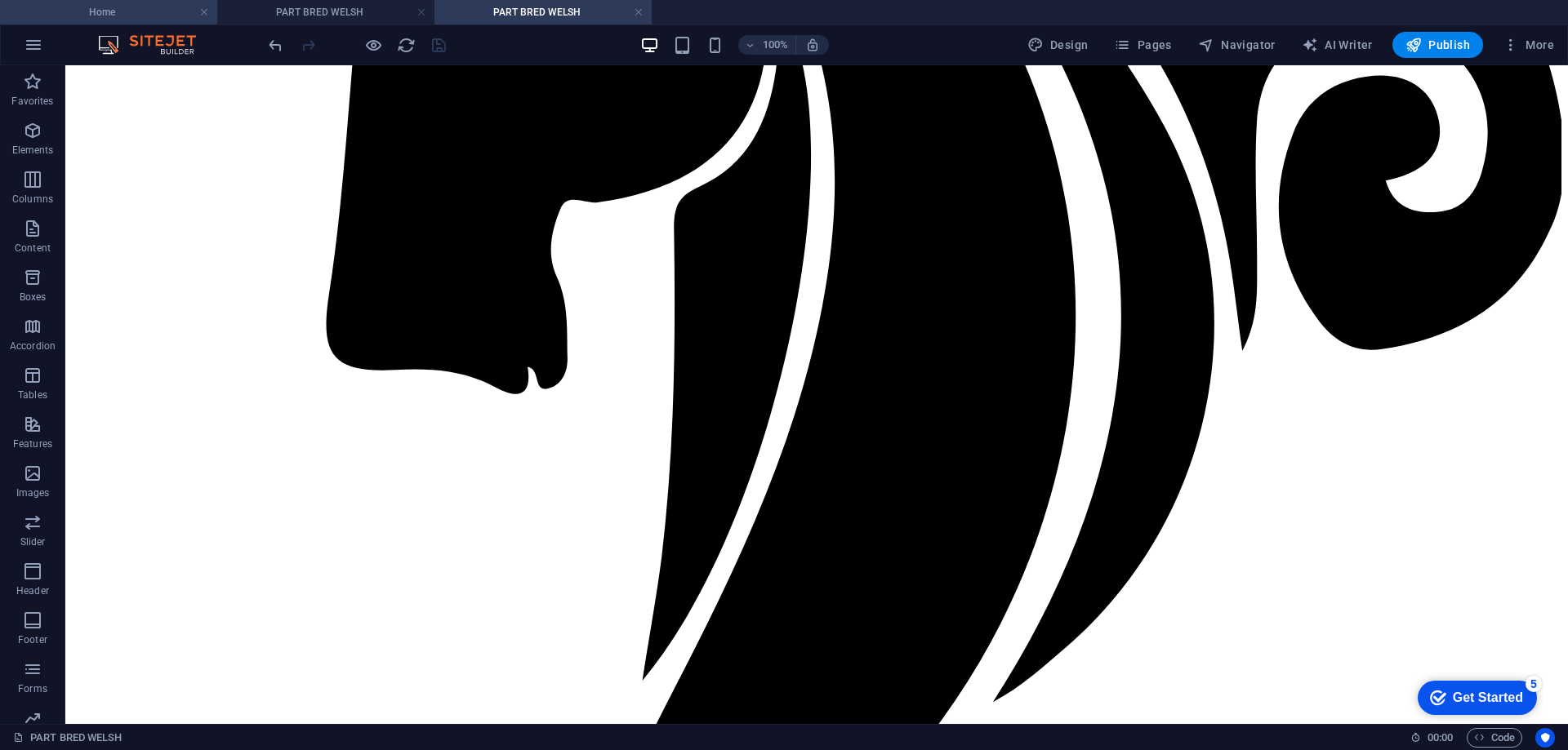
click at [423, 9] on link at bounding box center [421, 12] width 10 height 16
click at [128, 15] on h4 "Home" at bounding box center [109, 12] width 217 height 18
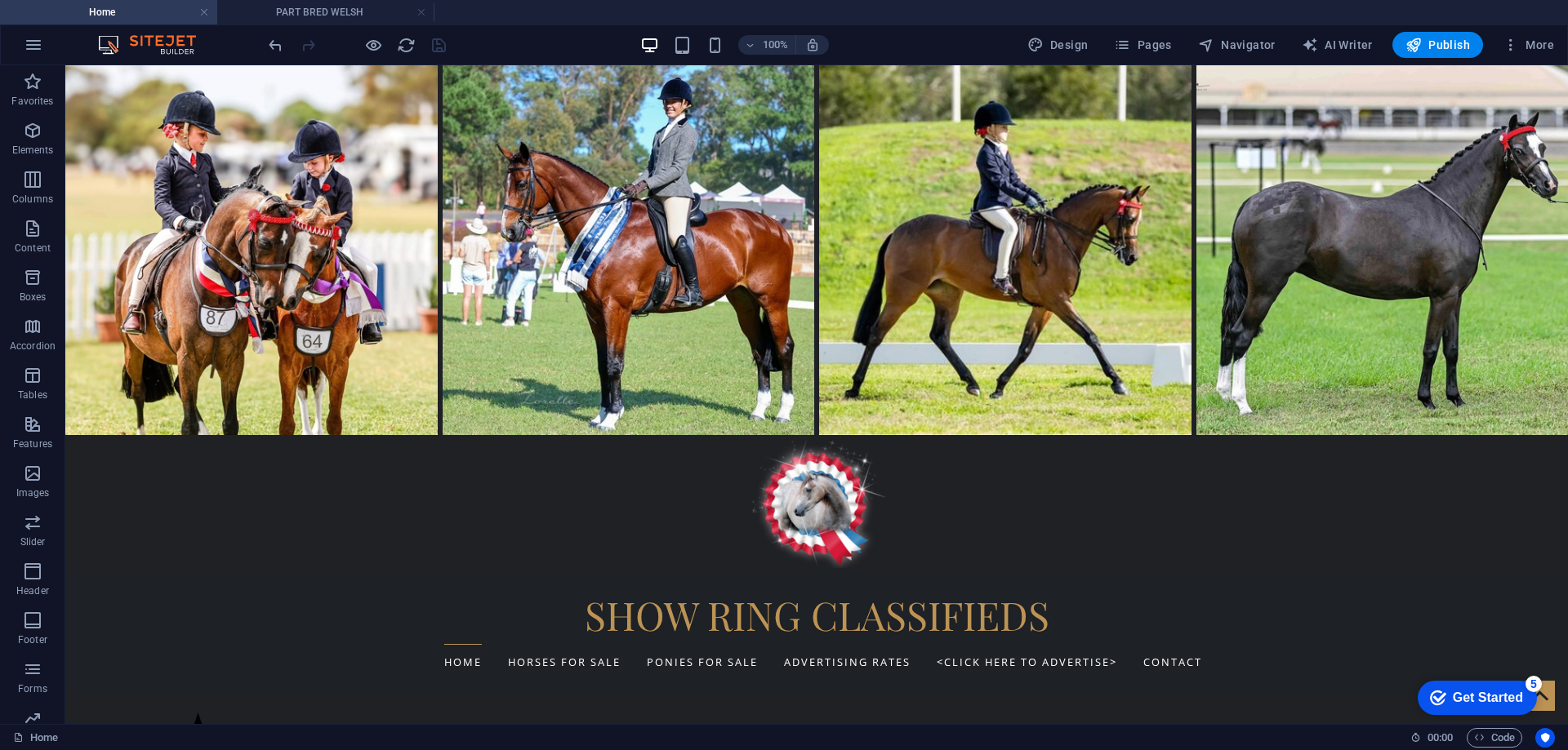
scroll to position [0, 0]
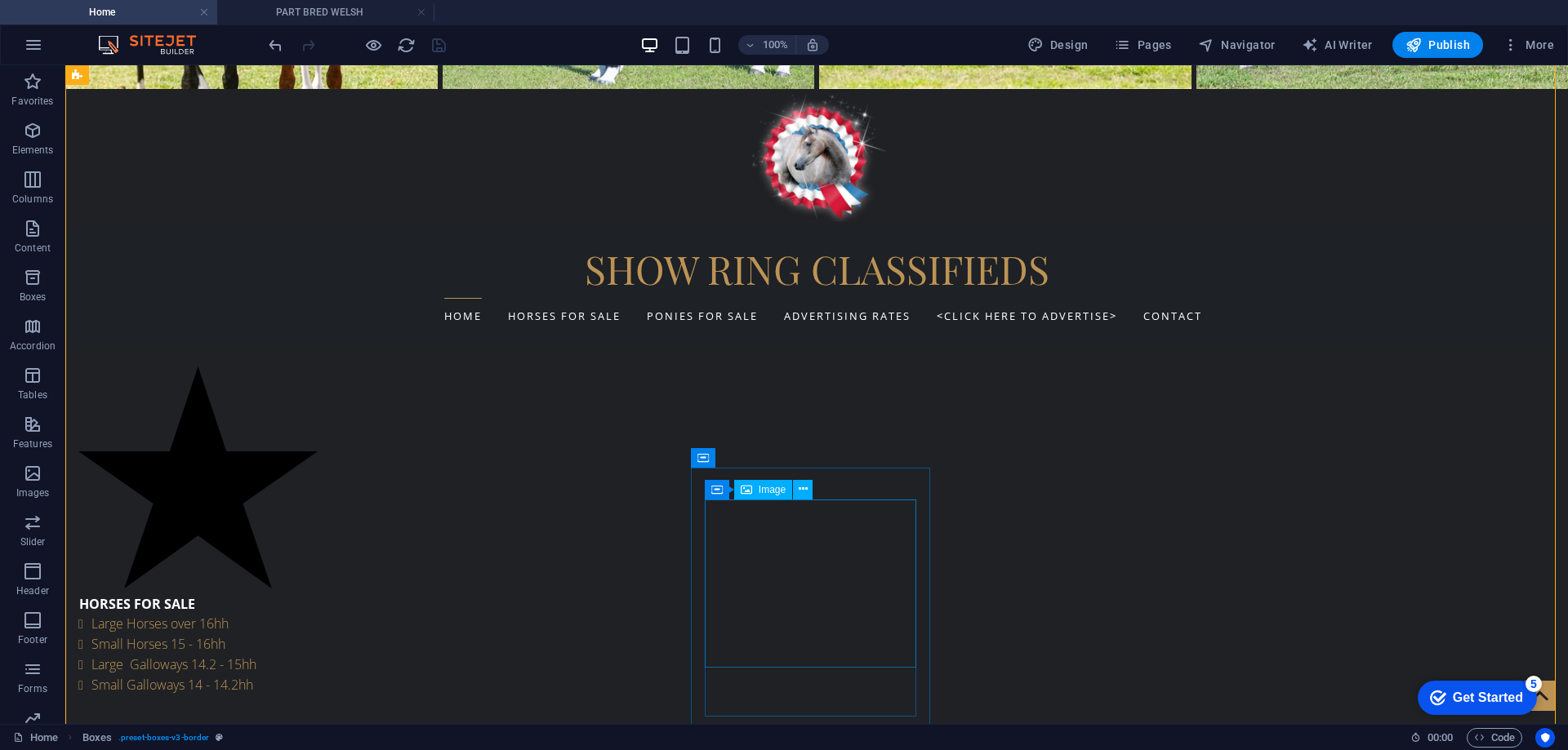
scroll to position [1403, 0]
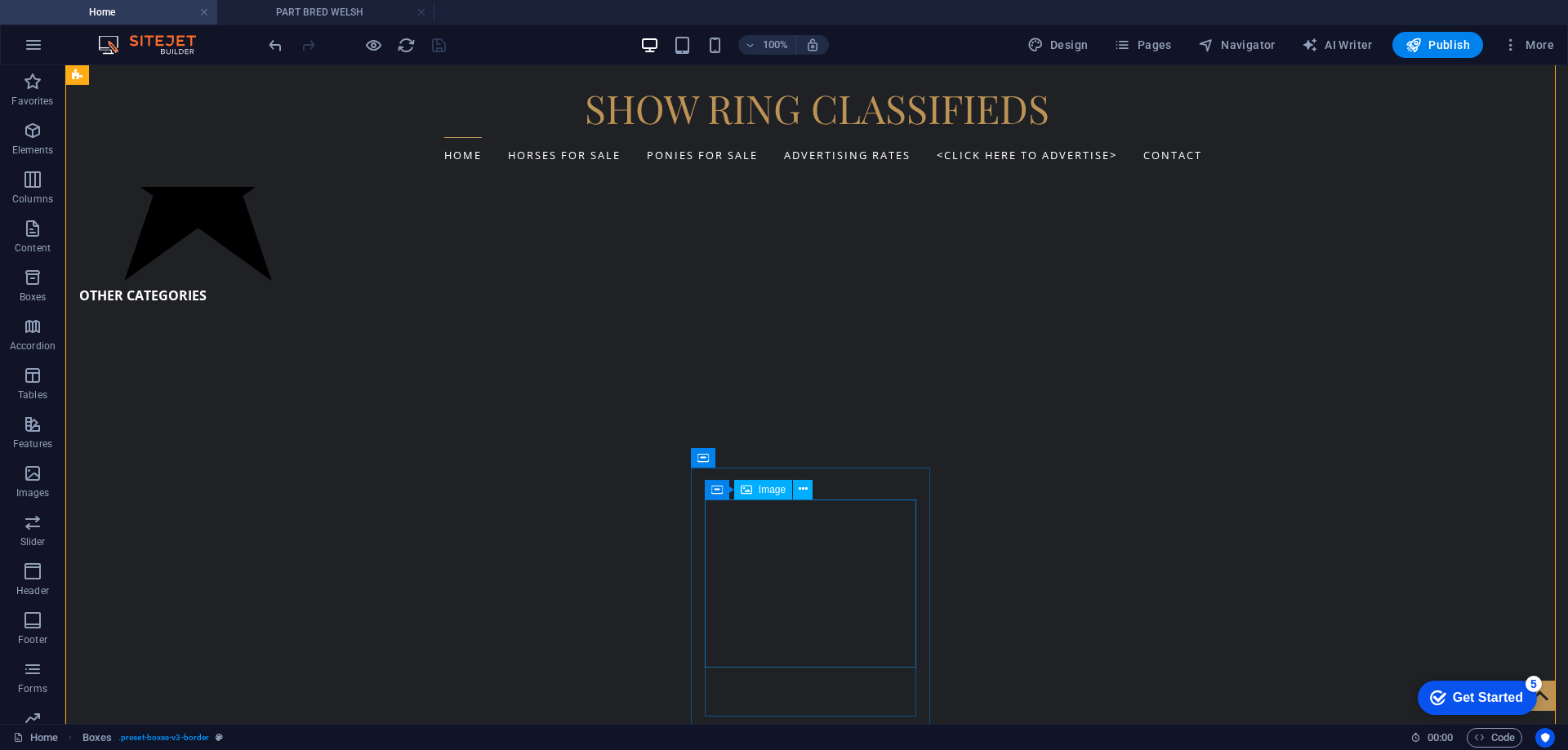
click at [104, 7] on h4 "Home" at bounding box center [109, 12] width 217 height 18
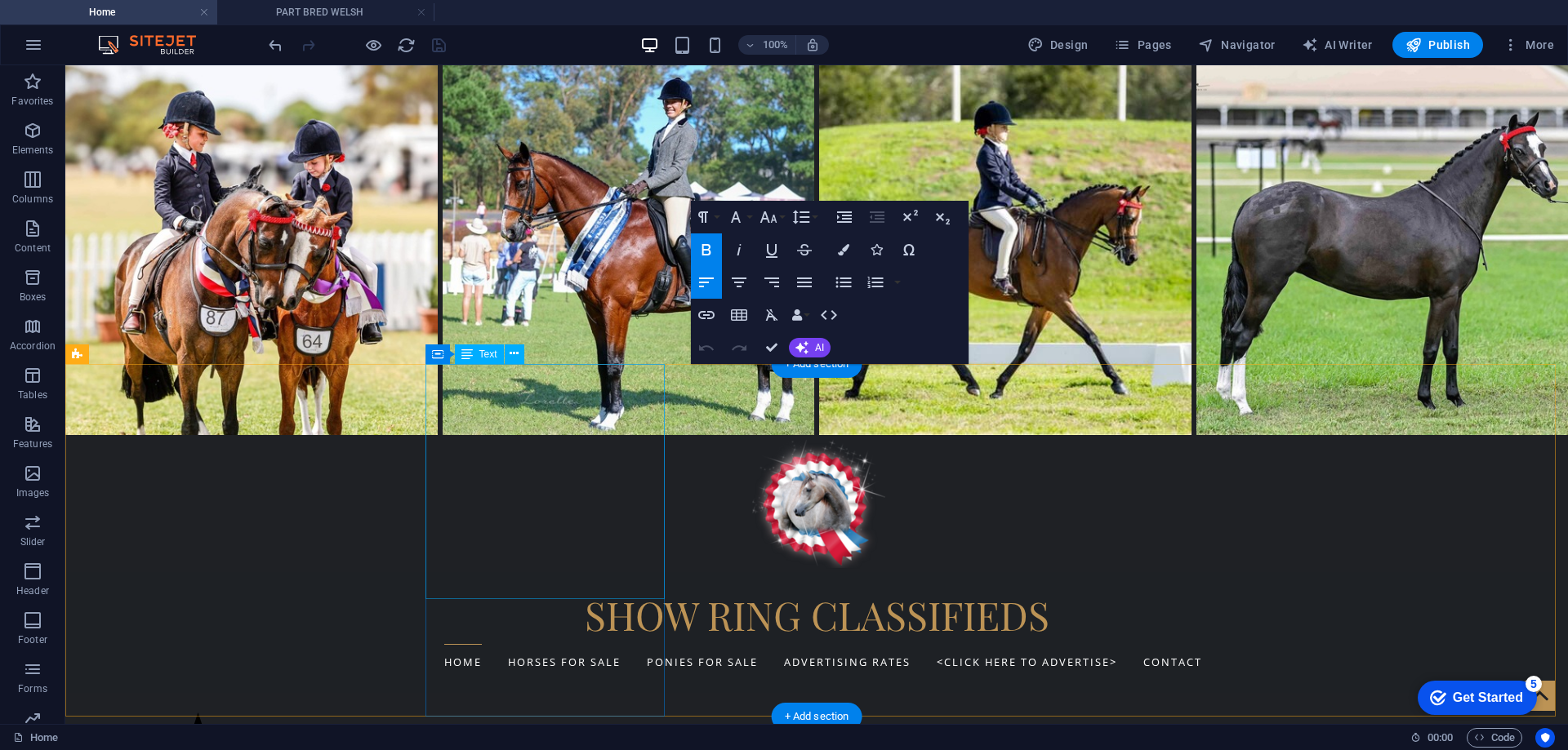
scroll to position [326, 0]
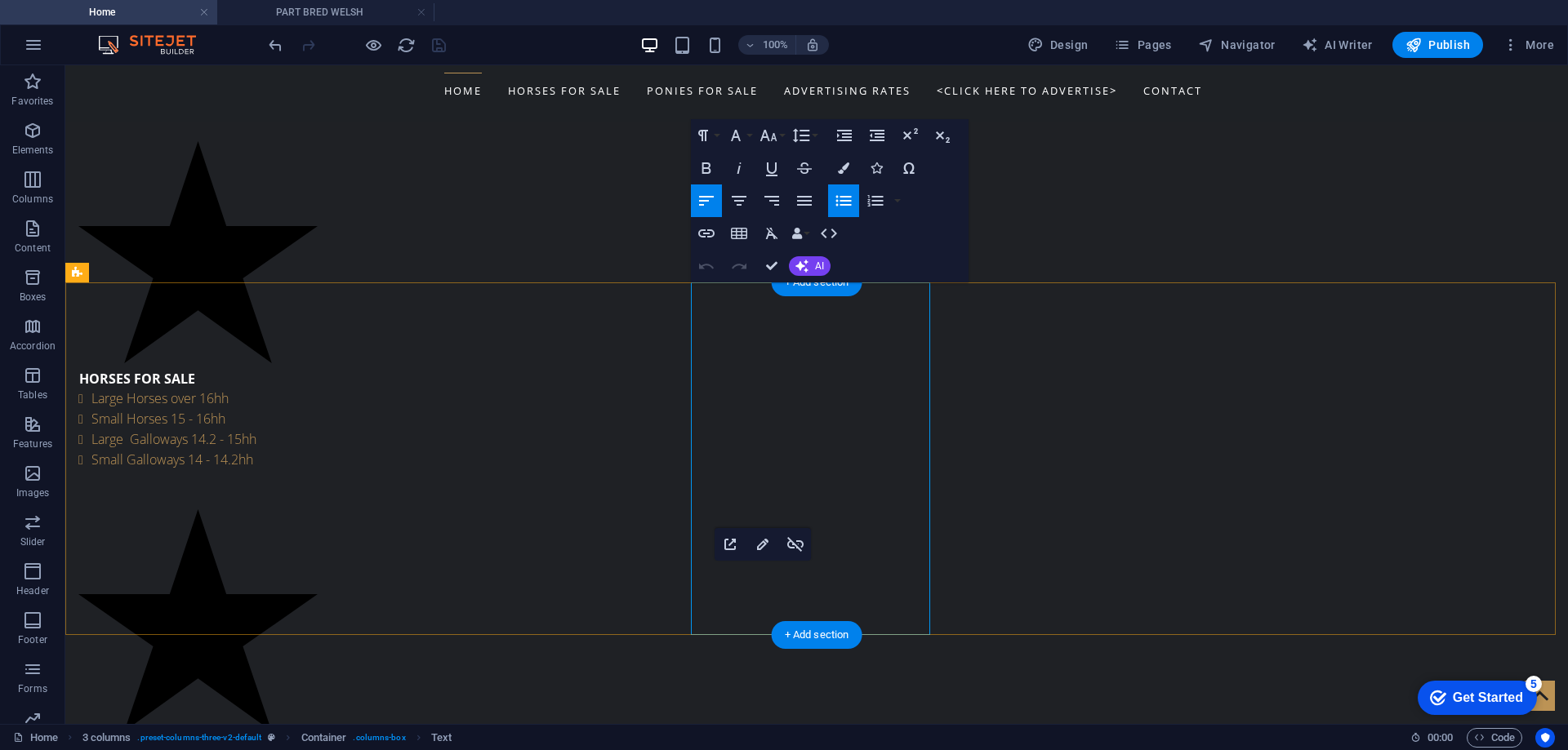
scroll to position [653, 0]
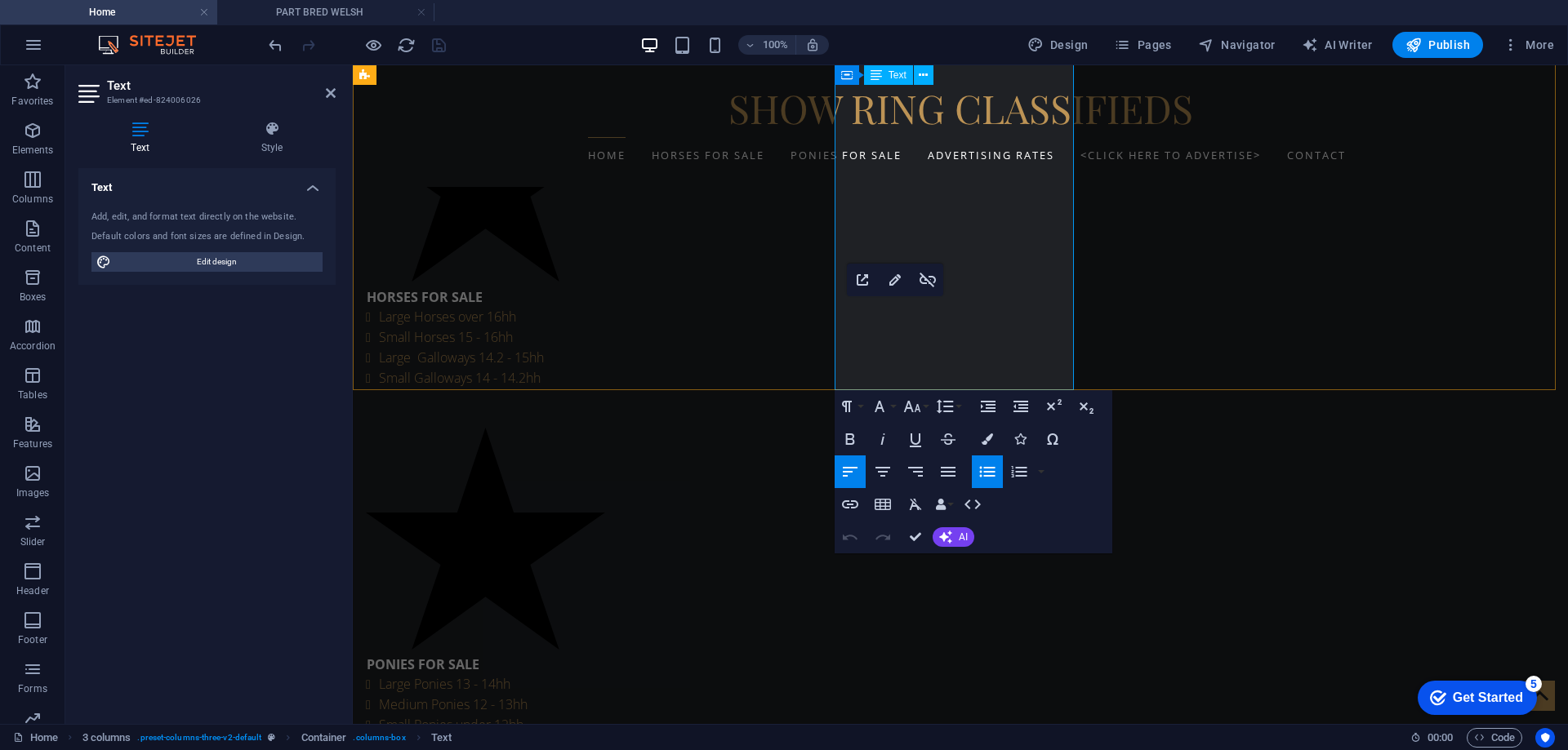
drag, startPoint x: 959, startPoint y: 325, endPoint x: 849, endPoint y: 325, distance: 110.0
click at [928, 279] on icon "button" at bounding box center [927, 280] width 20 height 20
click at [850, 503] on icon "button" at bounding box center [850, 504] width 20 height 20
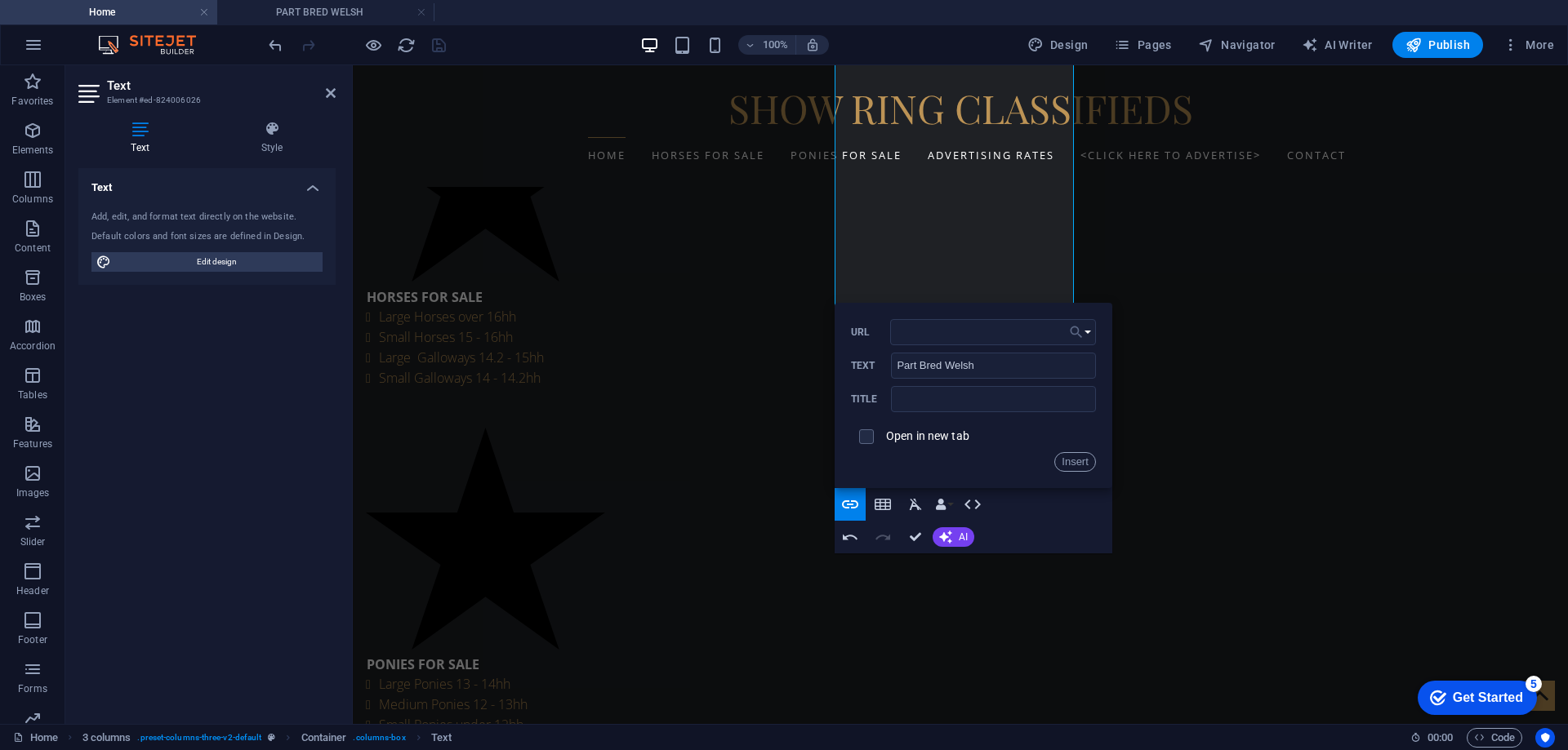
click at [1086, 329] on button "Choose Link" at bounding box center [1080, 332] width 31 height 26
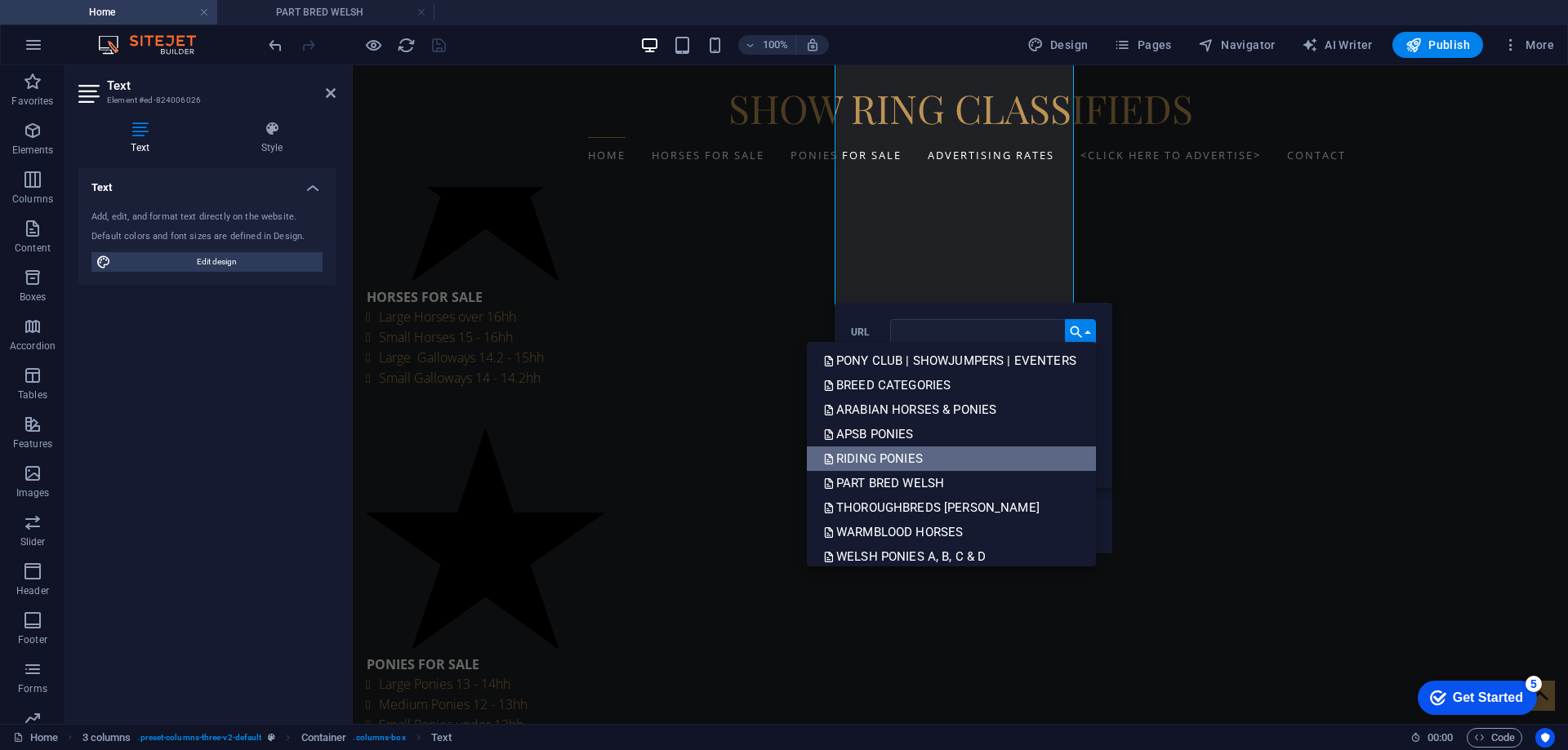
scroll to position [572, 0]
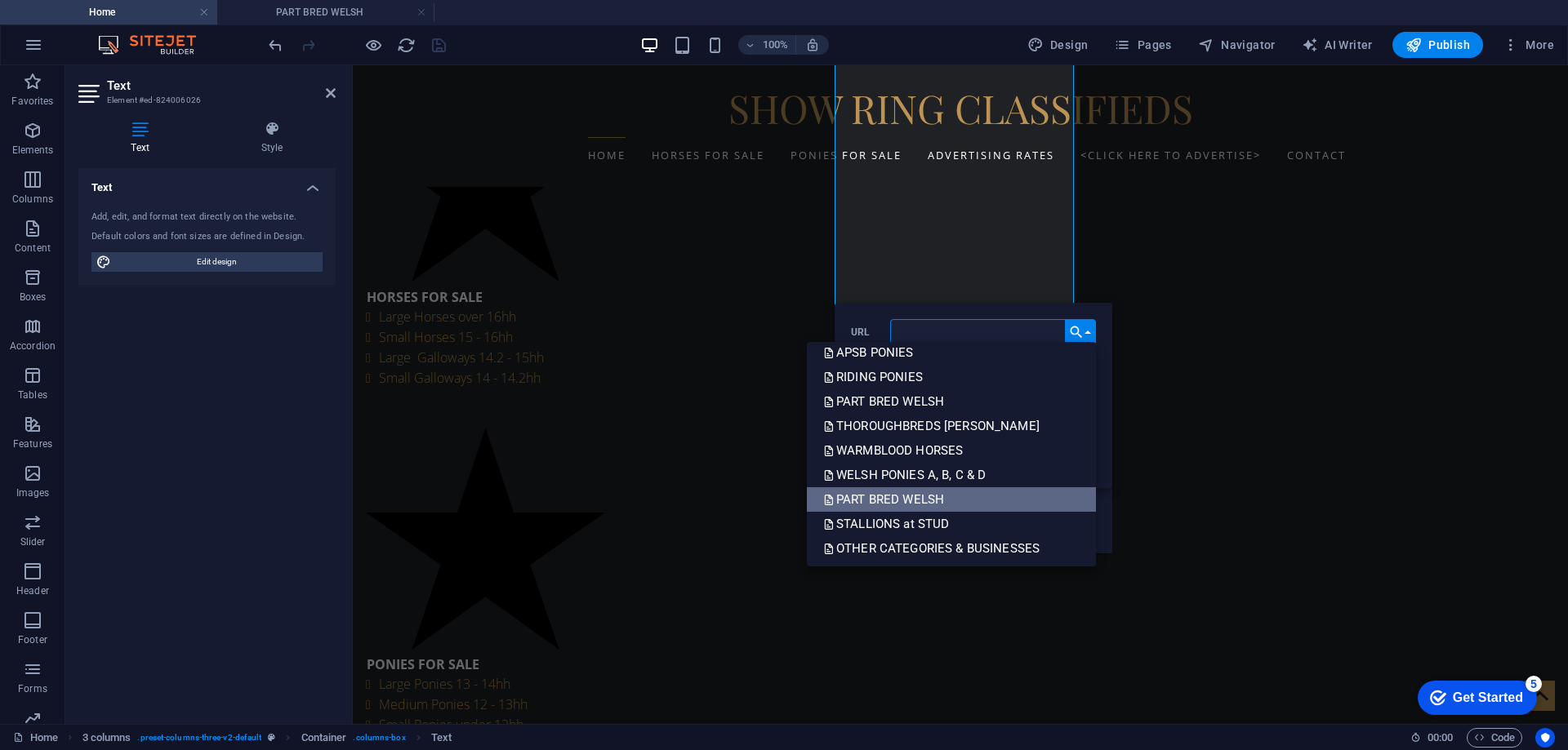
click at [897, 493] on p "PART BRED WELSH" at bounding box center [886, 499] width 125 height 24
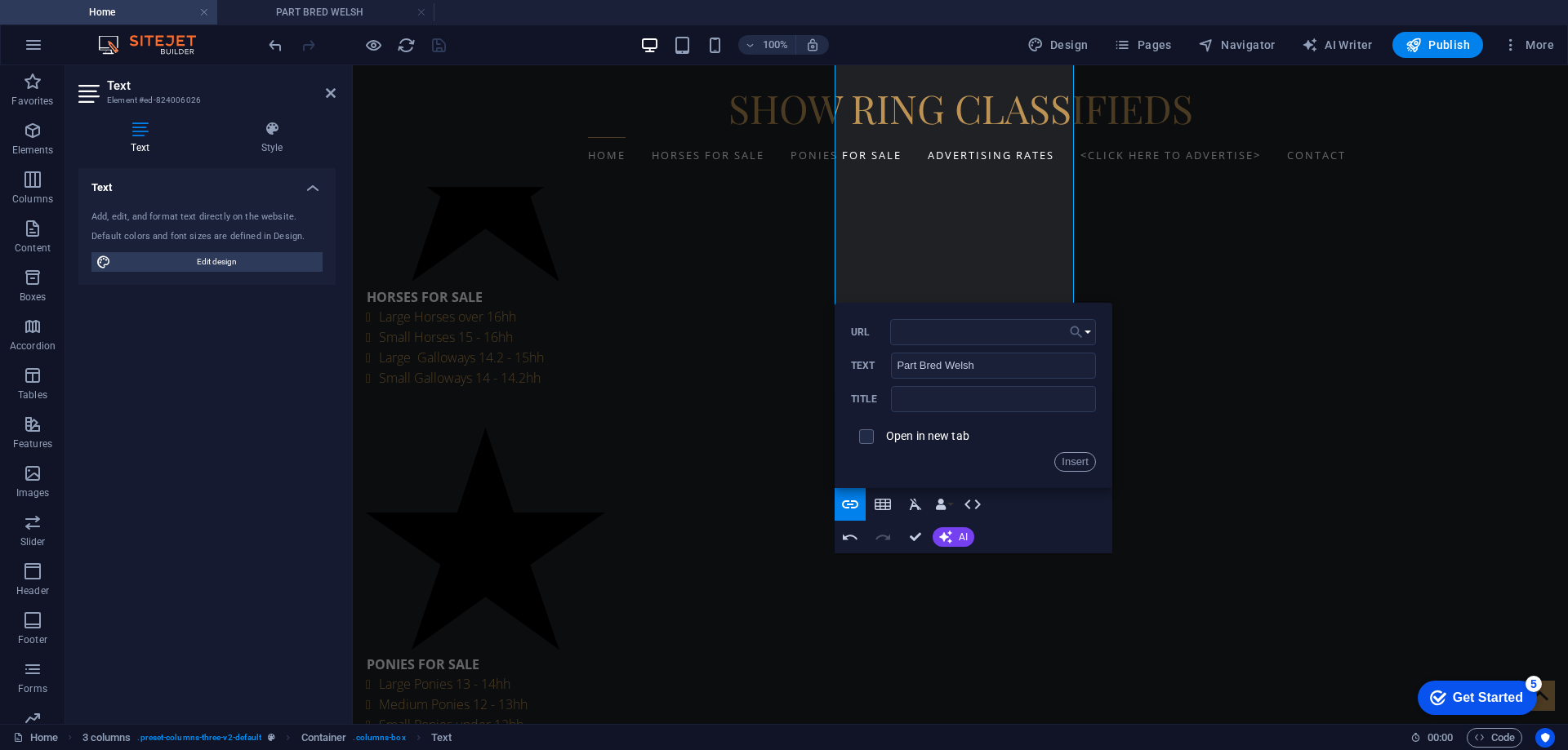
click at [1083, 326] on icon "button" at bounding box center [1076, 332] width 17 height 20
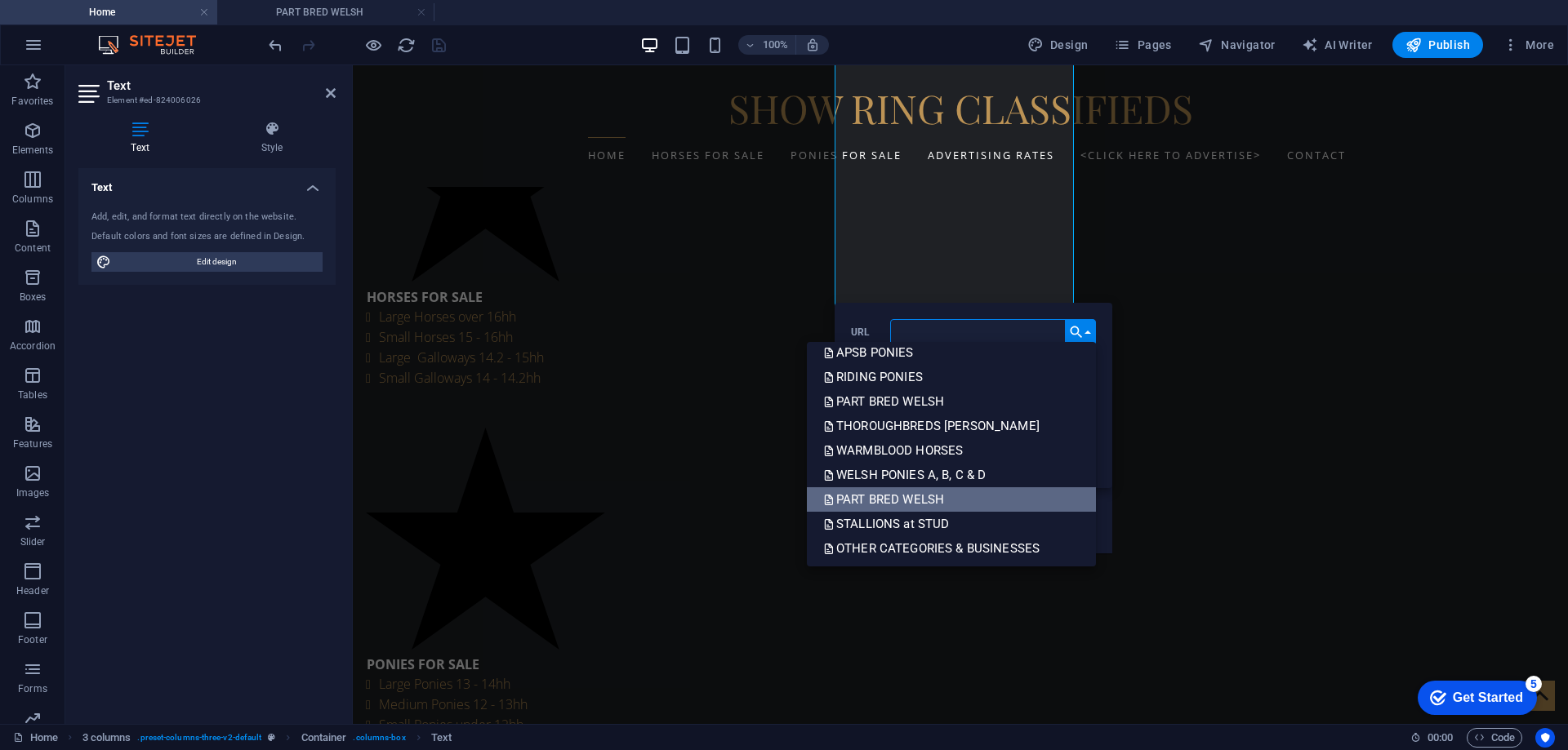
click at [875, 497] on p "PART BRED WELSH" at bounding box center [886, 499] width 125 height 24
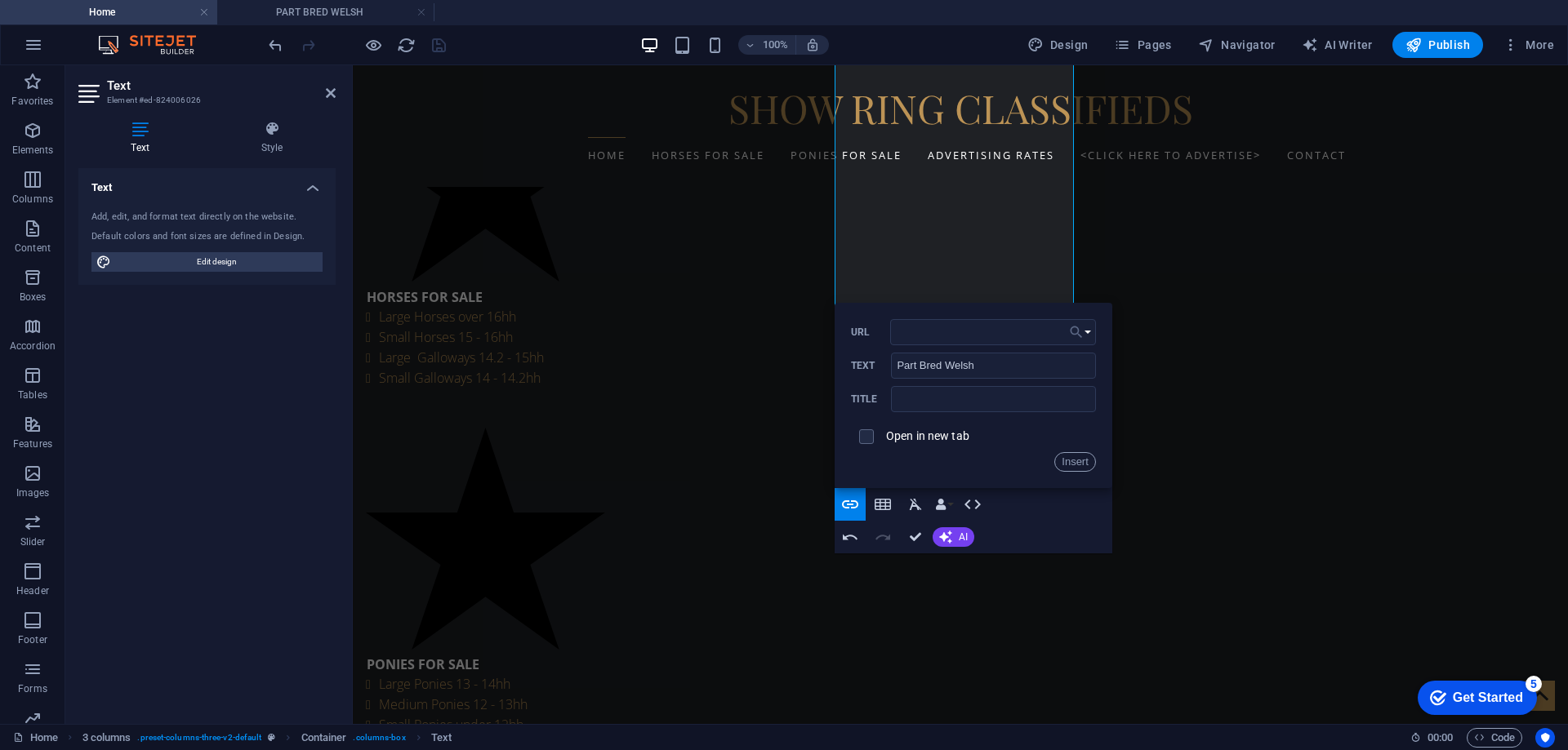
click at [1087, 322] on button "Choose Link" at bounding box center [1080, 332] width 31 height 26
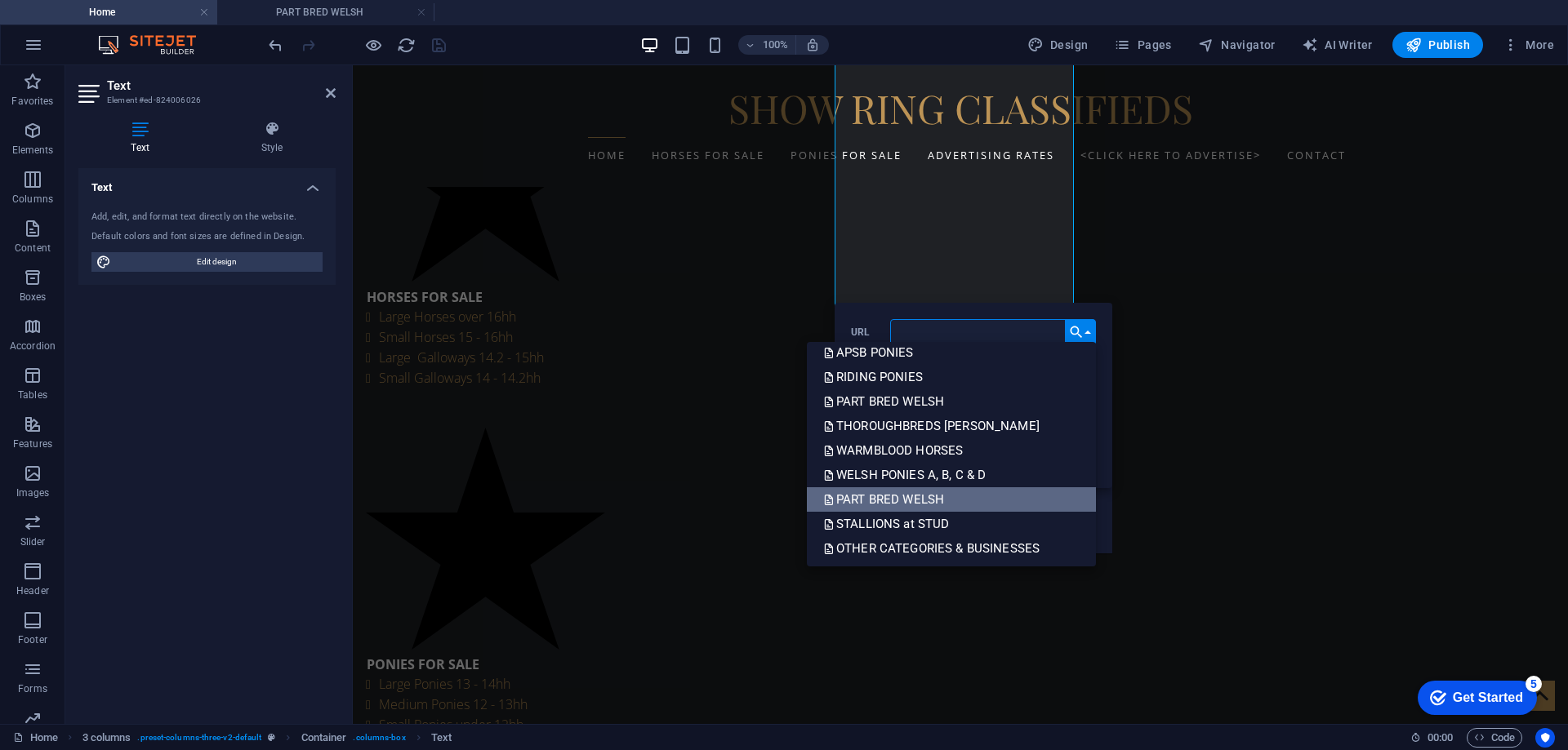
click at [895, 501] on p "PART BRED WELSH" at bounding box center [886, 499] width 125 height 24
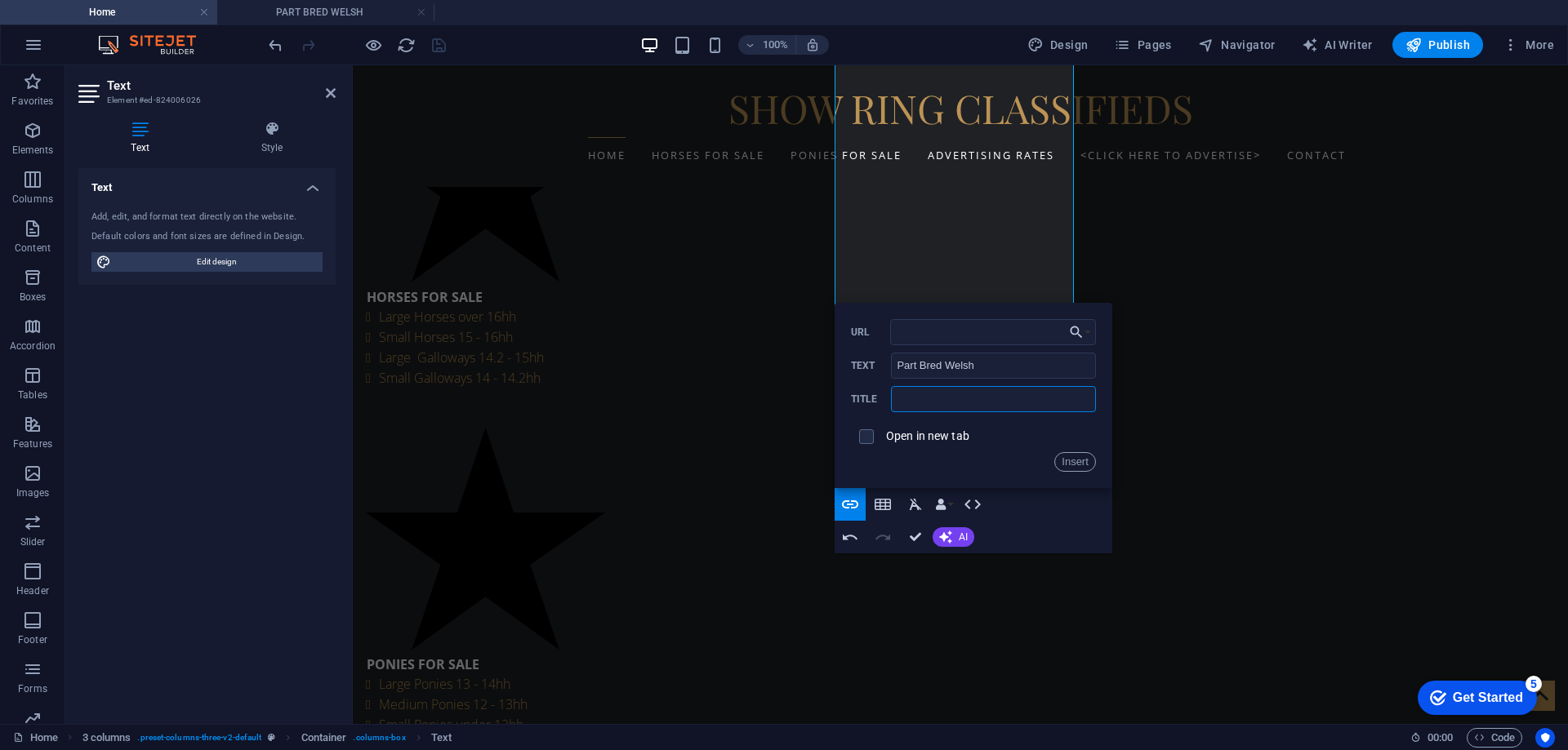
click at [908, 393] on input "text" at bounding box center [993, 400] width 204 height 26
type input "p"
type input "PART BRED WELSH"
click at [1072, 464] on button "Insert" at bounding box center [1074, 462] width 42 height 20
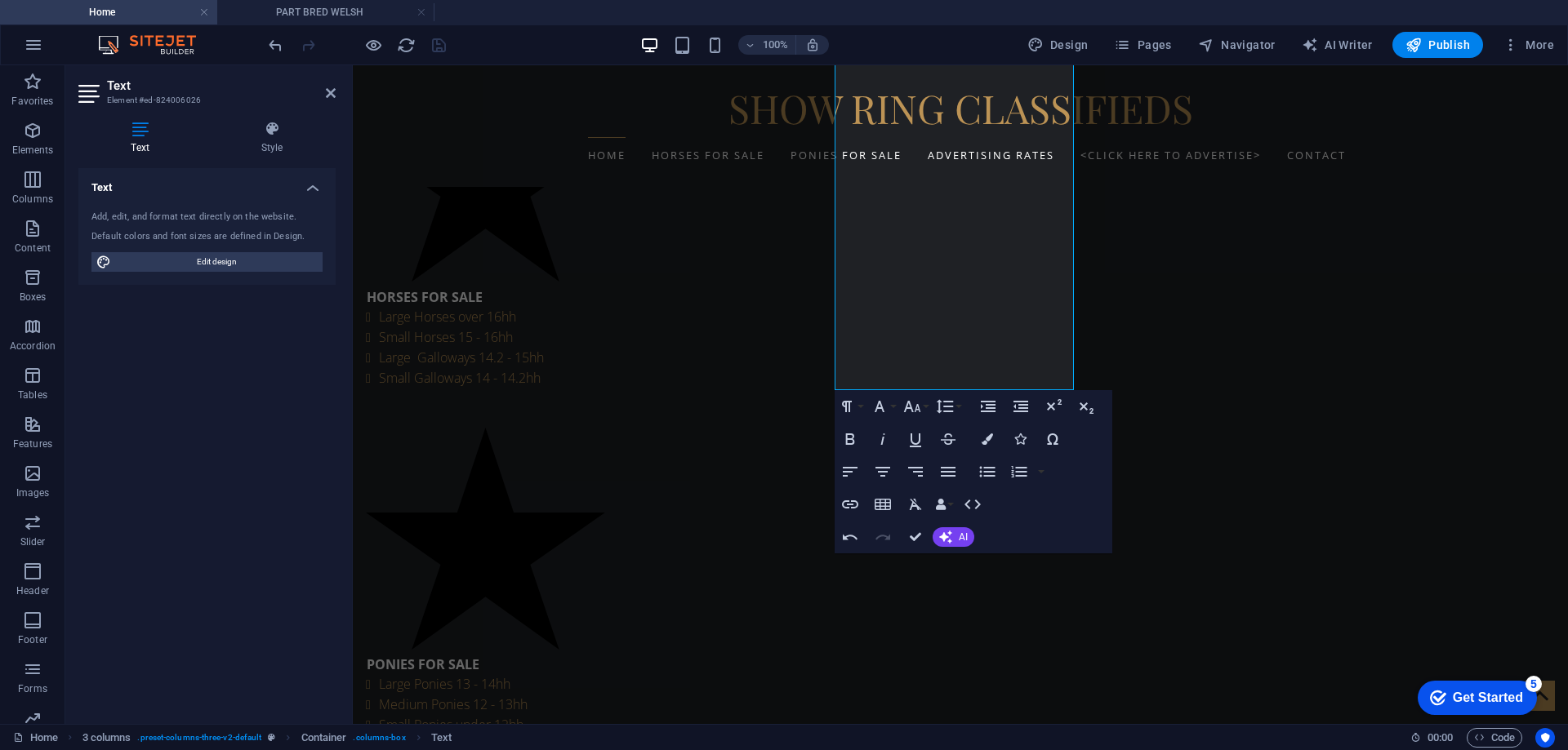
scroll to position [653, 0]
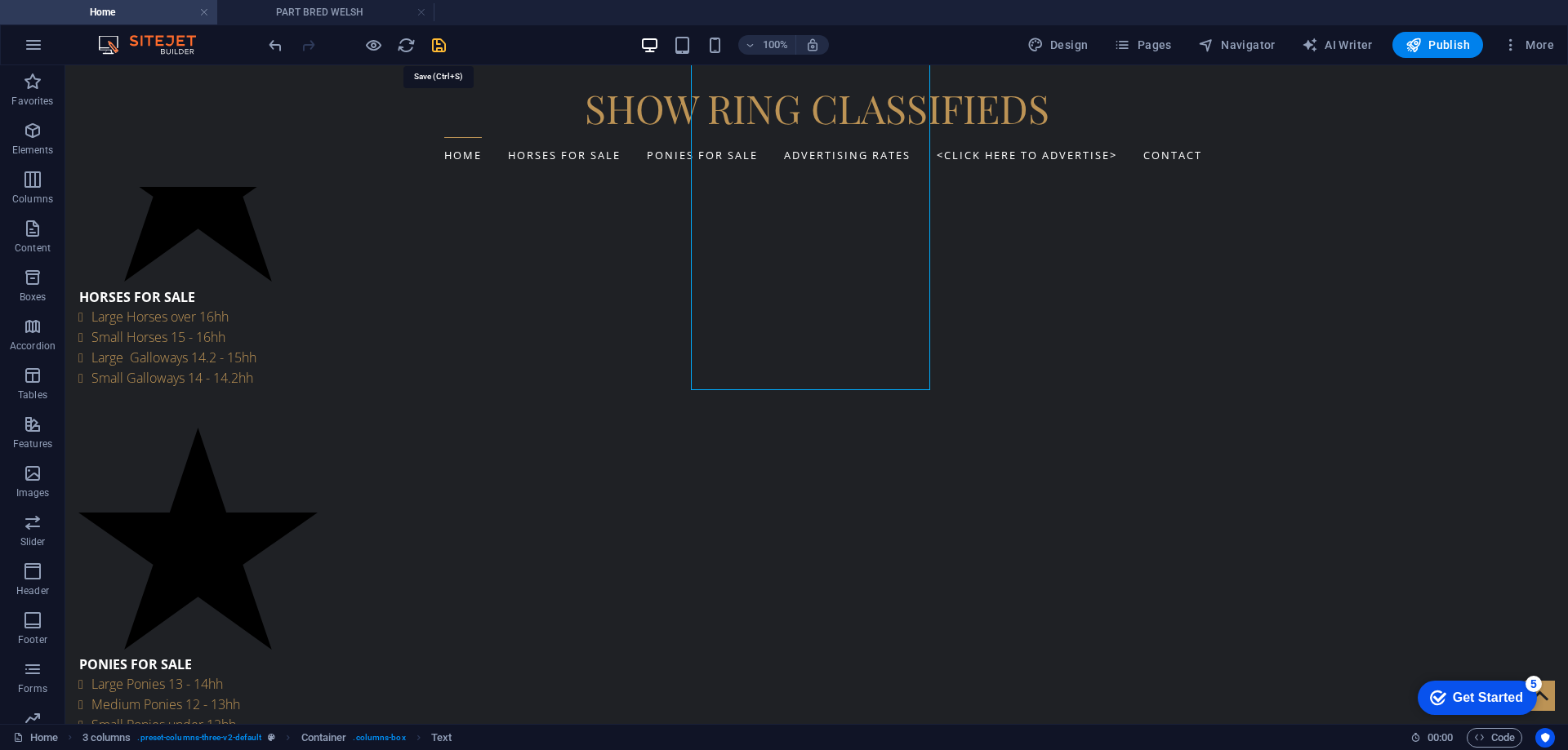
click at [436, 51] on icon "save" at bounding box center [439, 46] width 19 height 19
click at [1150, 47] on span "Pages" at bounding box center [1141, 46] width 57 height 17
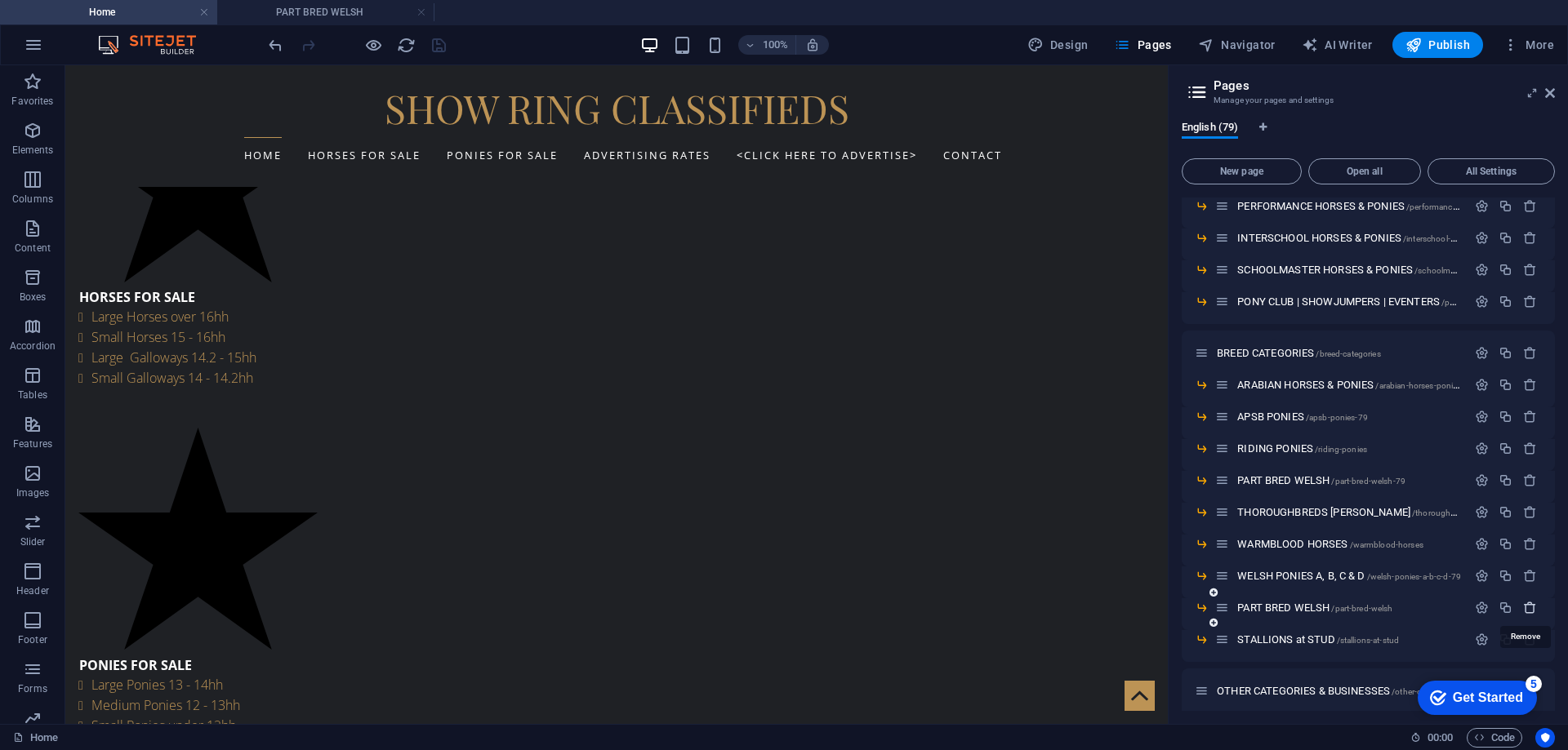
click at [1522, 608] on icon "button" at bounding box center [1529, 608] width 14 height 14
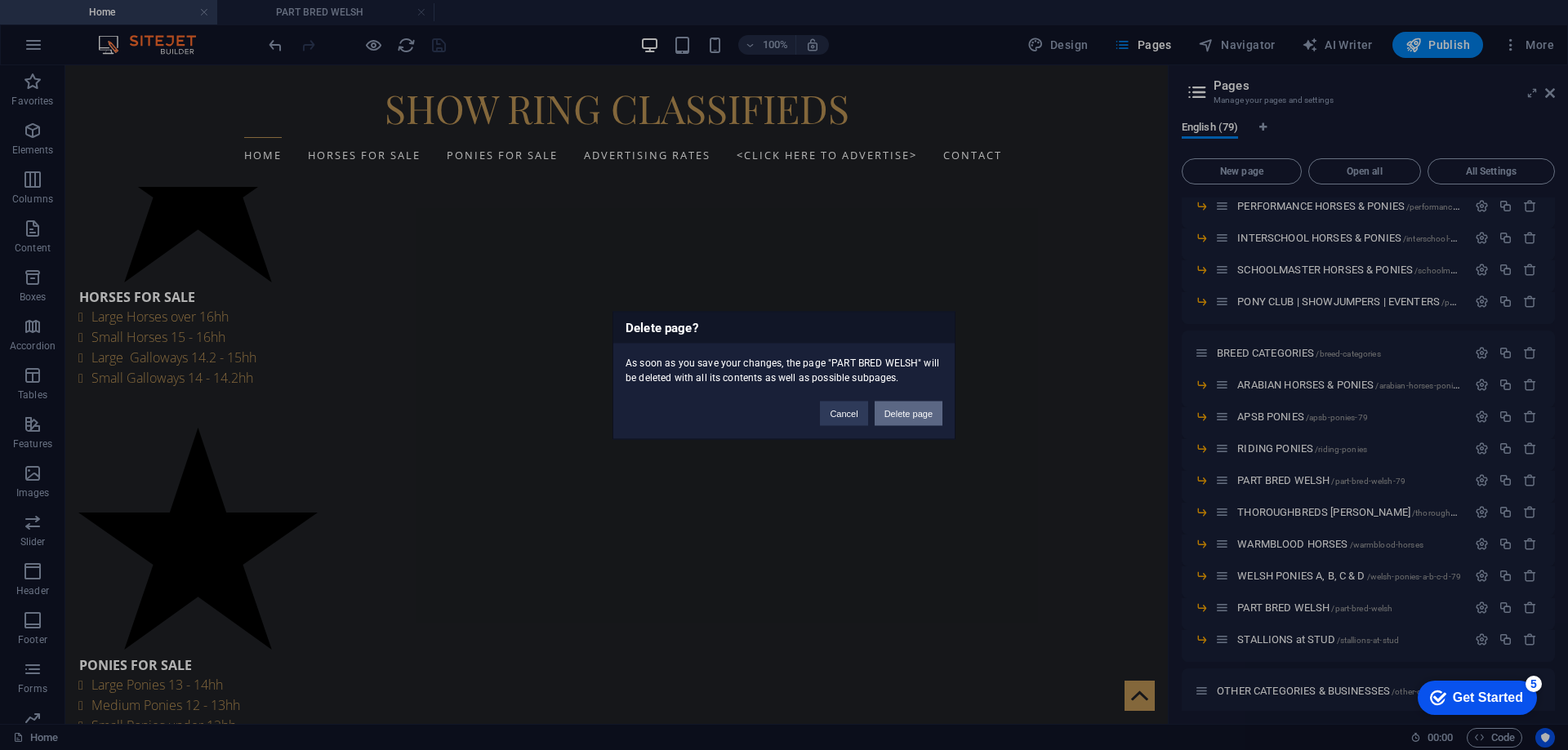
drag, startPoint x: 901, startPoint y: 413, endPoint x: 837, endPoint y: 348, distance: 91.2
click at [902, 413] on button "Delete page" at bounding box center [908, 413] width 68 height 24
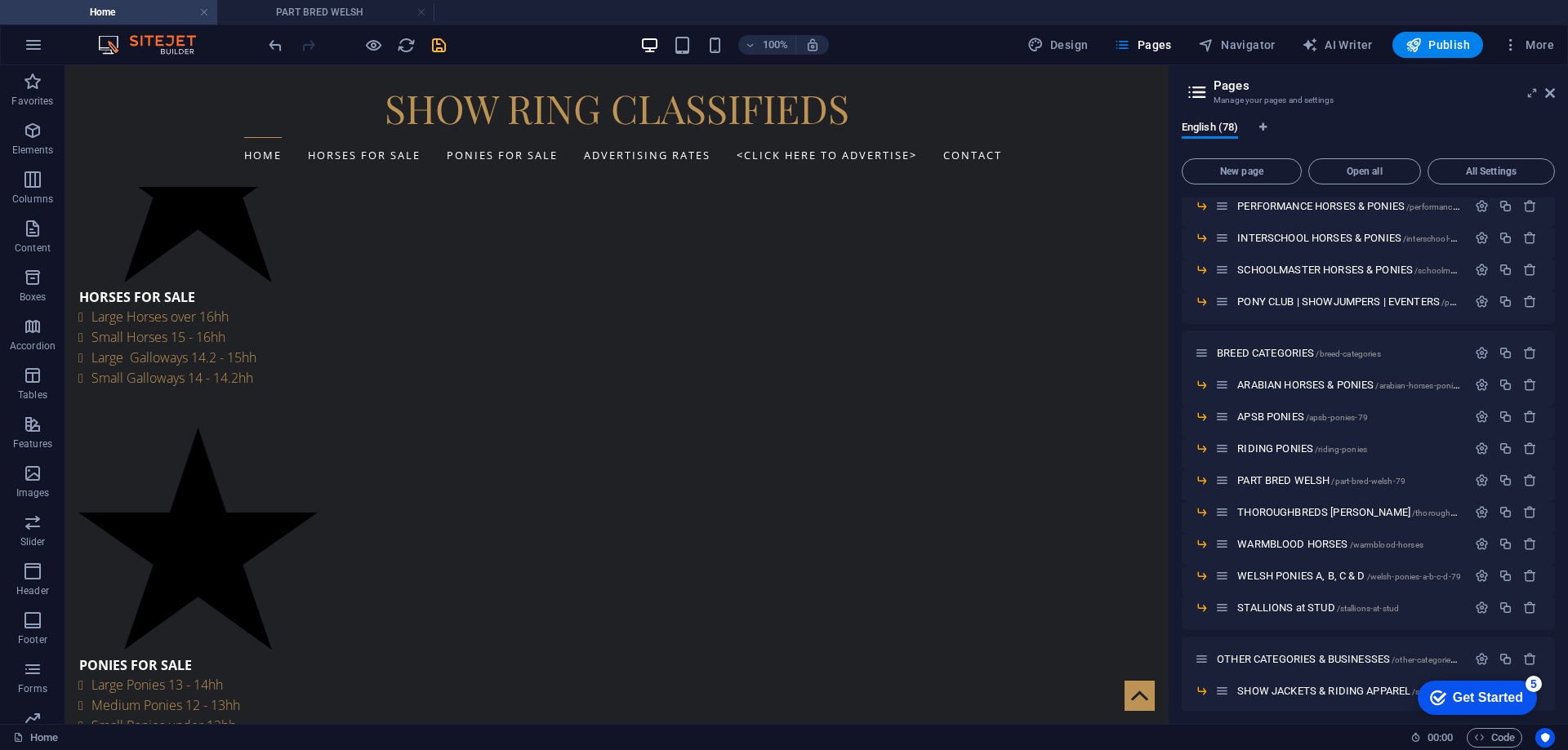
click at [124, 11] on h4 "Home" at bounding box center [109, 12] width 217 height 18
click at [406, 46] on icon "reload" at bounding box center [406, 46] width 19 height 19
click at [440, 46] on icon "save" at bounding box center [439, 46] width 19 height 19
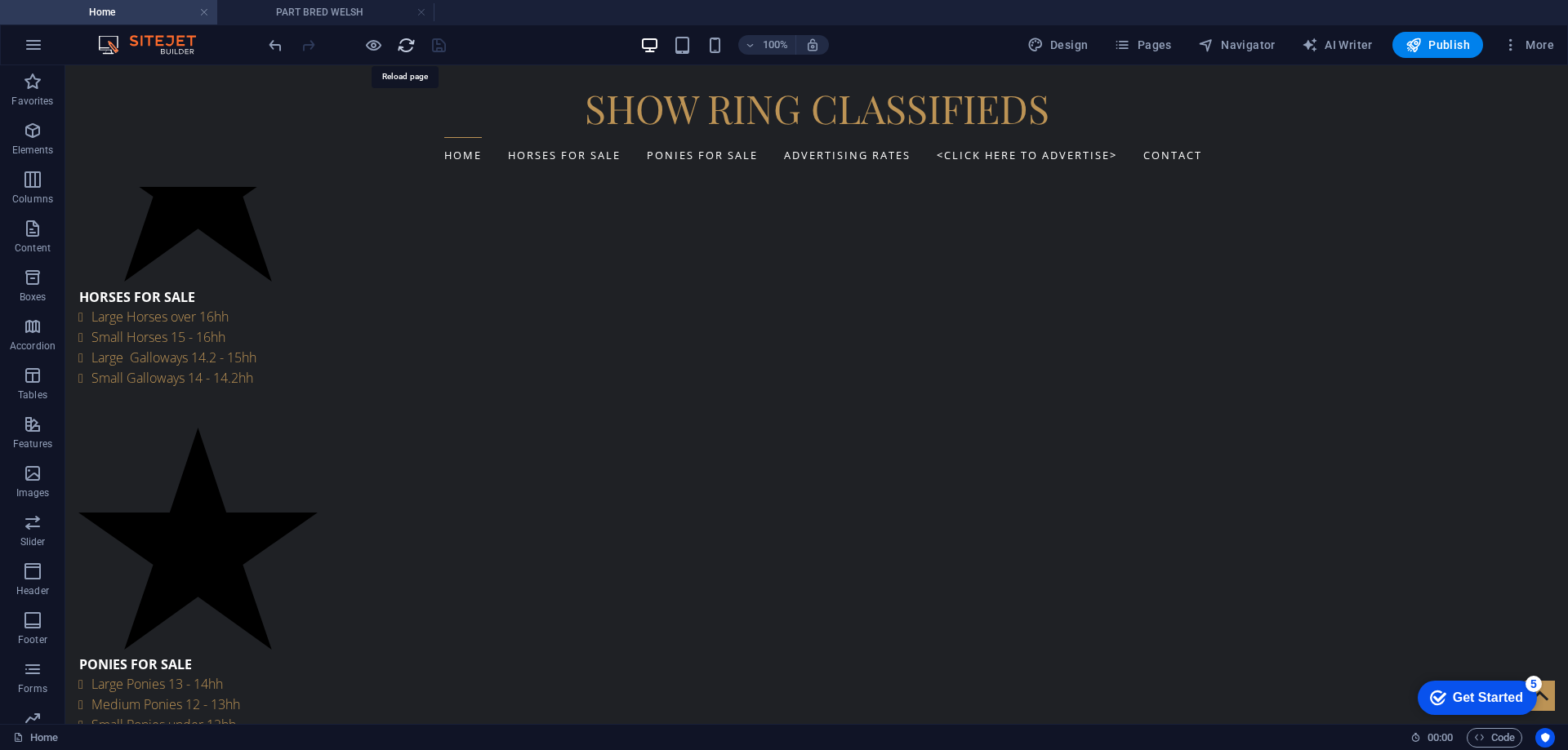
click at [403, 44] on icon "reload" at bounding box center [406, 46] width 19 height 19
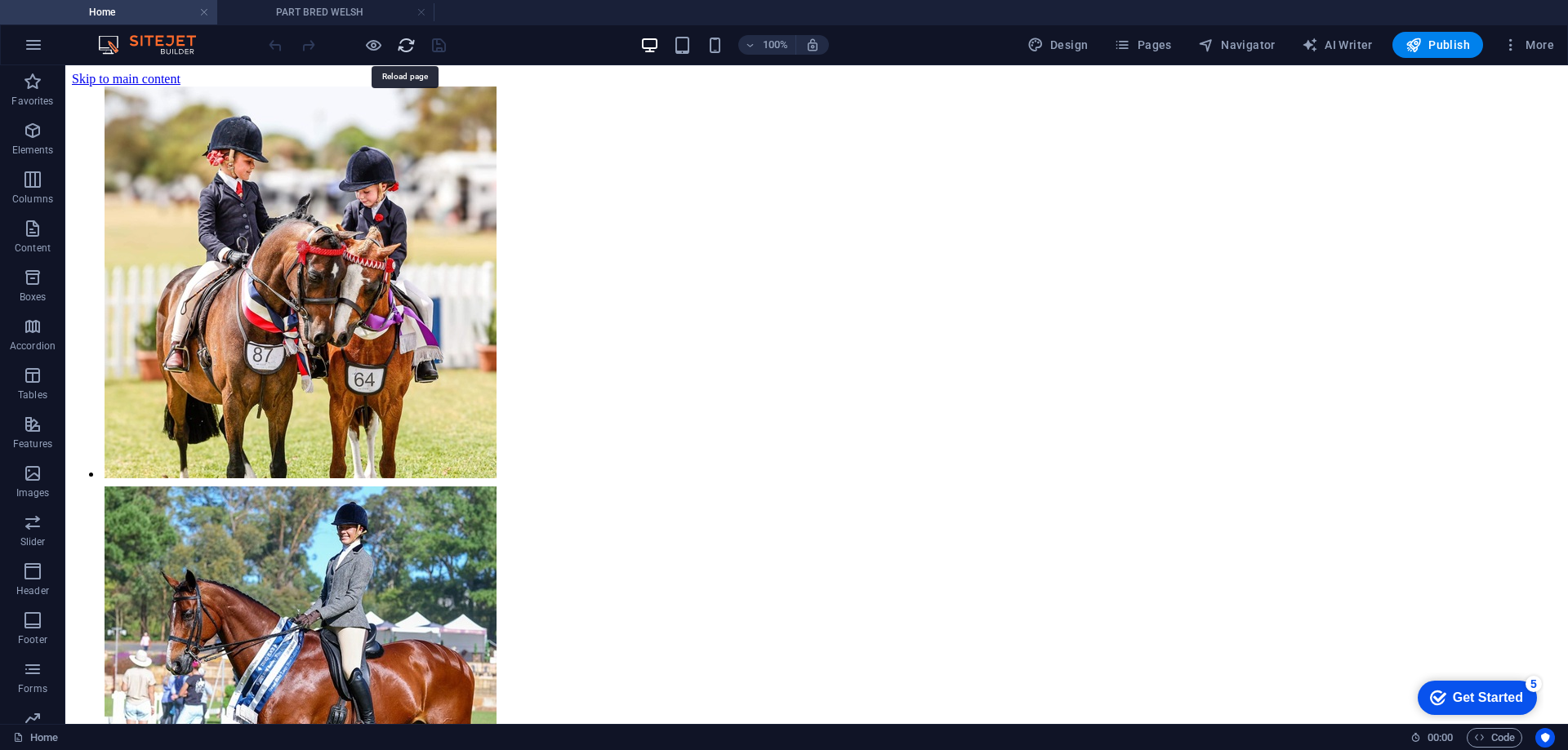
scroll to position [0, 0]
click at [1152, 44] on span "Pages" at bounding box center [1141, 46] width 57 height 17
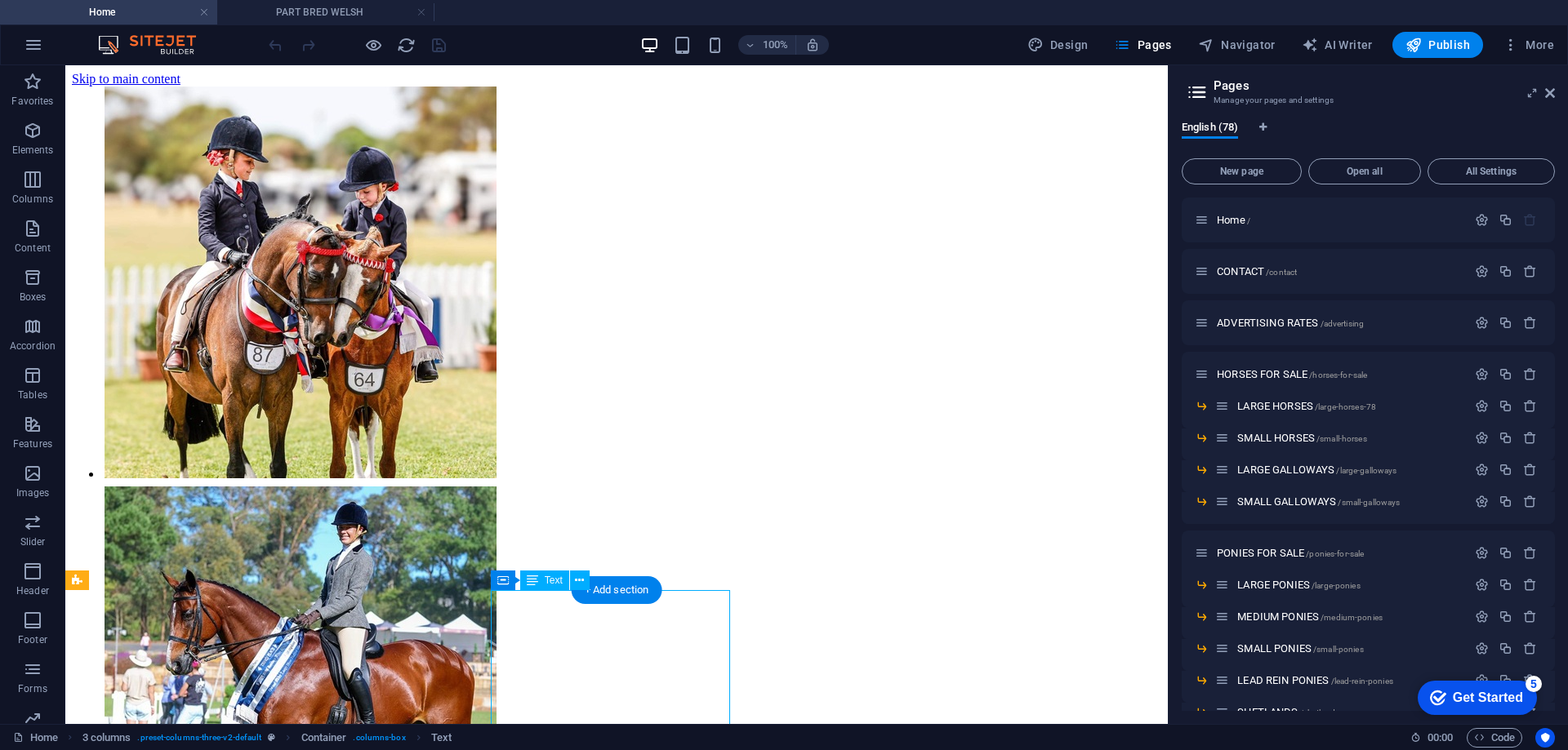
scroll to position [408, 0]
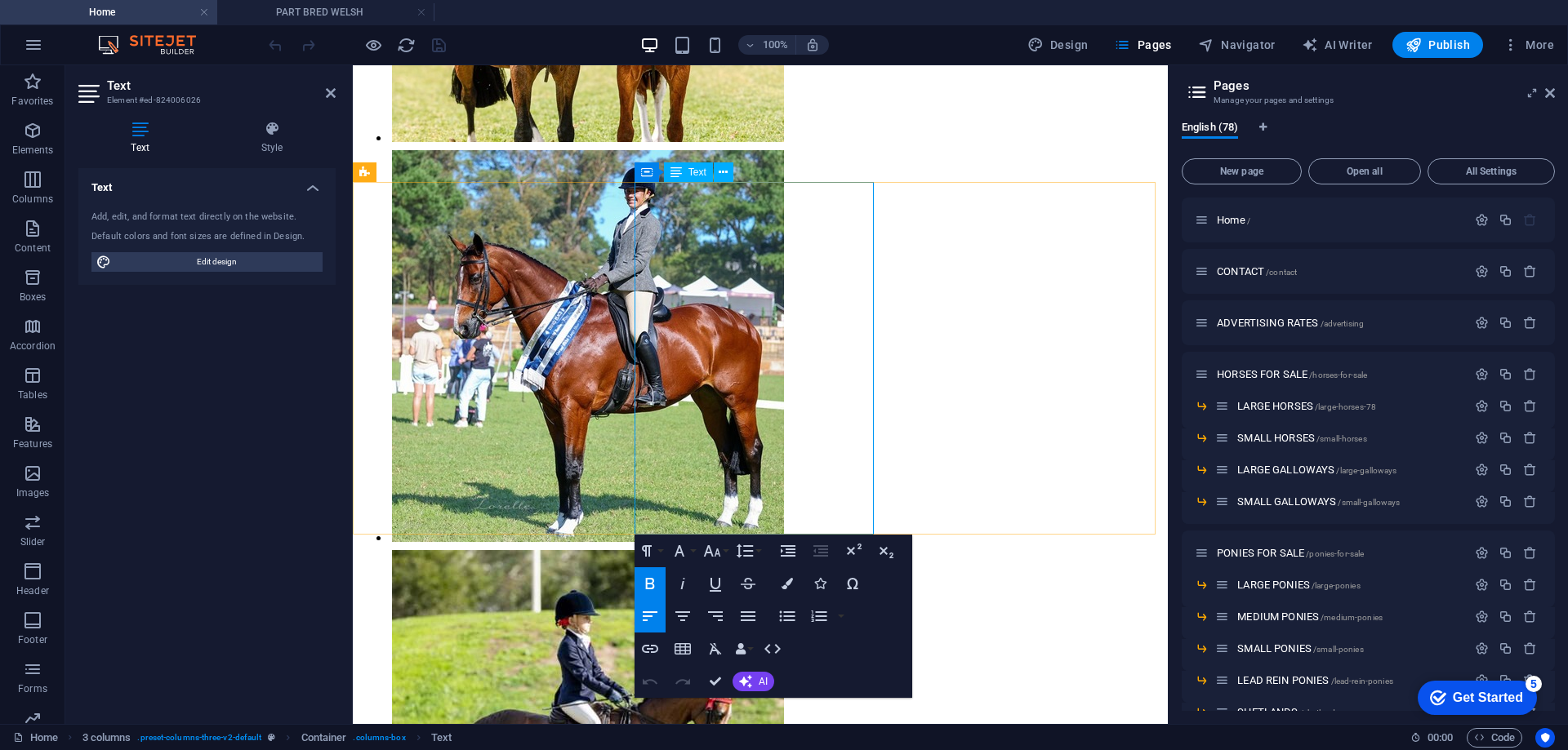
drag, startPoint x: 649, startPoint y: 467, endPoint x: 741, endPoint y: 467, distance: 92.0
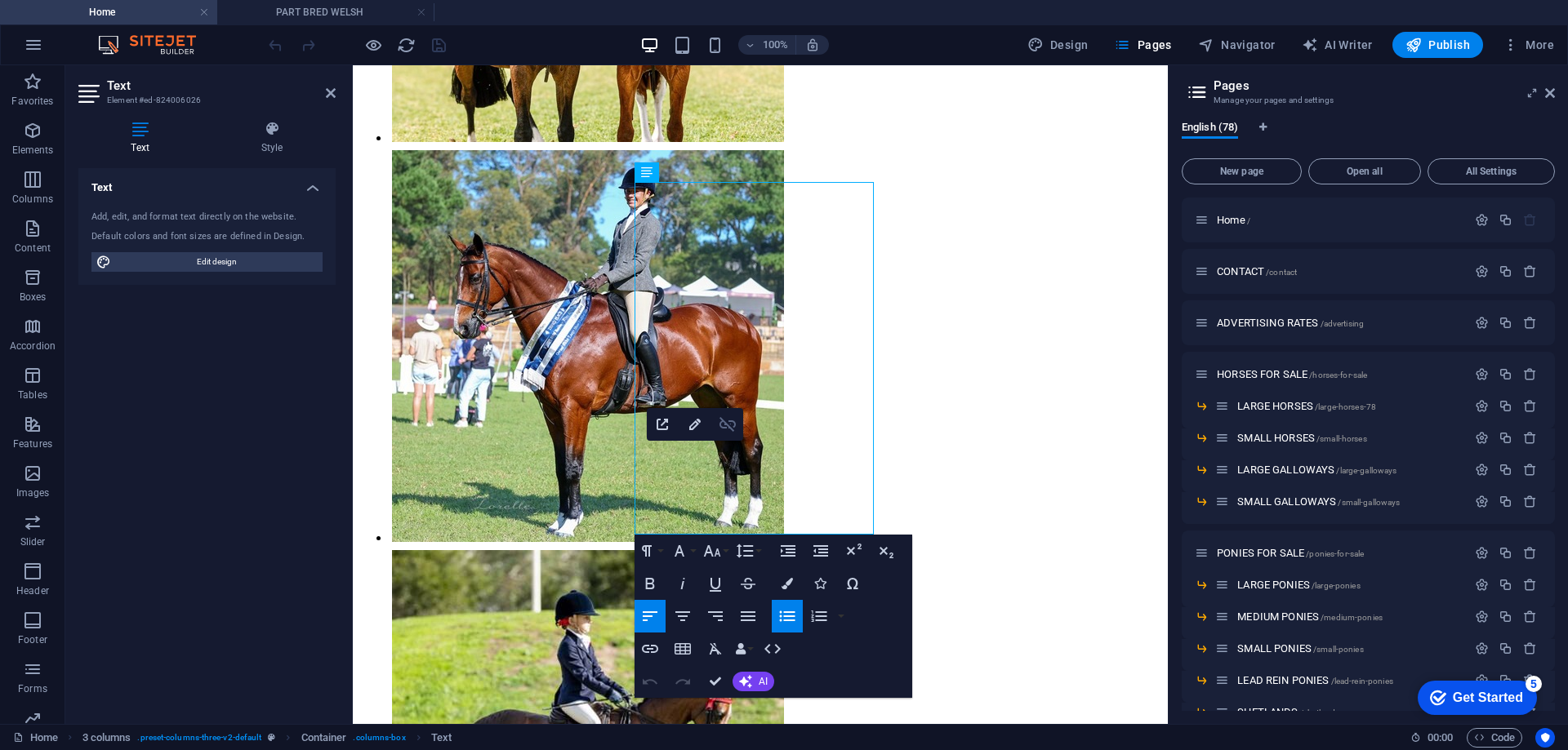
click at [727, 418] on icon "button" at bounding box center [727, 424] width 20 height 20
click at [647, 649] on icon "button" at bounding box center [650, 649] width 17 height 8
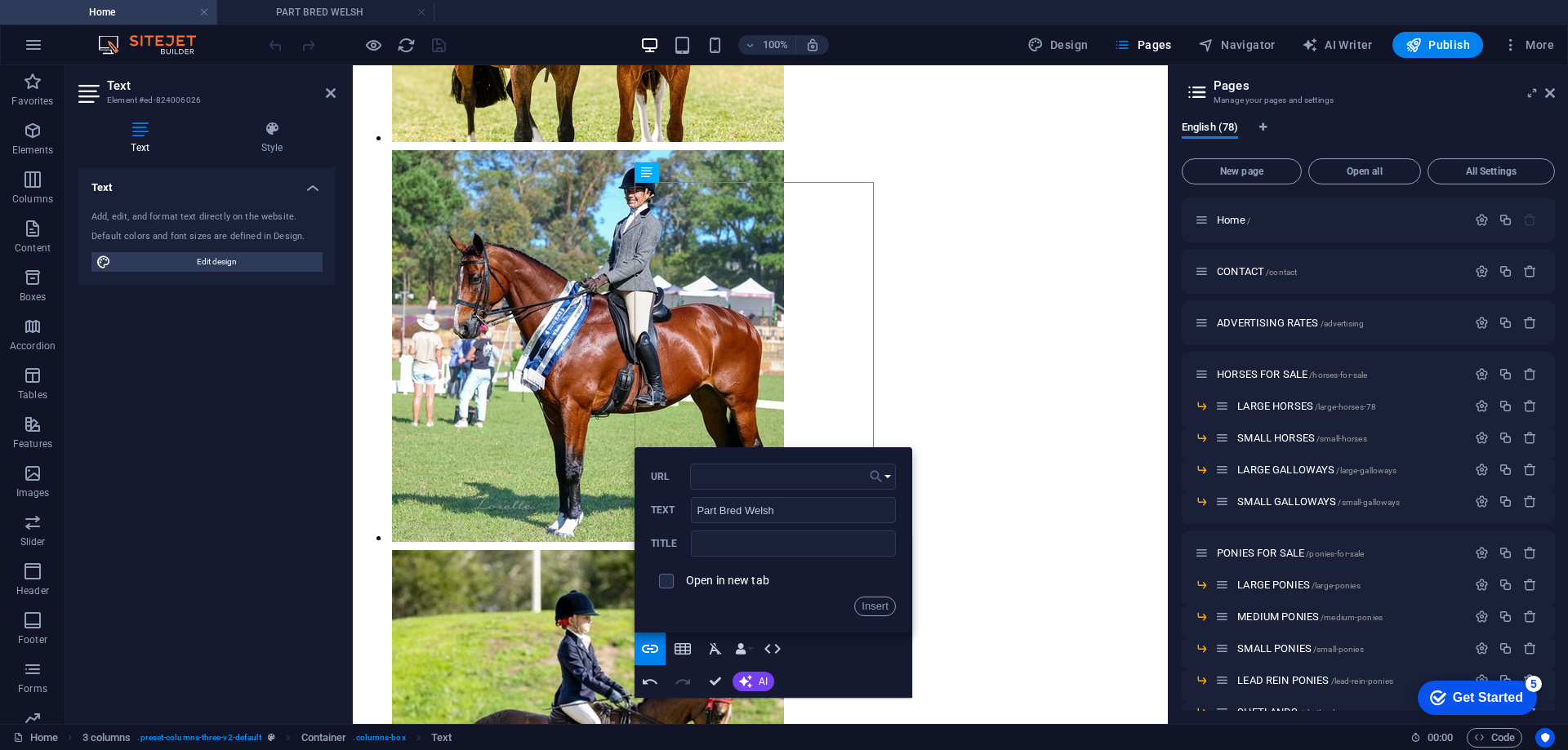
click at [884, 476] on button "Choose Link" at bounding box center [879, 477] width 31 height 26
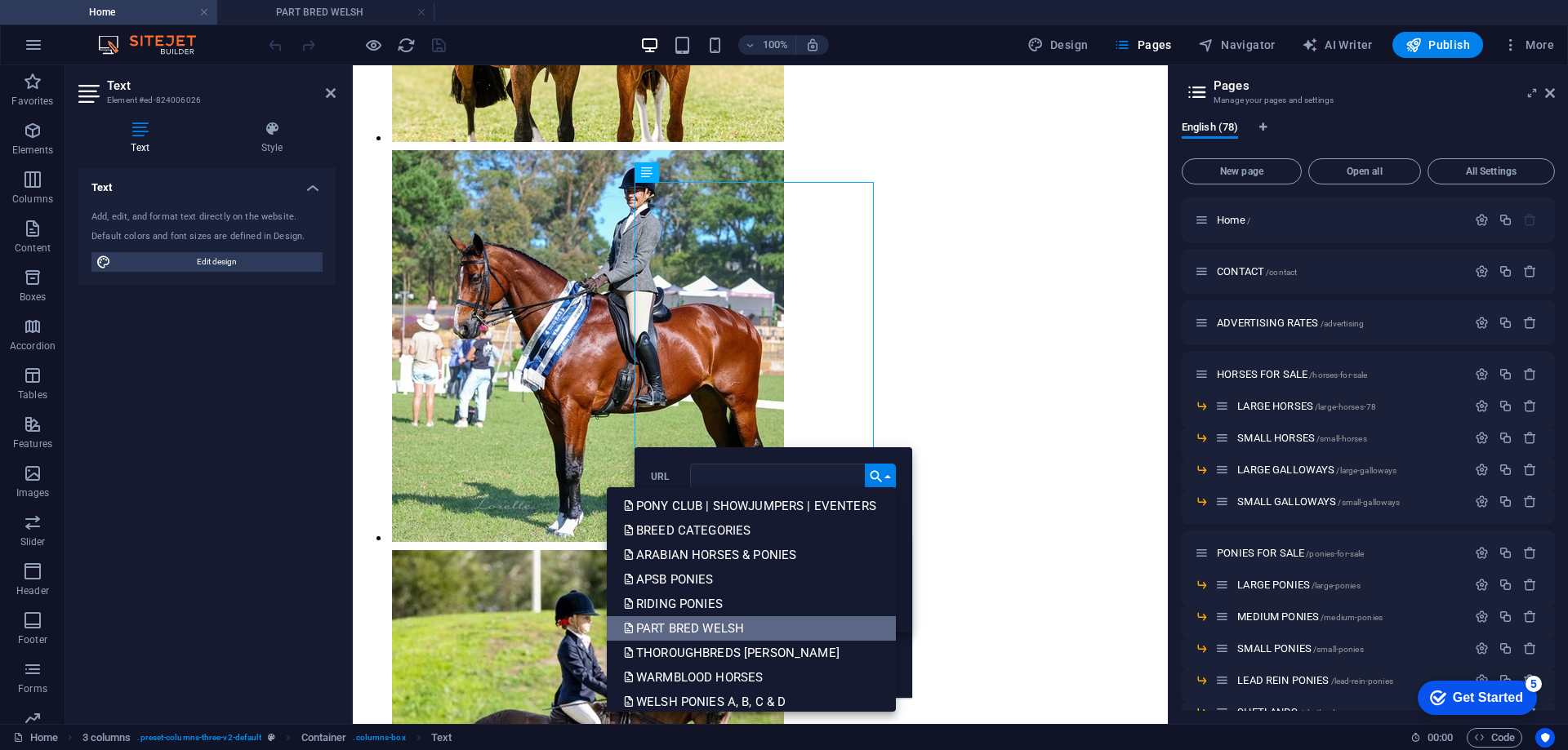
scroll to position [572, 0]
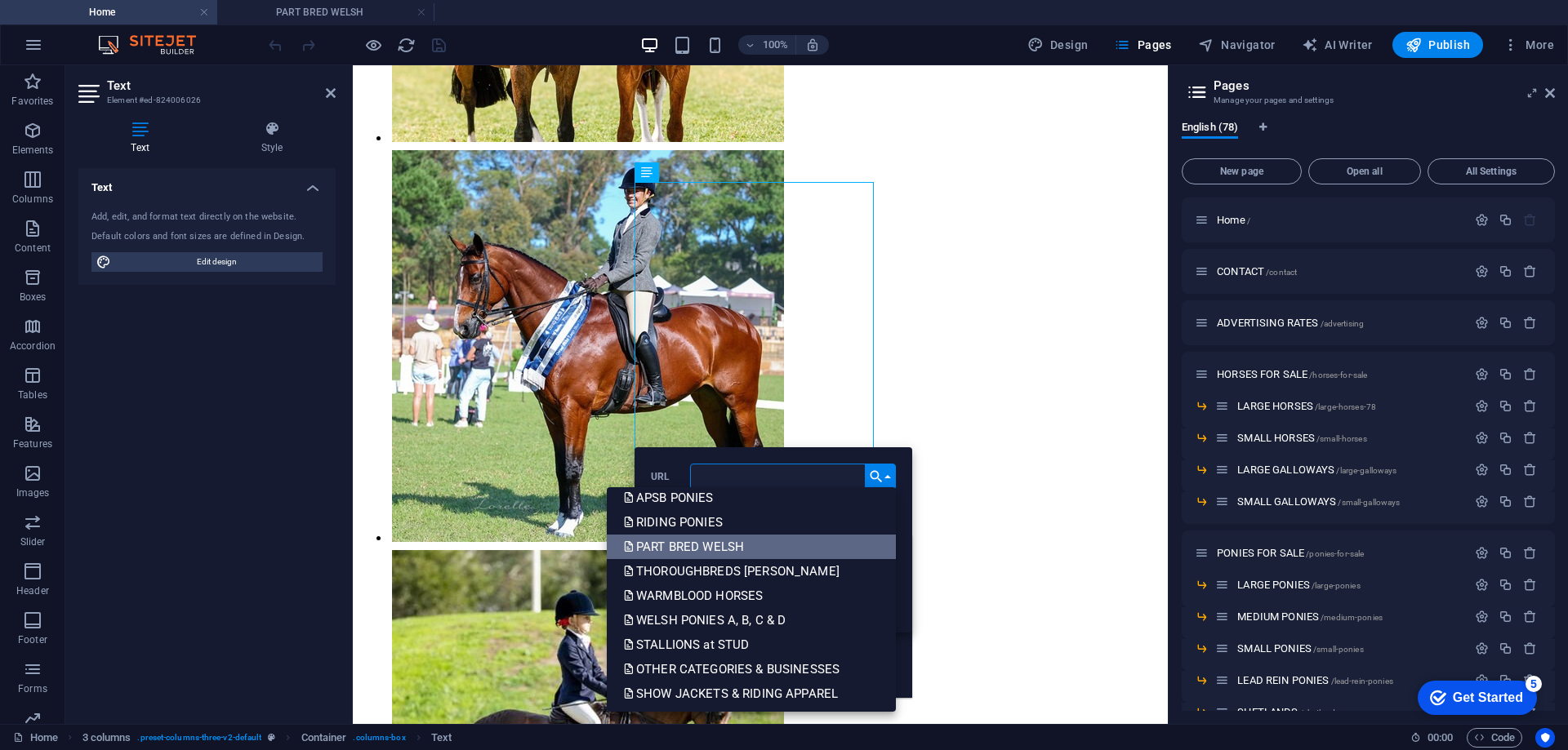
click at [693, 550] on p "PART BRED WELSH" at bounding box center [685, 546] width 125 height 24
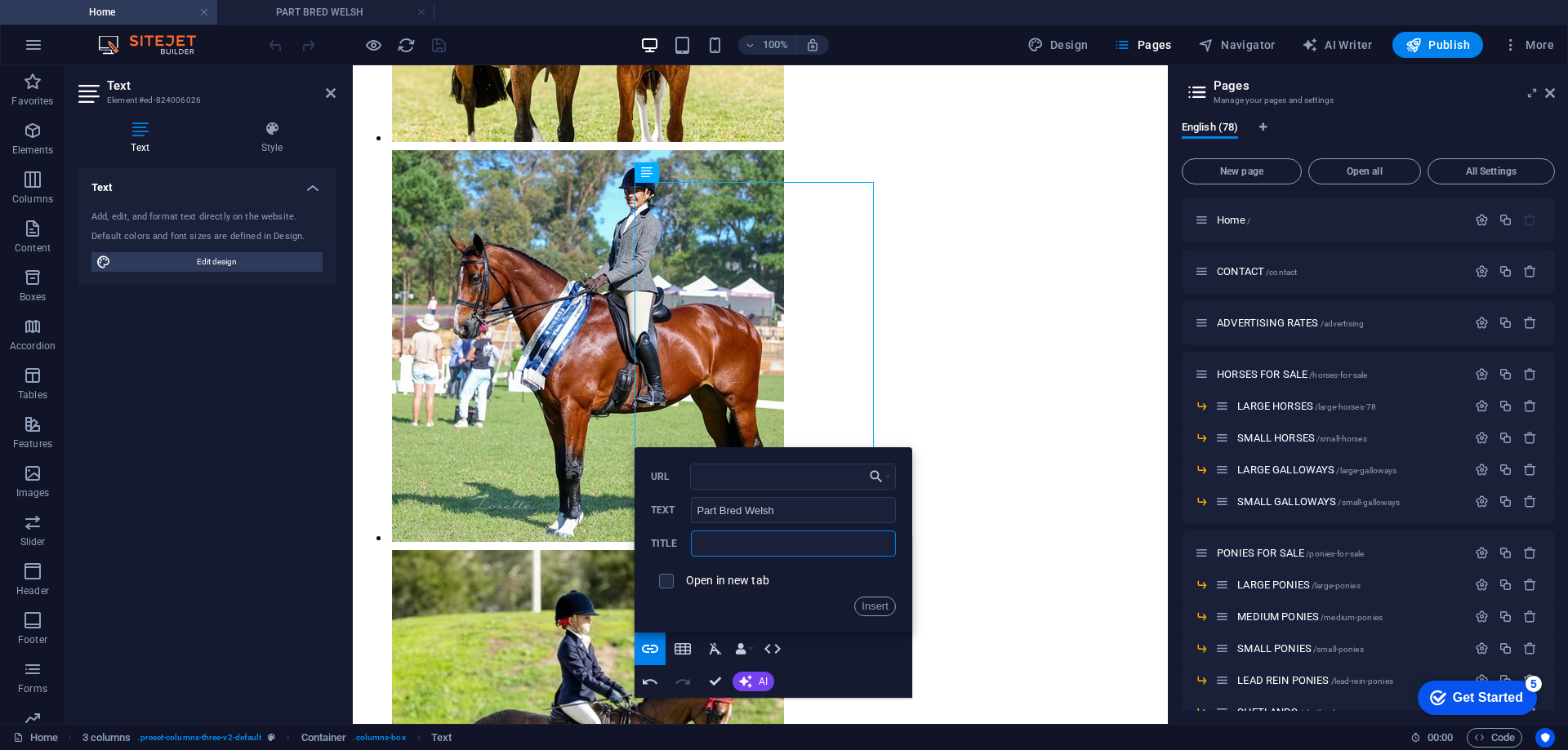
click at [706, 546] on input "text" at bounding box center [793, 544] width 204 height 26
type input "PART BRED WELSH"
click at [880, 597] on button "Insert" at bounding box center [875, 606] width 42 height 20
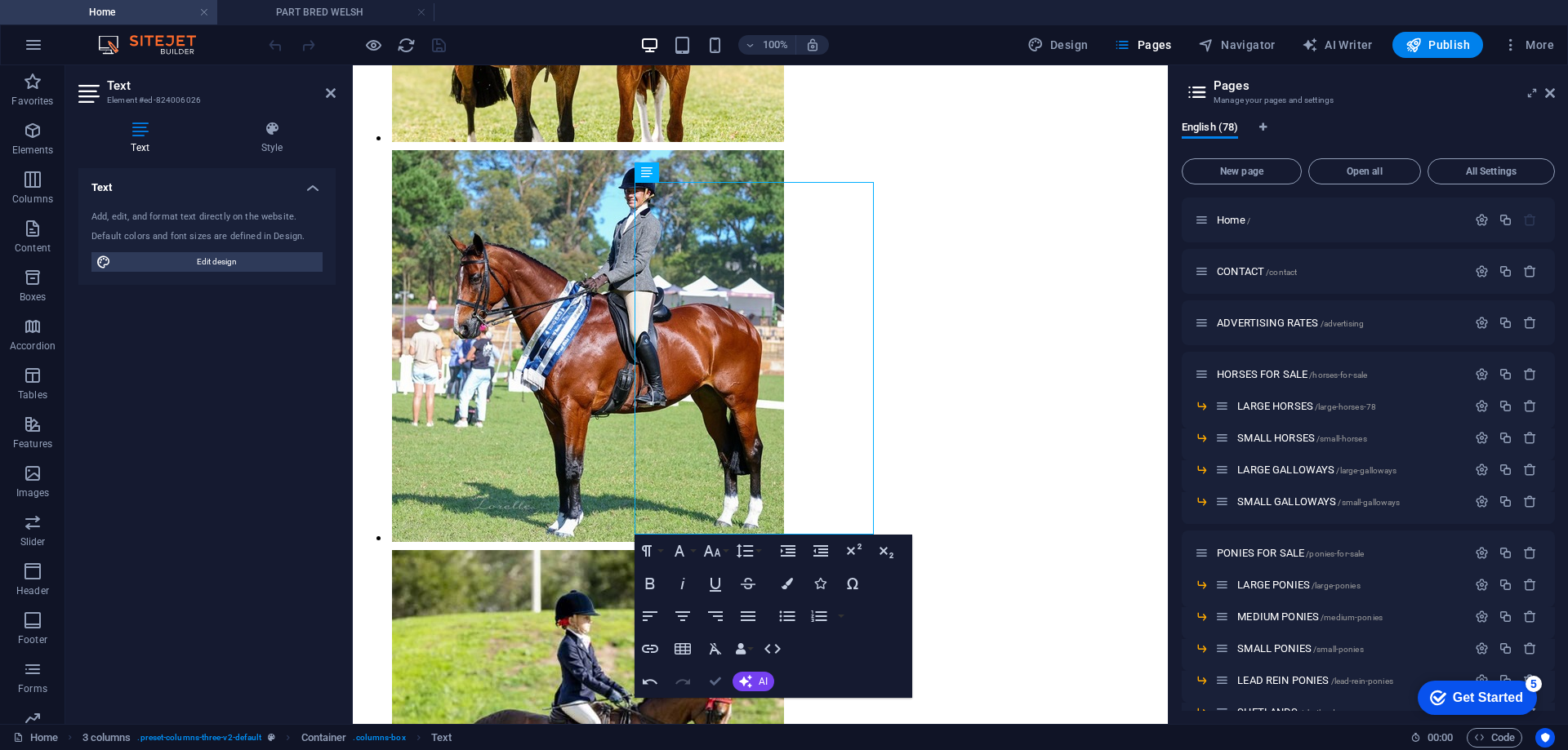
scroll to position [408, 0]
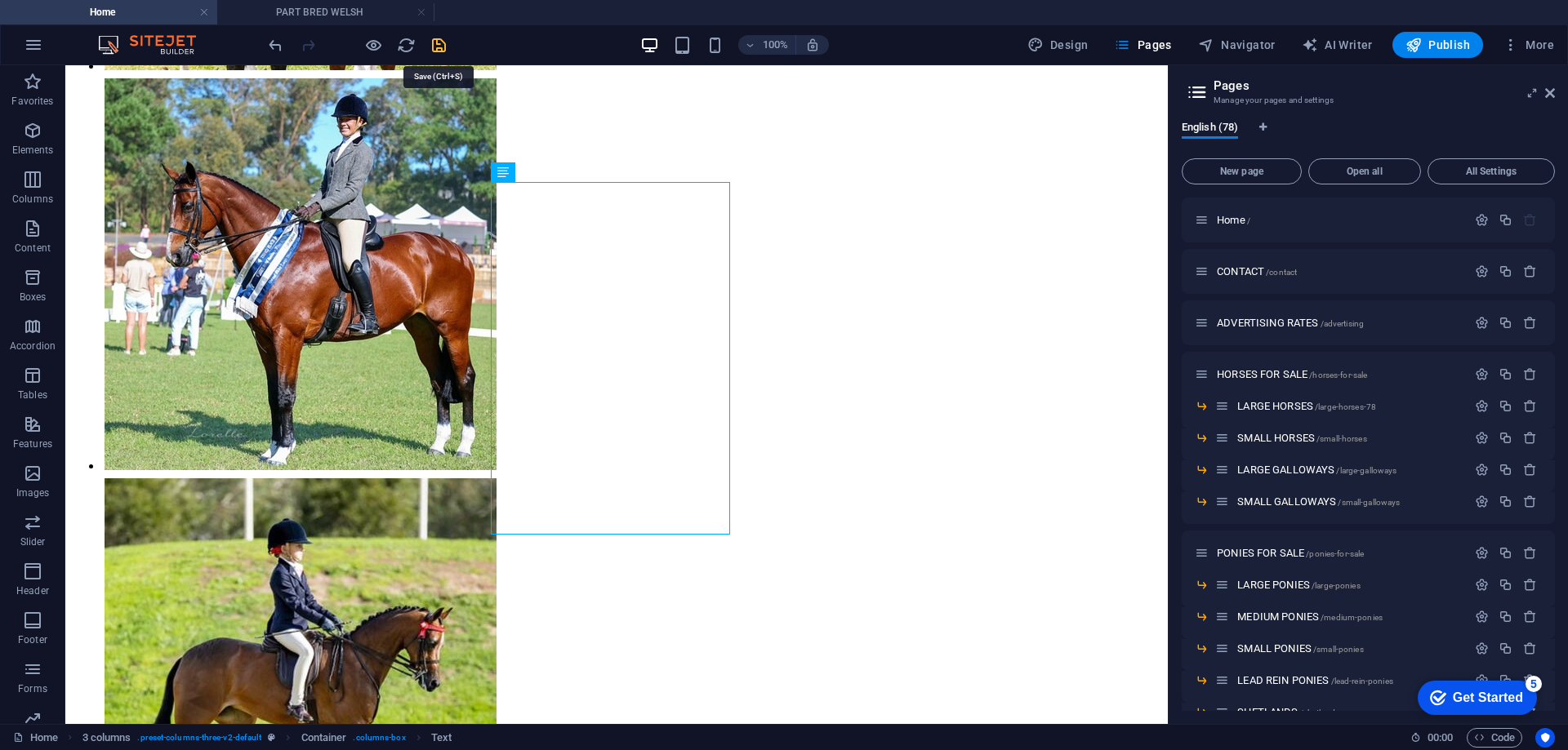
click at [438, 42] on icon "save" at bounding box center [439, 46] width 19 height 19
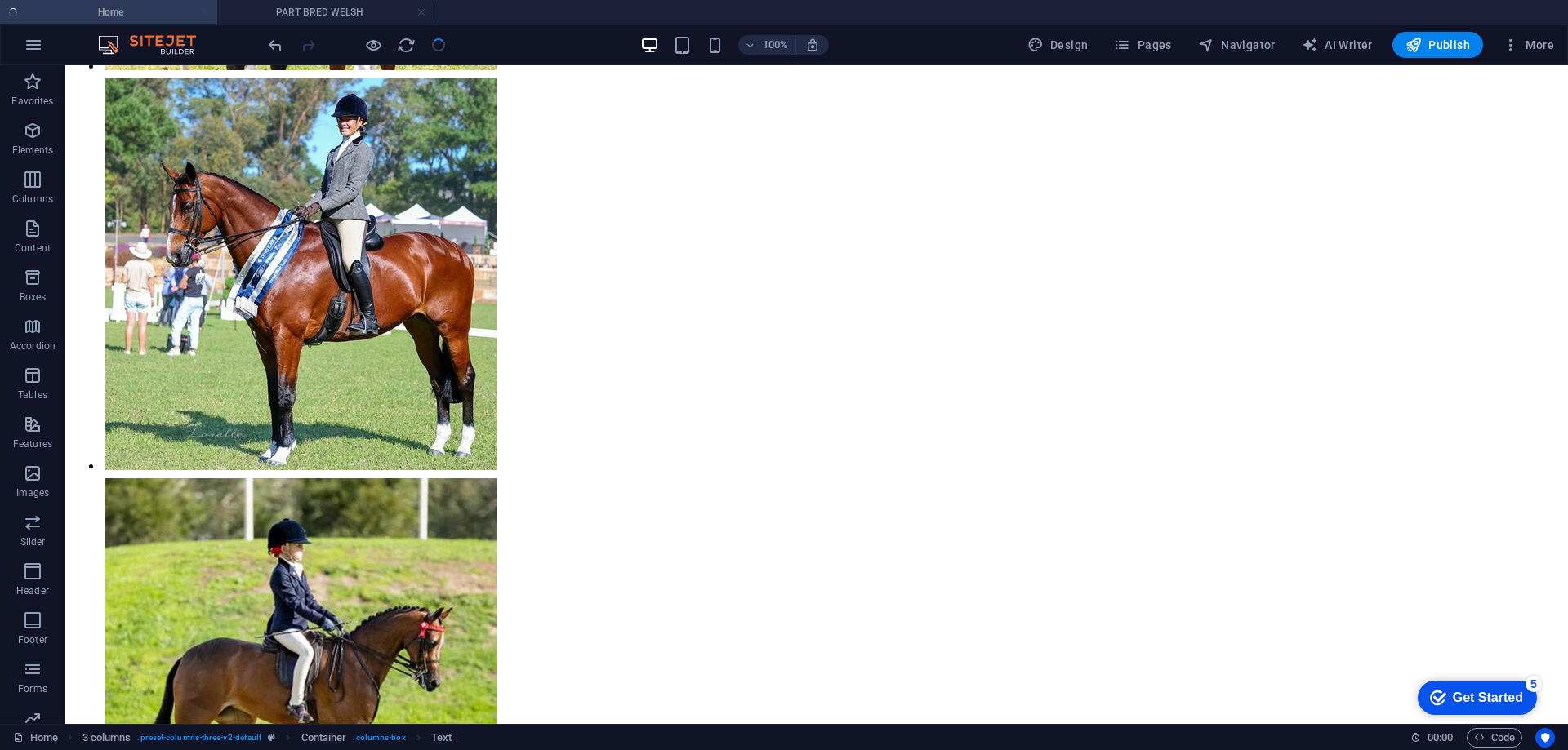
scroll to position [508, 0]
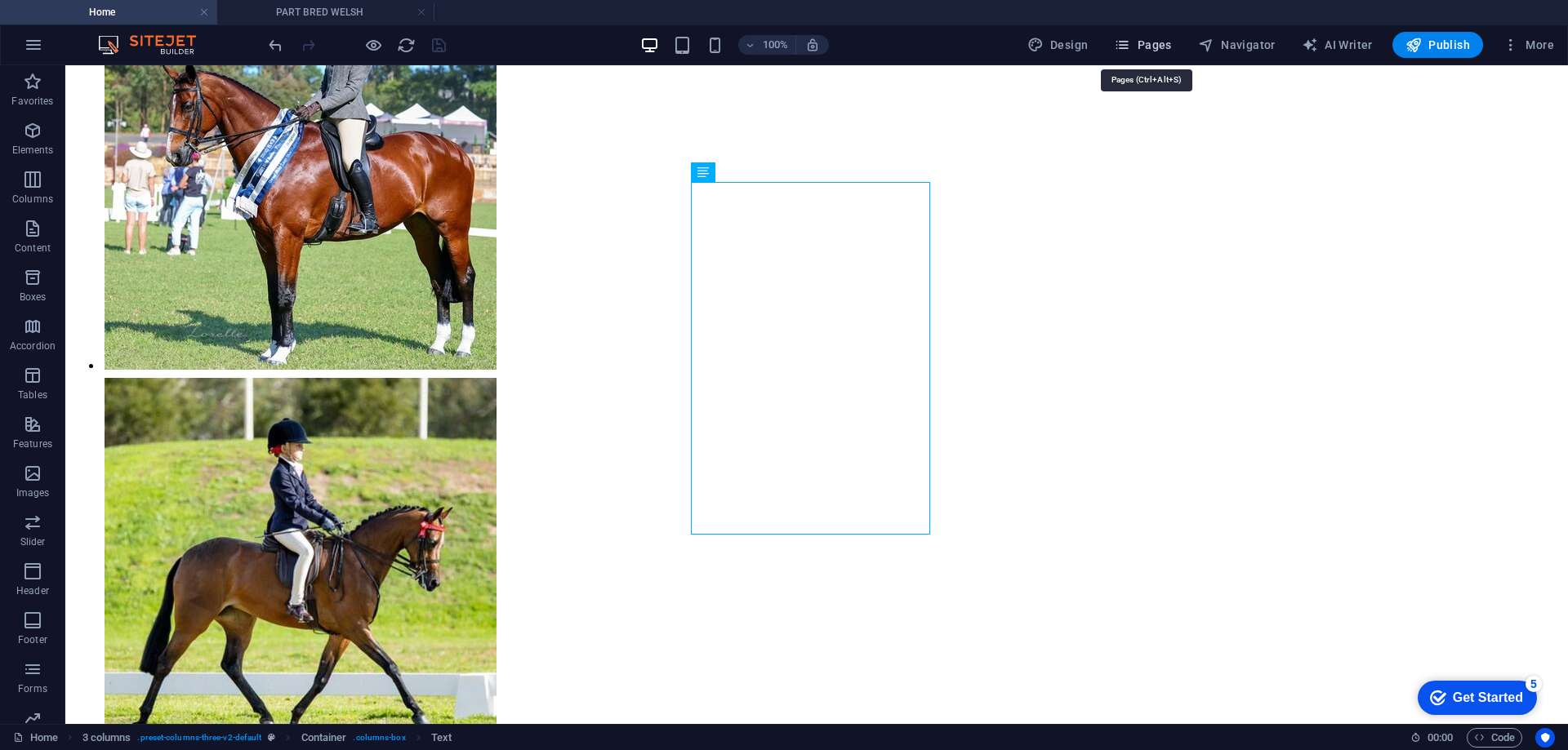
click at [1155, 42] on span "Pages" at bounding box center [1141, 46] width 57 height 17
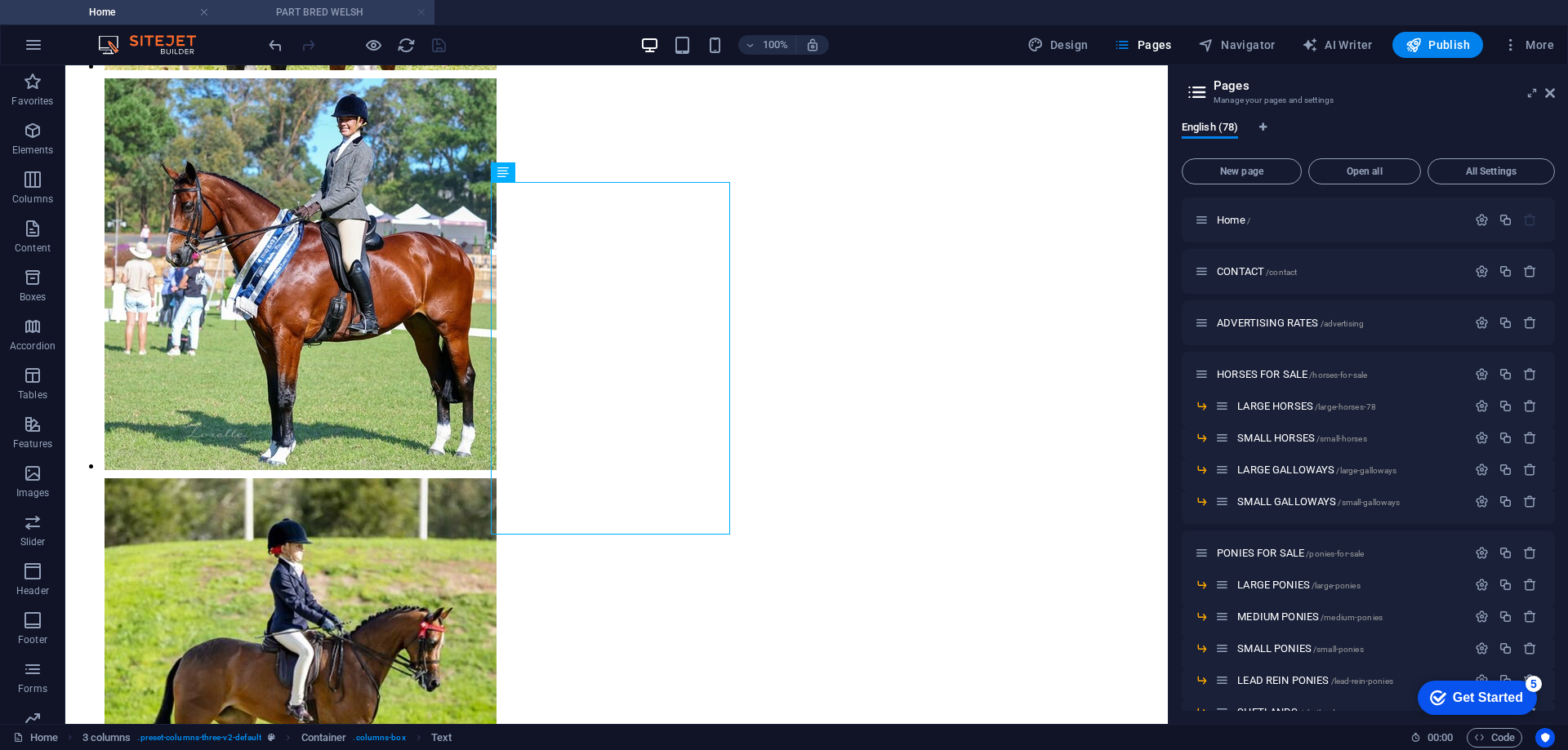
click at [420, 10] on link at bounding box center [421, 12] width 10 height 16
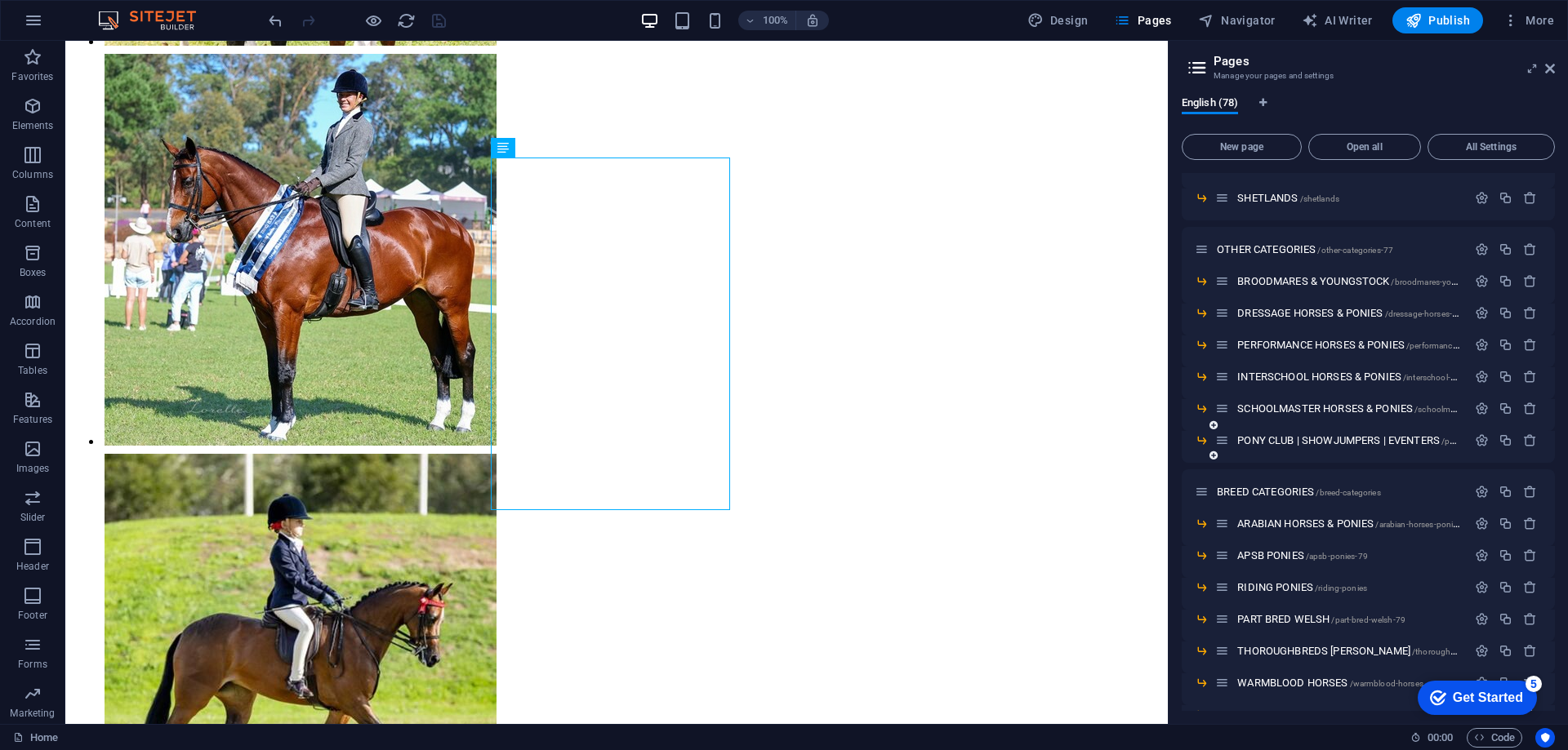
scroll to position [735, 0]
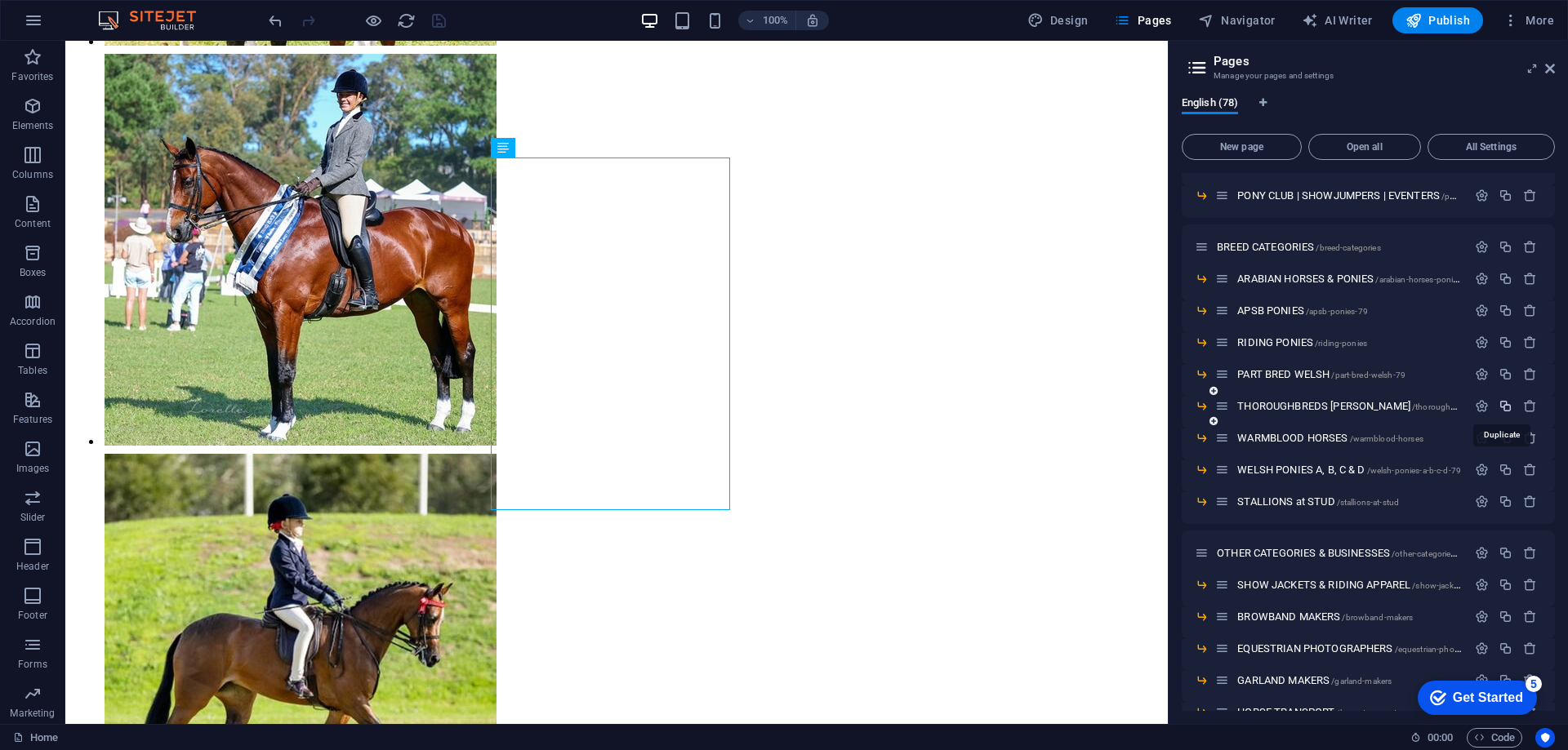
click at [1502, 407] on icon "button" at bounding box center [1505, 406] width 14 height 14
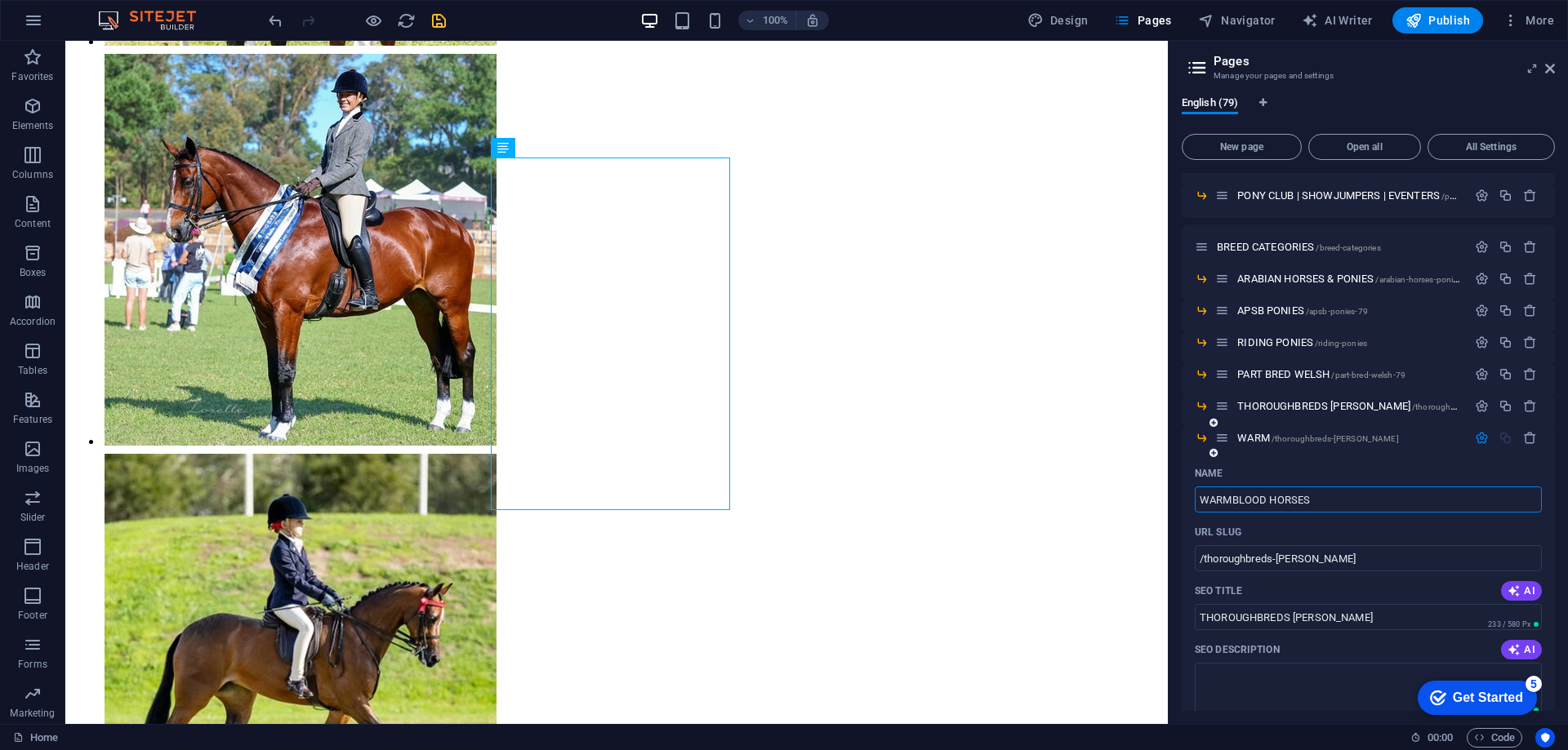
type input "WARMBLOOD HORSES"
click at [1239, 562] on input "/thoroughbreds-[PERSON_NAME]" at bounding box center [1367, 559] width 347 height 26
click at [1288, 549] on input "/thoroughbreds-[PERSON_NAME]" at bounding box center [1367, 559] width 347 height 26
click at [1333, 493] on input "WARMBLOOD HORSES" at bounding box center [1367, 500] width 347 height 26
click at [1285, 467] on div "Name" at bounding box center [1367, 473] width 347 height 26
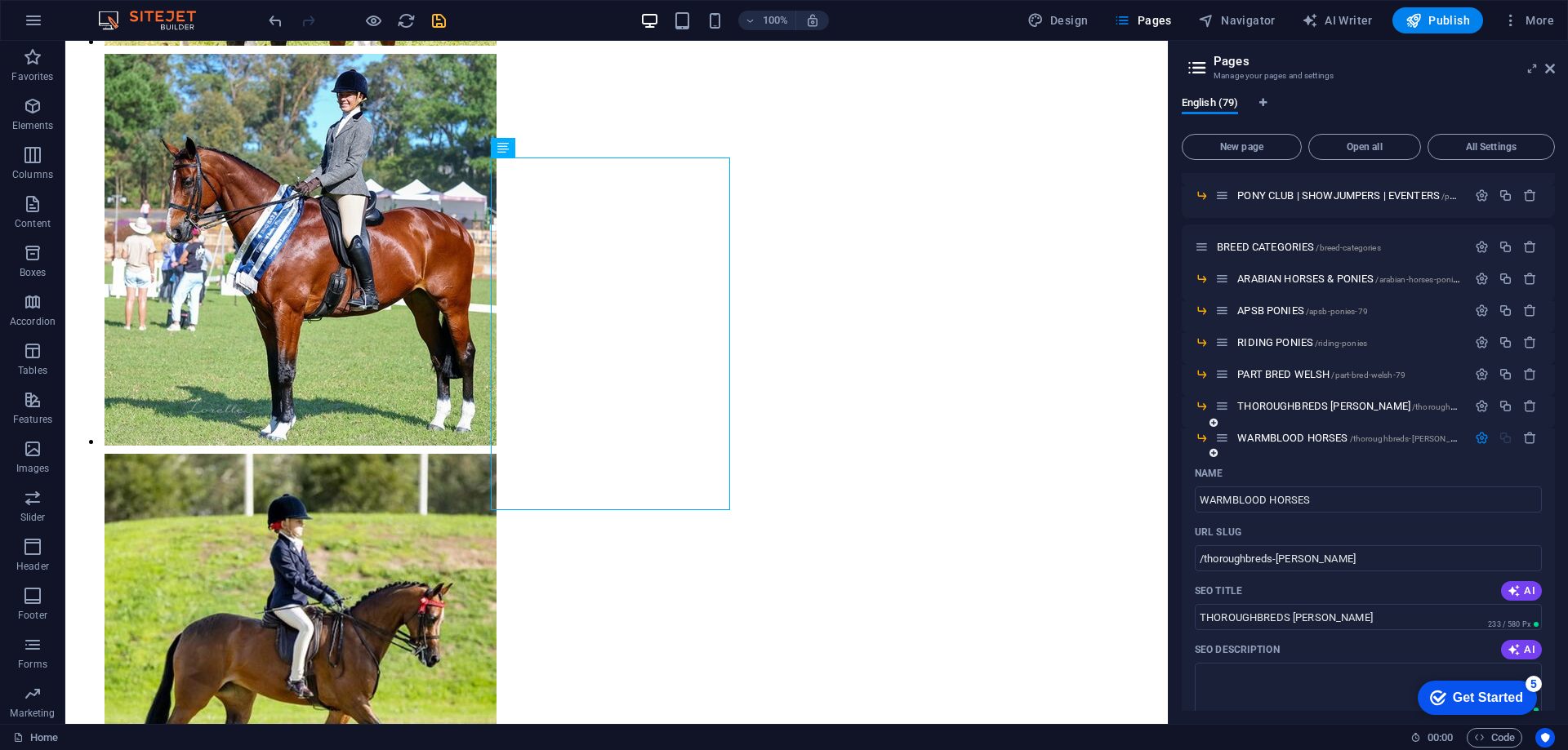
scroll to position [816, 0]
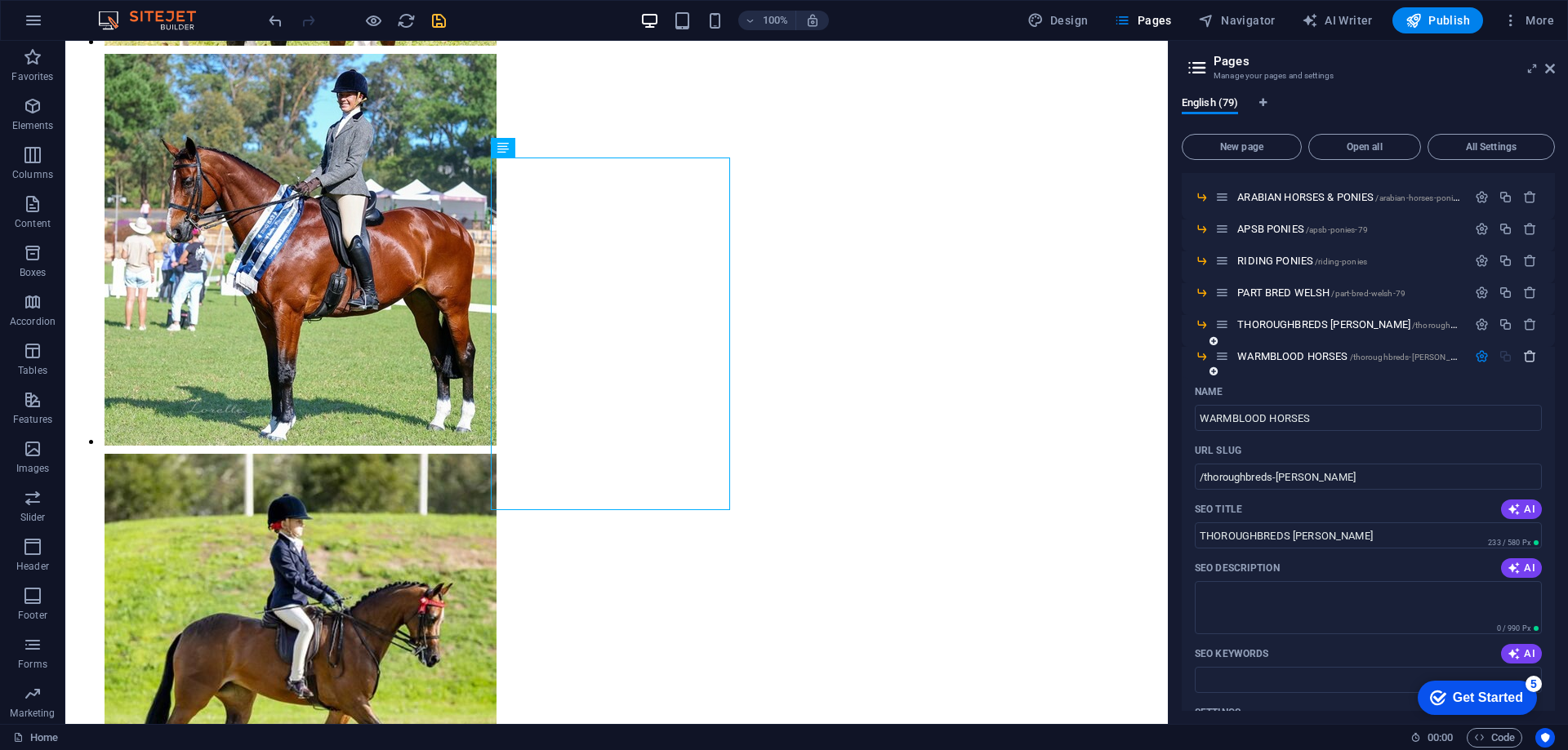
click at [1525, 358] on icon "button" at bounding box center [1529, 356] width 14 height 14
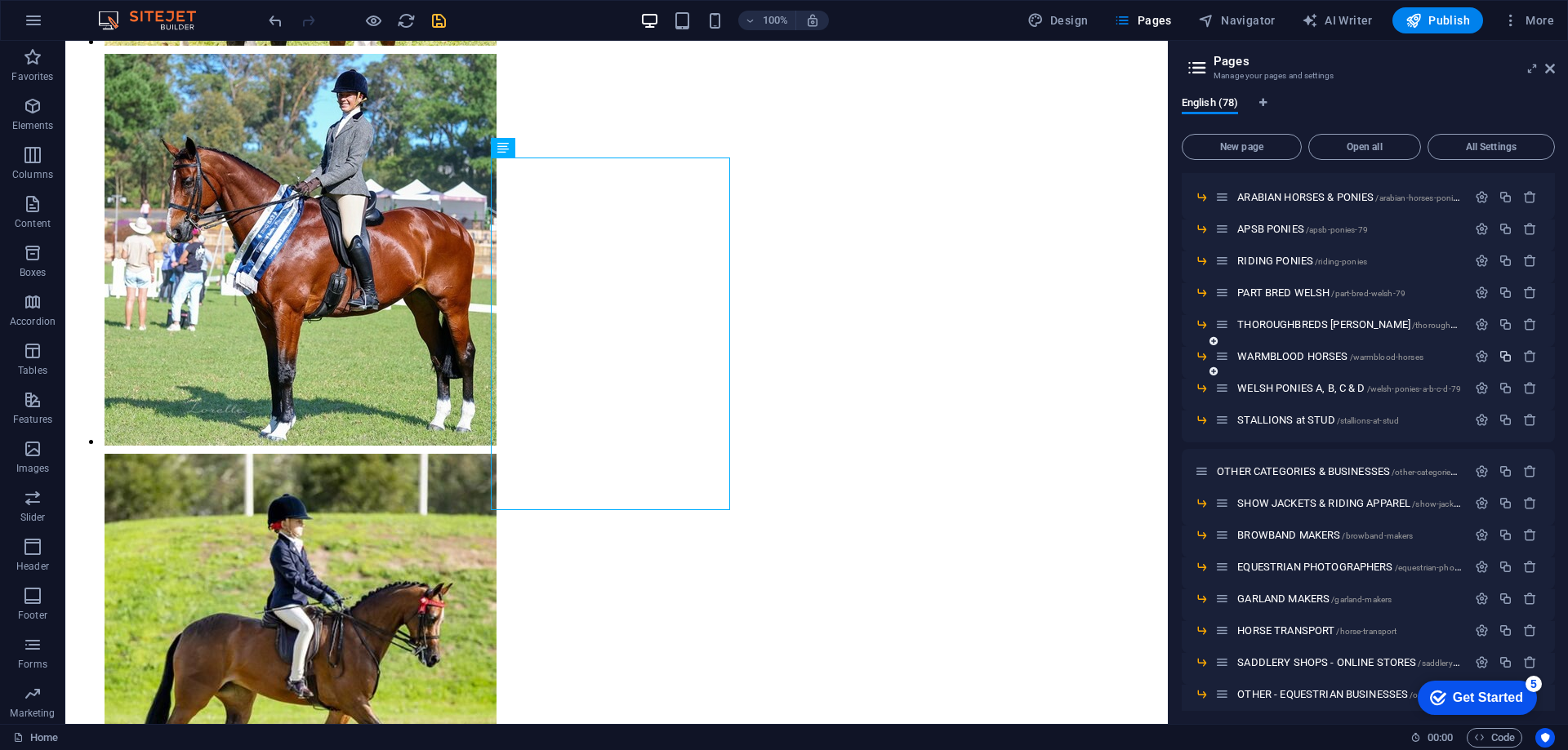
click at [1501, 356] on icon "button" at bounding box center [1505, 356] width 14 height 14
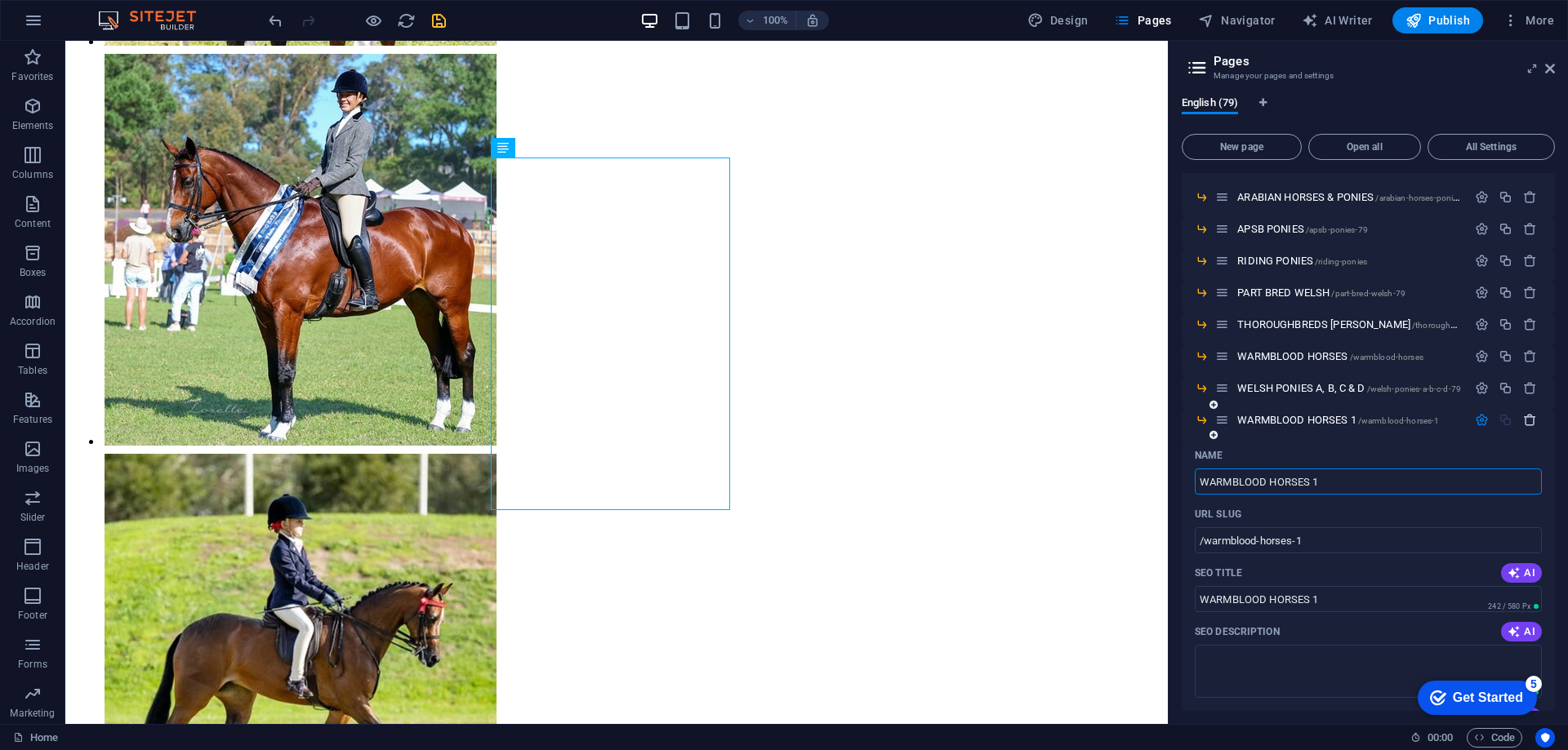
click at [1522, 421] on icon "button" at bounding box center [1529, 420] width 14 height 14
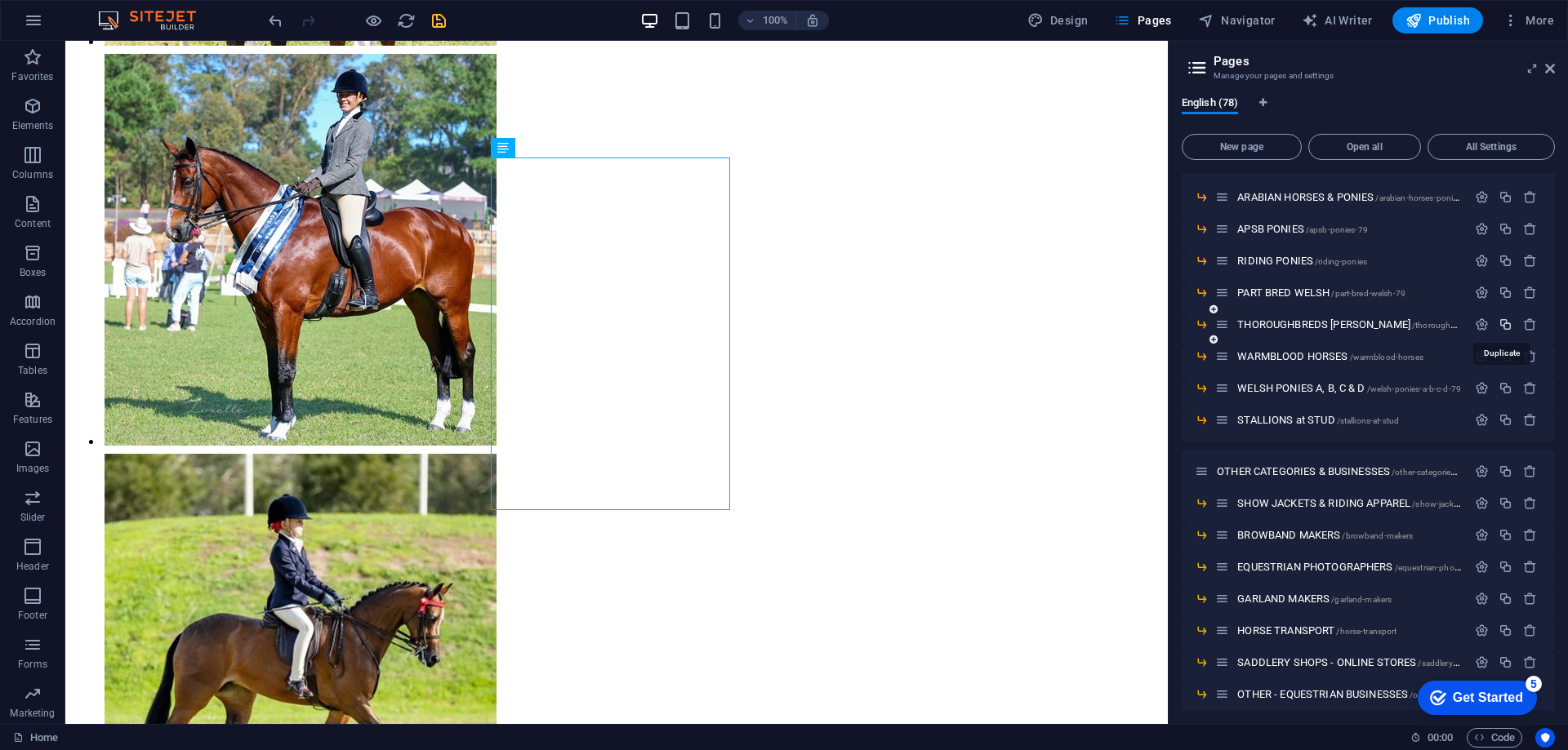
click at [1501, 320] on icon "button" at bounding box center [1505, 324] width 14 height 14
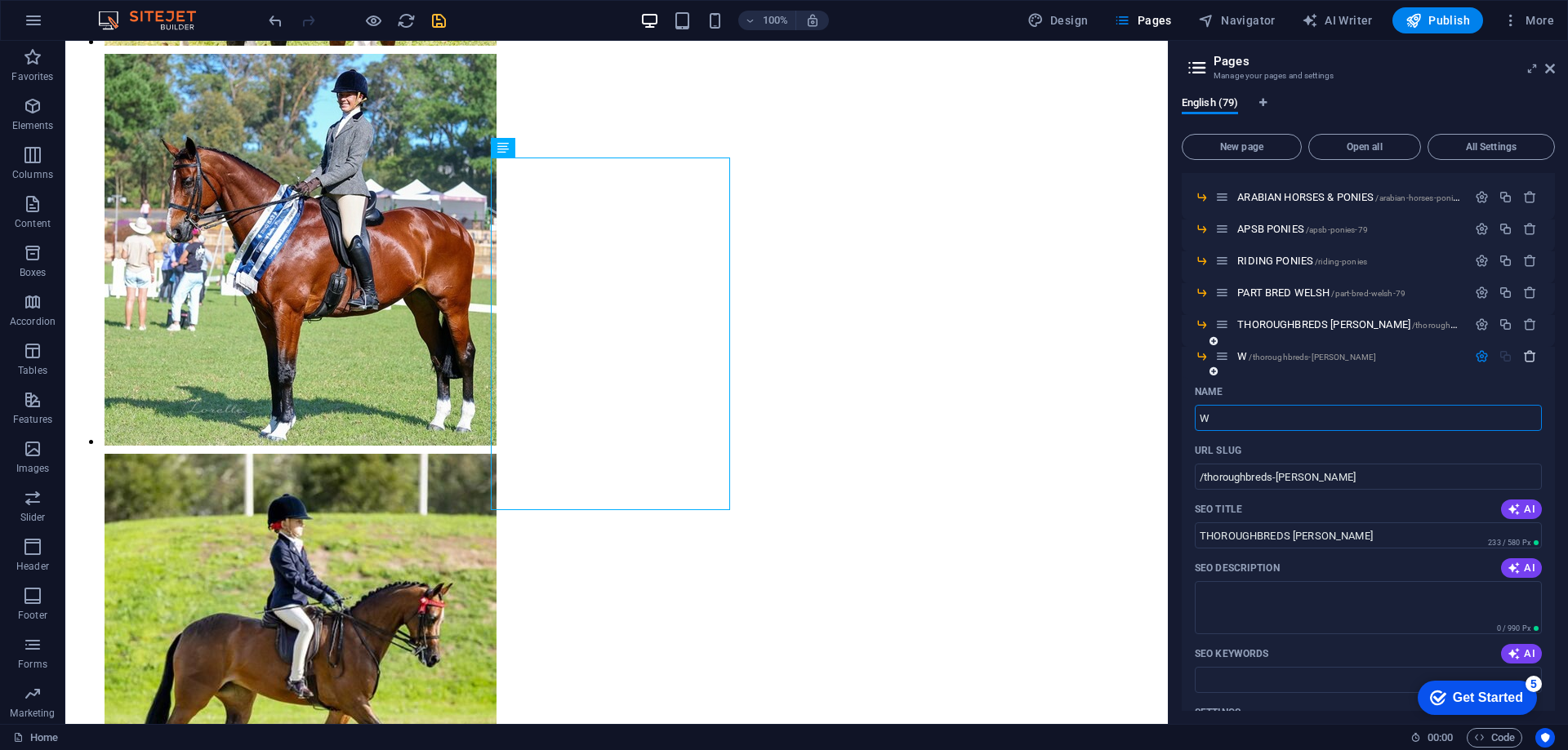
type input "W"
click at [1523, 359] on icon "button" at bounding box center [1529, 356] width 14 height 14
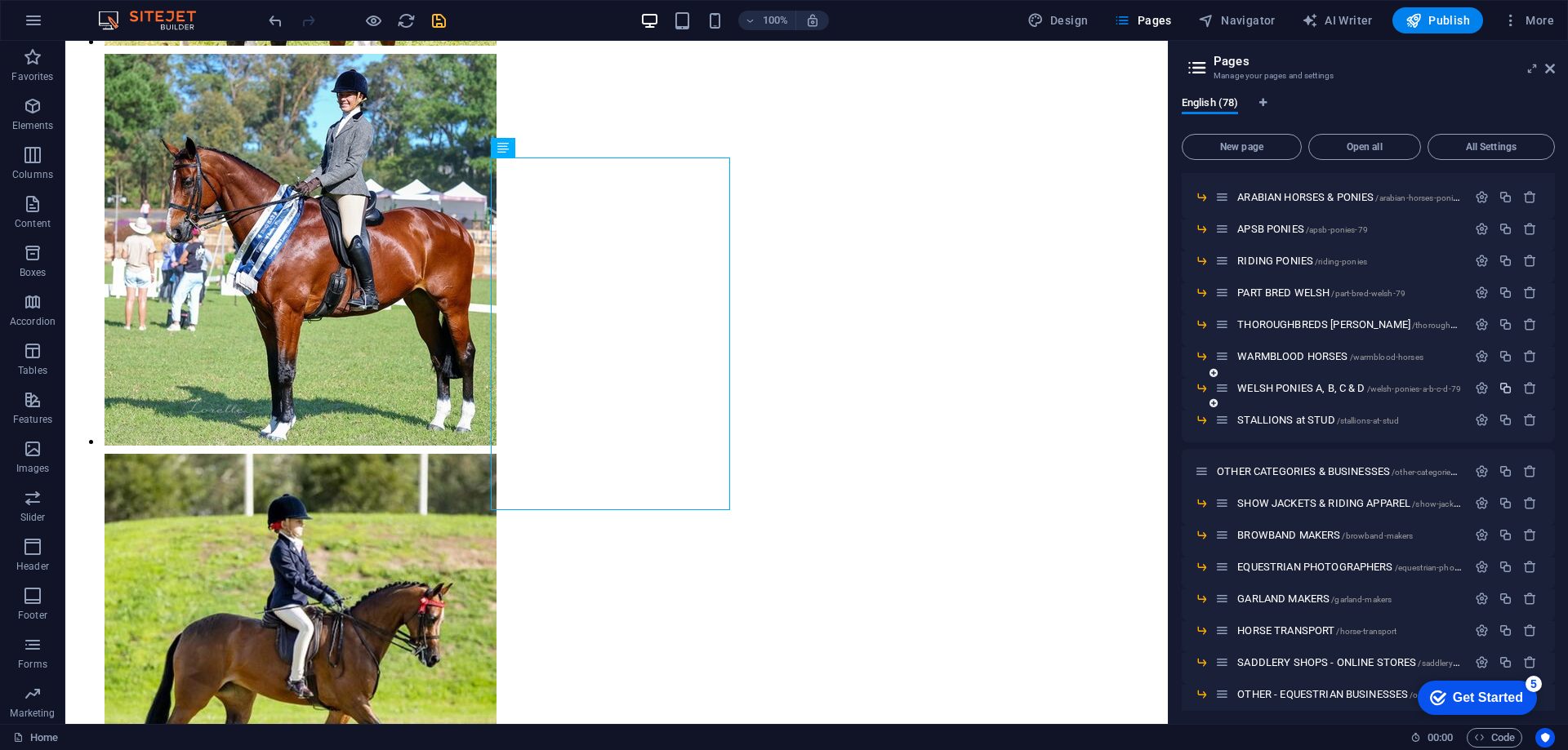
click at [1502, 389] on icon "button" at bounding box center [1505, 388] width 14 height 14
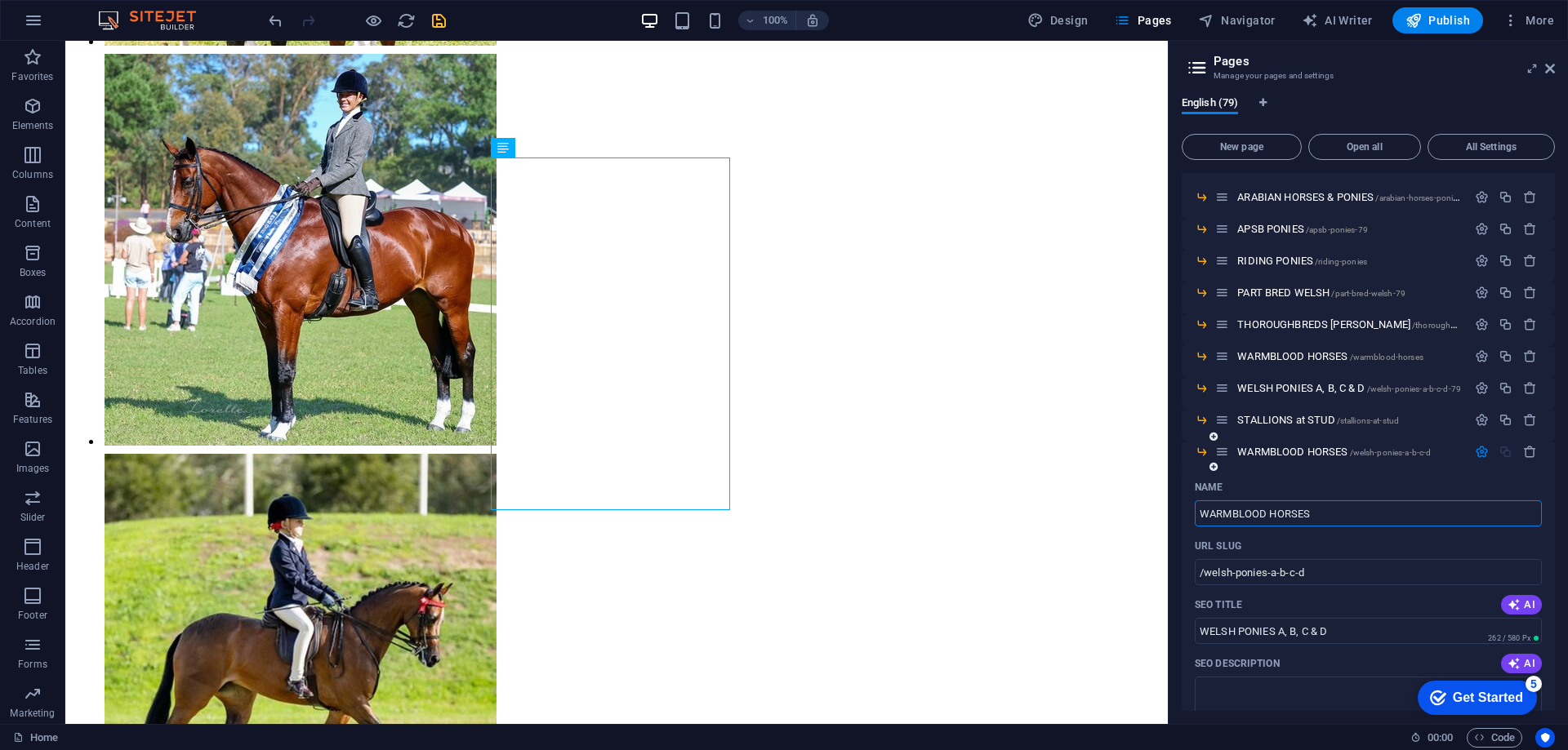
type input "WARMBLOOD HORSES"
click at [1525, 452] on icon "button" at bounding box center [1529, 452] width 14 height 14
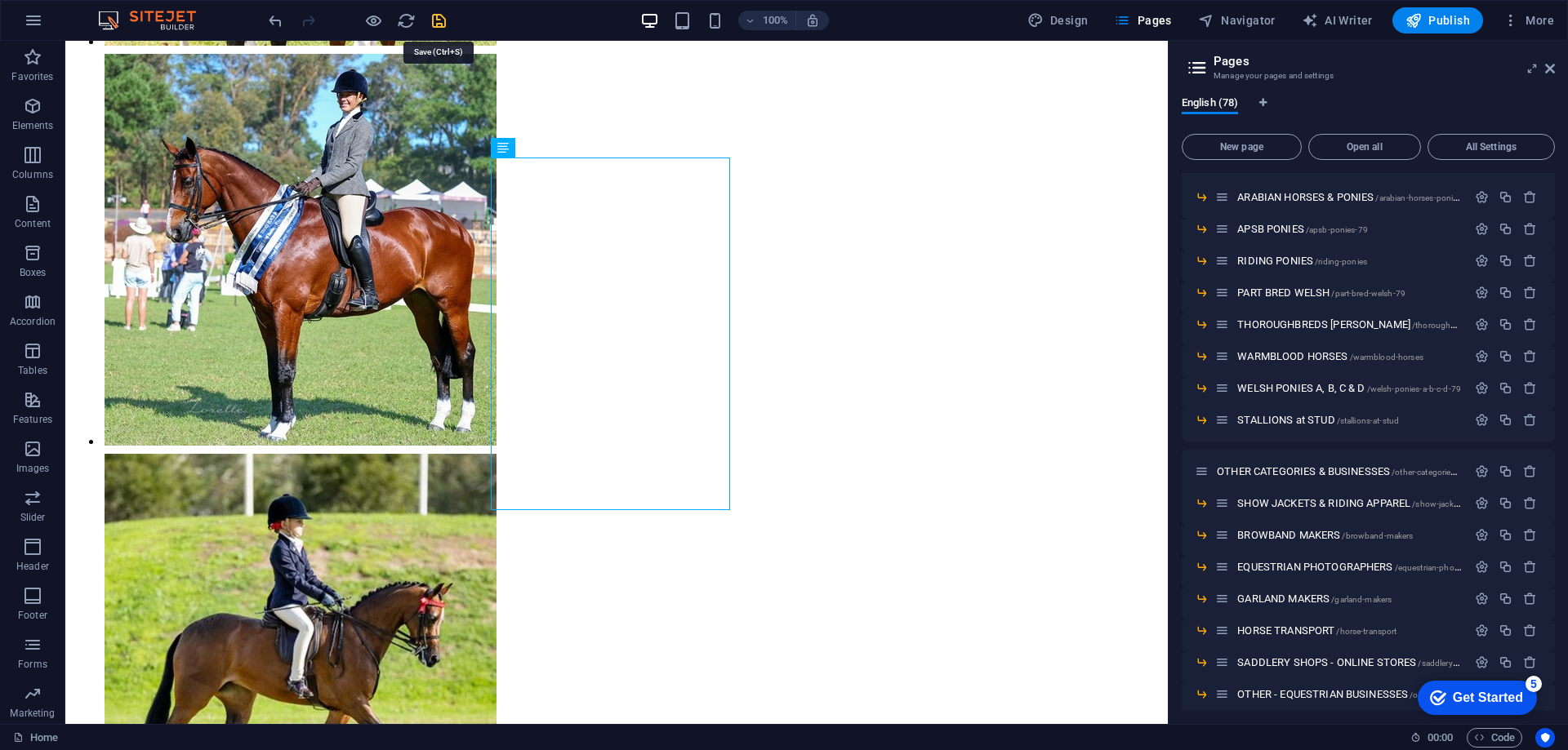
click at [437, 23] on icon "save" at bounding box center [439, 20] width 19 height 19
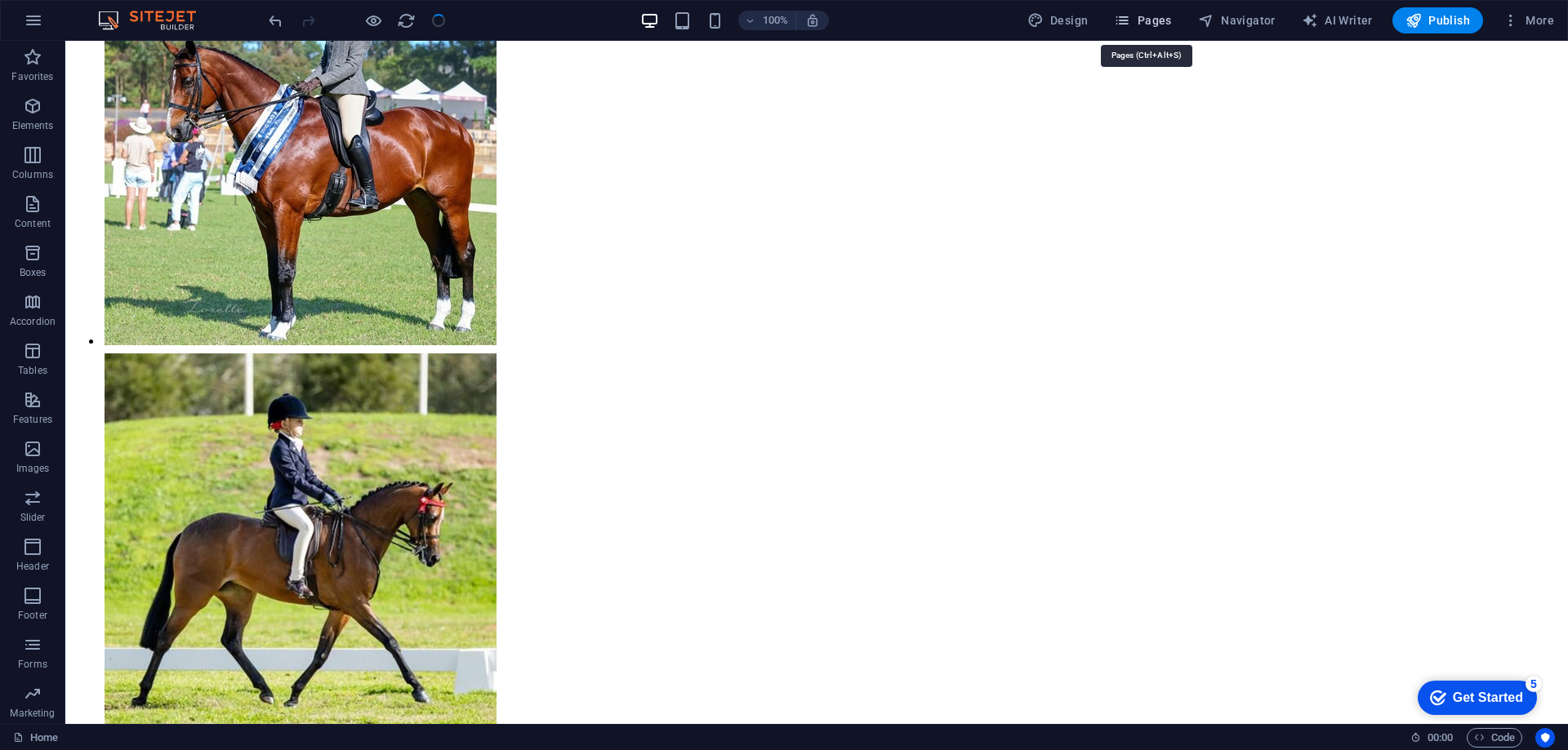
click at [1144, 21] on span "Pages" at bounding box center [1141, 20] width 57 height 17
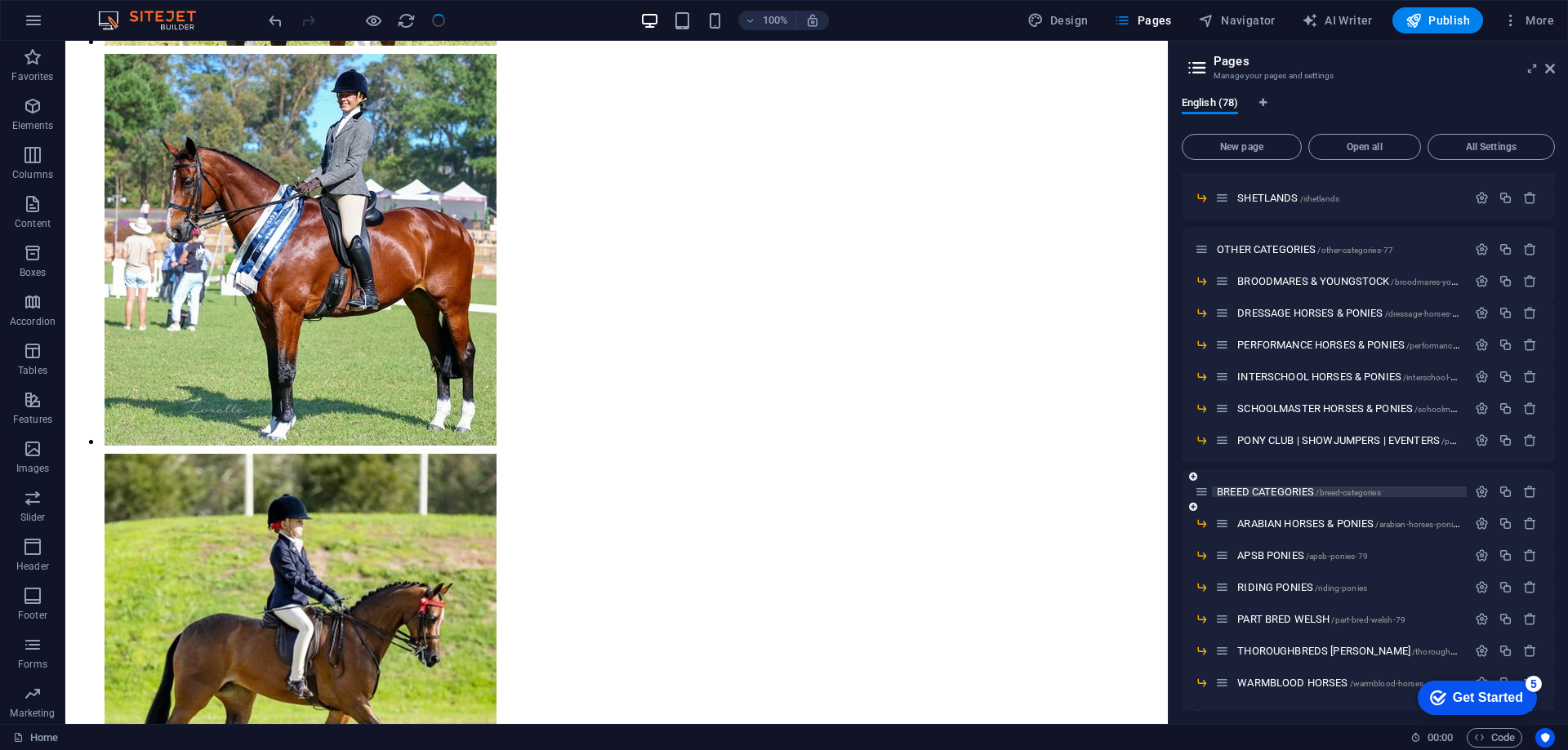
scroll to position [653, 0]
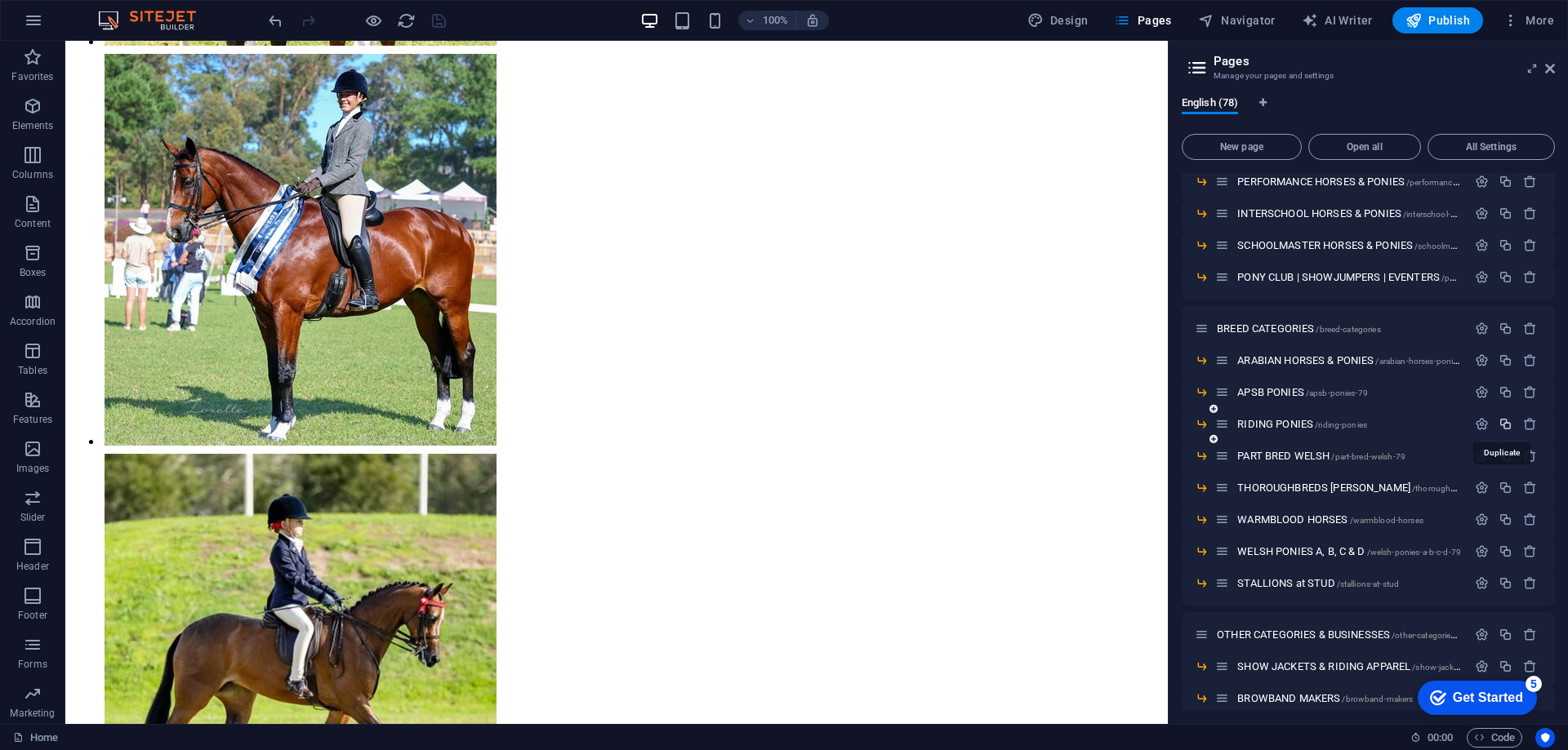
click at [1501, 424] on icon "button" at bounding box center [1505, 424] width 14 height 14
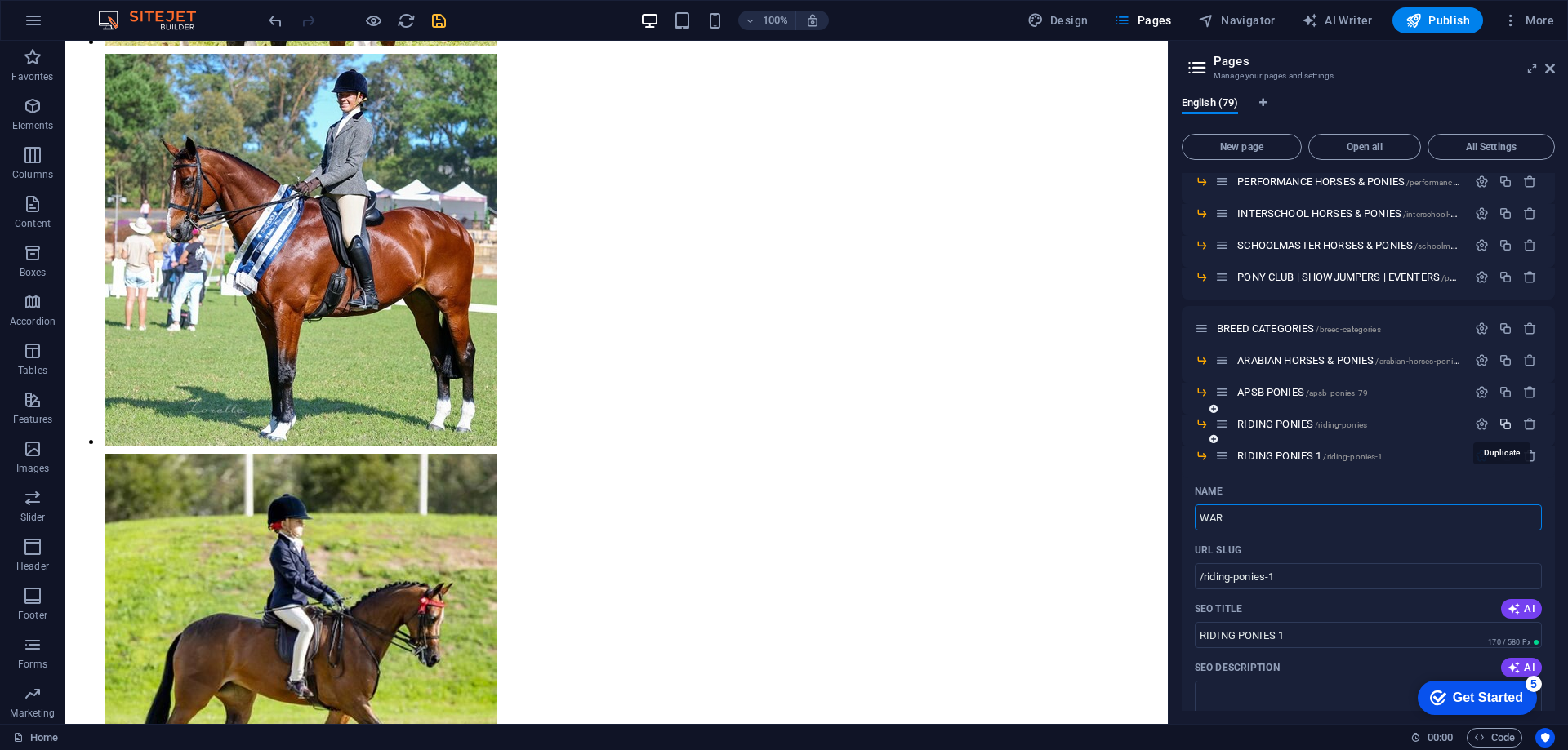
type input "WAR"
type input "/war"
type input "WAR"
type input "WARMBLOOD HORSES"
type input "/warmblood-horses-79"
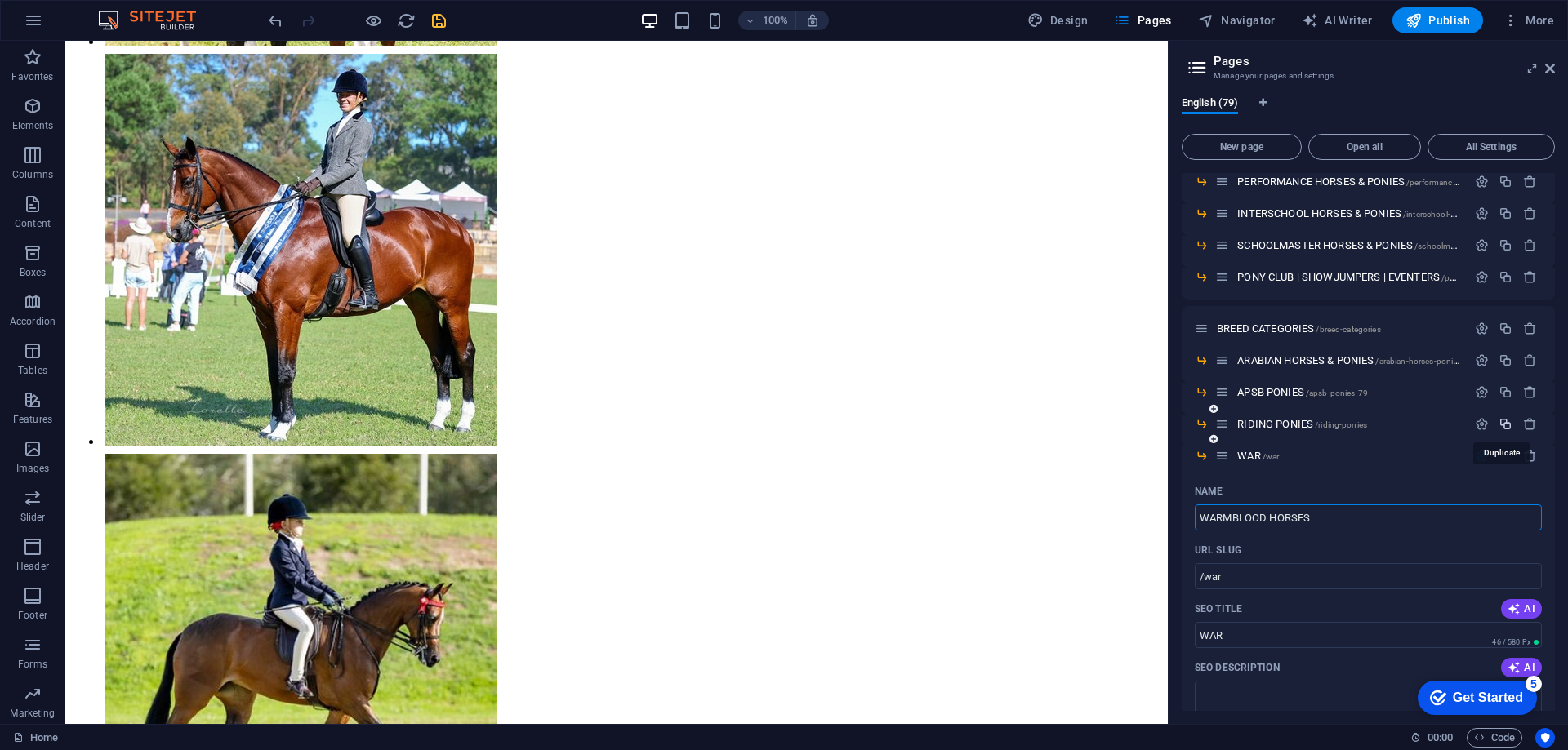
type input "WARMBLOOD HORSES"
click at [436, 24] on icon "save" at bounding box center [439, 20] width 19 height 19
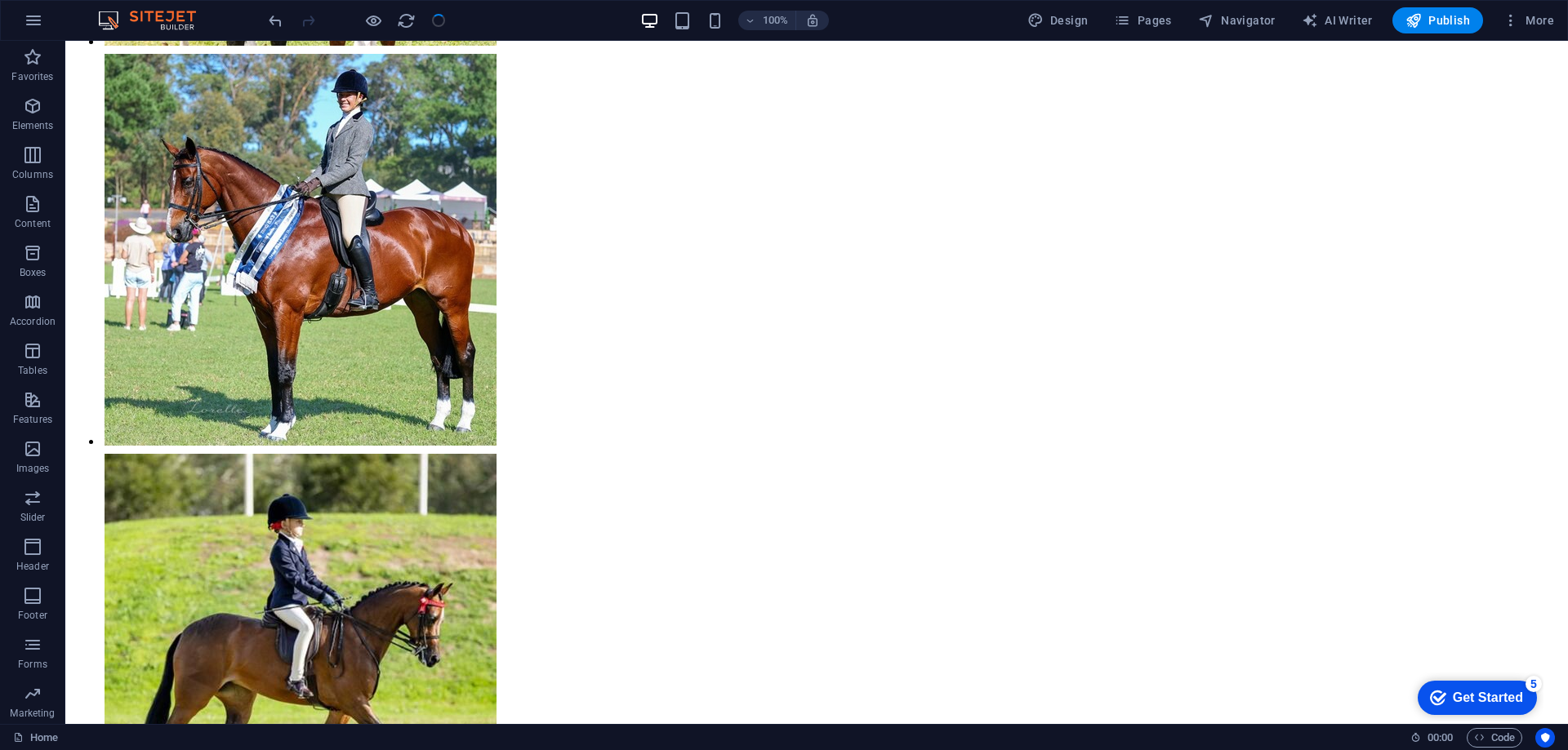
scroll to position [508, 0]
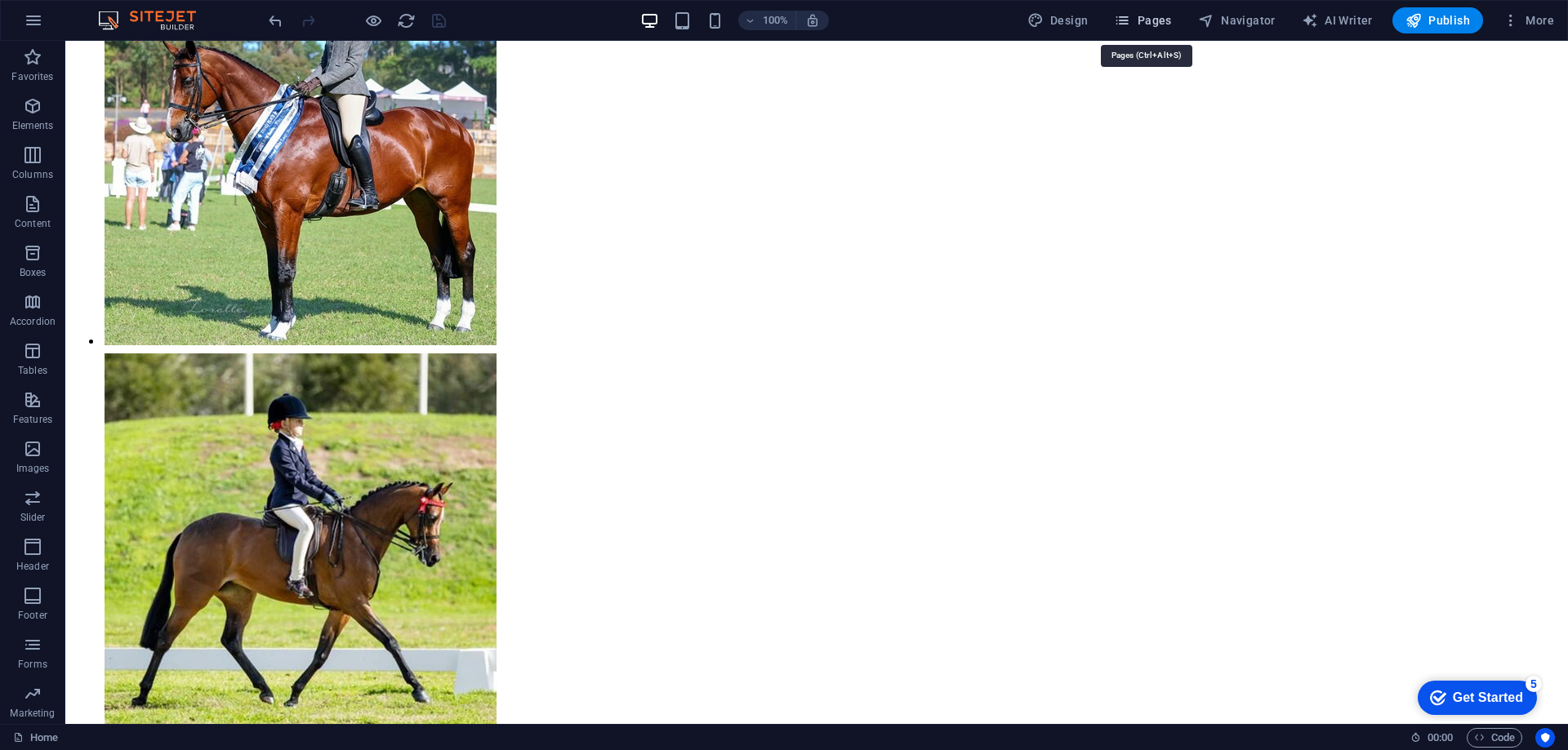
click at [1152, 21] on span "Pages" at bounding box center [1141, 20] width 57 height 17
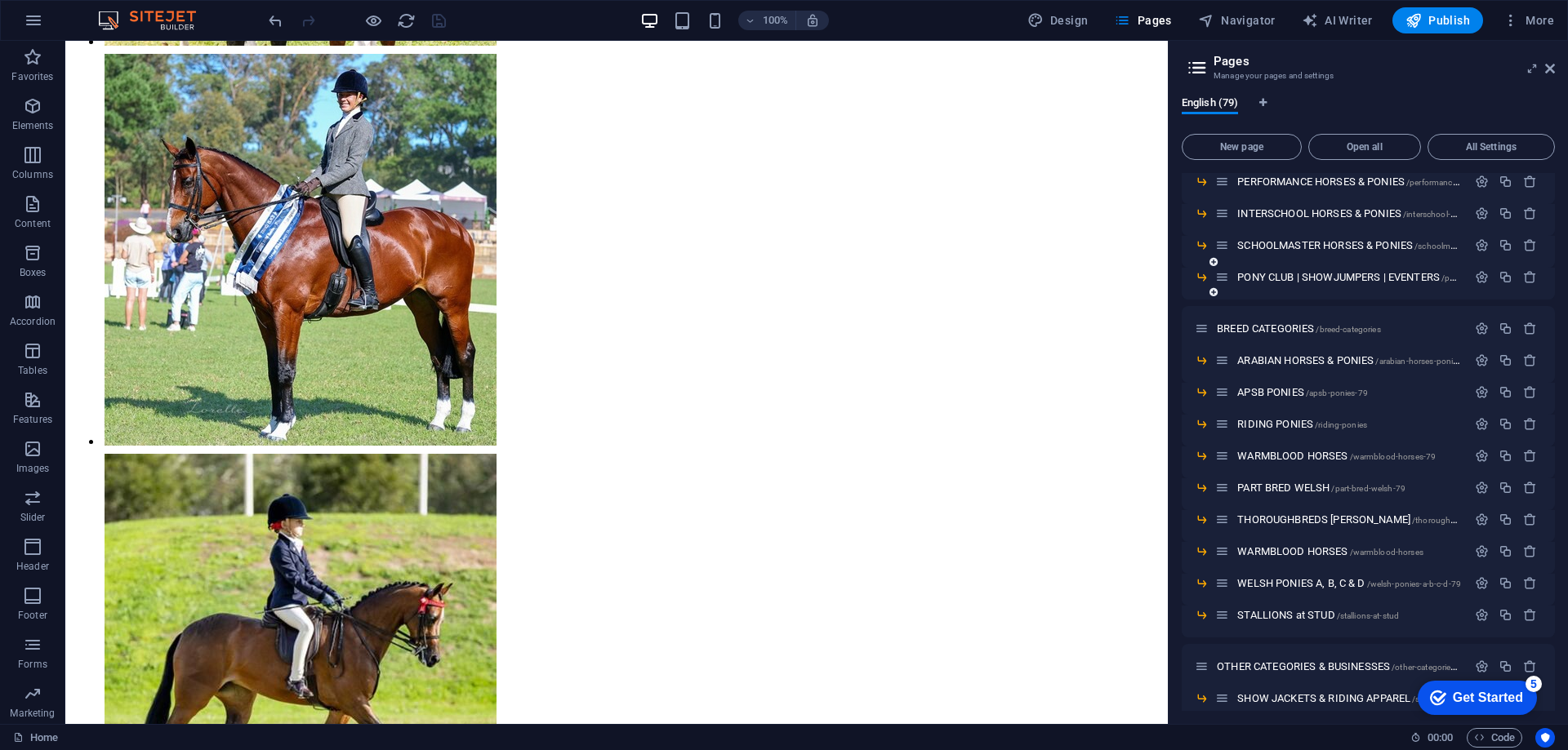
scroll to position [735, 0]
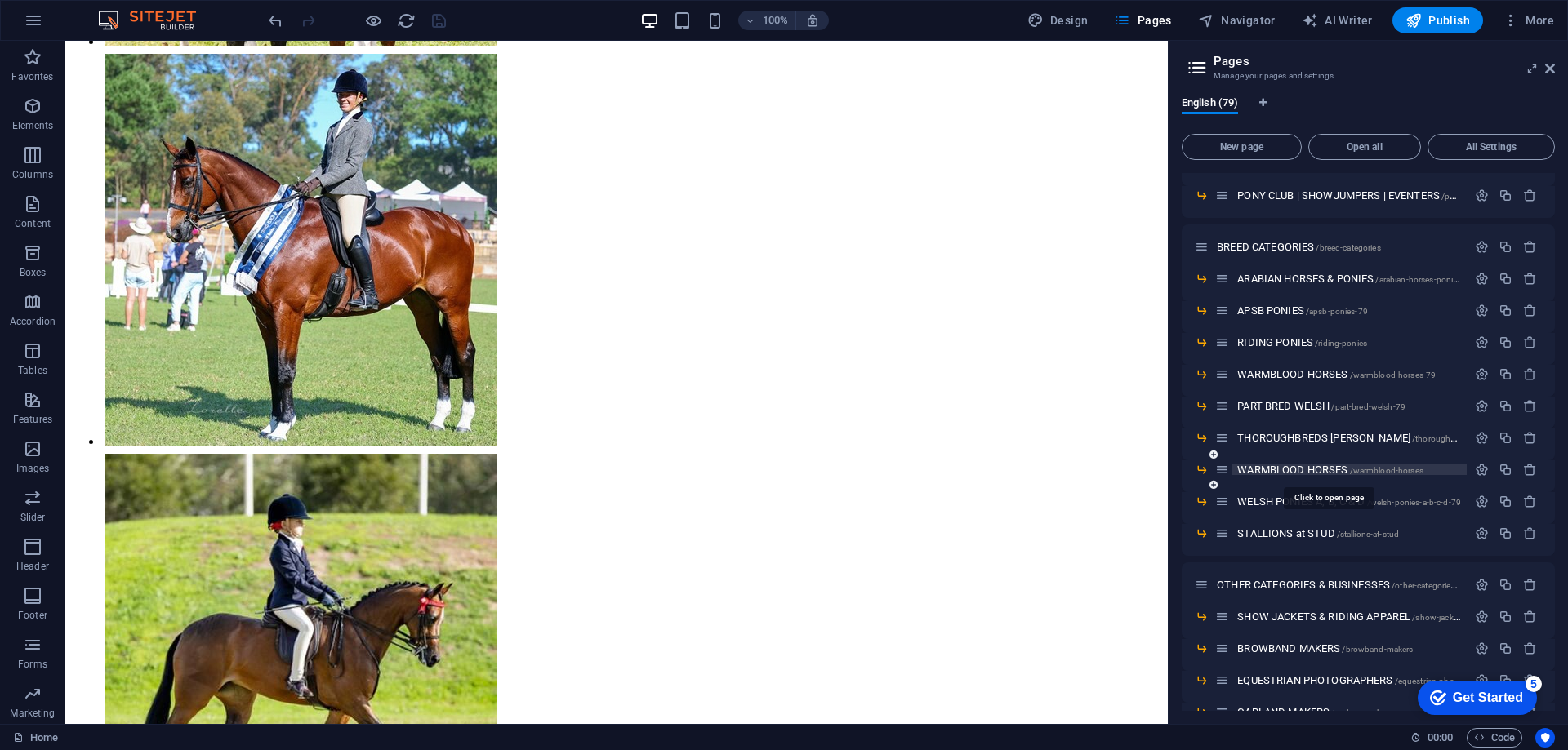
click at [1298, 468] on span "WARMBLOOD HORSES /warmblood-horses" at bounding box center [1330, 469] width 186 height 12
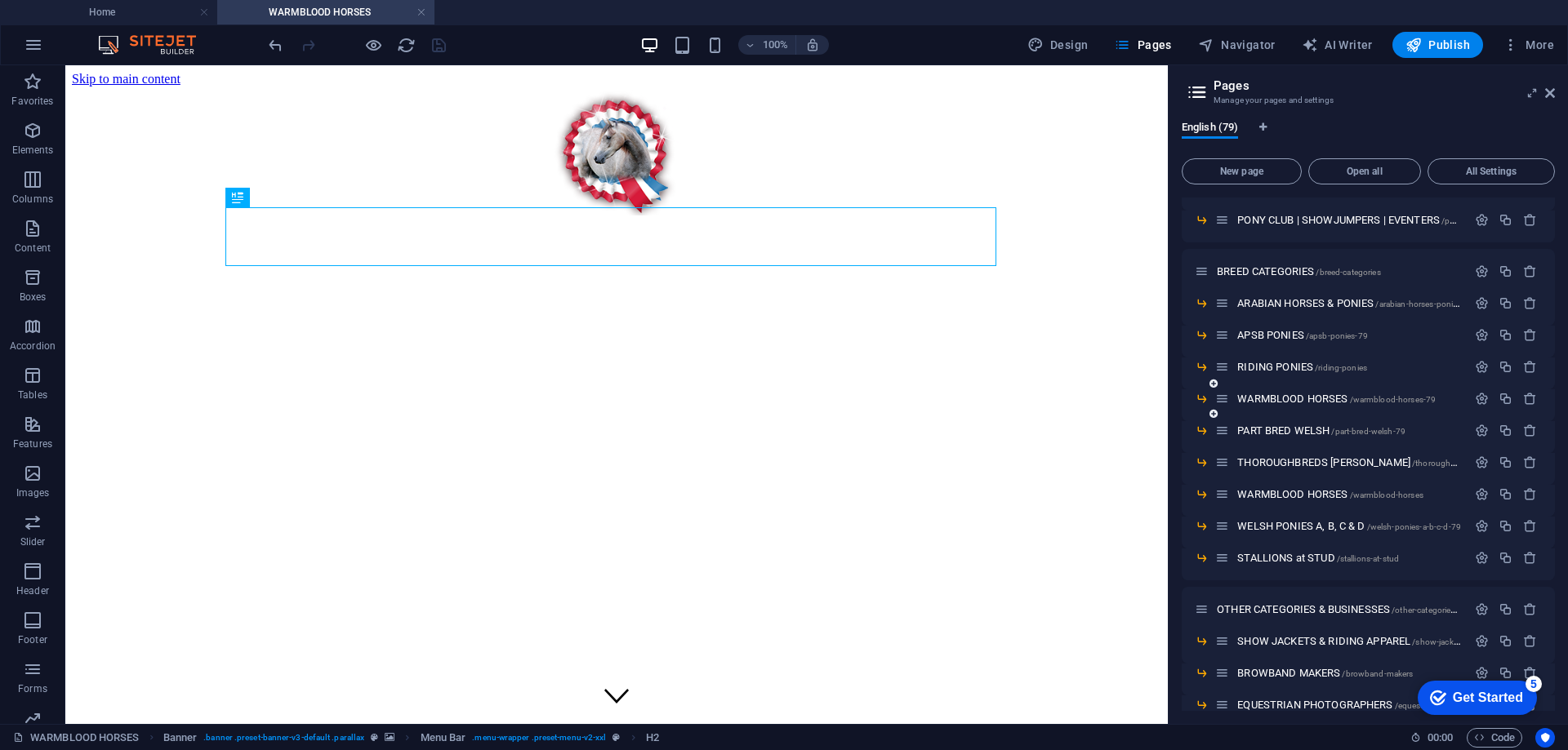
scroll to position [0, 0]
click at [1298, 392] on div "WARMBLOOD HORSES /warmblood-horses-79" at bounding box center [1340, 399] width 252 height 19
click at [1287, 400] on span "WARMBLOOD HORSES /warmblood-horses-79" at bounding box center [1336, 399] width 198 height 12
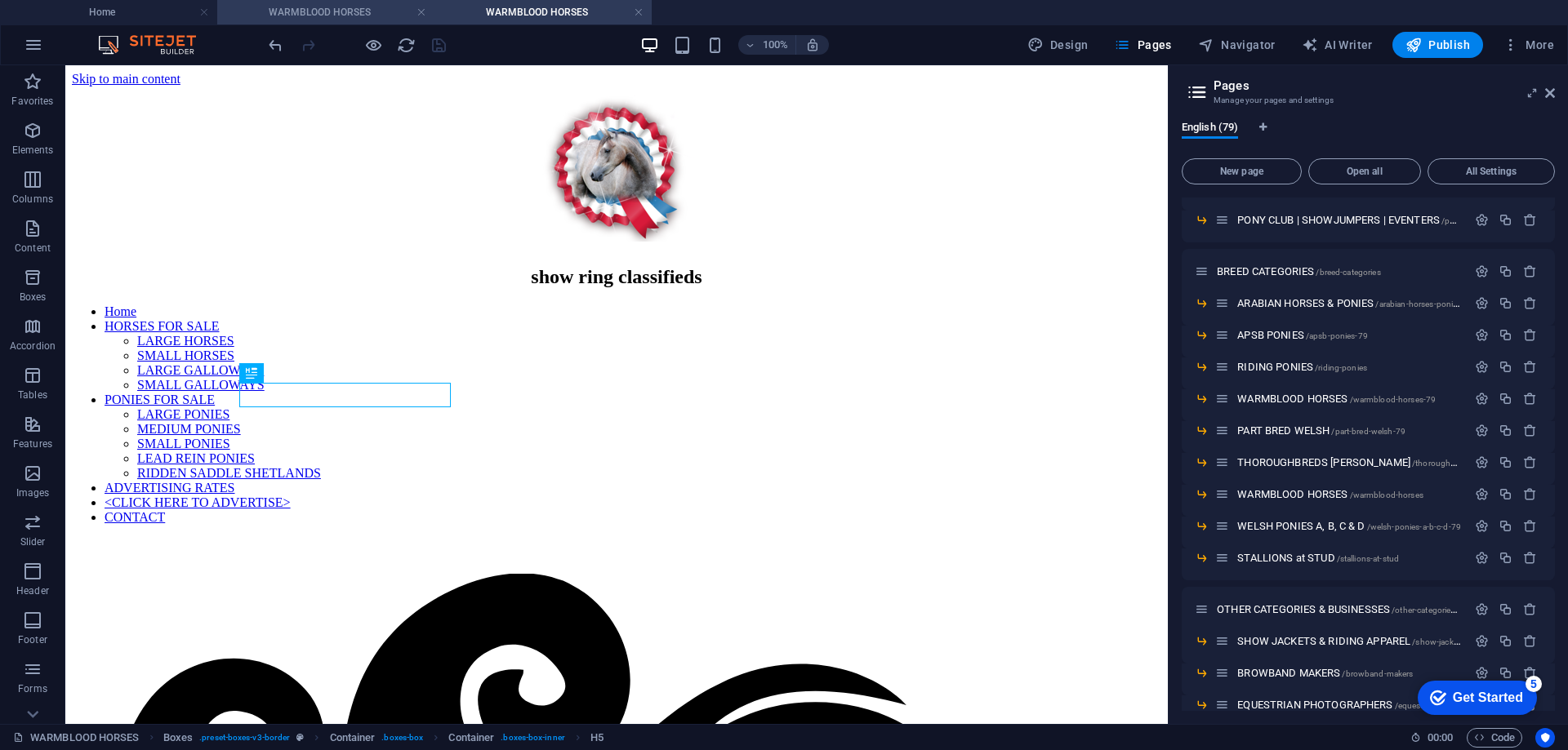
scroll to position [488, 0]
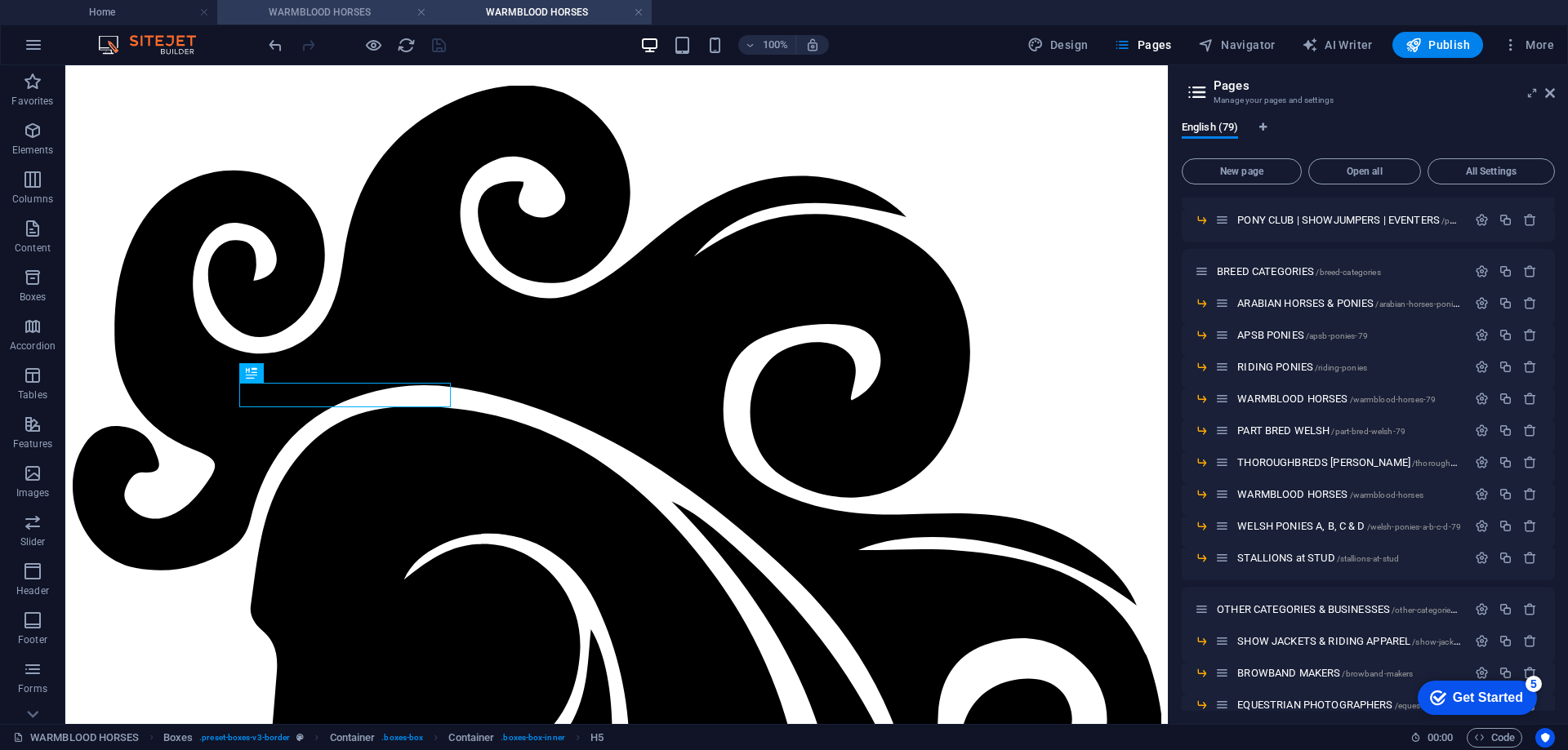
click at [316, 8] on h4 "WARMBLOOD HORSES" at bounding box center [326, 12] width 217 height 18
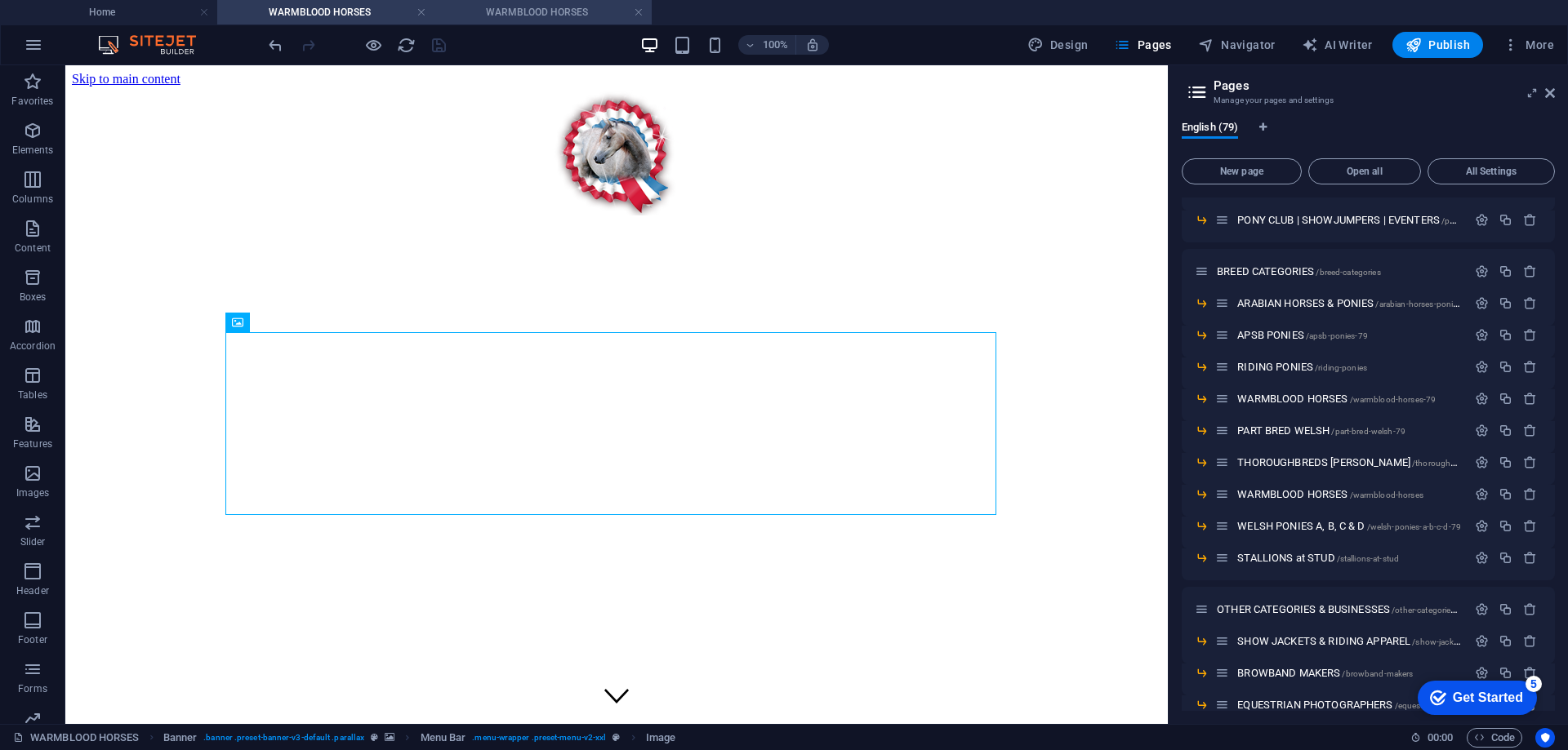
click at [519, 10] on h4 "WARMBLOOD HORSES" at bounding box center [543, 12] width 217 height 18
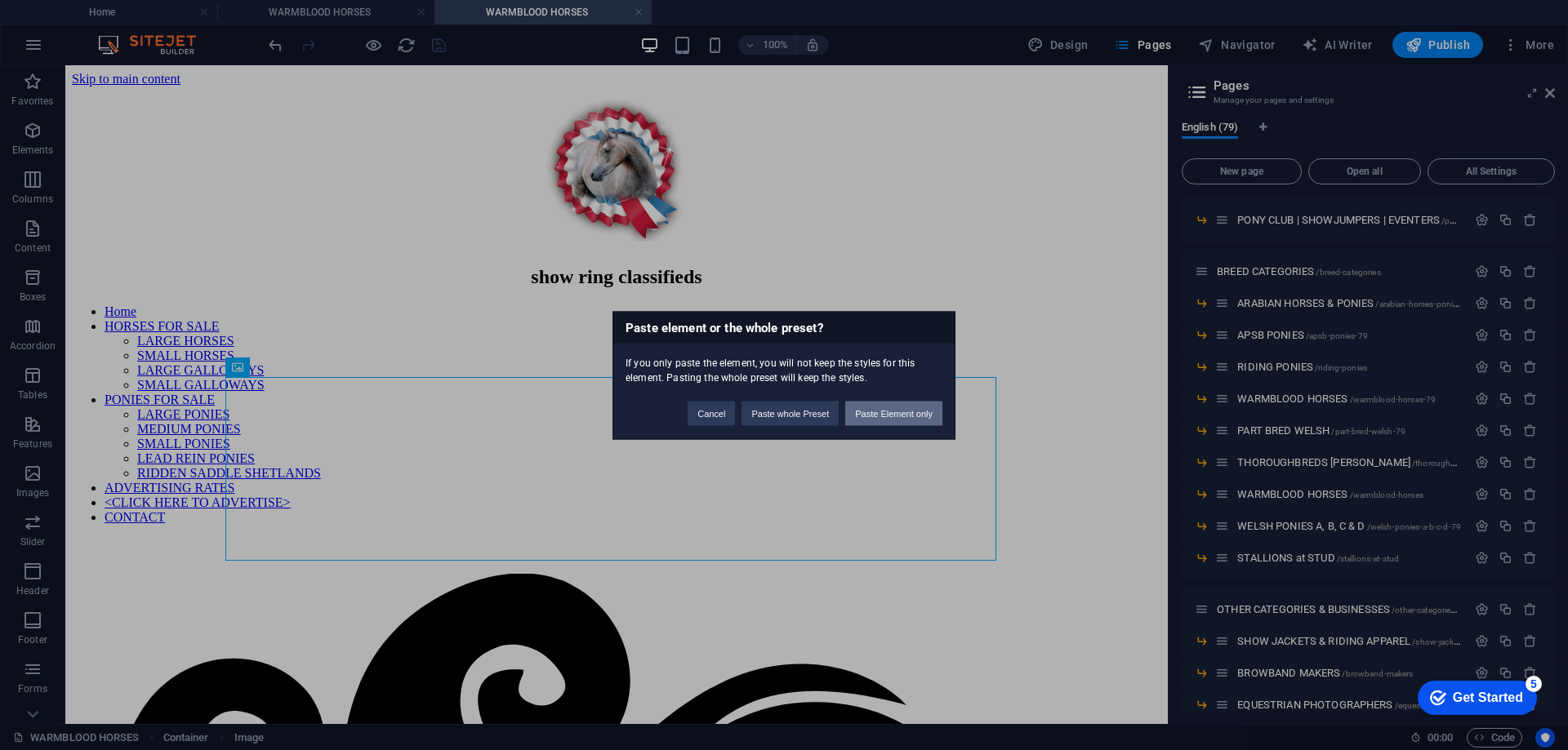
click at [864, 414] on button "Paste Element only" at bounding box center [893, 413] width 98 height 24
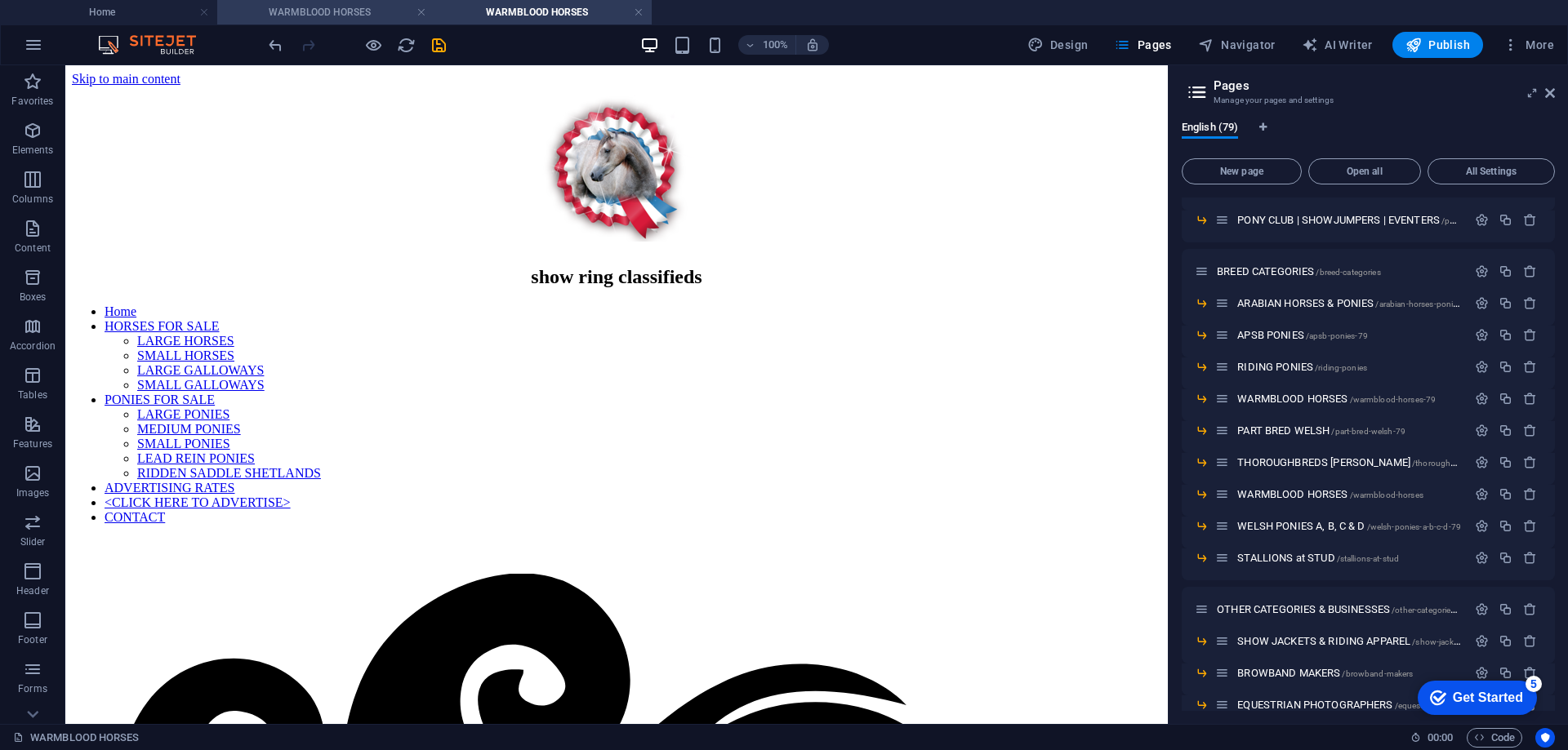
click at [319, 8] on h4 "WARMBLOOD HORSES" at bounding box center [326, 12] width 217 height 18
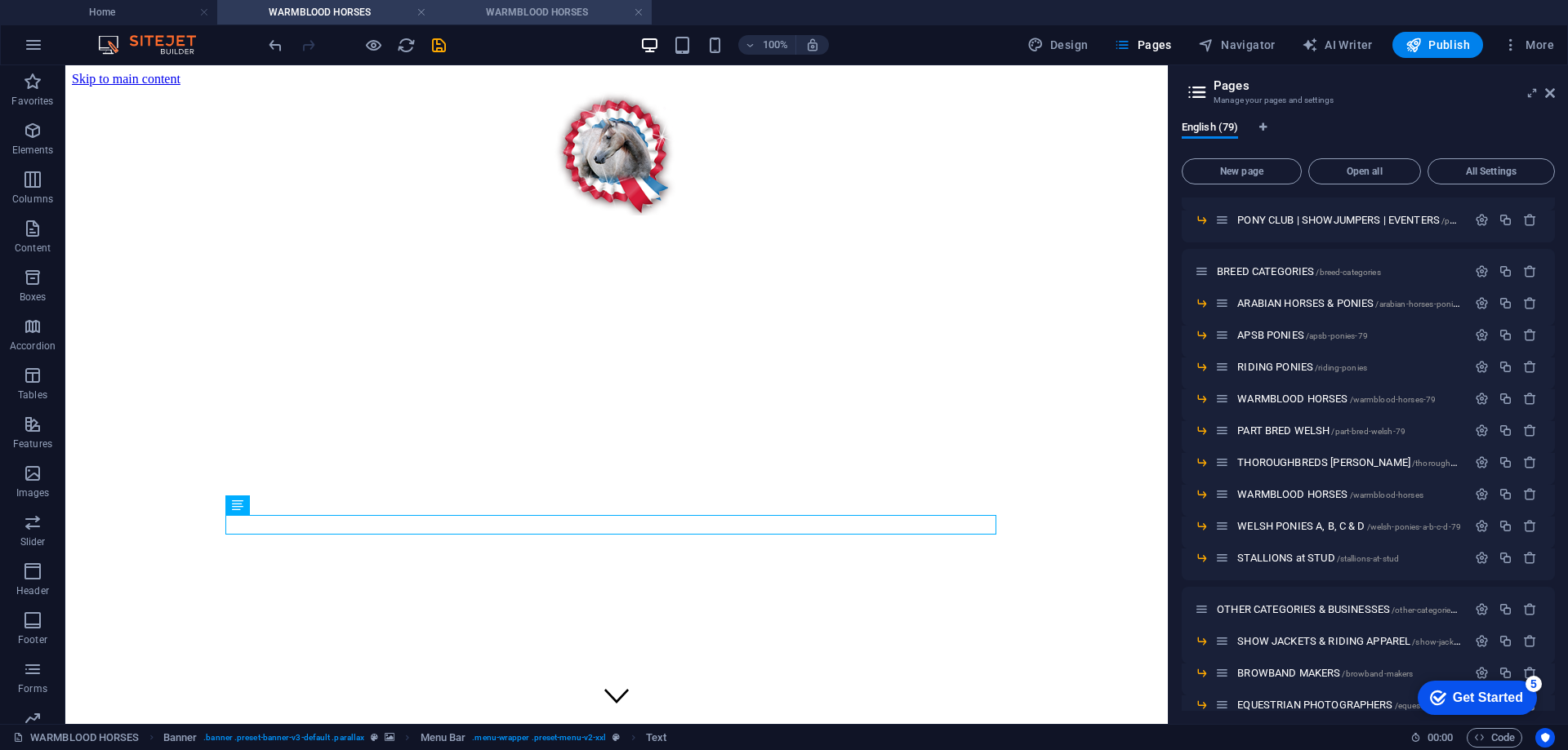
click at [514, 11] on h4 "WARMBLOOD HORSES" at bounding box center [543, 12] width 217 height 18
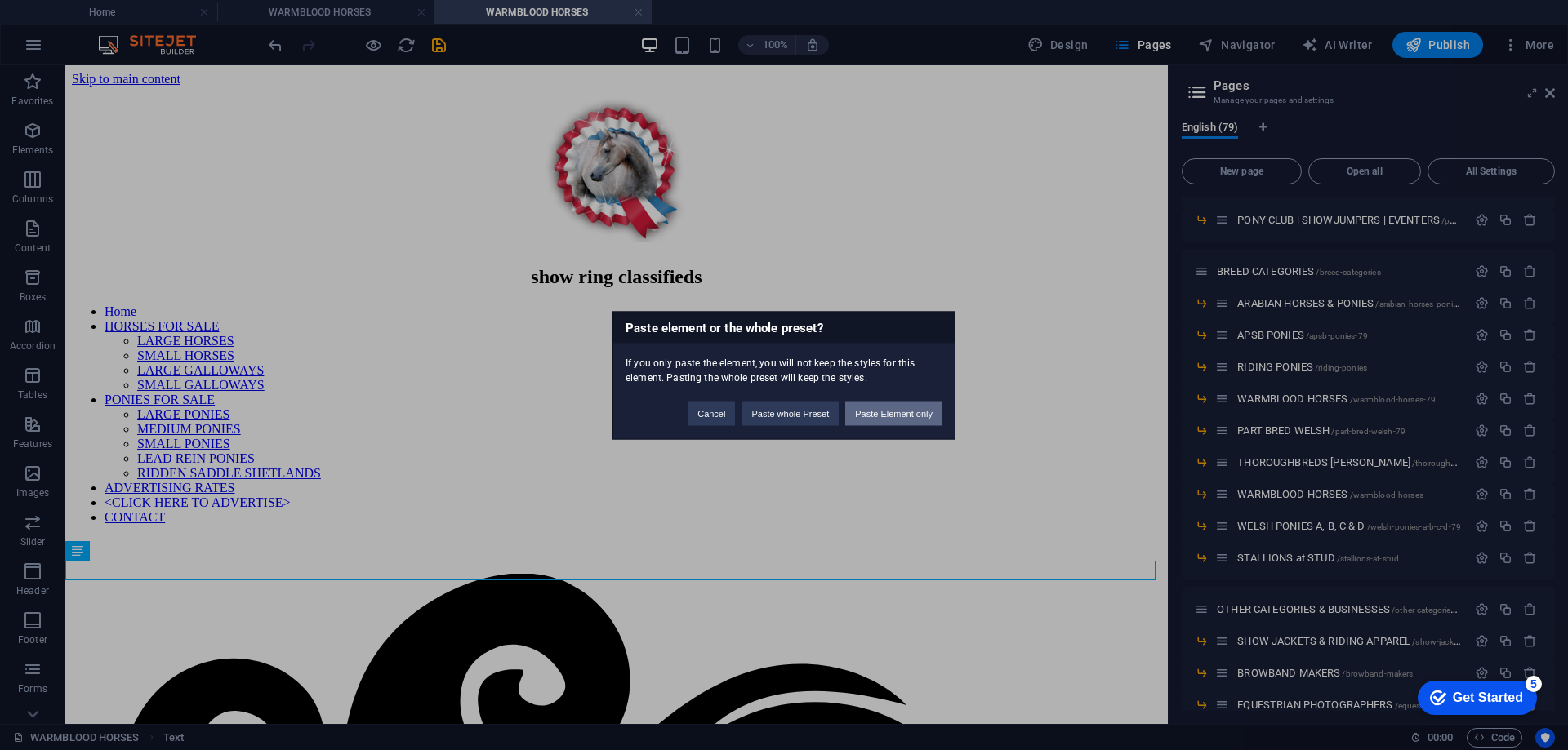
click at [876, 411] on button "Paste Element only" at bounding box center [893, 413] width 98 height 24
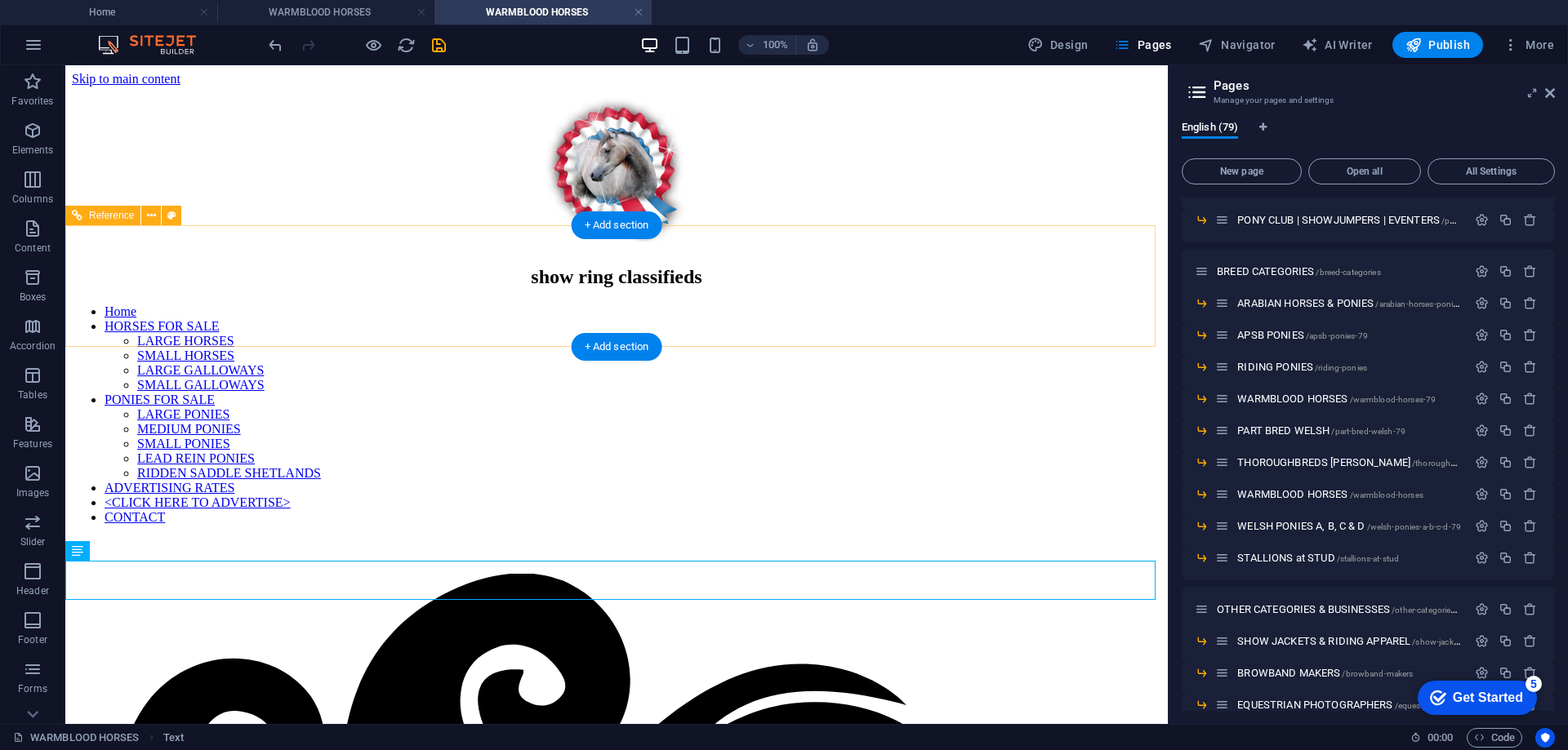
scroll to position [245, 0]
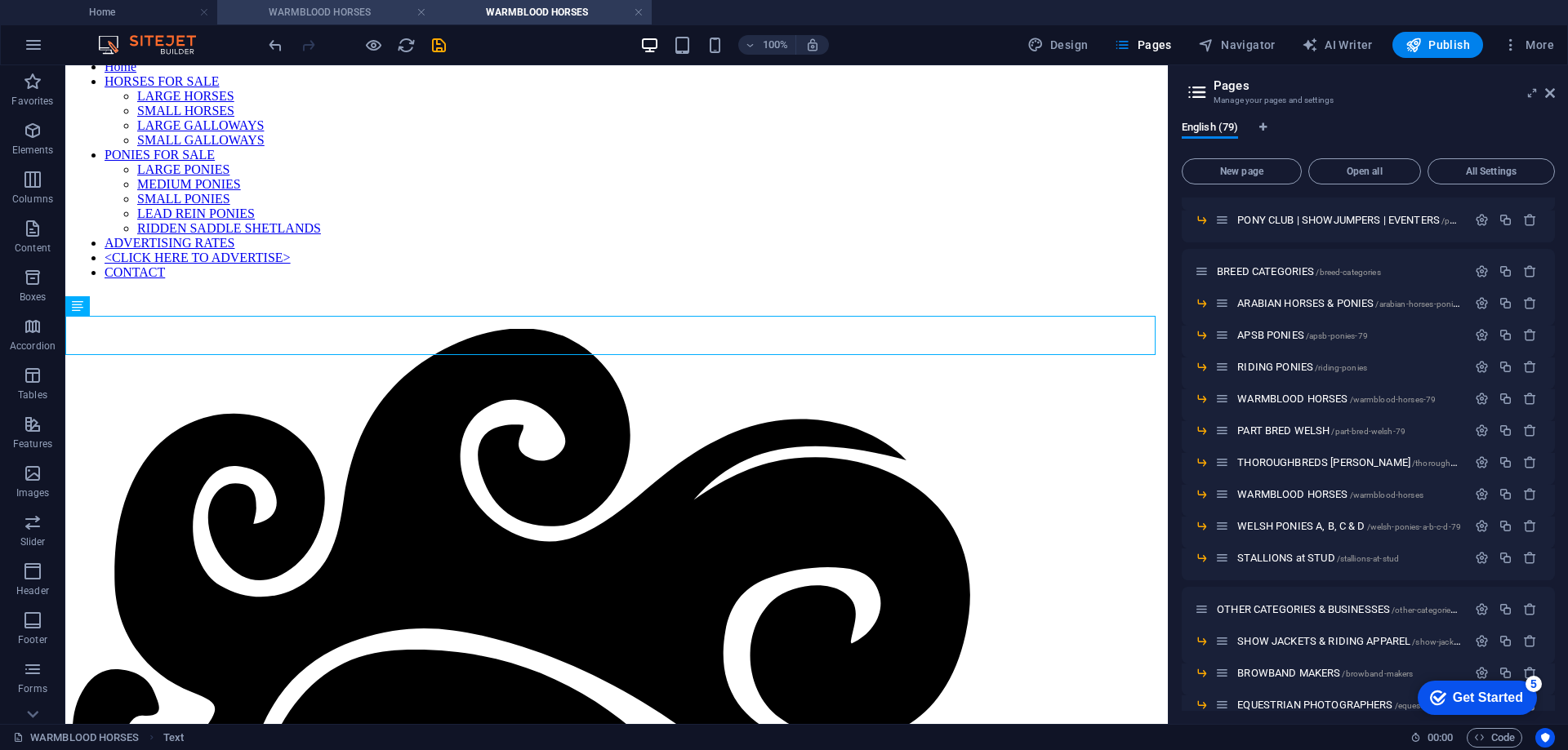
click at [323, 11] on h4 "WARMBLOOD HORSES" at bounding box center [326, 12] width 217 height 18
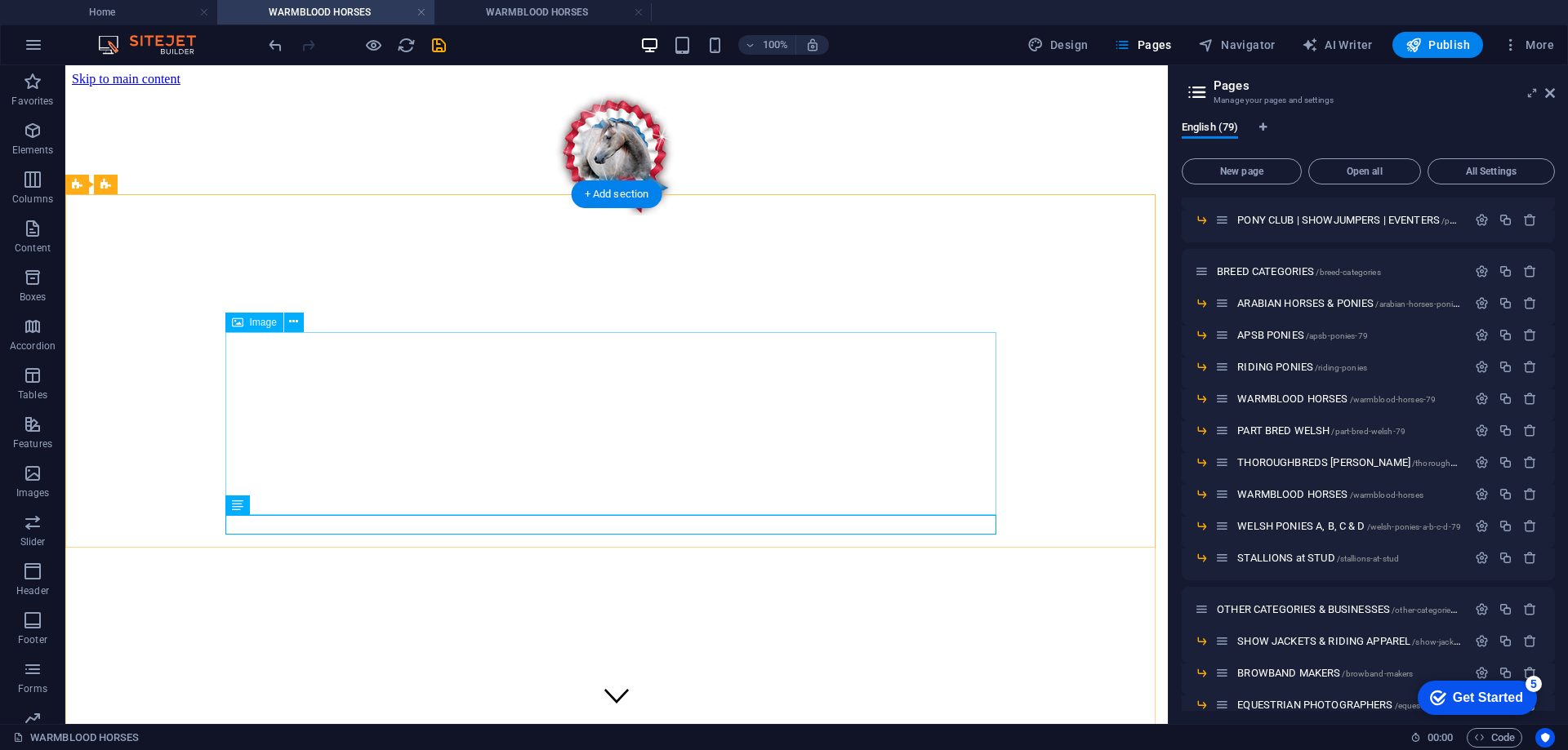
scroll to position [465, 0]
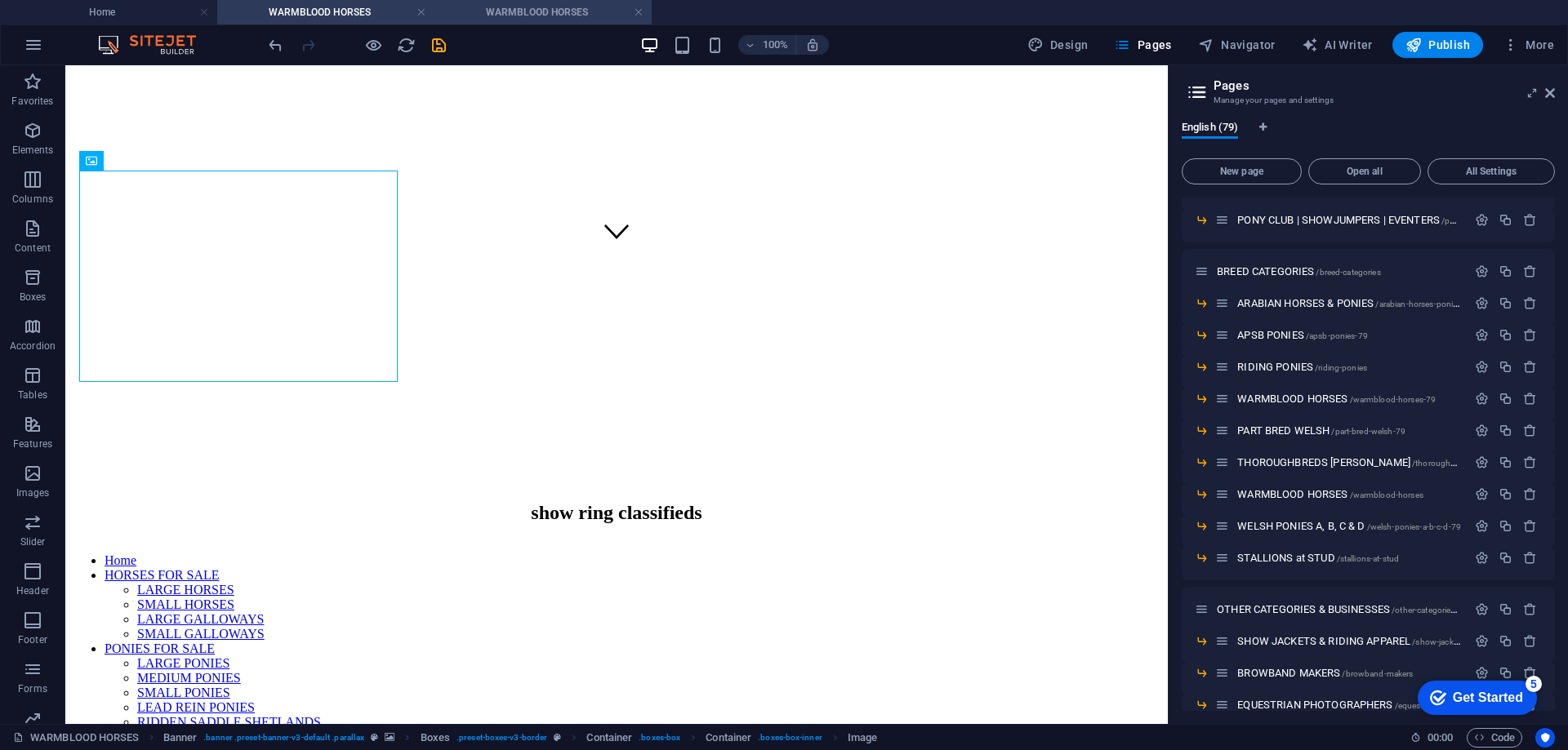
click at [541, 10] on h4 "WARMBLOOD HORSES" at bounding box center [543, 12] width 217 height 18
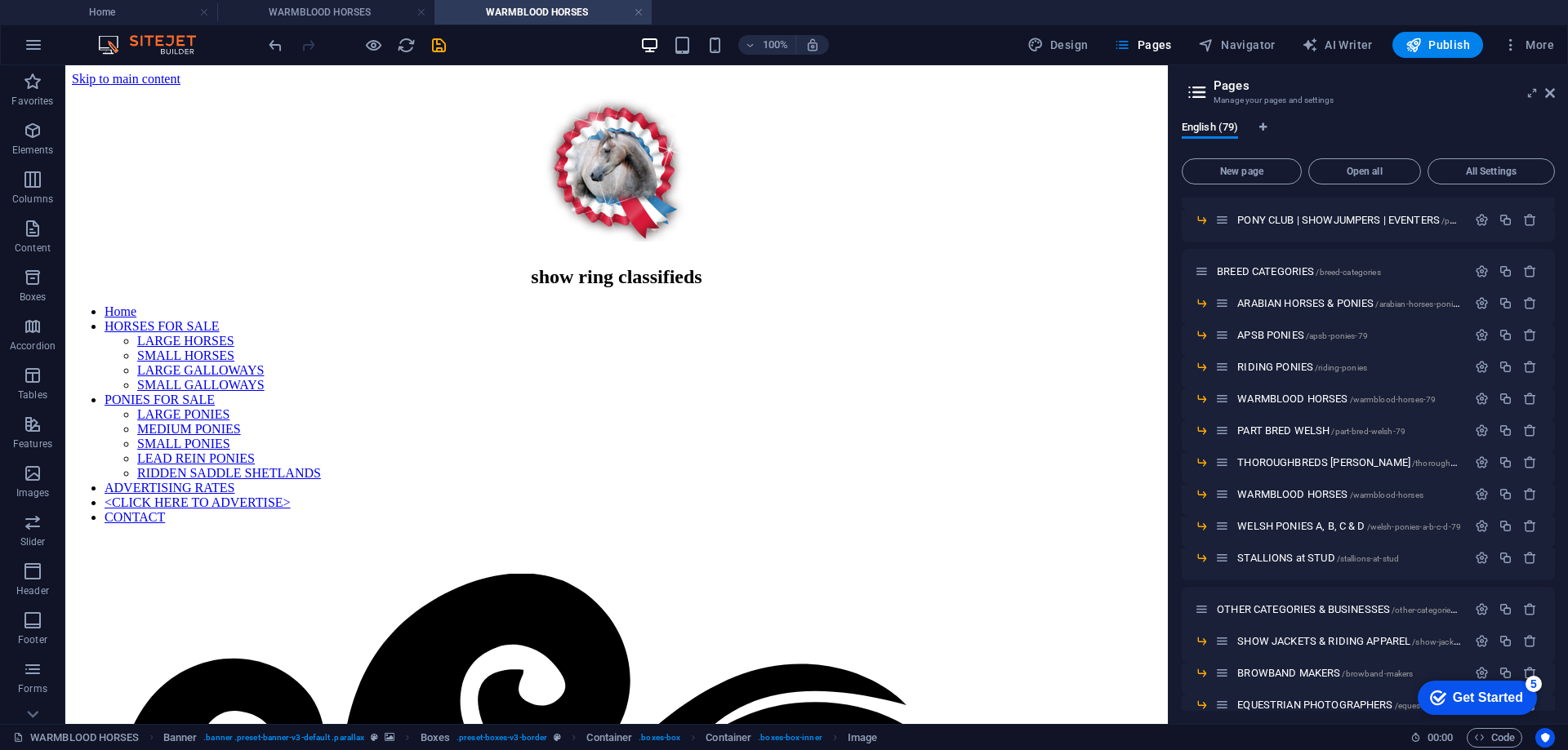
scroll to position [0, 0]
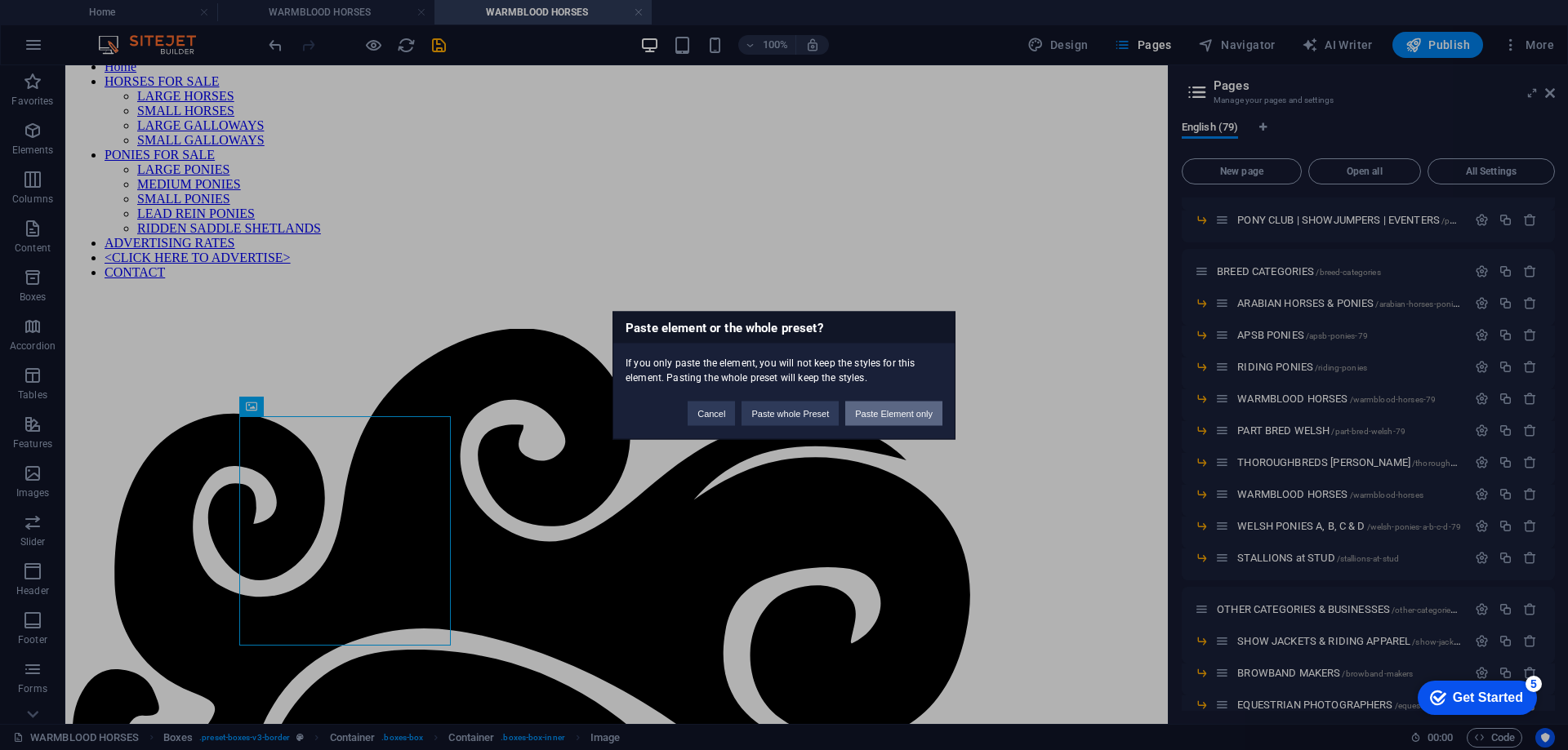
click at [867, 411] on button "Paste Element only" at bounding box center [893, 413] width 98 height 24
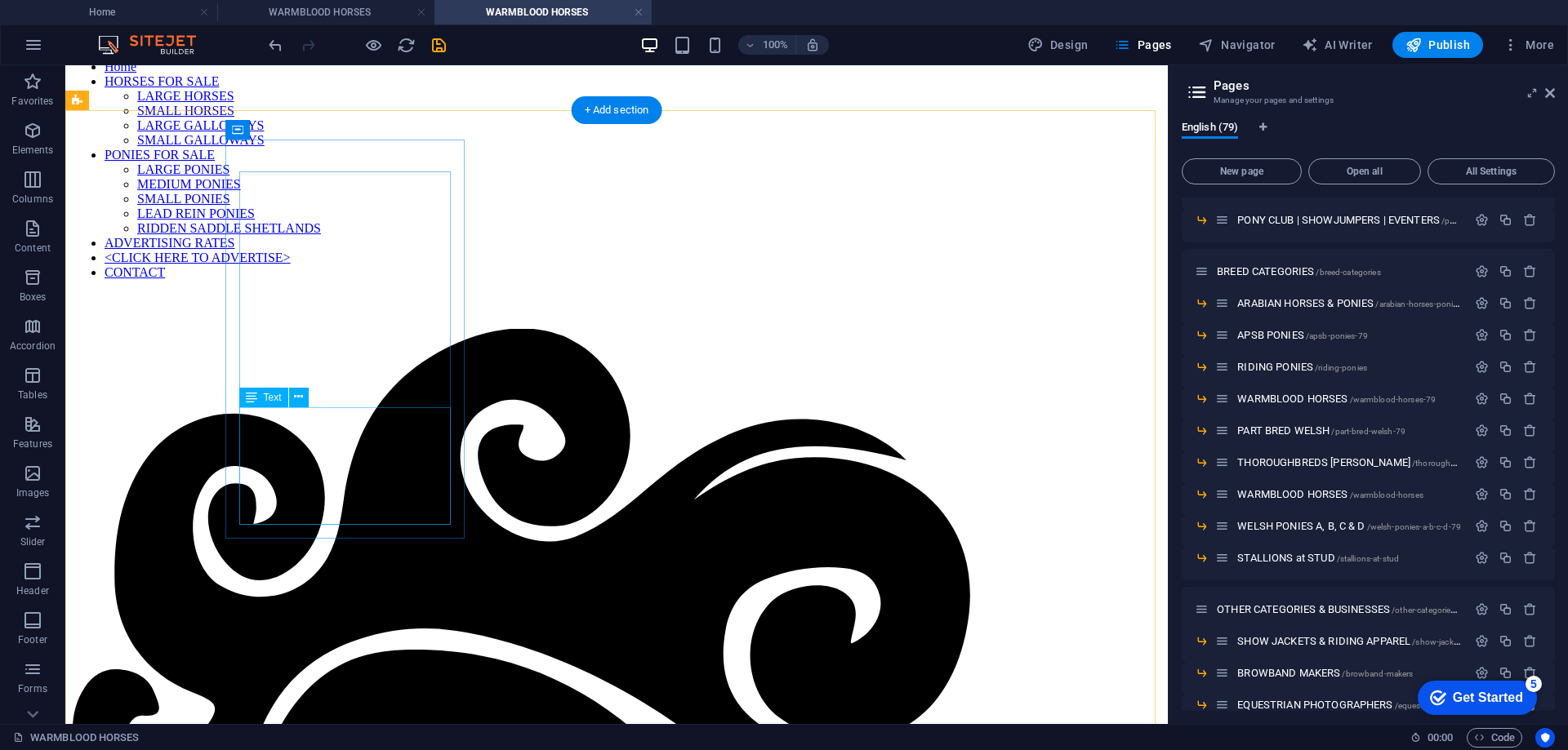
scroll to position [490, 0]
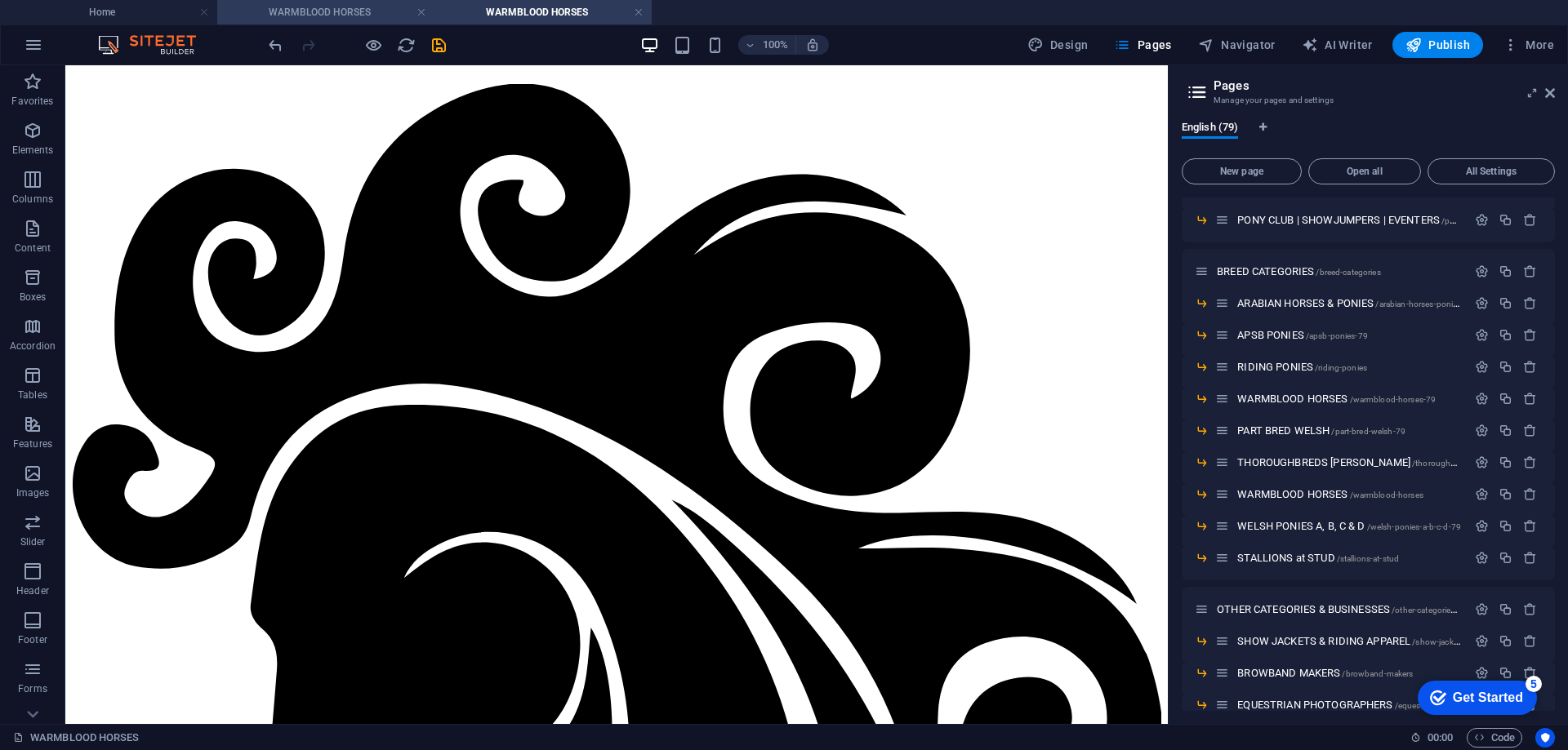
click at [331, 9] on h4 "WARMBLOOD HORSES" at bounding box center [326, 12] width 217 height 18
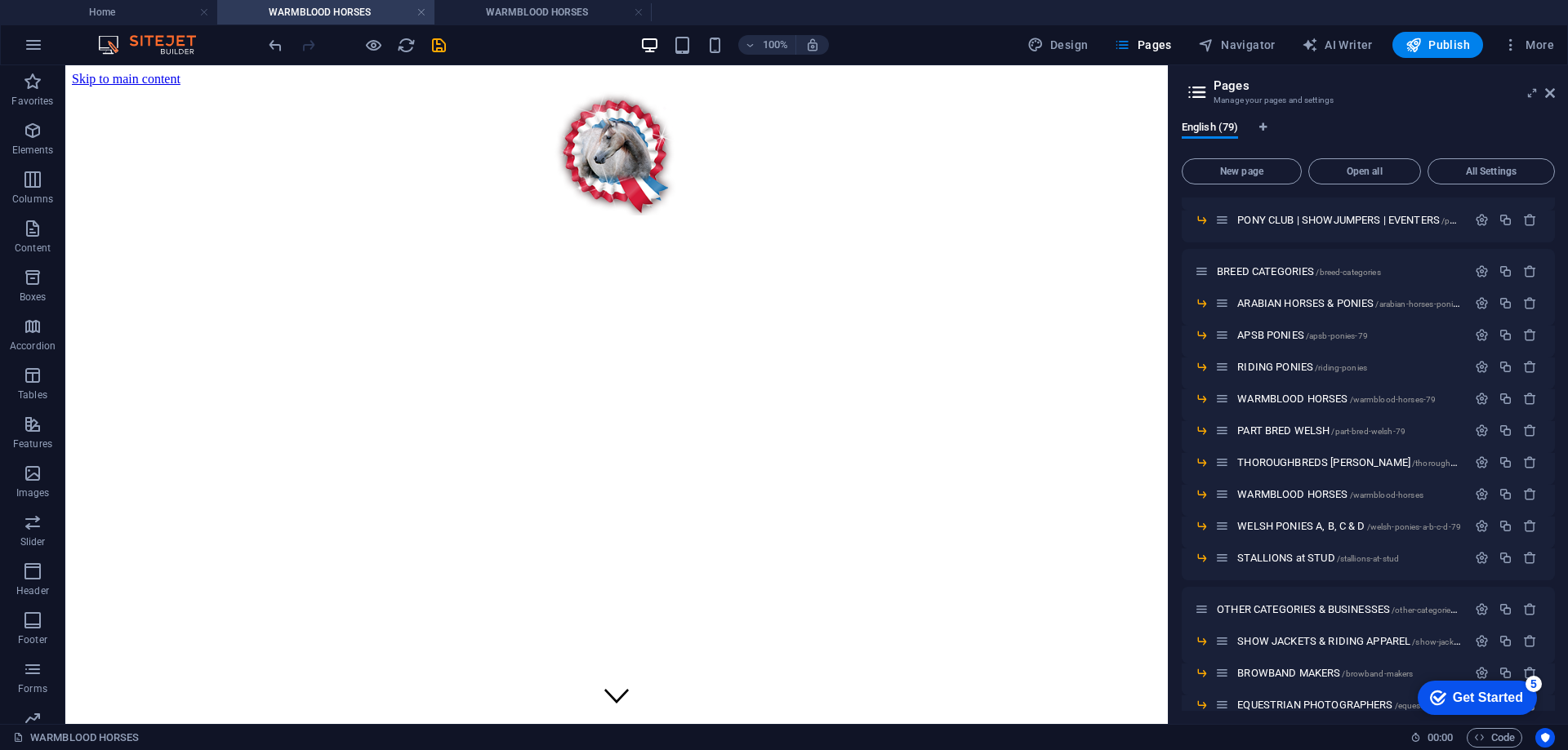
scroll to position [0, 0]
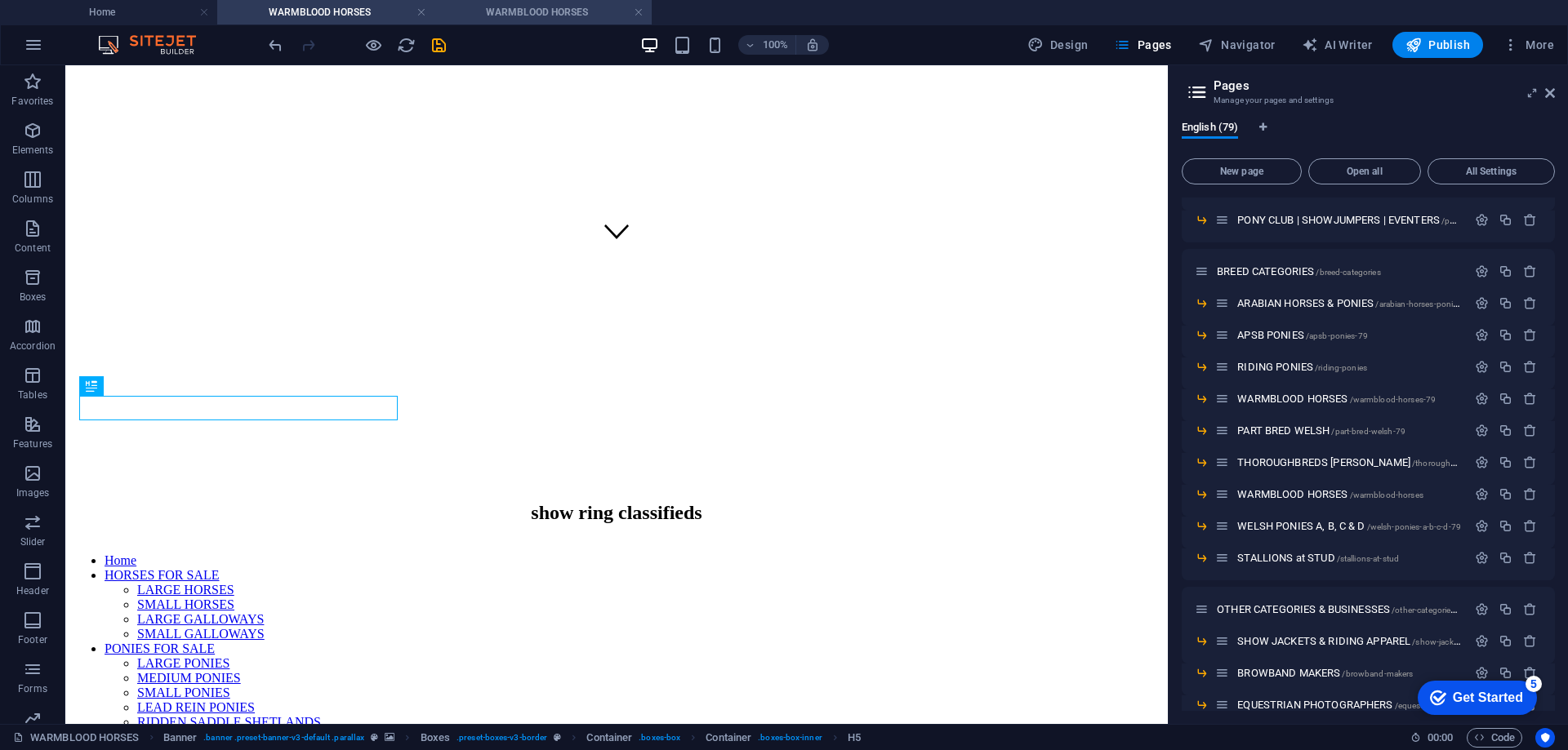
click at [507, 8] on h4 "WARMBLOOD HORSES" at bounding box center [543, 12] width 217 height 18
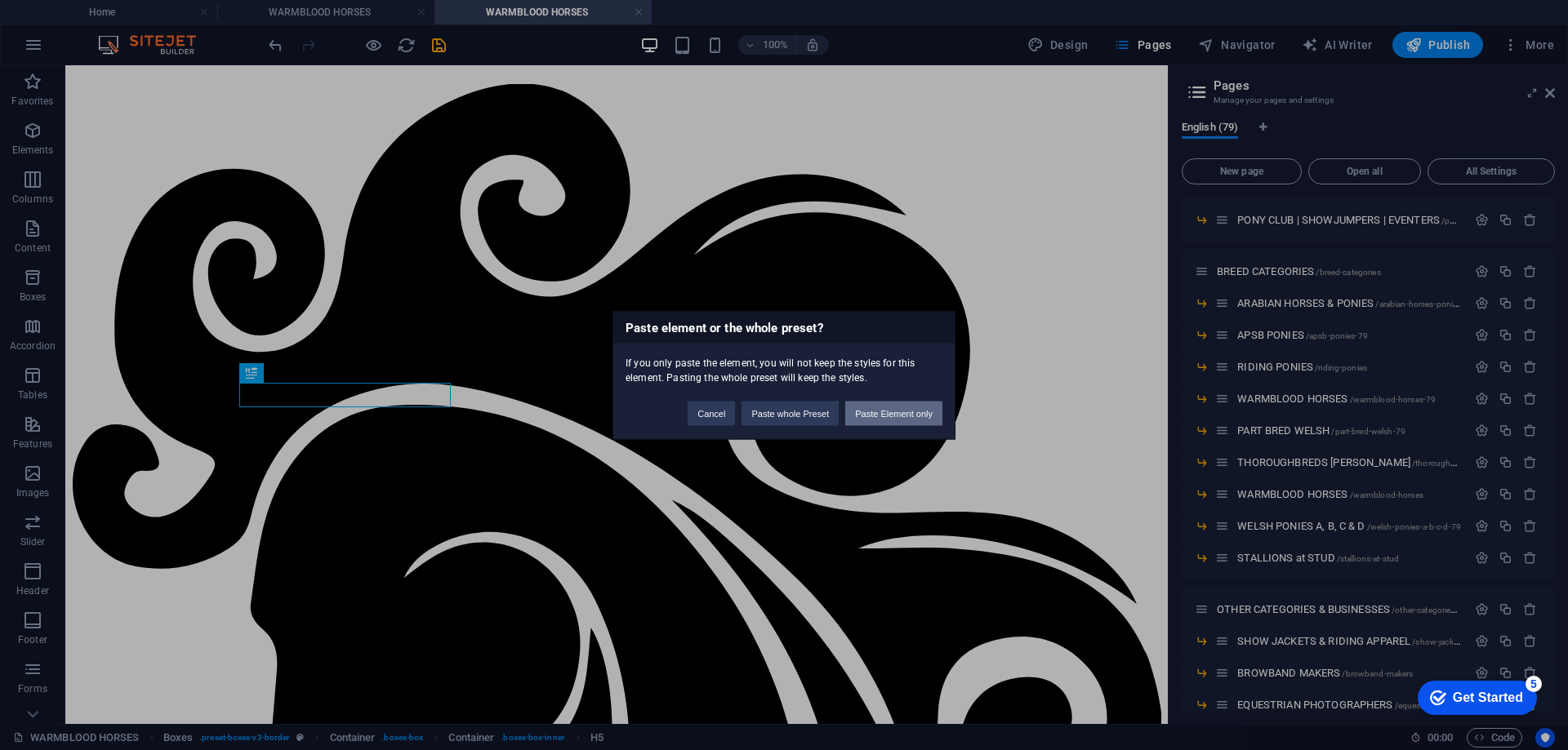
click at [884, 412] on button "Paste Element only" at bounding box center [893, 413] width 98 height 24
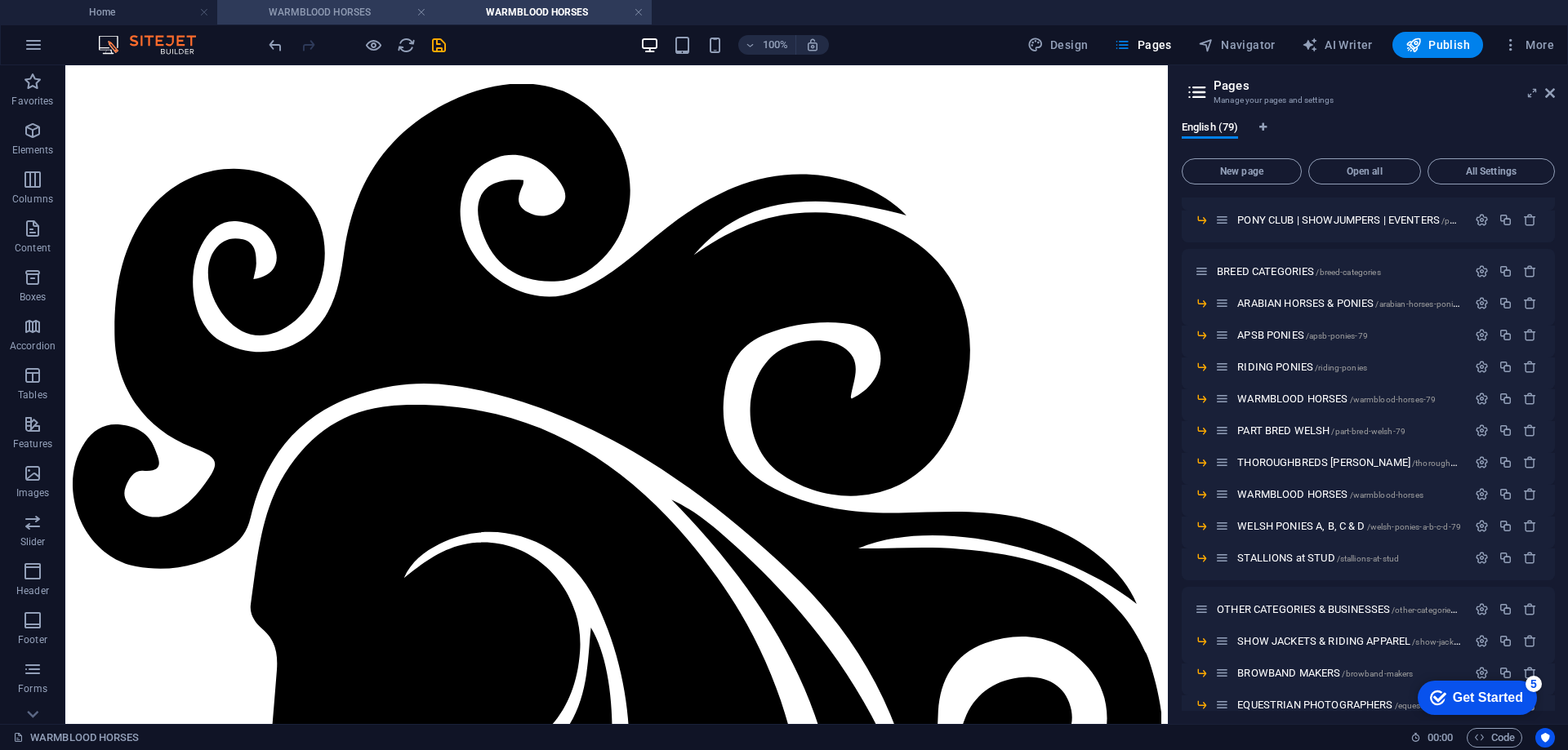
click at [336, 9] on h4 "WARMBLOOD HORSES" at bounding box center [326, 12] width 217 height 18
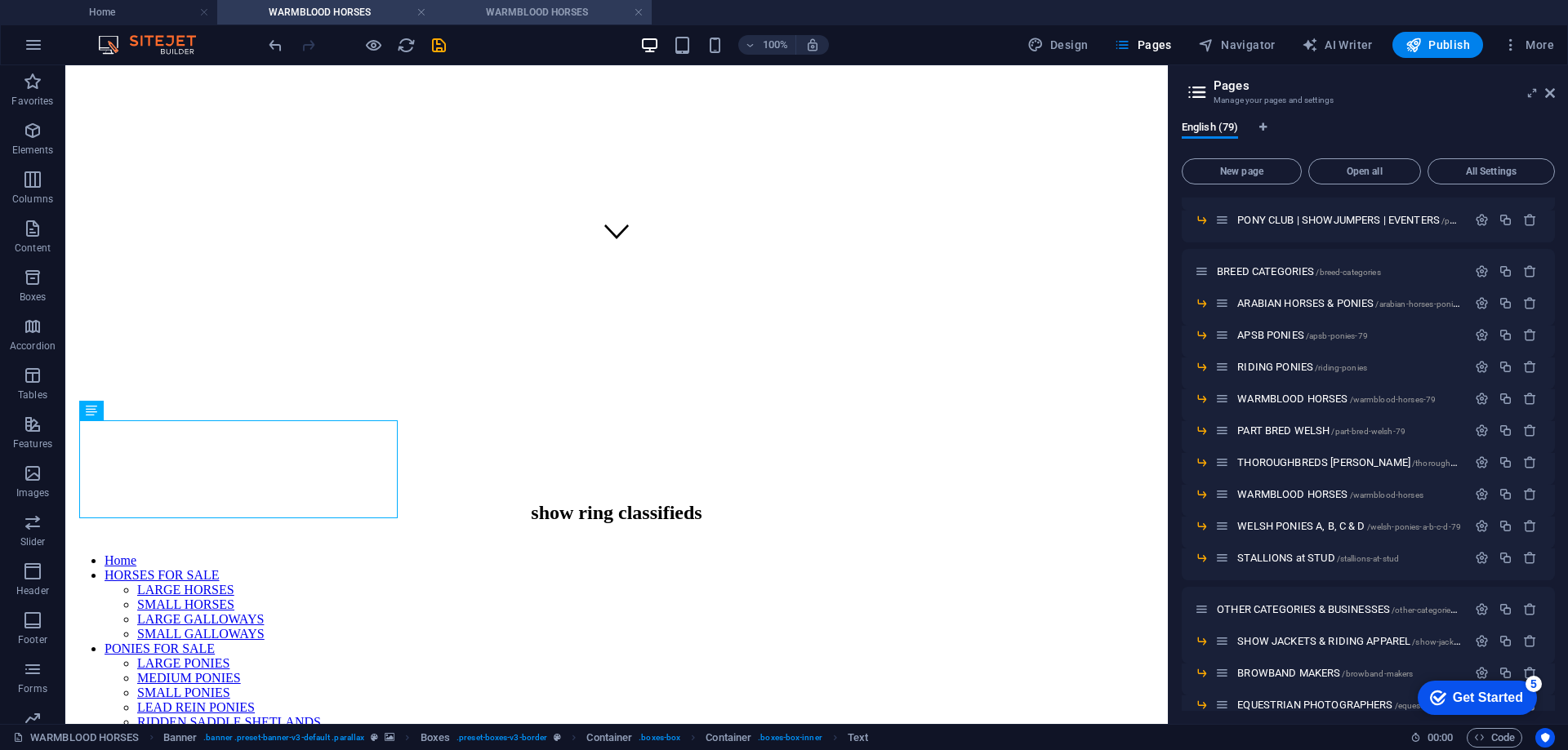
click at [541, 7] on h4 "WARMBLOOD HORSES" at bounding box center [543, 12] width 217 height 18
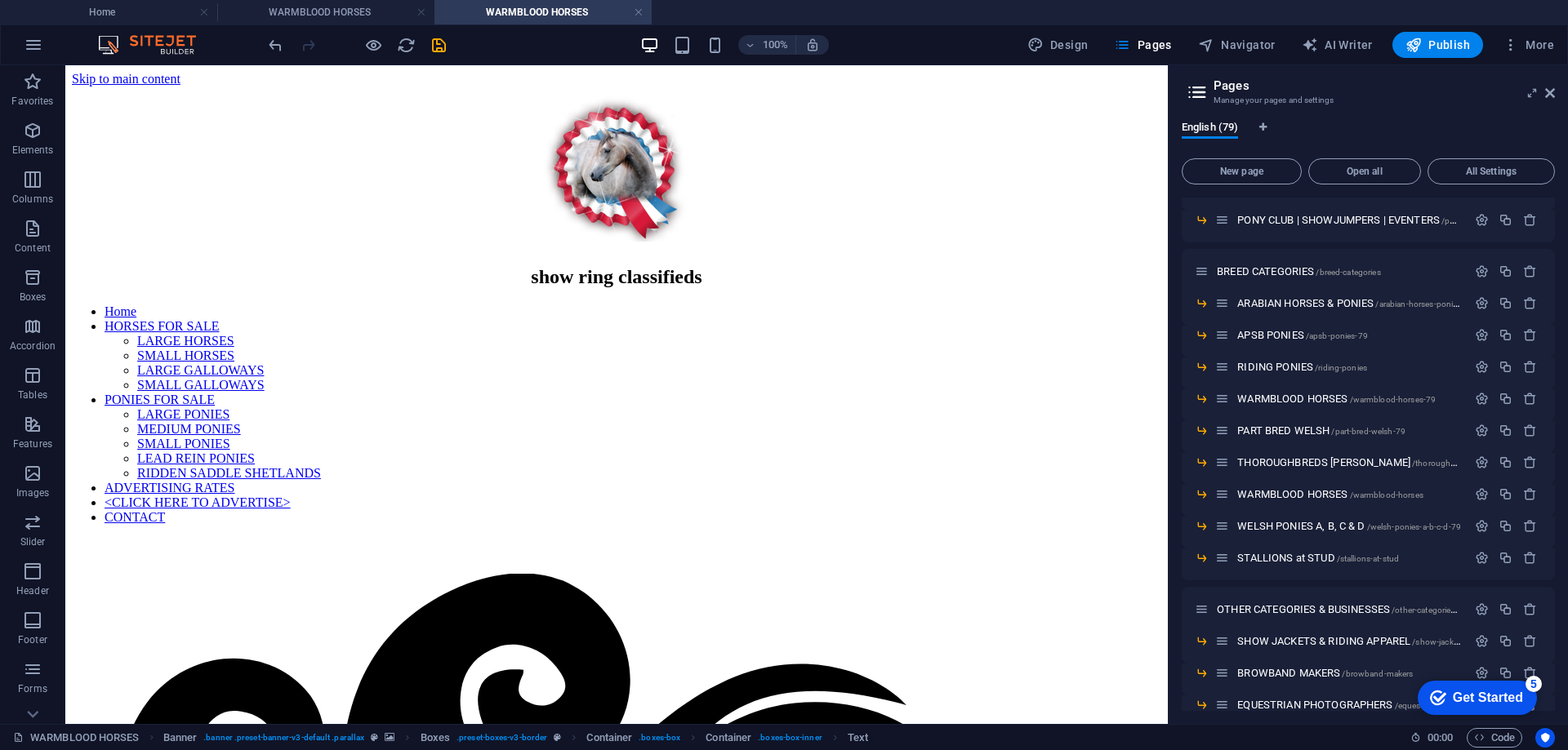
scroll to position [490, 0]
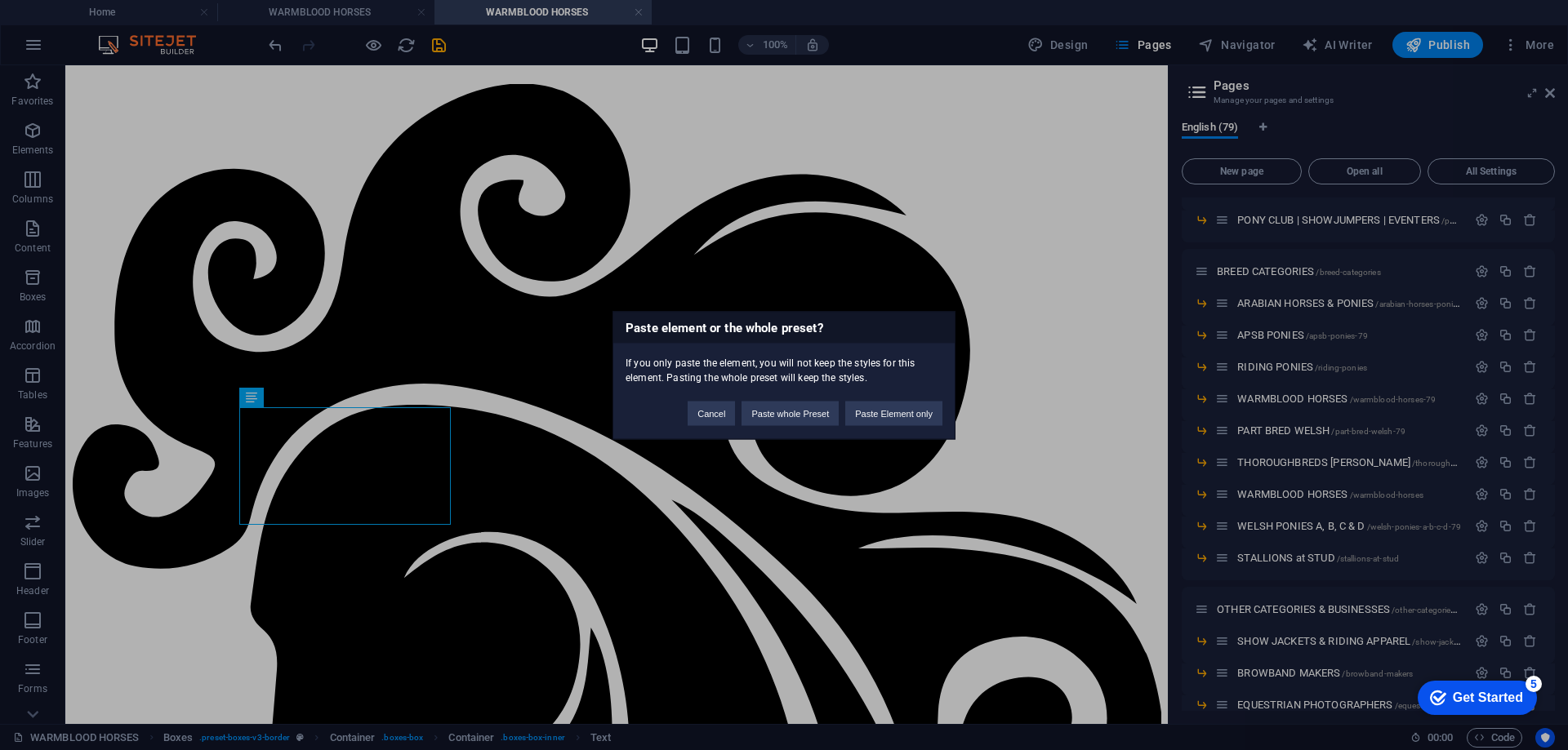
click at [889, 400] on div "Cancel Paste whole Preset Paste Element only" at bounding box center [815, 405] width 279 height 42
click at [880, 411] on button "Paste Element only" at bounding box center [893, 413] width 98 height 24
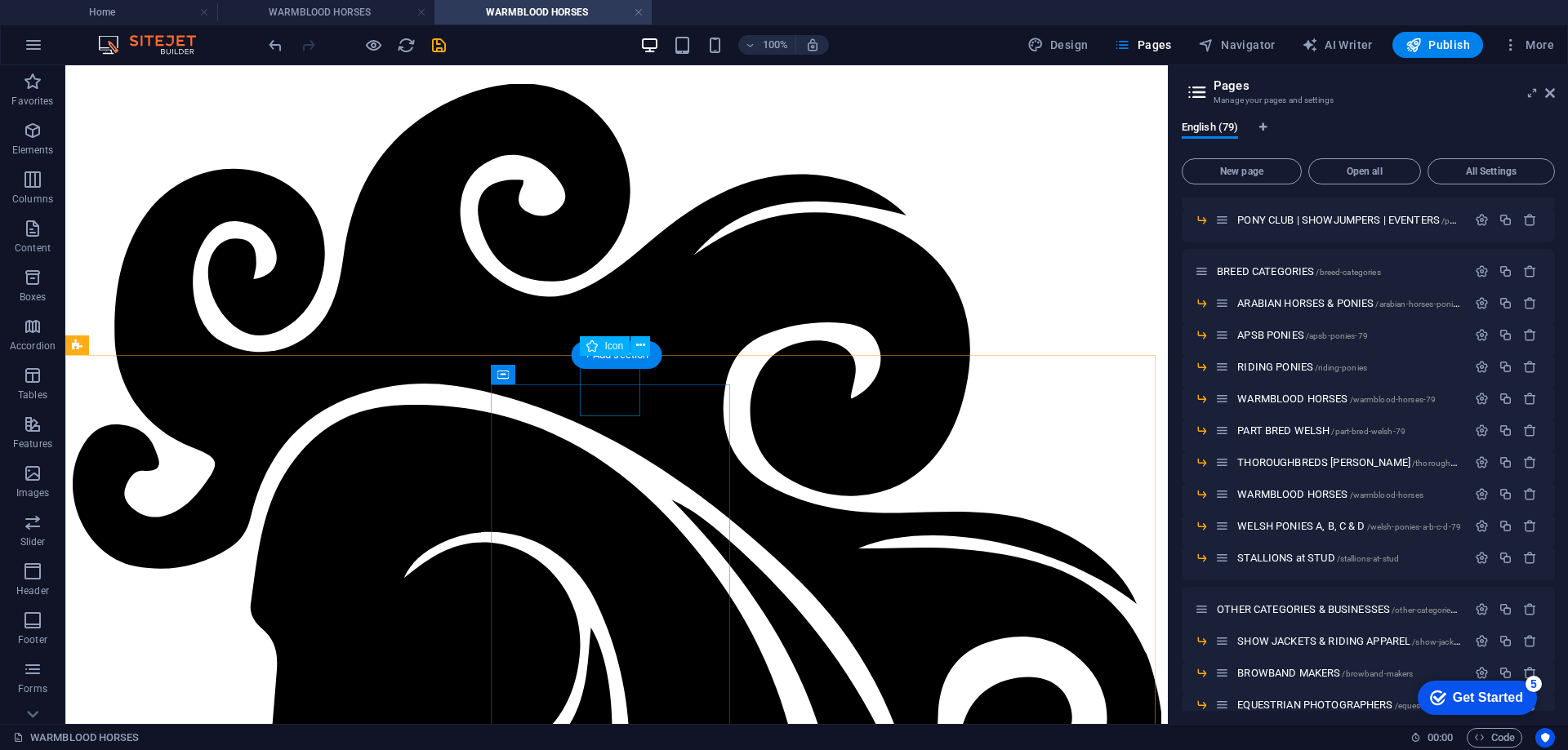
scroll to position [245, 0]
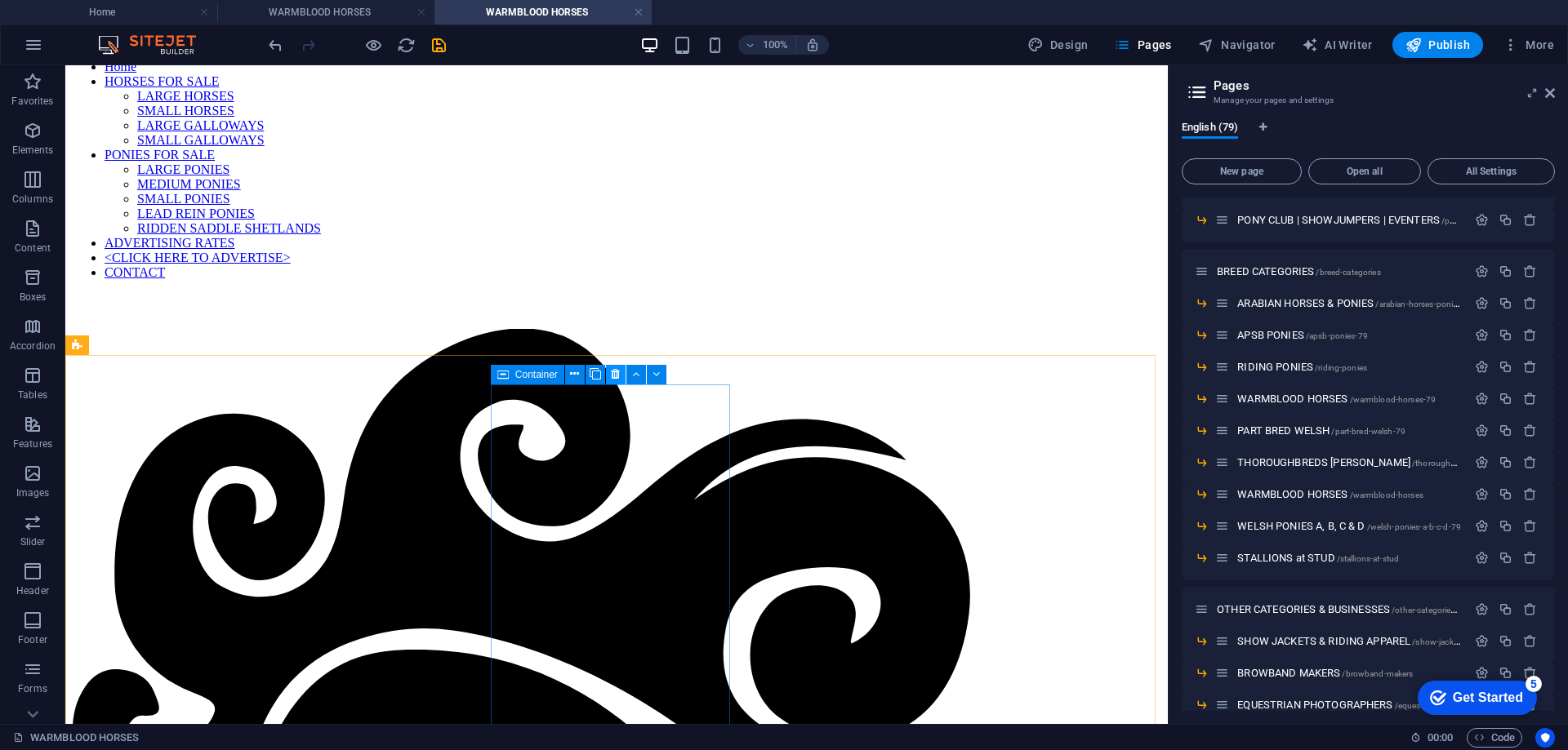
click at [614, 372] on icon at bounding box center [615, 375] width 9 height 17
click at [617, 377] on icon at bounding box center [615, 375] width 9 height 17
click at [614, 375] on icon at bounding box center [615, 375] width 9 height 17
drag, startPoint x: 587, startPoint y: 392, endPoint x: 679, endPoint y: 441, distance: 104.2
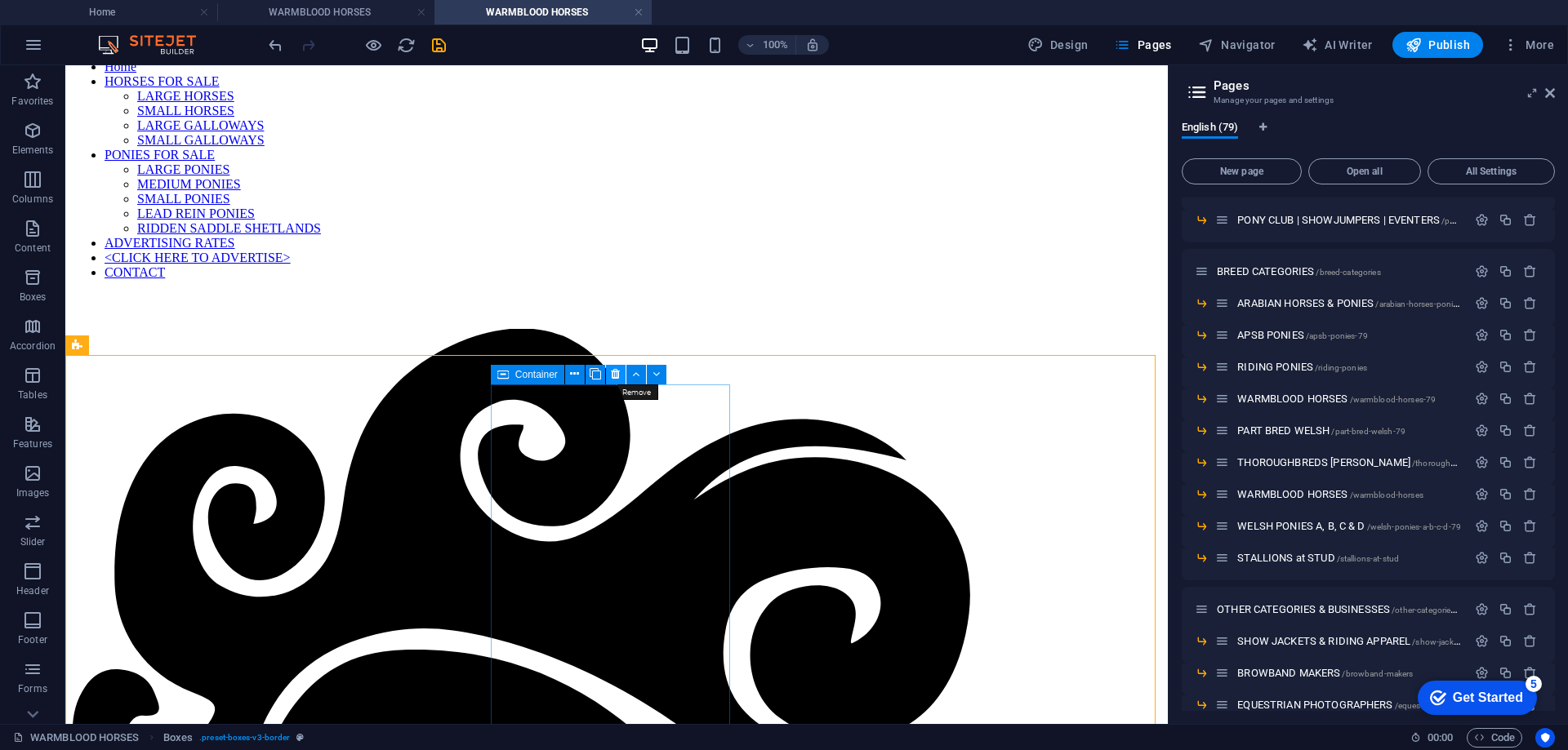
click at [613, 375] on icon at bounding box center [615, 375] width 9 height 17
click at [614, 373] on icon at bounding box center [615, 375] width 9 height 17
click at [613, 374] on icon at bounding box center [615, 375] width 9 height 17
click at [881, 374] on icon at bounding box center [881, 375] width 9 height 17
drag, startPoint x: 881, startPoint y: 377, endPoint x: 813, endPoint y: 311, distance: 94.8
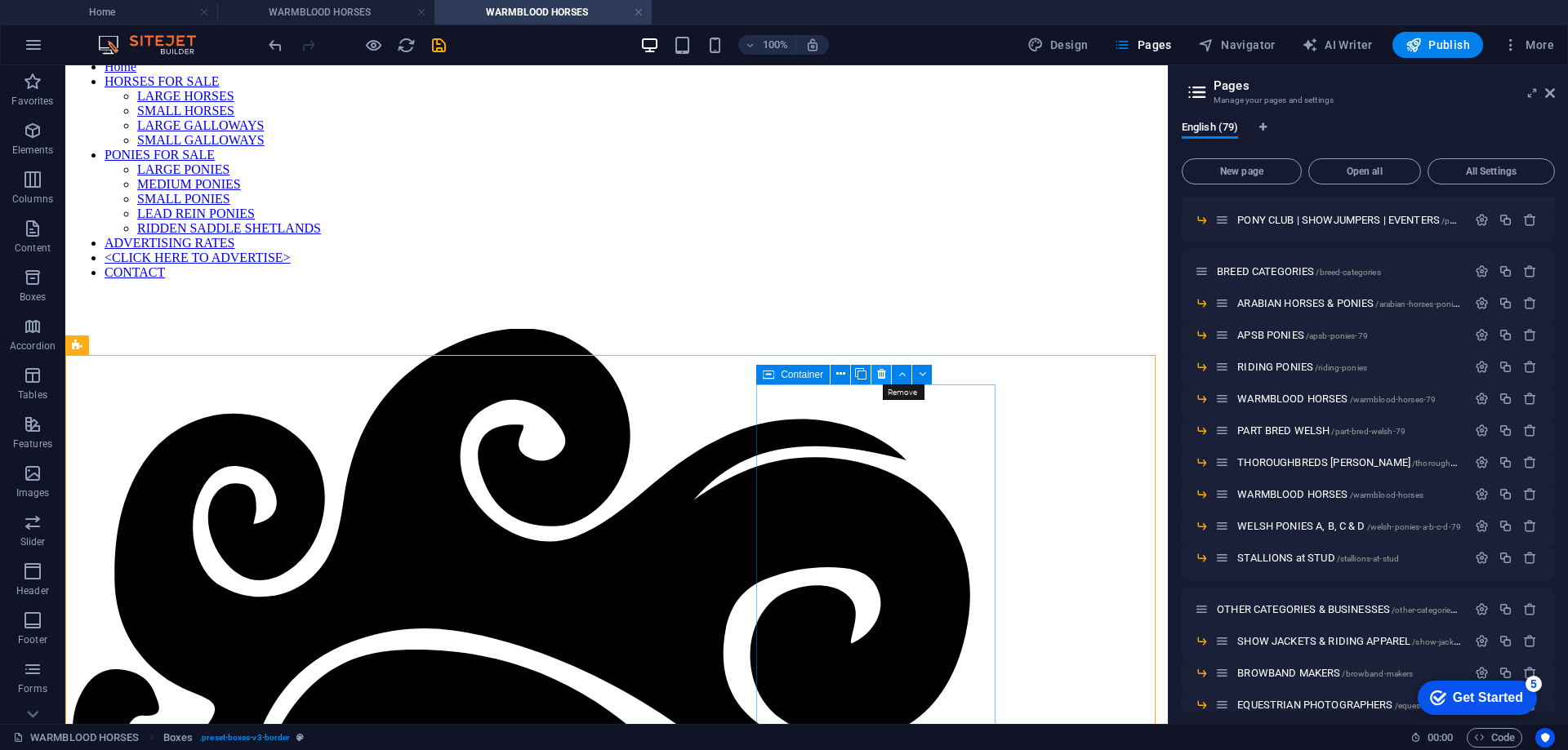
click at [881, 377] on icon at bounding box center [881, 375] width 9 height 17
click at [614, 371] on icon at bounding box center [615, 375] width 9 height 17
drag, startPoint x: 613, startPoint y: 375, endPoint x: 547, endPoint y: 309, distance: 93.3
click at [613, 375] on icon at bounding box center [615, 375] width 9 height 17
click at [613, 373] on icon at bounding box center [615, 375] width 9 height 17
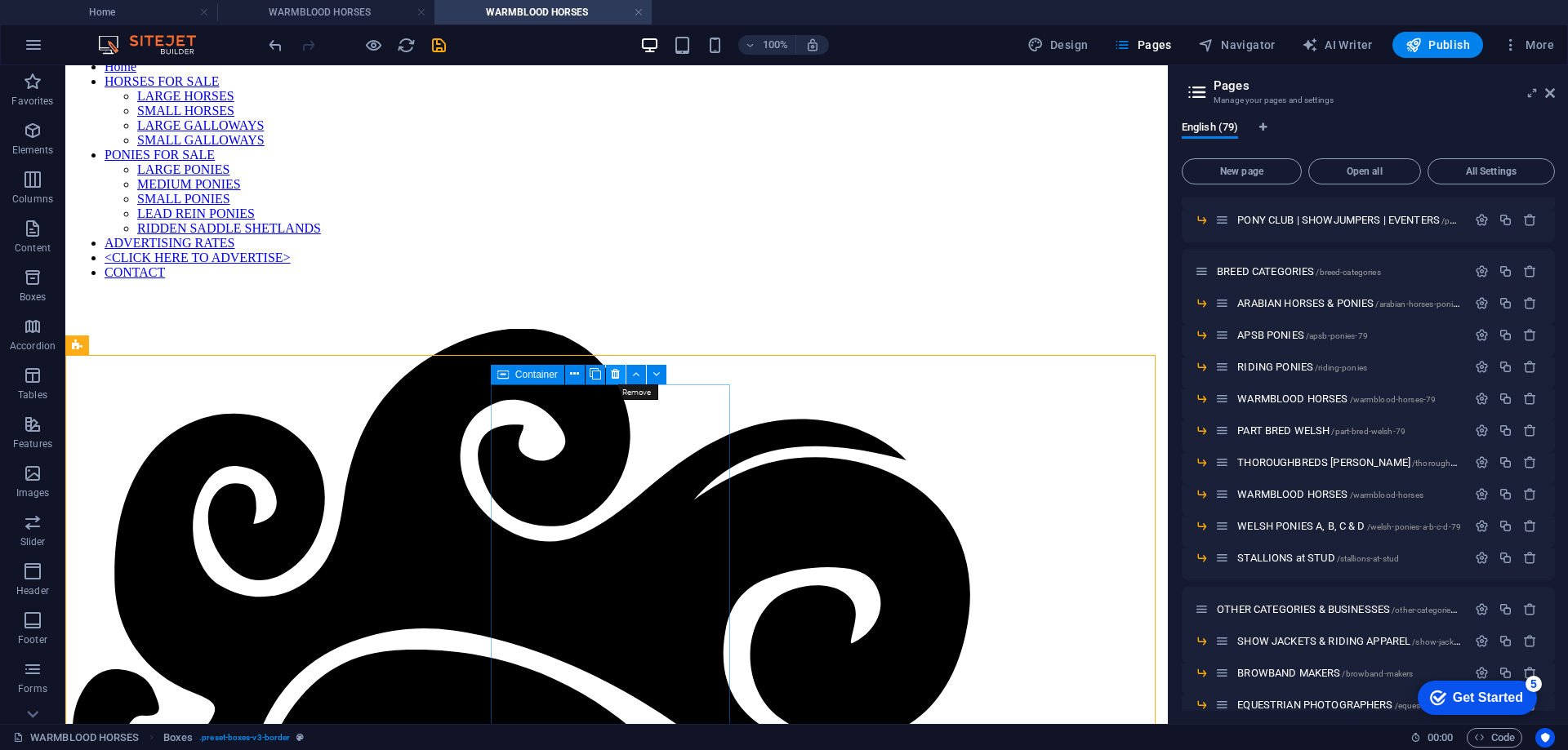
click at [614, 374] on icon at bounding box center [615, 375] width 9 height 17
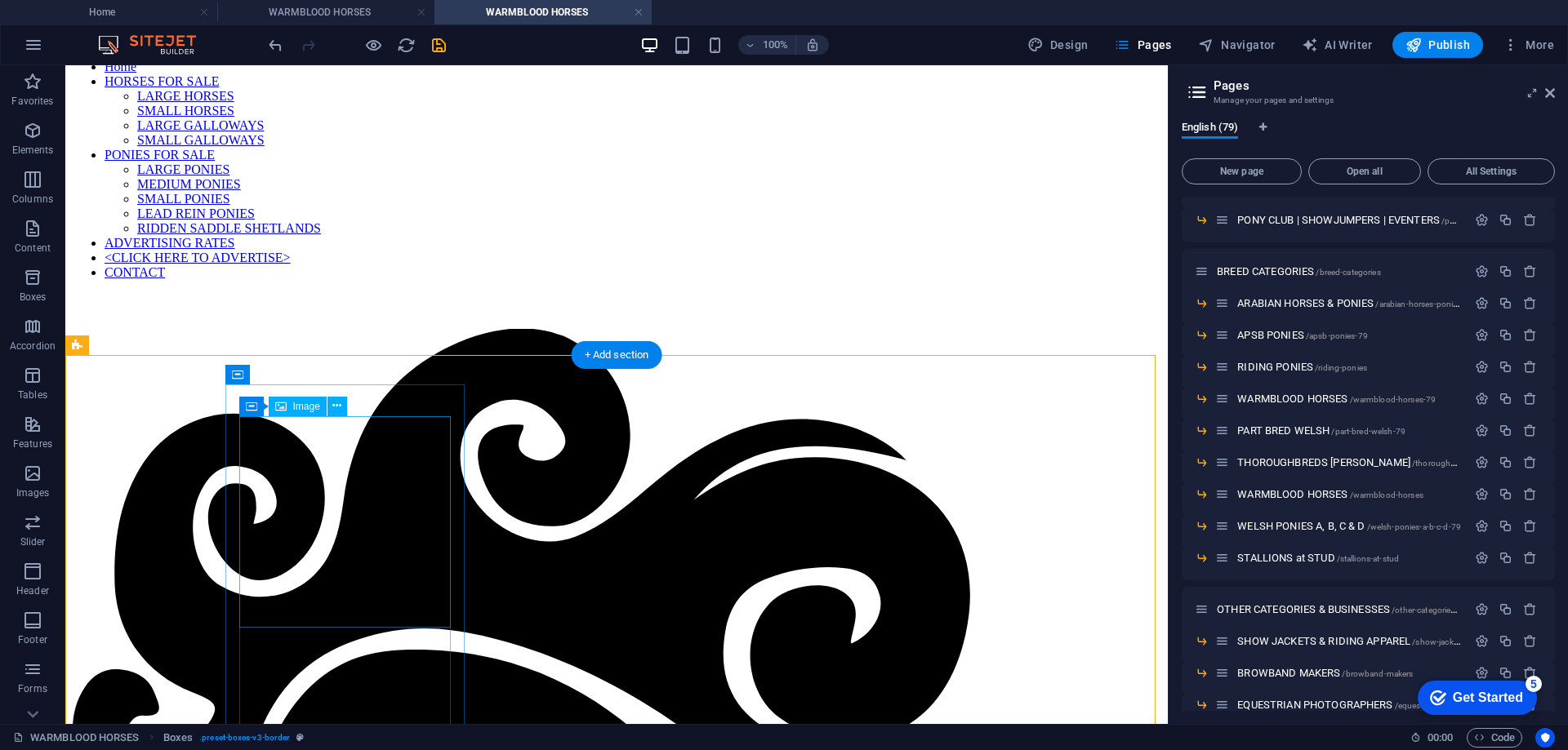
scroll to position [456, 0]
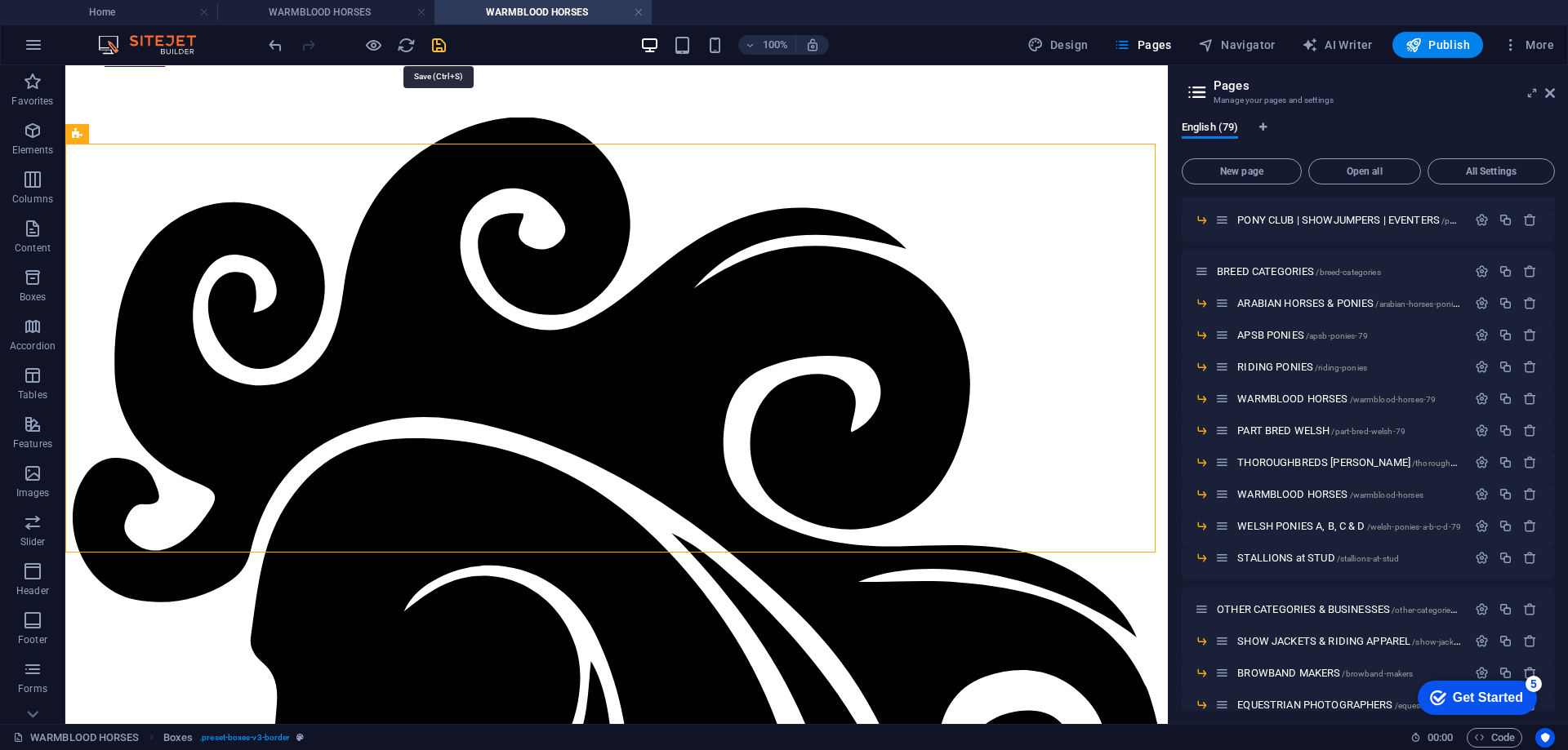
click at [442, 38] on icon "save" at bounding box center [439, 46] width 19 height 19
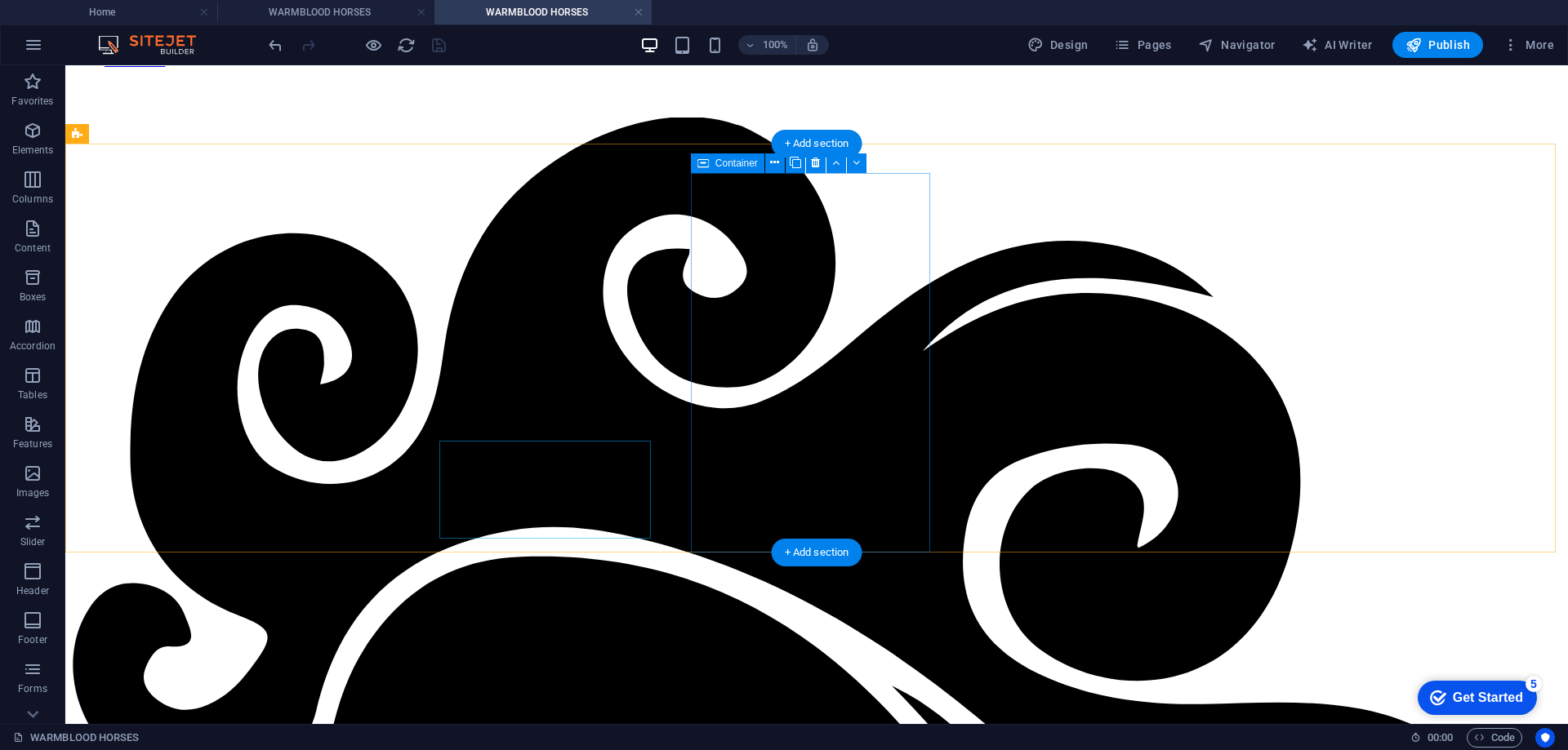
scroll to position [130, 0]
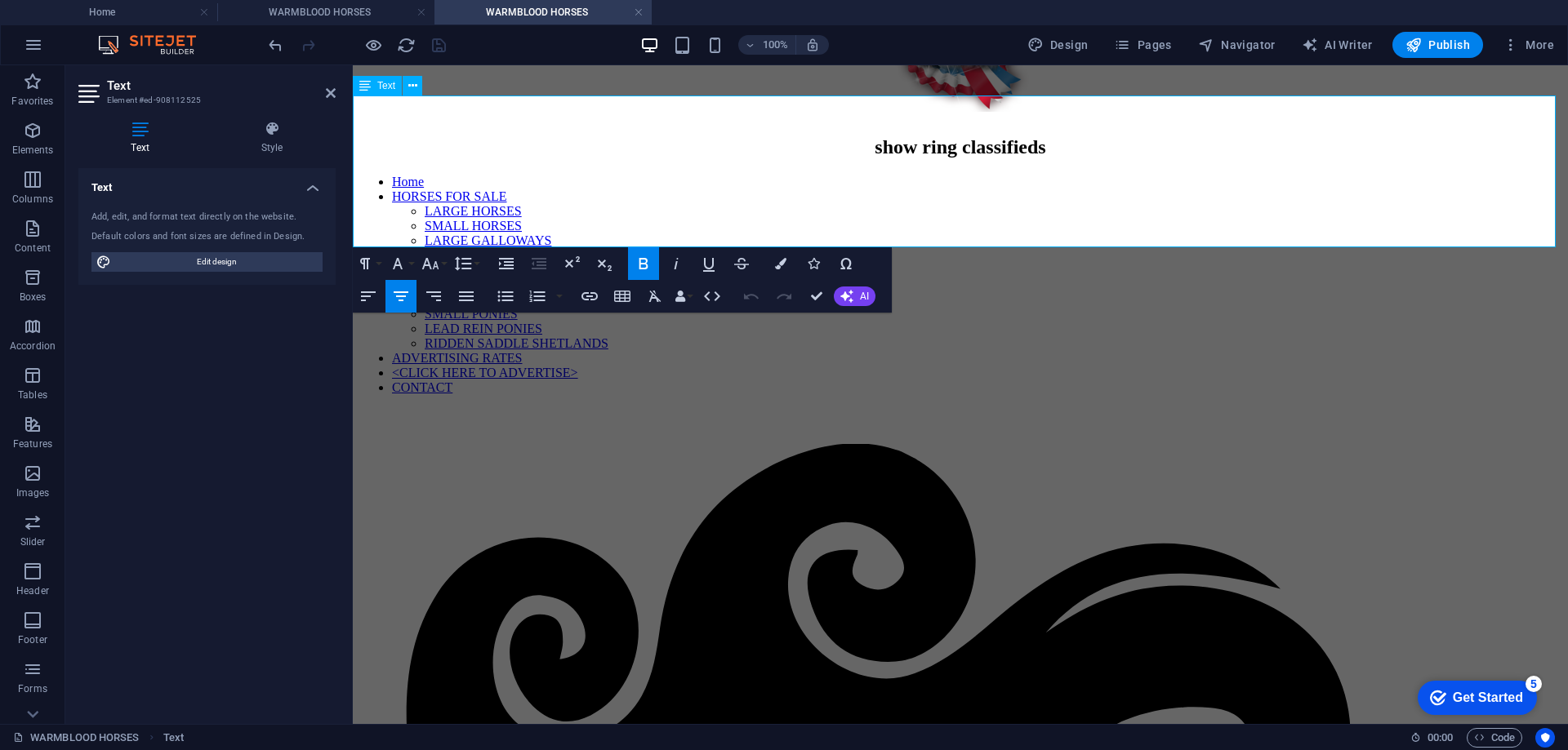
drag, startPoint x: 889, startPoint y: 232, endPoint x: 1018, endPoint y: 231, distance: 129.0
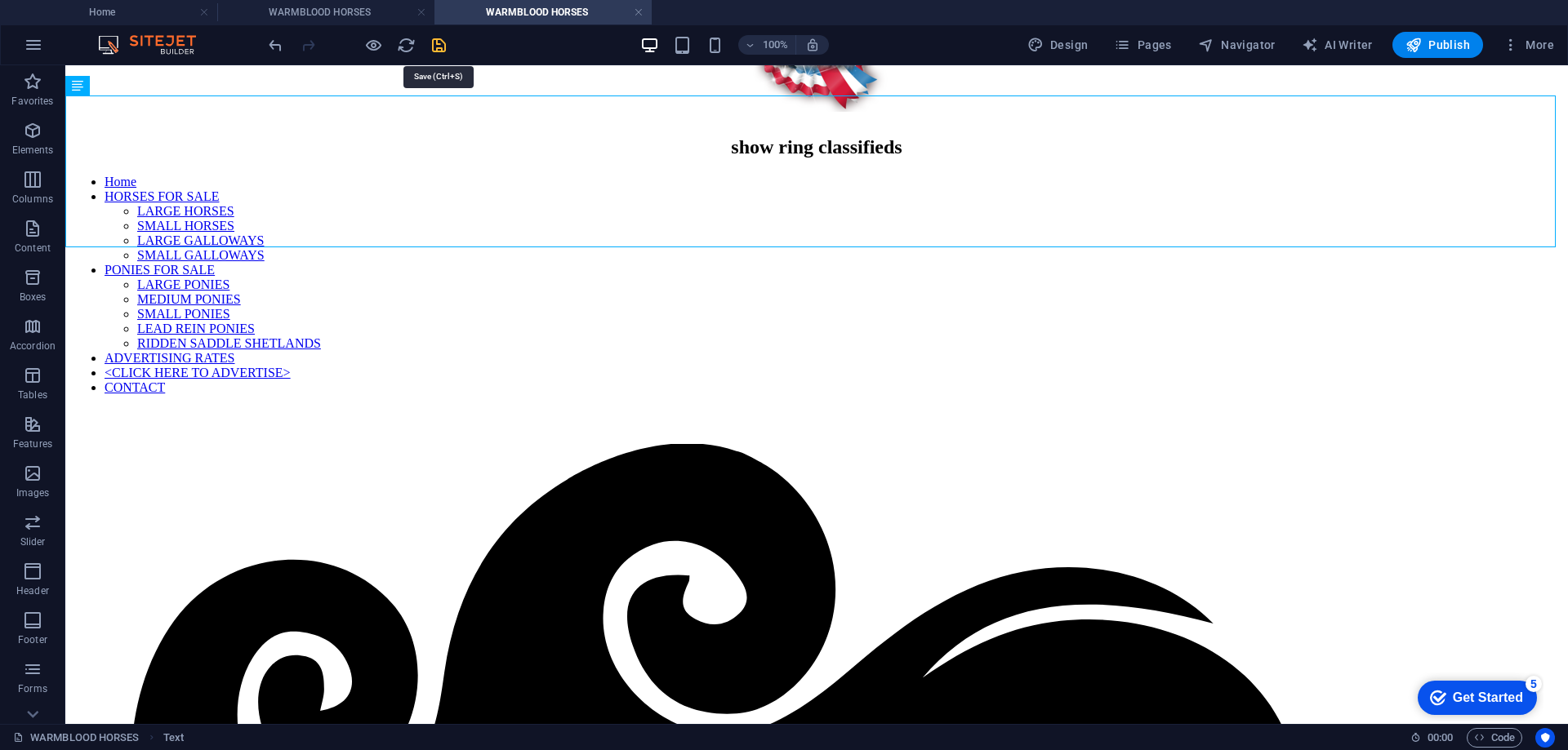
click at [437, 46] on icon "save" at bounding box center [439, 46] width 19 height 19
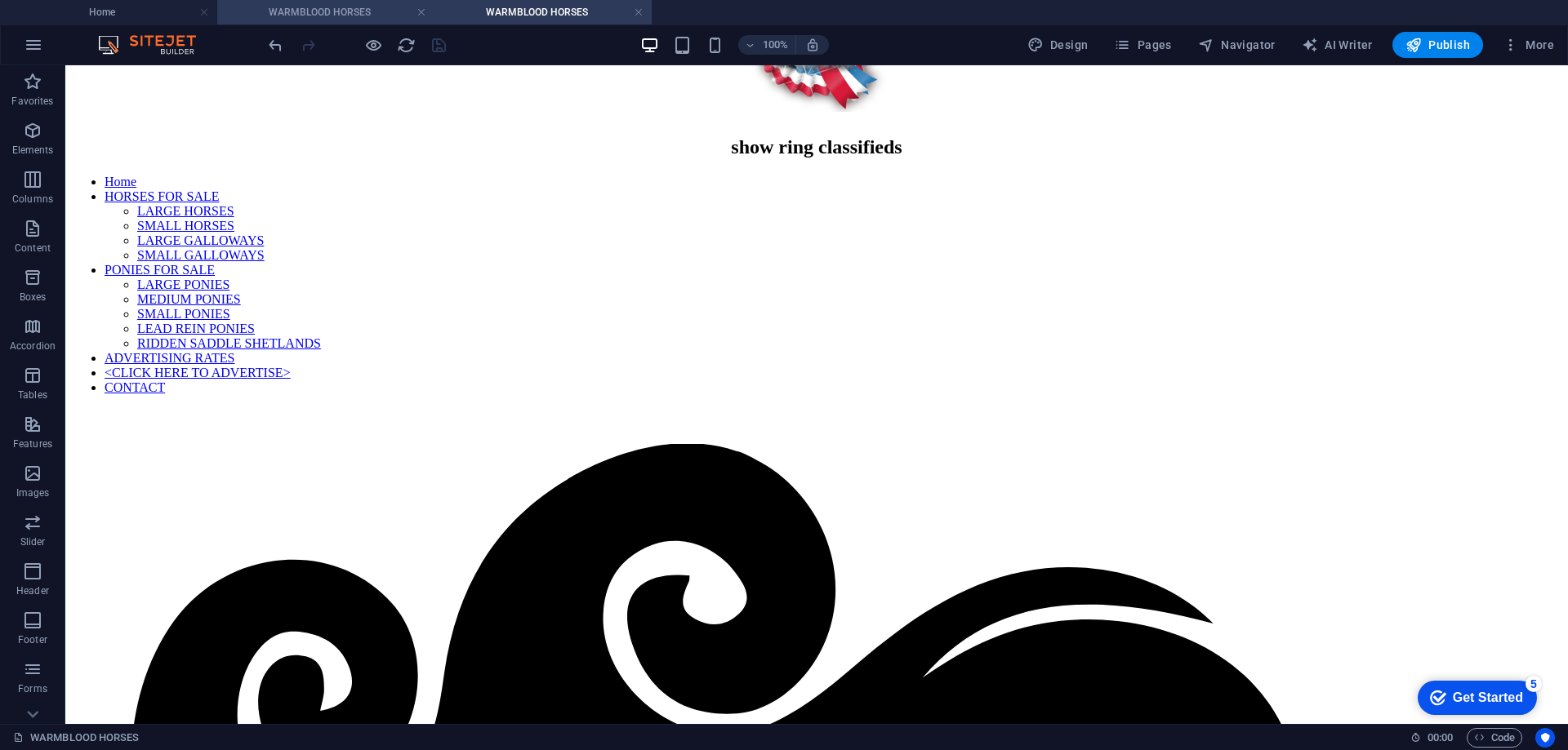
click at [321, 7] on h4 "WARMBLOOD HORSES" at bounding box center [326, 12] width 217 height 18
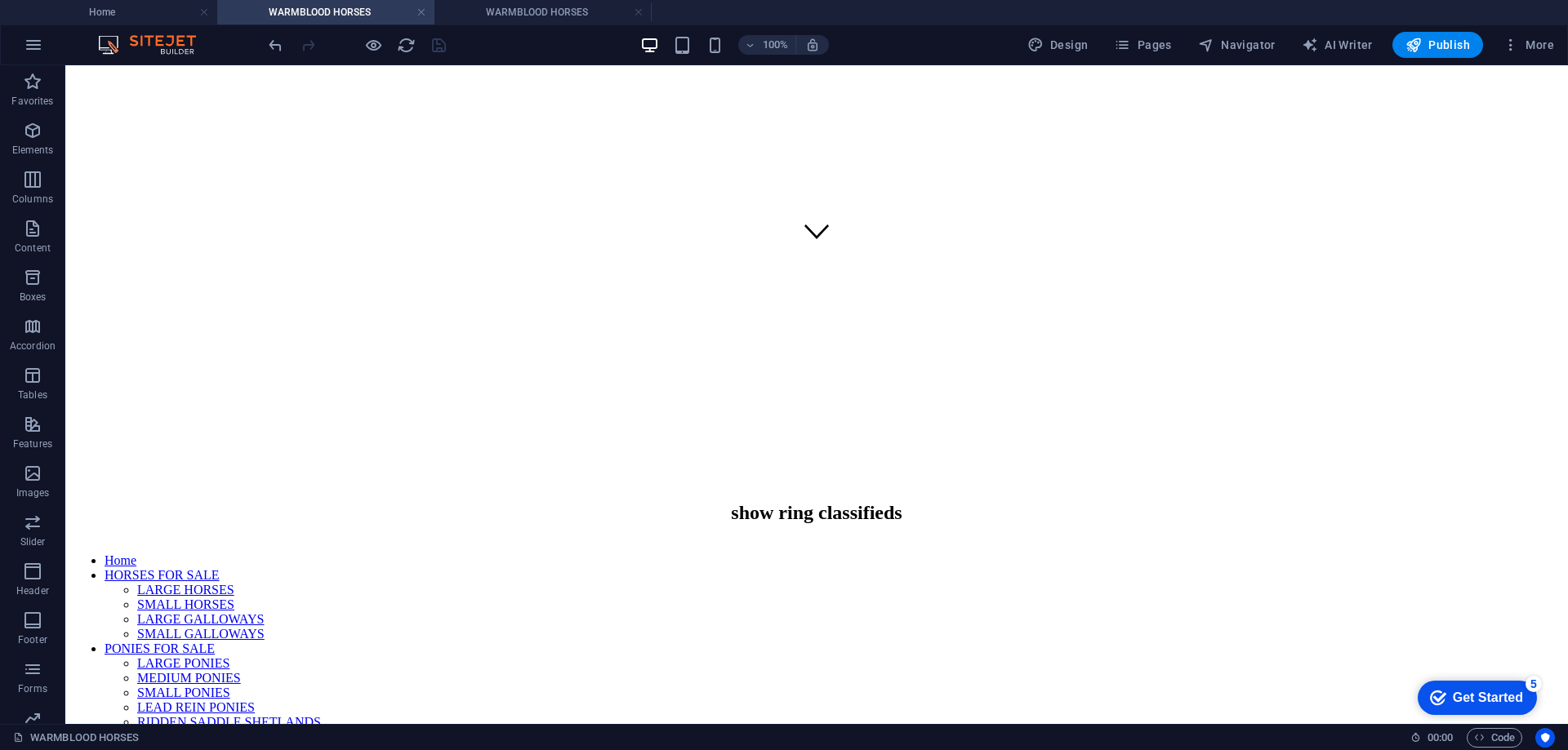
scroll to position [0, 0]
click at [416, 12] on link at bounding box center [421, 12] width 10 height 16
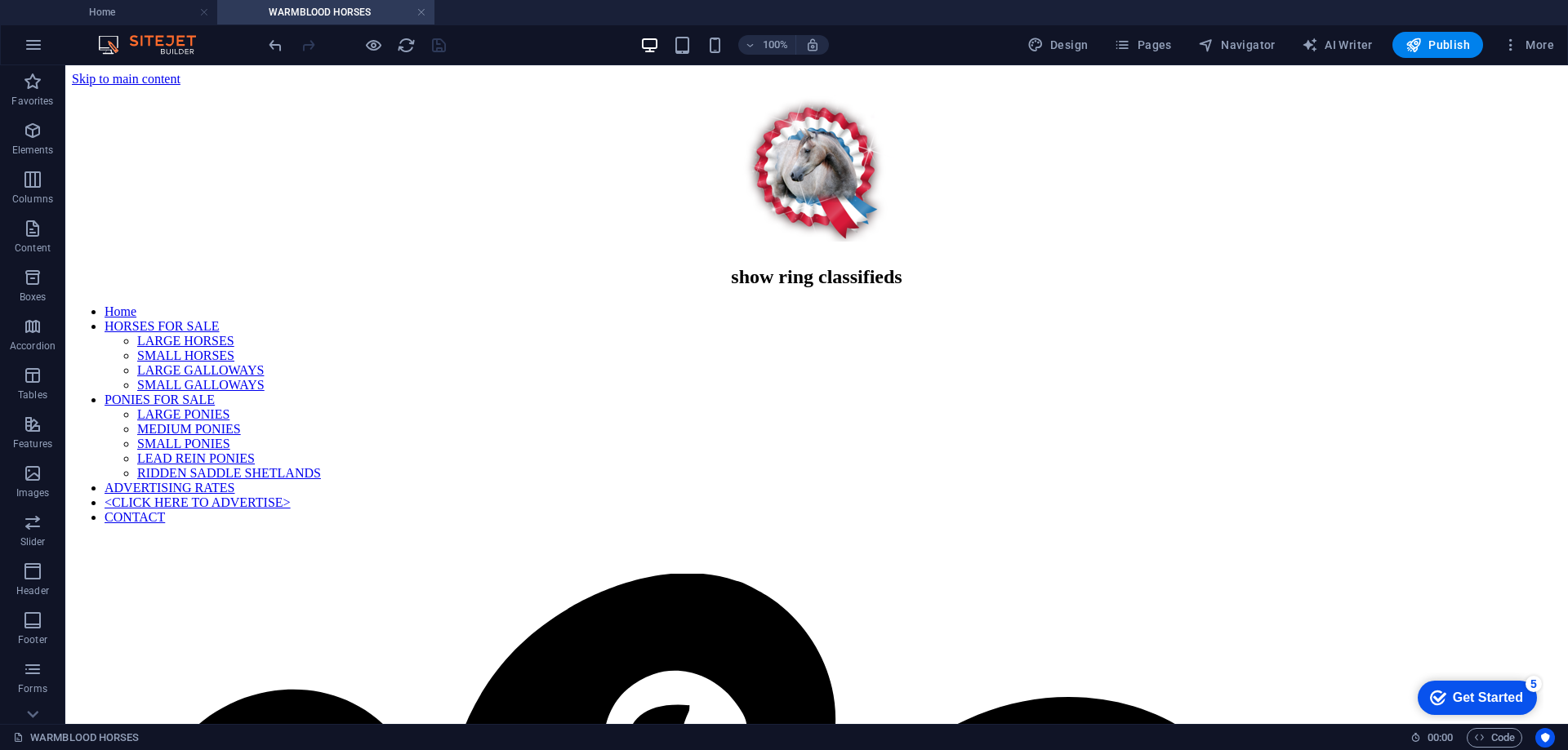
scroll to position [130, 0]
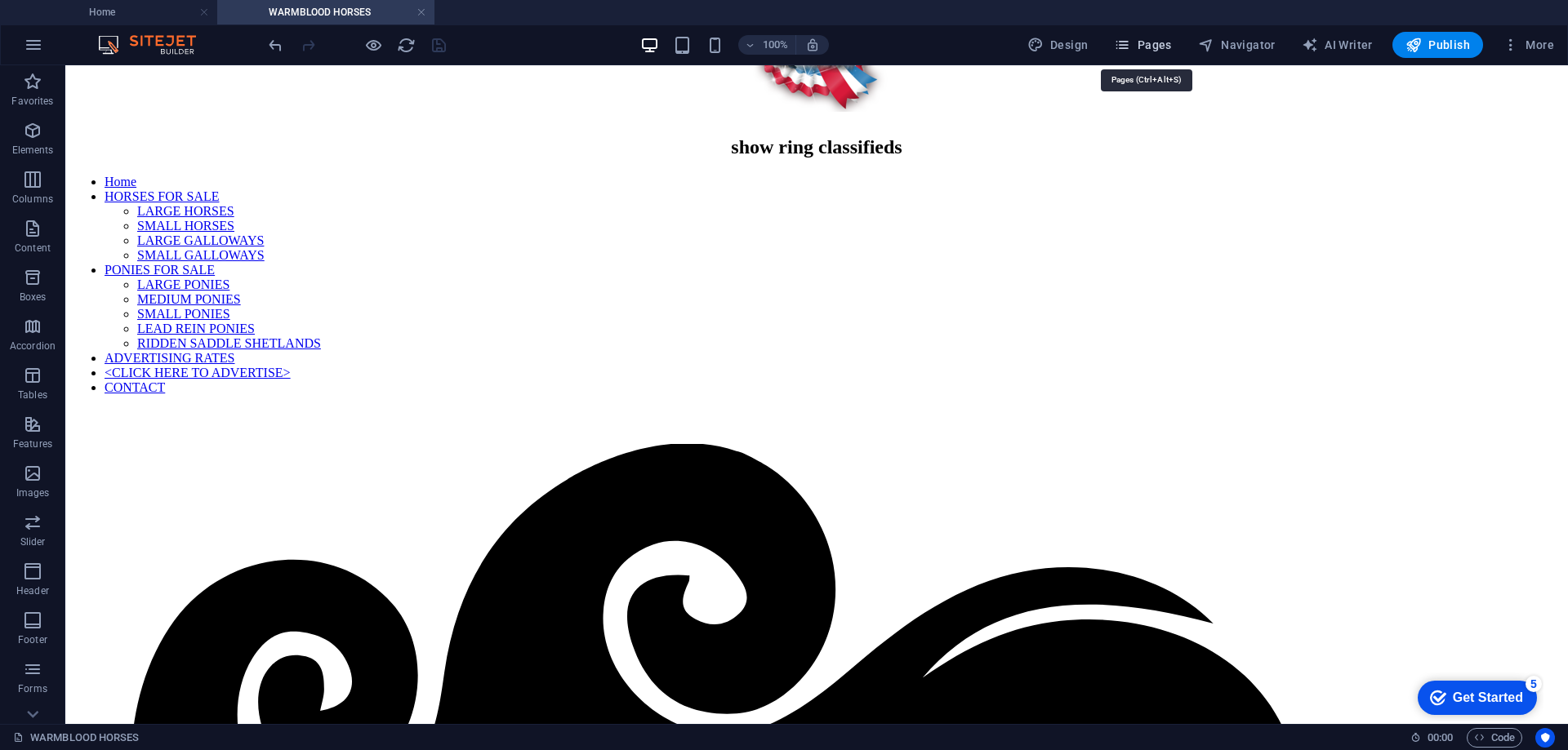
click at [1140, 42] on span "Pages" at bounding box center [1141, 46] width 57 height 17
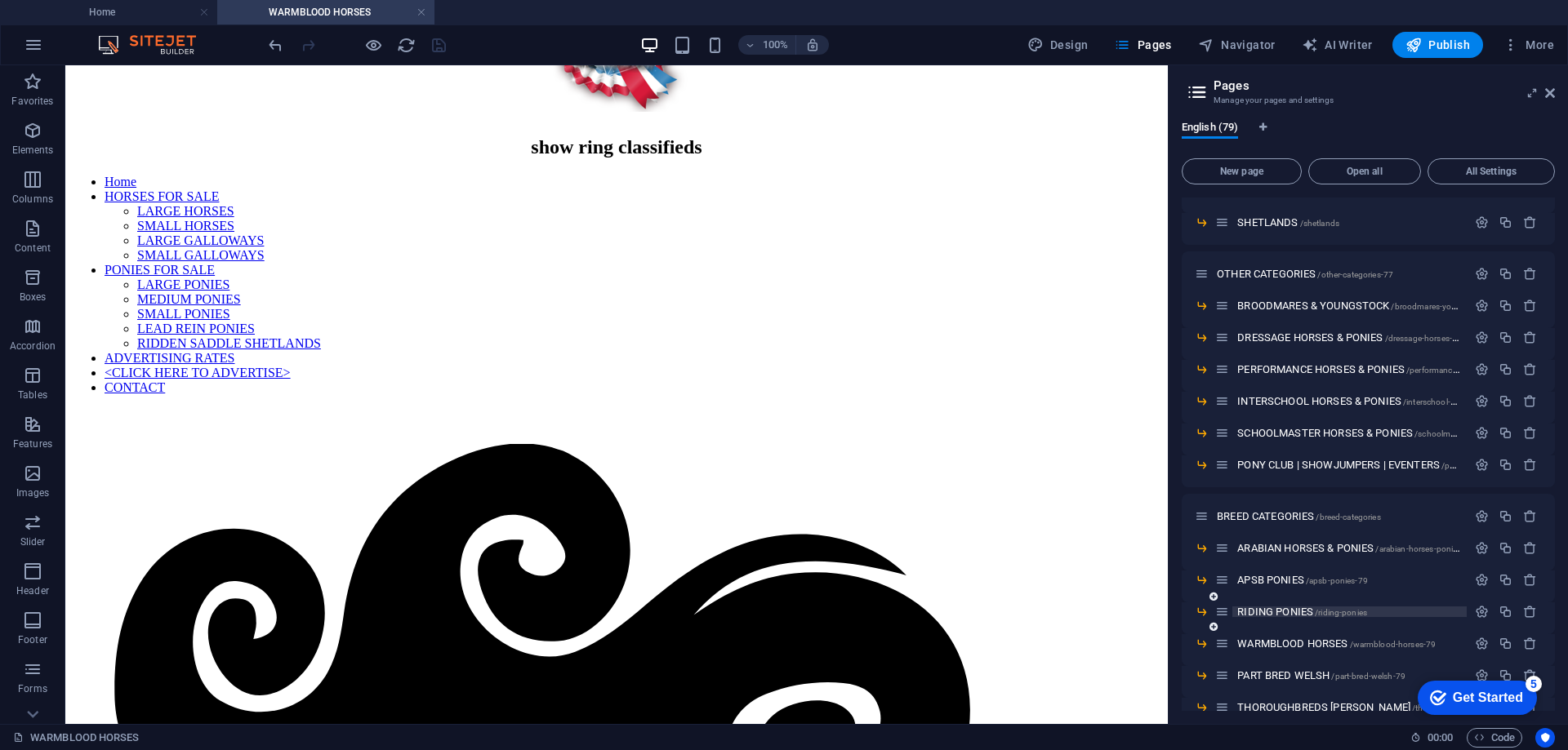
scroll to position [735, 0]
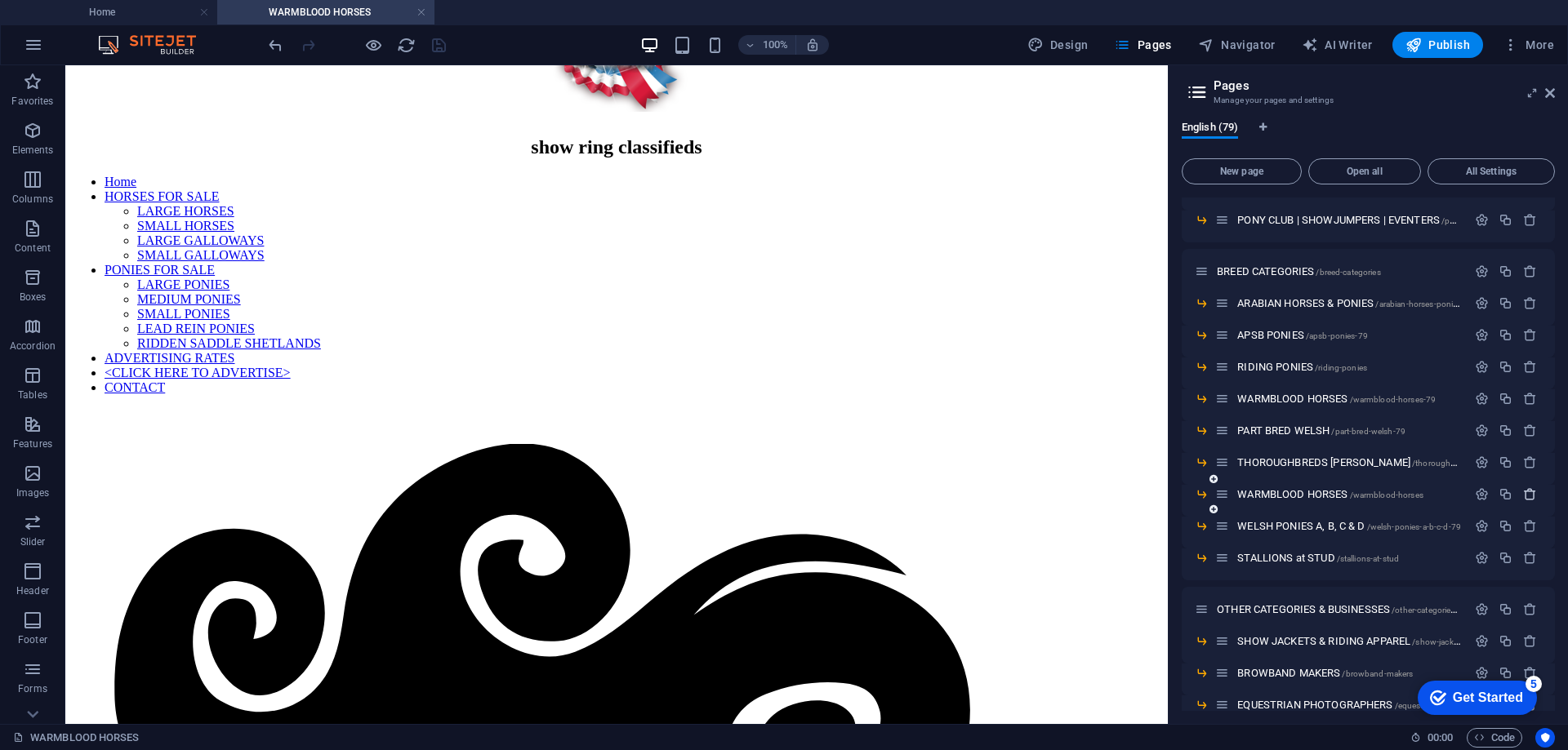
click at [1527, 494] on icon "button" at bounding box center [1529, 493] width 14 height 14
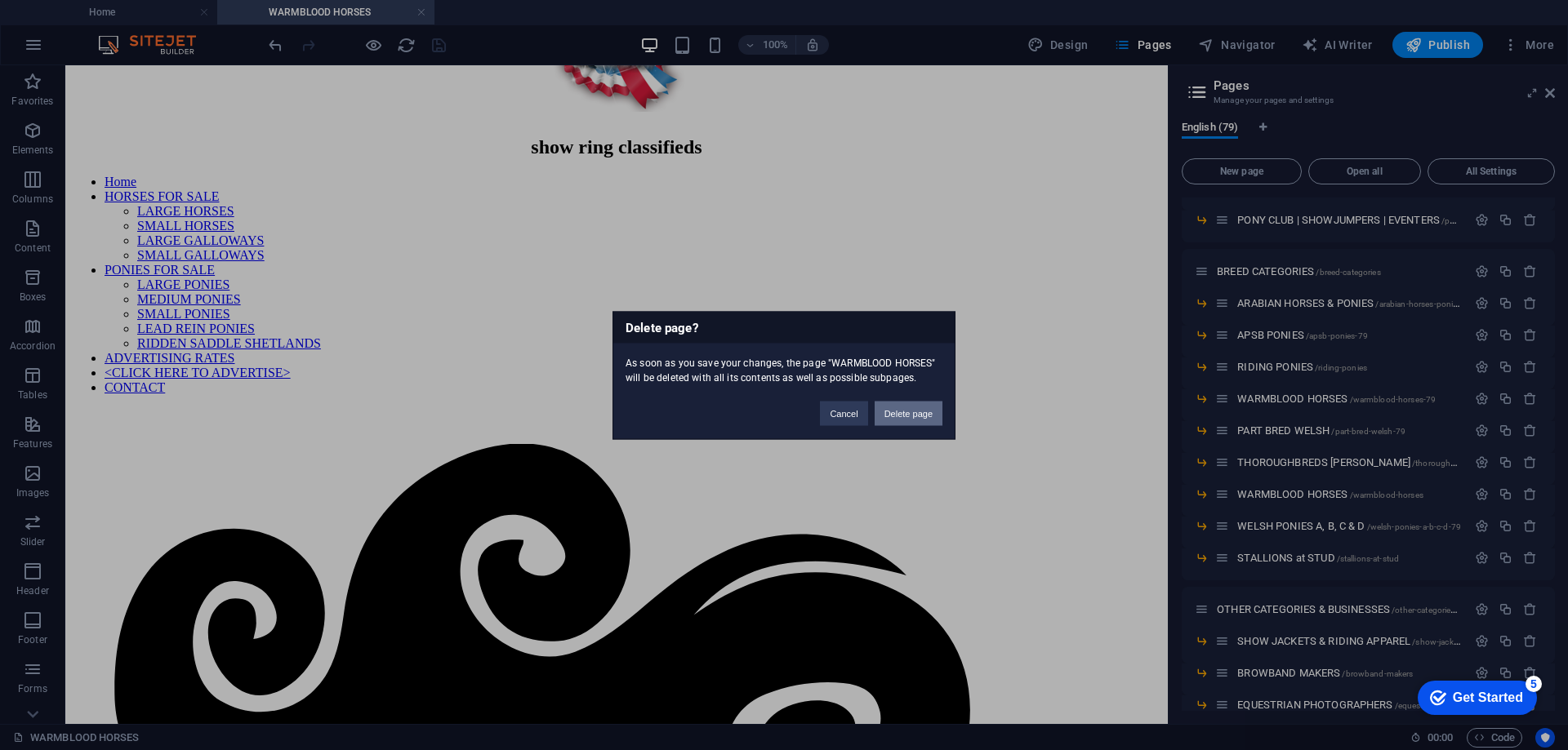
click at [904, 417] on button "Delete page" at bounding box center [908, 413] width 68 height 24
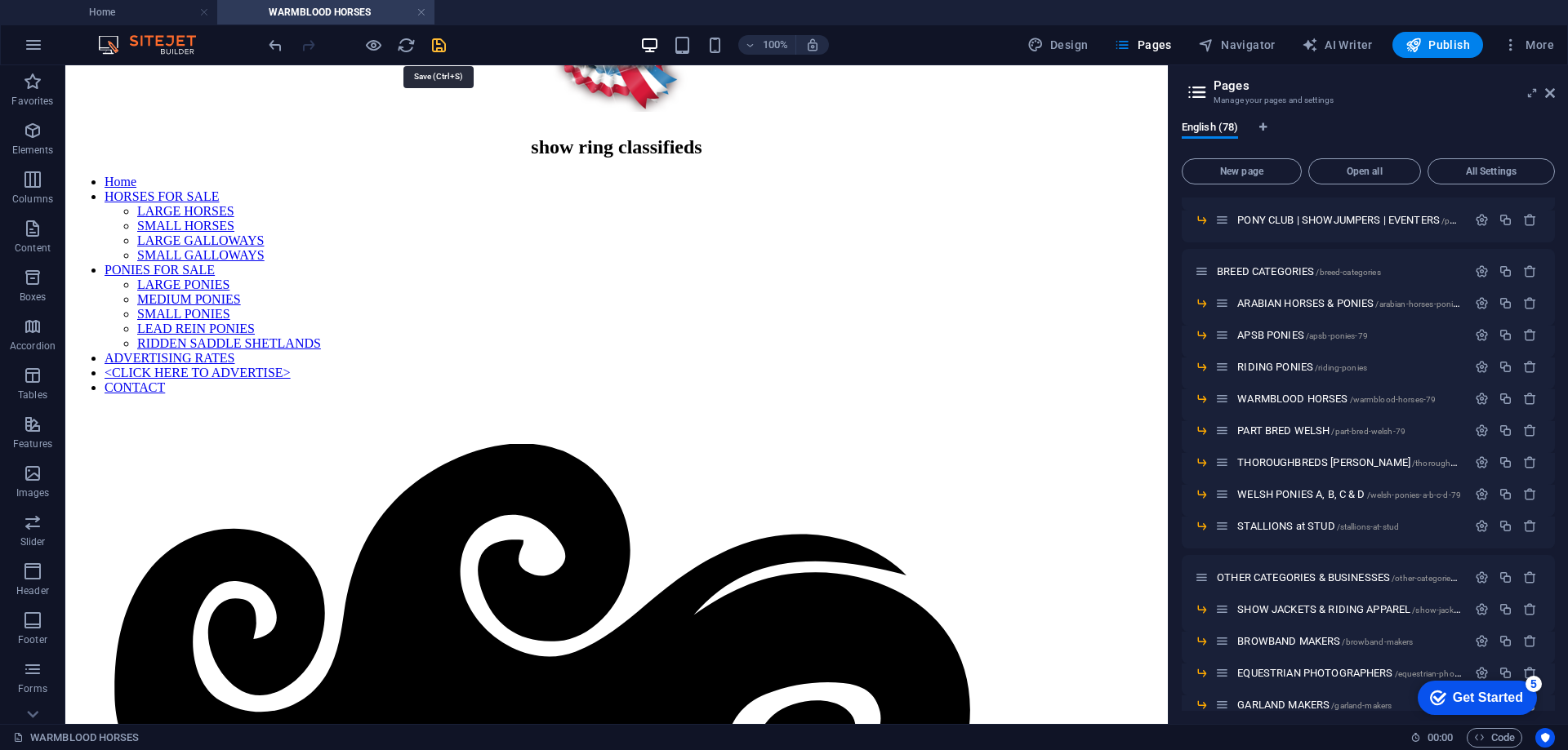
click at [434, 46] on icon "save" at bounding box center [439, 46] width 19 height 19
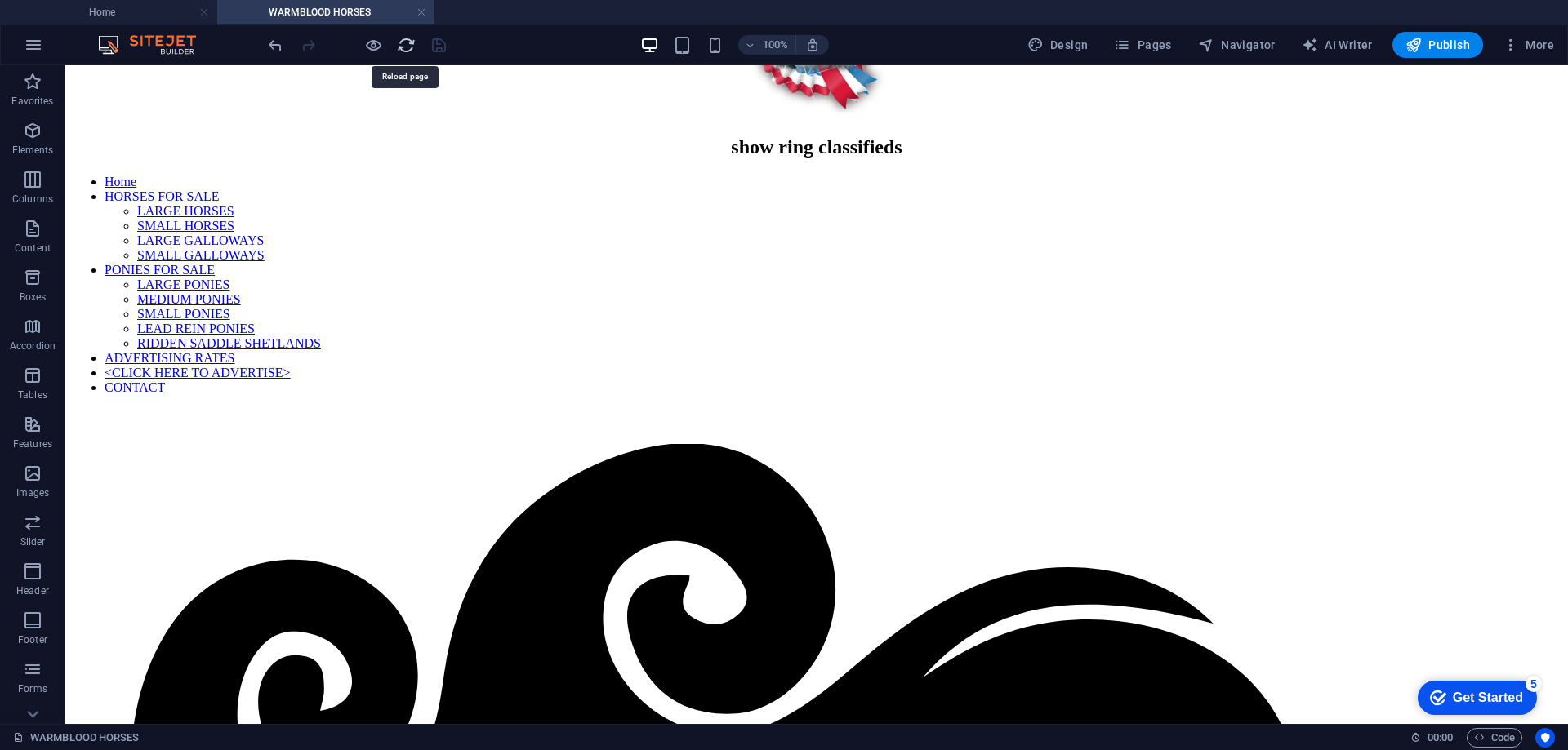
click at [402, 49] on icon "reload" at bounding box center [406, 46] width 19 height 19
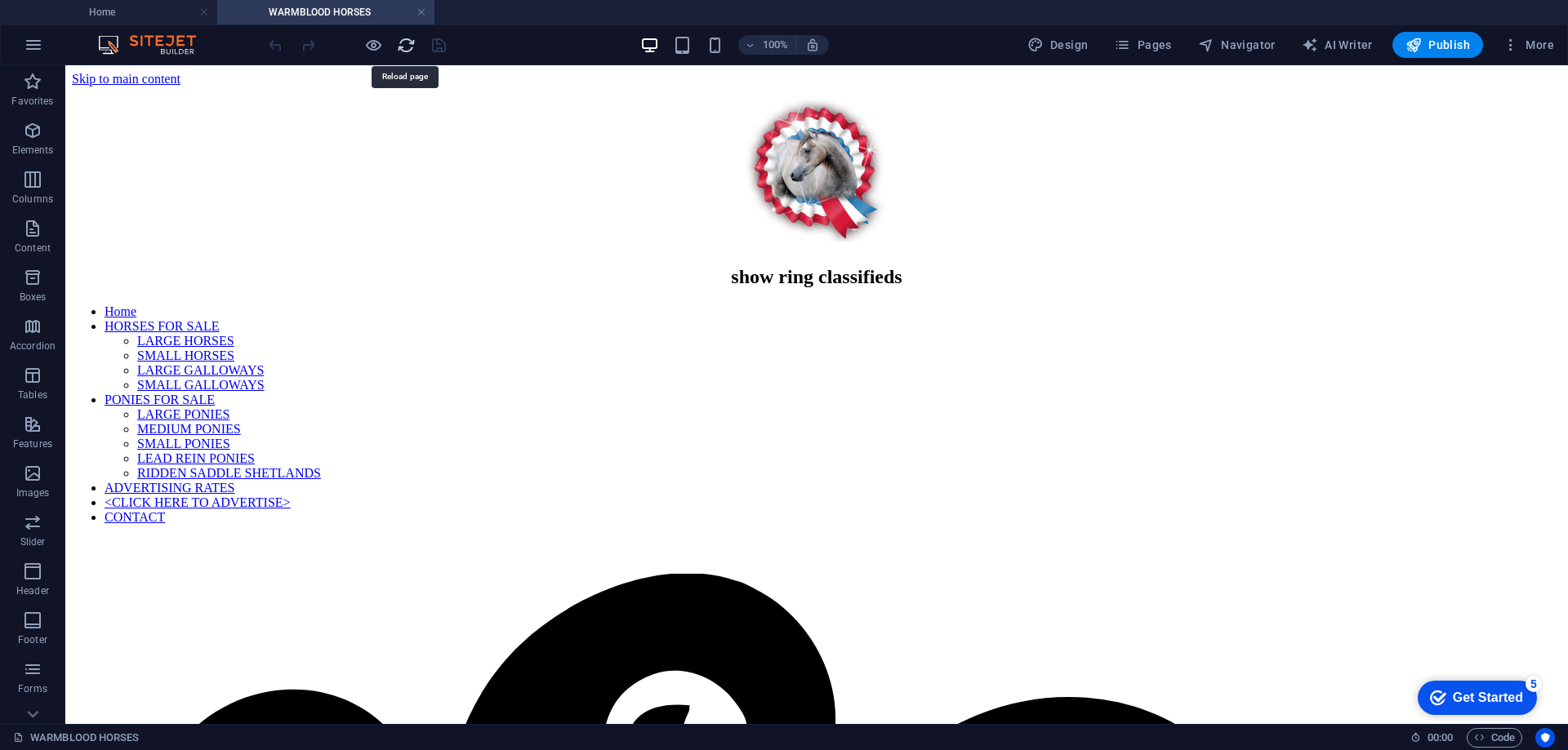
scroll to position [0, 0]
click at [406, 42] on icon "reload" at bounding box center [406, 46] width 19 height 19
click at [1154, 46] on span "Pages" at bounding box center [1141, 46] width 57 height 17
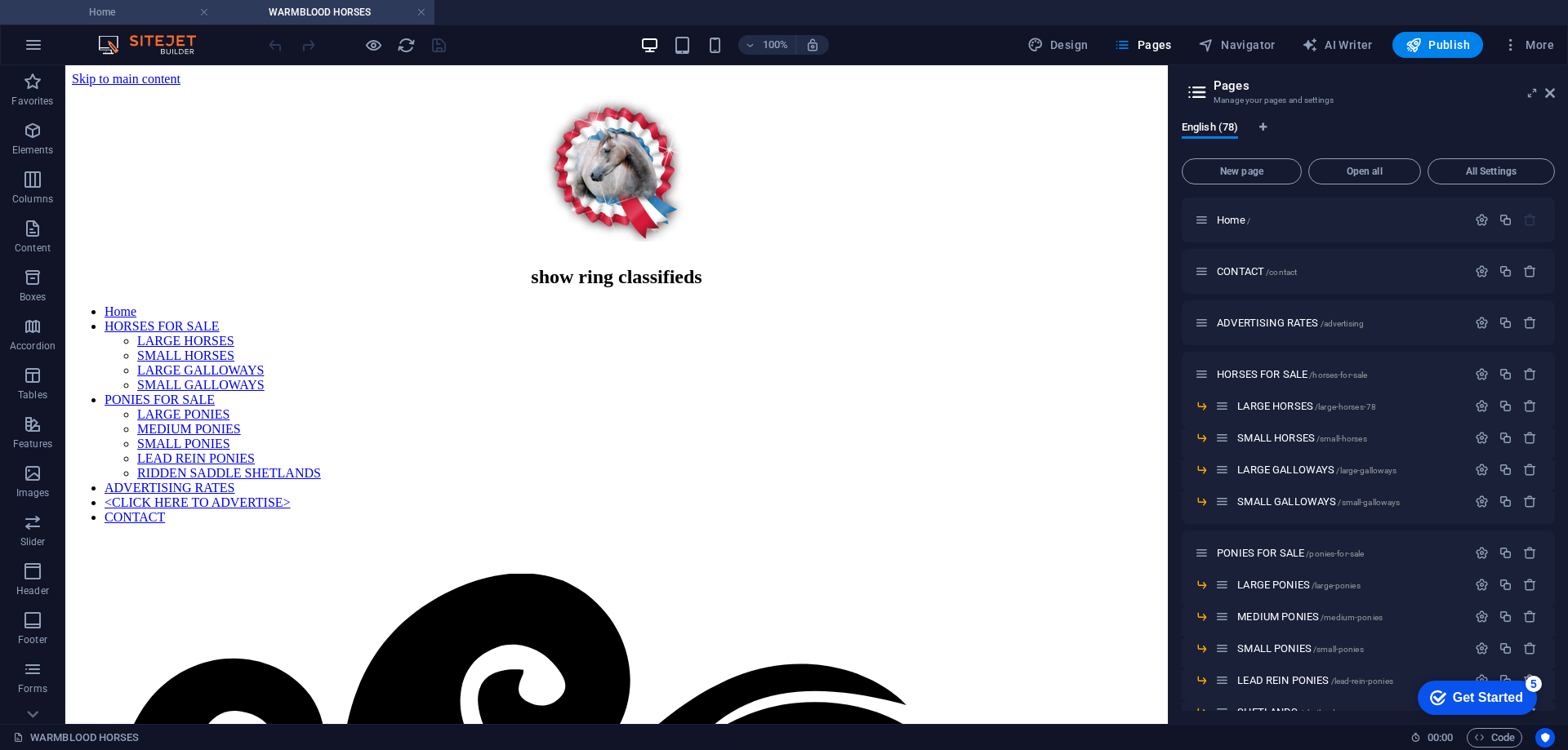
click at [154, 11] on h4 "Home" at bounding box center [109, 12] width 217 height 18
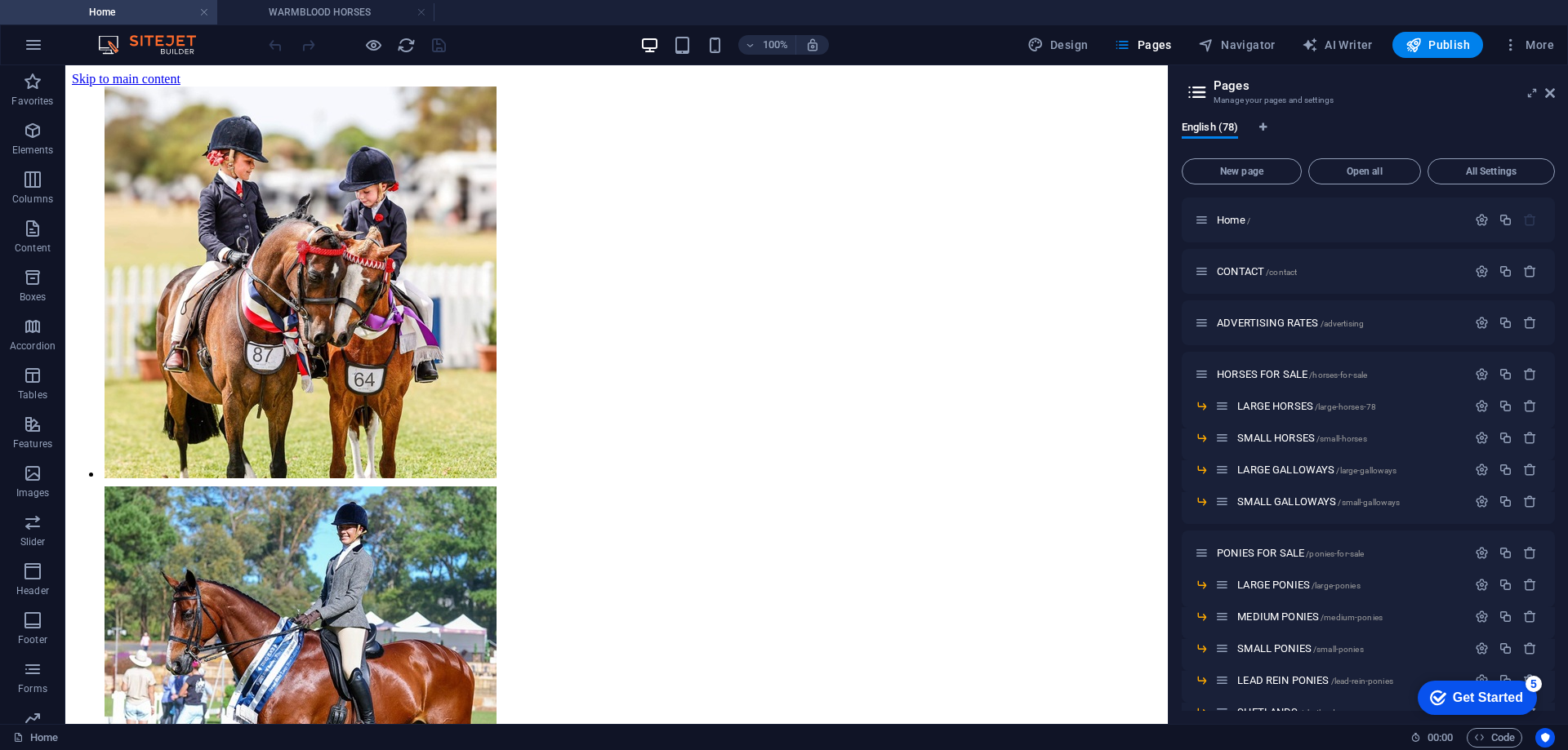
scroll to position [408, 0]
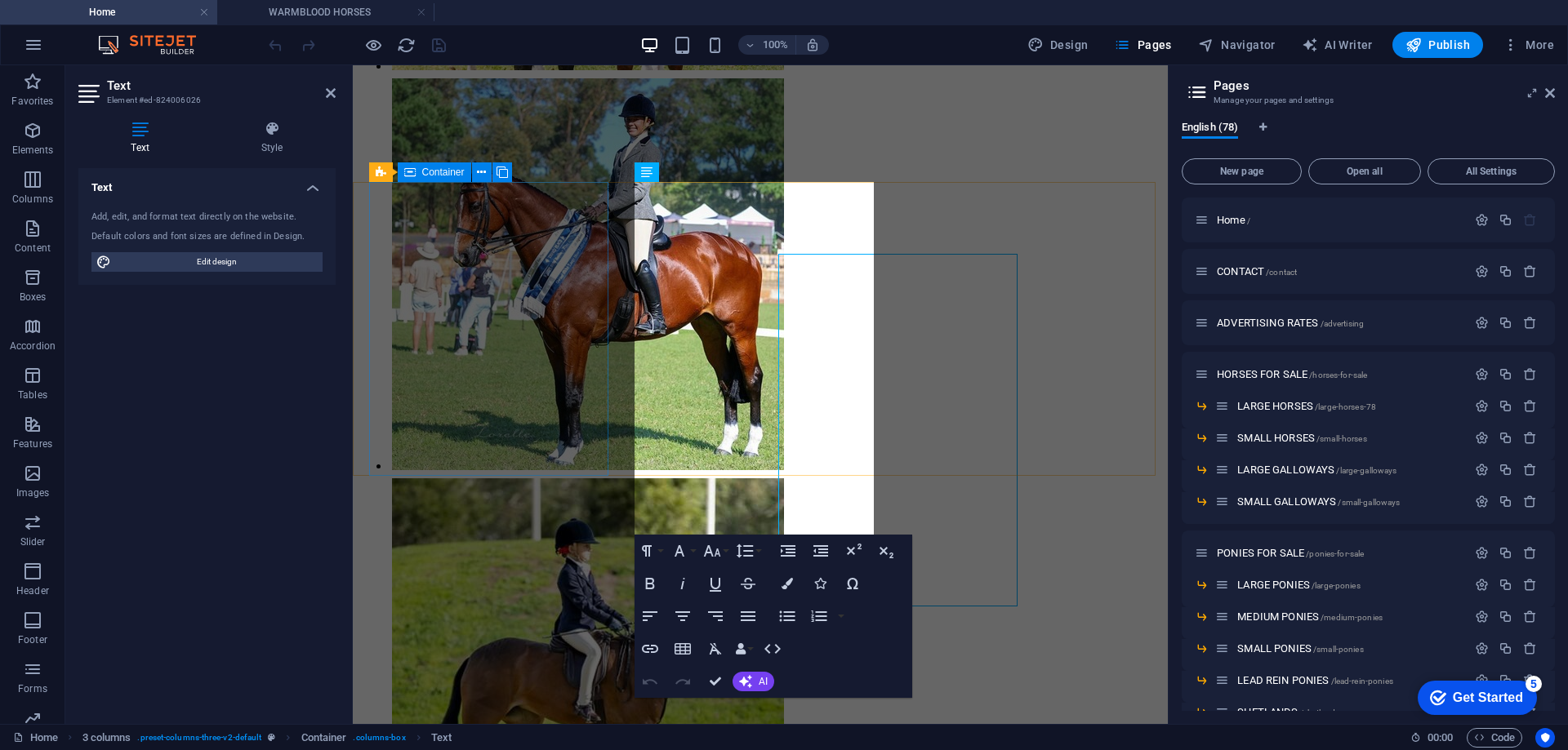
scroll to position [336, 0]
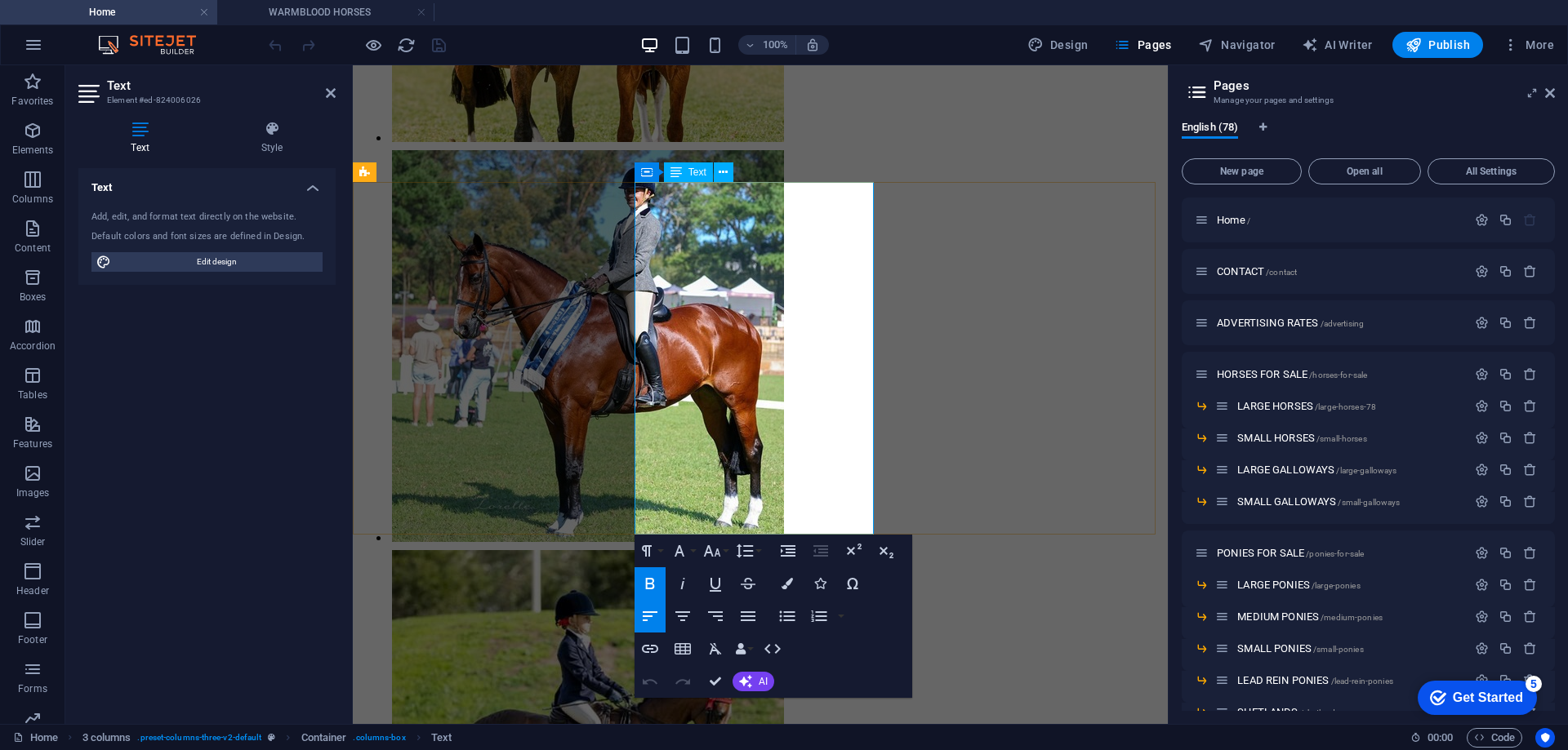
drag, startPoint x: 649, startPoint y: 507, endPoint x: 761, endPoint y: 507, distance: 112.0
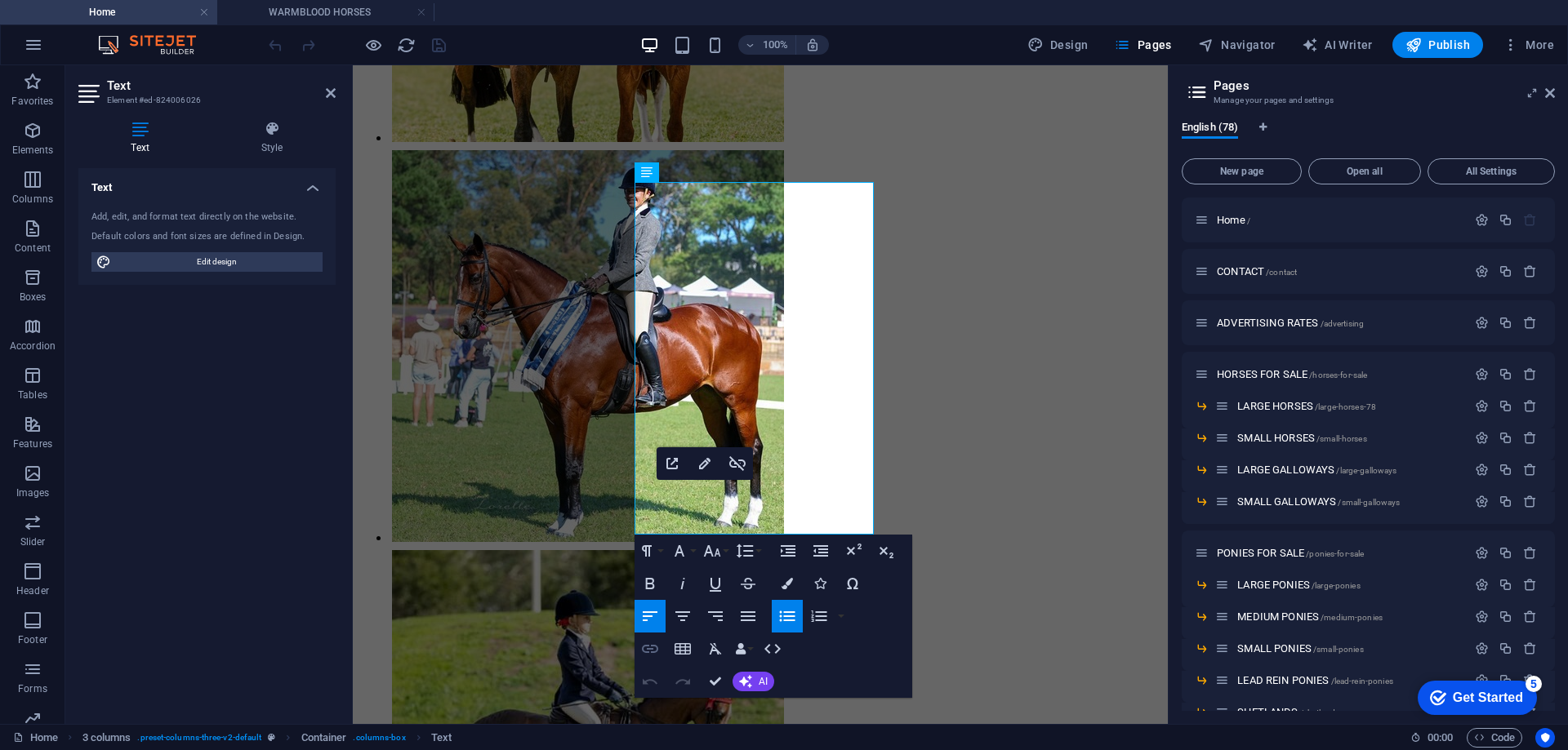
click at [648, 648] on icon "button" at bounding box center [650, 649] width 20 height 20
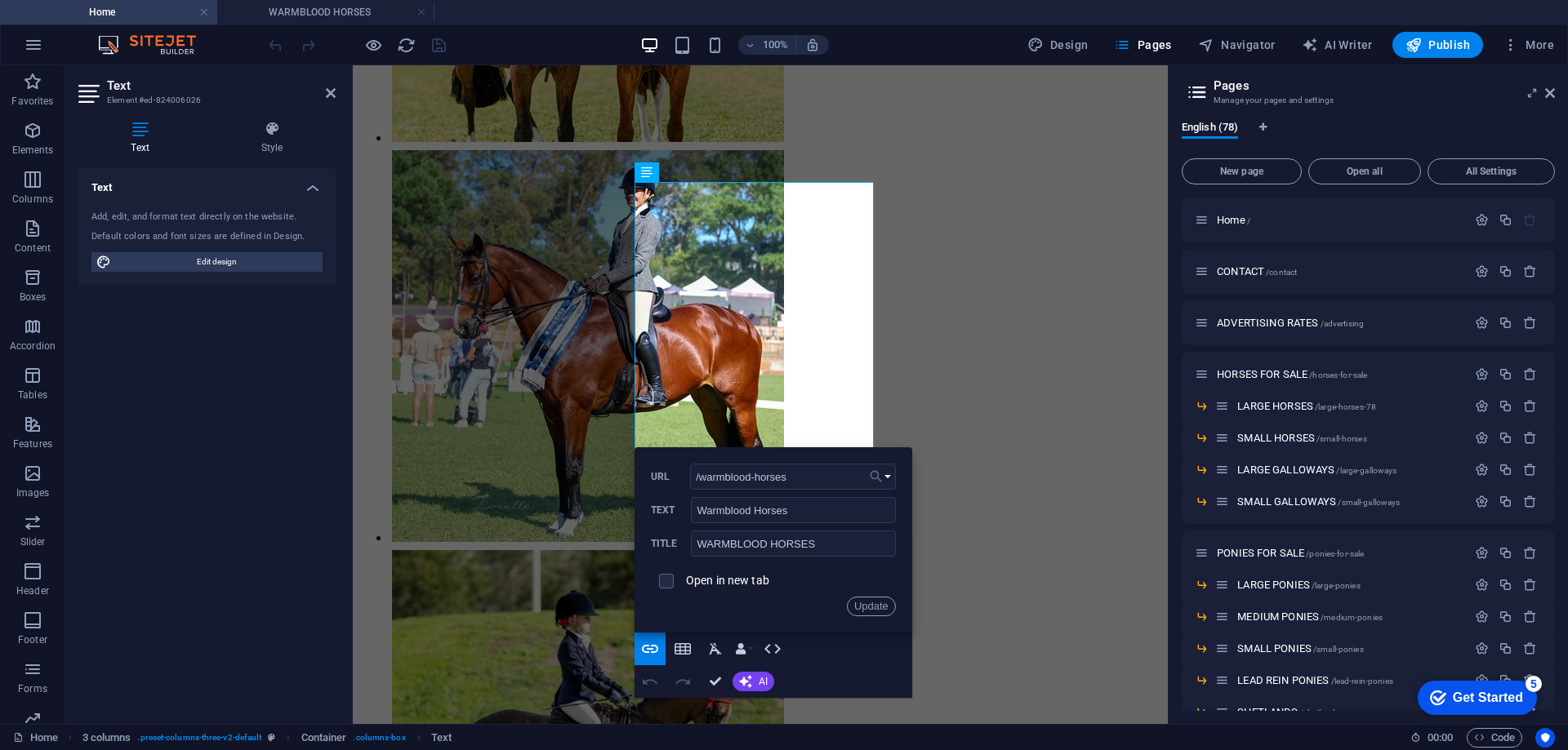
click at [885, 475] on button "Choose Link" at bounding box center [879, 477] width 31 height 26
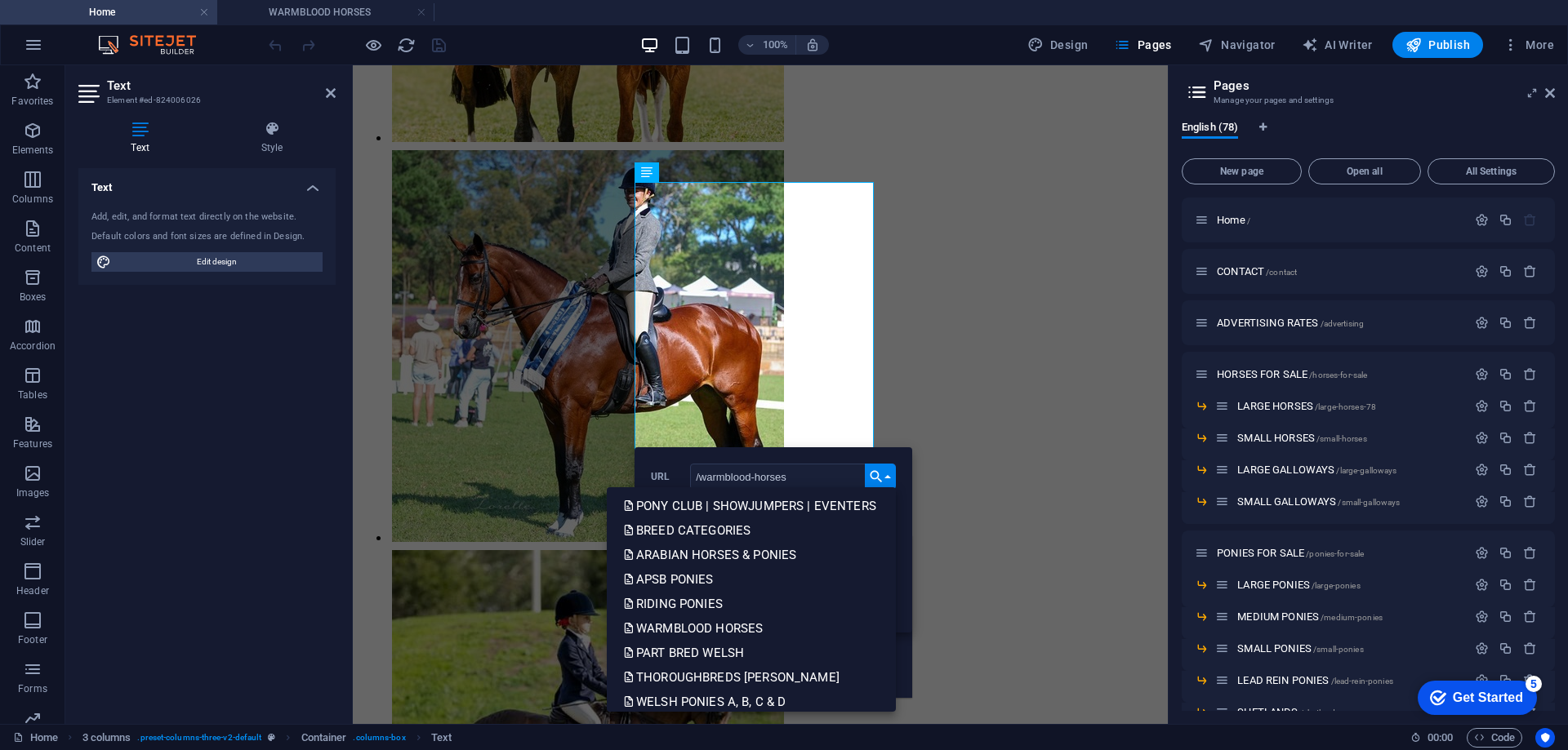
scroll to position [572, 0]
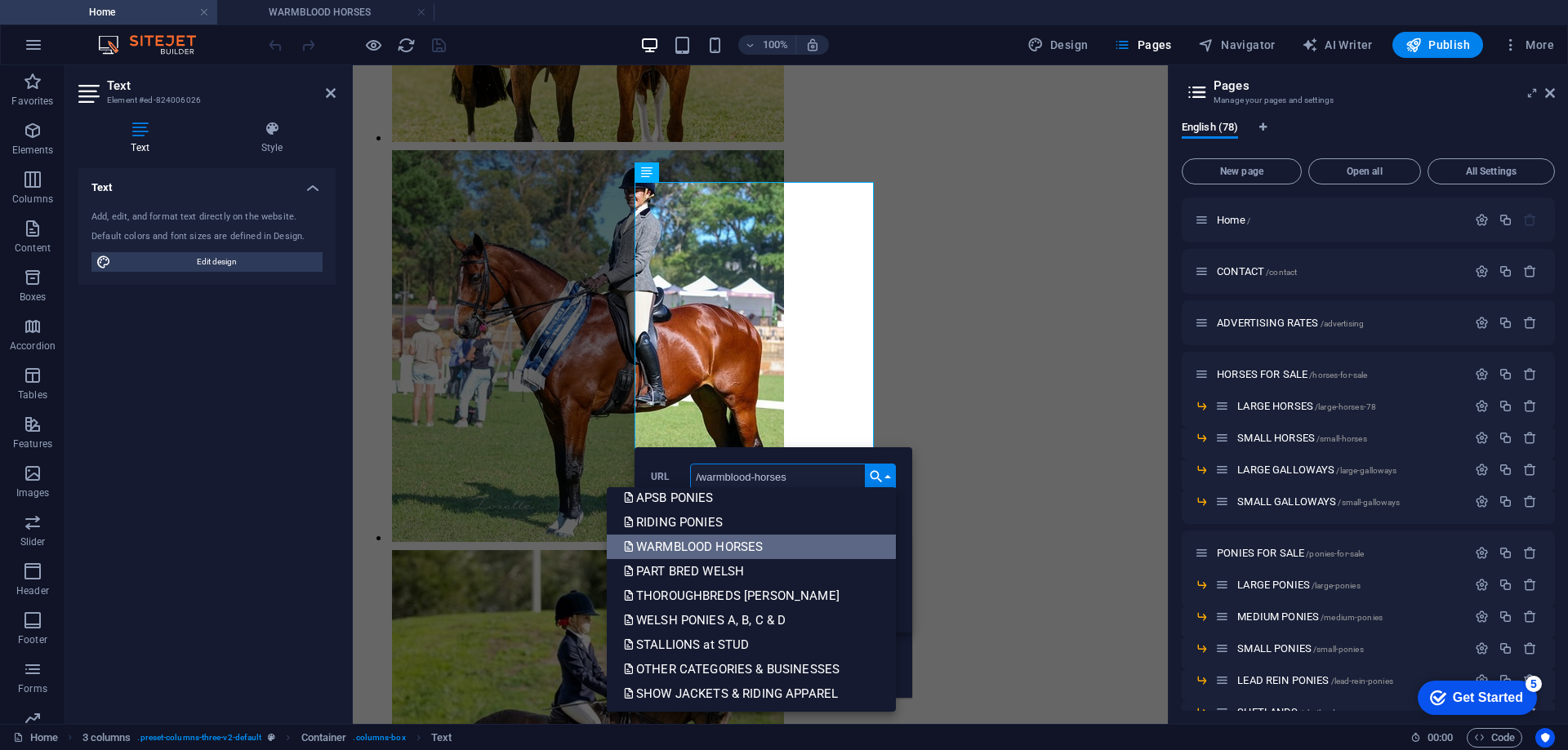
click at [701, 543] on p "WARMBLOOD HORSES" at bounding box center [694, 546] width 143 height 24
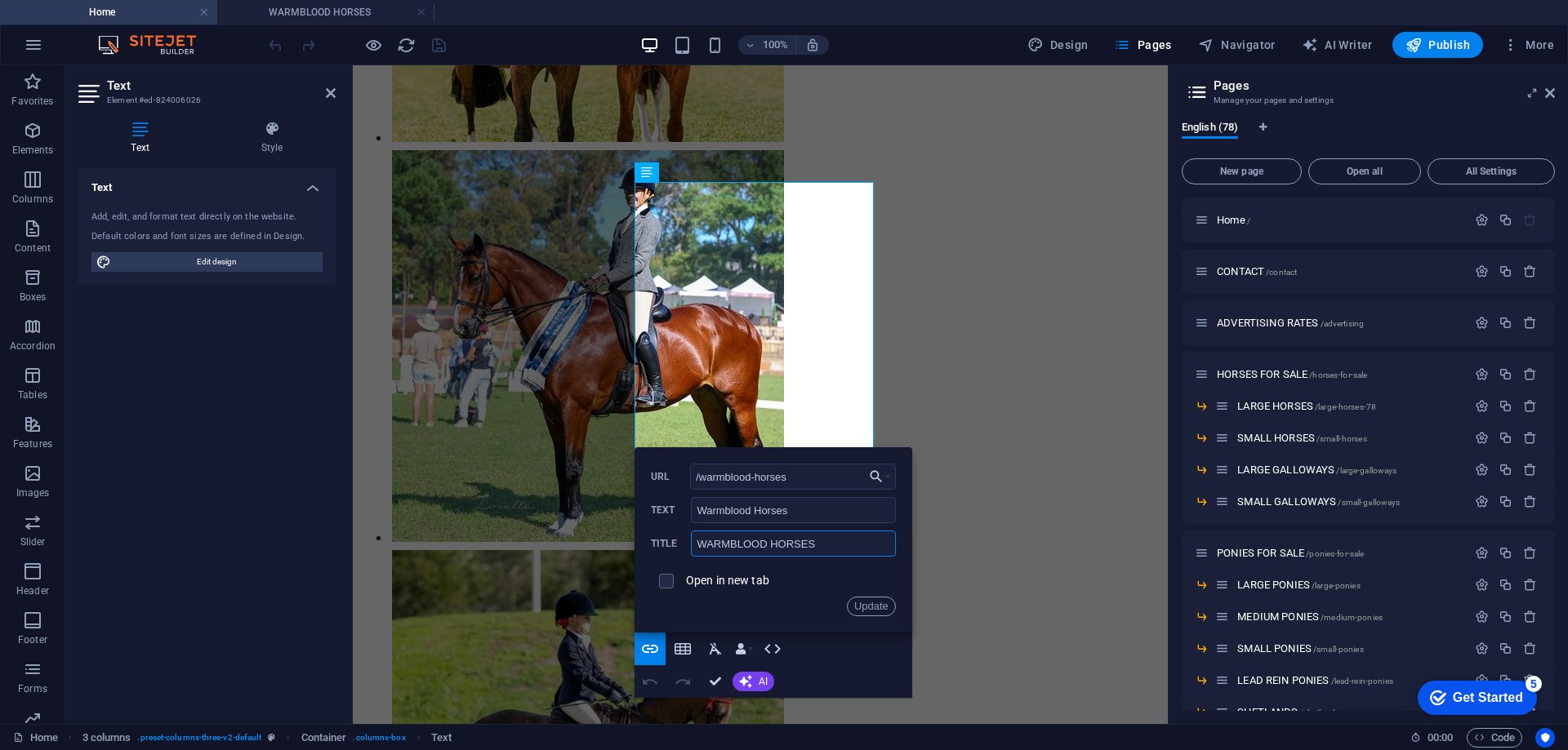
click at [699, 547] on input "WARMBLOOD HORSES" at bounding box center [793, 544] width 204 height 26
type input "w"
type input "WARMBLOOD HORSES"
click at [864, 602] on button "Update" at bounding box center [871, 606] width 49 height 20
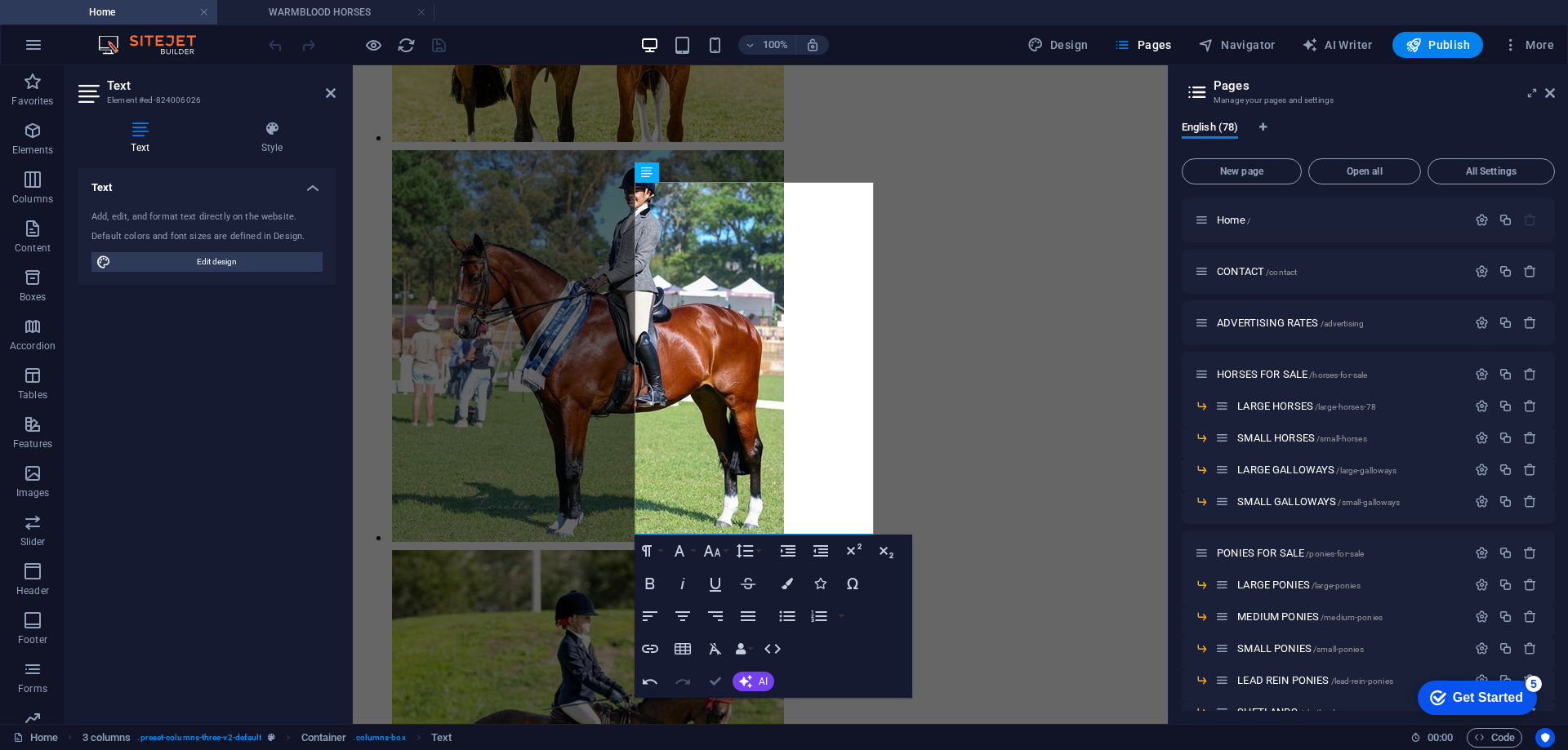
scroll to position [408, 0]
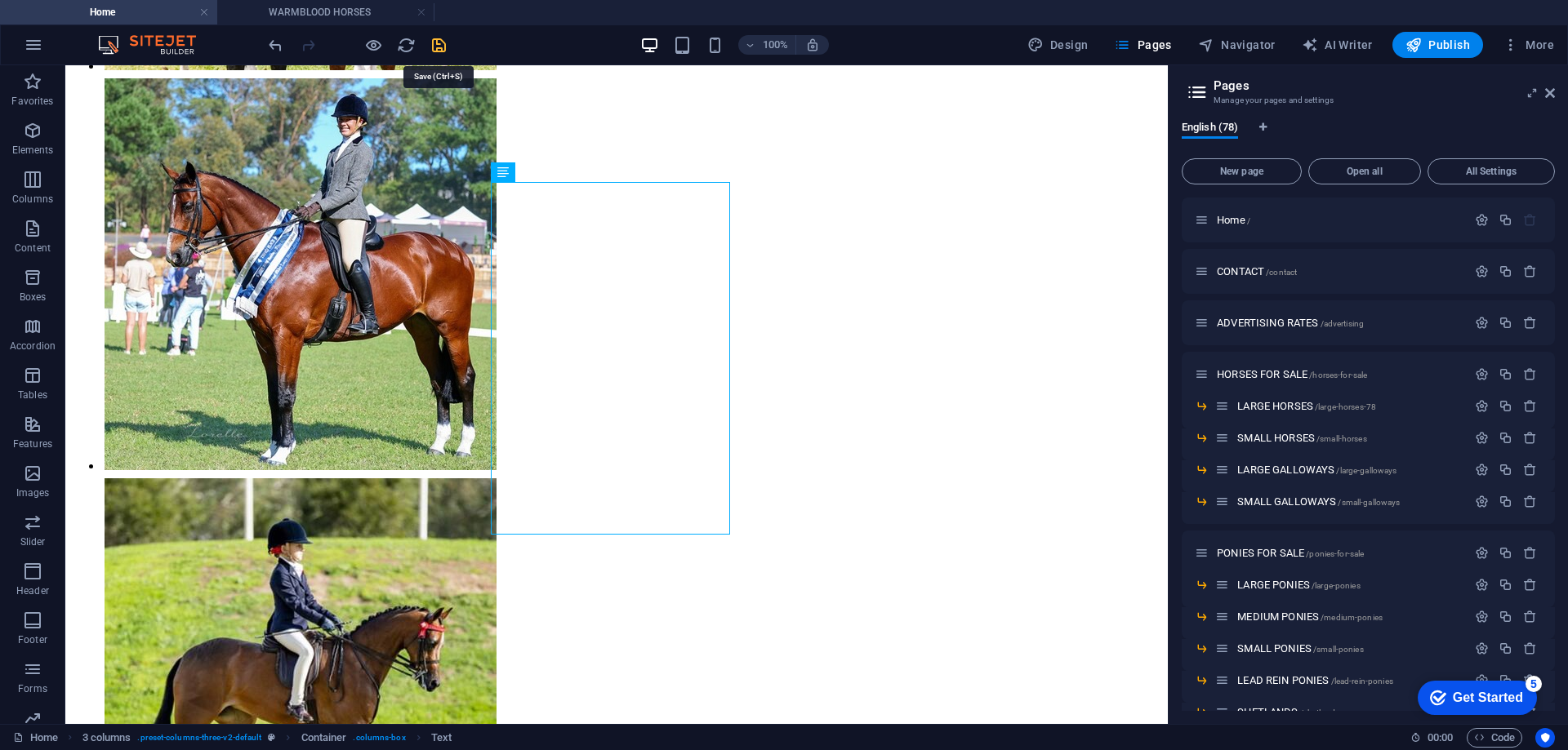
click at [444, 46] on icon "save" at bounding box center [439, 46] width 19 height 19
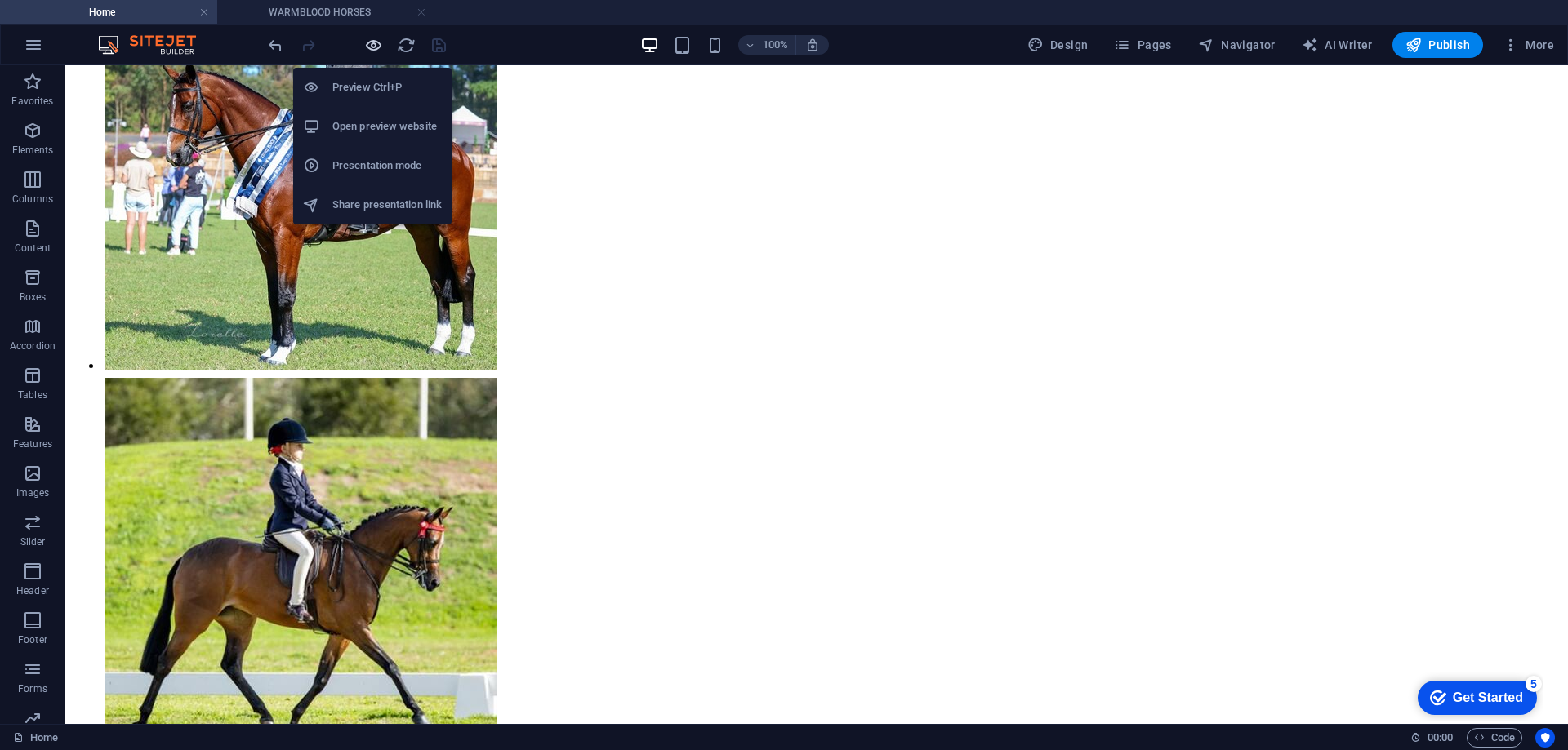
click at [373, 44] on icon "button" at bounding box center [374, 46] width 19 height 19
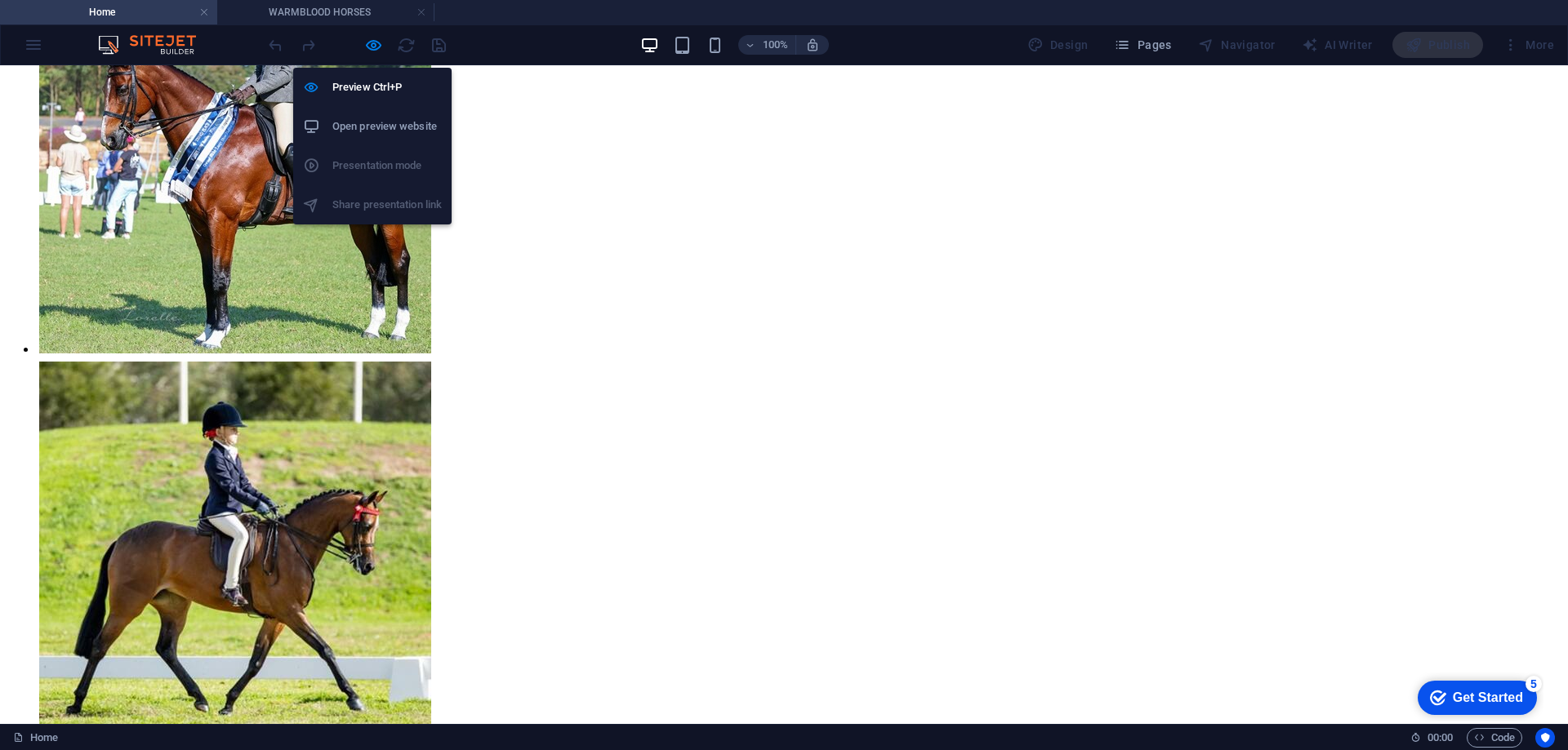
click at [362, 122] on h6 "Open preview website" at bounding box center [388, 126] width 110 height 20
click at [376, 46] on icon "button" at bounding box center [374, 46] width 19 height 19
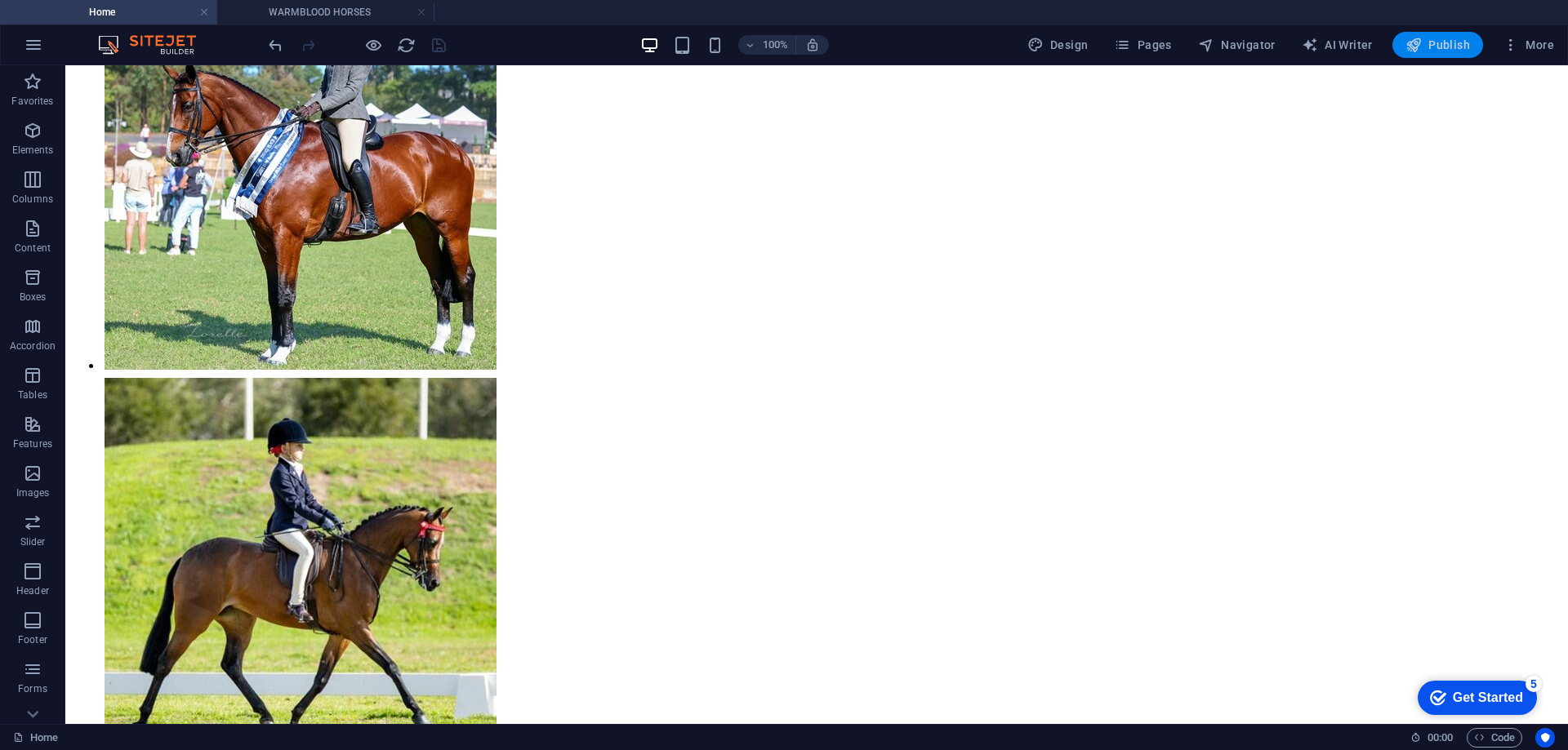
click at [1425, 37] on span "Publish" at bounding box center [1437, 46] width 64 height 17
